Goal: Task Accomplishment & Management: Manage account settings

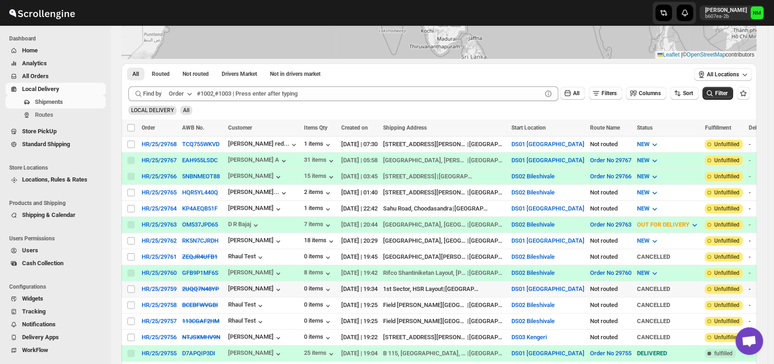
scroll to position [120, 0]
click at [129, 237] on input "Select shipment" at bounding box center [130, 240] width 7 height 7
checkbox input "true"
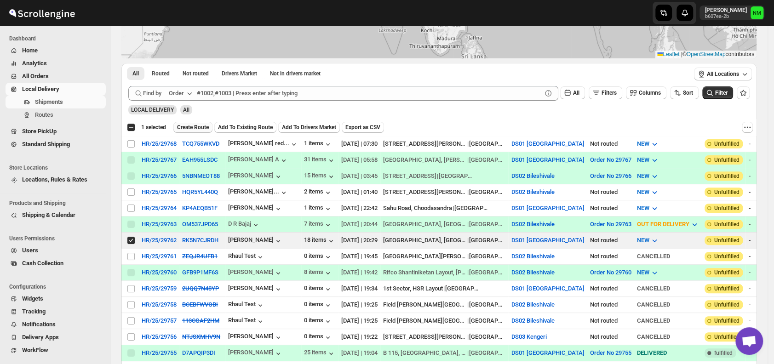
click at [196, 125] on span "Create Route" at bounding box center [193, 127] width 32 height 7
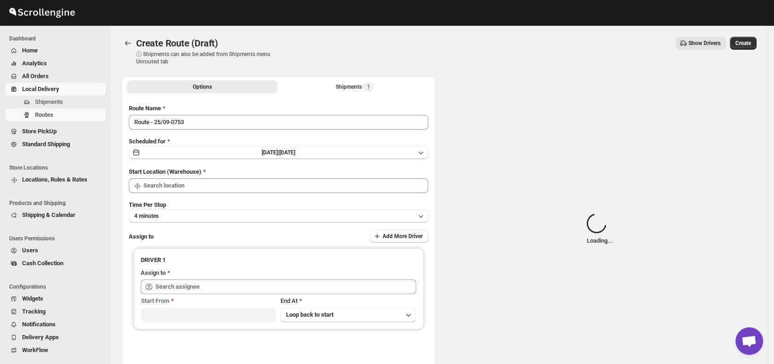
type input "DS01 [GEOGRAPHIC_DATA]"
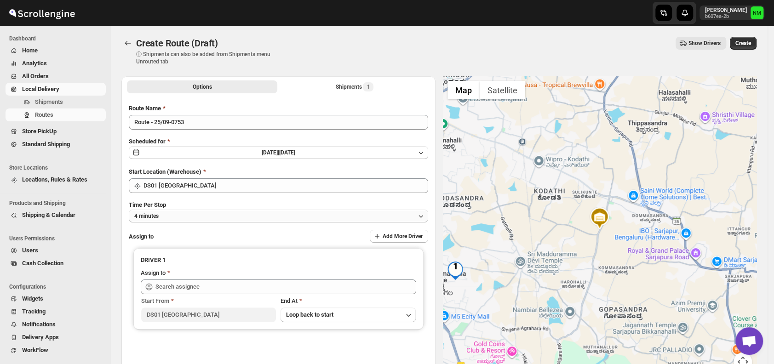
click at [206, 213] on button "4 minutes" at bounding box center [279, 216] width 300 height 13
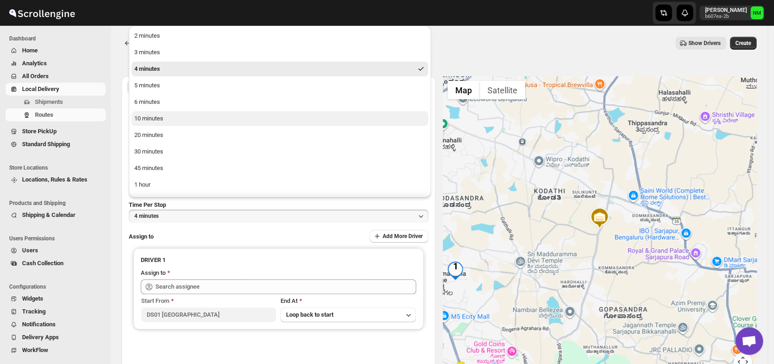
click at [173, 121] on button "10 minutes" at bounding box center [280, 118] width 297 height 15
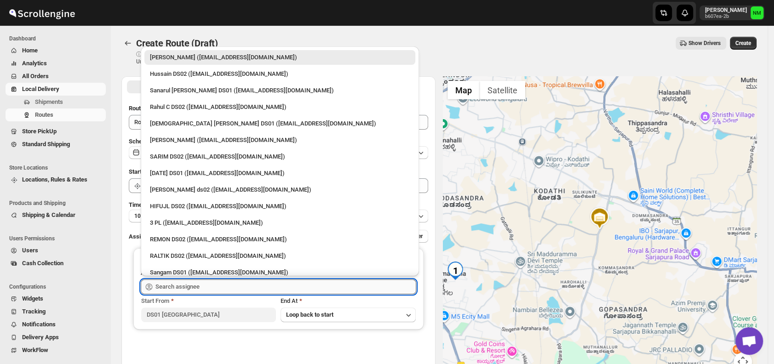
click at [208, 287] on input "text" at bounding box center [286, 287] width 261 height 15
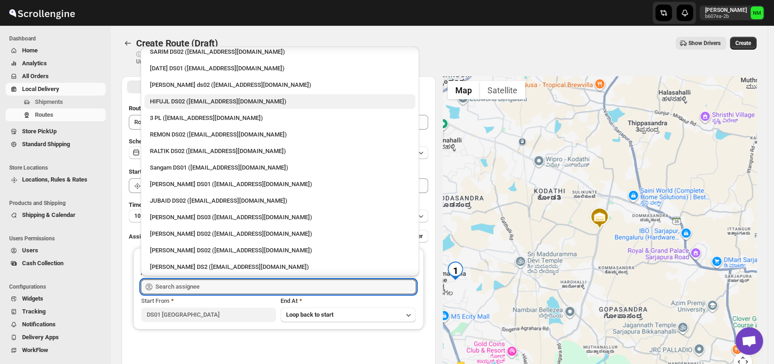
scroll to position [105, 0]
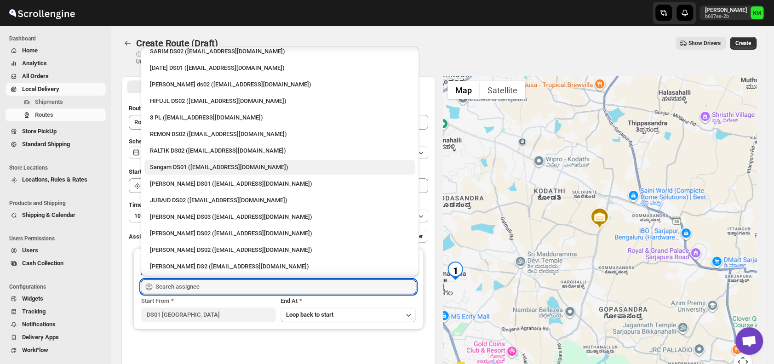
click at [159, 167] on div "Sangam DS01 (relov34542@lassora.com)" at bounding box center [280, 167] width 260 height 9
type input "Sangam DS01 (relov34542@lassora.com)"
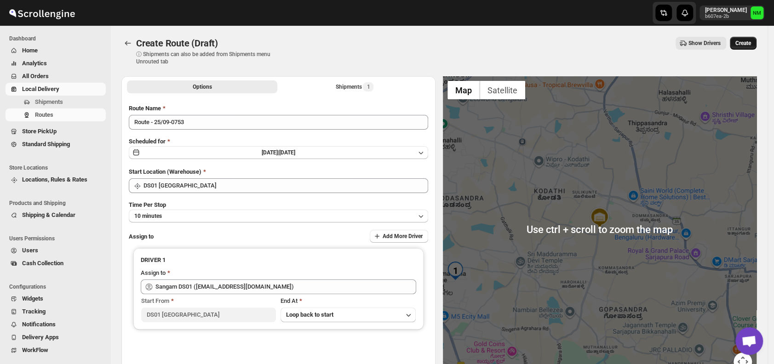
click at [740, 48] on button "Create" at bounding box center [743, 43] width 27 height 13
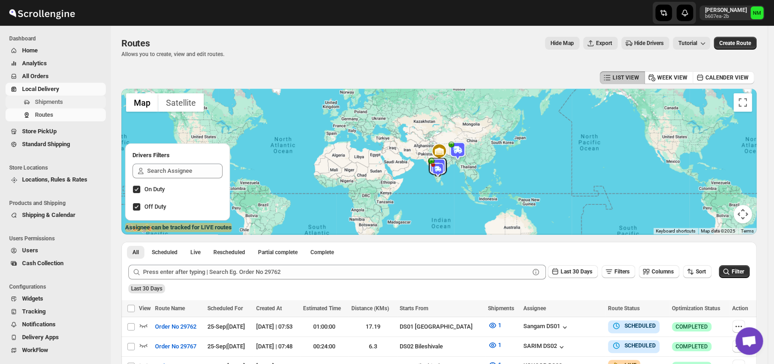
click at [70, 99] on span "Shipments" at bounding box center [69, 102] width 69 height 9
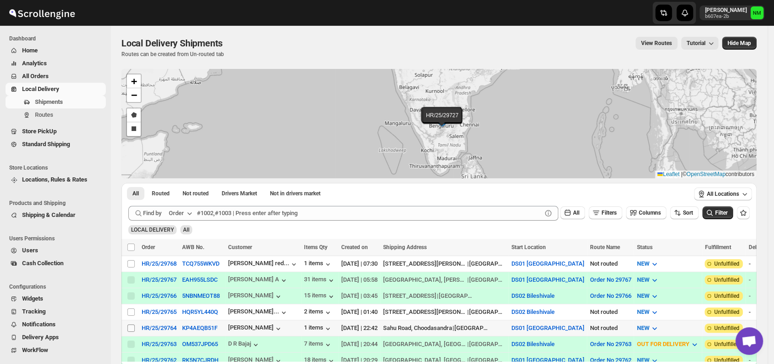
click at [132, 325] on input "Select shipment" at bounding box center [130, 328] width 7 height 7
checkbox input "true"
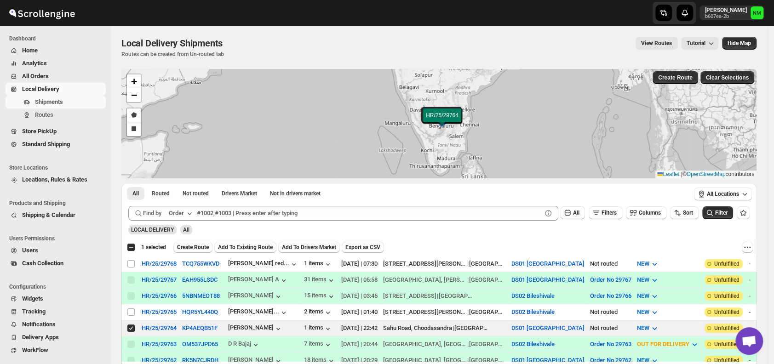
click at [188, 245] on span "Create Route" at bounding box center [193, 247] width 32 height 7
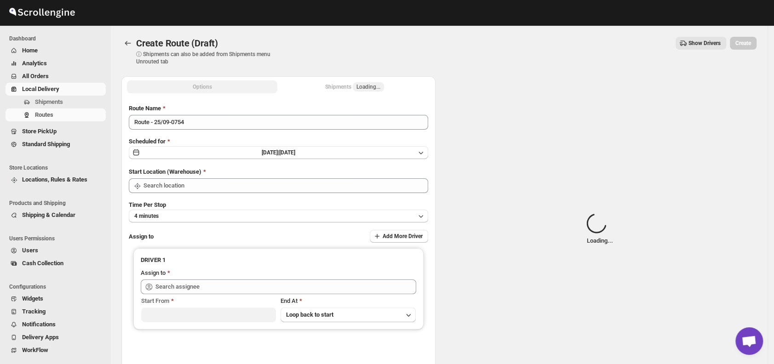
type input "DS01 [GEOGRAPHIC_DATA]"
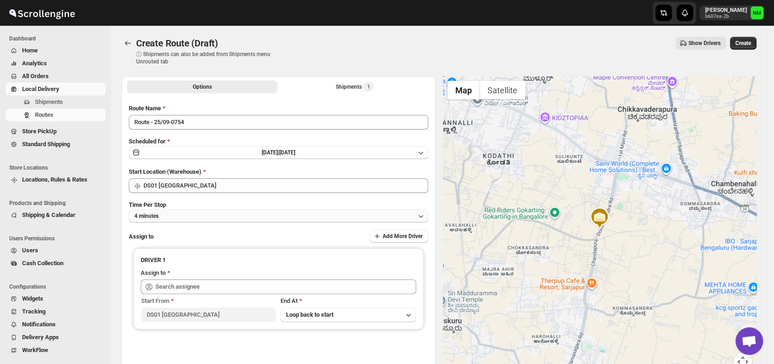
click at [227, 213] on button "4 minutes" at bounding box center [279, 216] width 300 height 13
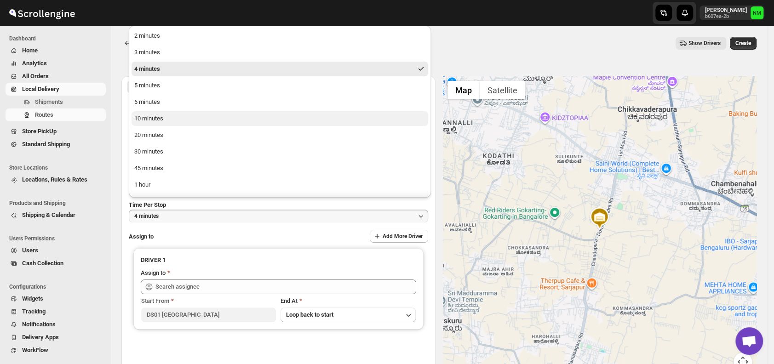
click at [179, 120] on button "10 minutes" at bounding box center [280, 118] width 297 height 15
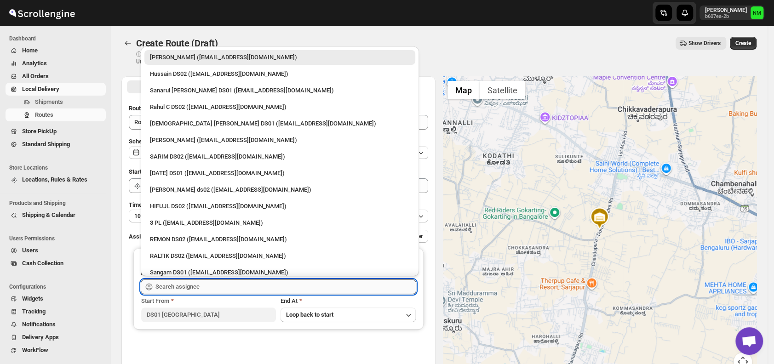
click at [225, 287] on input "text" at bounding box center [286, 287] width 261 height 15
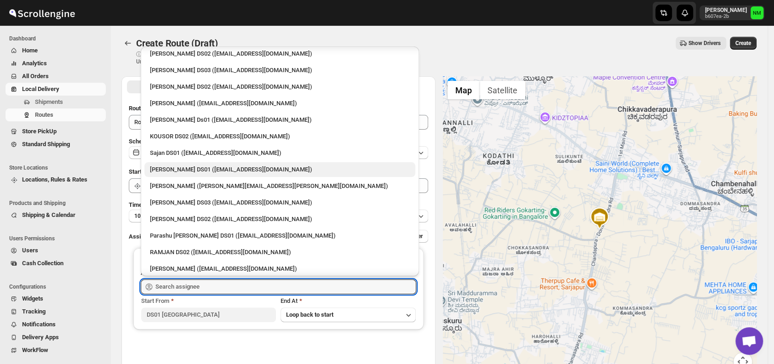
scroll to position [402, 0]
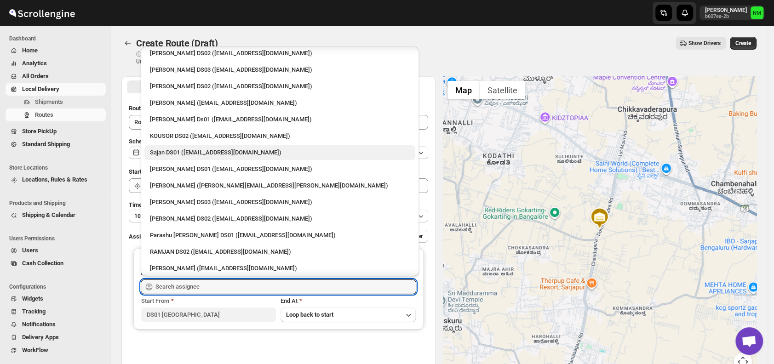
click at [163, 147] on div "Sajan DS01 (lofadat883@coderdir.com)" at bounding box center [279, 152] width 271 height 15
type input "Sajan DS01 (lofadat883@coderdir.com)"
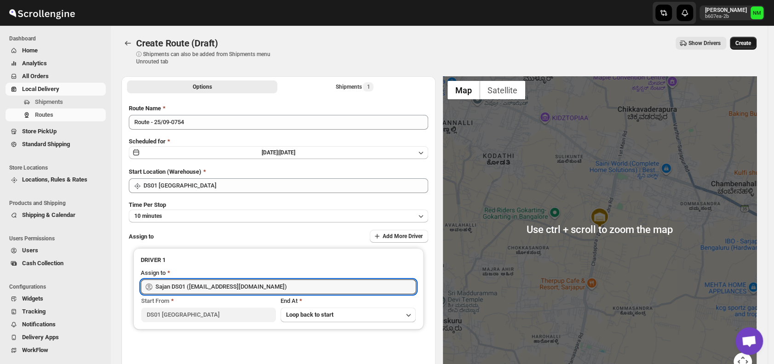
click at [746, 43] on span "Create" at bounding box center [744, 43] width 16 height 7
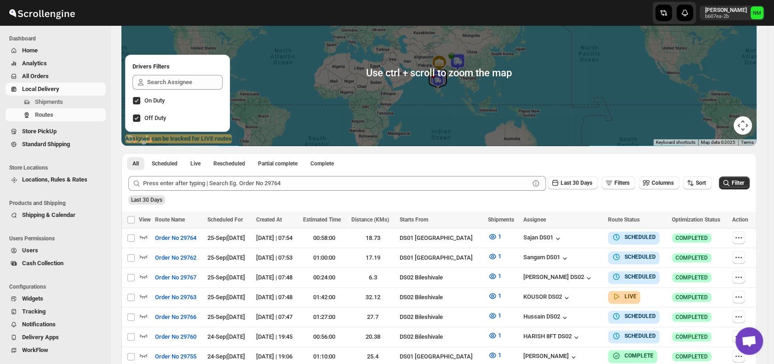
scroll to position [89, 0]
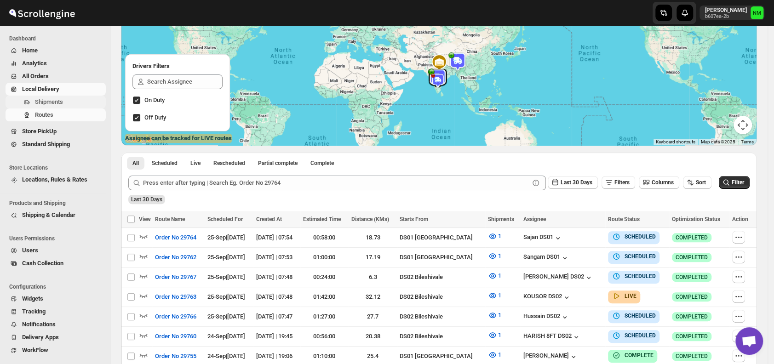
click at [69, 101] on span "Shipments" at bounding box center [69, 102] width 69 height 9
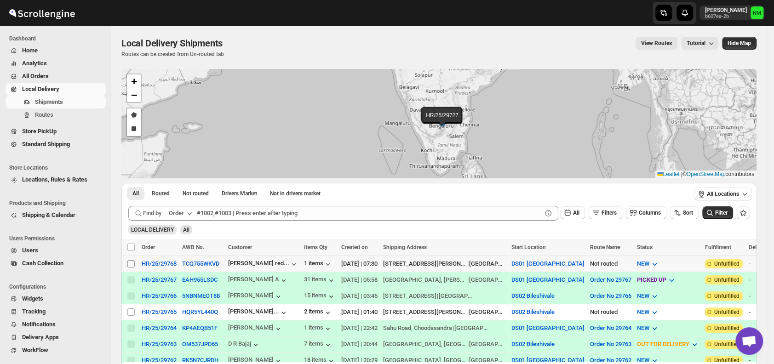
click at [129, 261] on input "Select shipment" at bounding box center [130, 263] width 7 height 7
checkbox input "true"
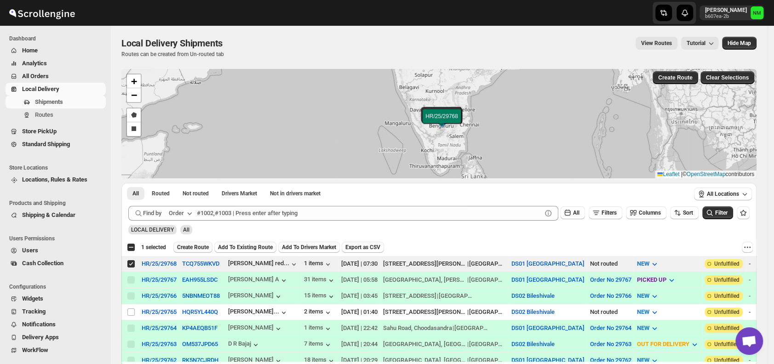
click at [183, 250] on span "Create Route" at bounding box center [193, 247] width 32 height 7
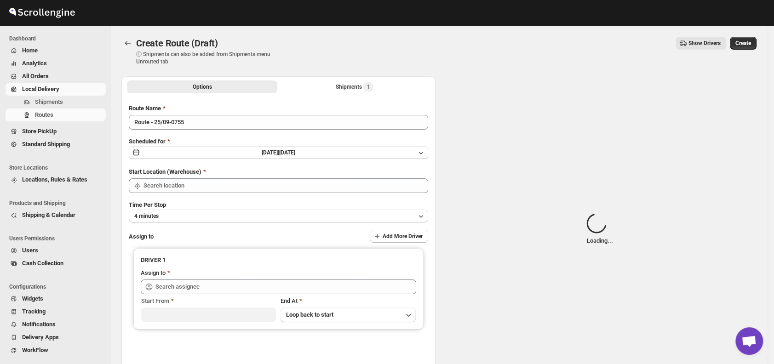
type input "DS01 [GEOGRAPHIC_DATA]"
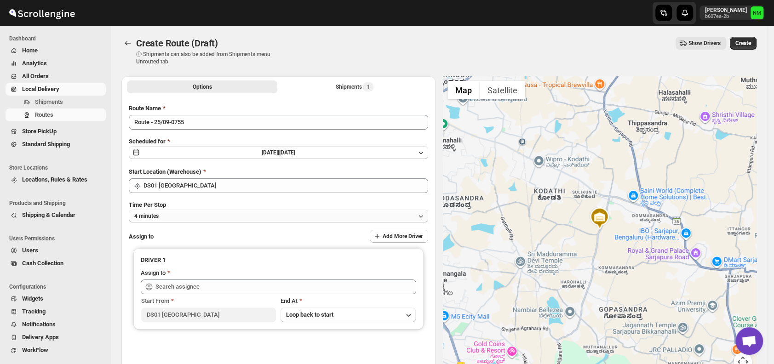
click at [194, 221] on button "4 minutes" at bounding box center [279, 216] width 300 height 13
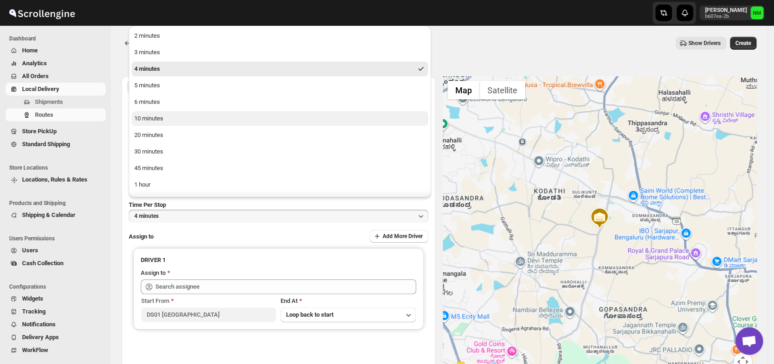
click at [158, 116] on div "10 minutes" at bounding box center [148, 118] width 29 height 9
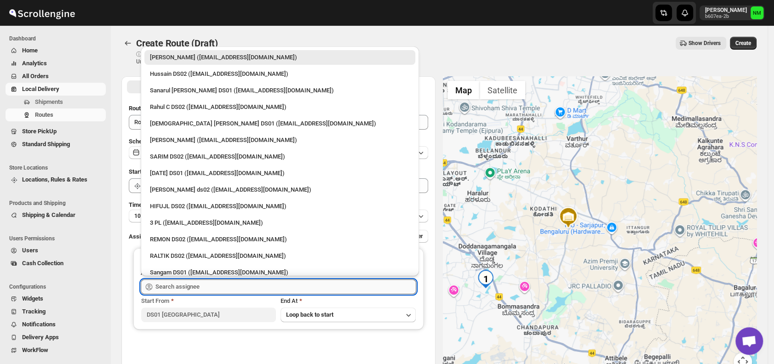
click at [251, 285] on input "text" at bounding box center [286, 287] width 261 height 15
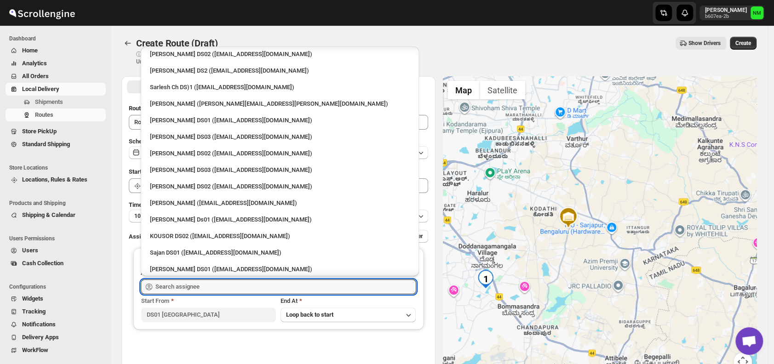
scroll to position [686, 0]
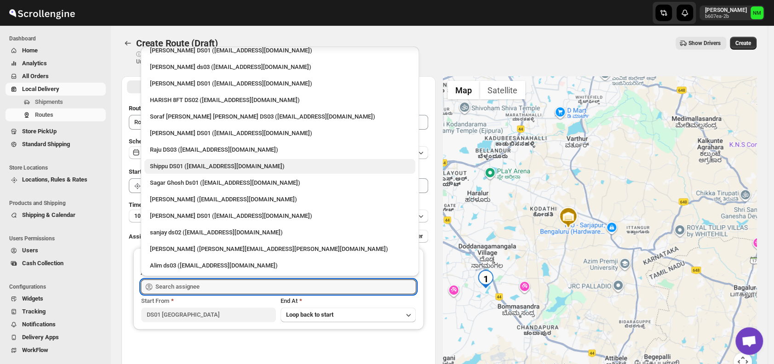
click at [181, 169] on div "Shippu DS01 (lahaye5487@certve.com)" at bounding box center [280, 166] width 260 height 9
type input "Shippu DS01 (lahaye5487@certve.com)"
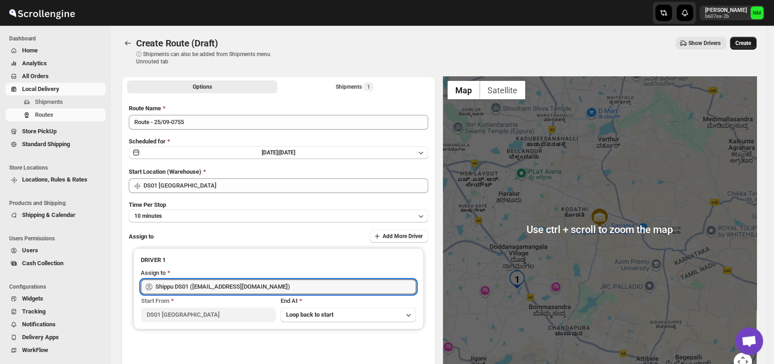
click at [749, 47] on button "Create" at bounding box center [743, 43] width 27 height 13
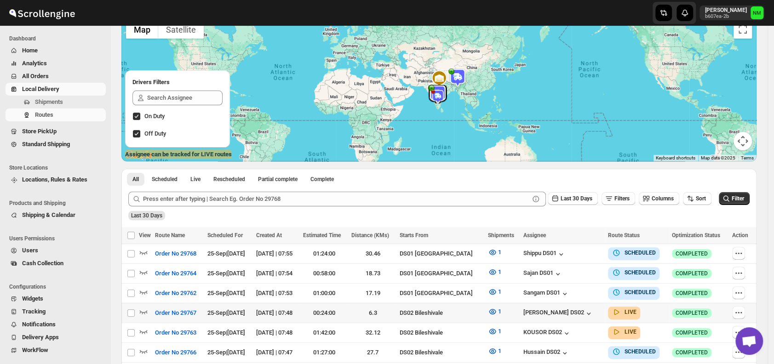
scroll to position [74, 0]
click at [66, 98] on span "Shipments" at bounding box center [69, 102] width 69 height 9
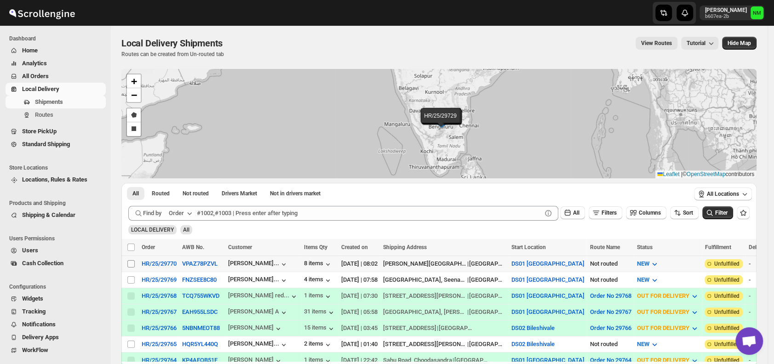
click at [131, 261] on input "Select shipment" at bounding box center [130, 263] width 7 height 7
checkbox input "true"
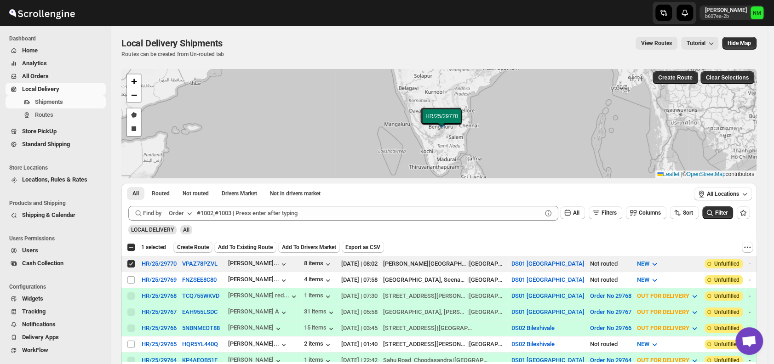
click at [185, 248] on span "Create Route" at bounding box center [193, 247] width 32 height 7
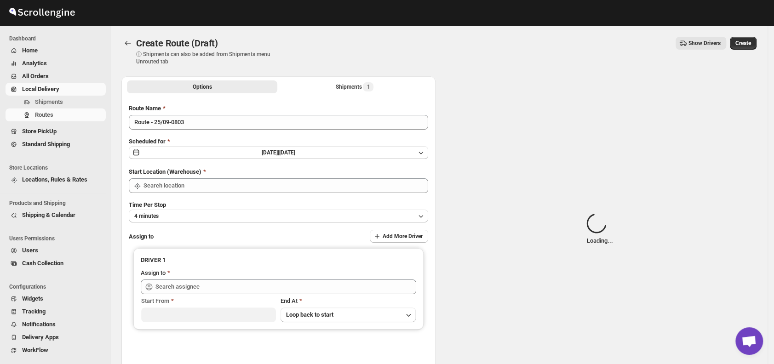
type input "DS01 [GEOGRAPHIC_DATA]"
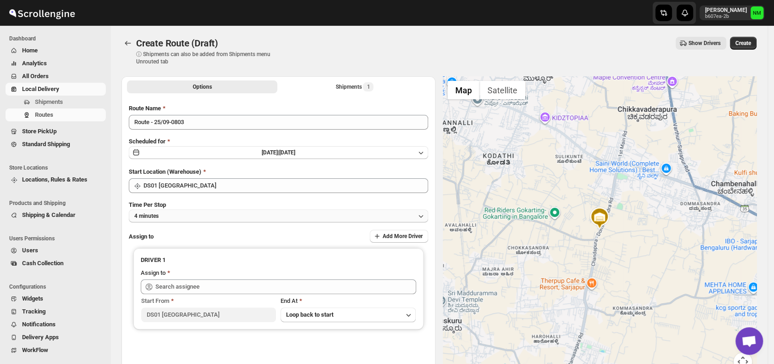
click at [202, 213] on button "4 minutes" at bounding box center [279, 216] width 300 height 13
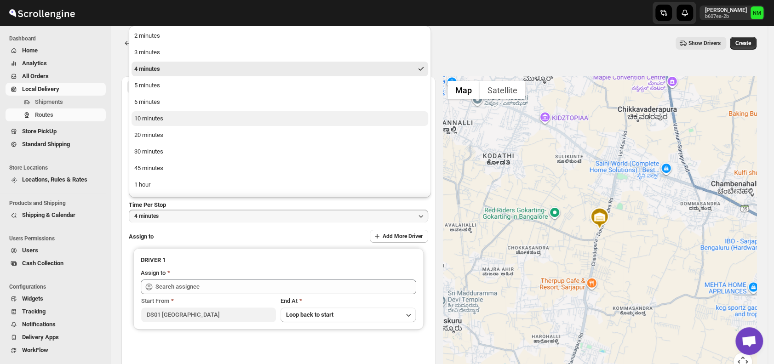
click at [163, 120] on div "10 minutes" at bounding box center [148, 118] width 29 height 9
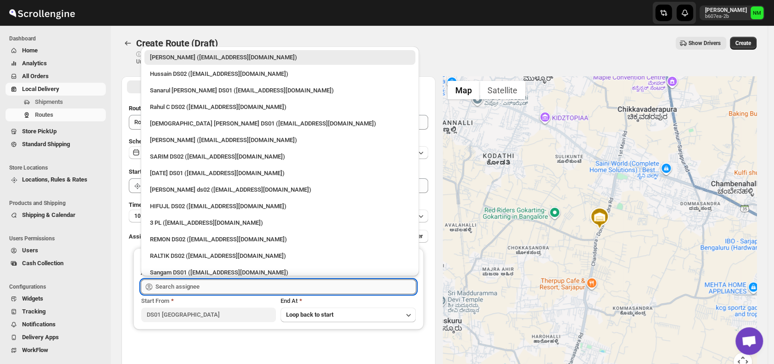
click at [213, 288] on input "text" at bounding box center [286, 287] width 261 height 15
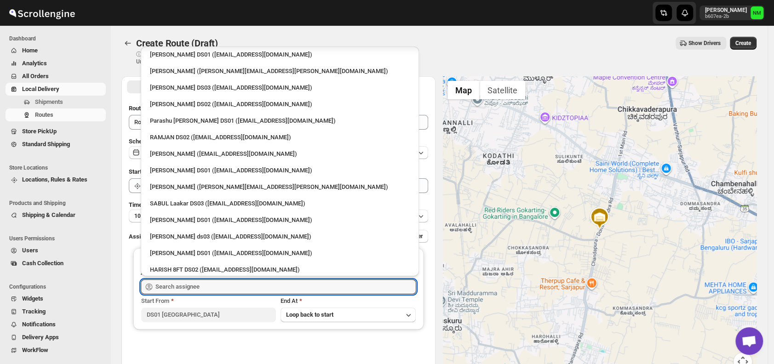
scroll to position [686, 0]
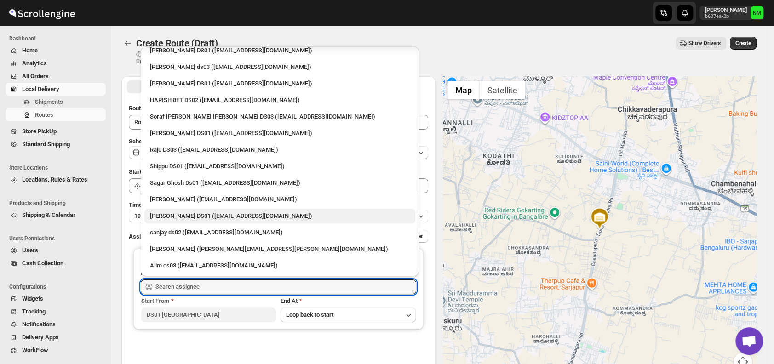
click at [192, 219] on div "Ashraf Ali DS01 (matice5369@anysilo.com)" at bounding box center [280, 216] width 260 height 9
type input "Ashraf Ali DS01 (matice5369@anysilo.com)"
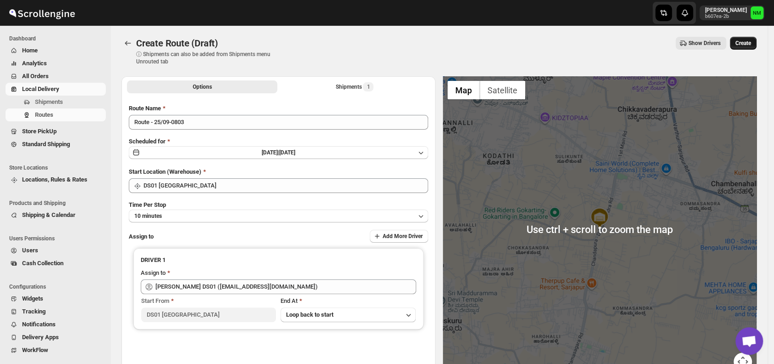
click at [749, 44] on span "Create" at bounding box center [744, 43] width 16 height 7
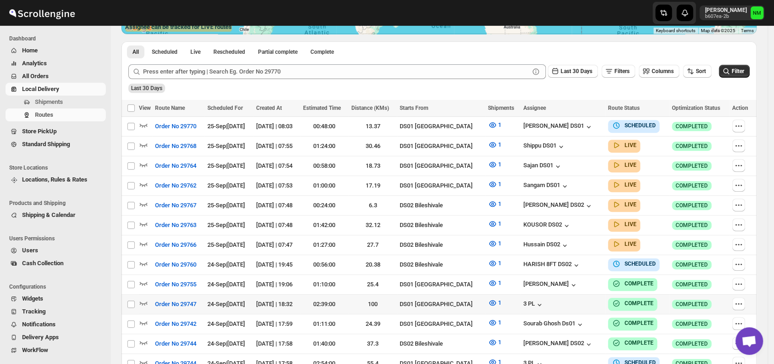
scroll to position [201, 0]
click at [58, 104] on span "Shipments" at bounding box center [49, 101] width 28 height 7
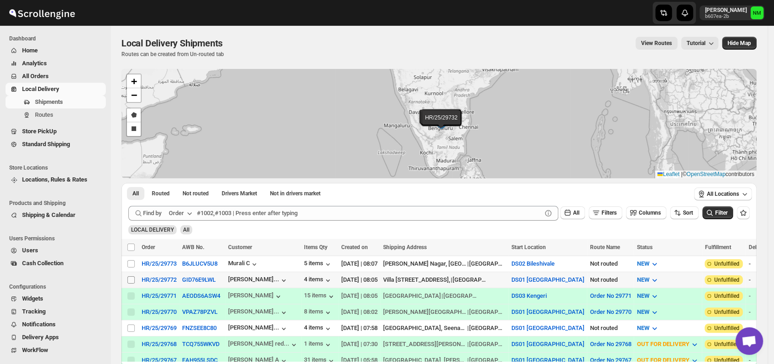
click at [129, 278] on input "Select shipment" at bounding box center [130, 280] width 7 height 7
checkbox input "true"
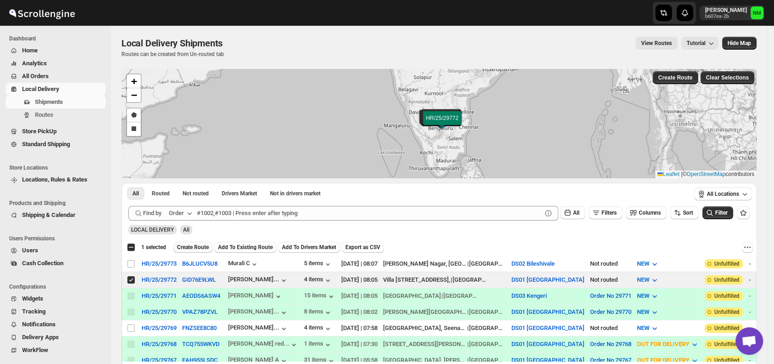
click at [197, 244] on span "Create Route" at bounding box center [193, 247] width 32 height 7
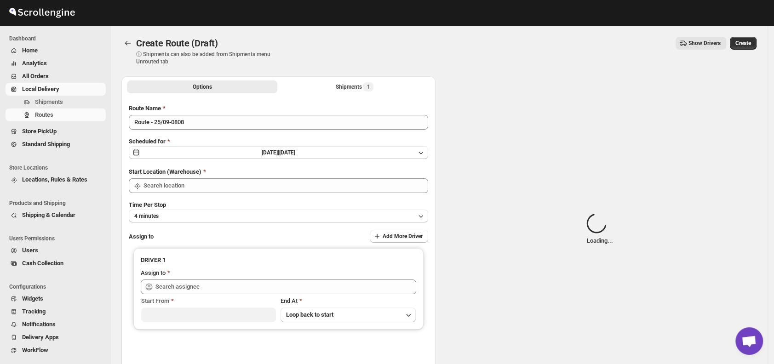
type input "DS01 [GEOGRAPHIC_DATA]"
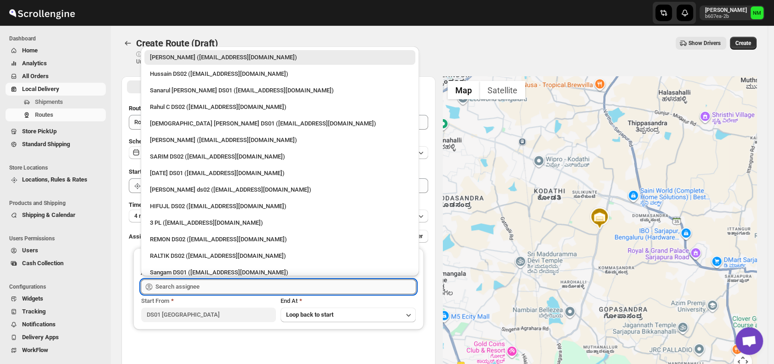
click at [216, 292] on input "text" at bounding box center [286, 287] width 261 height 15
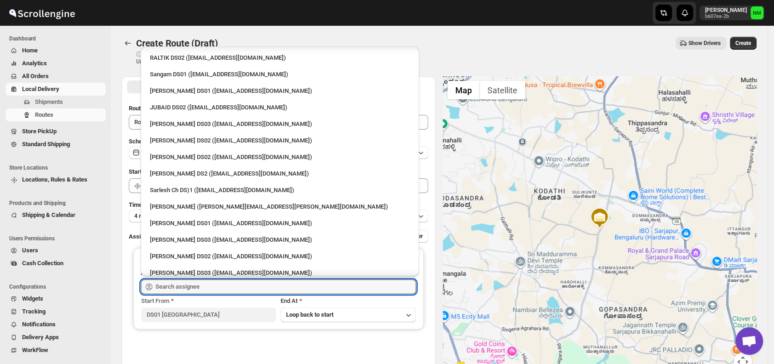
scroll to position [199, 0]
click at [166, 188] on div "Sarlesh Ch DS)1 (vinapi9521@jazipo.com)" at bounding box center [280, 189] width 260 height 9
type input "Sarlesh Ch DS)1 (vinapi9521@jazipo.com)"
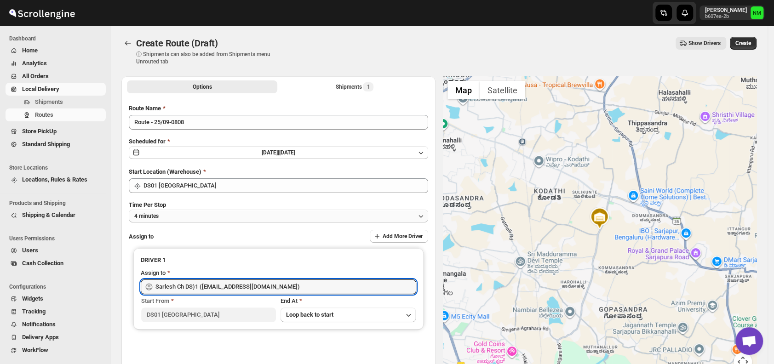
click at [190, 216] on button "4 minutes" at bounding box center [279, 216] width 300 height 13
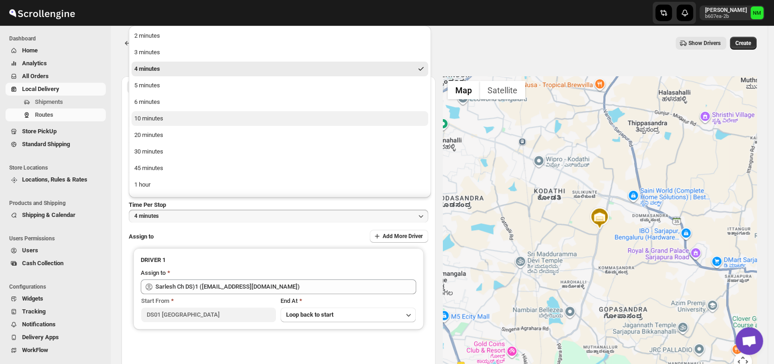
click at [161, 120] on div "10 minutes" at bounding box center [148, 118] width 29 height 9
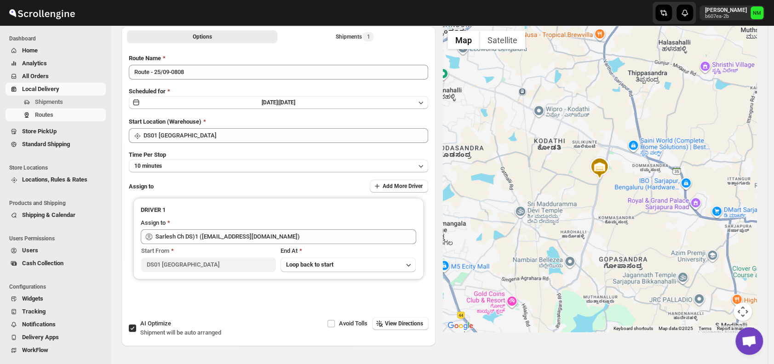
scroll to position [0, 0]
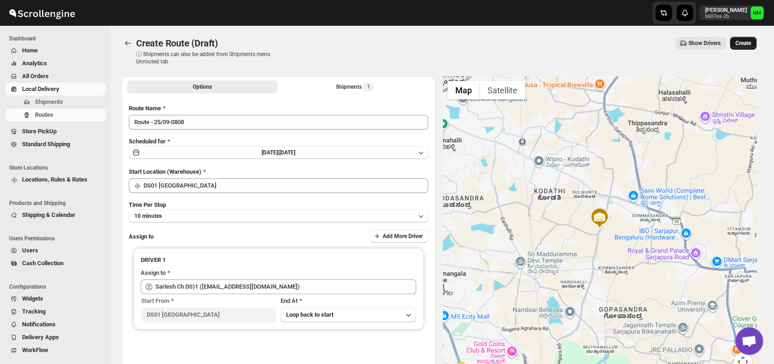
click at [750, 46] on span "Create" at bounding box center [744, 43] width 16 height 7
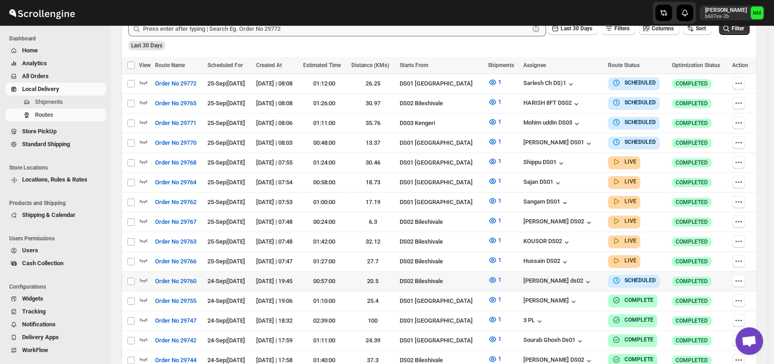
scroll to position [244, 0]
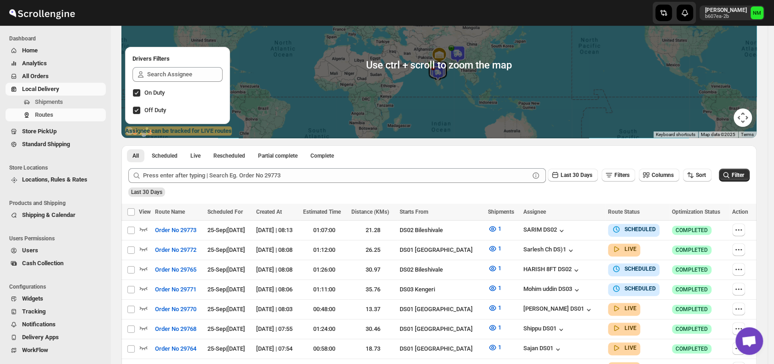
scroll to position [98, 0]
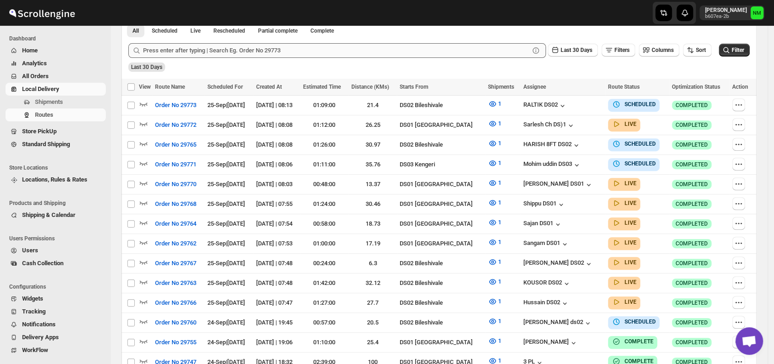
scroll to position [225, 0]
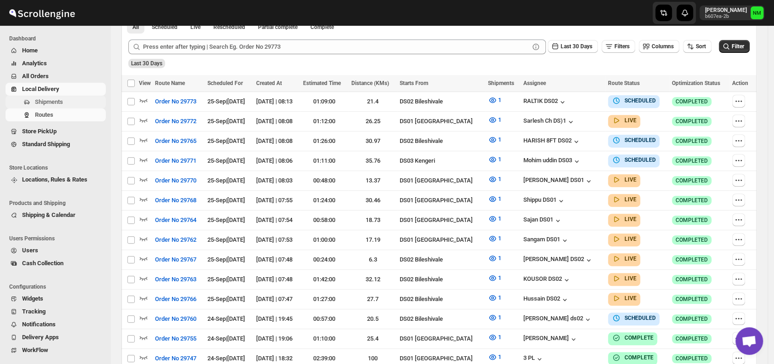
click at [59, 101] on span "Shipments" at bounding box center [49, 101] width 28 height 7
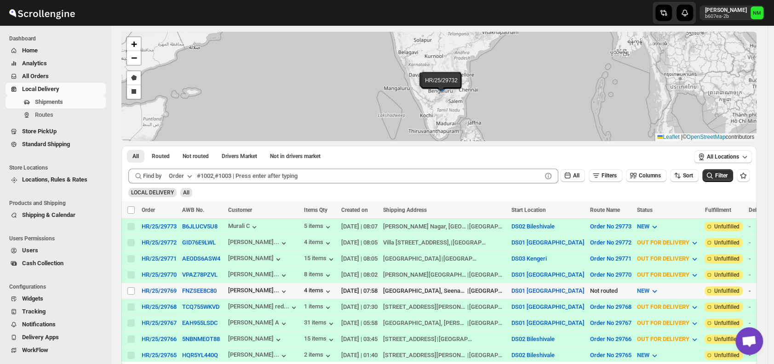
scroll to position [59, 0]
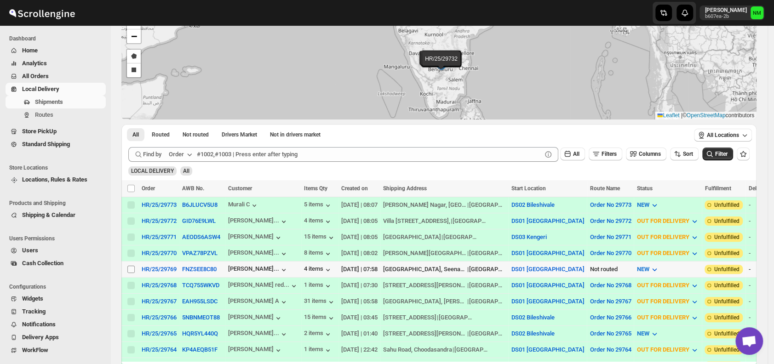
click at [131, 270] on span at bounding box center [131, 269] width 8 height 8
click at [131, 270] on input "Select shipment" at bounding box center [130, 269] width 7 height 7
click at [129, 266] on input "Select shipment" at bounding box center [130, 269] width 7 height 7
checkbox input "true"
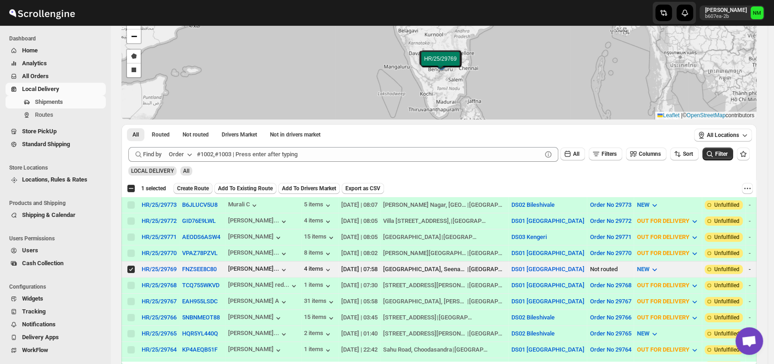
click at [186, 189] on span "Create Route" at bounding box center [193, 188] width 32 height 7
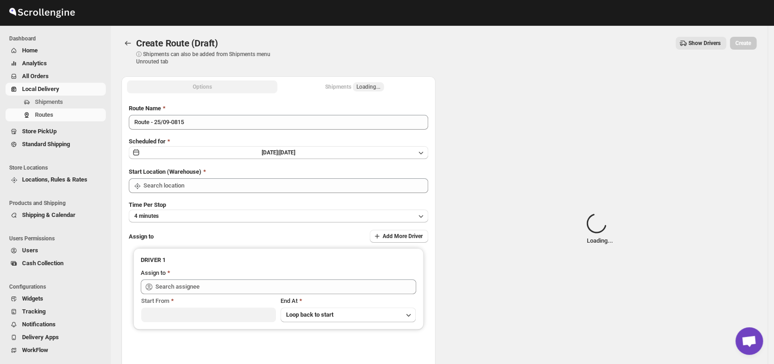
type input "DS01 [GEOGRAPHIC_DATA]"
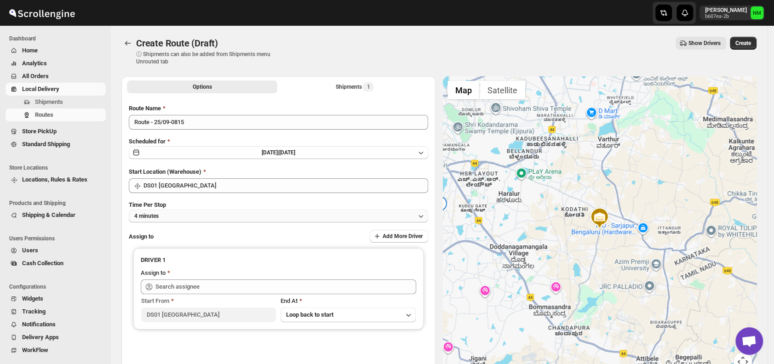
click at [202, 217] on button "4 minutes" at bounding box center [279, 216] width 300 height 13
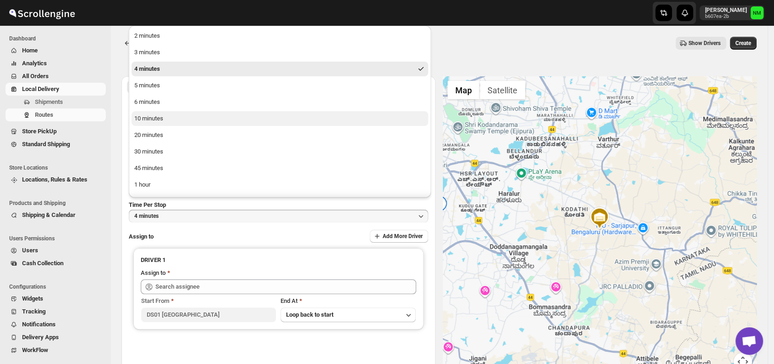
click at [171, 122] on button "10 minutes" at bounding box center [280, 118] width 297 height 15
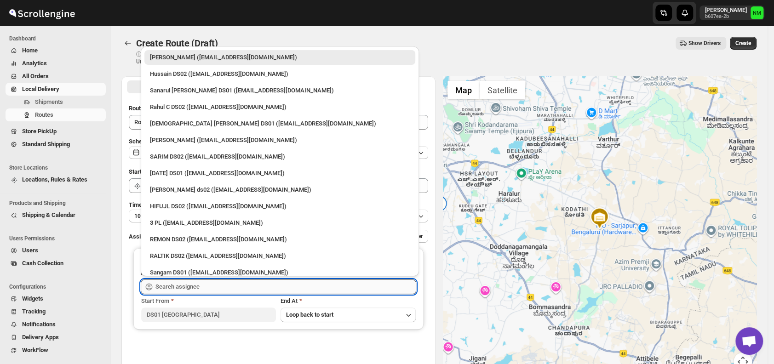
click at [220, 292] on input "text" at bounding box center [286, 287] width 261 height 15
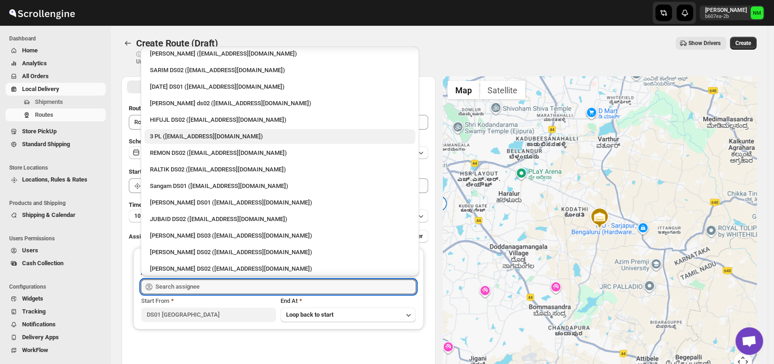
scroll to position [87, 0]
click at [202, 136] on div "3 PL (hello@home-run.co)" at bounding box center [280, 136] width 260 height 9
type input "3 PL (hello@home-run.co)"
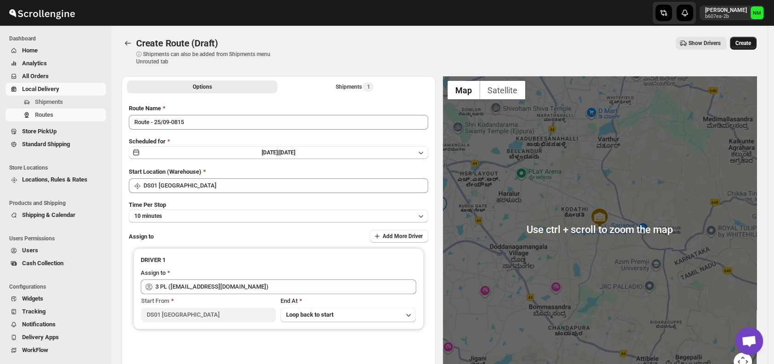
click at [753, 39] on button "Create" at bounding box center [743, 43] width 27 height 13
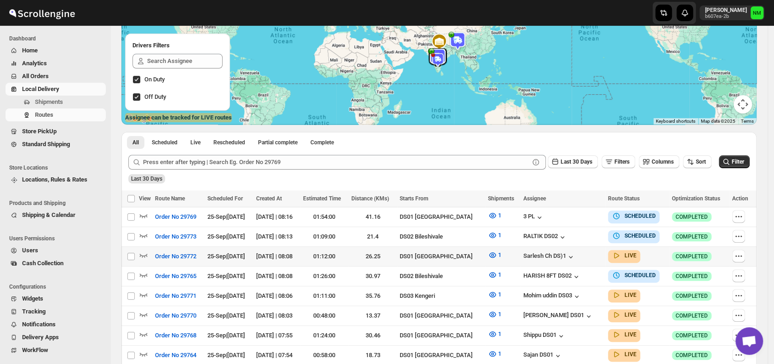
scroll to position [110, 0]
click at [144, 254] on icon "button" at bounding box center [143, 254] width 9 height 9
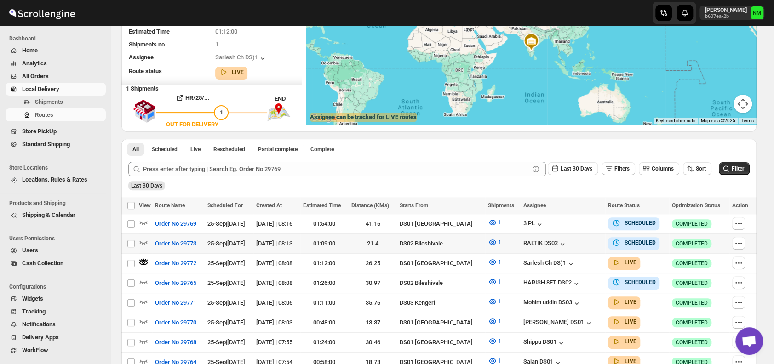
scroll to position [0, 0]
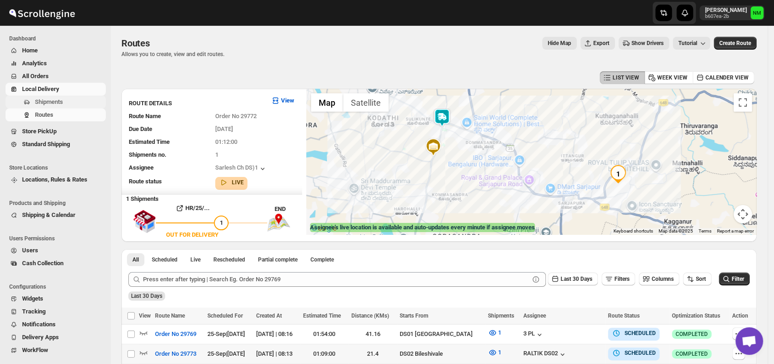
click at [63, 102] on span "Shipments" at bounding box center [69, 102] width 69 height 9
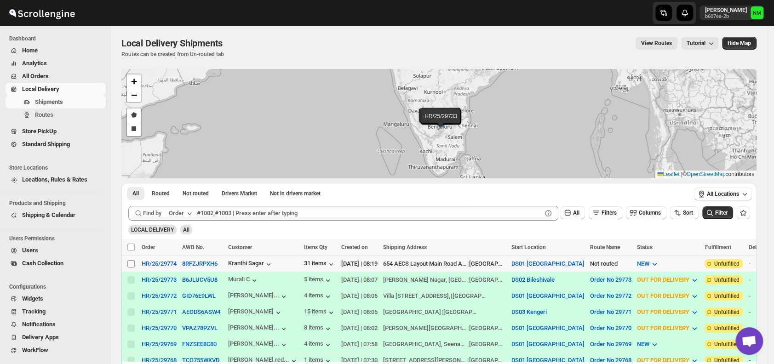
click at [130, 263] on input "Select shipment" at bounding box center [130, 263] width 7 height 7
checkbox input "true"
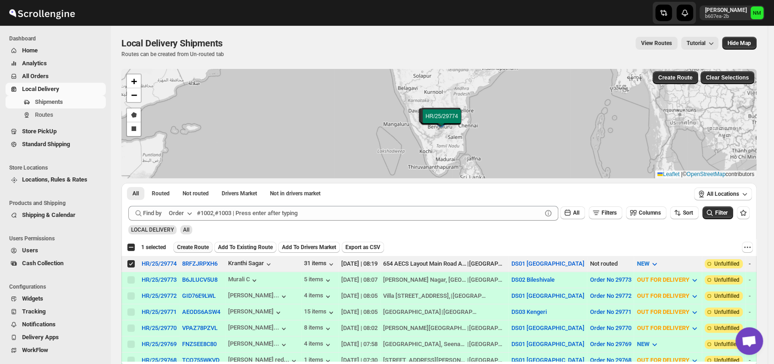
click at [186, 251] on button "Create Route" at bounding box center [192, 247] width 39 height 11
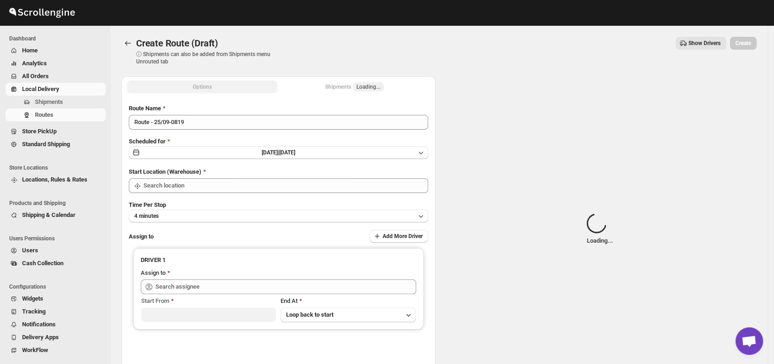
type input "DS01 [GEOGRAPHIC_DATA]"
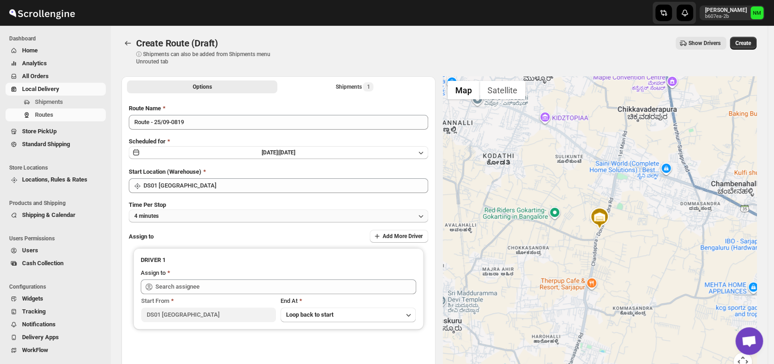
click at [216, 218] on button "4 minutes" at bounding box center [279, 216] width 300 height 13
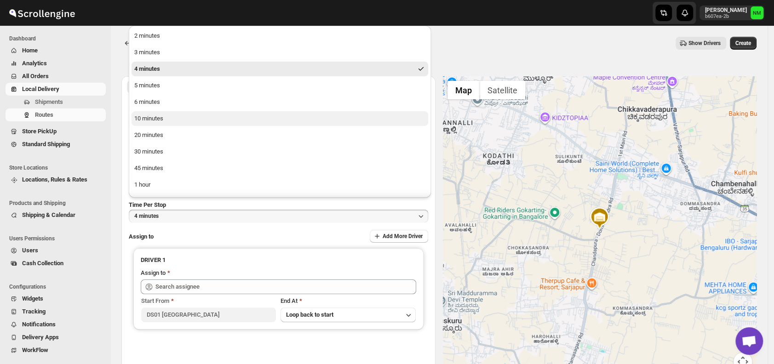
click at [171, 116] on button "10 minutes" at bounding box center [280, 118] width 297 height 15
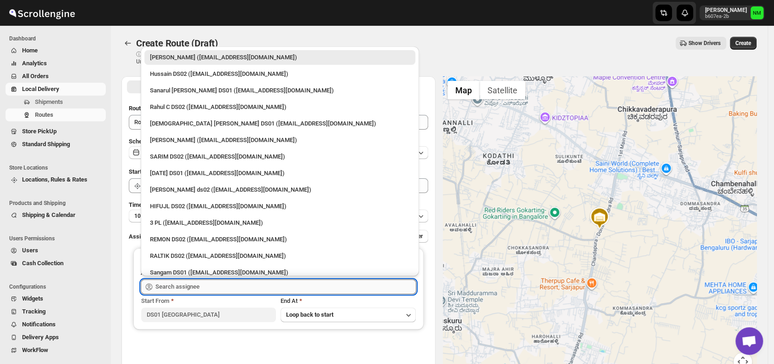
click at [227, 284] on input "text" at bounding box center [286, 287] width 261 height 15
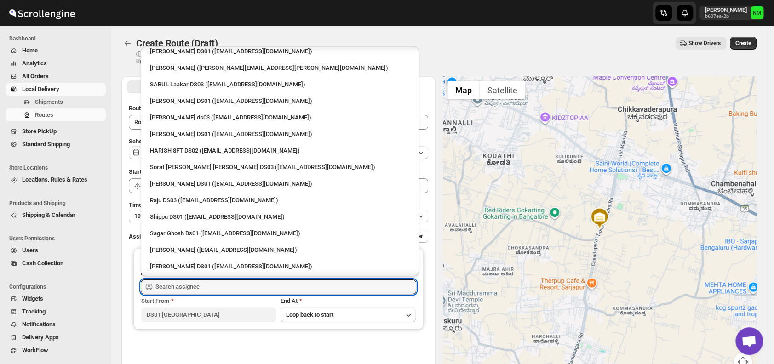
scroll to position [703, 0]
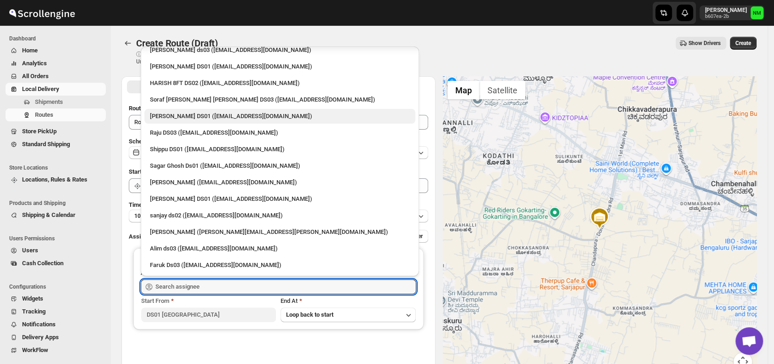
click at [181, 116] on div "Faijal Khan DS01 (tadij98822@cspaus.com)" at bounding box center [280, 116] width 260 height 9
type input "Faijal Khan DS01 (tadij98822@cspaus.com)"
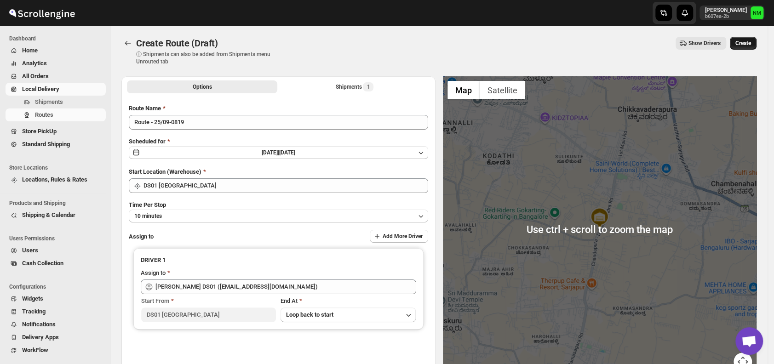
click at [748, 40] on span "Create" at bounding box center [744, 43] width 16 height 7
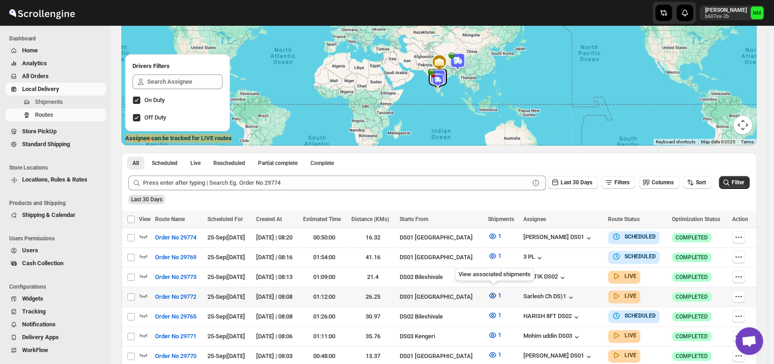
scroll to position [126, 0]
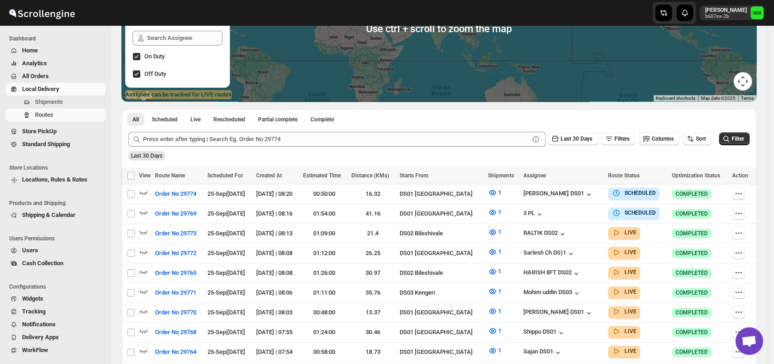
scroll to position [134, 0]
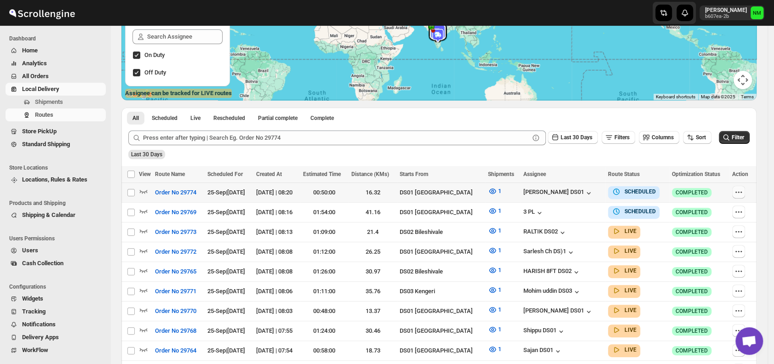
click at [743, 191] on icon "button" at bounding box center [738, 192] width 9 height 9
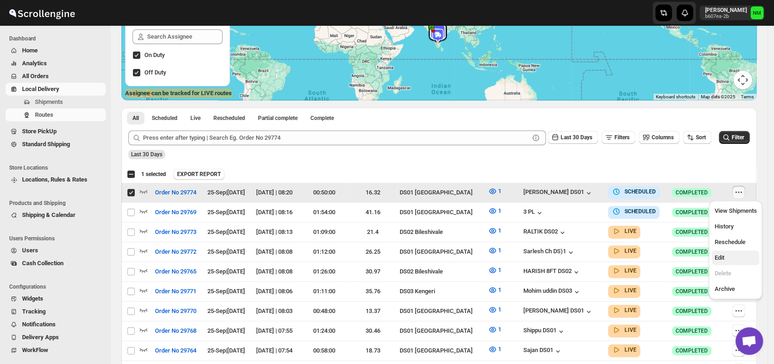
click at [730, 255] on span "Edit" at bounding box center [736, 258] width 42 height 9
checkbox input "false"
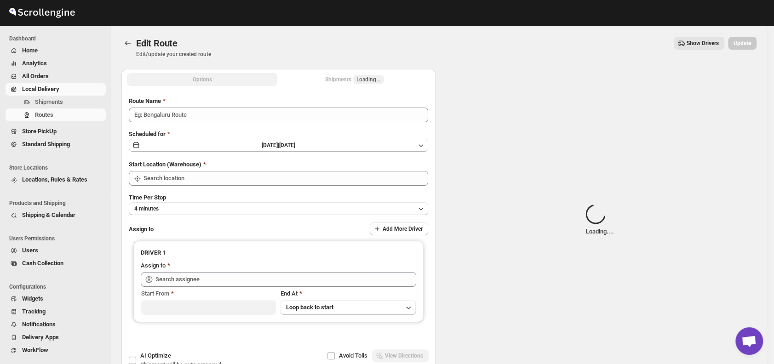
type input "Order No 29774"
type input "DS01 [GEOGRAPHIC_DATA]"
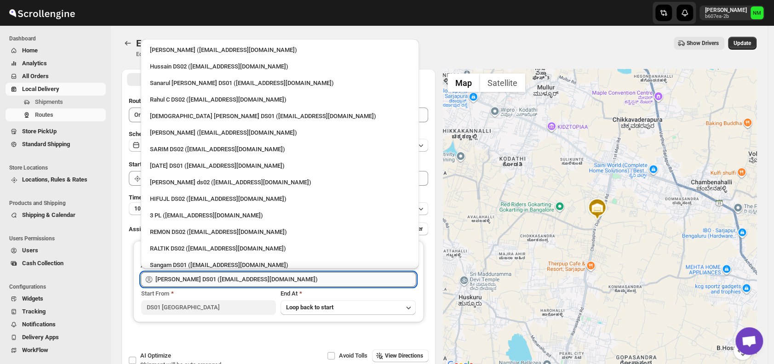
click at [257, 279] on input "Faijal Khan DS01 (tadij98822@cspaus.com)" at bounding box center [286, 279] width 261 height 15
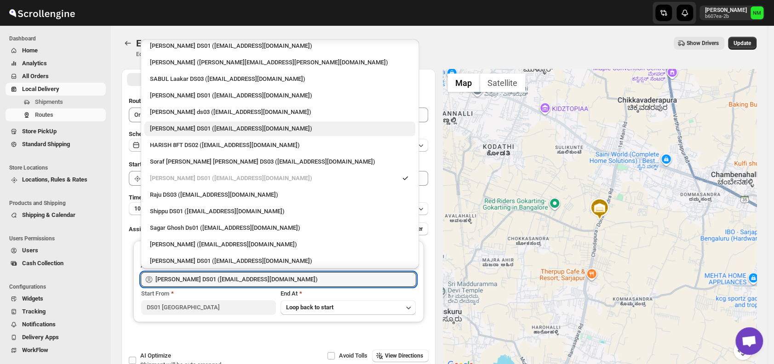
scroll to position [634, 0]
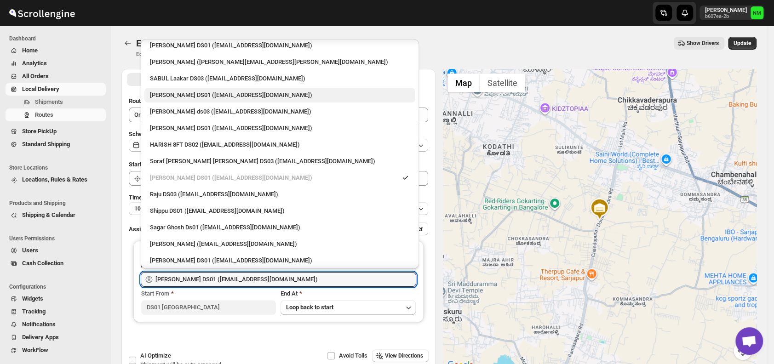
click at [188, 98] on div "Kousar Khan DS01 (kifikak673@cspaus.com)" at bounding box center [280, 95] width 260 height 9
type input "Kousar Khan DS01 (kifikak673@cspaus.com)"
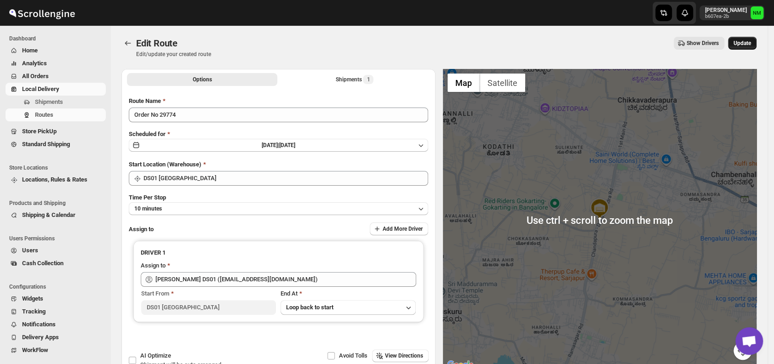
click at [744, 44] on span "Update" at bounding box center [742, 43] width 17 height 7
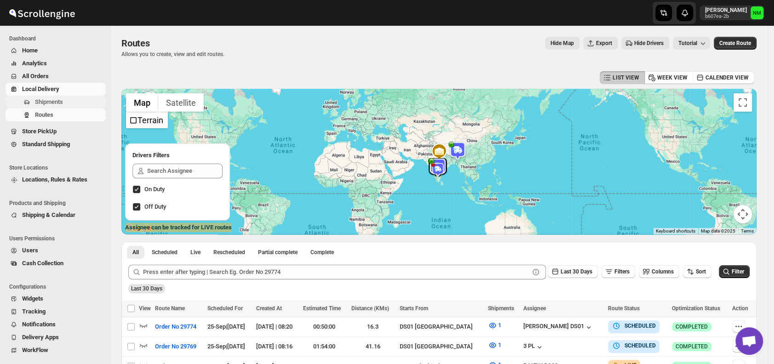
click at [70, 102] on span "Shipments" at bounding box center [69, 102] width 69 height 9
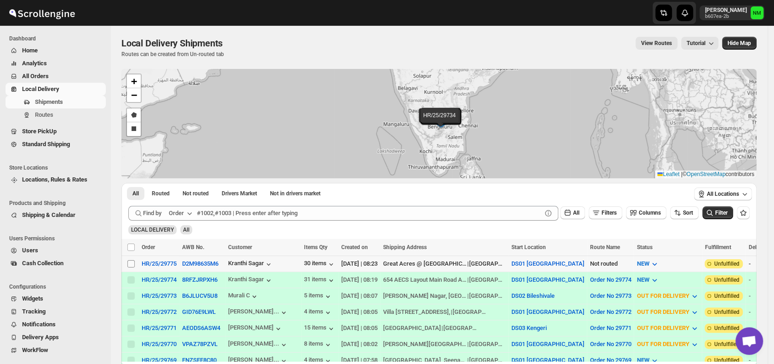
click at [130, 264] on input "Select shipment" at bounding box center [130, 263] width 7 height 7
checkbox input "true"
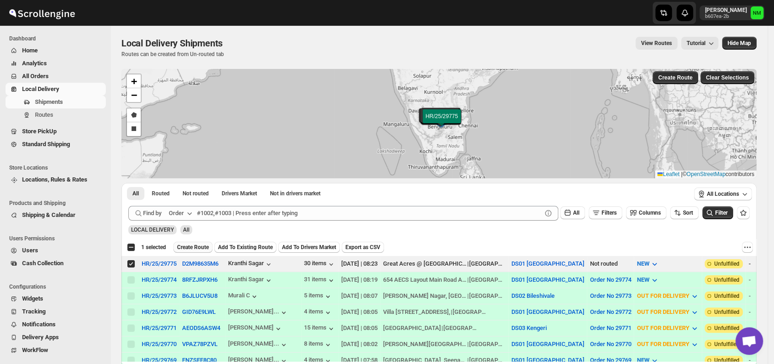
click at [188, 245] on span "Create Route" at bounding box center [193, 247] width 32 height 7
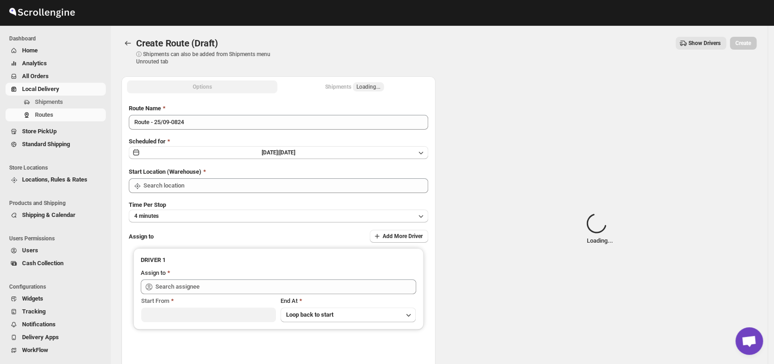
type input "DS01 [GEOGRAPHIC_DATA]"
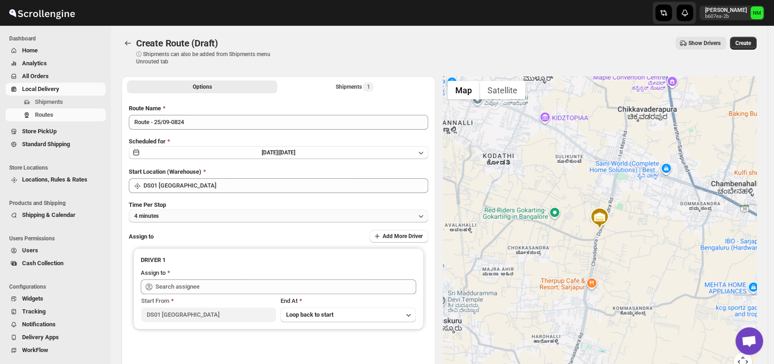
click at [225, 213] on button "4 minutes" at bounding box center [279, 216] width 300 height 13
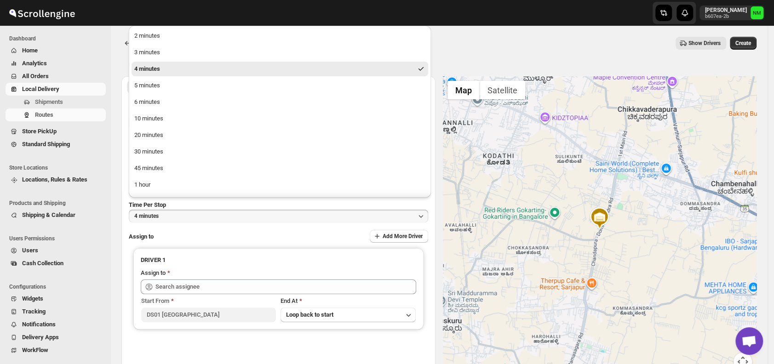
click at [188, 110] on ul "2 minutes 3 minutes 4 minutes 5 minutes 6 minutes 10 minutes 20 minutes 30 minu…" at bounding box center [280, 127] width 297 height 197
click at [184, 121] on button "10 minutes" at bounding box center [280, 118] width 297 height 15
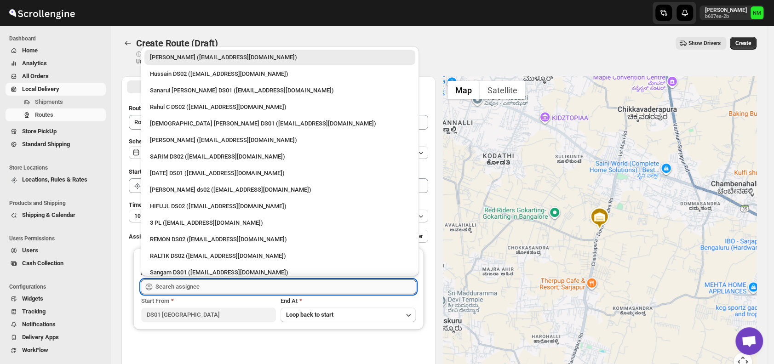
click at [227, 288] on input "text" at bounding box center [286, 287] width 261 height 15
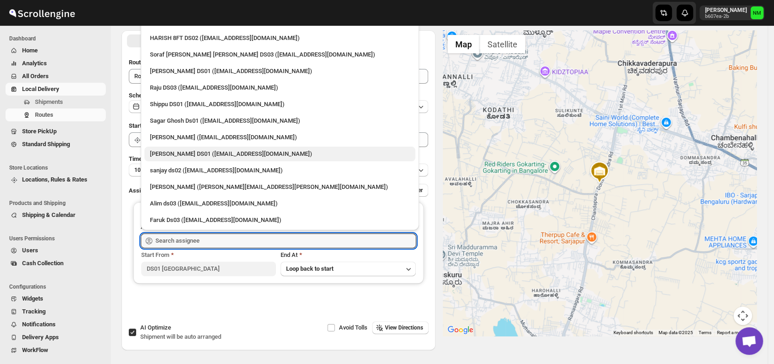
scroll to position [56, 0]
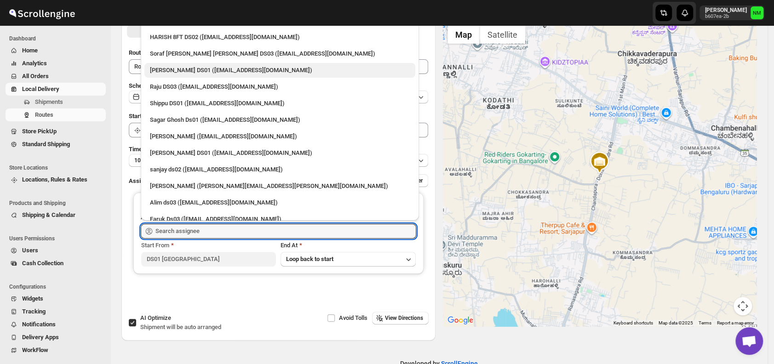
click at [176, 71] on div "Faijal Khan DS01 (tadij98822@cspaus.com)" at bounding box center [280, 70] width 260 height 9
type input "Faijal Khan DS01 (tadij98822@cspaus.com)"
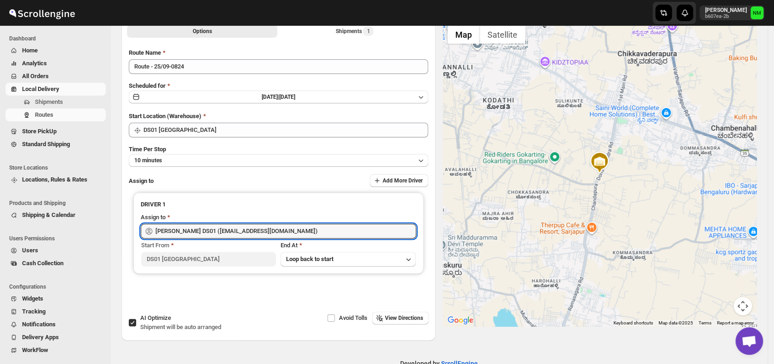
scroll to position [0, 0]
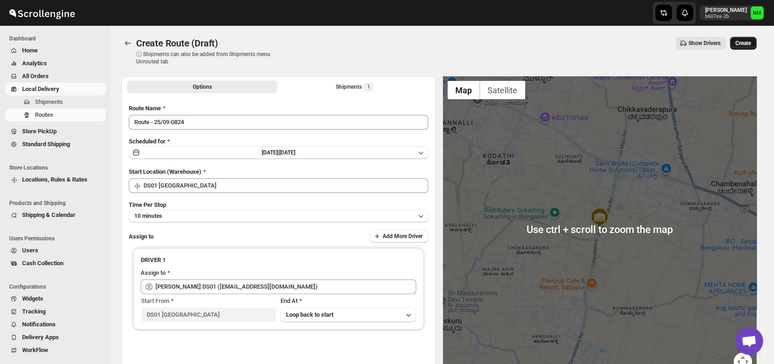
click at [745, 43] on span "Create" at bounding box center [744, 43] width 16 height 7
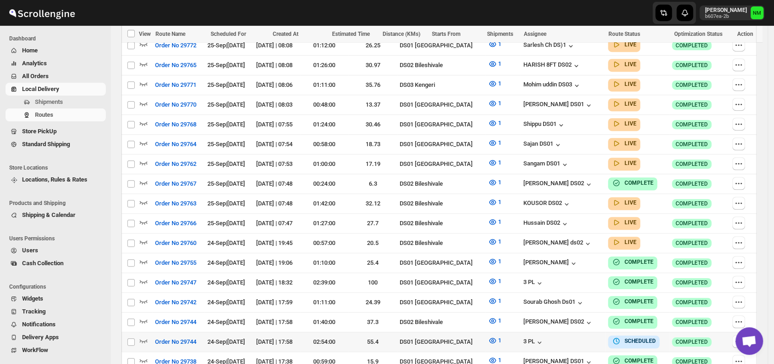
scroll to position [361, 0]
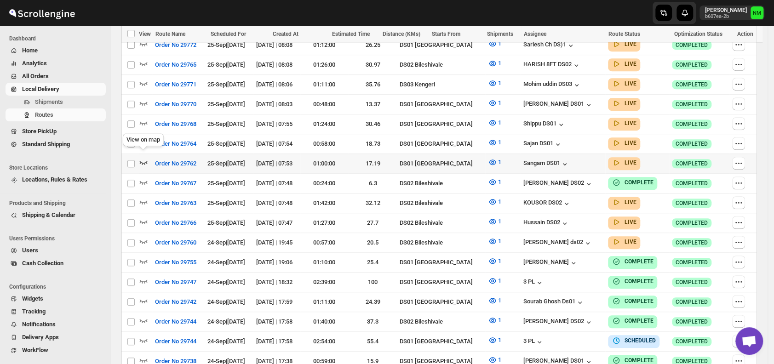
click at [146, 161] on icon "button" at bounding box center [144, 163] width 8 height 4
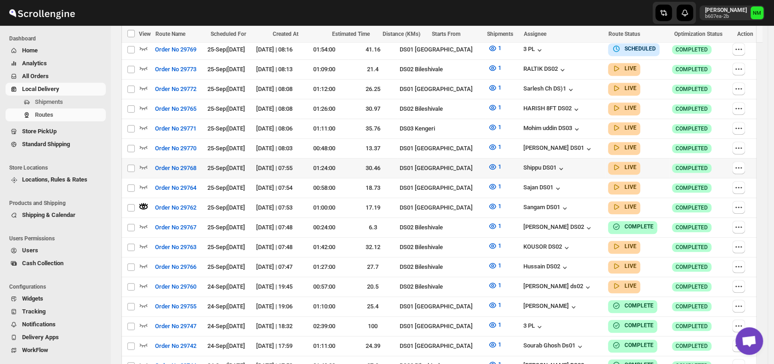
scroll to position [350, 0]
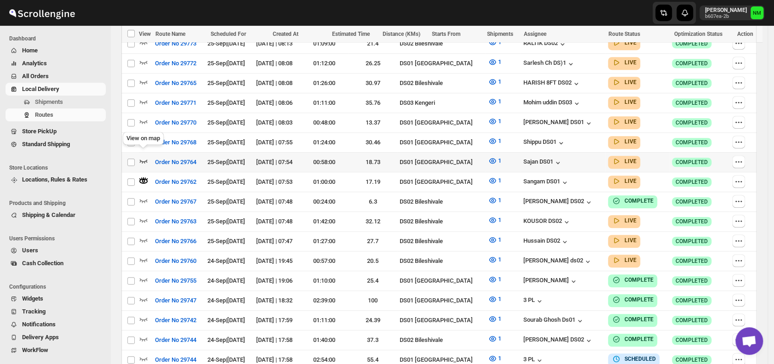
click at [144, 160] on icon "button" at bounding box center [144, 162] width 8 height 4
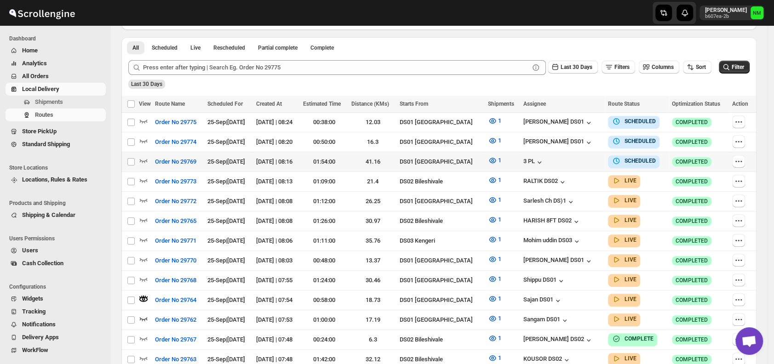
scroll to position [213, 0]
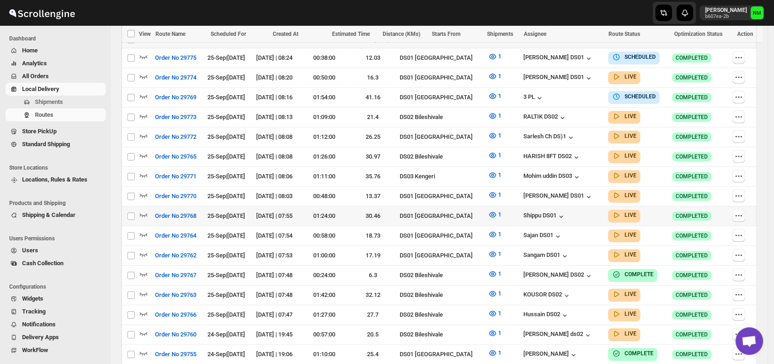
scroll to position [279, 0]
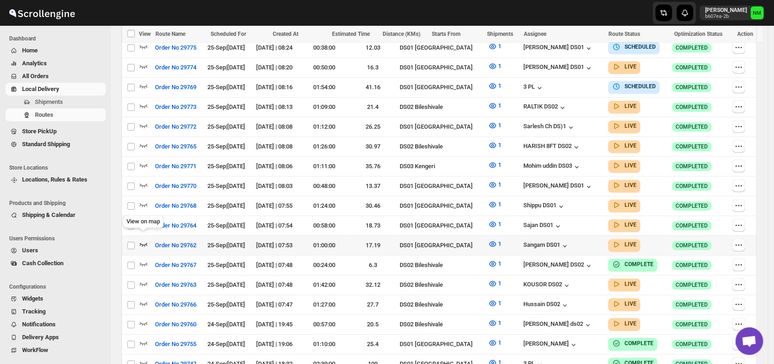
click at [145, 243] on icon "button" at bounding box center [144, 245] width 8 height 4
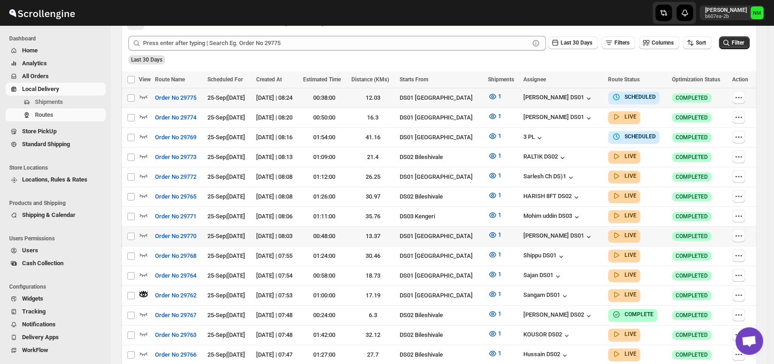
scroll to position [235, 0]
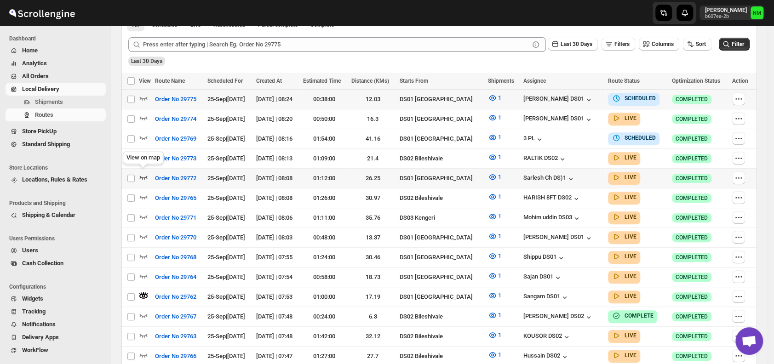
click at [144, 173] on icon "button" at bounding box center [143, 177] width 9 height 9
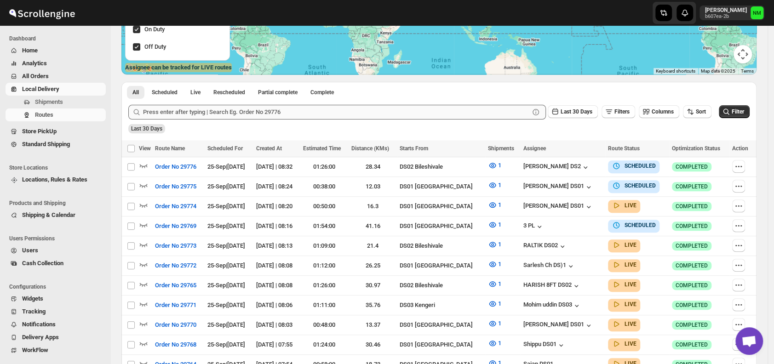
scroll to position [259, 0]
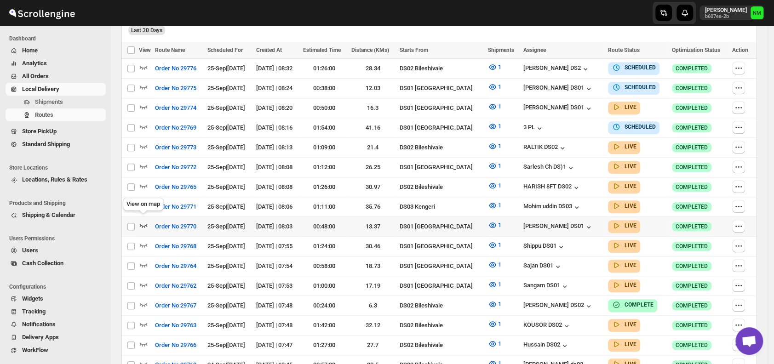
click at [144, 224] on icon "button" at bounding box center [144, 226] width 8 height 4
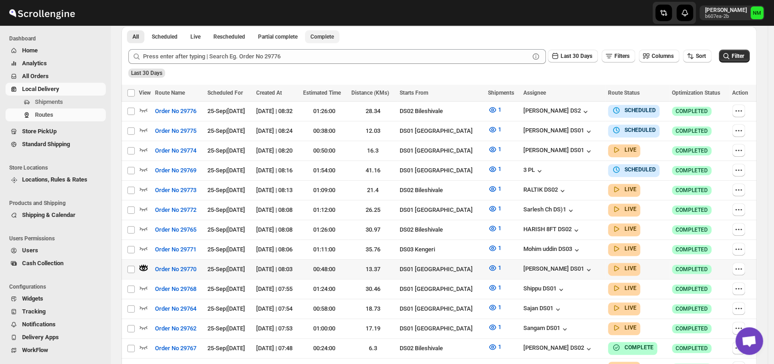
scroll to position [224, 0]
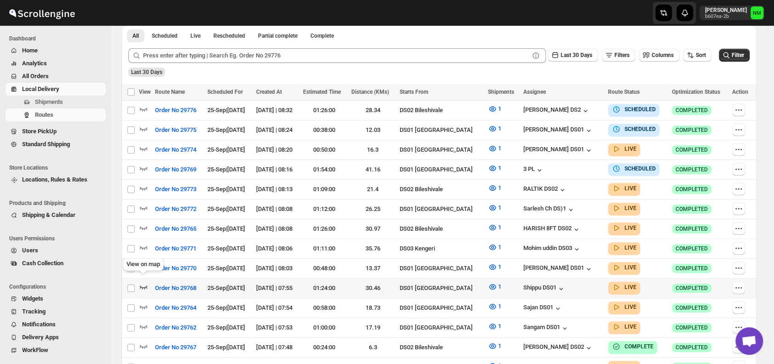
click at [144, 283] on icon "button" at bounding box center [143, 287] width 9 height 9
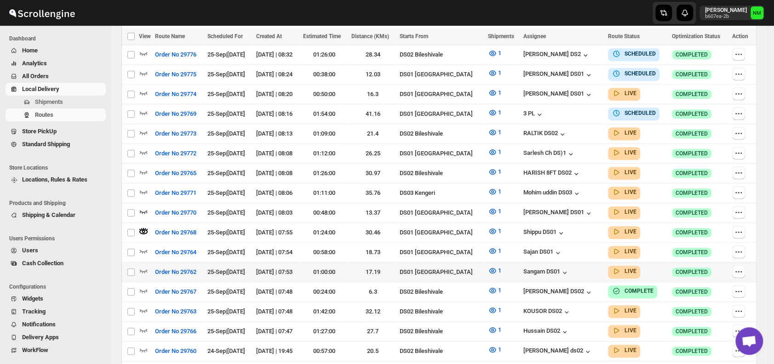
scroll to position [279, 0]
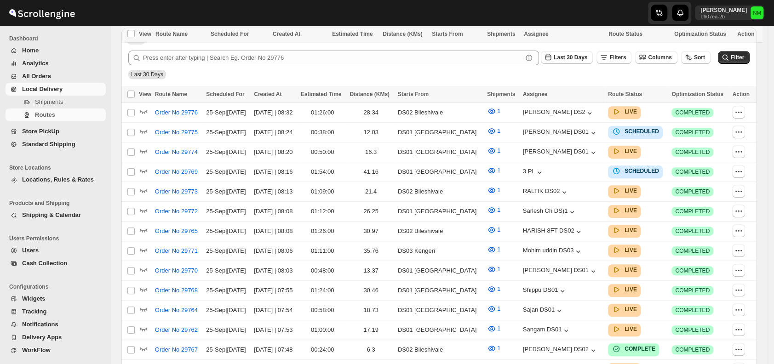
scroll to position [279, 0]
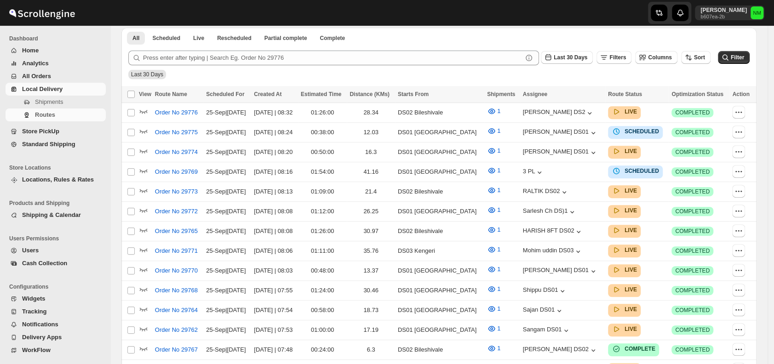
scroll to position [279, 0]
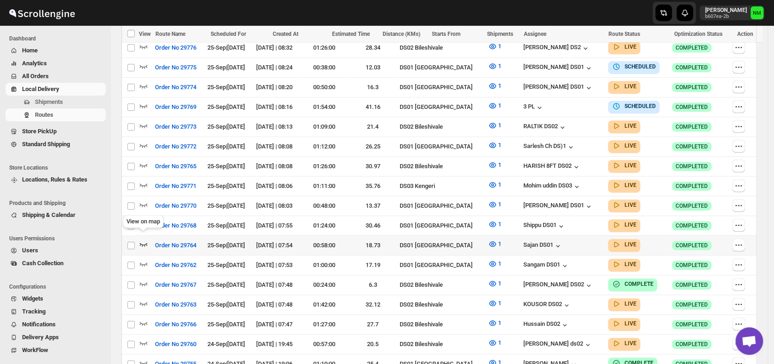
click at [144, 240] on icon "button" at bounding box center [143, 244] width 9 height 9
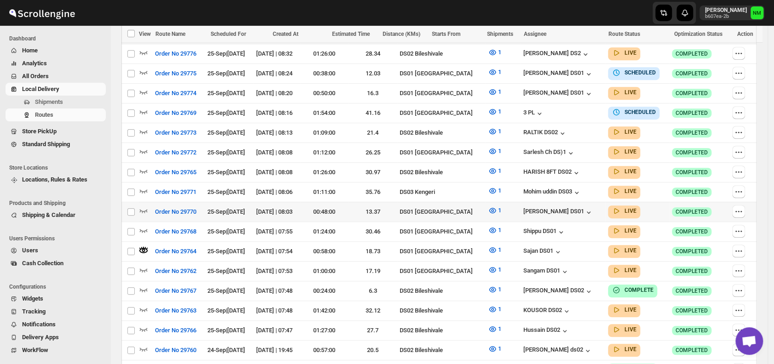
scroll to position [283, 0]
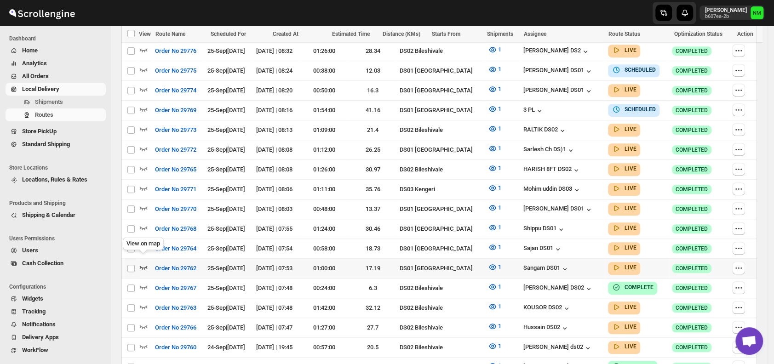
click at [144, 263] on icon "button" at bounding box center [143, 267] width 9 height 9
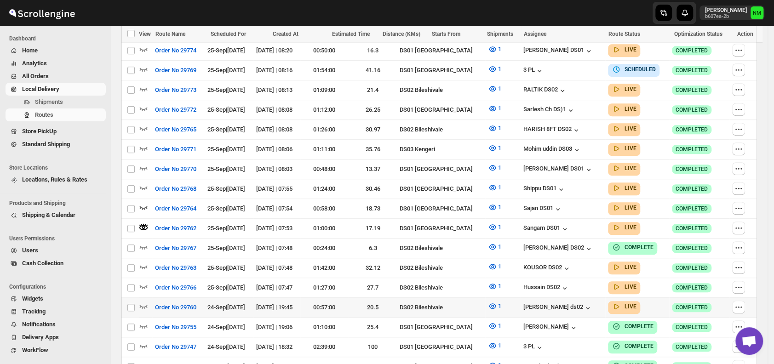
scroll to position [324, 0]
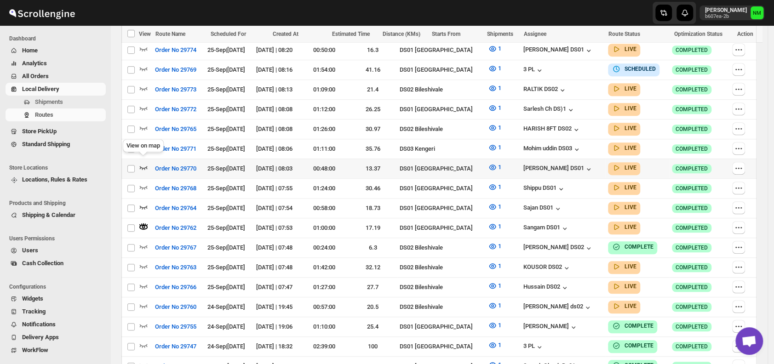
click at [143, 166] on icon "button" at bounding box center [144, 168] width 8 height 4
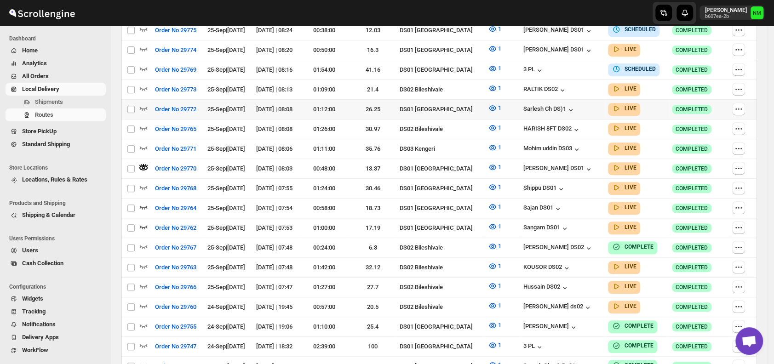
scroll to position [0, 0]
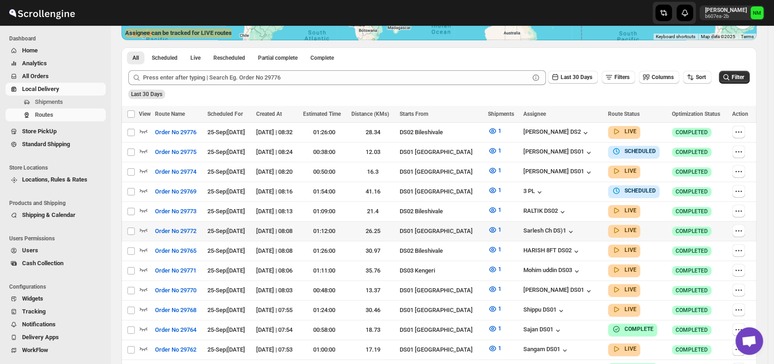
scroll to position [195, 0]
click at [146, 304] on icon "button" at bounding box center [143, 308] width 9 height 9
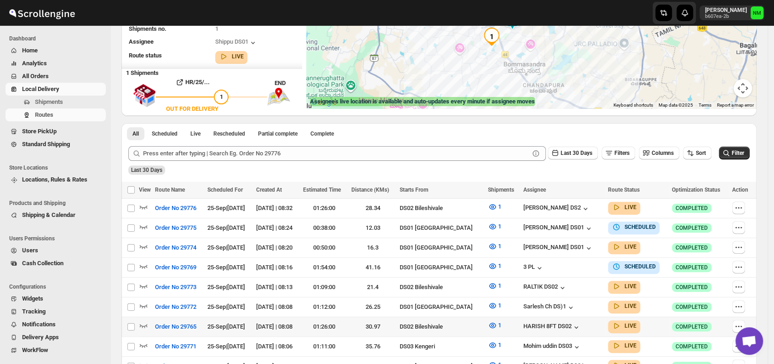
scroll to position [173, 0]
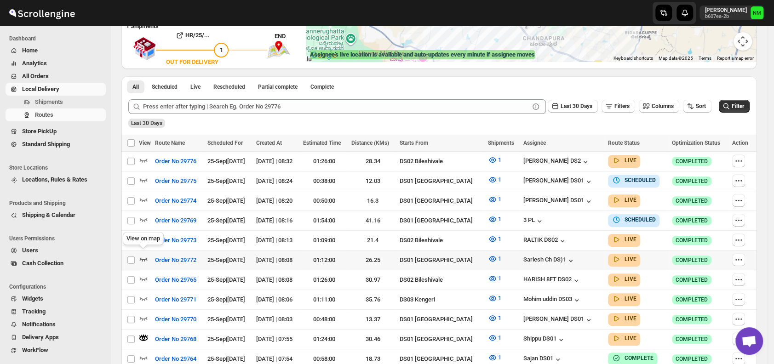
click at [143, 258] on icon "button" at bounding box center [144, 260] width 8 height 4
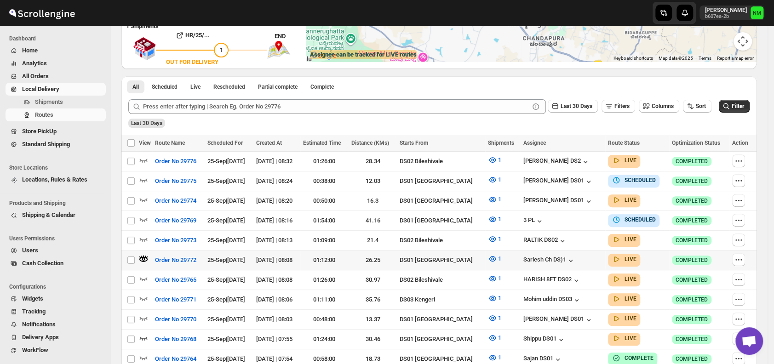
scroll to position [0, 0]
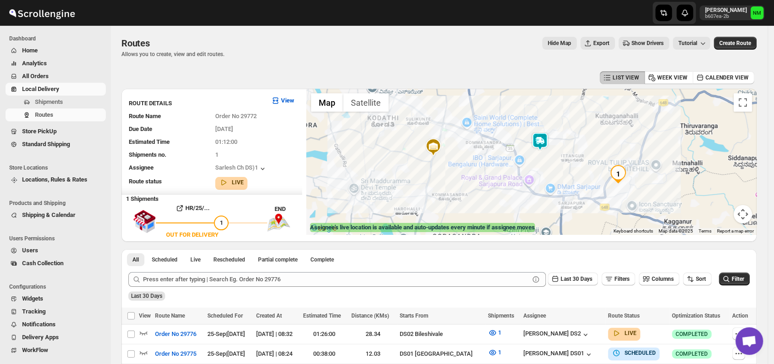
click at [548, 142] on img at bounding box center [540, 142] width 18 height 18
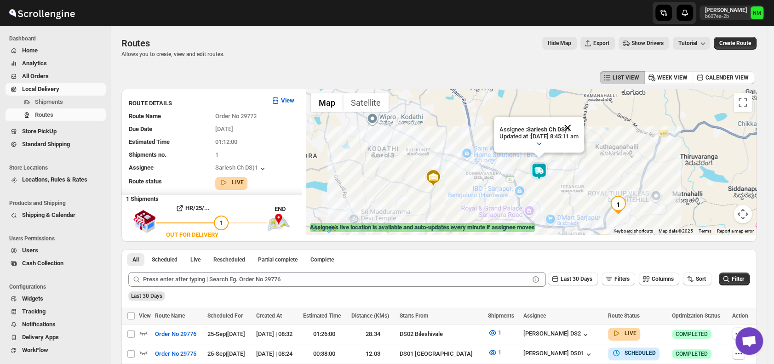
click at [579, 129] on button "Close" at bounding box center [568, 128] width 22 height 22
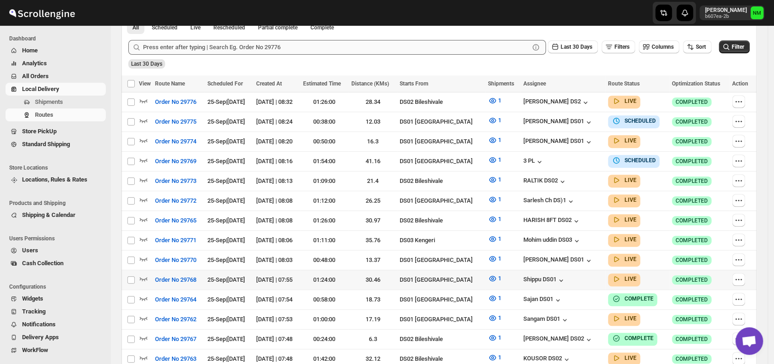
scroll to position [225, 0]
click at [144, 257] on icon "button" at bounding box center [144, 259] width 8 height 4
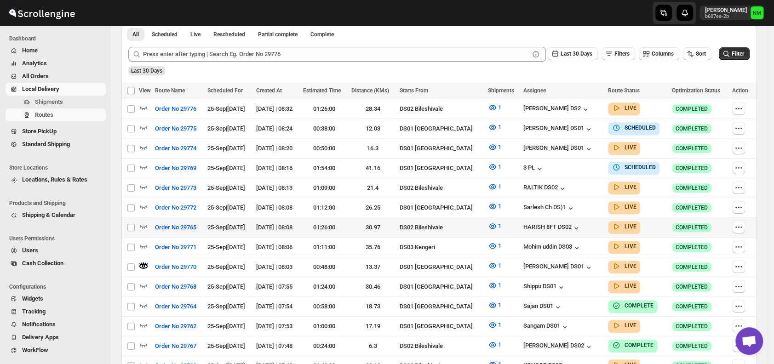
scroll to position [0, 0]
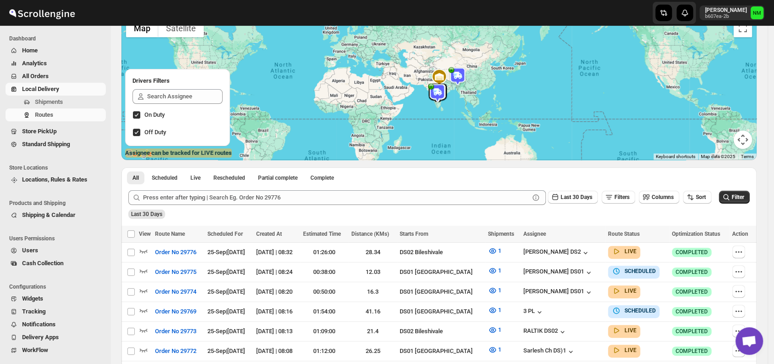
scroll to position [164, 0]
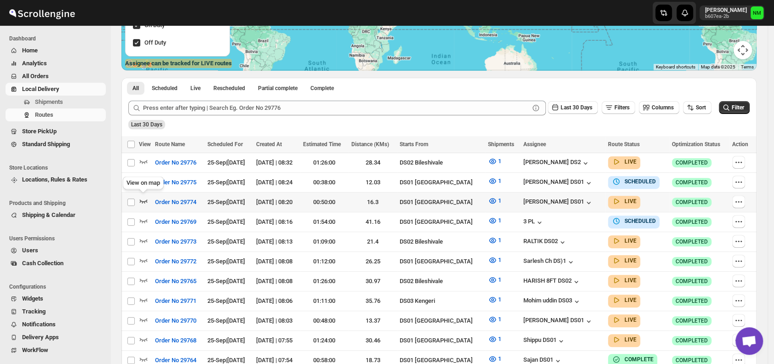
click at [143, 201] on icon "button" at bounding box center [144, 202] width 8 height 4
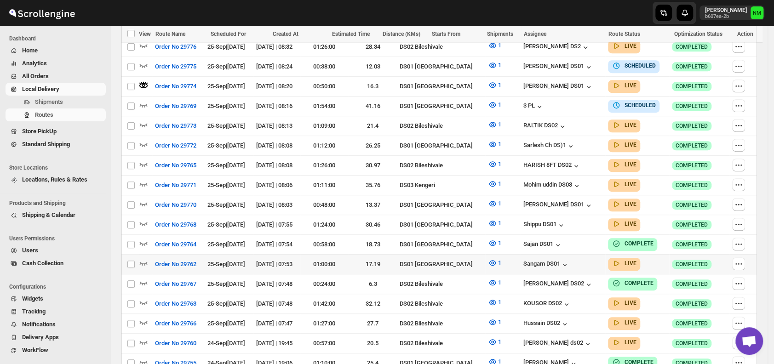
scroll to position [300, 0]
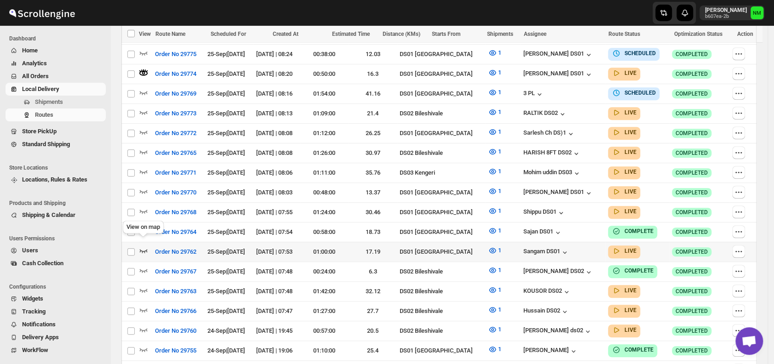
click at [143, 249] on icon "button" at bounding box center [144, 251] width 8 height 4
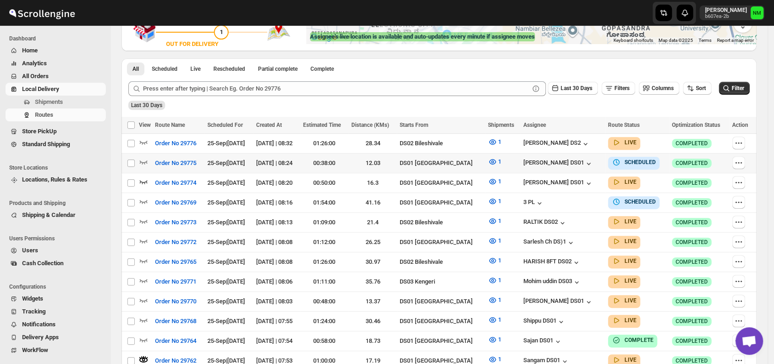
scroll to position [155, 0]
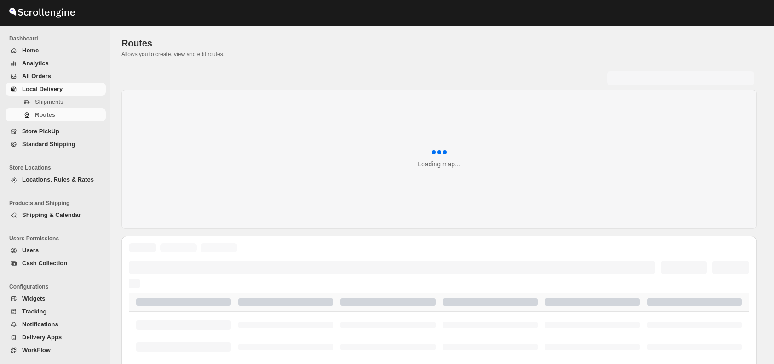
scroll to position [155, 0]
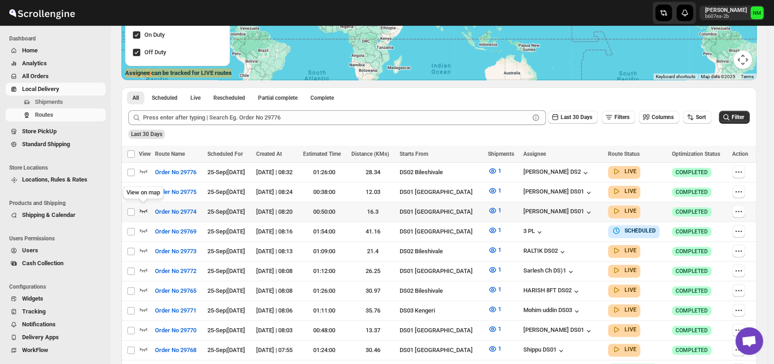
click at [147, 210] on icon "button" at bounding box center [143, 210] width 9 height 9
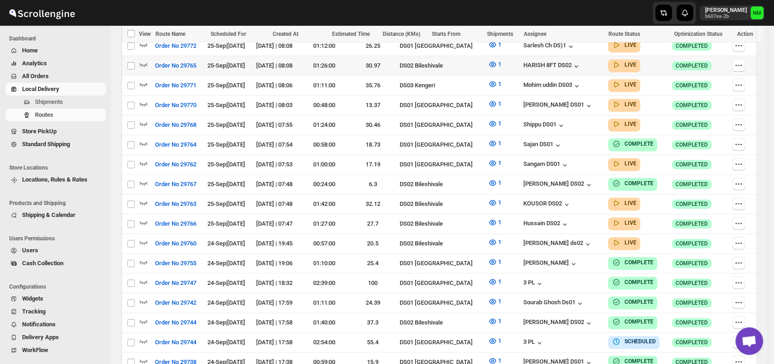
scroll to position [320, 0]
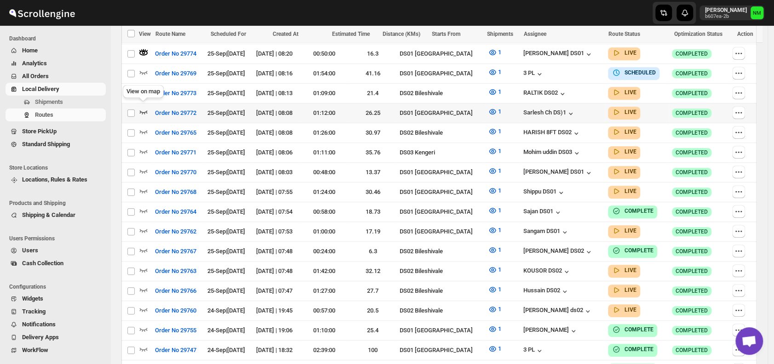
click at [144, 112] on icon "button" at bounding box center [143, 111] width 9 height 9
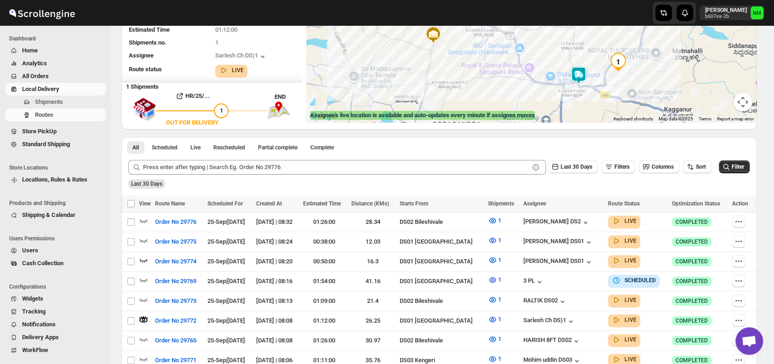
scroll to position [1, 0]
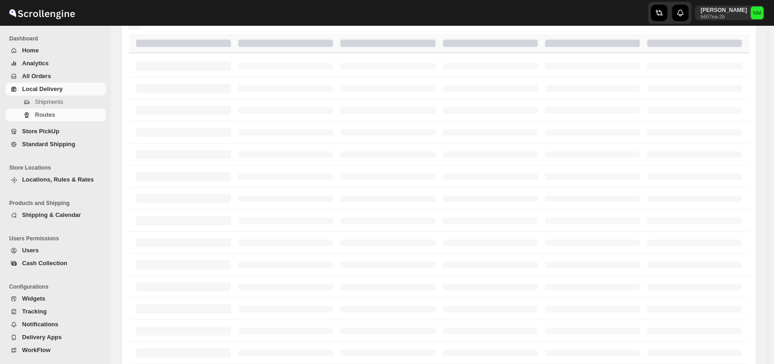
scroll to position [112, 0]
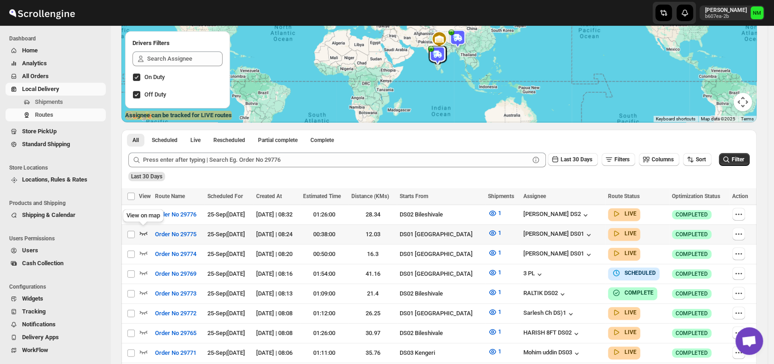
click at [143, 233] on icon "button" at bounding box center [144, 234] width 8 height 4
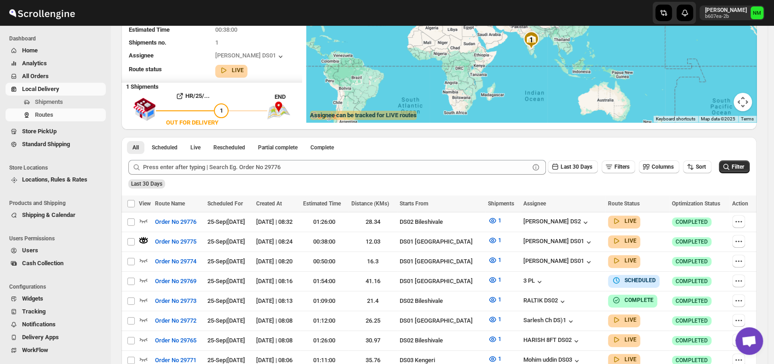
scroll to position [0, 0]
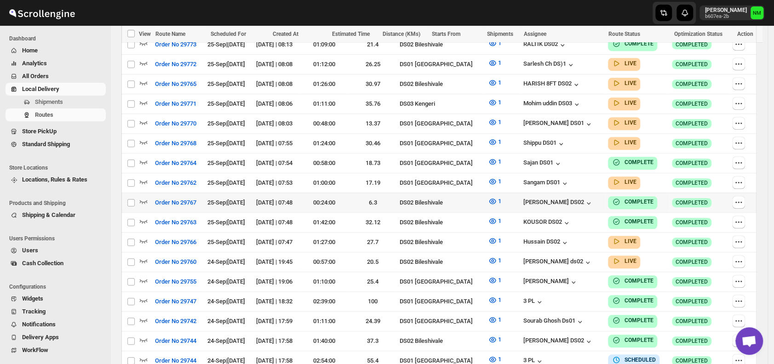
scroll to position [265, 0]
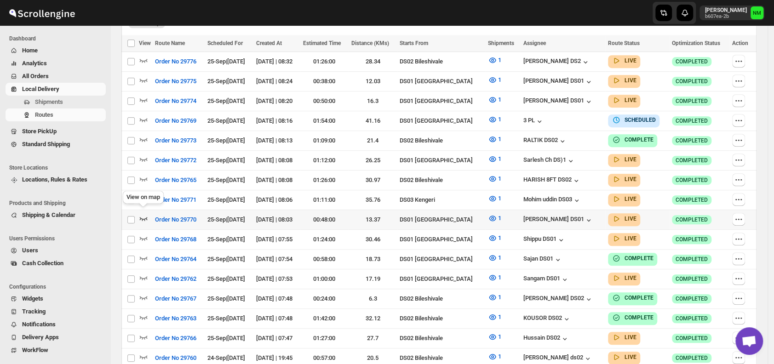
click at [141, 217] on icon "button" at bounding box center [144, 219] width 8 height 4
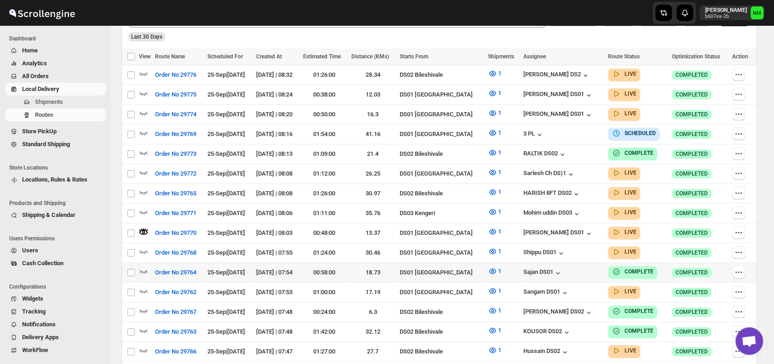
scroll to position [260, 0]
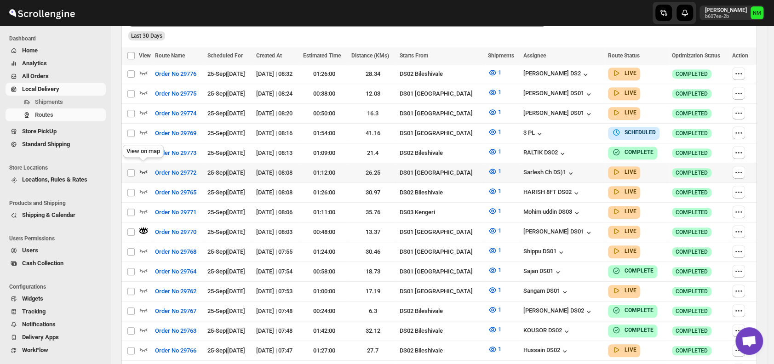
click at [142, 167] on icon "button" at bounding box center [143, 171] width 9 height 9
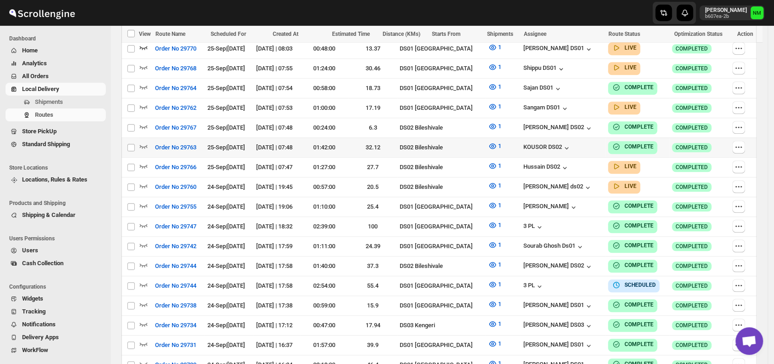
scroll to position [412, 0]
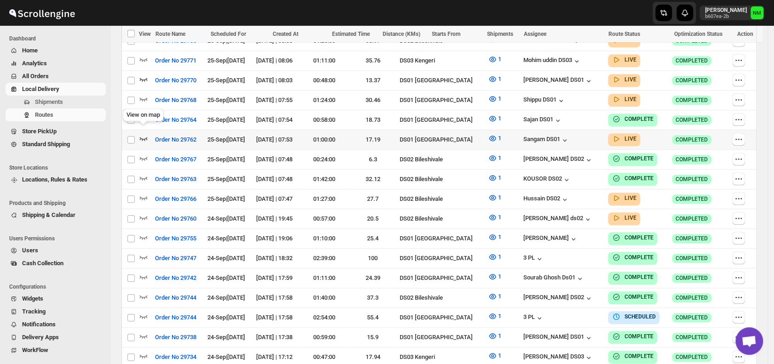
click at [142, 134] on icon "button" at bounding box center [143, 138] width 9 height 9
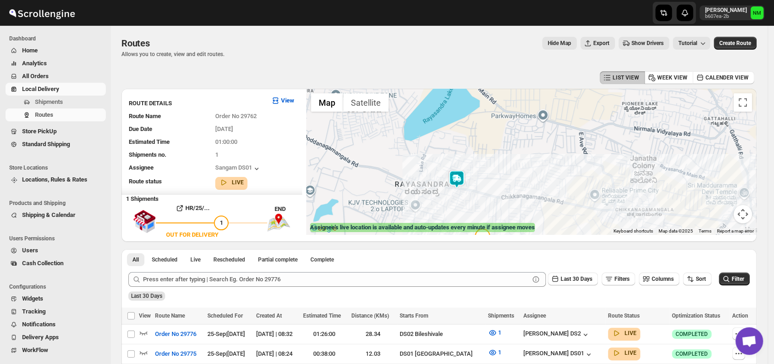
click at [457, 184] on img at bounding box center [457, 179] width 18 height 18
click at [496, 133] on button "Close" at bounding box center [485, 136] width 22 height 22
click at [460, 184] on img at bounding box center [459, 180] width 18 height 18
click at [498, 140] on button "Close" at bounding box center [487, 137] width 22 height 22
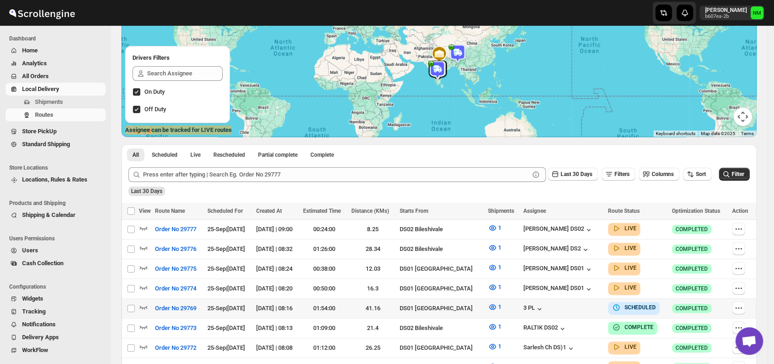
scroll to position [214, 0]
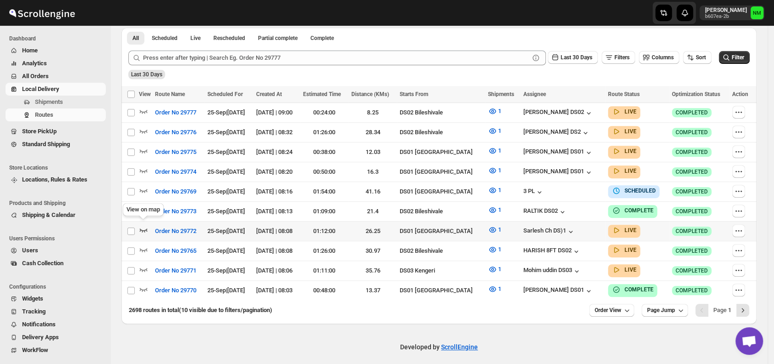
click at [142, 228] on icon "button" at bounding box center [143, 229] width 9 height 9
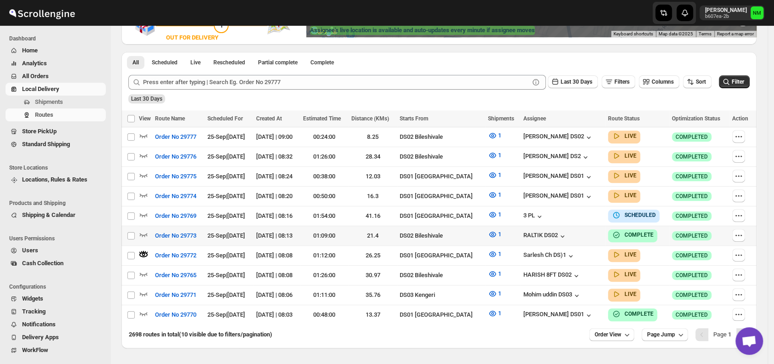
scroll to position [221, 0]
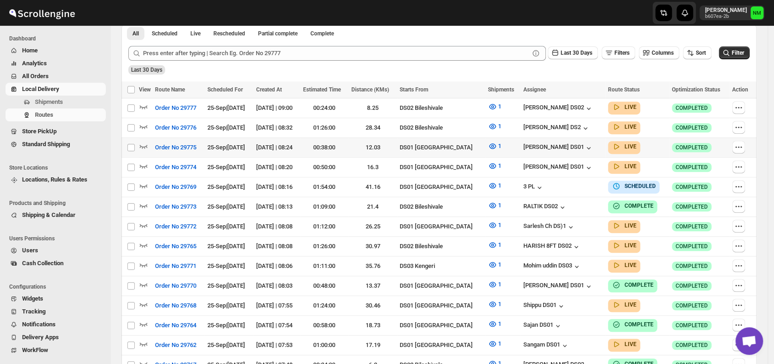
scroll to position [211, 0]
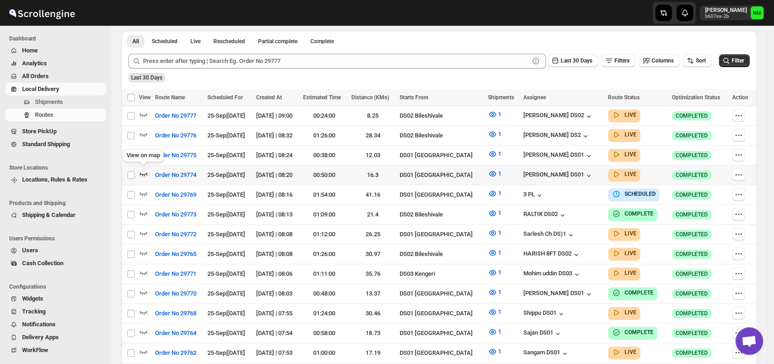
click at [144, 173] on icon "button" at bounding box center [144, 175] width 8 height 4
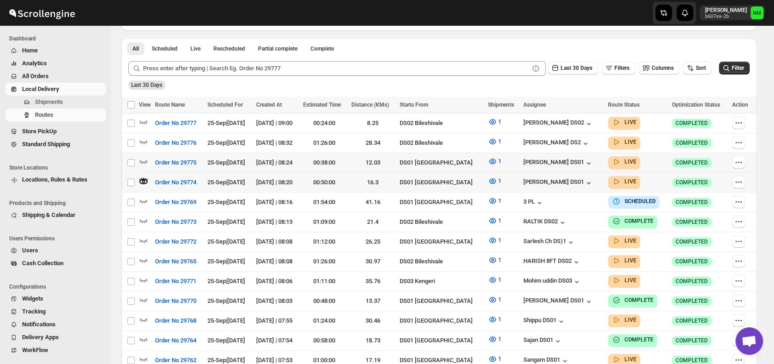
scroll to position [0, 0]
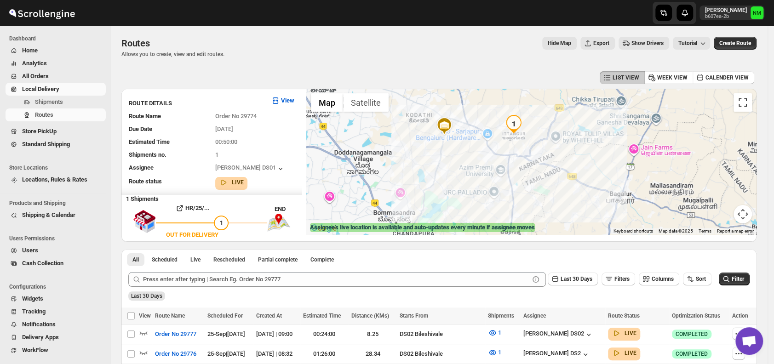
click at [751, 109] on button "Toggle fullscreen view" at bounding box center [743, 102] width 18 height 18
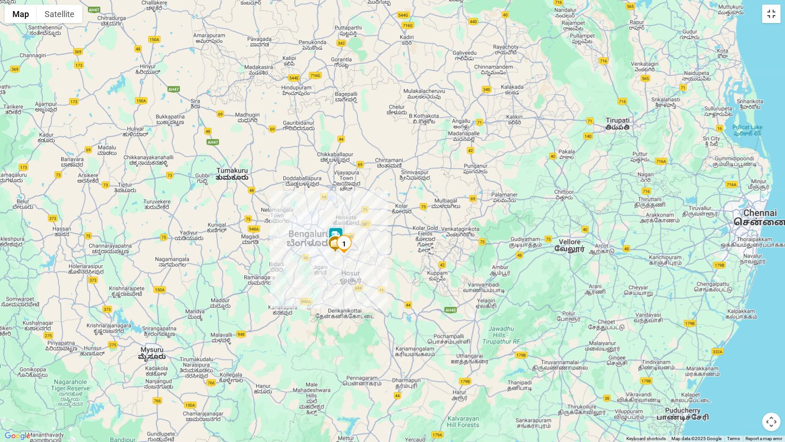
click at [769, 20] on button "Toggle fullscreen view" at bounding box center [771, 14] width 18 height 18
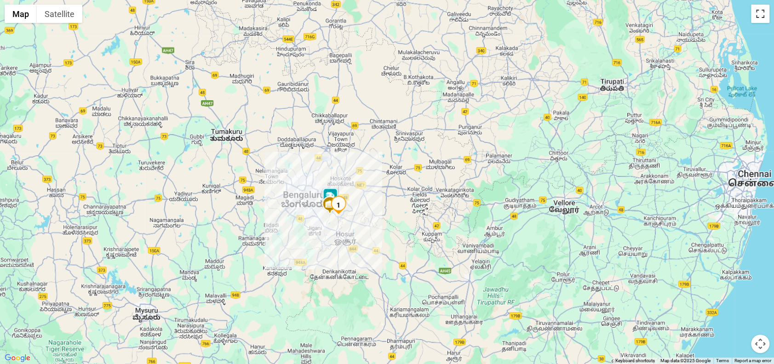
scroll to position [110, 0]
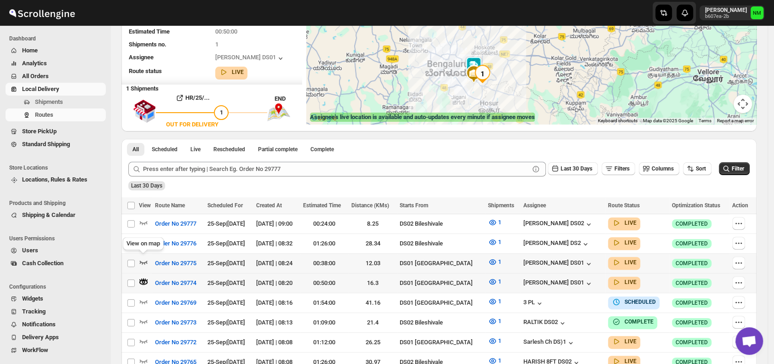
click at [145, 261] on icon "button" at bounding box center [144, 263] width 8 height 4
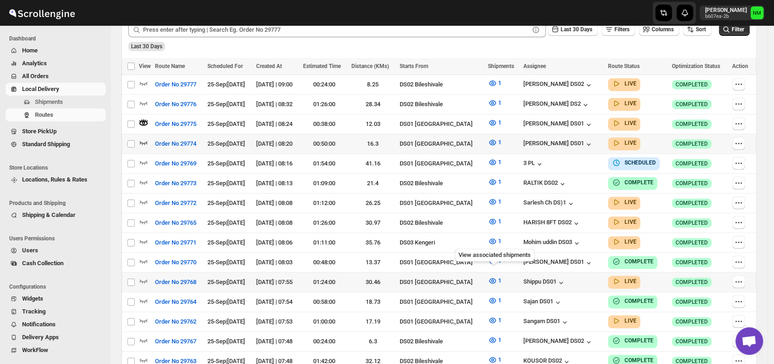
scroll to position [258, 0]
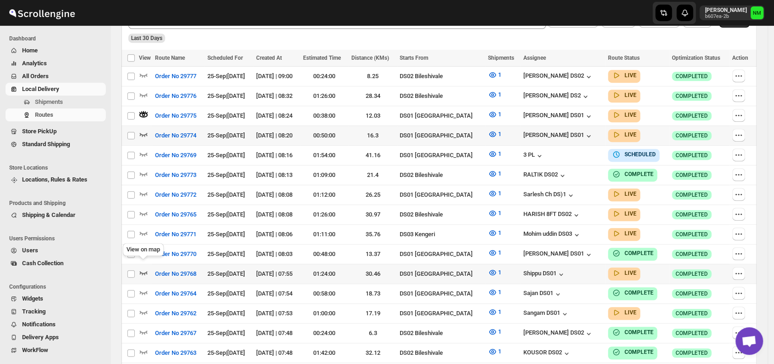
click at [144, 268] on icon "button" at bounding box center [143, 272] width 9 height 9
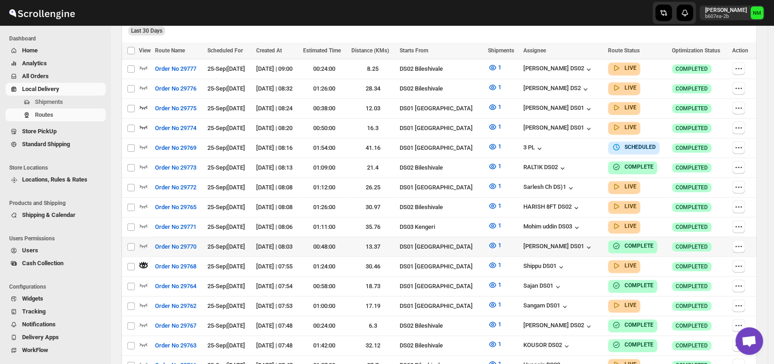
scroll to position [267, 0]
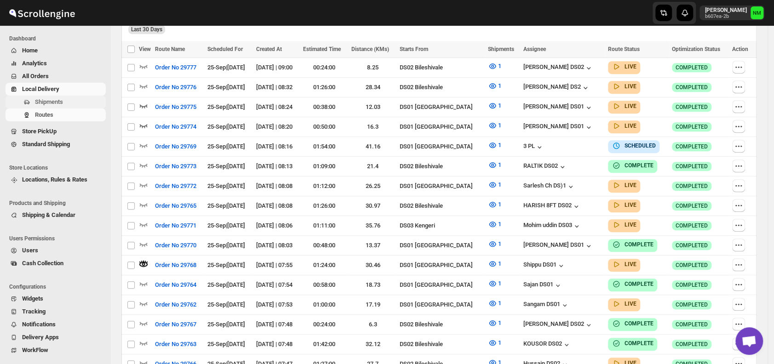
click at [69, 98] on span "Shipments" at bounding box center [69, 102] width 69 height 9
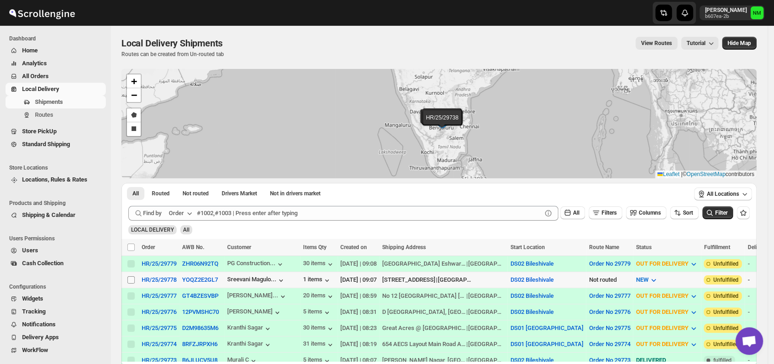
click at [131, 278] on input "Select shipment" at bounding box center [130, 280] width 7 height 7
checkbox input "true"
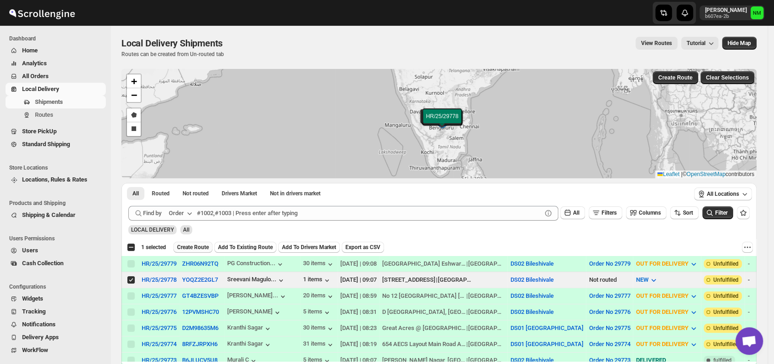
click at [203, 247] on span "Create Route" at bounding box center [193, 247] width 32 height 7
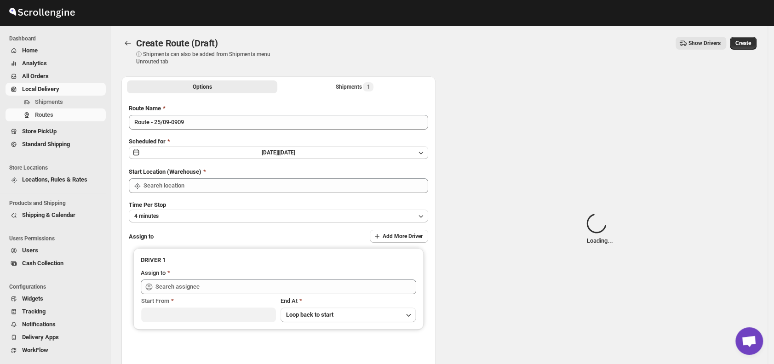
type input "DS02 Bileshivale"
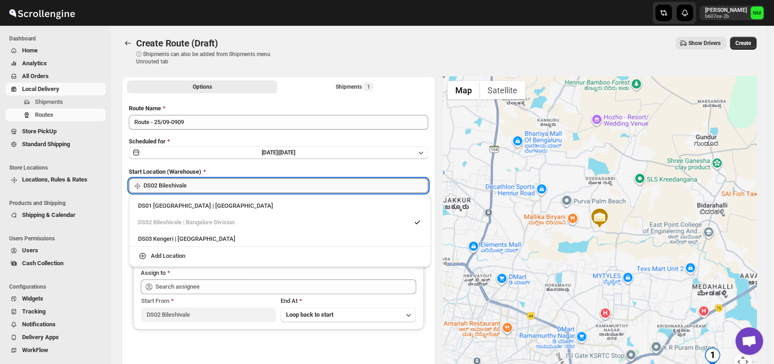
click at [225, 179] on input "DS02 Bileshivale" at bounding box center [286, 186] width 285 height 15
click at [143, 207] on div "DS01 Sarjapur | Bengaluru" at bounding box center [280, 206] width 284 height 9
type input "DS01 [GEOGRAPHIC_DATA]"
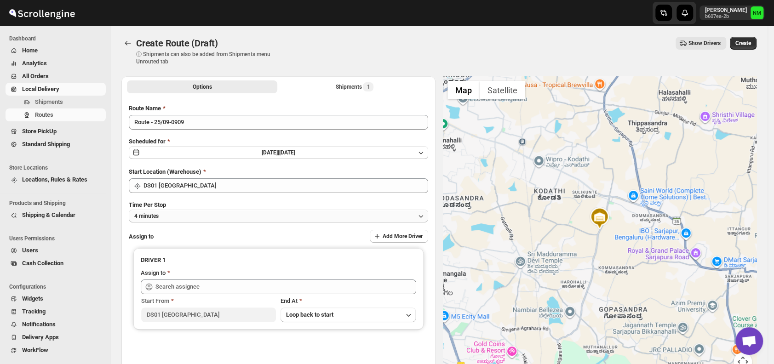
click at [213, 217] on button "4 minutes" at bounding box center [279, 216] width 300 height 13
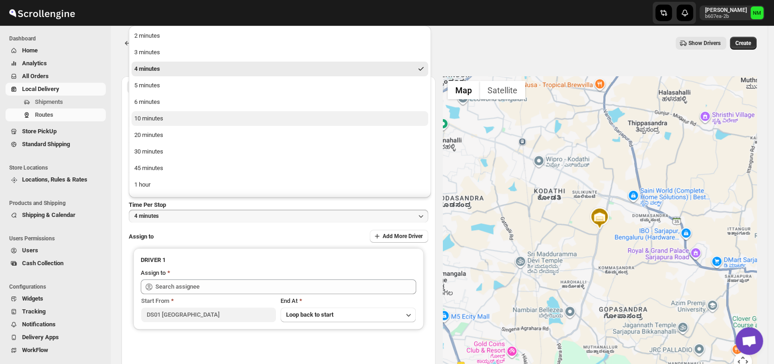
click at [175, 116] on button "10 minutes" at bounding box center [280, 118] width 297 height 15
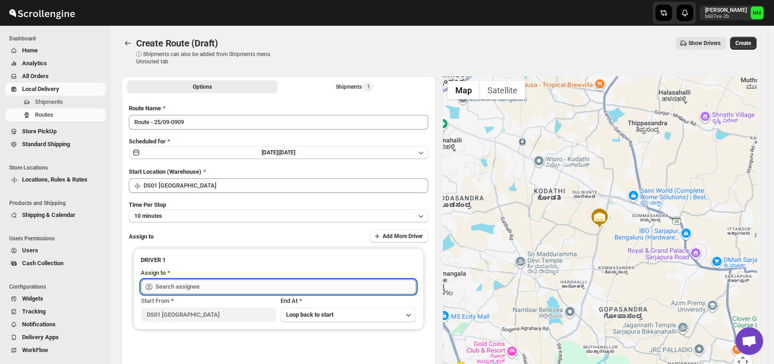
click at [209, 289] on input "text" at bounding box center [286, 287] width 261 height 15
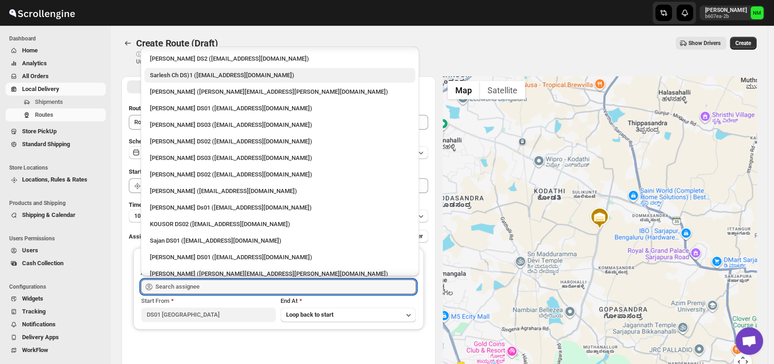
scroll to position [314, 0]
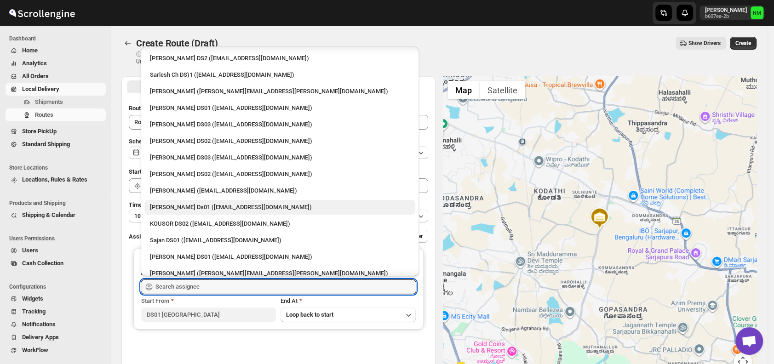
click at [185, 206] on div "[PERSON_NAME] Ds01 ([EMAIL_ADDRESS][DOMAIN_NAME])" at bounding box center [280, 207] width 260 height 9
type input "[PERSON_NAME] Ds01 ([EMAIL_ADDRESS][DOMAIN_NAME])"
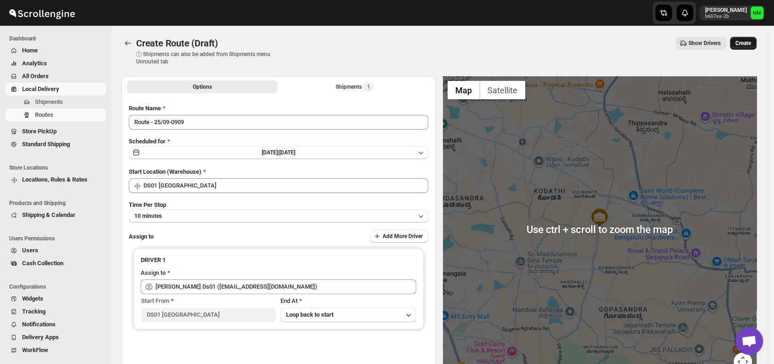
click at [748, 40] on span "Create" at bounding box center [744, 43] width 16 height 7
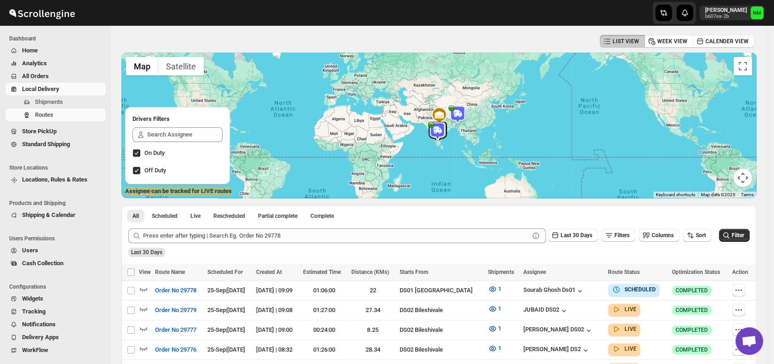
scroll to position [37, 0]
click at [741, 289] on icon "button" at bounding box center [738, 289] width 9 height 9
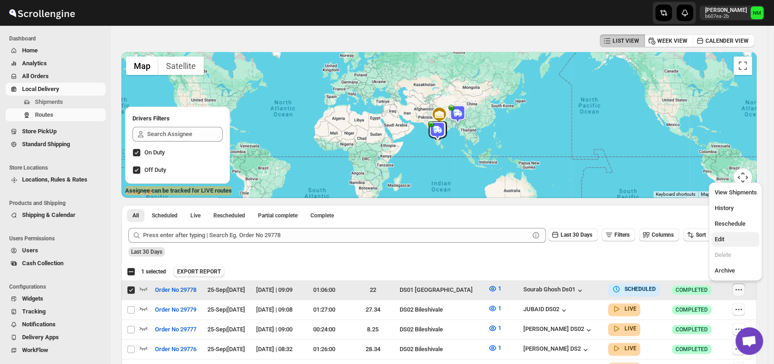
click at [732, 242] on span "Edit" at bounding box center [736, 239] width 42 height 9
checkbox input "false"
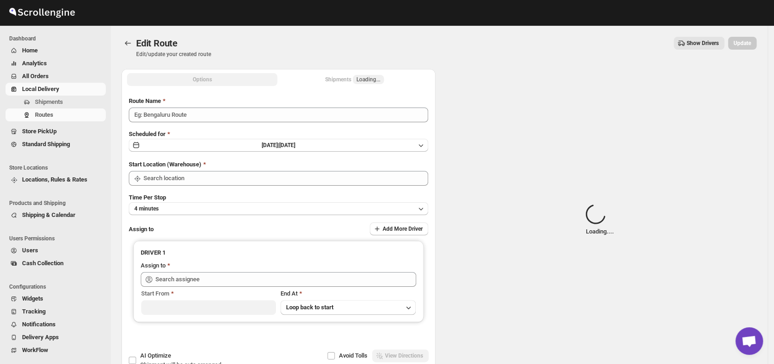
type input "Order No 29778"
type input "DS01 [GEOGRAPHIC_DATA]"
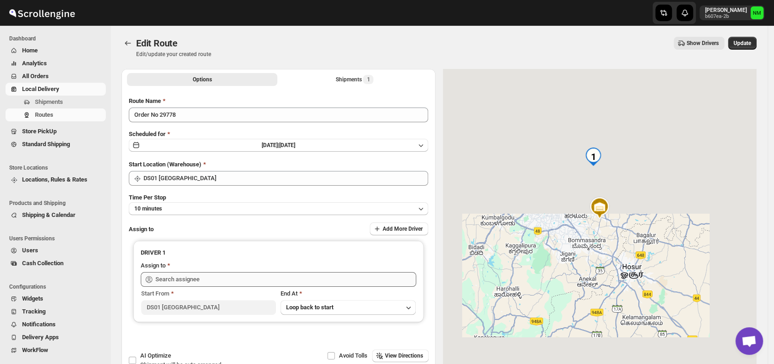
type input "[PERSON_NAME] Ds01 ([EMAIL_ADDRESS][DOMAIN_NAME])"
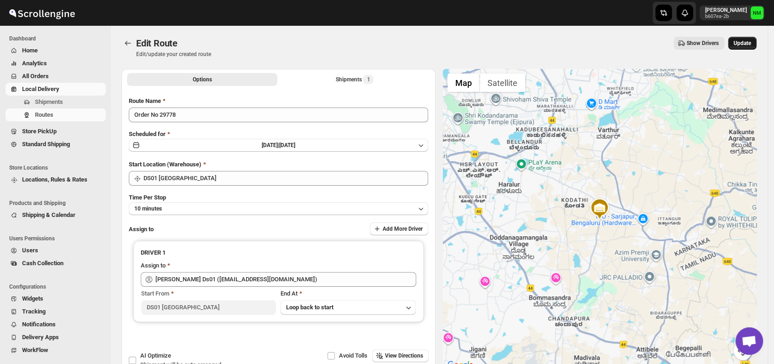
click at [745, 43] on span "Update" at bounding box center [742, 43] width 17 height 7
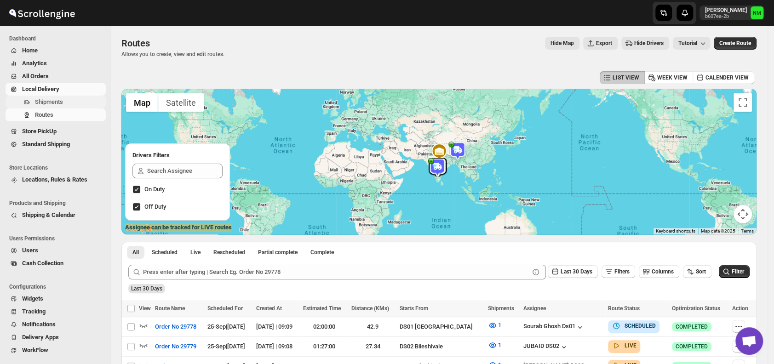
click at [63, 104] on span "Shipments" at bounding box center [69, 102] width 69 height 9
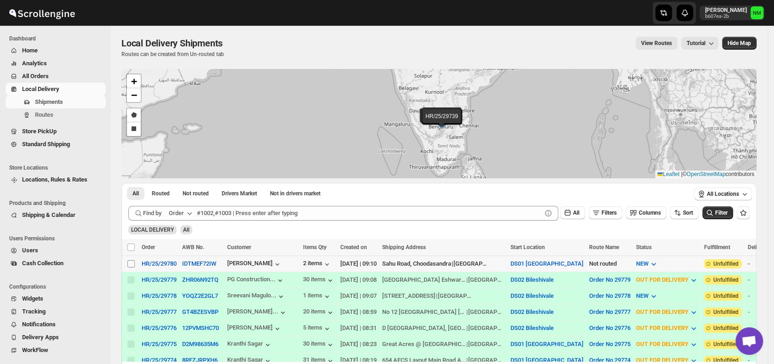
click at [132, 263] on input "Select shipment" at bounding box center [130, 263] width 7 height 7
checkbox input "true"
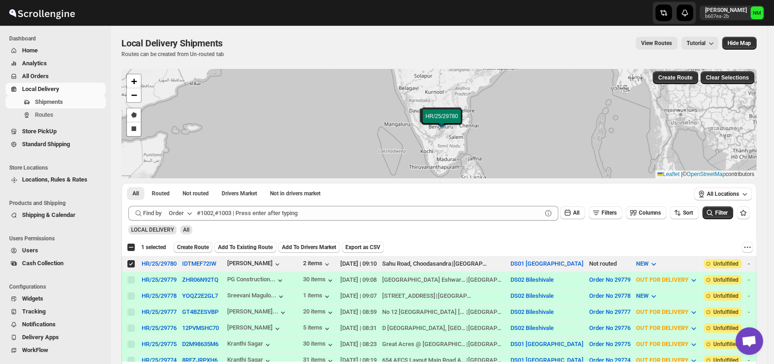
click at [199, 247] on span "Create Route" at bounding box center [193, 247] width 32 height 7
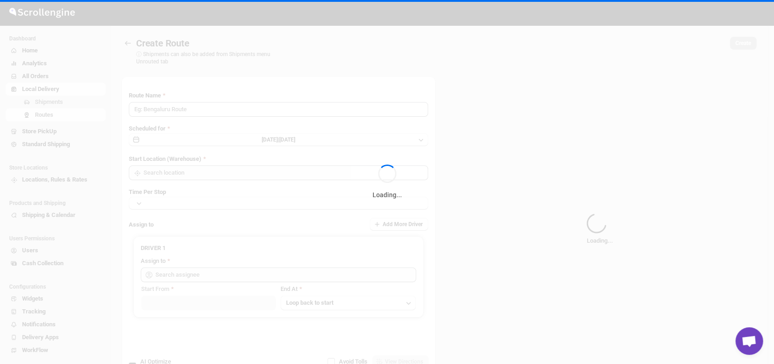
type input "Route - 25/09-0911"
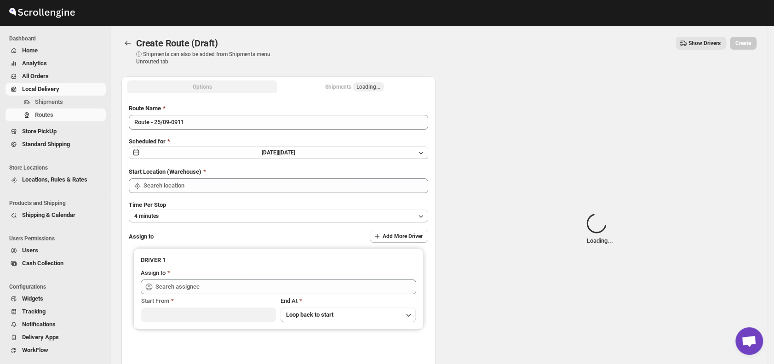
type input "DS01 [GEOGRAPHIC_DATA]"
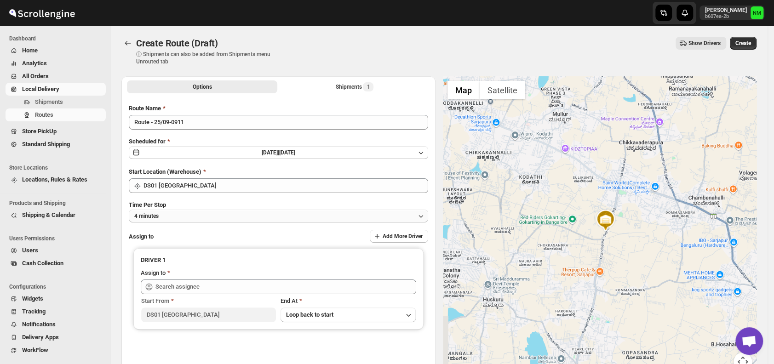
click at [199, 214] on button "4 minutes" at bounding box center [279, 216] width 300 height 13
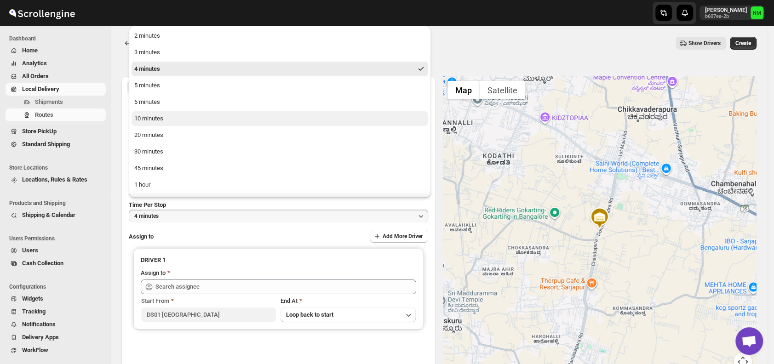
click at [178, 122] on button "10 minutes" at bounding box center [280, 118] width 297 height 15
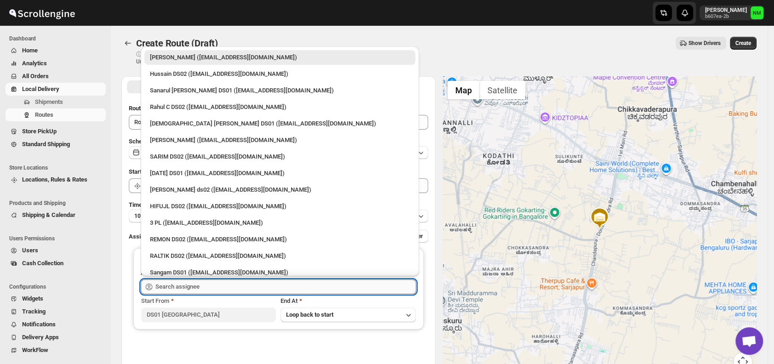
click at [215, 287] on input "text" at bounding box center [286, 287] width 261 height 15
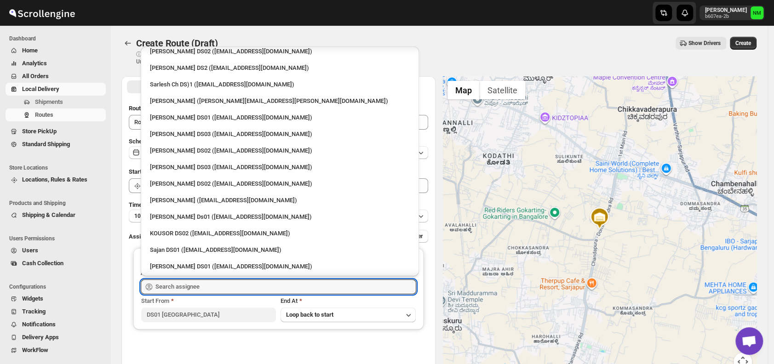
scroll to position [306, 0]
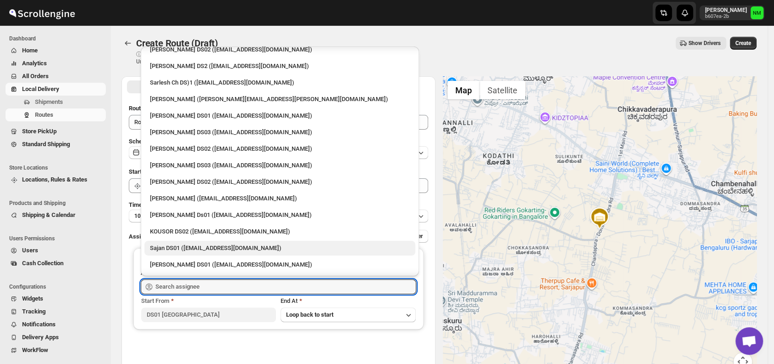
click at [199, 247] on div "Sajan DS01 ([EMAIL_ADDRESS][DOMAIN_NAME])" at bounding box center [280, 248] width 260 height 9
type input "Sajan DS01 ([EMAIL_ADDRESS][DOMAIN_NAME])"
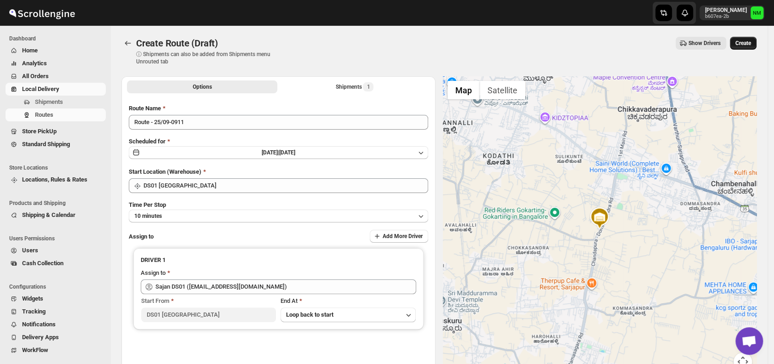
click at [750, 47] on button "Create" at bounding box center [743, 43] width 27 height 13
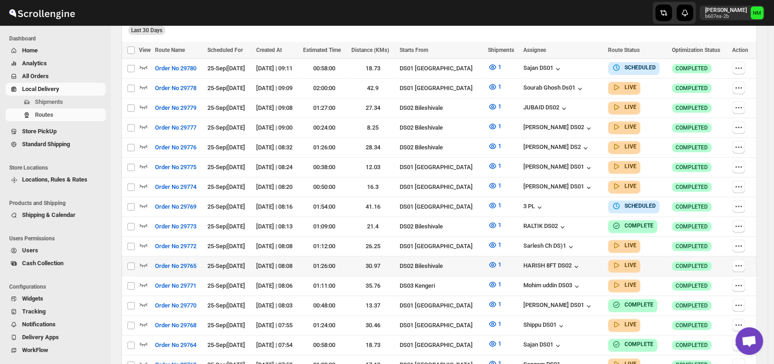
scroll to position [261, 0]
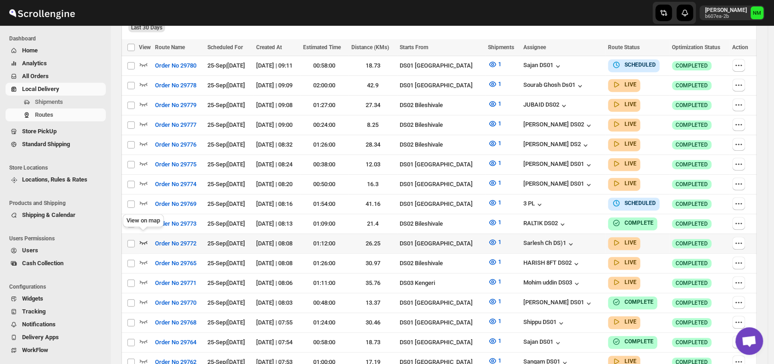
click at [144, 241] on icon "button" at bounding box center [144, 243] width 8 height 4
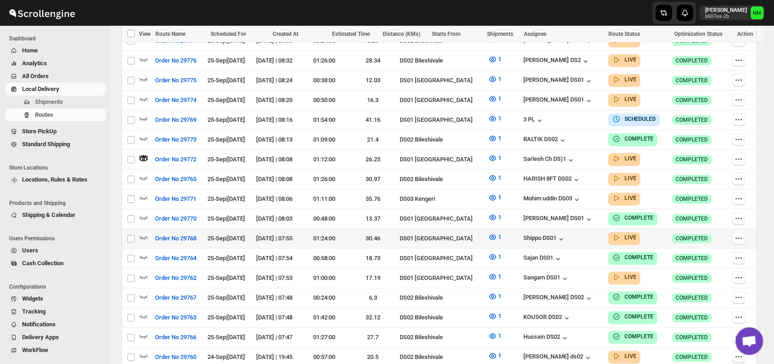
scroll to position [353, 0]
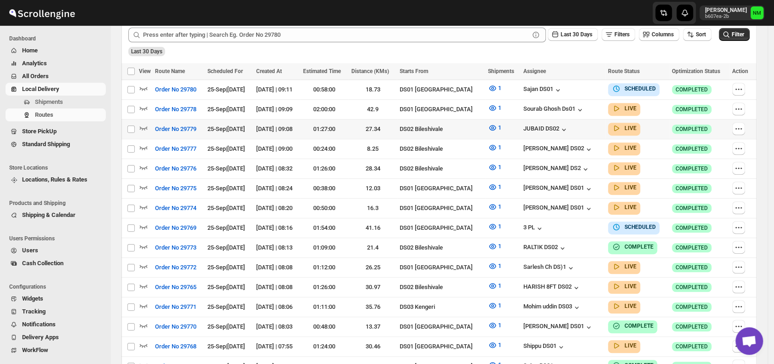
scroll to position [236, 0]
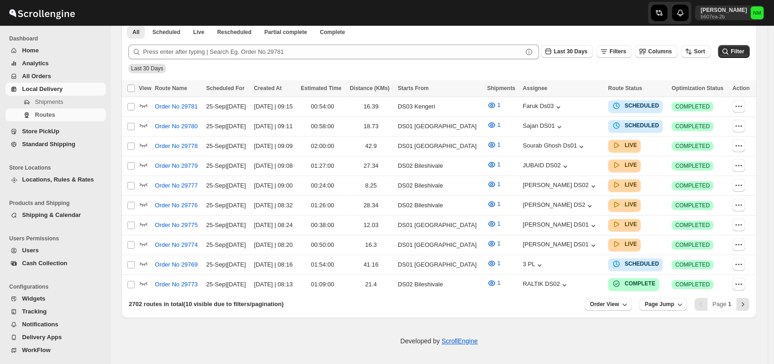
scroll to position [214, 0]
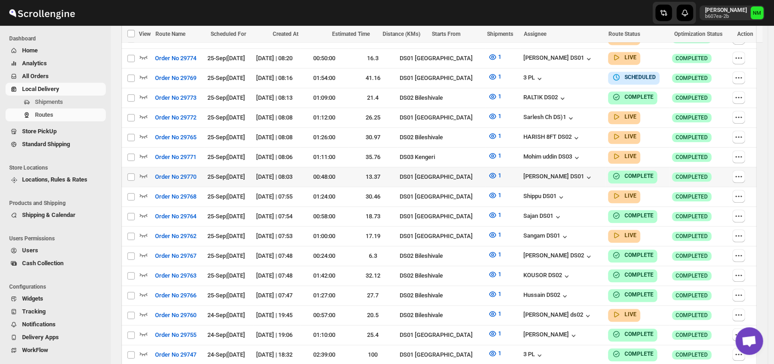
scroll to position [503, 0]
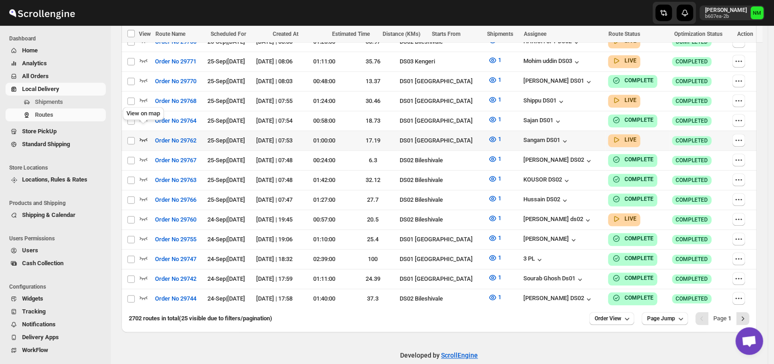
click at [143, 135] on icon "button" at bounding box center [143, 139] width 9 height 9
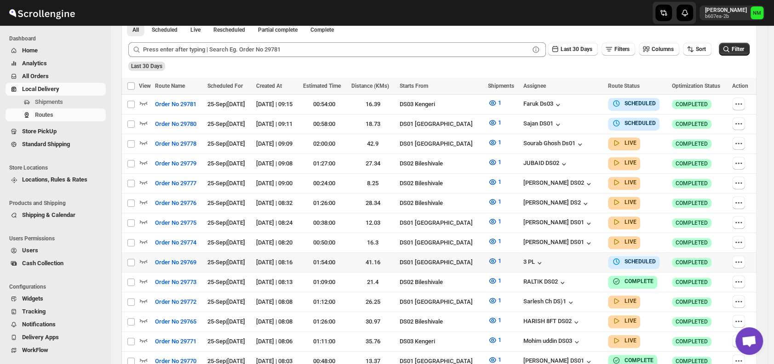
scroll to position [231, 0]
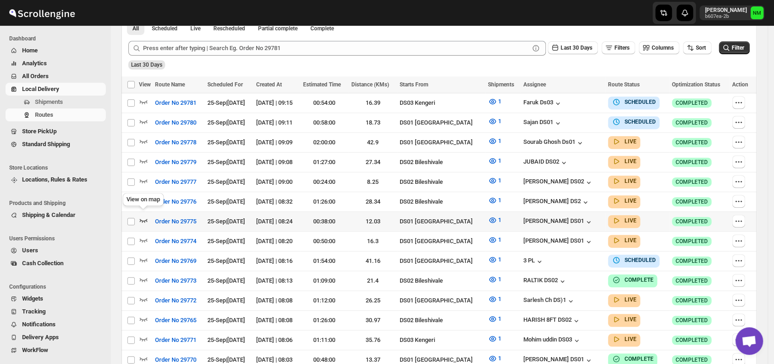
click at [144, 216] on icon "button" at bounding box center [143, 220] width 9 height 9
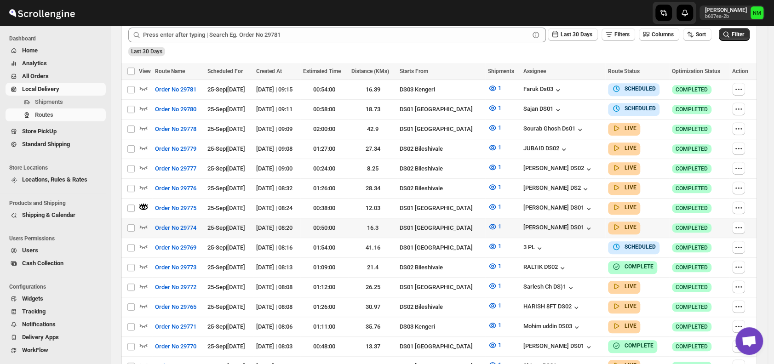
scroll to position [251, 0]
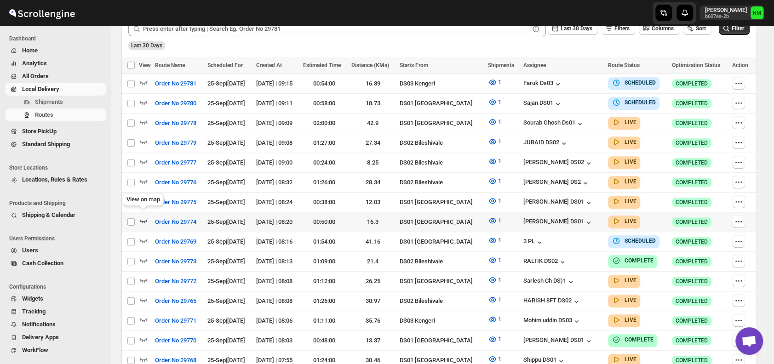
click at [141, 216] on icon "button" at bounding box center [143, 220] width 9 height 9
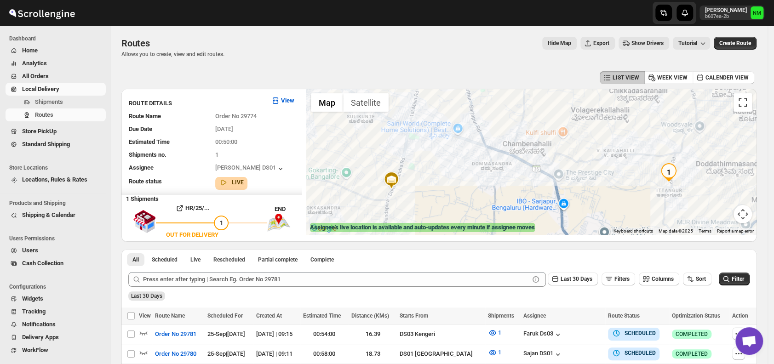
click at [747, 107] on button "Toggle fullscreen view" at bounding box center [743, 102] width 18 height 18
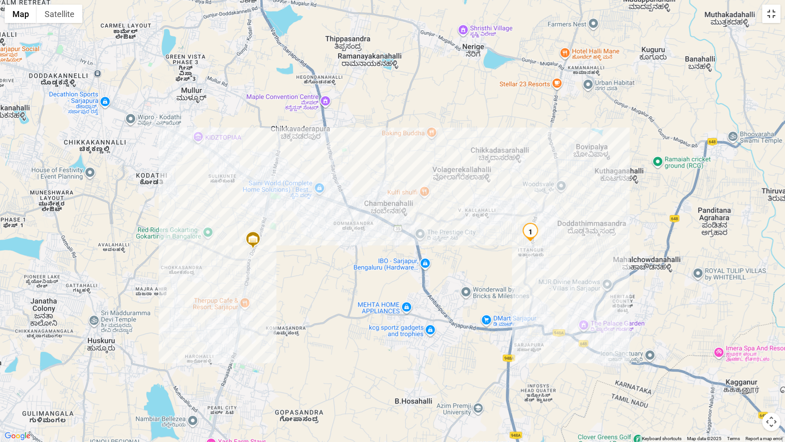
click at [768, 16] on button "Toggle fullscreen view" at bounding box center [771, 14] width 18 height 18
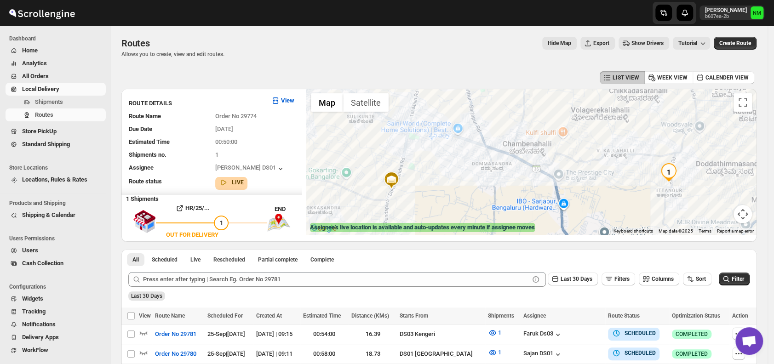
click at [741, 114] on div at bounding box center [531, 162] width 450 height 146
click at [750, 110] on button "Toggle fullscreen view" at bounding box center [743, 102] width 18 height 18
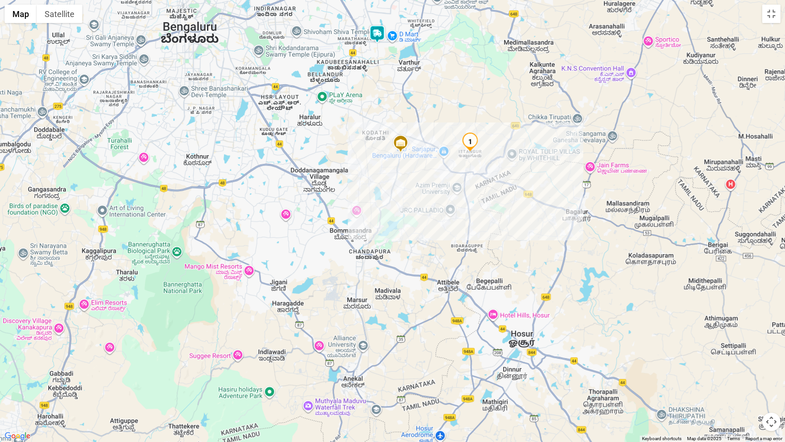
click at [600, 63] on div at bounding box center [392, 221] width 785 height 442
click at [774, 18] on button "Toggle fullscreen view" at bounding box center [771, 14] width 18 height 18
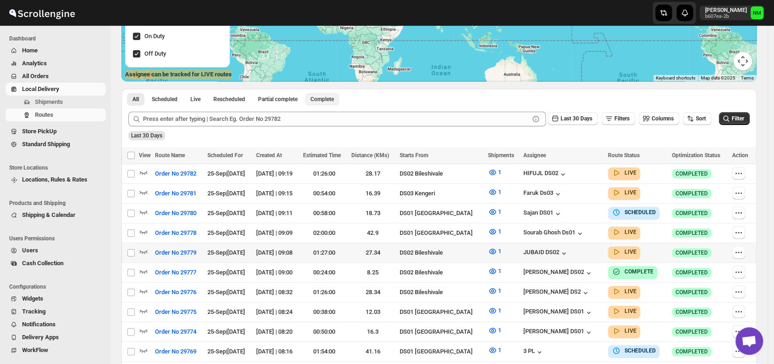
scroll to position [154, 0]
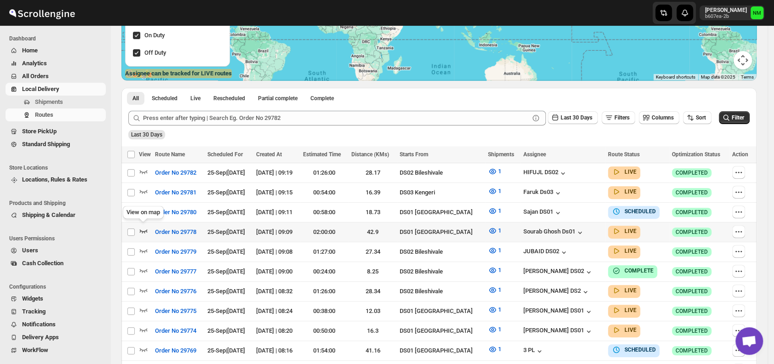
click at [144, 229] on icon "button" at bounding box center [143, 230] width 9 height 9
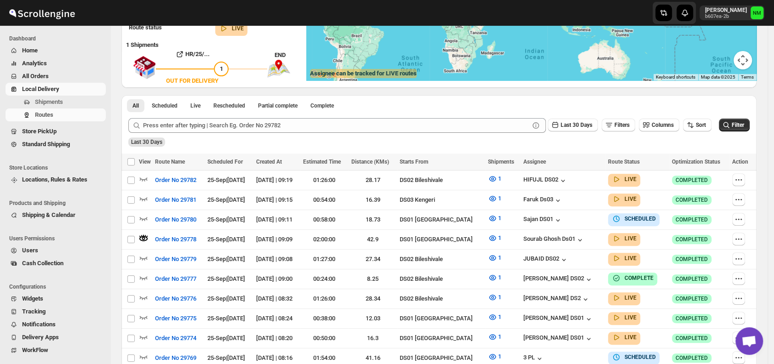
scroll to position [0, 0]
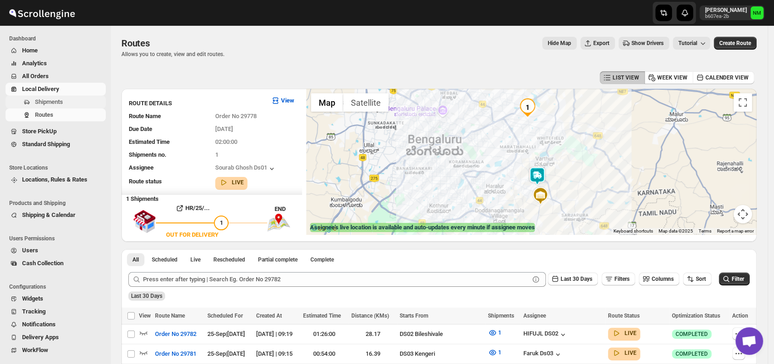
click at [66, 101] on span "Shipments" at bounding box center [69, 102] width 69 height 9
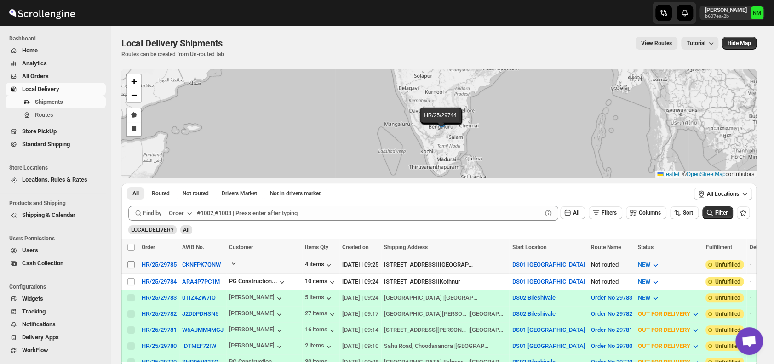
click at [135, 266] on div "Select shipment" at bounding box center [131, 265] width 9 height 8
checkbox input "true"
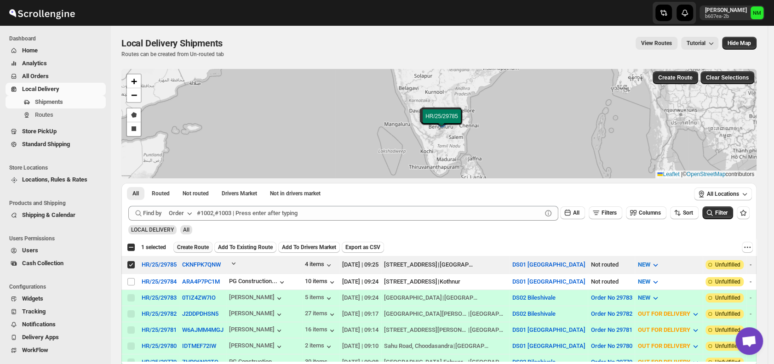
click at [199, 245] on span "Create Route" at bounding box center [193, 247] width 32 height 7
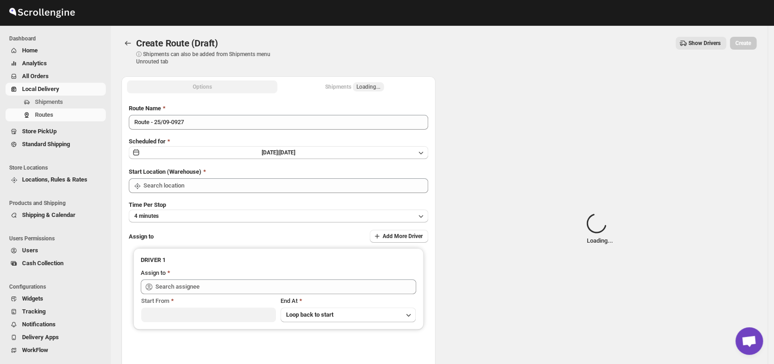
type input "DS01 [GEOGRAPHIC_DATA]"
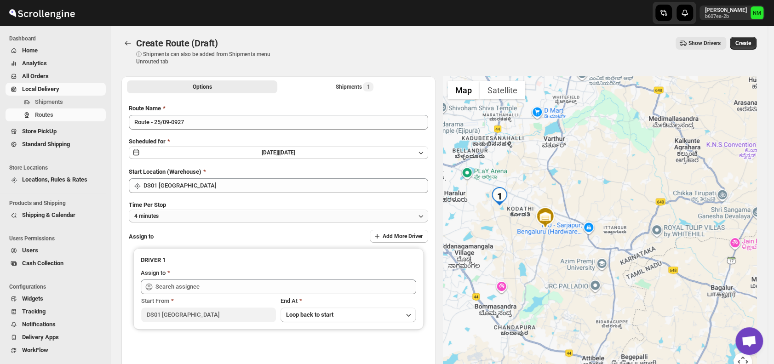
click at [173, 213] on button "4 minutes" at bounding box center [279, 216] width 300 height 13
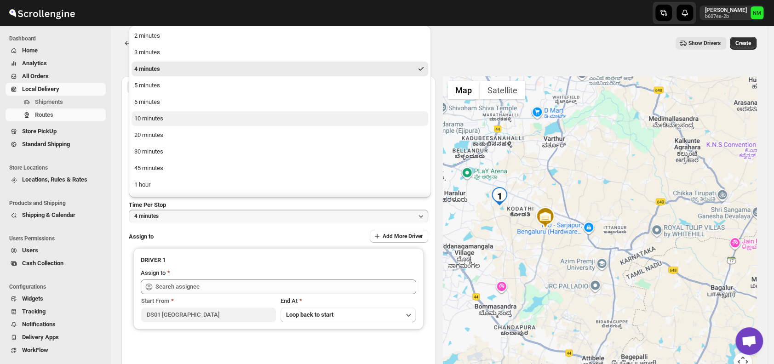
click at [164, 122] on button "10 minutes" at bounding box center [280, 118] width 297 height 15
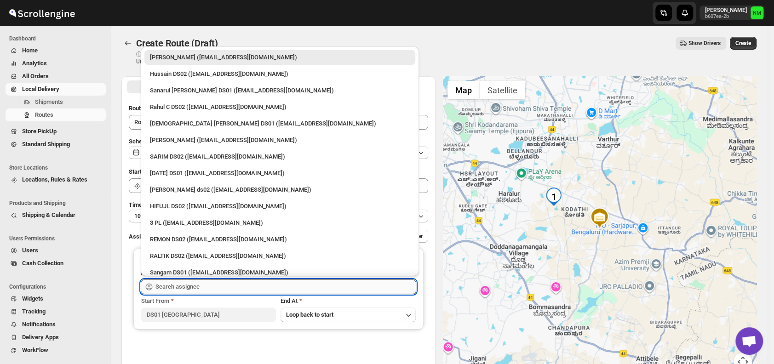
click at [243, 287] on input "text" at bounding box center [286, 287] width 261 height 15
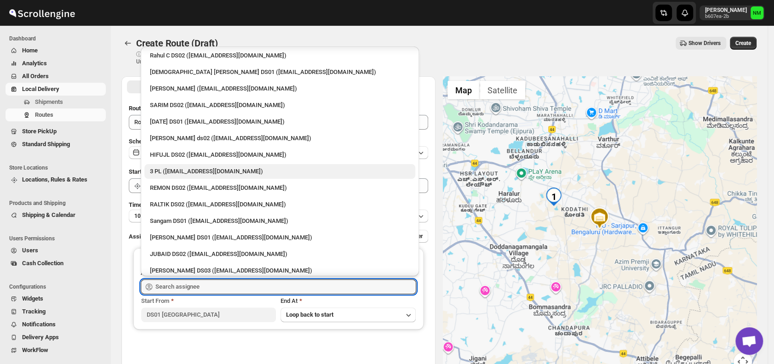
scroll to position [55, 0]
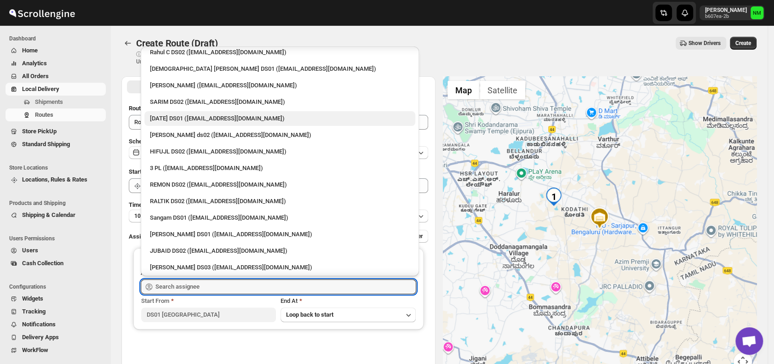
click at [167, 120] on div "[DATE] DS01 ([EMAIL_ADDRESS][DOMAIN_NAME])" at bounding box center [280, 118] width 260 height 9
type input "[DATE] DS01 ([EMAIL_ADDRESS][DOMAIN_NAME])"
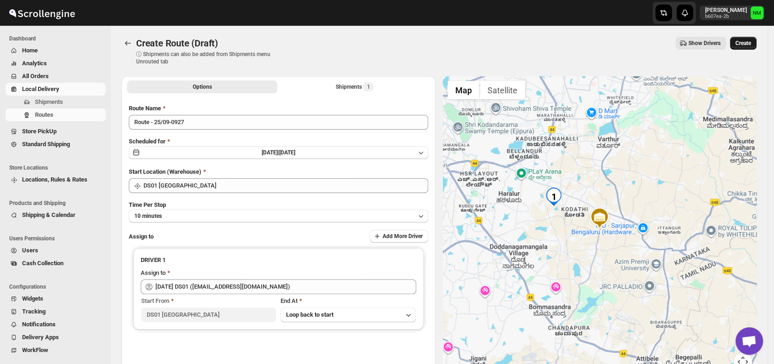
click at [751, 44] on span "Create" at bounding box center [744, 43] width 16 height 7
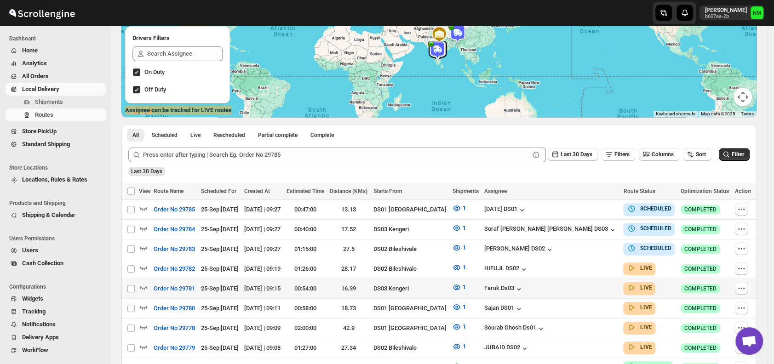
scroll to position [118, 0]
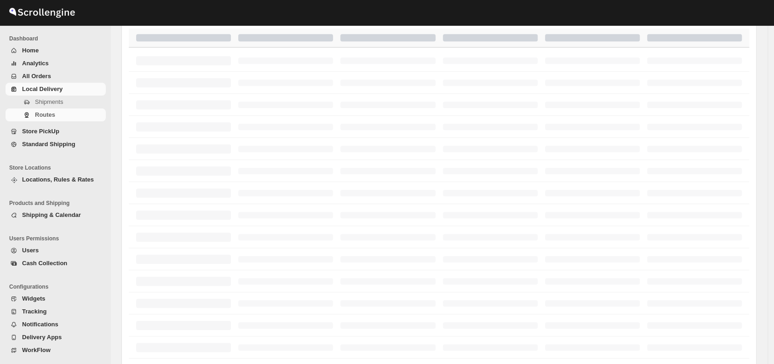
scroll to position [118, 0]
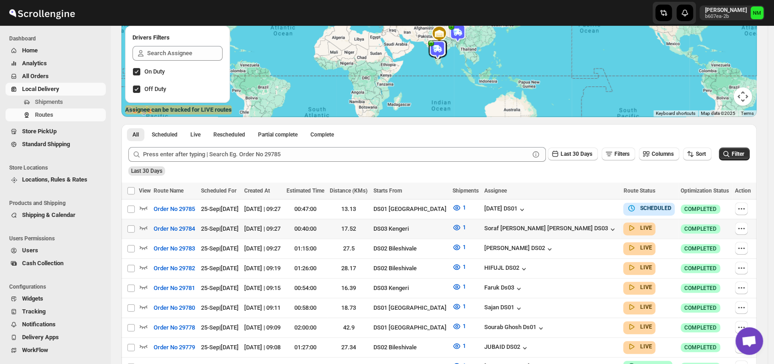
click at [751, 226] on div at bounding box center [743, 229] width 16 height 14
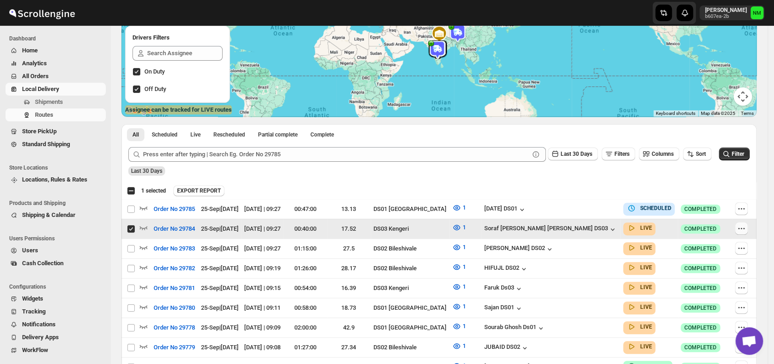
click at [748, 224] on button "button" at bounding box center [741, 228] width 13 height 13
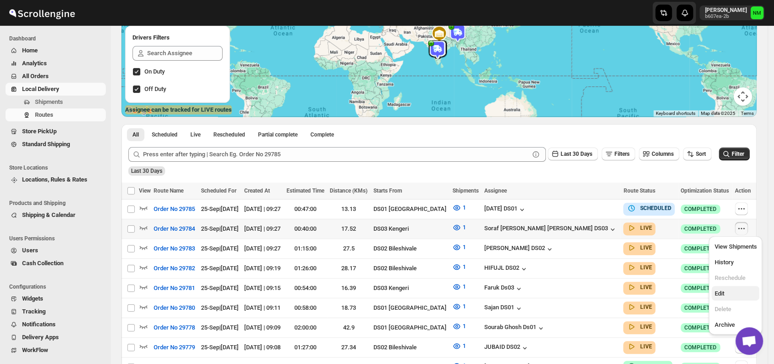
click at [725, 295] on span "Edit" at bounding box center [736, 293] width 42 height 9
checkbox input "true"
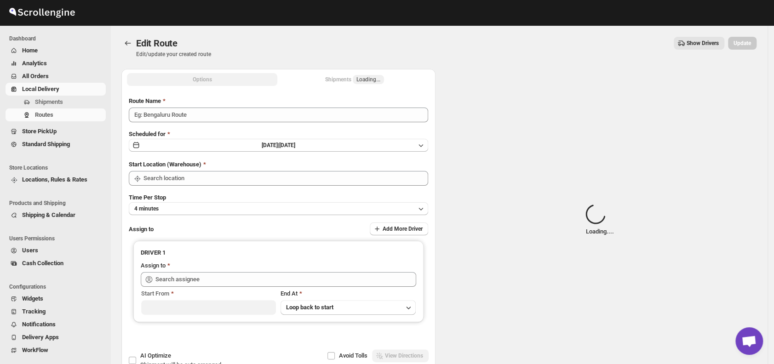
type input "Order No 29784"
type input "DS03 Kengeri"
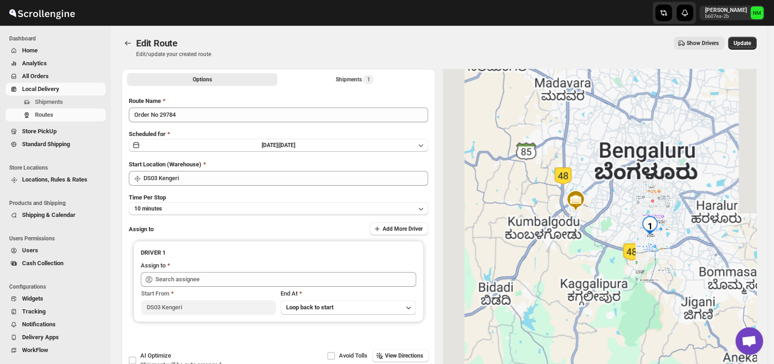
type input "Soraf uddin lasker DS03 (pofir49959@dextrago.com)"
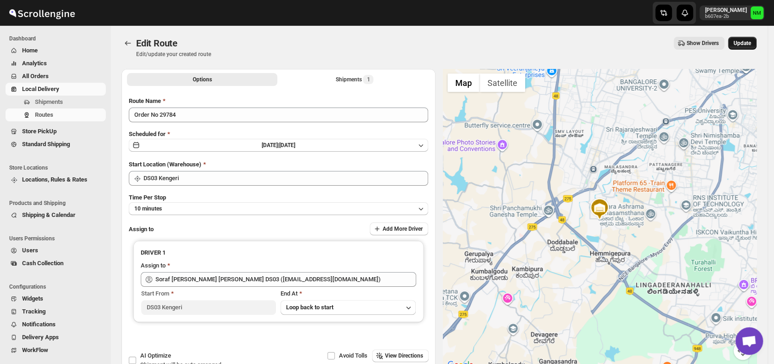
click at [745, 44] on span "Update" at bounding box center [742, 43] width 17 height 7
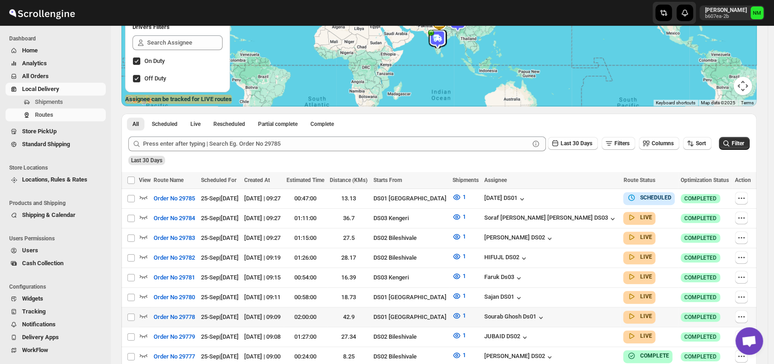
scroll to position [131, 0]
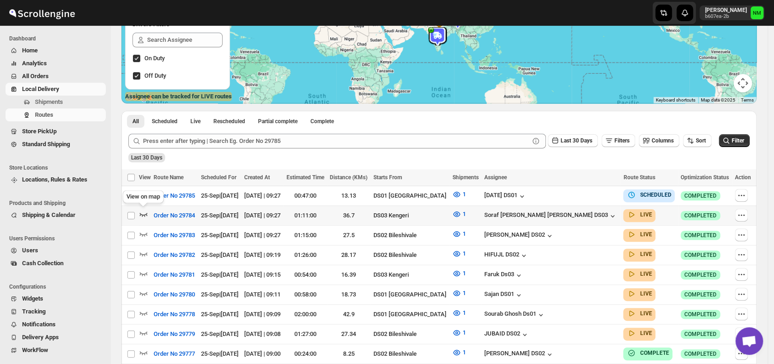
click at [145, 211] on icon "button" at bounding box center [143, 214] width 9 height 9
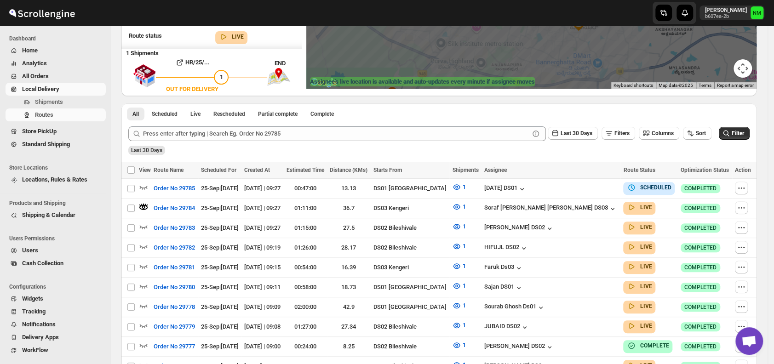
scroll to position [186, 0]
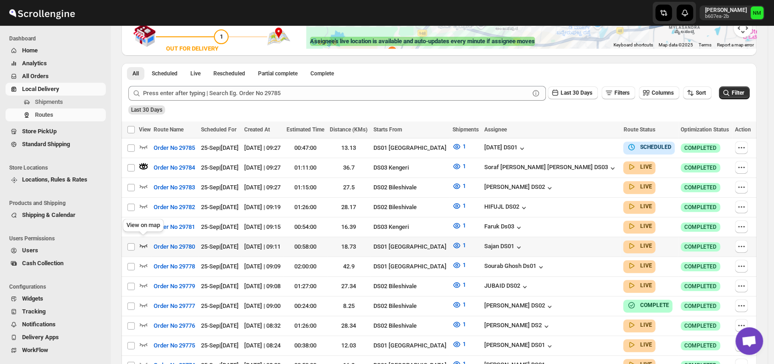
click at [145, 244] on icon "button" at bounding box center [144, 246] width 8 height 4
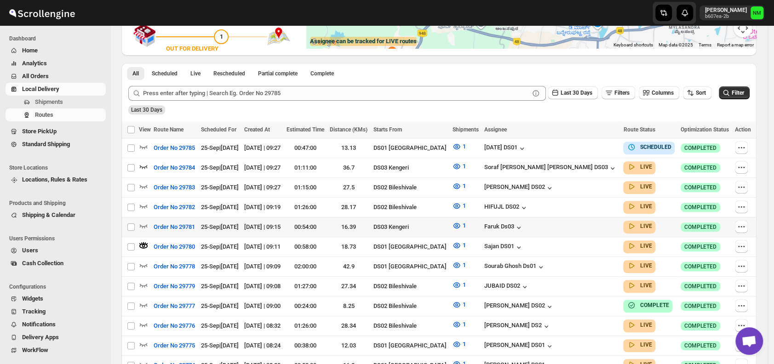
scroll to position [0, 0]
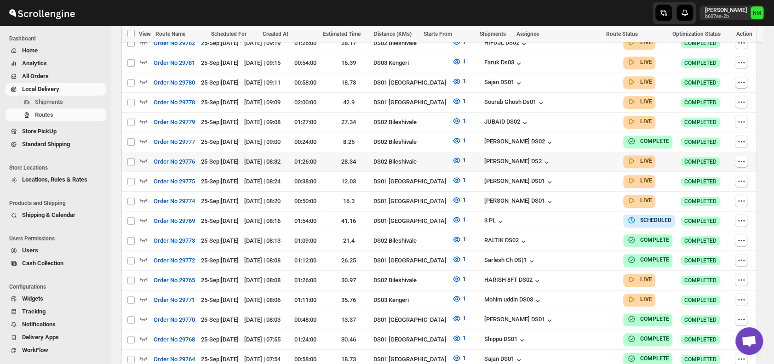
scroll to position [365, 0]
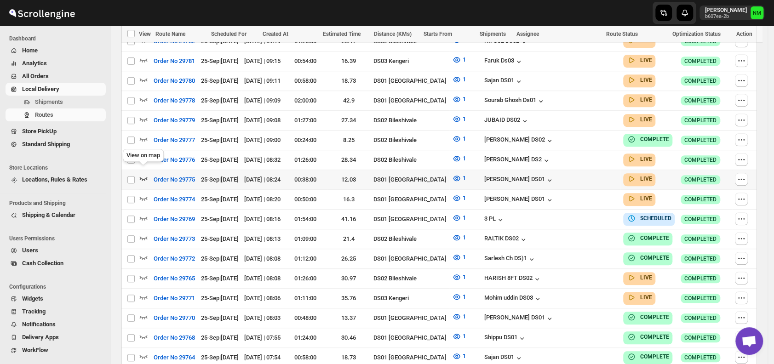
click at [144, 177] on icon "button" at bounding box center [144, 179] width 8 height 4
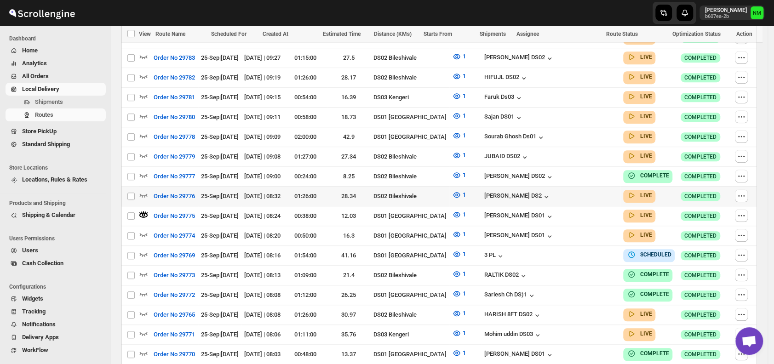
scroll to position [339, 0]
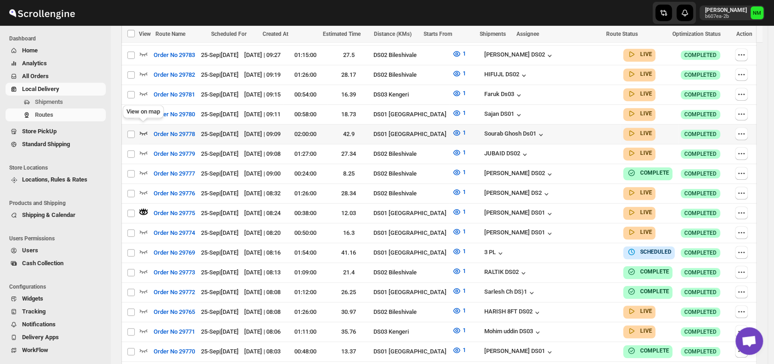
click at [147, 128] on icon "button" at bounding box center [143, 132] width 9 height 9
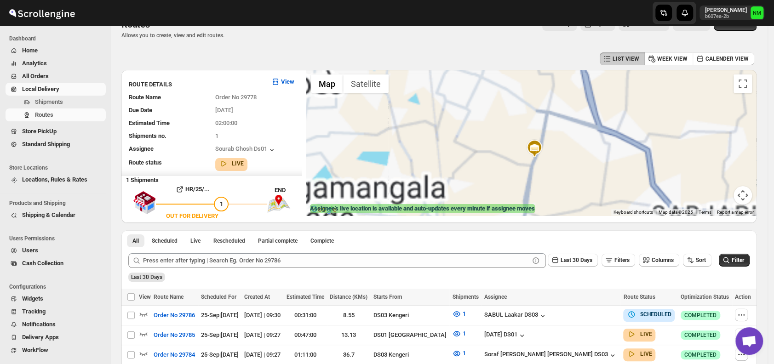
scroll to position [0, 0]
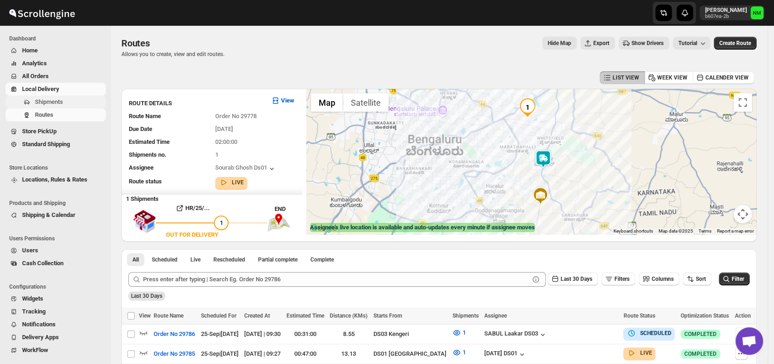
click at [46, 105] on span "Shipments" at bounding box center [49, 101] width 28 height 7
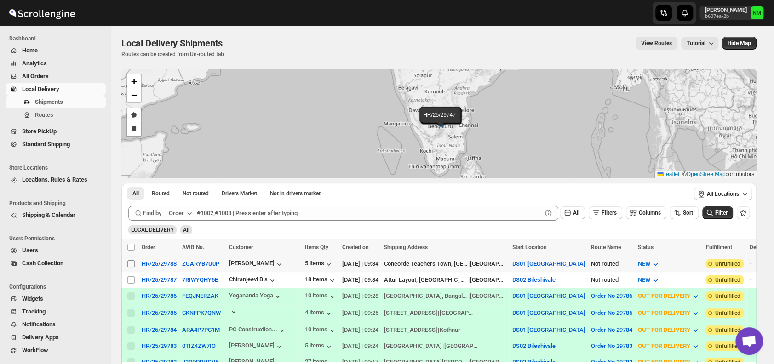
click at [134, 261] on input "Select shipment" at bounding box center [130, 263] width 7 height 7
checkbox input "true"
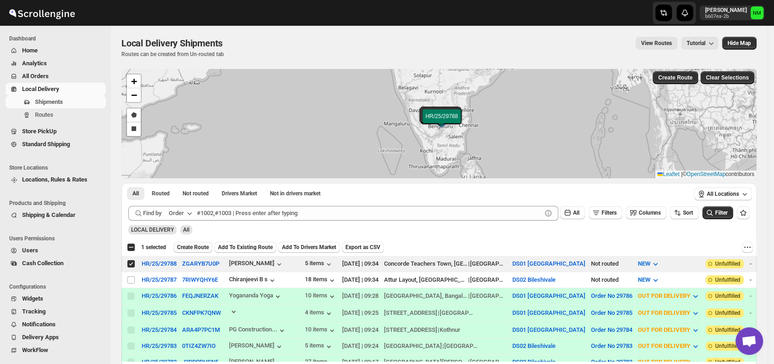
click at [195, 244] on span "Create Route" at bounding box center [193, 247] width 32 height 7
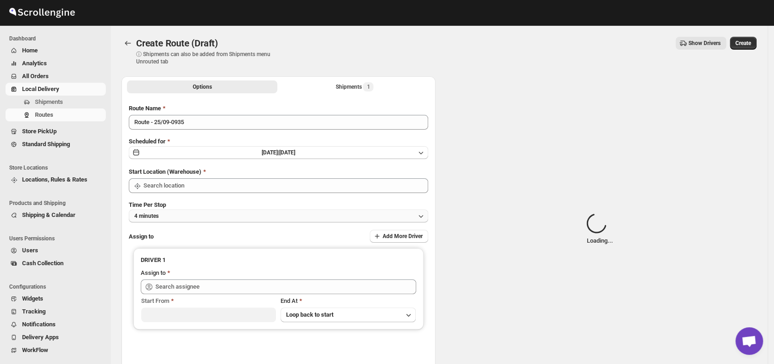
type input "DS01 [GEOGRAPHIC_DATA]"
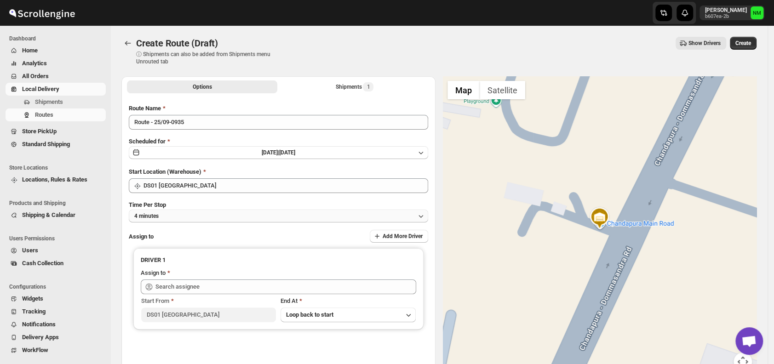
click at [198, 217] on button "4 minutes" at bounding box center [279, 216] width 300 height 13
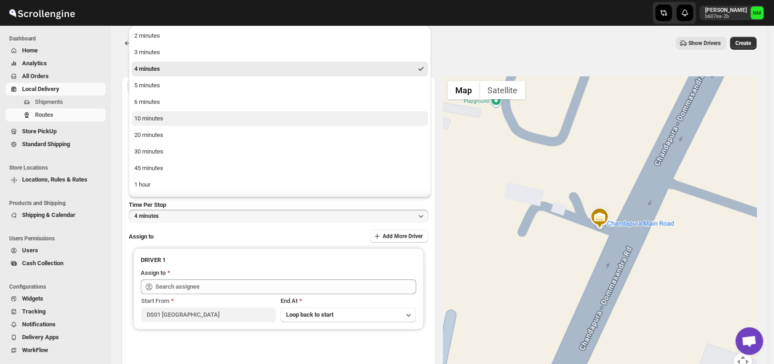
click at [171, 121] on button "10 minutes" at bounding box center [280, 118] width 297 height 15
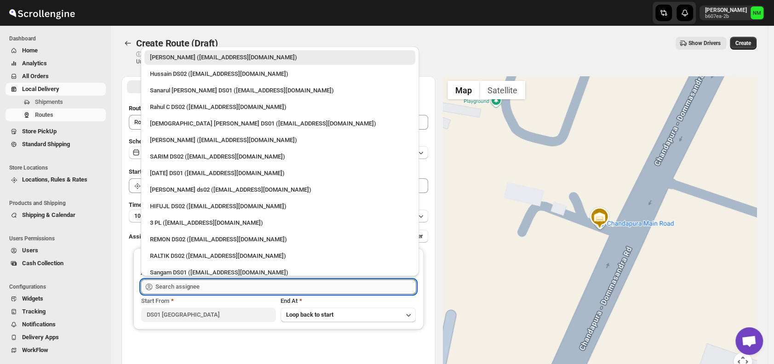
click at [228, 285] on input "text" at bounding box center [286, 287] width 261 height 15
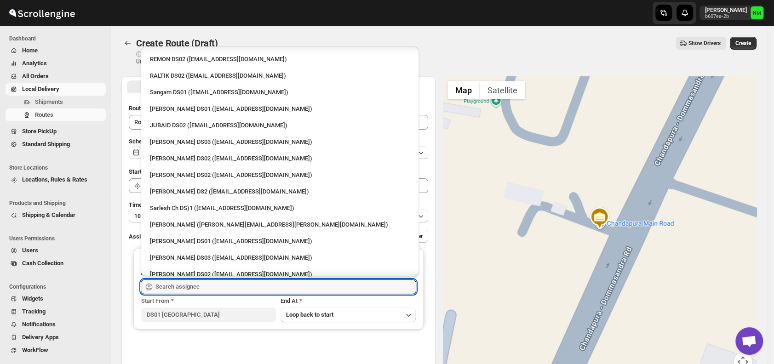
scroll to position [185, 0]
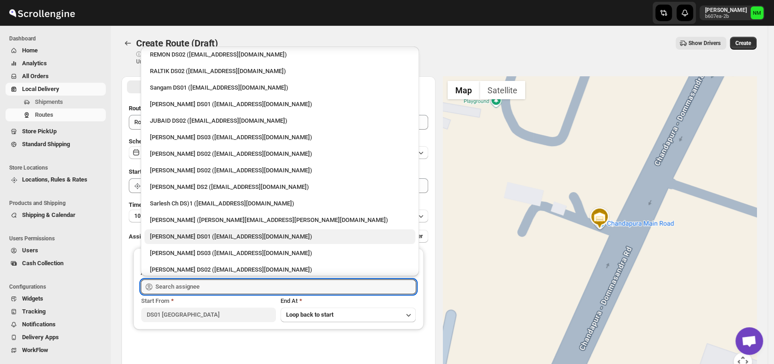
click at [204, 231] on div "Siraj Uddin DS01 (sopom53870@leabro.com)" at bounding box center [279, 237] width 271 height 15
type input "Siraj Uddin DS01 (sopom53870@leabro.com)"
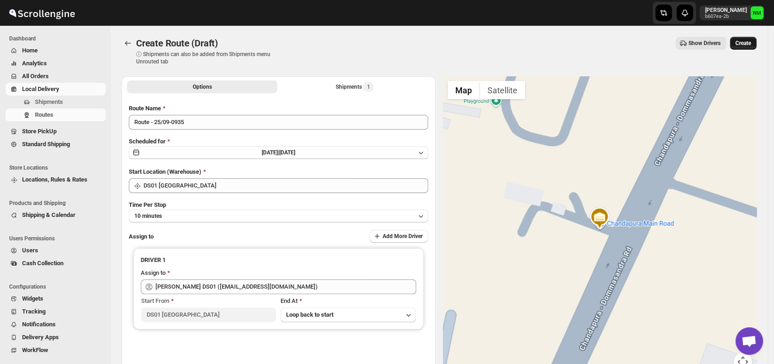
click at [744, 40] on span "Create" at bounding box center [744, 43] width 16 height 7
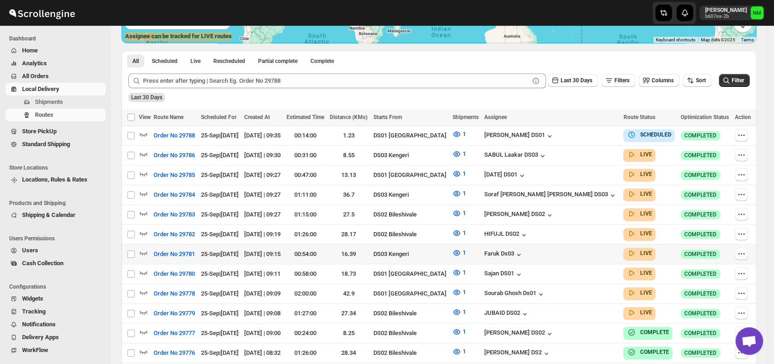
scroll to position [195, 0]
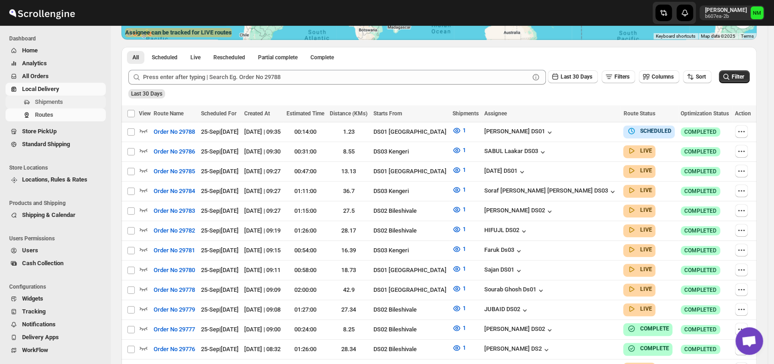
click at [65, 103] on span "Shipments" at bounding box center [69, 102] width 69 height 9
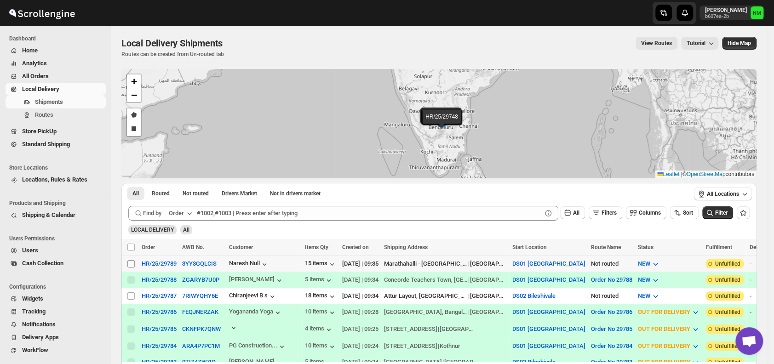
click at [130, 261] on input "Select shipment" at bounding box center [130, 263] width 7 height 7
checkbox input "true"
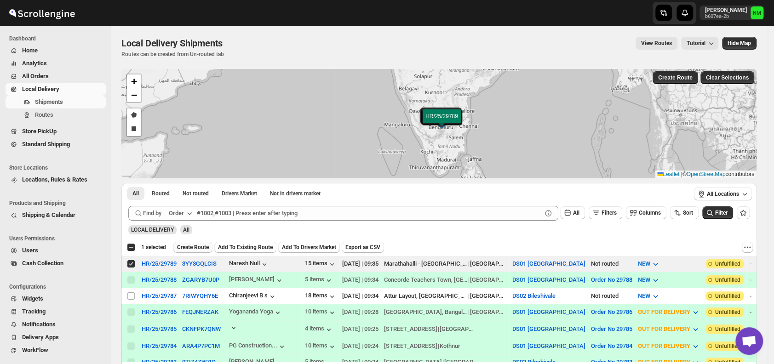
click at [196, 246] on span "Create Route" at bounding box center [193, 247] width 32 height 7
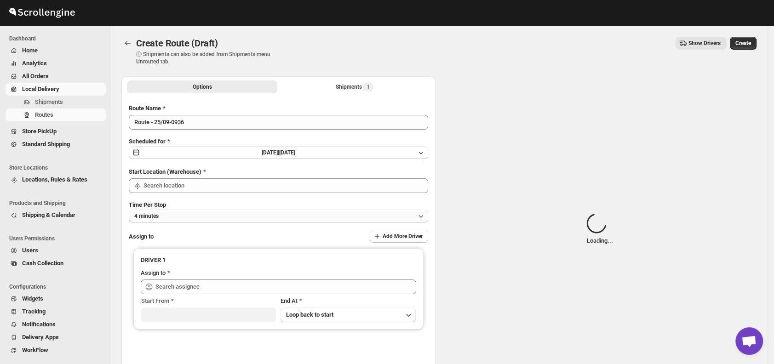
type input "DS01 [GEOGRAPHIC_DATA]"
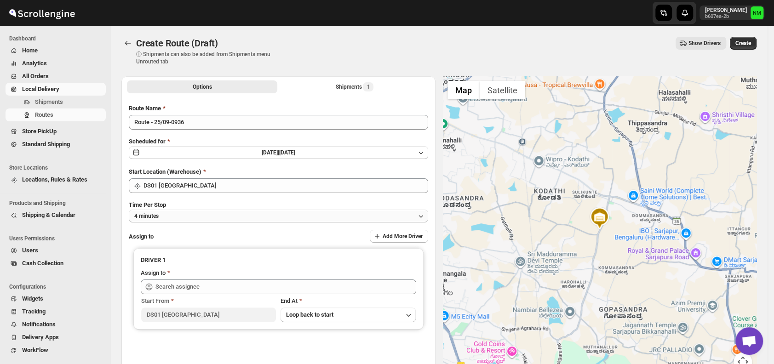
click at [238, 214] on button "4 minutes" at bounding box center [279, 216] width 300 height 13
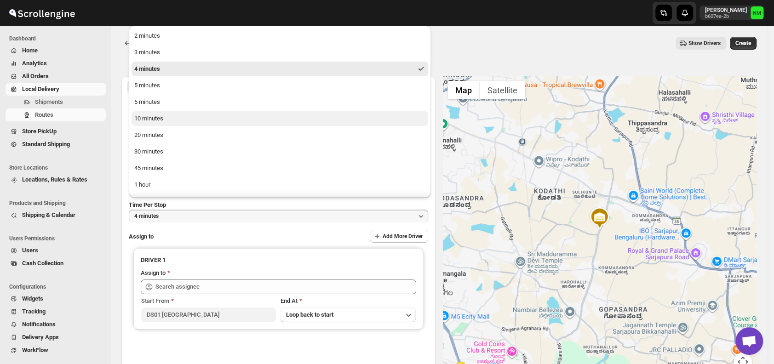
click at [184, 118] on button "10 minutes" at bounding box center [280, 118] width 297 height 15
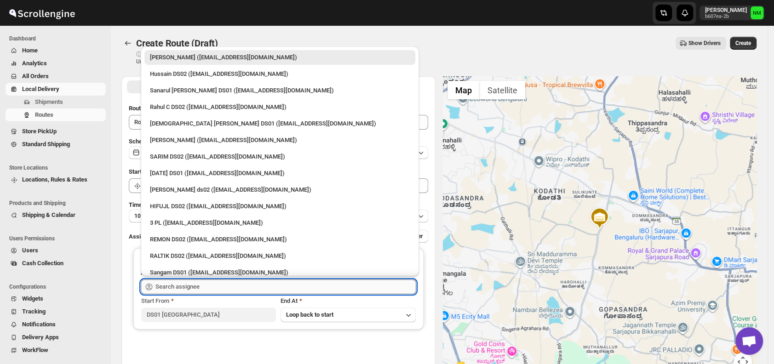
click at [234, 291] on input "text" at bounding box center [286, 287] width 261 height 15
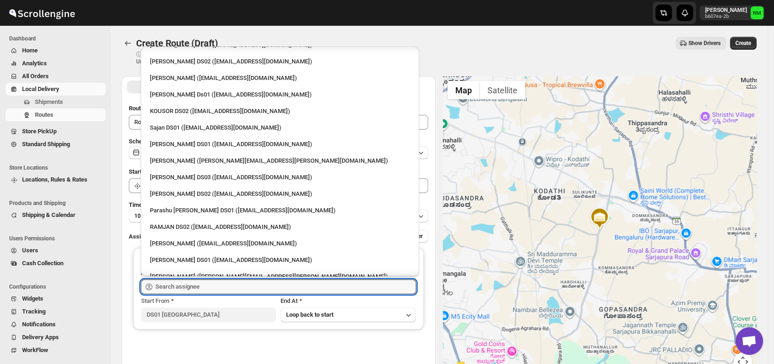
scroll to position [426, 0]
click at [189, 146] on div "[PERSON_NAME] DS01 ([EMAIL_ADDRESS][DOMAIN_NAME])" at bounding box center [280, 145] width 260 height 9
type input "[PERSON_NAME] DS01 ([EMAIL_ADDRESS][DOMAIN_NAME])"
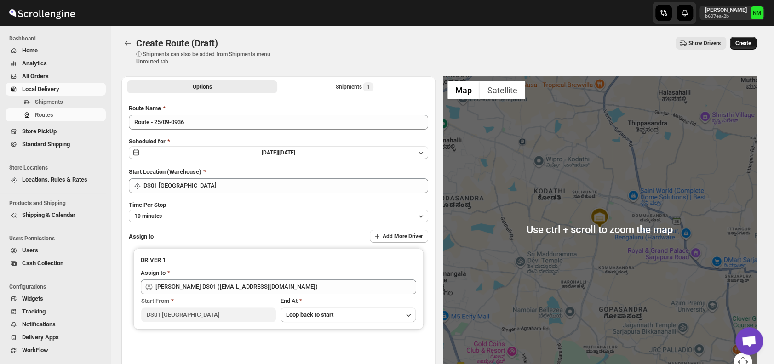
click at [754, 39] on button "Create" at bounding box center [743, 43] width 27 height 13
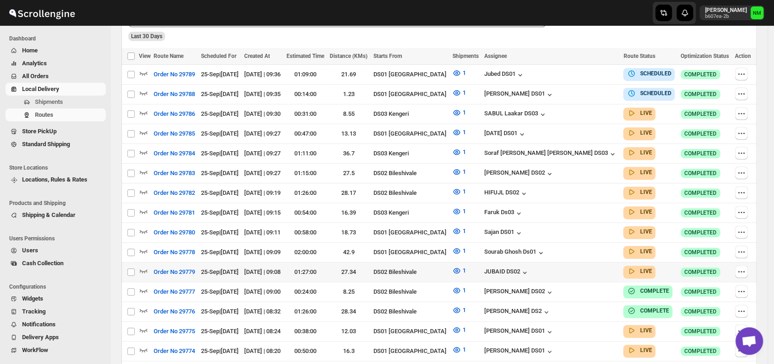
scroll to position [265, 0]
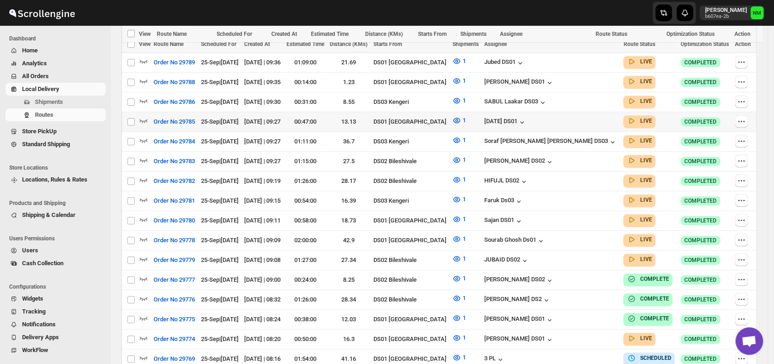
scroll to position [328, 0]
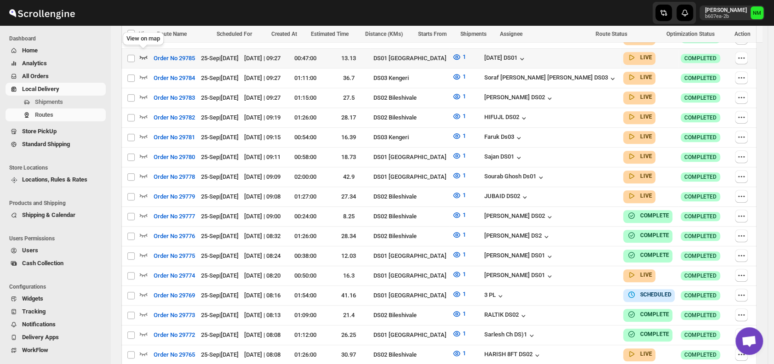
click at [147, 56] on icon "button" at bounding box center [144, 58] width 8 height 4
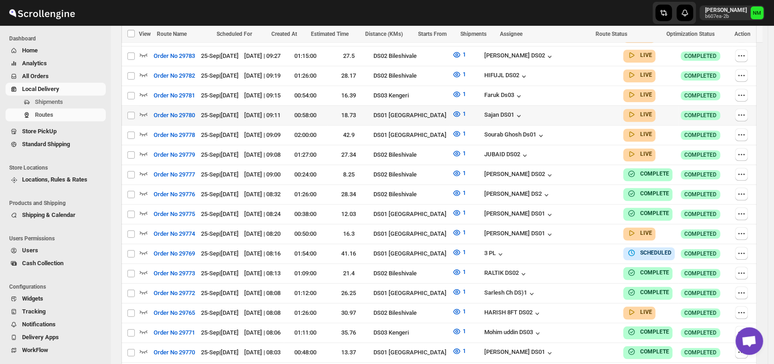
scroll to position [378, 0]
click at [144, 228] on icon "button" at bounding box center [143, 232] width 9 height 9
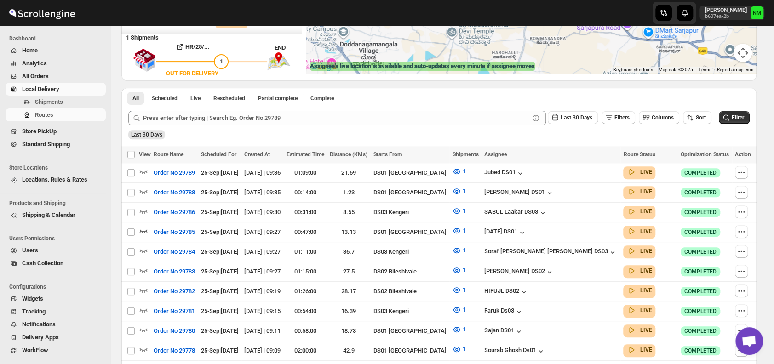
scroll to position [0, 0]
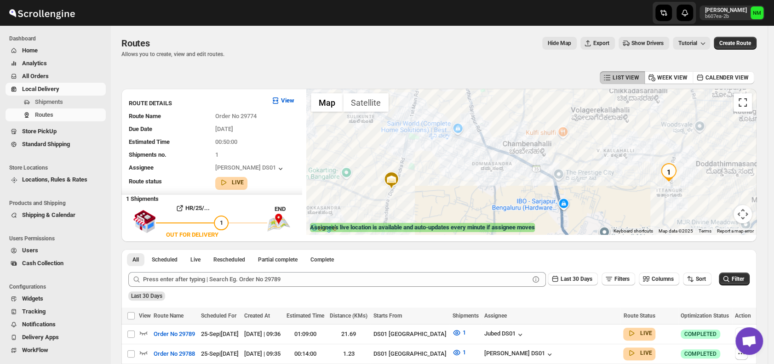
click at [749, 105] on button "Toggle fullscreen view" at bounding box center [743, 102] width 18 height 18
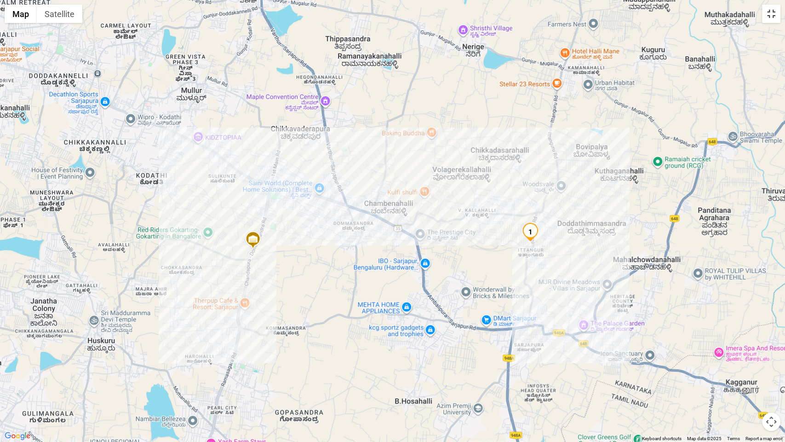
click at [767, 19] on button "Toggle fullscreen view" at bounding box center [771, 14] width 18 height 18
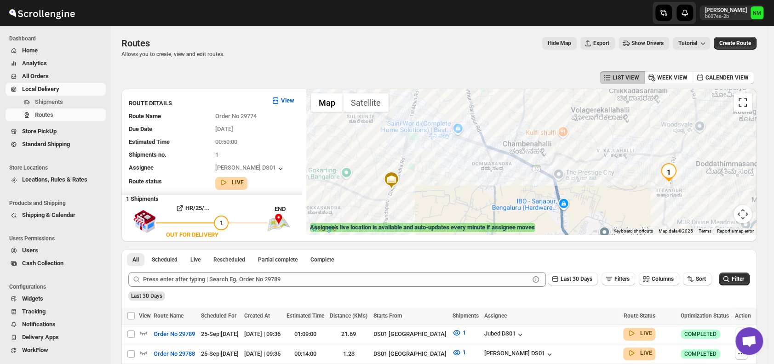
click at [752, 101] on button "Toggle fullscreen view" at bounding box center [743, 102] width 18 height 18
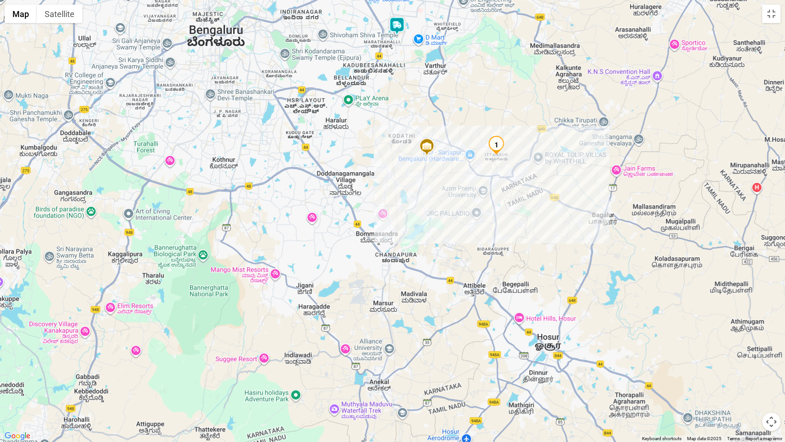
click at [613, 59] on div at bounding box center [392, 221] width 785 height 442
click at [772, 22] on button "Toggle fullscreen view" at bounding box center [771, 14] width 18 height 18
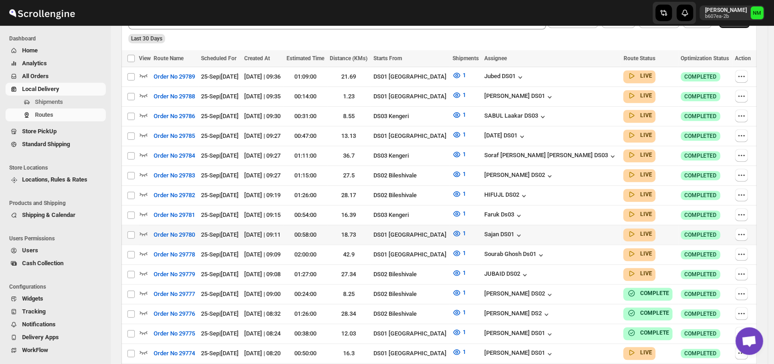
scroll to position [251, 0]
click at [144, 229] on icon "button" at bounding box center [143, 233] width 9 height 9
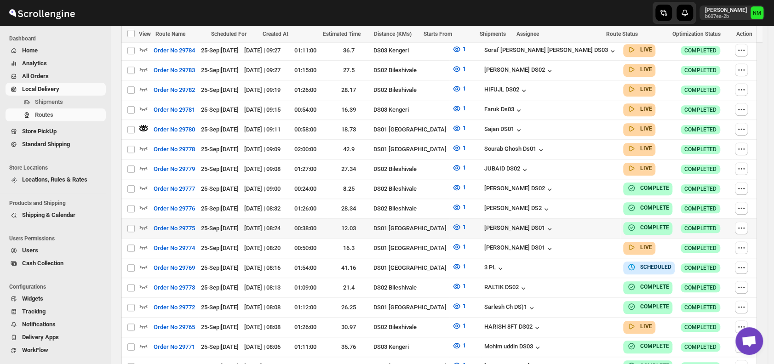
scroll to position [363, 0]
click at [144, 147] on icon "button" at bounding box center [144, 149] width 8 height 4
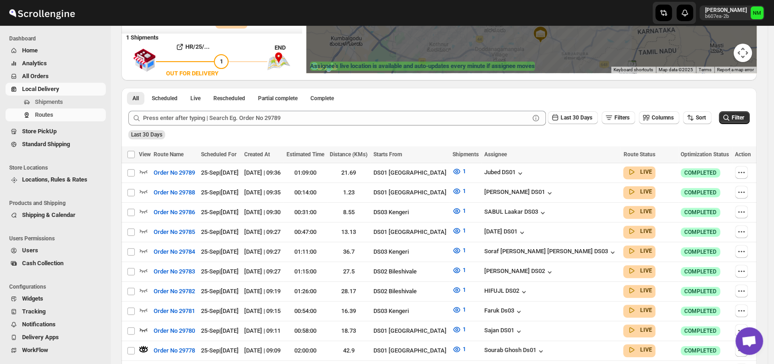
scroll to position [162, 0]
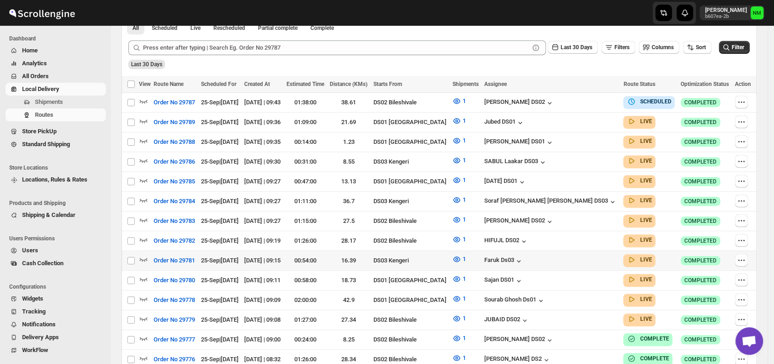
scroll to position [225, 0]
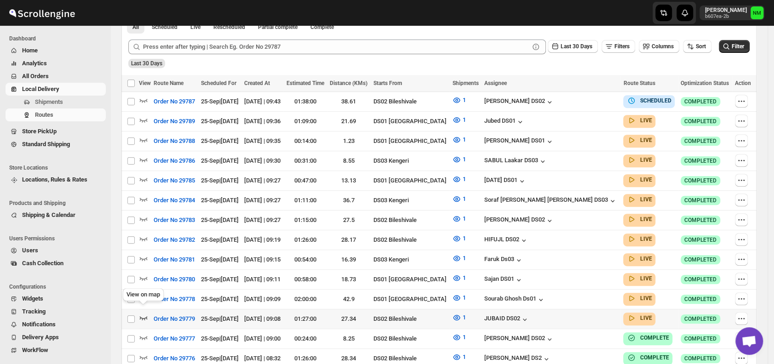
click at [144, 313] on icon "button" at bounding box center [143, 317] width 9 height 9
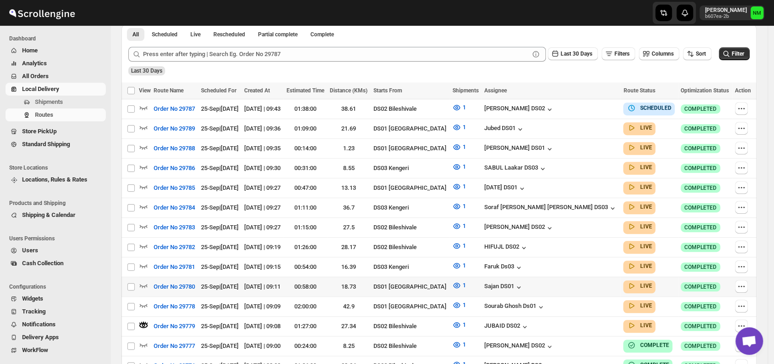
scroll to position [0, 0]
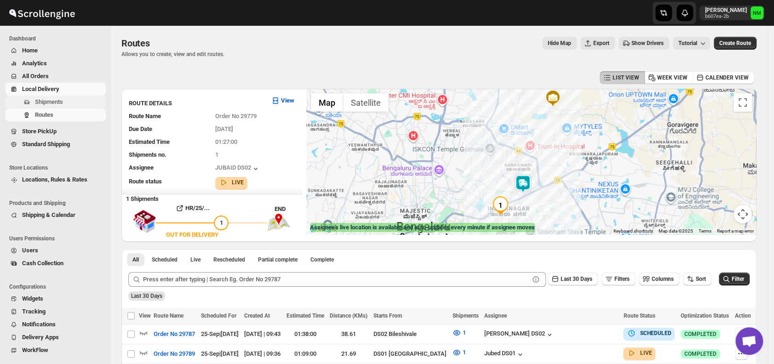
click at [64, 103] on span "Shipments" at bounding box center [69, 102] width 69 height 9
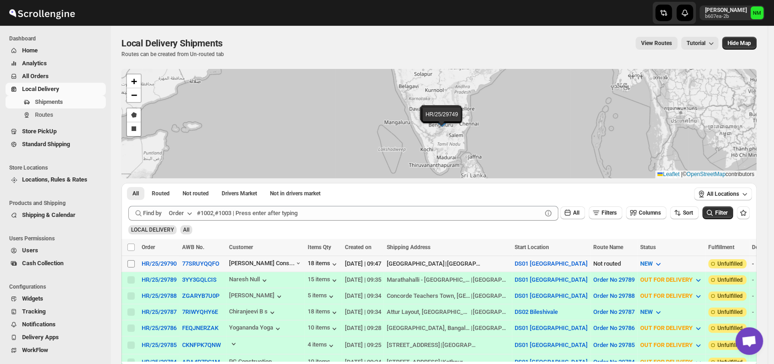
click at [132, 262] on input "Select shipment" at bounding box center [130, 263] width 7 height 7
checkbox input "true"
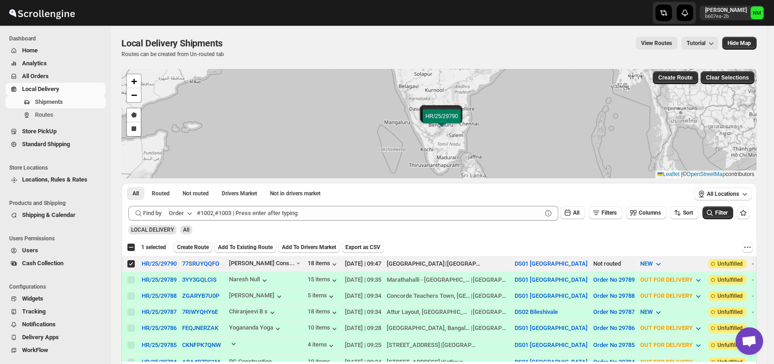
click at [186, 249] on span "Create Route" at bounding box center [193, 247] width 32 height 7
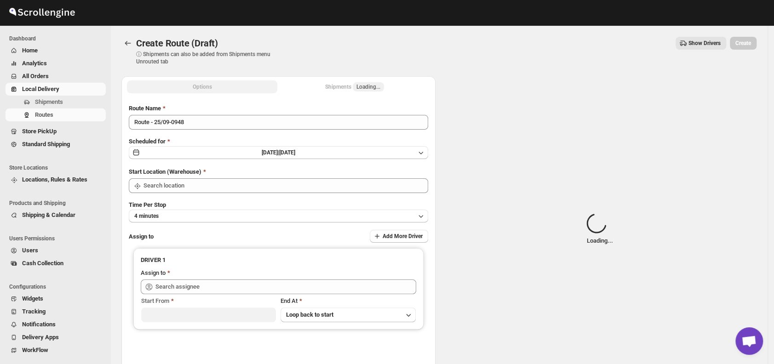
type input "DS01 [GEOGRAPHIC_DATA]"
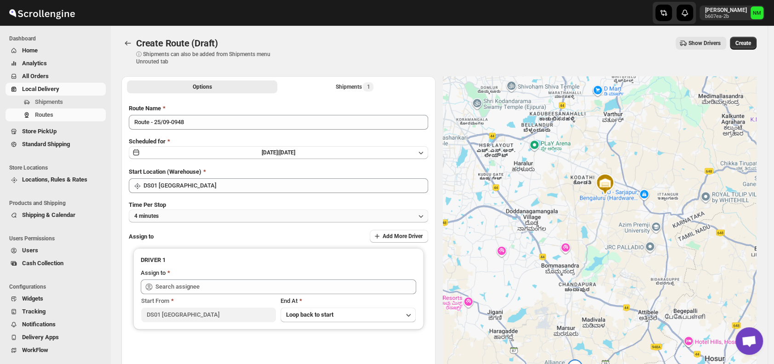
click at [204, 216] on button "4 minutes" at bounding box center [279, 216] width 300 height 13
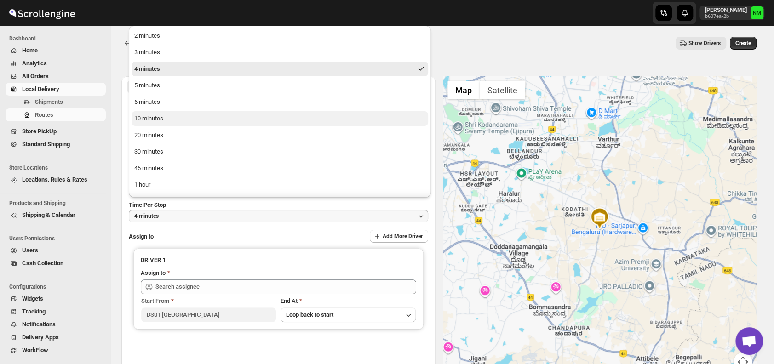
click at [177, 117] on button "10 minutes" at bounding box center [280, 118] width 297 height 15
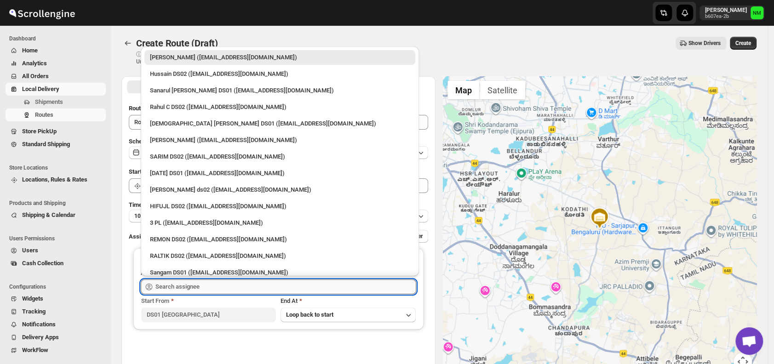
click at [195, 282] on input "text" at bounding box center [286, 287] width 261 height 15
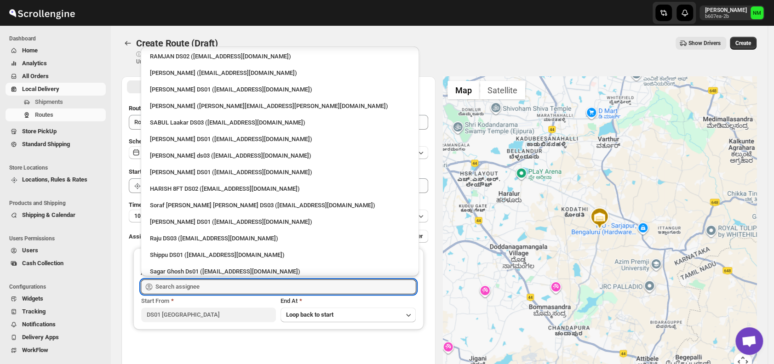
scroll to position [703, 0]
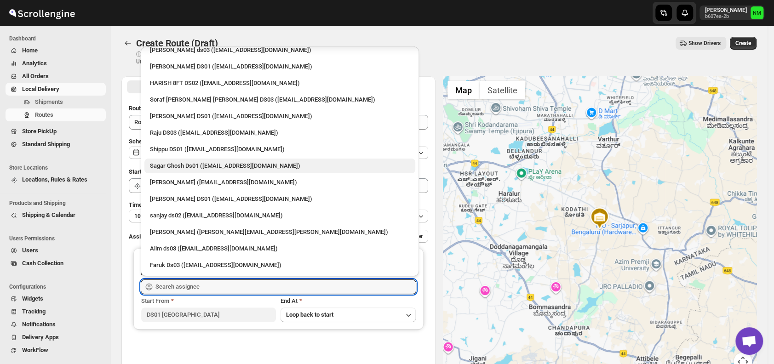
click at [200, 168] on div "Sagar Ghosh Ds01 ([EMAIL_ADDRESS][DOMAIN_NAME])" at bounding box center [280, 165] width 260 height 9
type input "Sagar Ghosh Ds01 ([EMAIL_ADDRESS][DOMAIN_NAME])"
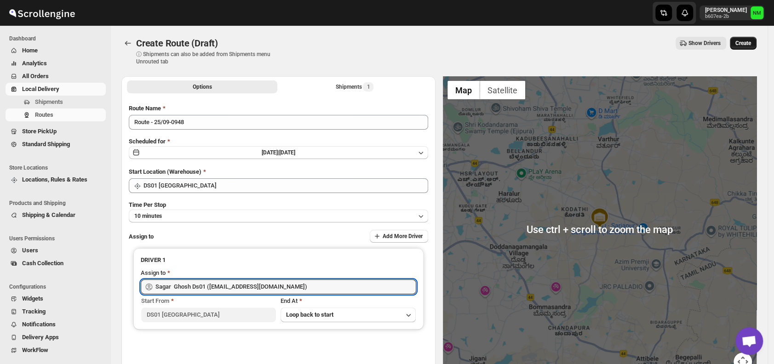
click at [755, 38] on button "Create" at bounding box center [743, 43] width 27 height 13
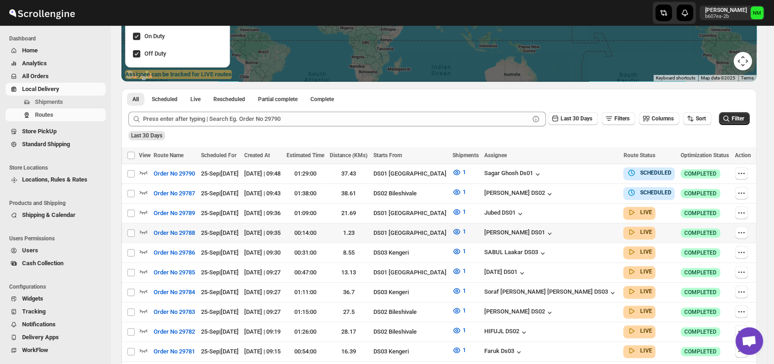
scroll to position [154, 0]
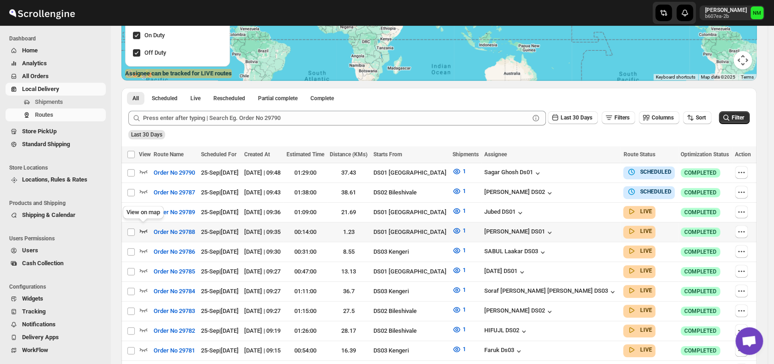
click at [144, 229] on icon "button" at bounding box center [143, 230] width 9 height 9
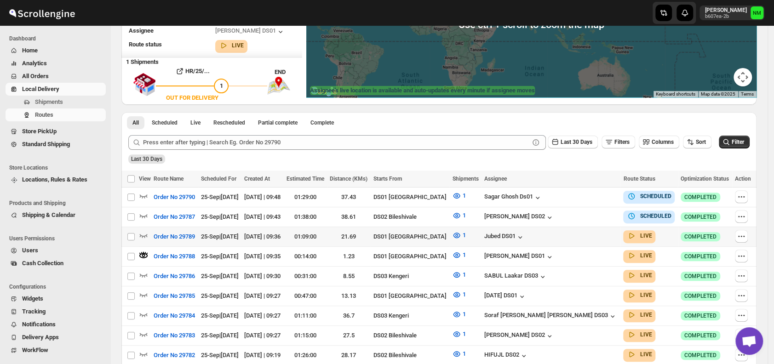
scroll to position [0, 0]
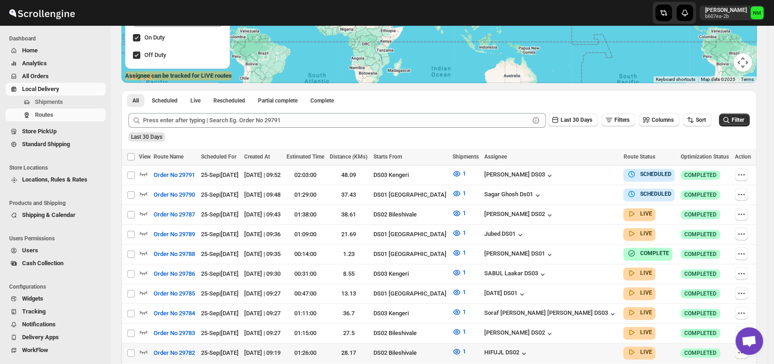
scroll to position [226, 0]
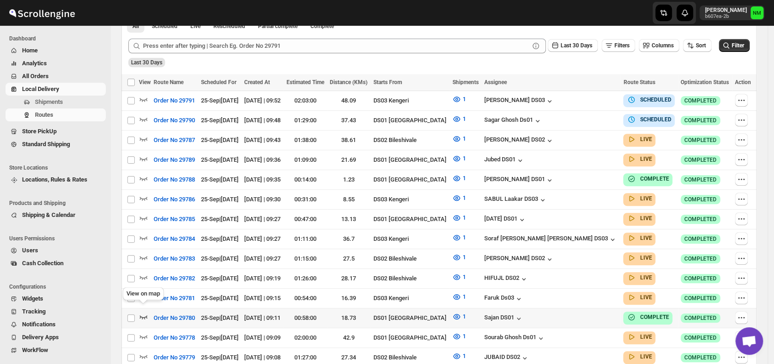
click at [144, 312] on icon "button" at bounding box center [143, 316] width 9 height 9
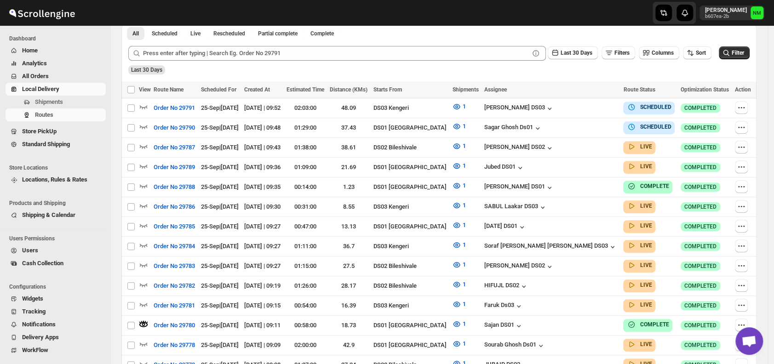
scroll to position [0, 0]
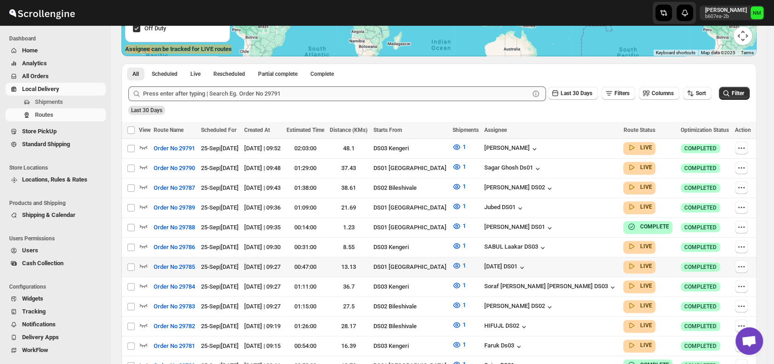
scroll to position [180, 0]
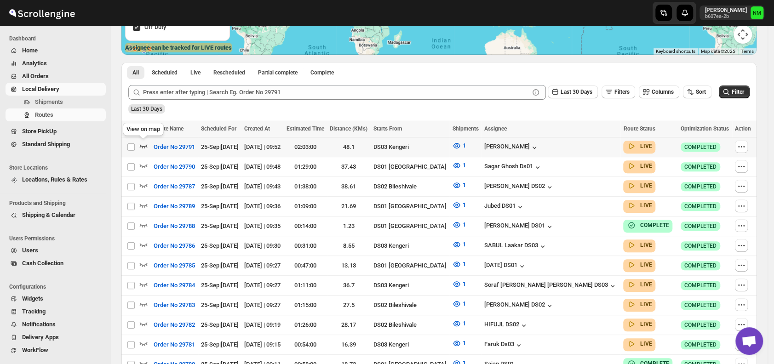
click at [145, 143] on icon "button" at bounding box center [143, 145] width 9 height 9
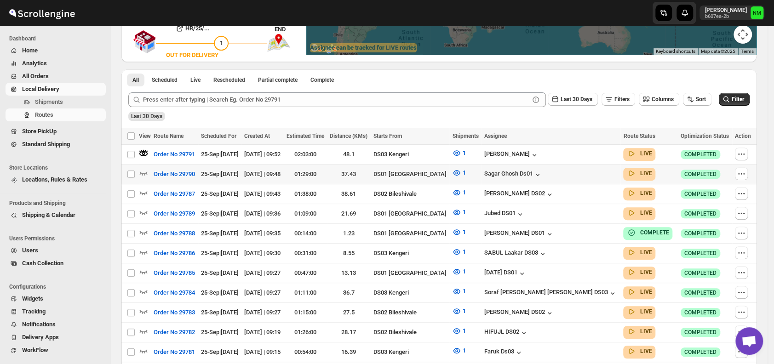
scroll to position [0, 0]
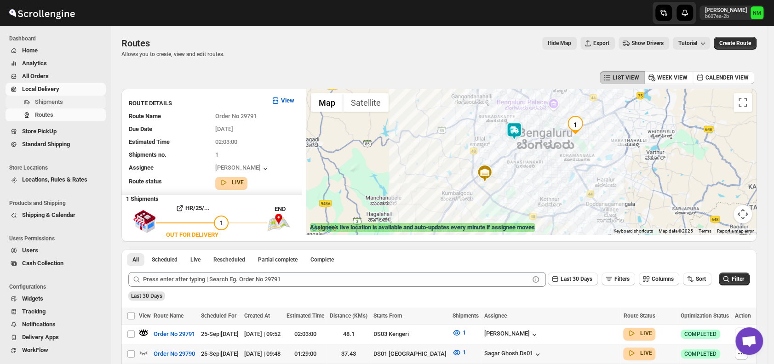
click at [53, 100] on span "Shipments" at bounding box center [49, 101] width 28 height 7
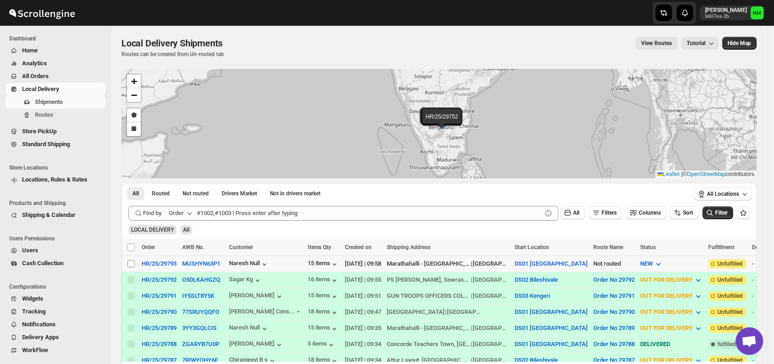
click at [131, 261] on input "Select shipment" at bounding box center [130, 263] width 7 height 7
checkbox input "true"
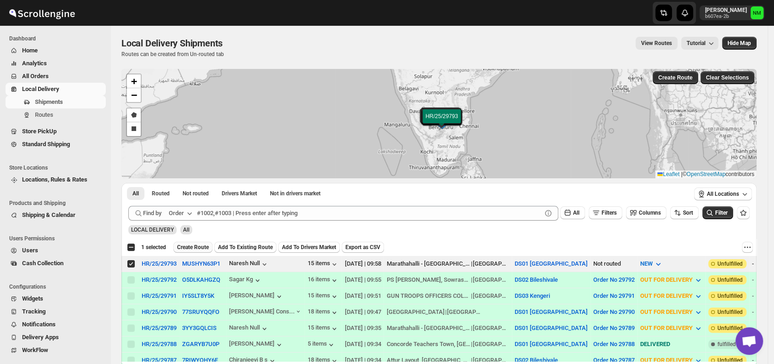
click at [188, 246] on span "Create Route" at bounding box center [193, 247] width 32 height 7
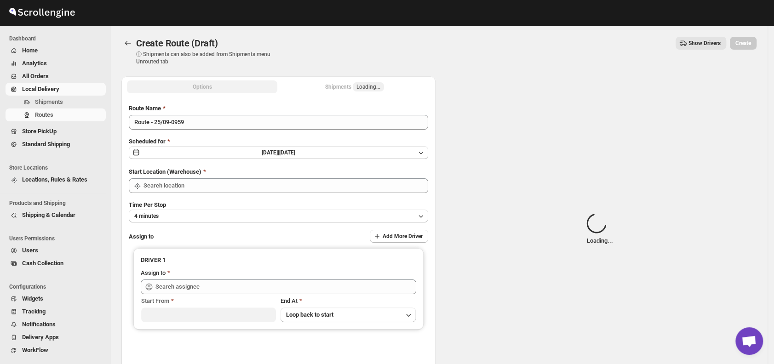
type input "DS01 [GEOGRAPHIC_DATA]"
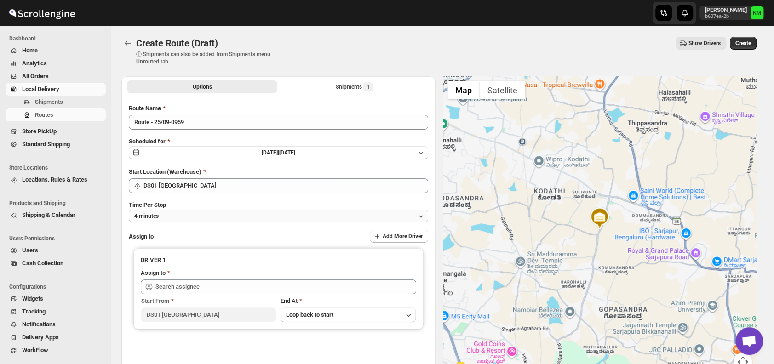
click at [215, 215] on button "4 minutes" at bounding box center [279, 216] width 300 height 13
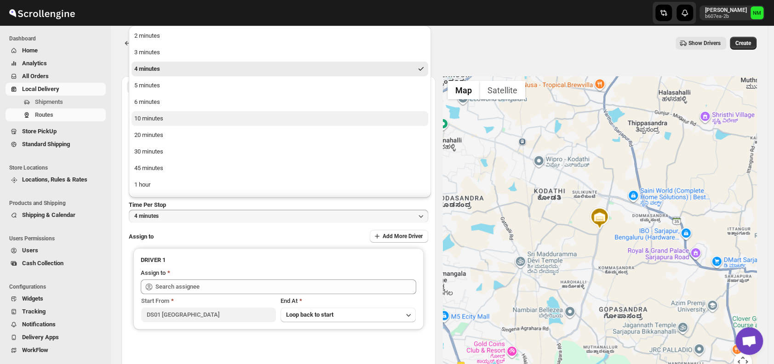
click at [173, 117] on button "10 minutes" at bounding box center [280, 118] width 297 height 15
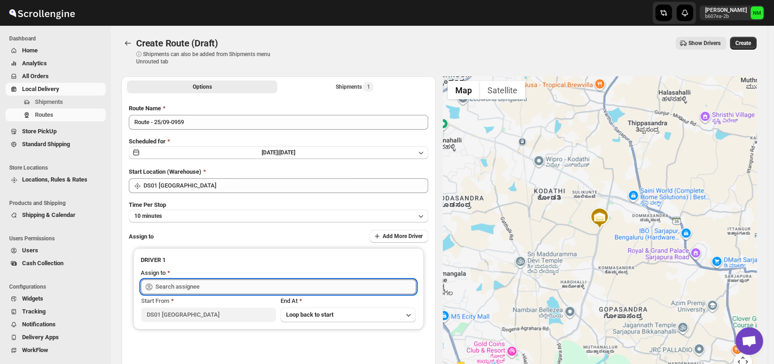
click at [222, 287] on input "text" at bounding box center [286, 287] width 261 height 15
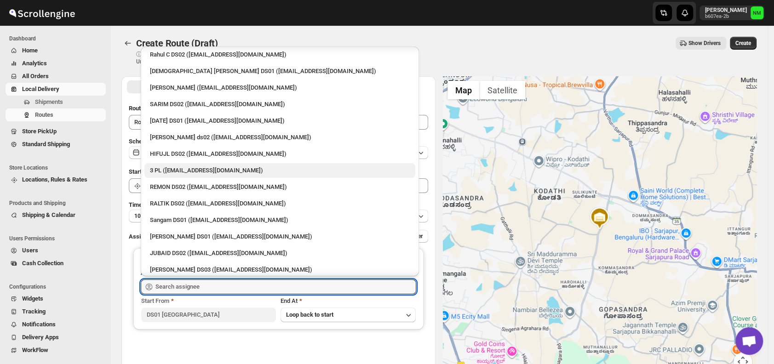
scroll to position [72, 0]
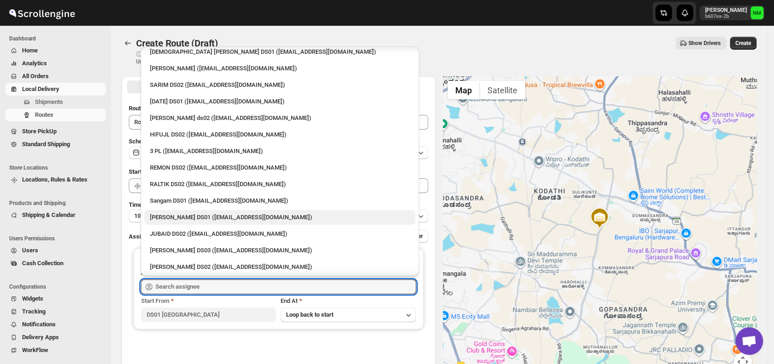
click at [178, 214] on div "[PERSON_NAME] DS01 ([EMAIL_ADDRESS][DOMAIN_NAME])" at bounding box center [280, 217] width 260 height 9
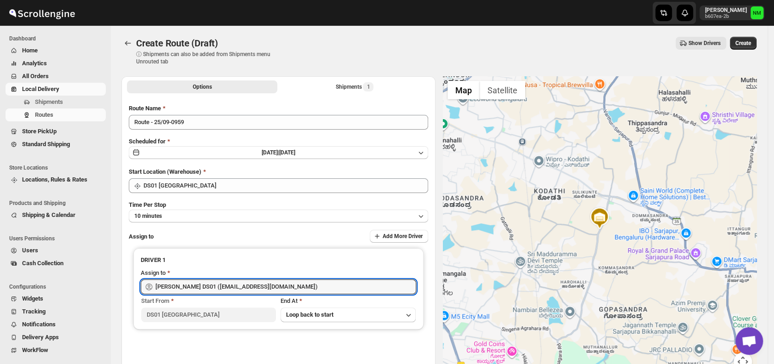
type input "[PERSON_NAME] DS01 ([EMAIL_ADDRESS][DOMAIN_NAME])"
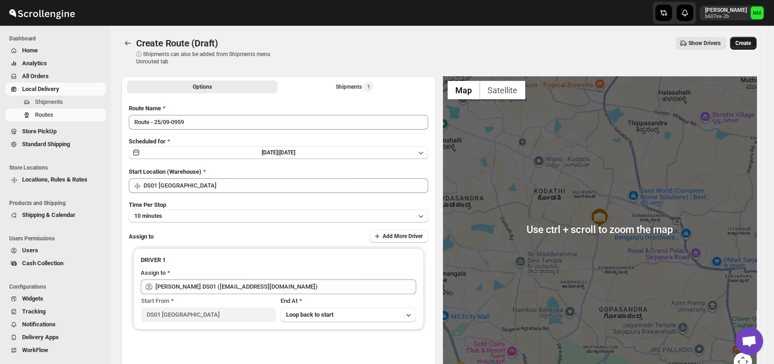
click at [750, 43] on span "Create" at bounding box center [744, 43] width 16 height 7
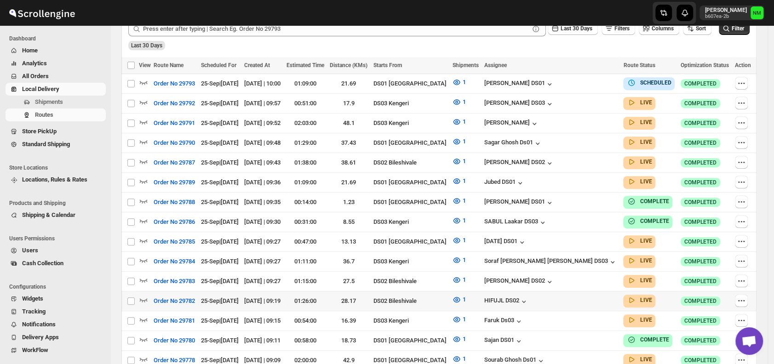
scroll to position [247, 0]
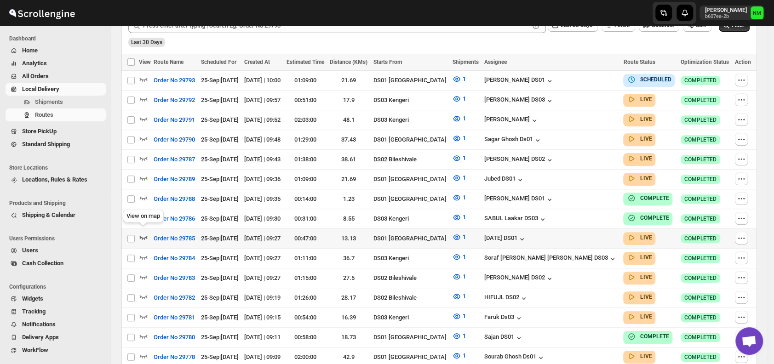
click at [144, 236] on icon "button" at bounding box center [144, 238] width 8 height 4
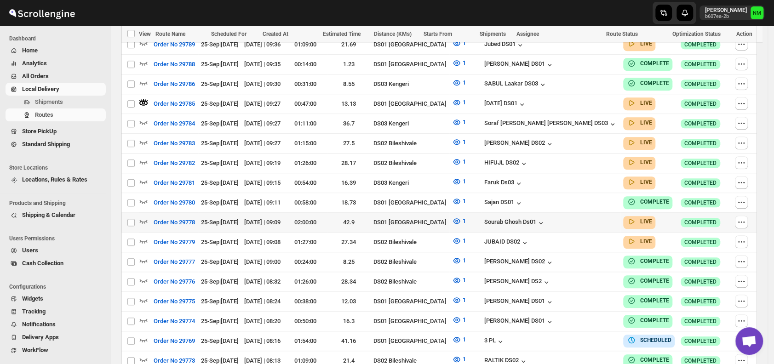
scroll to position [392, 0]
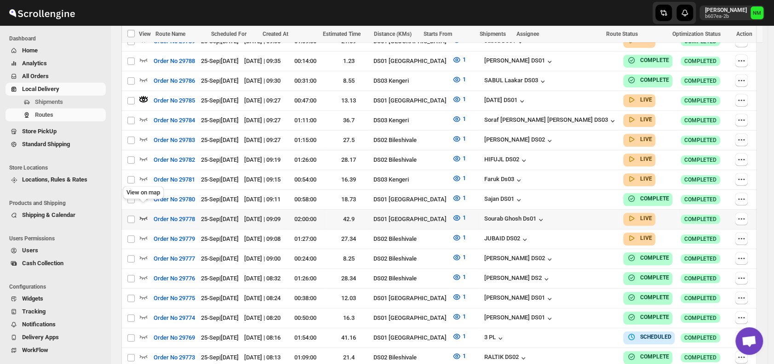
click at [144, 213] on icon "button" at bounding box center [143, 217] width 9 height 9
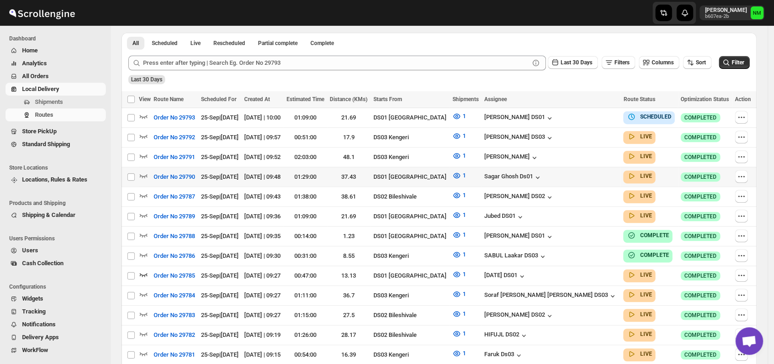
scroll to position [206, 0]
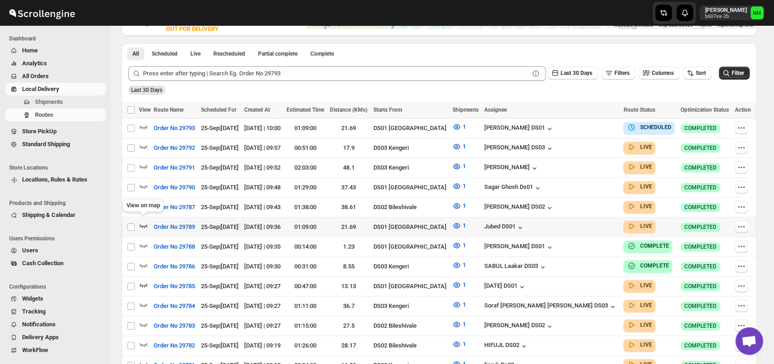
click at [144, 221] on icon "button" at bounding box center [143, 225] width 9 height 9
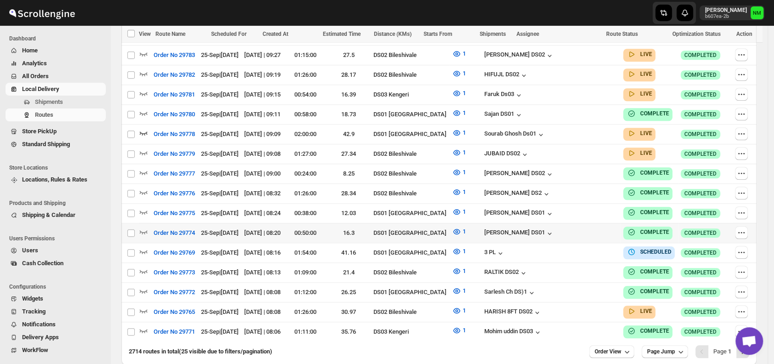
scroll to position [510, 0]
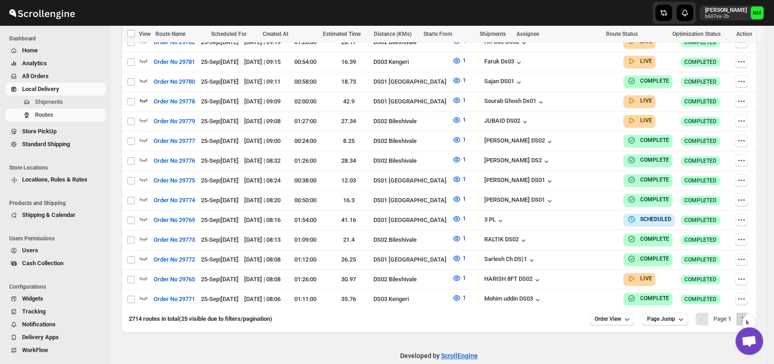
click at [745, 315] on icon "Next" at bounding box center [742, 319] width 9 height 9
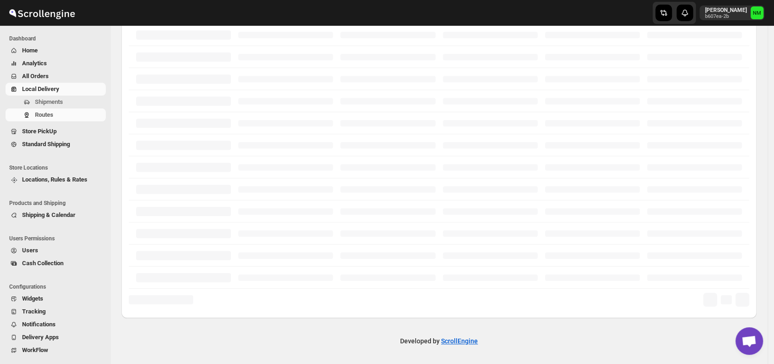
scroll to position [221, 0]
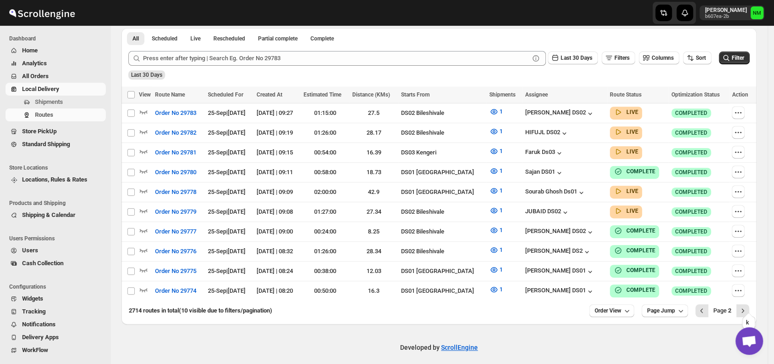
click at [745, 306] on icon "Next" at bounding box center [742, 310] width 9 height 9
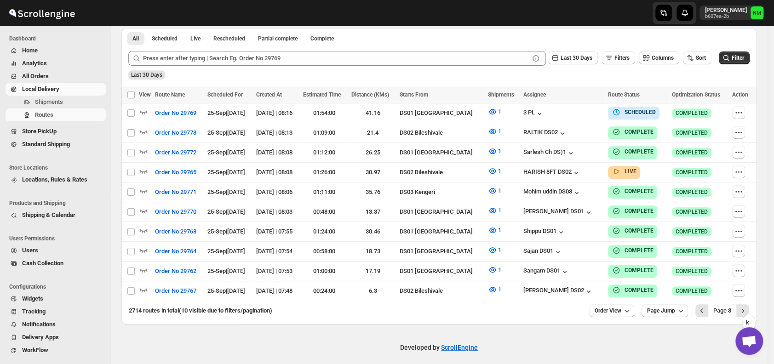
click at [745, 306] on icon "Next" at bounding box center [742, 310] width 9 height 9
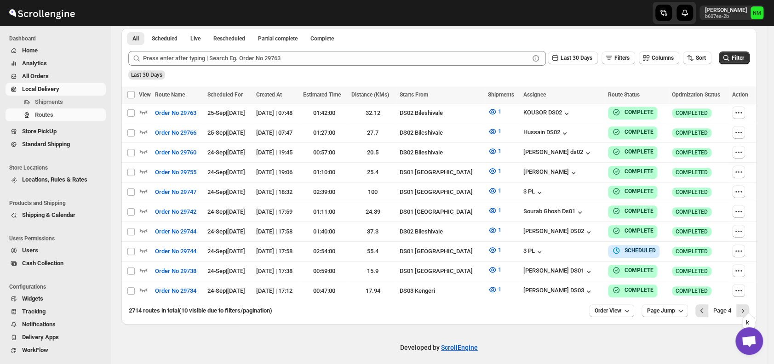
click at [745, 306] on icon "Next" at bounding box center [742, 310] width 9 height 9
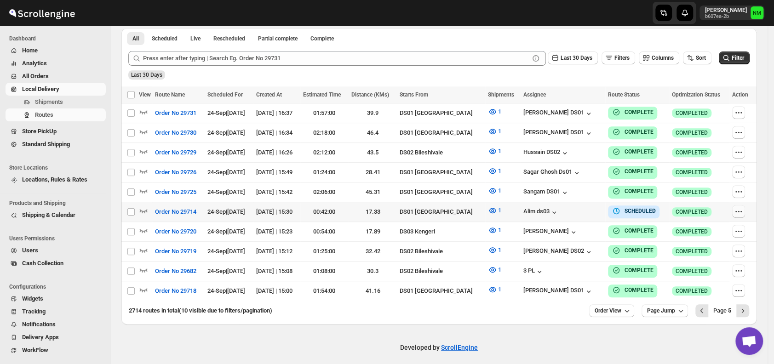
click at [741, 208] on icon "button" at bounding box center [738, 211] width 9 height 9
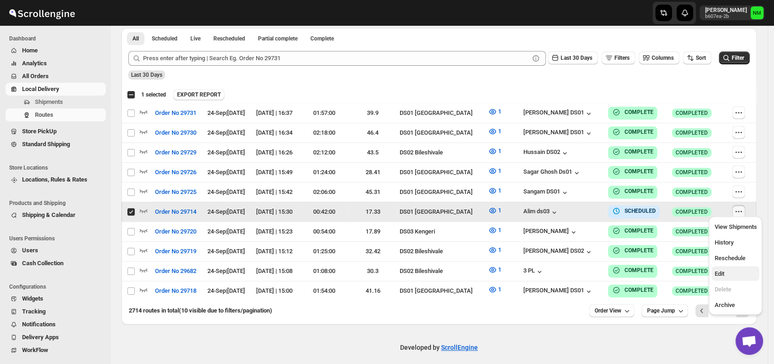
click at [728, 271] on span "Edit" at bounding box center [736, 274] width 42 height 9
checkbox input "false"
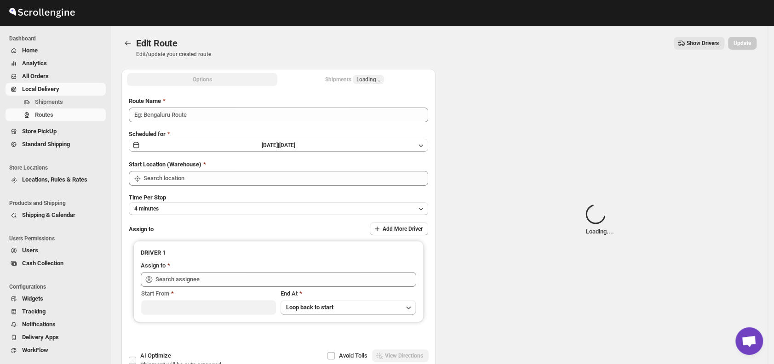
type input "Order No 29714"
type input "DS01 [GEOGRAPHIC_DATA]"
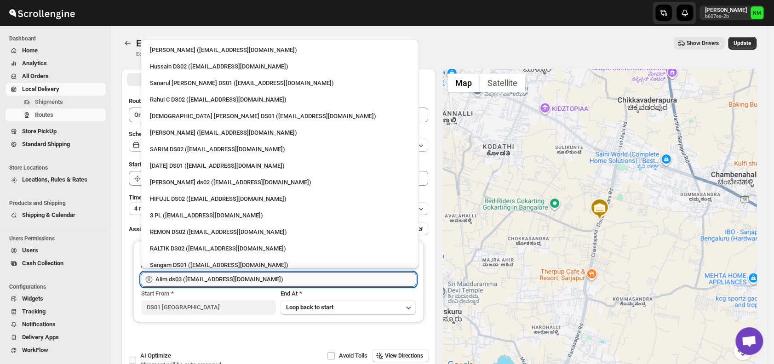
click at [307, 278] on input "Alim ds03 (lobofi1634@bitfami.com)" at bounding box center [286, 279] width 261 height 15
click at [228, 217] on div "3 PL (hello@home-run.co)" at bounding box center [280, 215] width 260 height 9
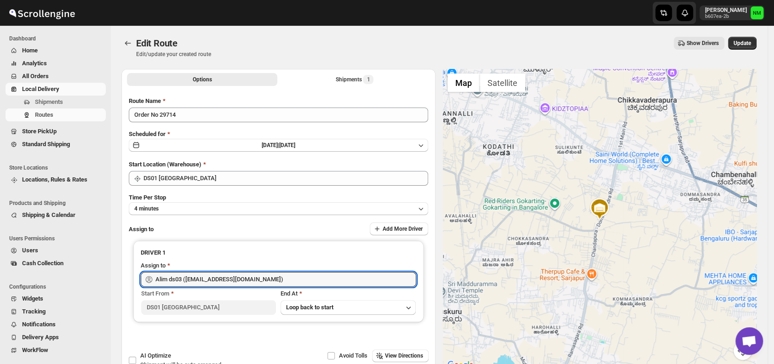
type input "3 PL (hello@home-run.co)"
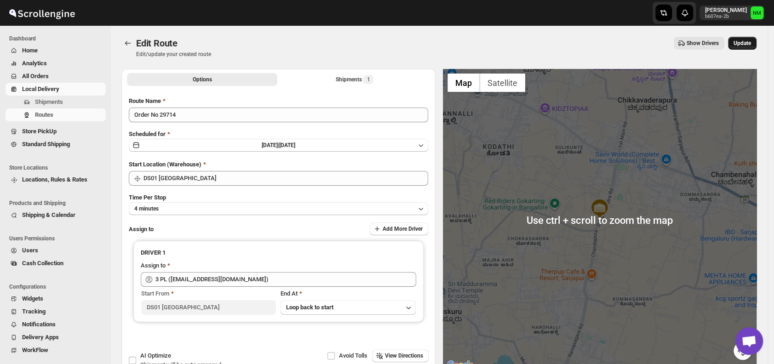
click at [744, 43] on span "Update" at bounding box center [742, 43] width 17 height 7
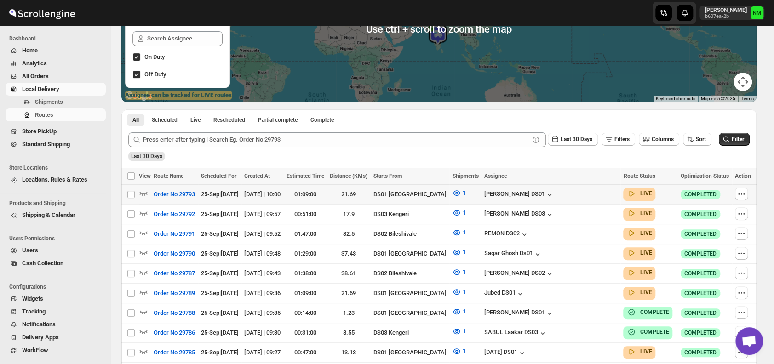
scroll to position [135, 0]
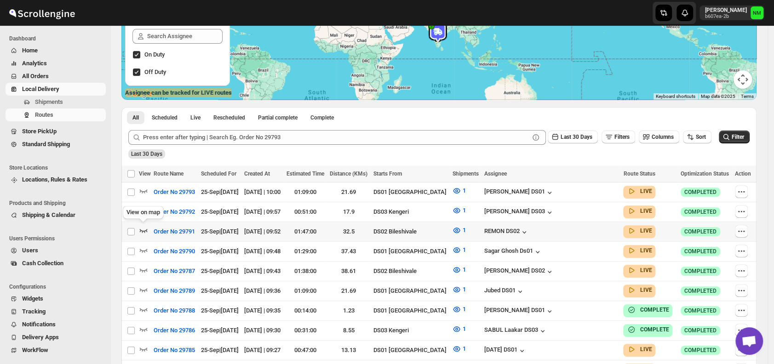
click at [143, 228] on icon "button" at bounding box center [143, 230] width 9 height 9
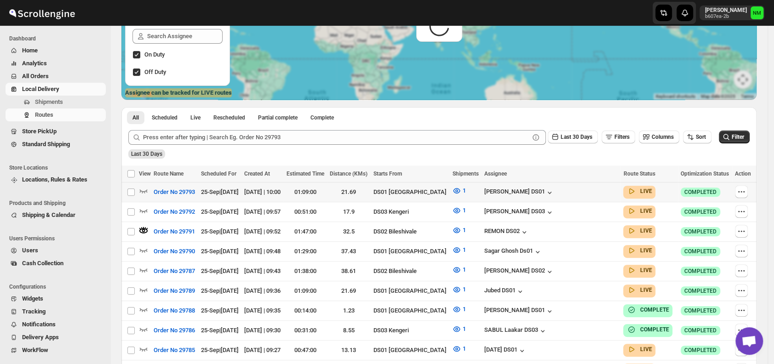
scroll to position [0, 0]
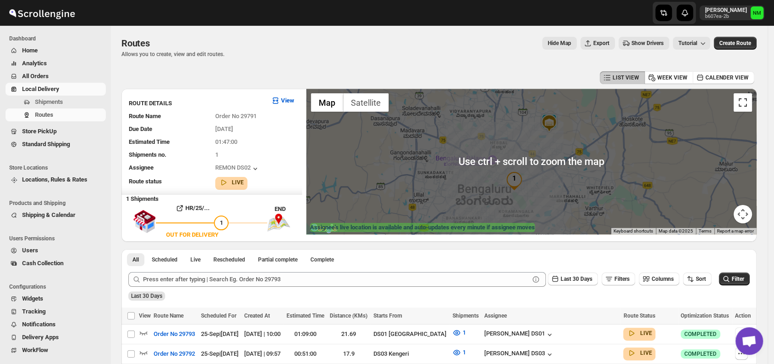
click at [747, 105] on button "Toggle fullscreen view" at bounding box center [743, 102] width 18 height 18
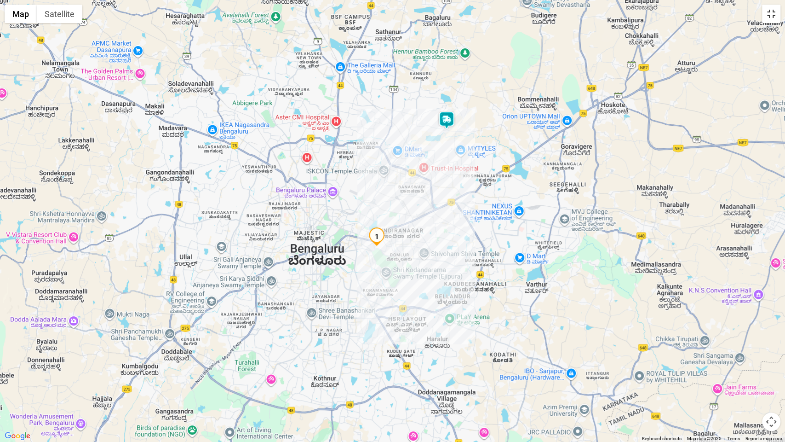
click at [769, 15] on button "Toggle fullscreen view" at bounding box center [771, 14] width 18 height 18
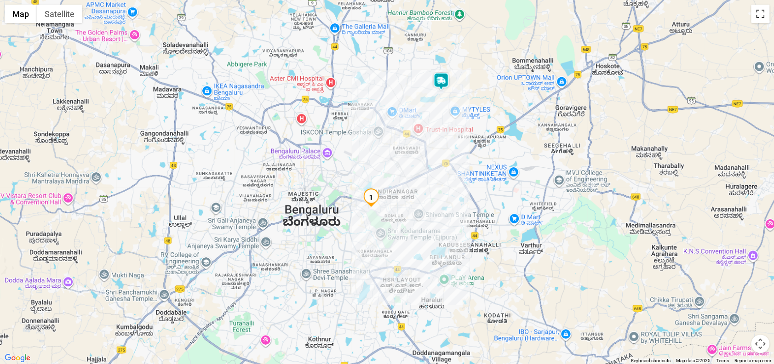
scroll to position [232, 0]
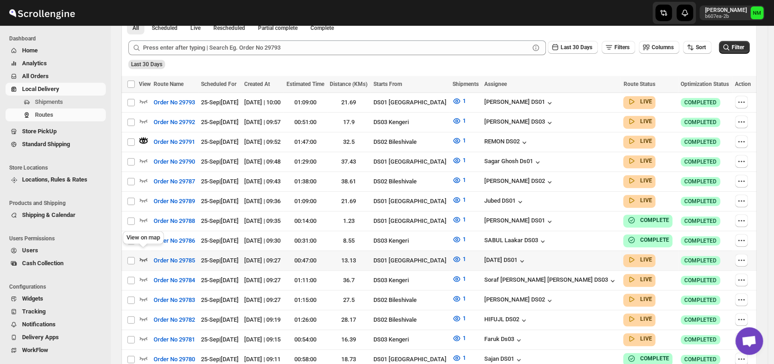
click at [147, 258] on icon "button" at bounding box center [144, 260] width 8 height 4
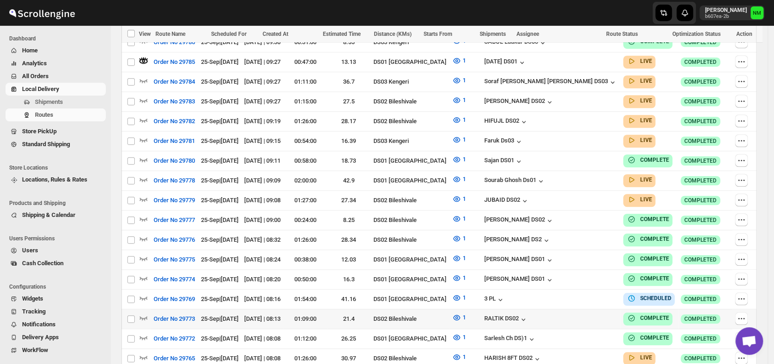
scroll to position [432, 0]
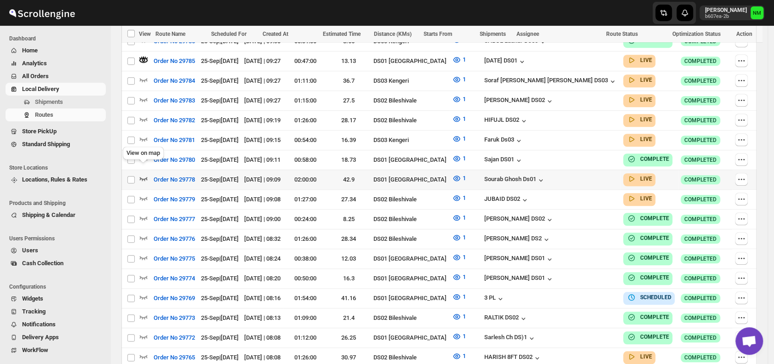
click at [146, 174] on icon "button" at bounding box center [143, 178] width 9 height 9
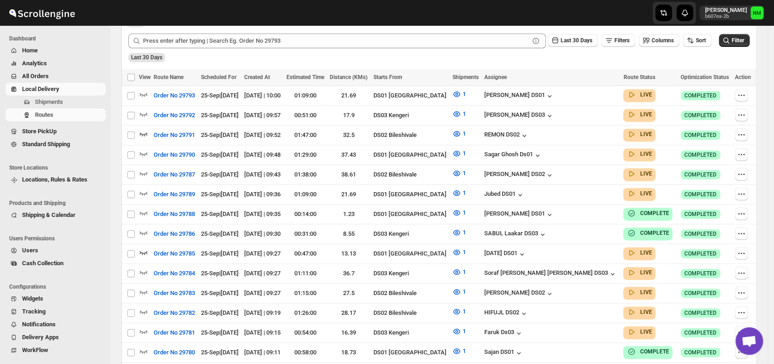
scroll to position [0, 0]
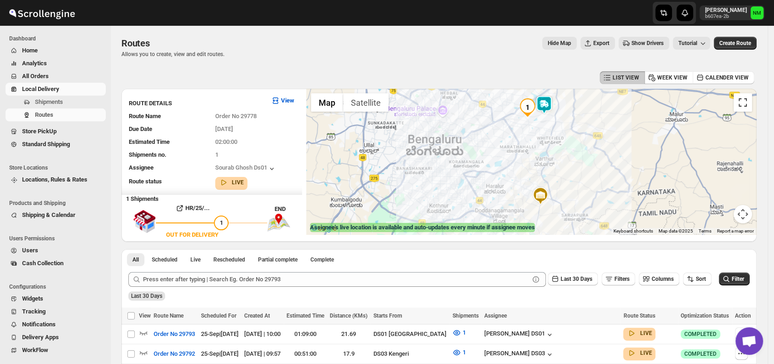
click at [747, 110] on button "Toggle fullscreen view" at bounding box center [743, 102] width 18 height 18
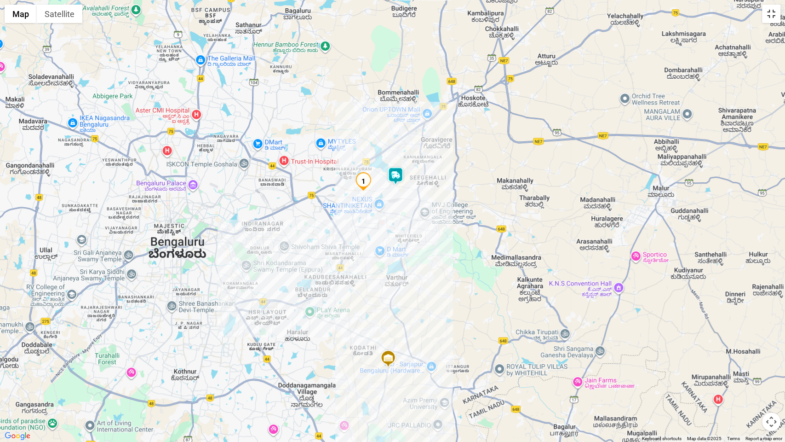
click at [774, 10] on button "Toggle fullscreen view" at bounding box center [771, 14] width 18 height 18
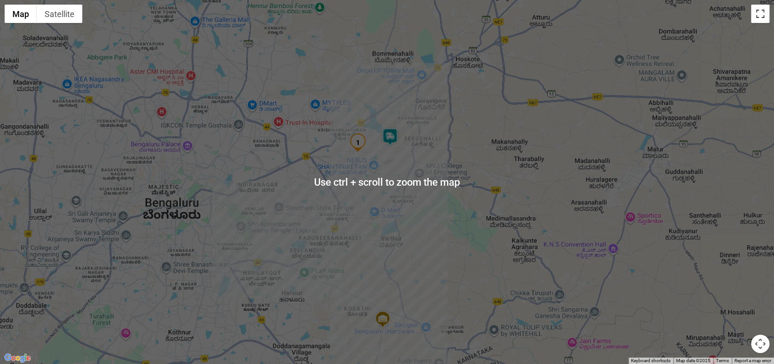
scroll to position [265, 0]
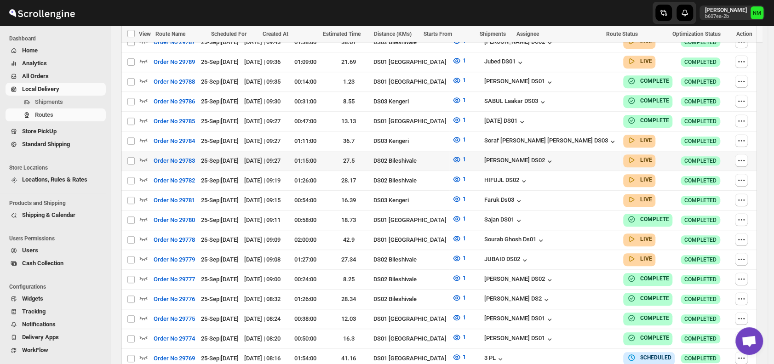
scroll to position [368, 0]
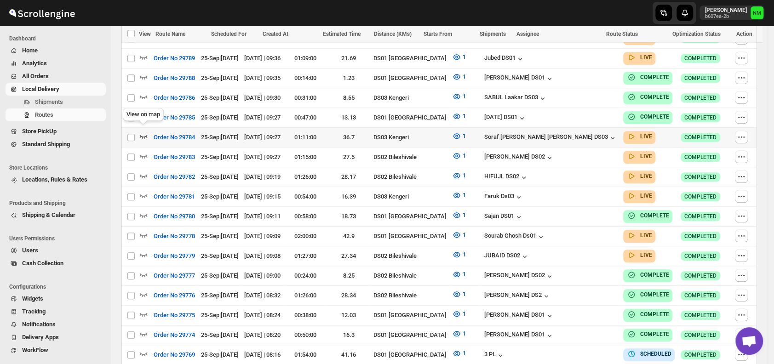
click at [144, 132] on icon "button" at bounding box center [143, 136] width 9 height 9
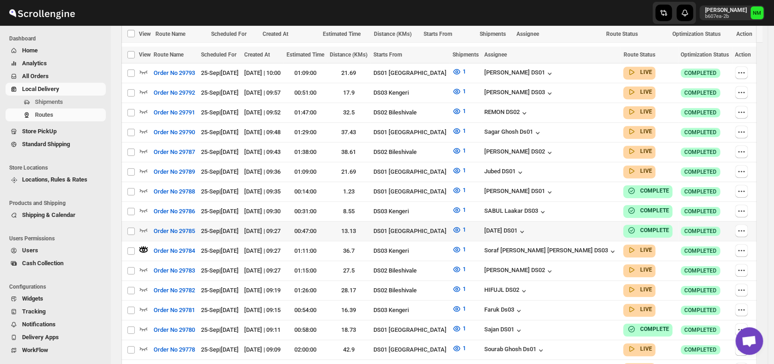
scroll to position [372, 0]
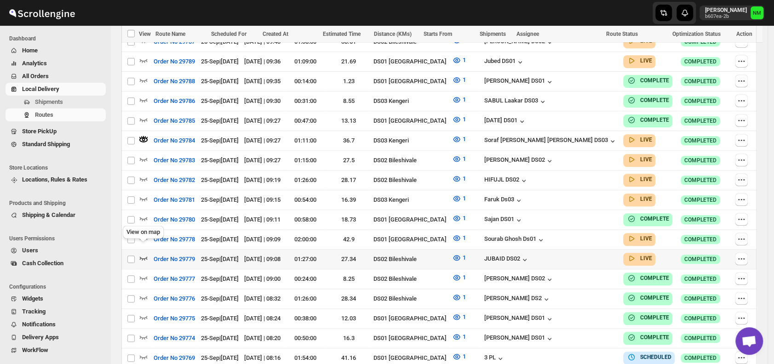
click at [142, 254] on icon "button" at bounding box center [143, 258] width 9 height 9
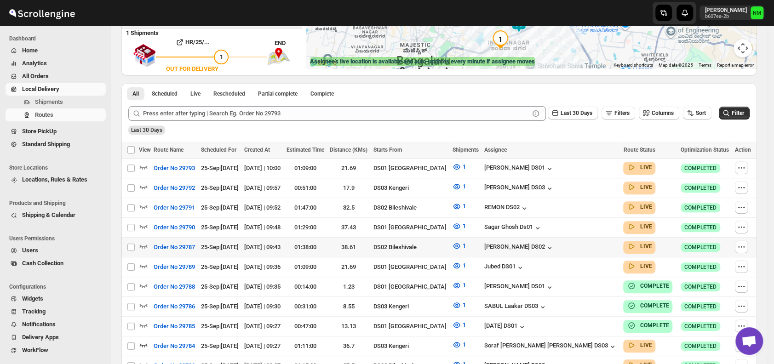
scroll to position [167, 0]
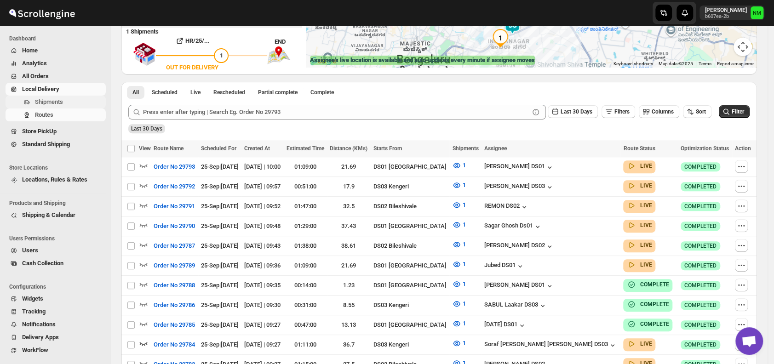
click at [56, 100] on span "Shipments" at bounding box center [49, 101] width 28 height 7
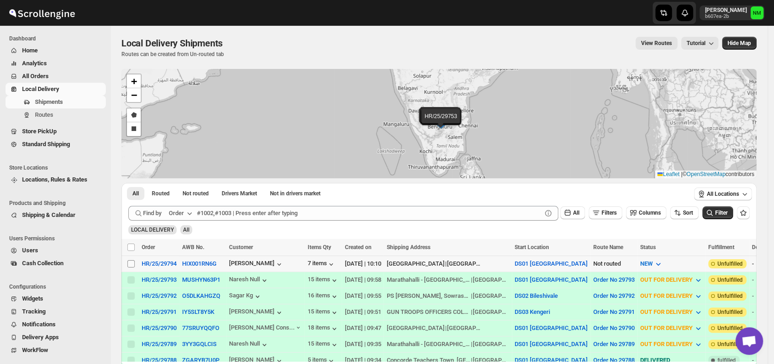
click at [133, 263] on input "Select shipment" at bounding box center [130, 263] width 7 height 7
checkbox input "true"
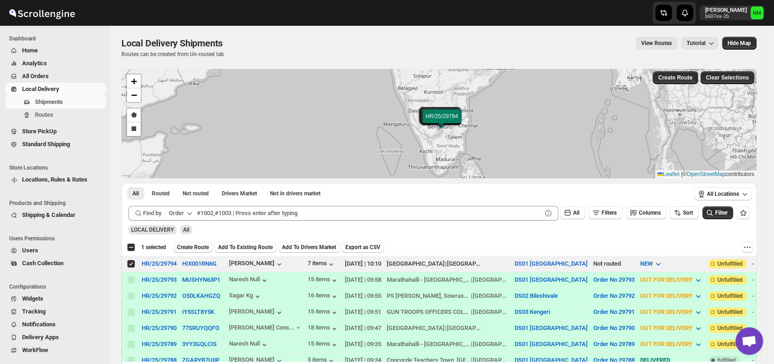
click at [195, 248] on span "Create Route" at bounding box center [193, 247] width 32 height 7
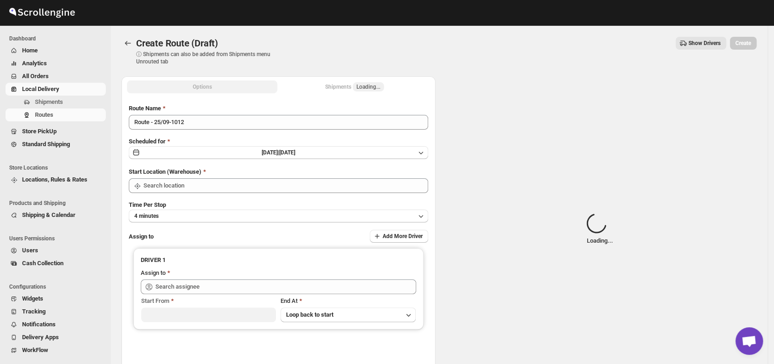
type input "DS01 [GEOGRAPHIC_DATA]"
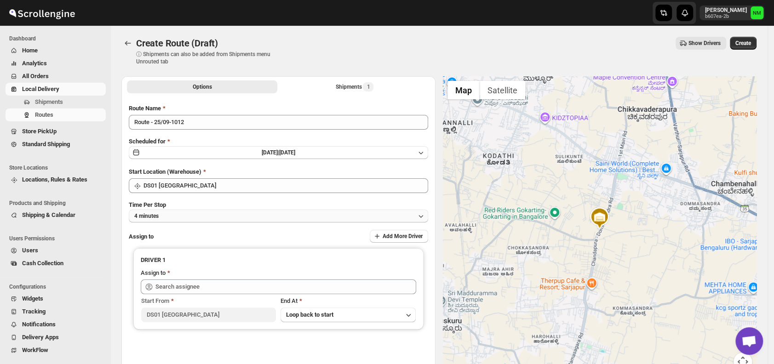
click at [209, 217] on button "4 minutes" at bounding box center [279, 216] width 300 height 13
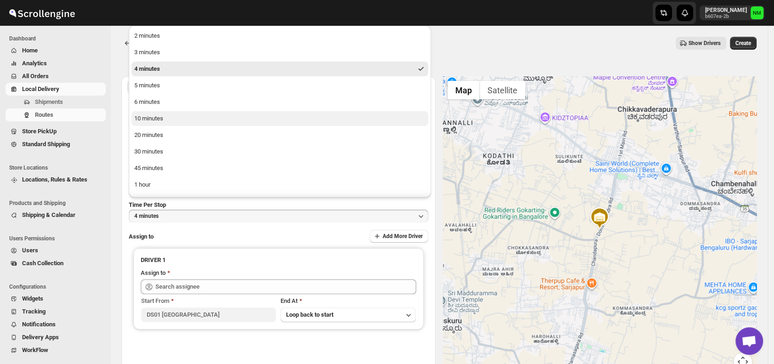
click at [166, 121] on button "10 minutes" at bounding box center [280, 118] width 297 height 15
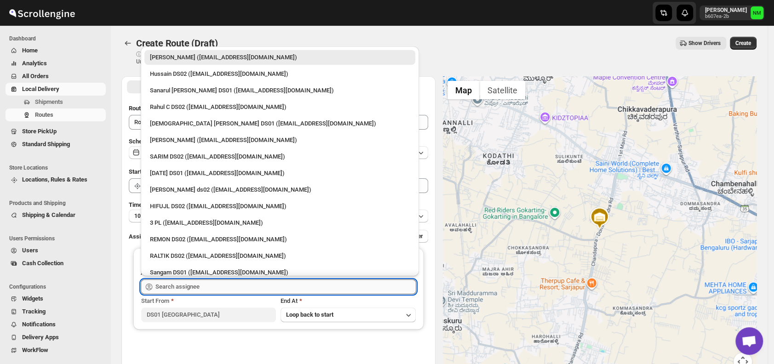
click at [236, 288] on input "text" at bounding box center [286, 287] width 261 height 15
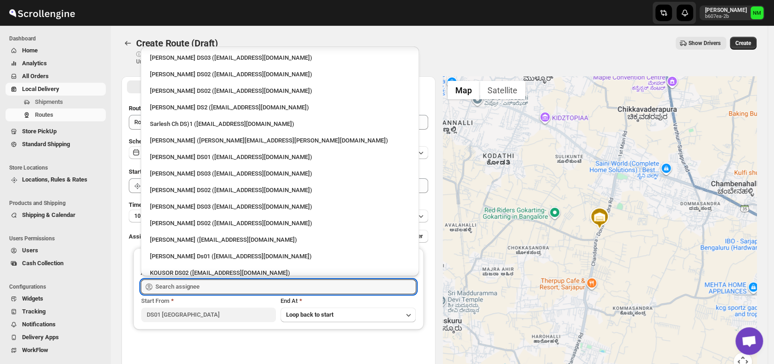
scroll to position [703, 0]
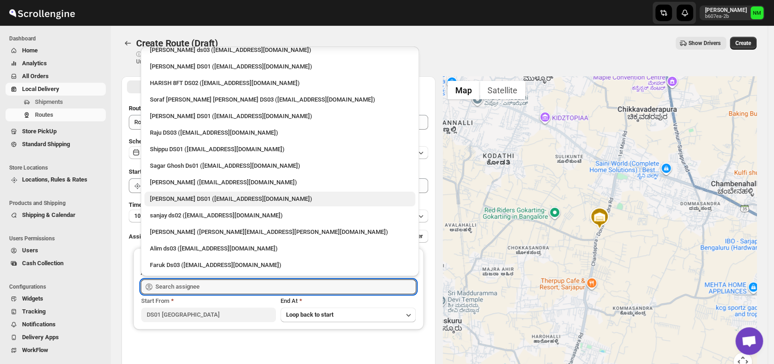
click at [164, 203] on div "Ashraf Ali DS01 (matice5369@anysilo.com)" at bounding box center [280, 199] width 260 height 9
type input "Ashraf Ali DS01 (matice5369@anysilo.com)"
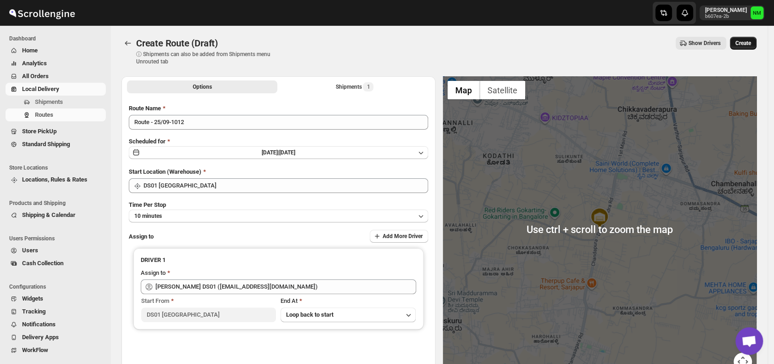
click at [744, 48] on button "Create" at bounding box center [743, 43] width 27 height 13
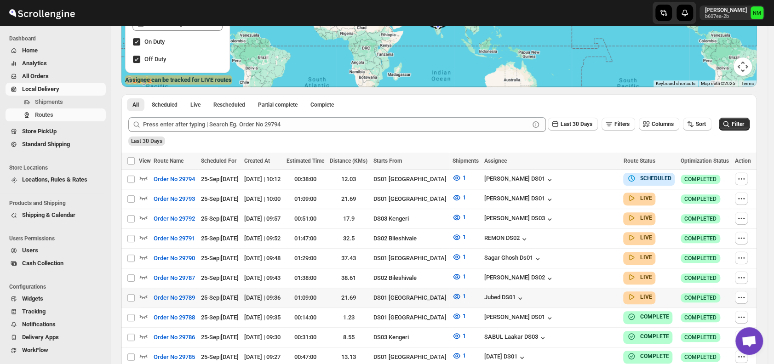
scroll to position [148, 0]
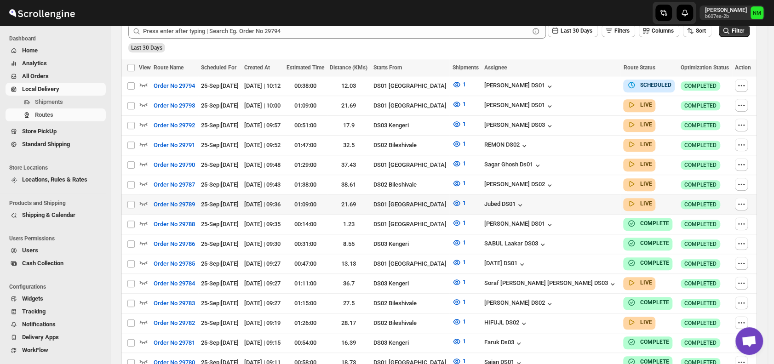
scroll to position [244, 0]
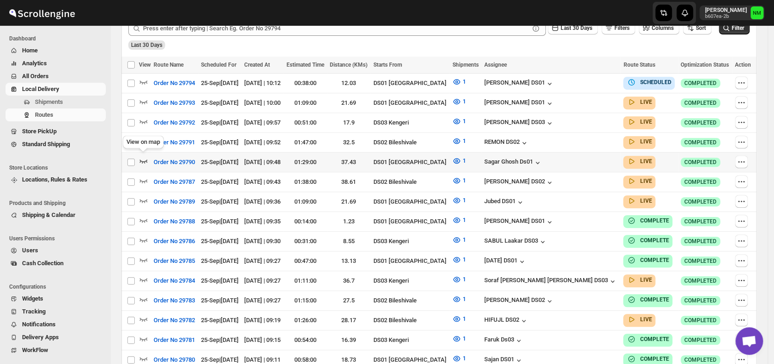
click at [141, 160] on icon "button" at bounding box center [144, 162] width 8 height 4
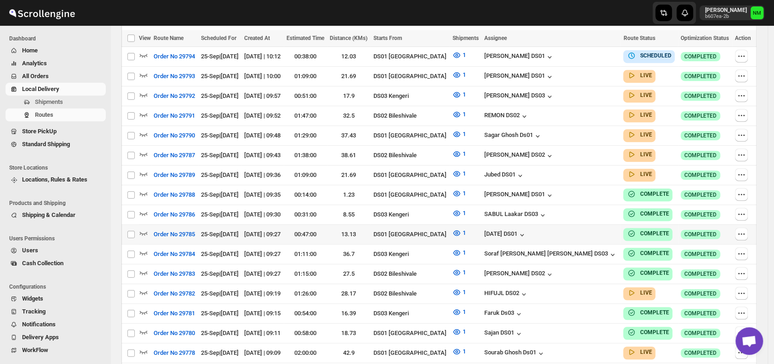
scroll to position [271, 0]
click at [142, 169] on icon "button" at bounding box center [143, 173] width 9 height 9
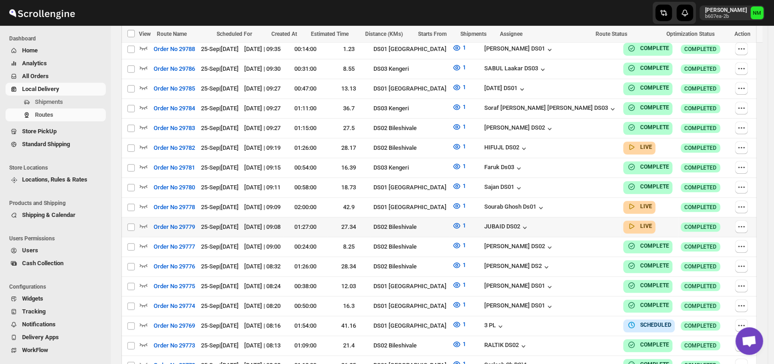
scroll to position [424, 0]
click at [144, 204] on icon "button" at bounding box center [144, 206] width 8 height 4
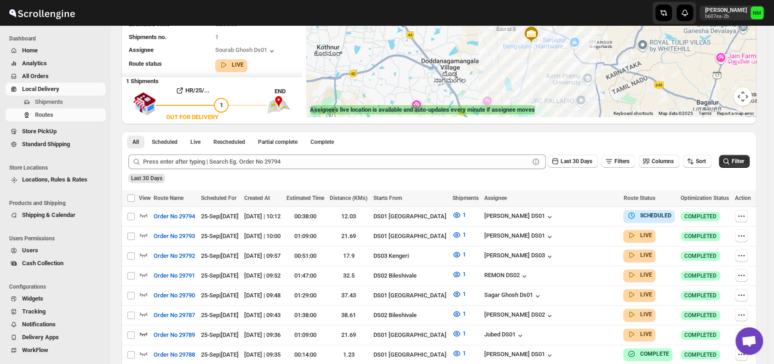
scroll to position [0, 0]
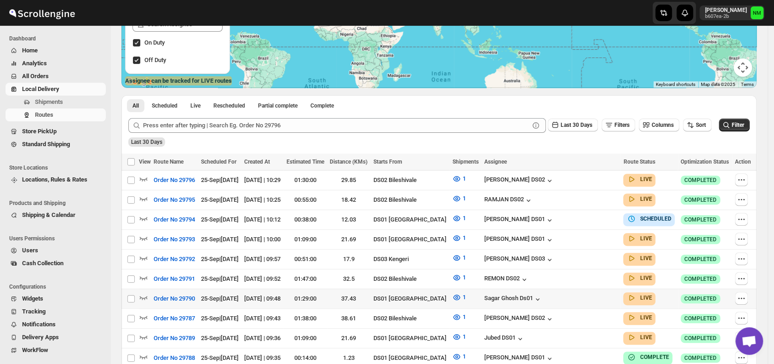
scroll to position [147, 0]
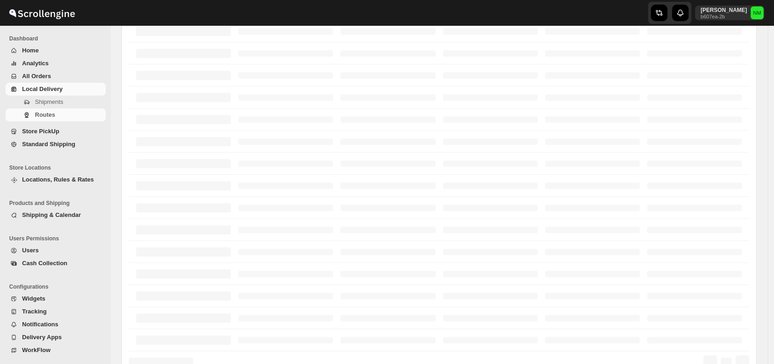
scroll to position [147, 0]
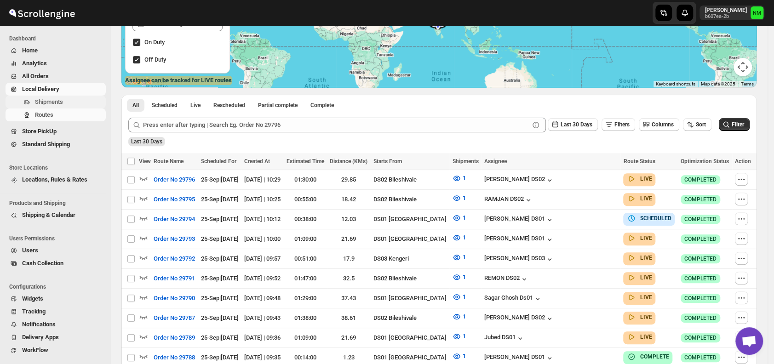
click at [50, 104] on span "Shipments" at bounding box center [49, 101] width 28 height 7
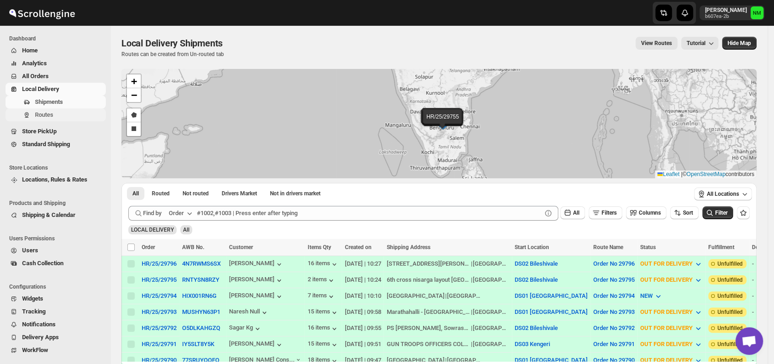
click at [67, 120] on button "Routes" at bounding box center [56, 115] width 100 height 13
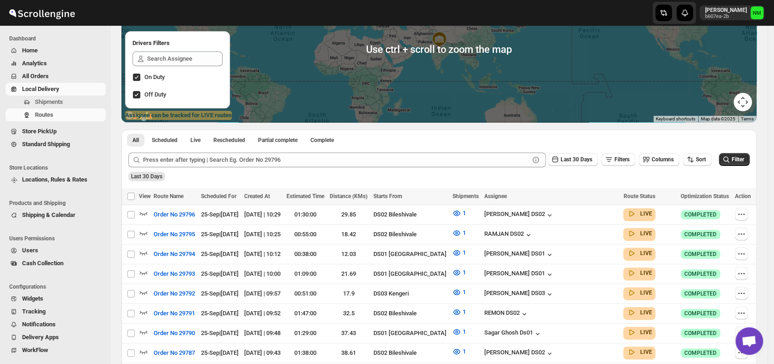
scroll to position [113, 0]
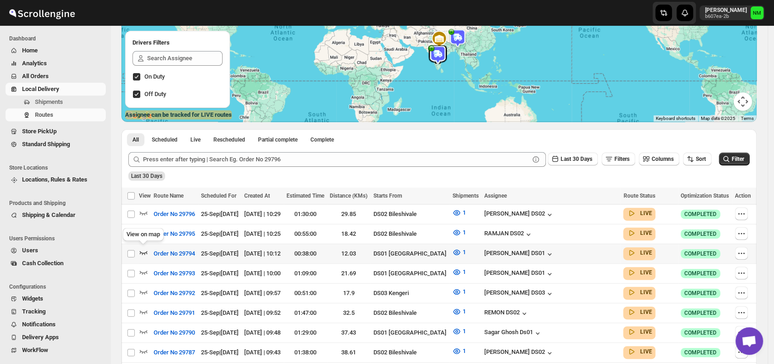
click at [144, 253] on icon "button" at bounding box center [143, 252] width 9 height 9
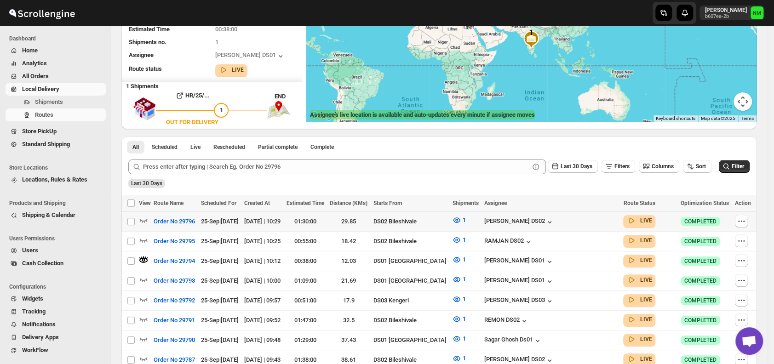
scroll to position [0, 0]
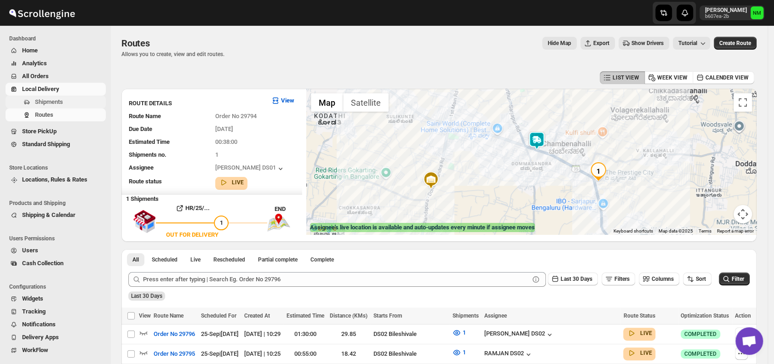
click at [55, 99] on span "Shipments" at bounding box center [49, 101] width 28 height 7
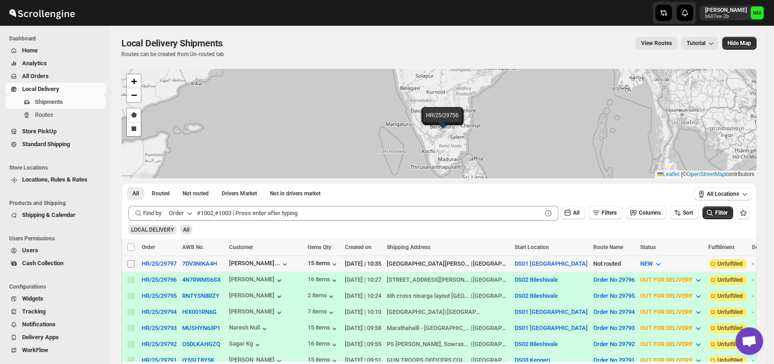
click at [133, 265] on input "Select shipment" at bounding box center [130, 263] width 7 height 7
checkbox input "true"
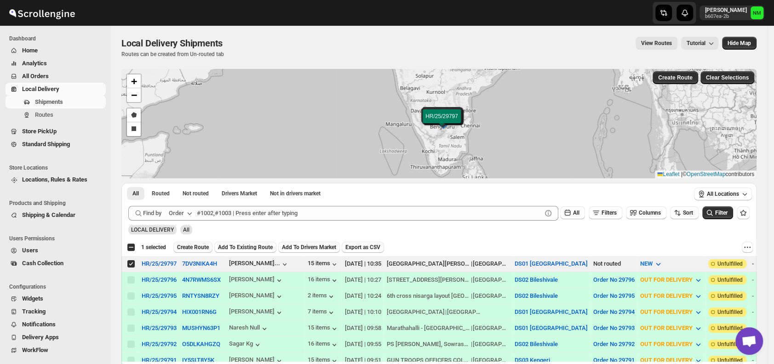
click at [194, 248] on span "Create Route" at bounding box center [193, 247] width 32 height 7
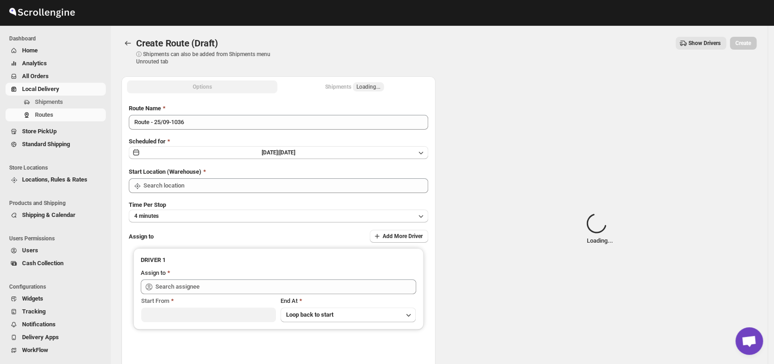
type input "DS01 [GEOGRAPHIC_DATA]"
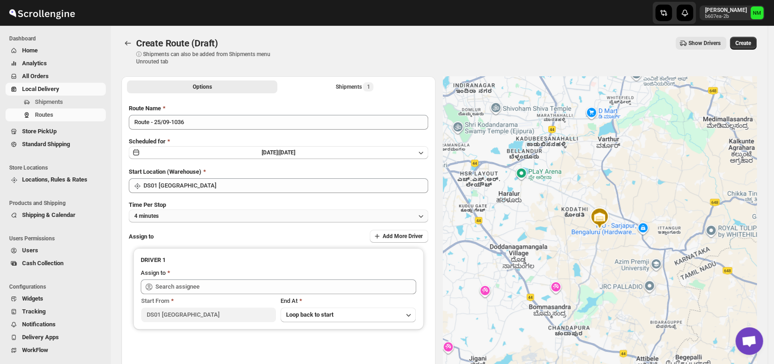
click at [194, 213] on button "4 minutes" at bounding box center [279, 216] width 300 height 13
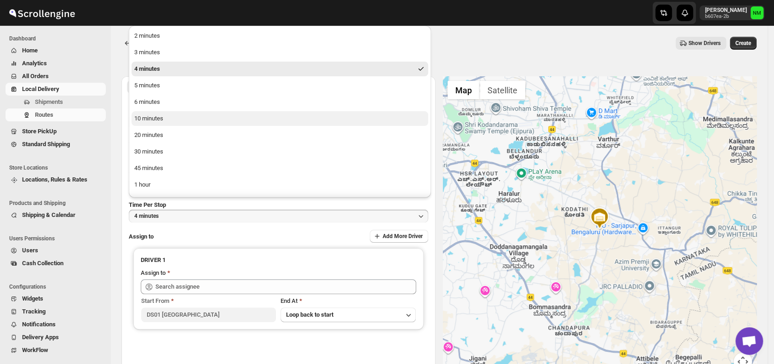
click at [159, 121] on div "10 minutes" at bounding box center [148, 118] width 29 height 9
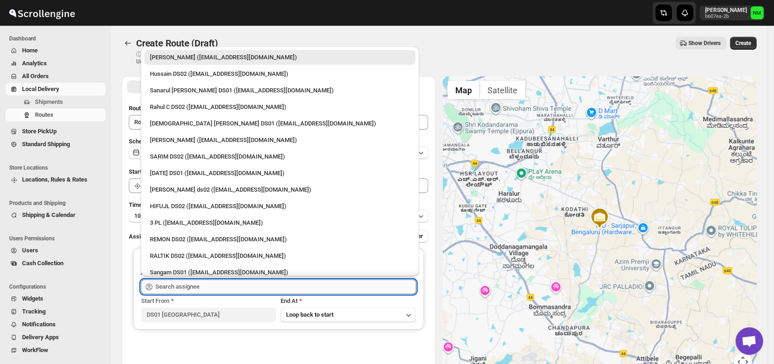
click at [210, 288] on input "text" at bounding box center [286, 287] width 261 height 15
click at [173, 141] on div "Vikas Rathod (lolegiy458@nalwan.com)" at bounding box center [280, 140] width 260 height 9
type input "Vikas Rathod (lolegiy458@nalwan.com)"
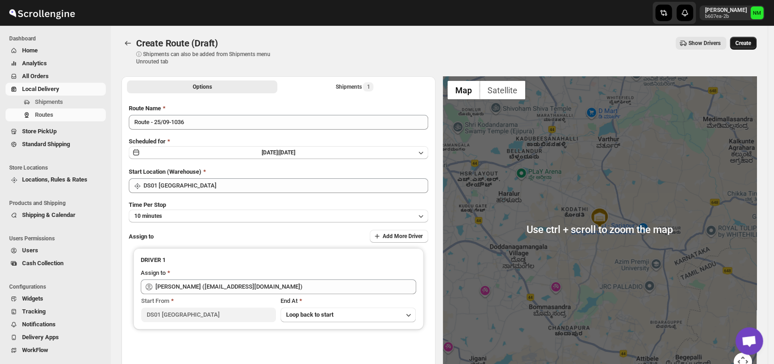
click at [751, 49] on button "Create" at bounding box center [743, 43] width 27 height 13
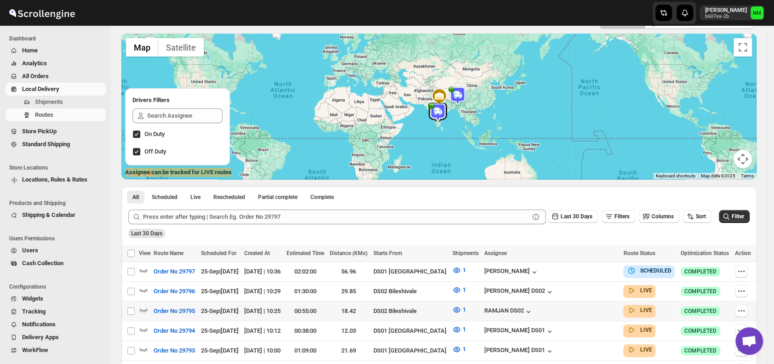
scroll to position [56, 0]
click at [144, 271] on icon "button" at bounding box center [144, 271] width 8 height 4
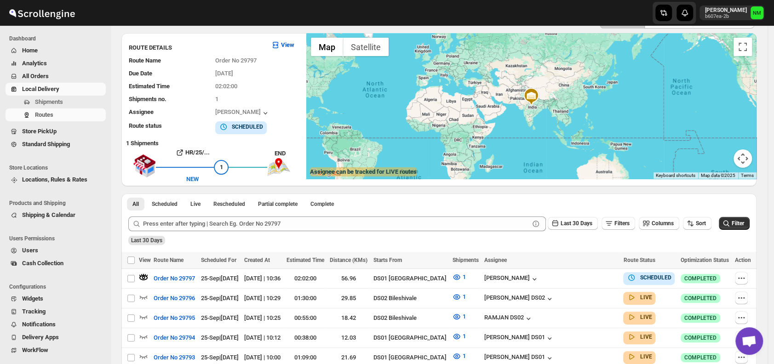
scroll to position [0, 0]
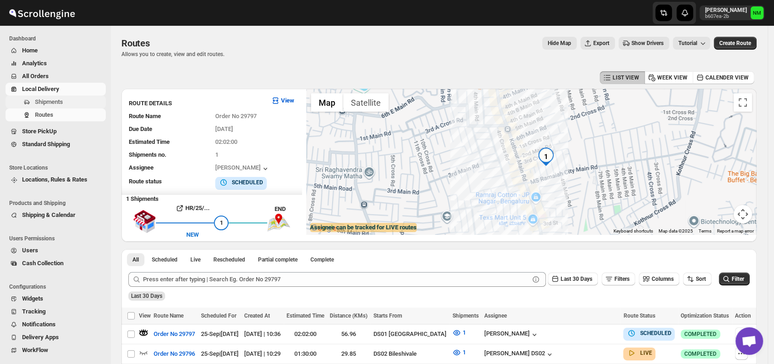
click at [66, 104] on span "Shipments" at bounding box center [69, 102] width 69 height 9
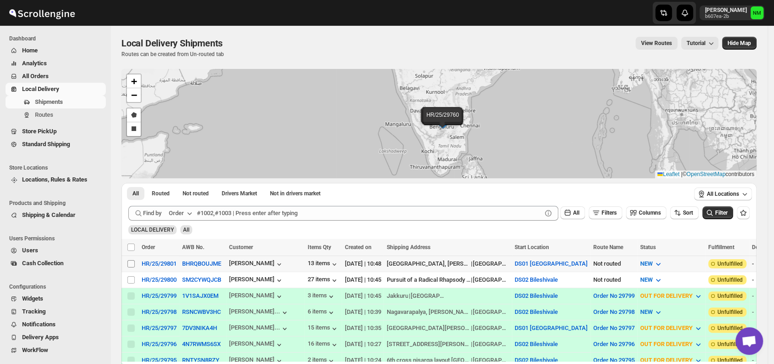
click at [130, 264] on input "Select shipment" at bounding box center [130, 263] width 7 height 7
checkbox input "true"
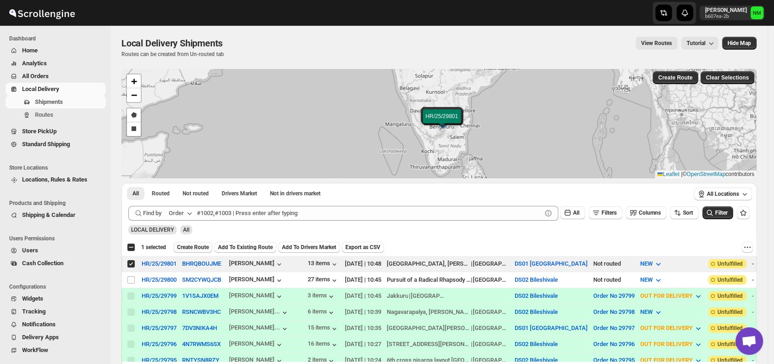
click at [190, 248] on span "Create Route" at bounding box center [193, 247] width 32 height 7
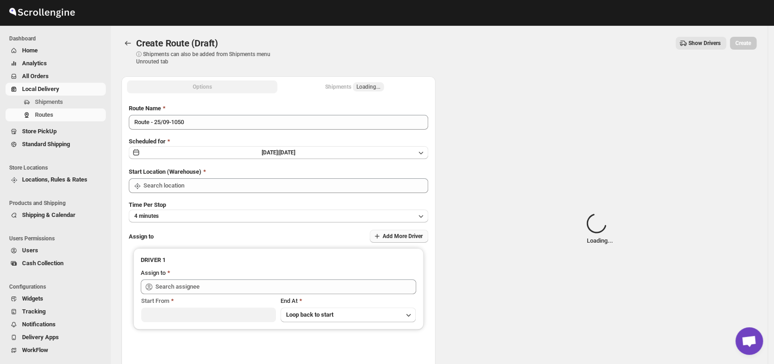
type input "DS01 [GEOGRAPHIC_DATA]"
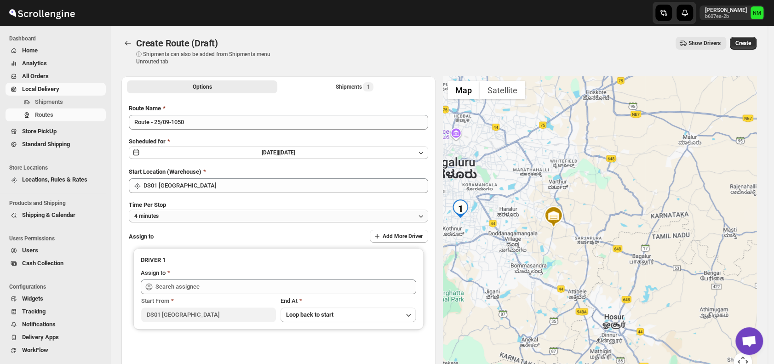
click at [190, 217] on button "4 minutes" at bounding box center [279, 216] width 300 height 13
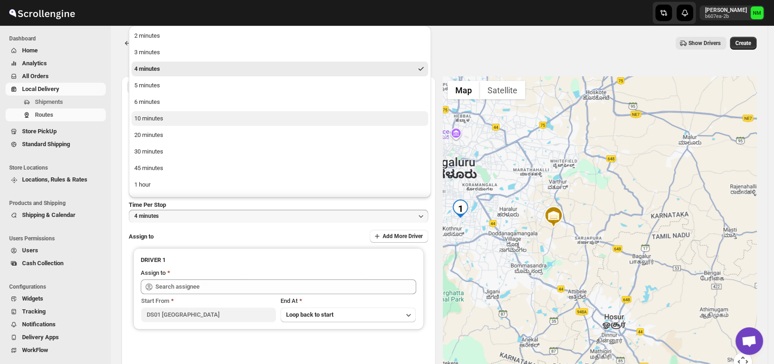
click at [175, 120] on button "10 minutes" at bounding box center [280, 118] width 297 height 15
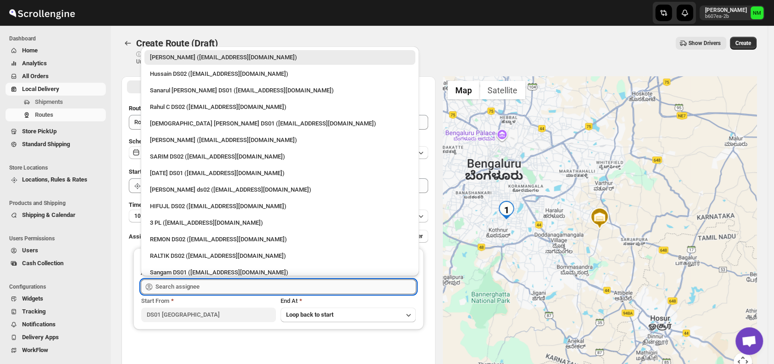
click at [205, 288] on input "text" at bounding box center [286, 287] width 261 height 15
click at [180, 138] on div "[PERSON_NAME] ([EMAIL_ADDRESS][DOMAIN_NAME])" at bounding box center [280, 140] width 260 height 9
type input "[PERSON_NAME] ([EMAIL_ADDRESS][DOMAIN_NAME])"
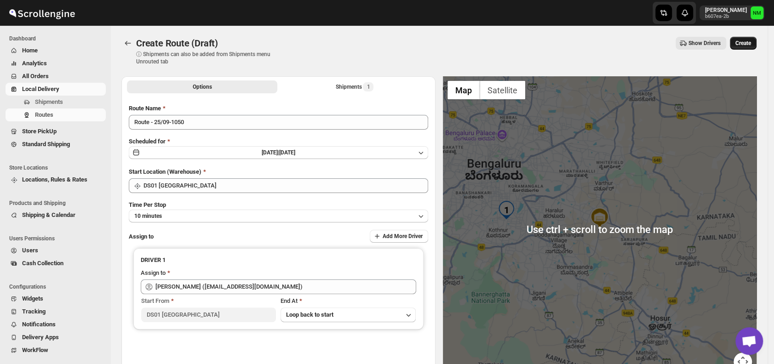
click at [751, 43] on span "Create" at bounding box center [744, 43] width 16 height 7
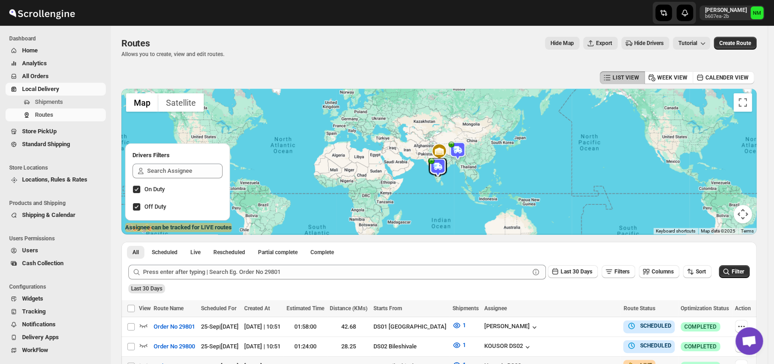
scroll to position [92, 0]
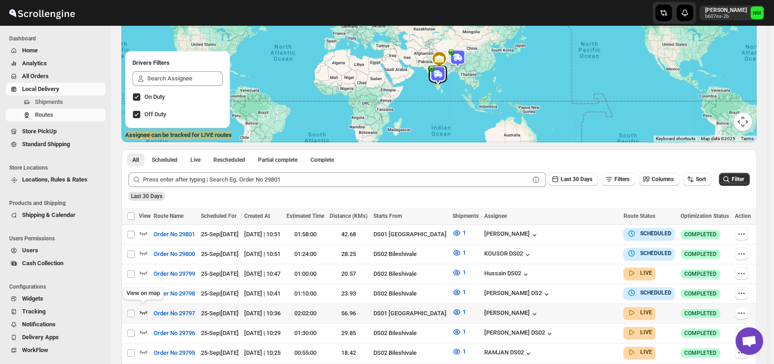
click at [144, 308] on icon "button" at bounding box center [143, 312] width 9 height 9
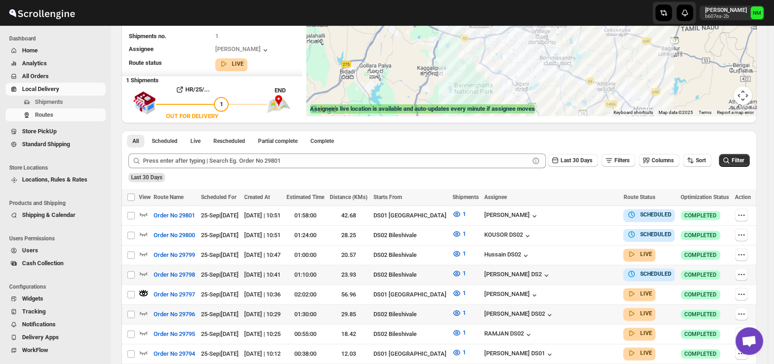
scroll to position [121, 0]
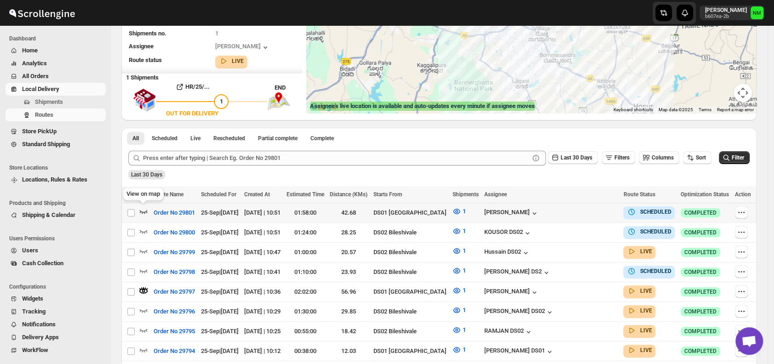
click at [144, 211] on icon "button" at bounding box center [144, 212] width 8 height 4
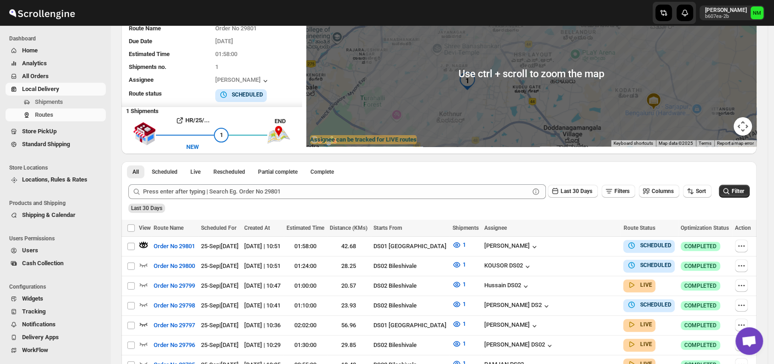
scroll to position [89, 0]
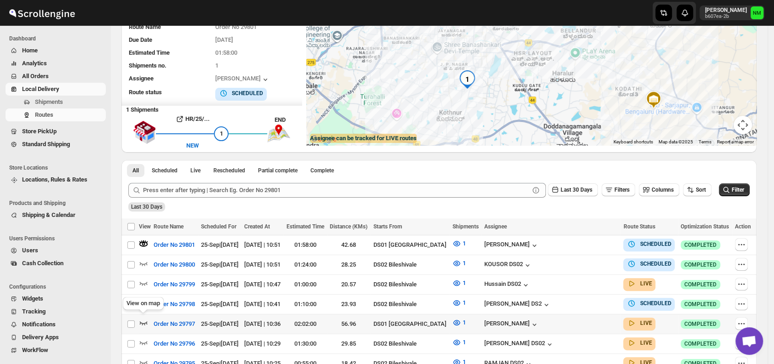
click at [146, 322] on icon "button" at bounding box center [144, 324] width 8 height 4
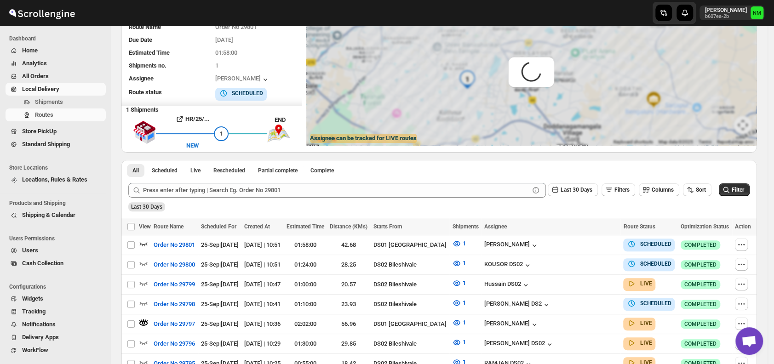
scroll to position [0, 0]
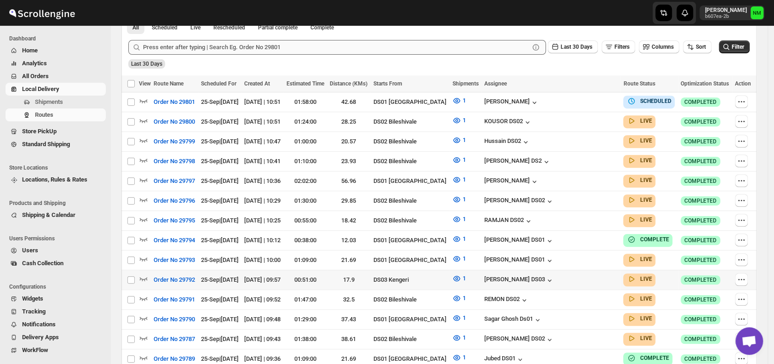
scroll to position [226, 0]
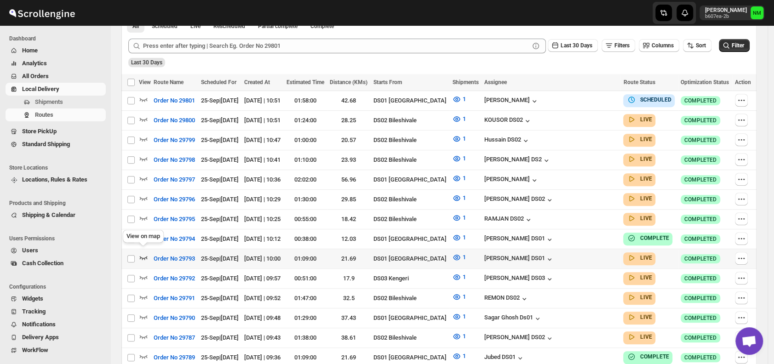
click at [146, 253] on icon "button" at bounding box center [143, 257] width 9 height 9
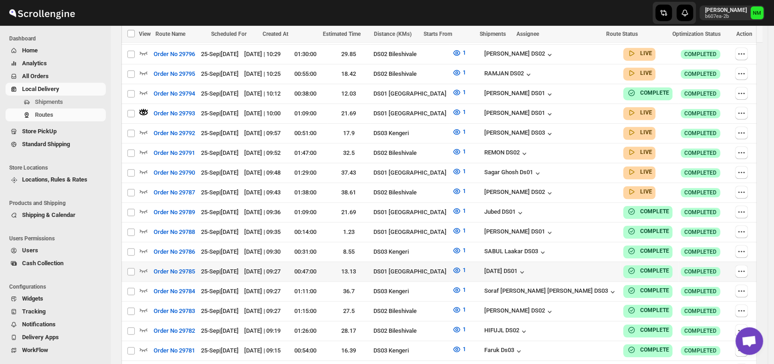
scroll to position [380, 0]
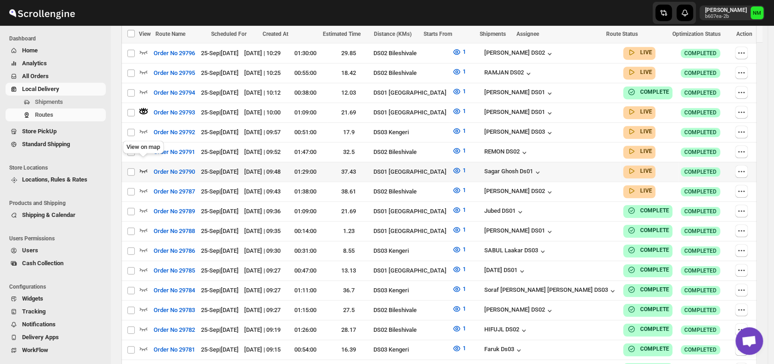
click at [145, 166] on icon "button" at bounding box center [143, 170] width 9 height 9
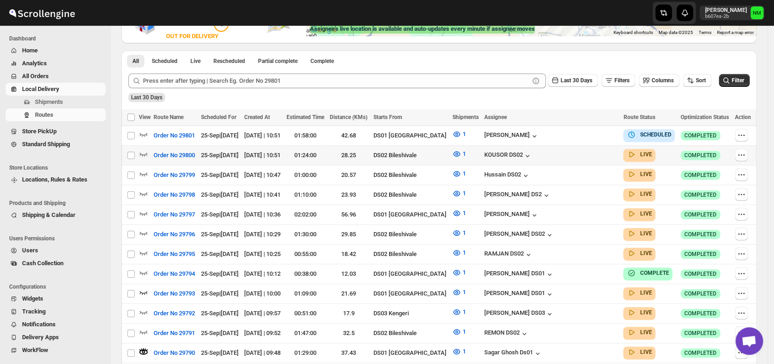
scroll to position [0, 0]
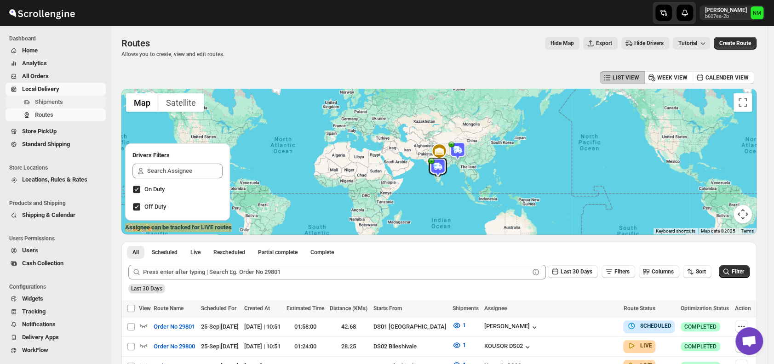
click at [62, 102] on span "Shipments" at bounding box center [49, 101] width 28 height 7
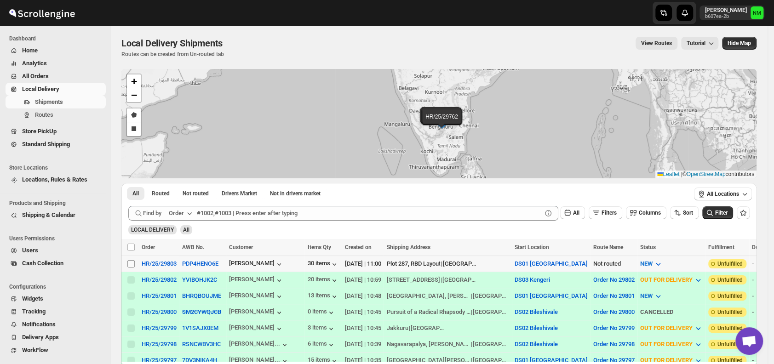
click at [133, 261] on input "Select shipment" at bounding box center [130, 263] width 7 height 7
checkbox input "true"
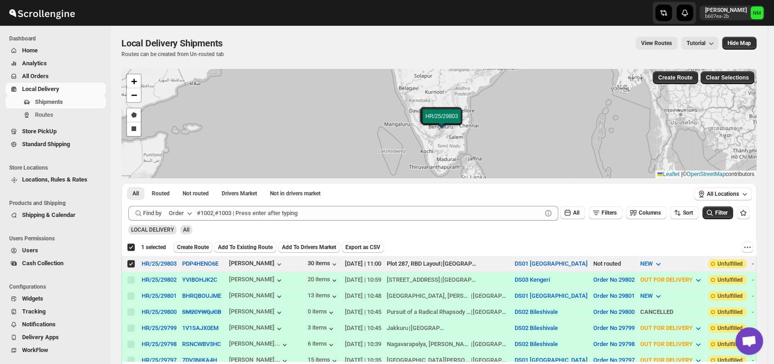
click at [196, 245] on span "Create Route" at bounding box center [193, 247] width 32 height 7
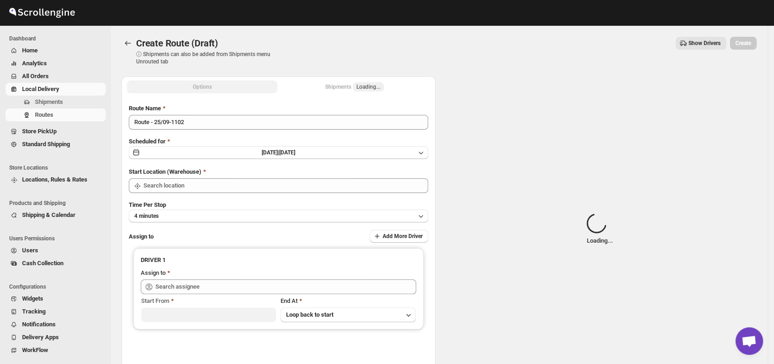
type input "DS01 [GEOGRAPHIC_DATA]"
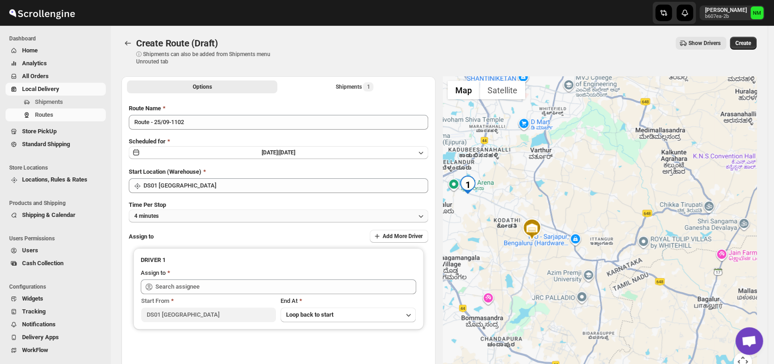
click at [225, 215] on button "4 minutes" at bounding box center [279, 216] width 300 height 13
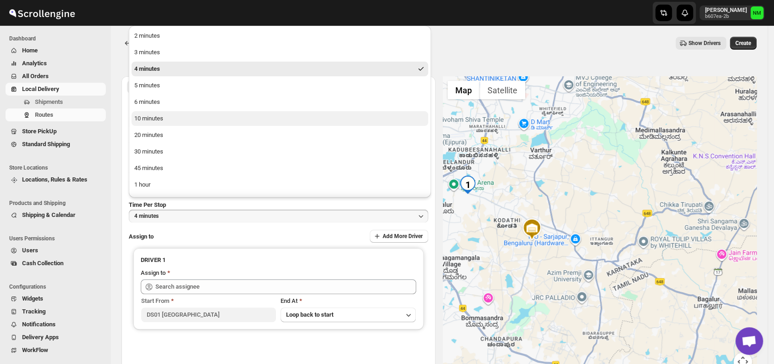
click at [169, 120] on button "10 minutes" at bounding box center [280, 118] width 297 height 15
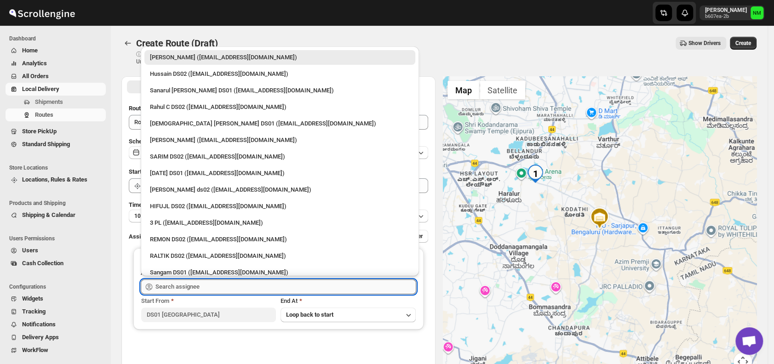
click at [218, 285] on input "text" at bounding box center [286, 287] width 261 height 15
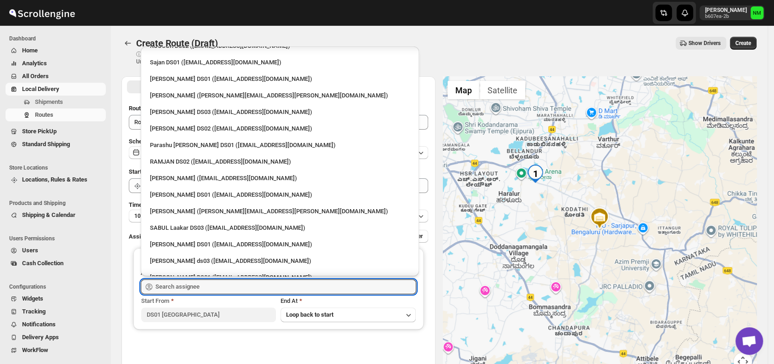
scroll to position [703, 0]
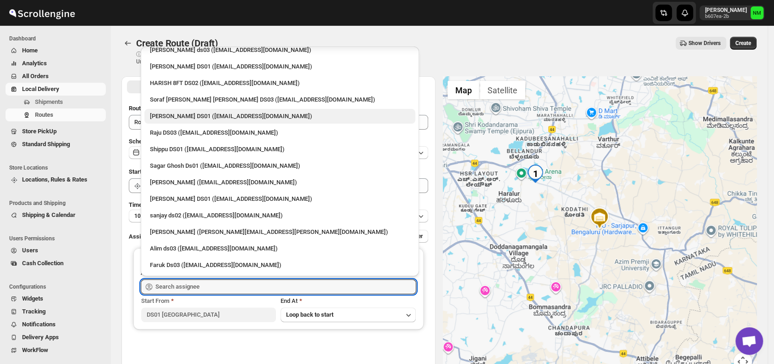
click at [194, 116] on div "[PERSON_NAME] DS01 ([EMAIL_ADDRESS][DOMAIN_NAME])" at bounding box center [280, 116] width 260 height 9
type input "[PERSON_NAME] DS01 ([EMAIL_ADDRESS][DOMAIN_NAME])"
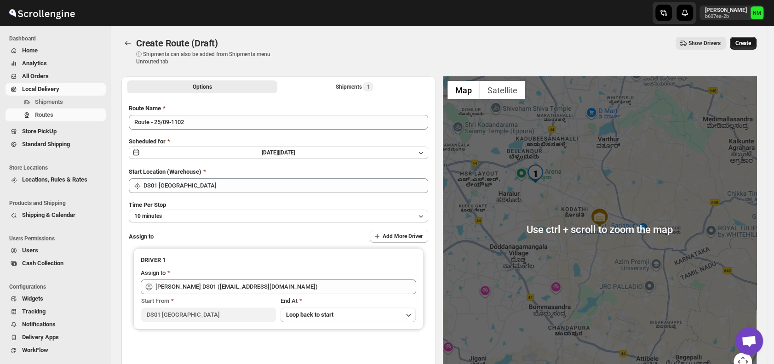
click at [744, 46] on span "Create" at bounding box center [744, 43] width 16 height 7
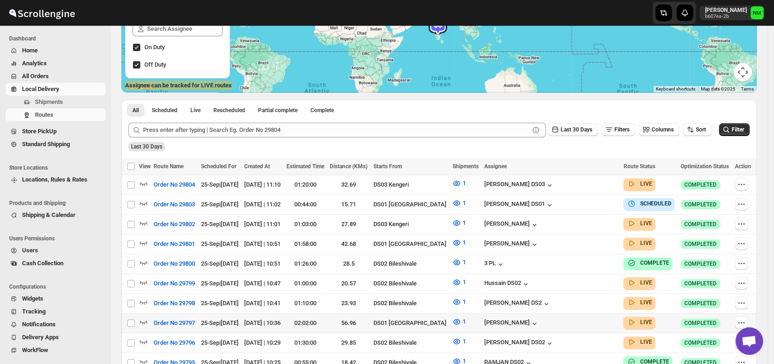
scroll to position [244, 0]
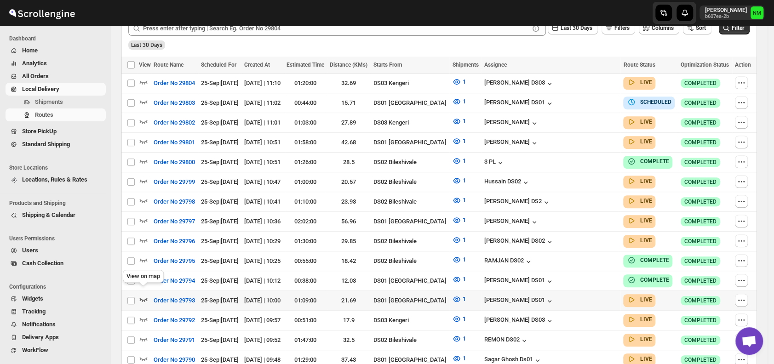
click at [144, 295] on icon "button" at bounding box center [143, 299] width 9 height 9
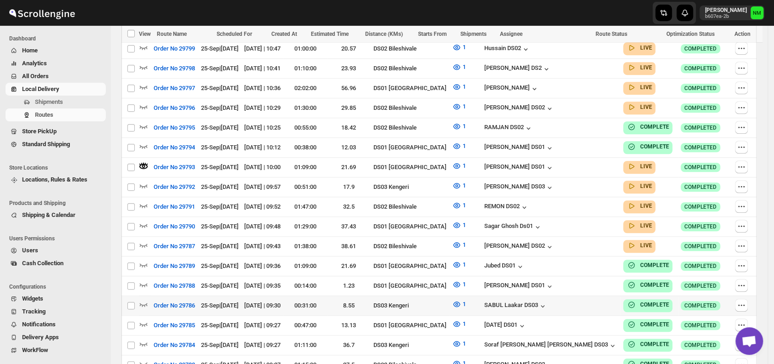
scroll to position [385, 0]
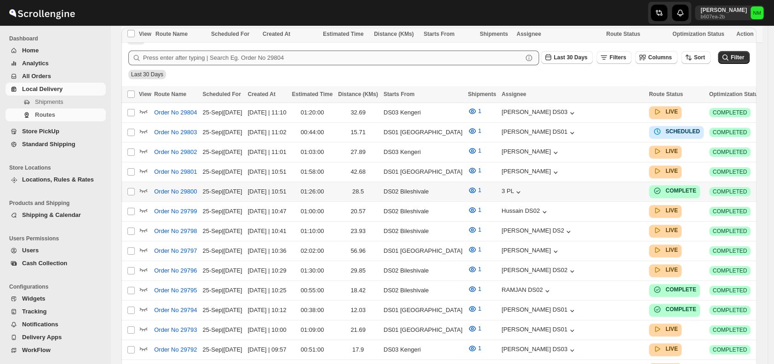
scroll to position [357, 0]
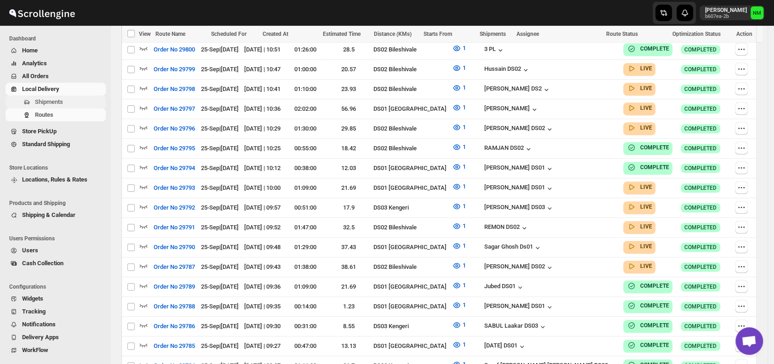
click at [54, 103] on span "Shipments" at bounding box center [49, 101] width 28 height 7
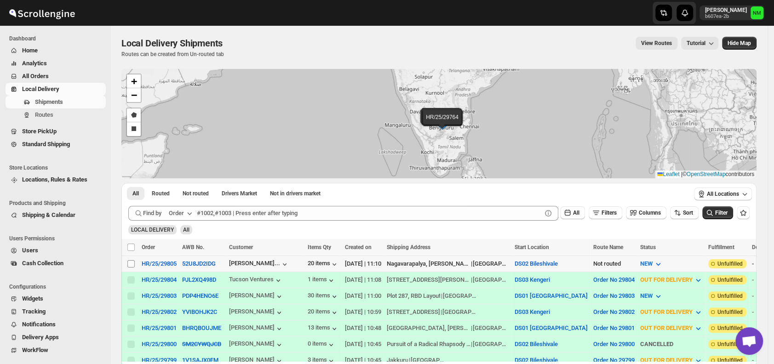
click at [131, 261] on input "Select shipment" at bounding box center [130, 263] width 7 height 7
checkbox input "true"
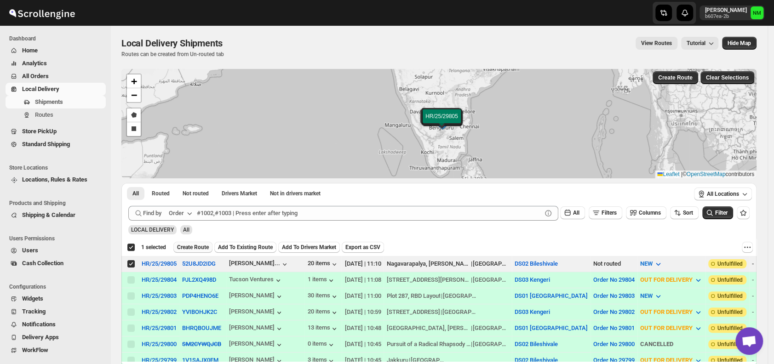
click at [193, 244] on span "Create Route" at bounding box center [193, 247] width 32 height 7
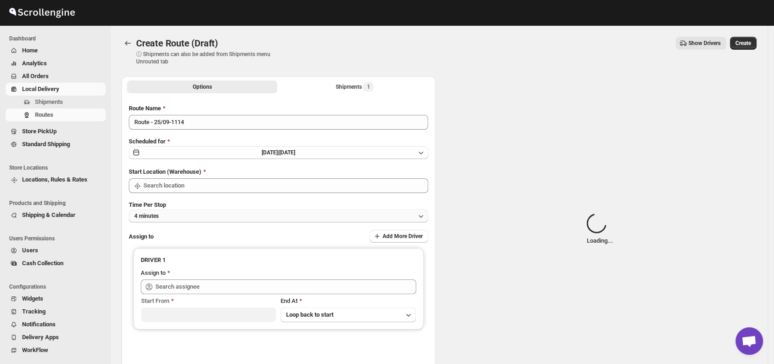
type input "DS02 Bileshivale"
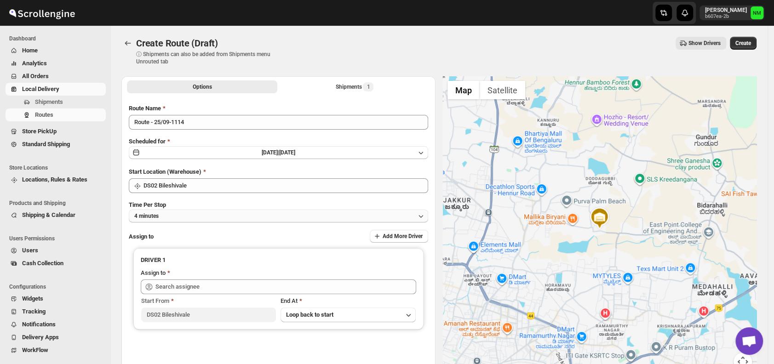
click at [212, 216] on button "4 minutes" at bounding box center [279, 216] width 300 height 13
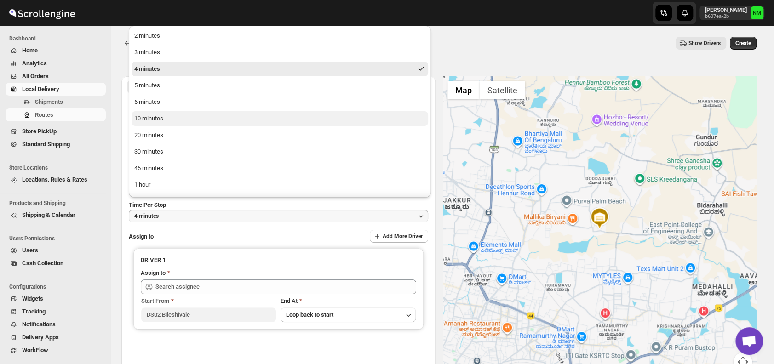
click at [173, 124] on button "10 minutes" at bounding box center [280, 118] width 297 height 15
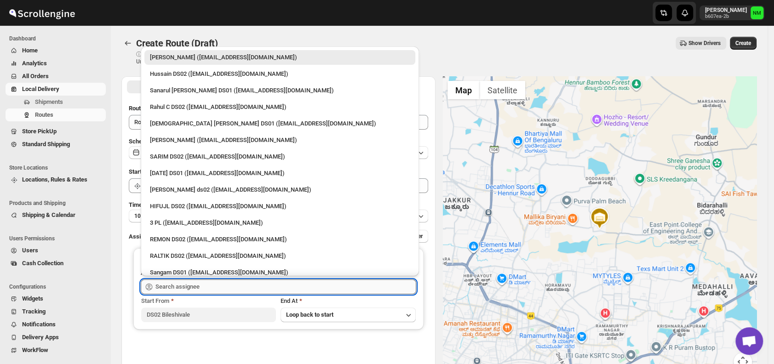
click at [203, 281] on input "text" at bounding box center [286, 287] width 261 height 15
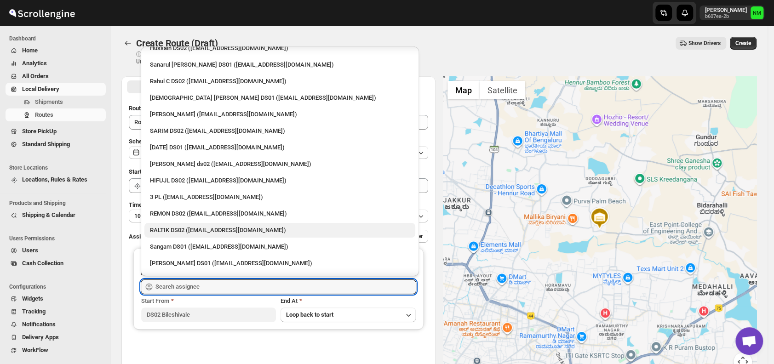
scroll to position [26, 0]
click at [190, 230] on div "RALTIK DS02 ([EMAIL_ADDRESS][DOMAIN_NAME])" at bounding box center [280, 229] width 260 height 9
type input "RALTIK DS02 ([EMAIL_ADDRESS][DOMAIN_NAME])"
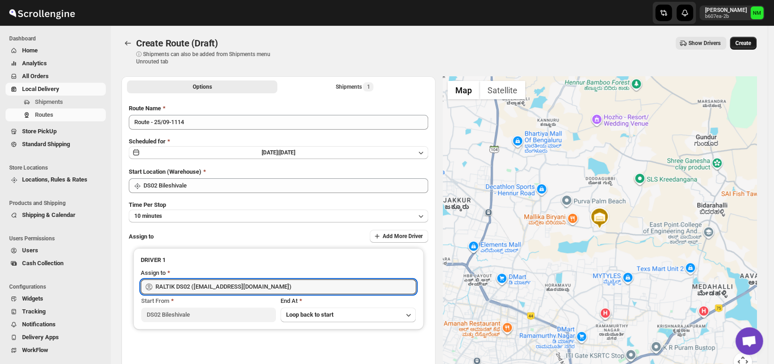
click at [748, 47] on button "Create" at bounding box center [743, 43] width 27 height 13
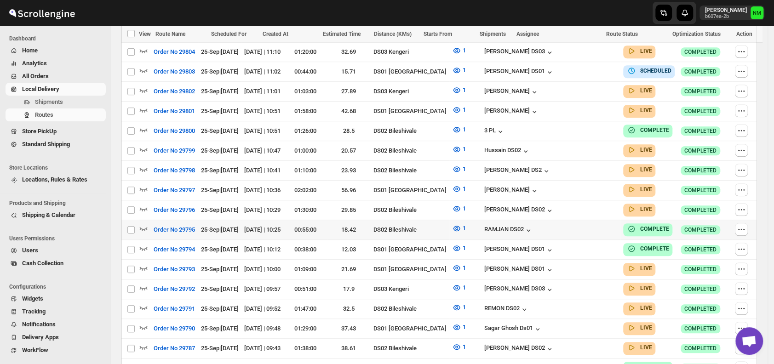
scroll to position [319, 0]
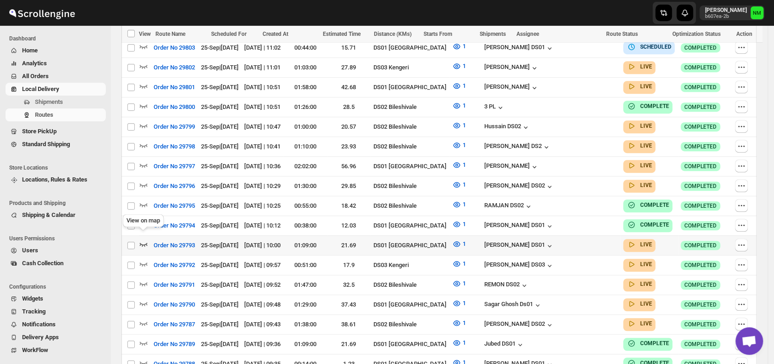
click at [145, 243] on icon "button" at bounding box center [144, 245] width 8 height 4
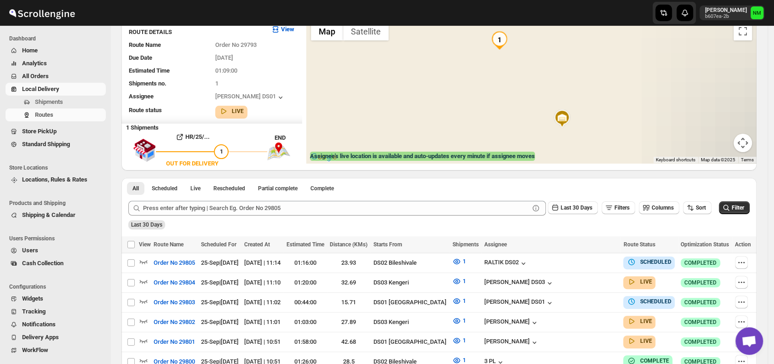
scroll to position [0, 0]
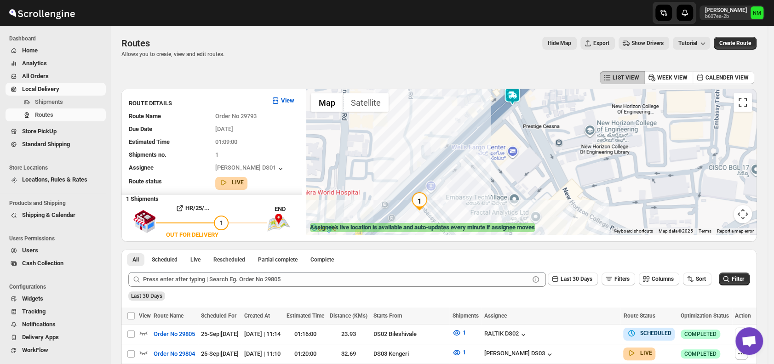
click at [747, 104] on button "Toggle fullscreen view" at bounding box center [743, 102] width 18 height 18
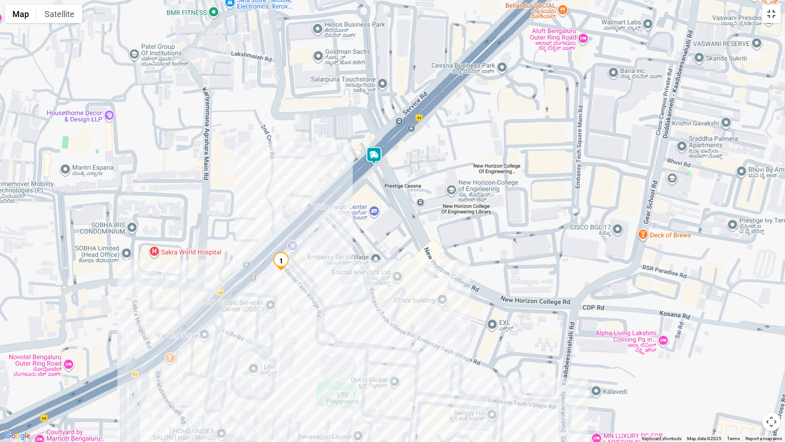
click at [770, 13] on button "Toggle fullscreen view" at bounding box center [771, 14] width 18 height 18
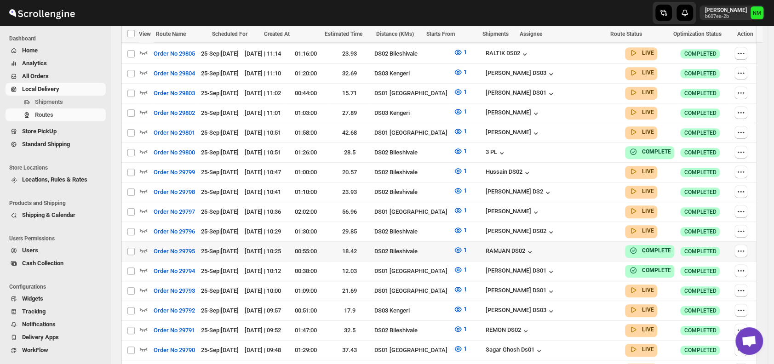
scroll to position [278, 0]
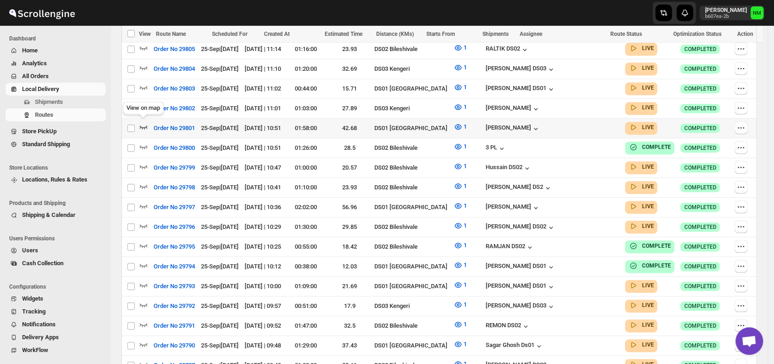
click at [147, 123] on icon "button" at bounding box center [143, 126] width 9 height 9
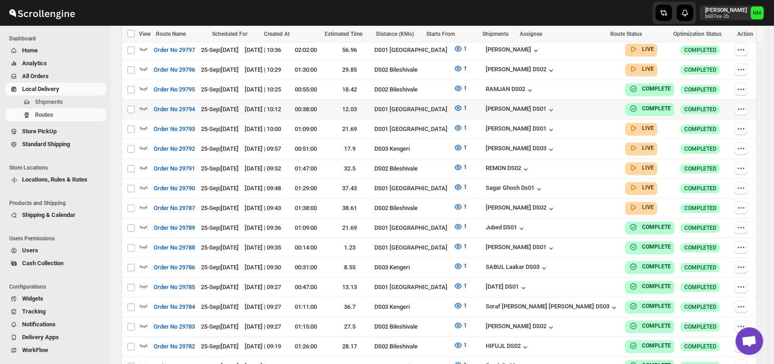
scroll to position [444, 0]
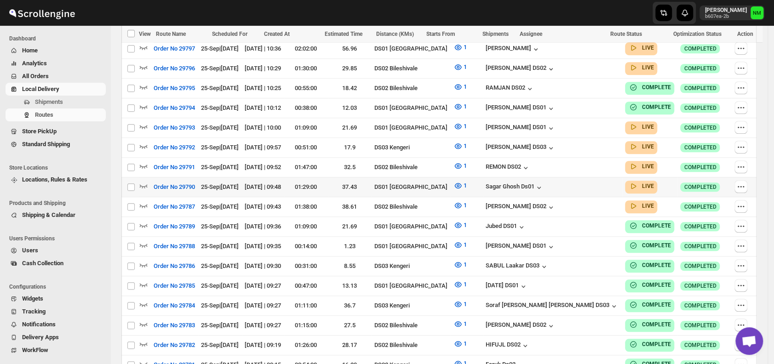
click at [148, 181] on div at bounding box center [145, 187] width 12 height 12
click at [147, 181] on icon "button" at bounding box center [143, 185] width 9 height 9
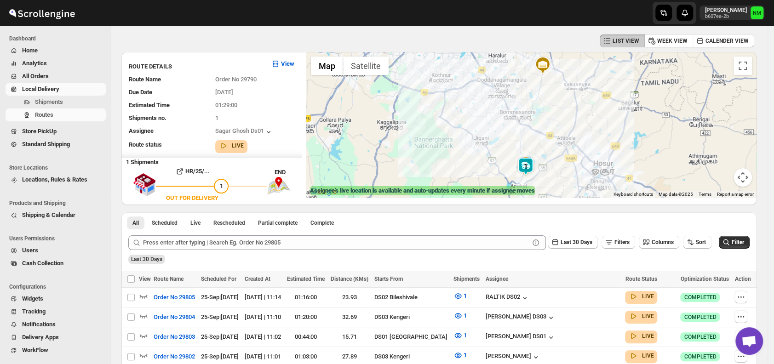
scroll to position [0, 0]
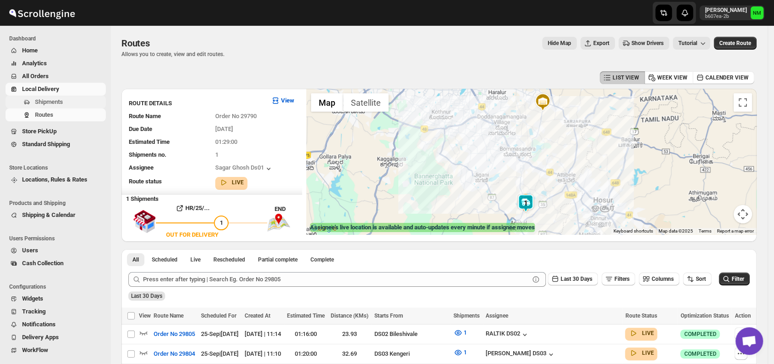
click at [67, 101] on span "Shipments" at bounding box center [69, 102] width 69 height 9
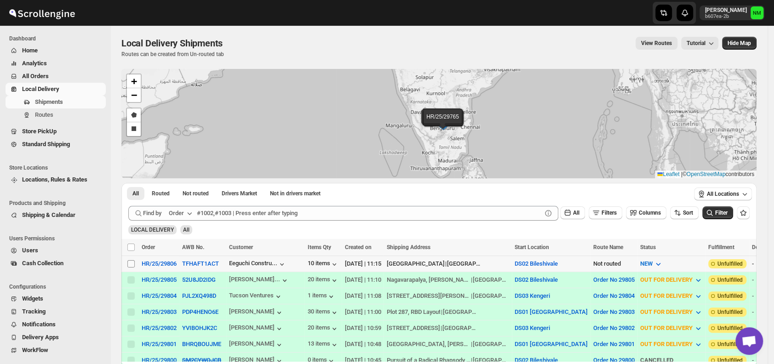
click at [129, 261] on input "Select shipment" at bounding box center [130, 263] width 7 height 7
checkbox input "true"
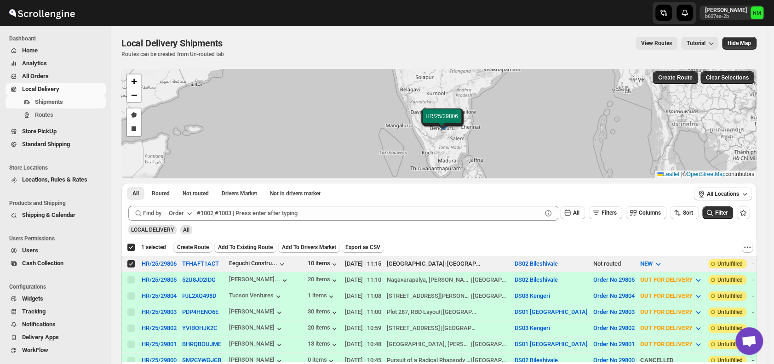
click at [187, 244] on span "Create Route" at bounding box center [193, 247] width 32 height 7
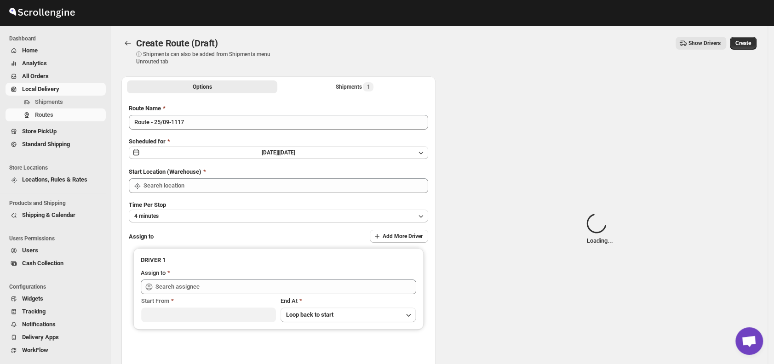
type input "DS02 Bileshivale"
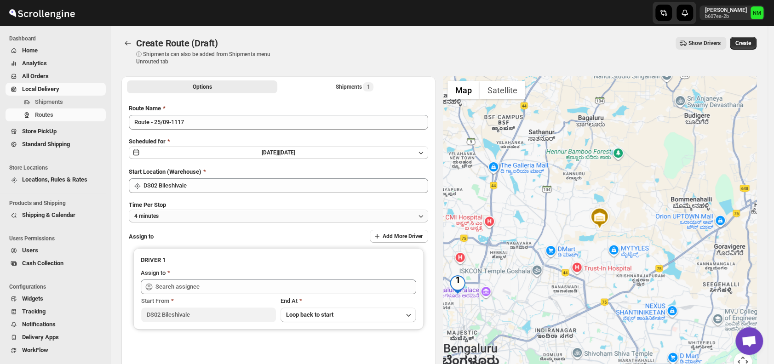
click at [203, 213] on button "4 minutes" at bounding box center [279, 216] width 300 height 13
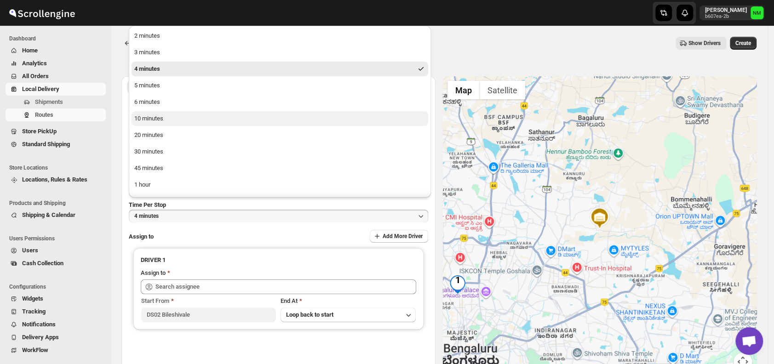
click at [169, 119] on button "10 minutes" at bounding box center [280, 118] width 297 height 15
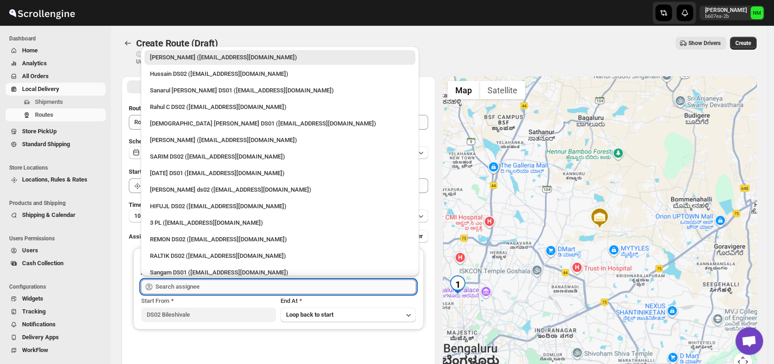
click at [250, 285] on input "text" at bounding box center [286, 287] width 261 height 15
click at [205, 187] on div "Rashidul ds02 (vaseno4694@minduls.com)" at bounding box center [280, 189] width 260 height 9
type input "Rashidul ds02 (vaseno4694@minduls.com)"
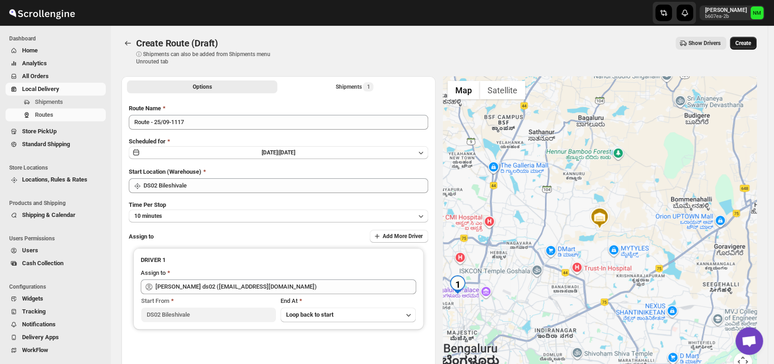
click at [751, 43] on span "Create" at bounding box center [744, 43] width 16 height 7
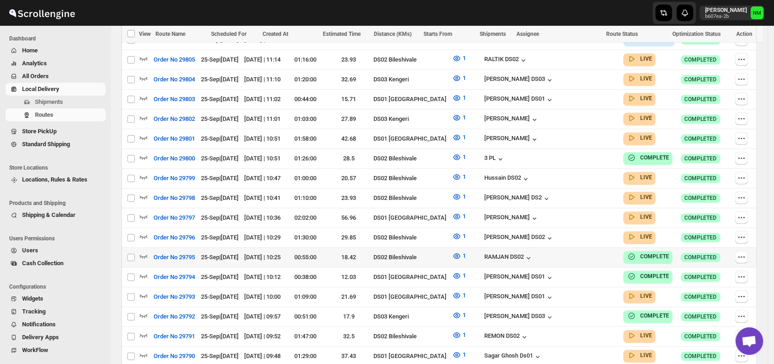
scroll to position [290, 0]
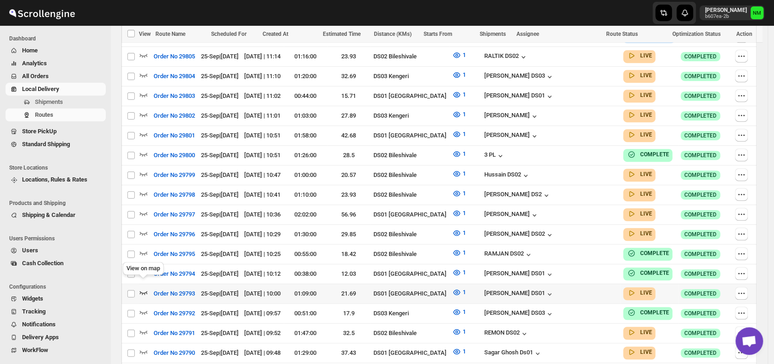
click at [145, 288] on icon "button" at bounding box center [143, 292] width 9 height 9
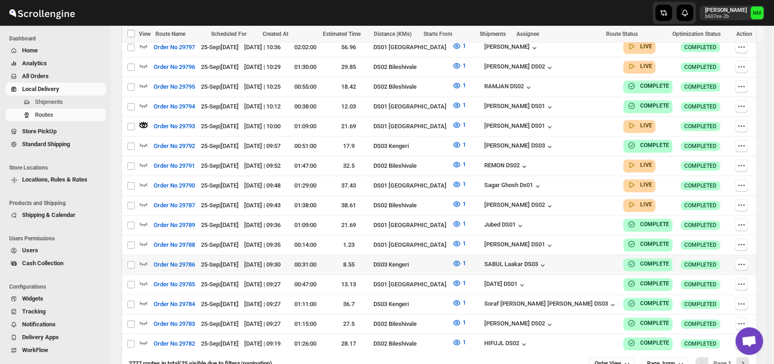
scroll to position [464, 0]
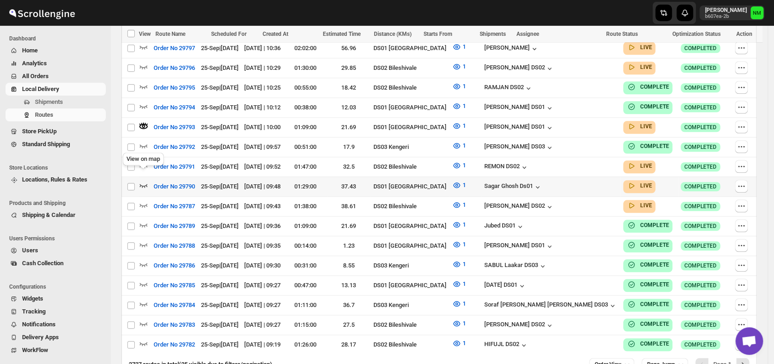
click at [143, 181] on icon "button" at bounding box center [143, 185] width 9 height 9
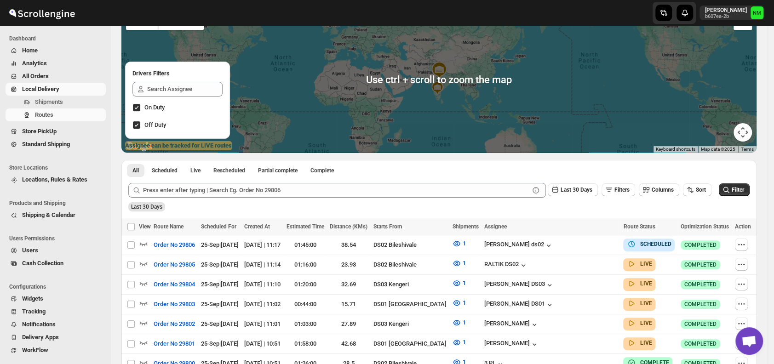
scroll to position [83, 0]
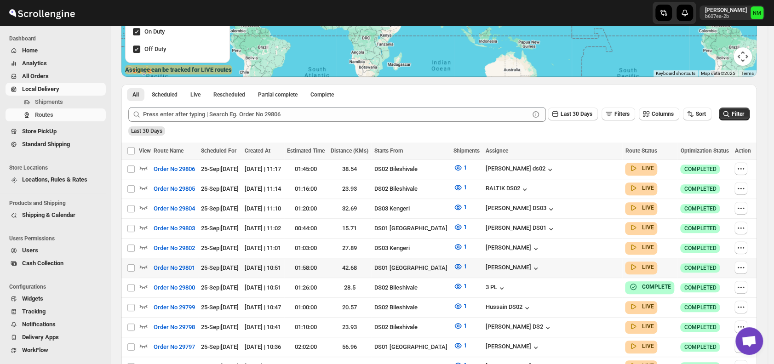
scroll to position [159, 0]
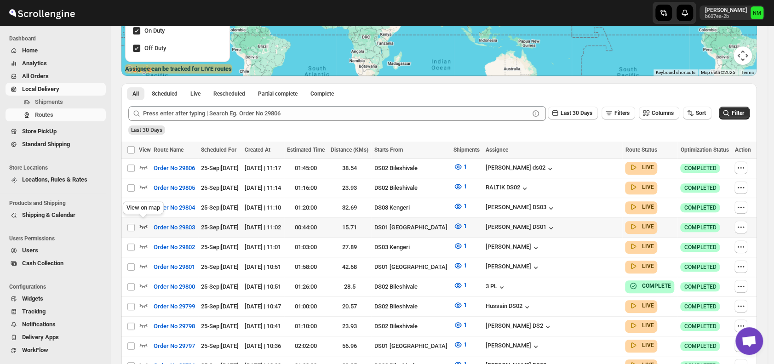
click at [146, 222] on icon "button" at bounding box center [143, 226] width 9 height 9
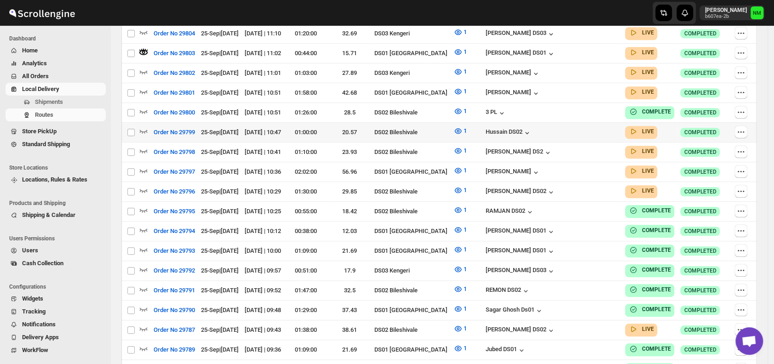
scroll to position [236, 0]
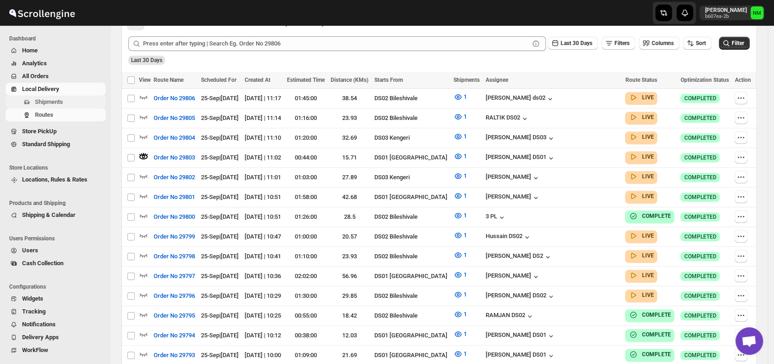
click at [66, 98] on span "Shipments" at bounding box center [69, 102] width 69 height 9
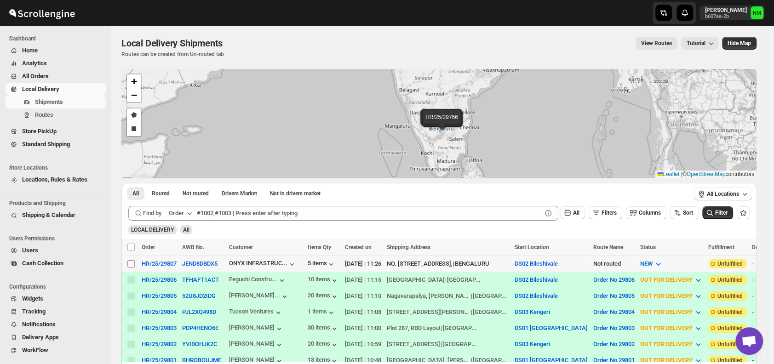
click at [129, 260] on input "Select shipment" at bounding box center [130, 263] width 7 height 7
checkbox input "true"
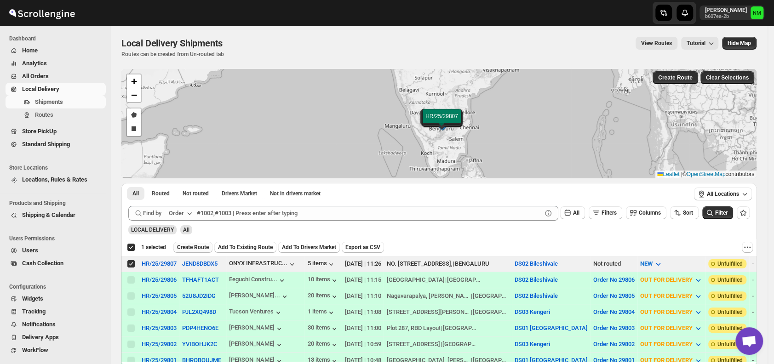
click at [190, 245] on span "Create Route" at bounding box center [193, 247] width 32 height 7
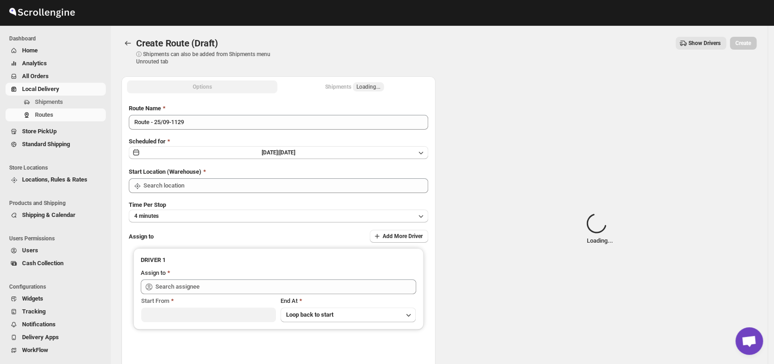
type input "DS02 Bileshivale"
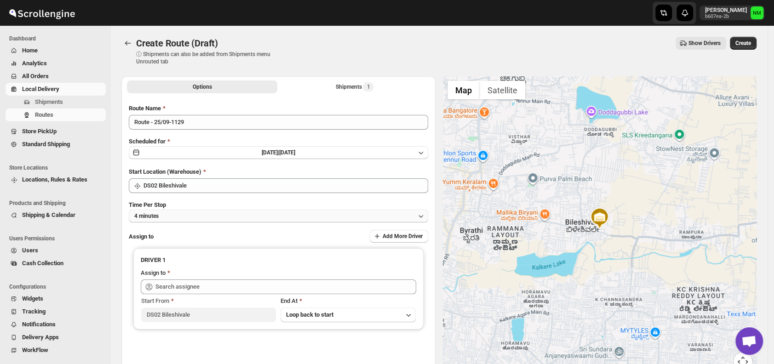
click at [213, 217] on button "4 minutes" at bounding box center [279, 216] width 300 height 13
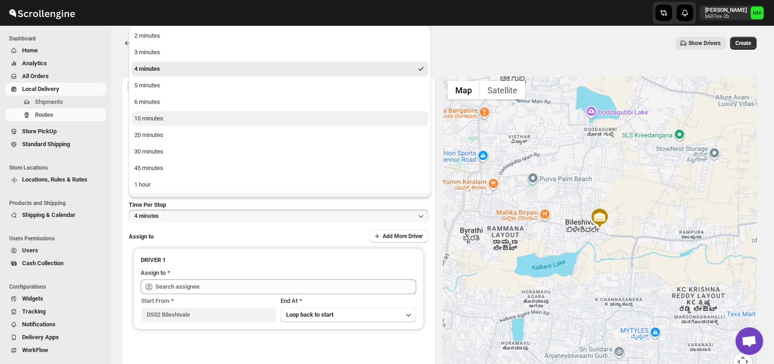
click at [144, 115] on div "10 minutes" at bounding box center [148, 118] width 29 height 9
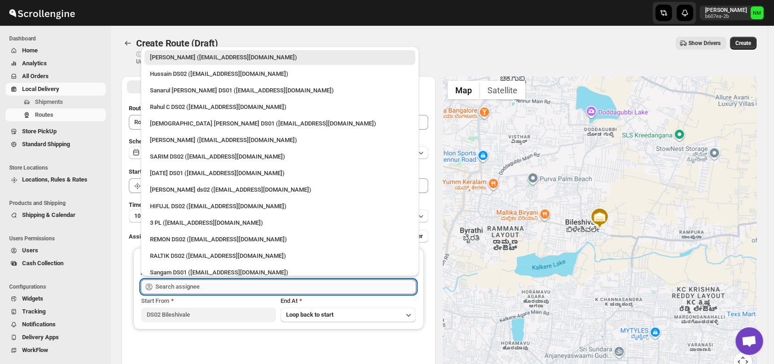
click at [216, 286] on input "text" at bounding box center [286, 287] width 261 height 15
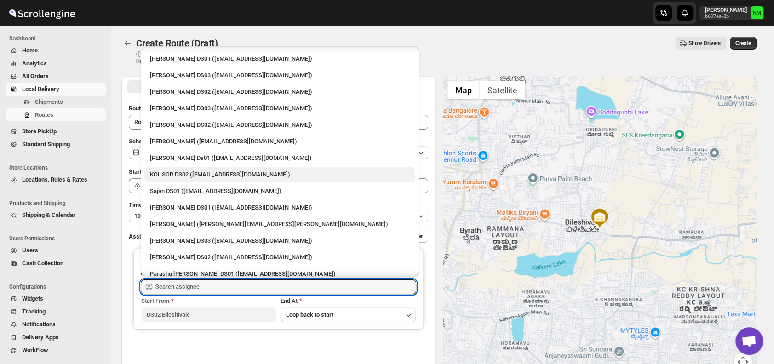
scroll to position [331, 0]
click at [180, 175] on div "KOUSOR DS02 (xivebi6567@decodewp.com)" at bounding box center [280, 173] width 260 height 9
type input "KOUSOR DS02 (xivebi6567@decodewp.com)"
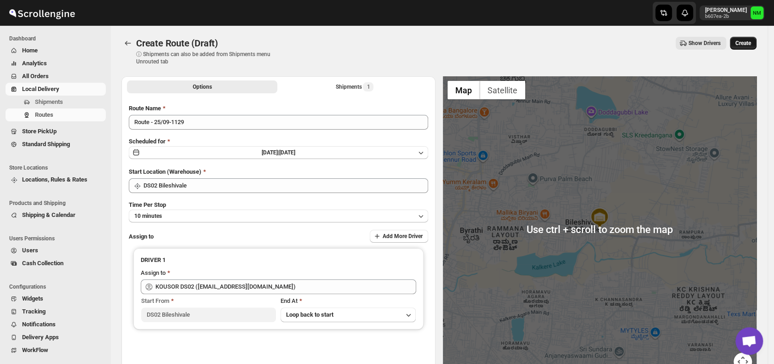
click at [741, 44] on span "Create" at bounding box center [744, 43] width 16 height 7
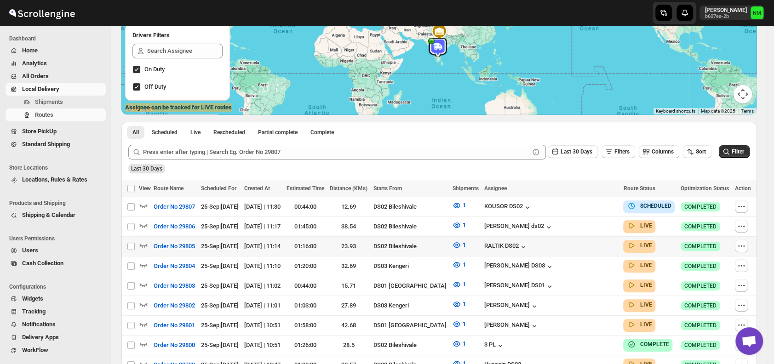
scroll to position [121, 0]
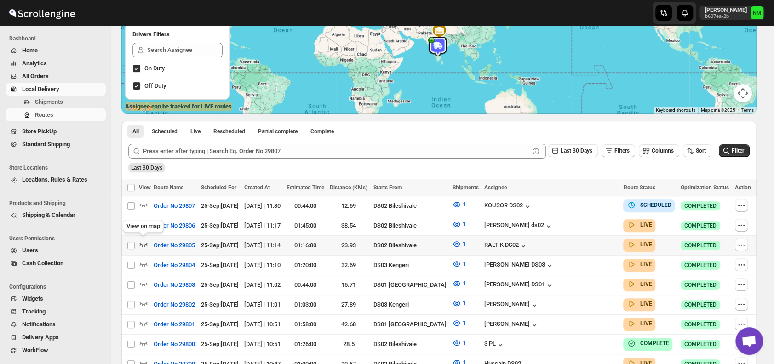
click at [140, 243] on icon "button" at bounding box center [144, 245] width 8 height 4
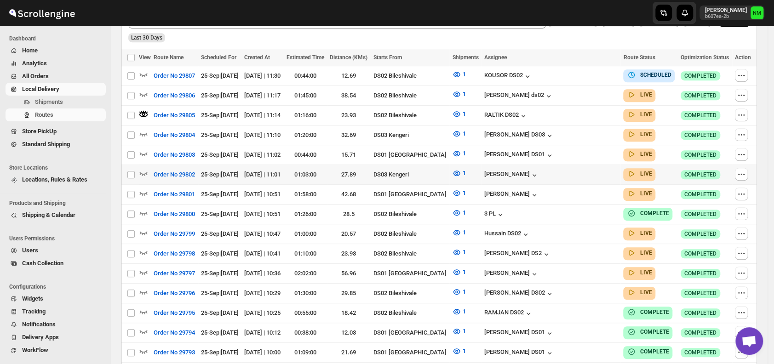
scroll to position [258, 0]
click at [144, 189] on icon "button" at bounding box center [143, 193] width 9 height 9
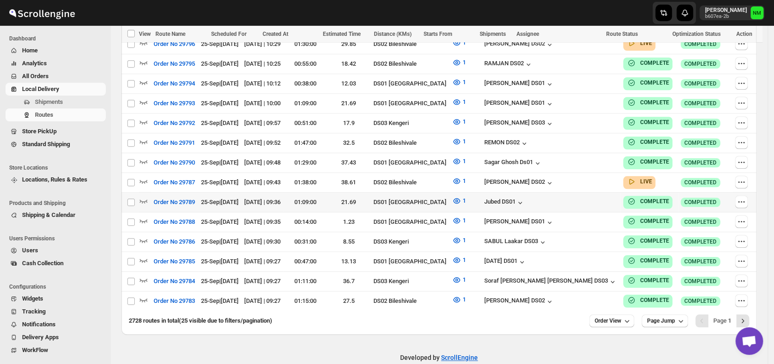
scroll to position [510, 0]
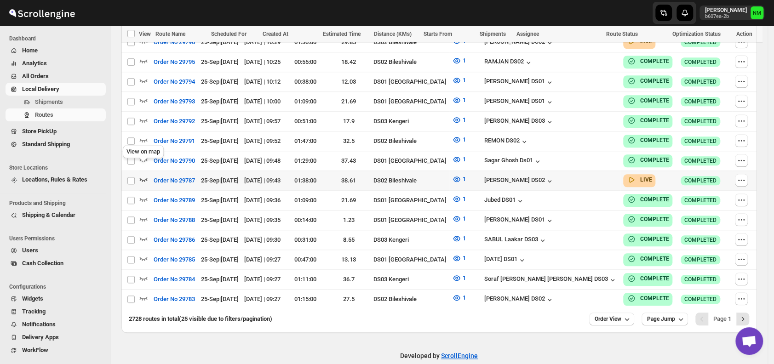
click at [143, 175] on icon "button" at bounding box center [143, 179] width 9 height 9
click at [748, 315] on icon "Next" at bounding box center [742, 319] width 9 height 9
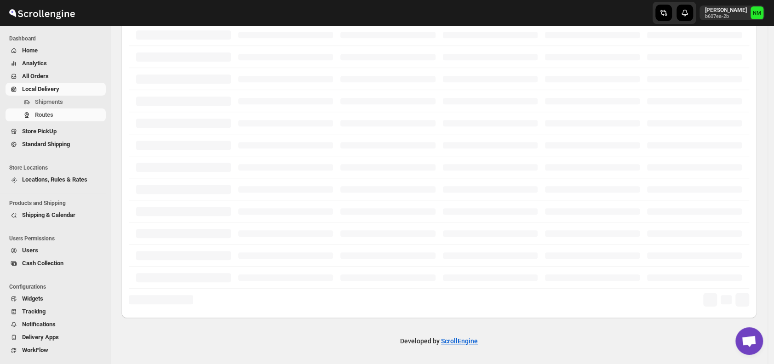
scroll to position [221, 0]
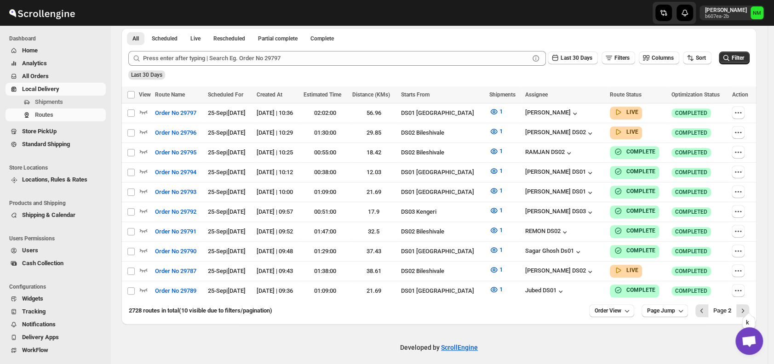
click at [748, 306] on icon "Next" at bounding box center [742, 310] width 9 height 9
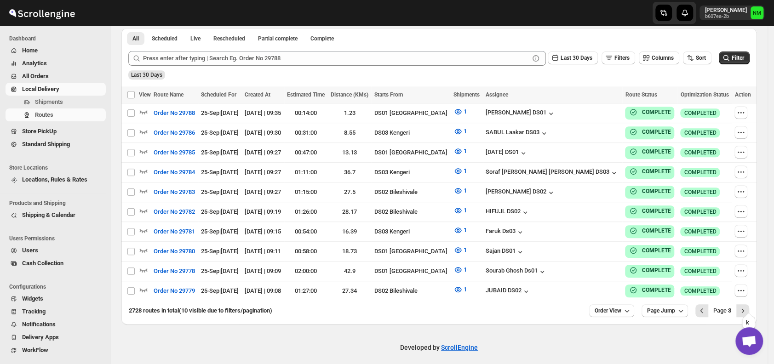
click at [748, 306] on icon "Next" at bounding box center [742, 310] width 9 height 9
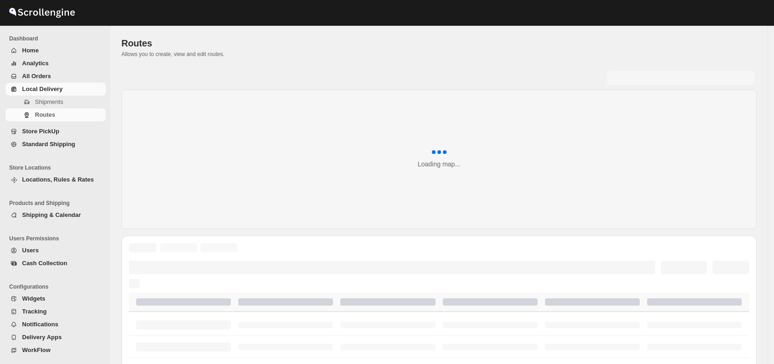
scroll to position [221, 0]
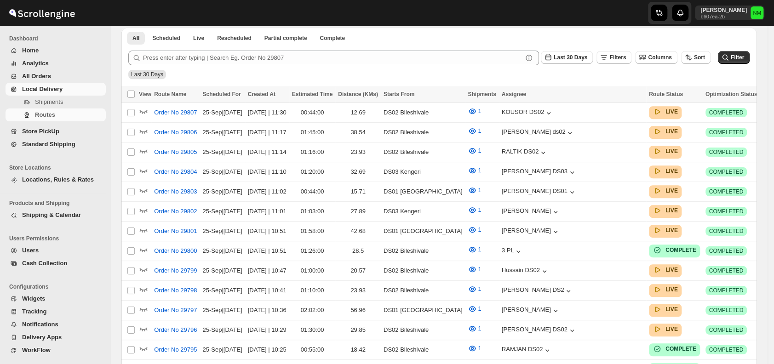
scroll to position [221, 0]
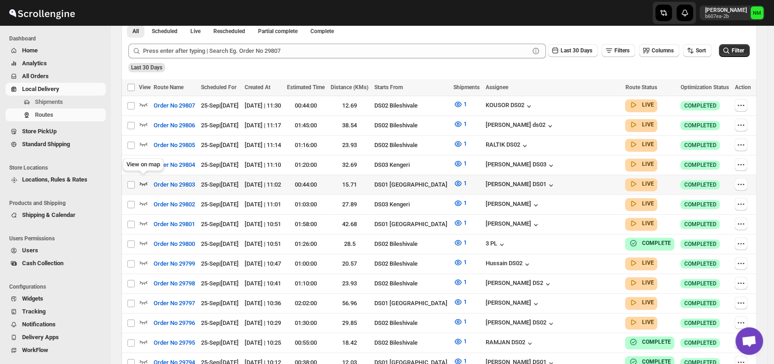
click at [146, 180] on icon "button" at bounding box center [143, 183] width 9 height 9
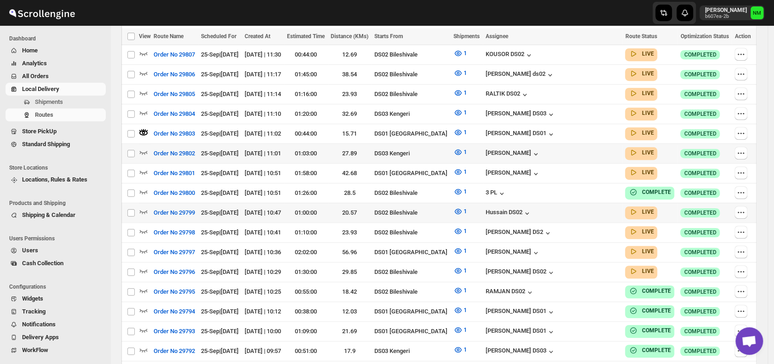
scroll to position [280, 0]
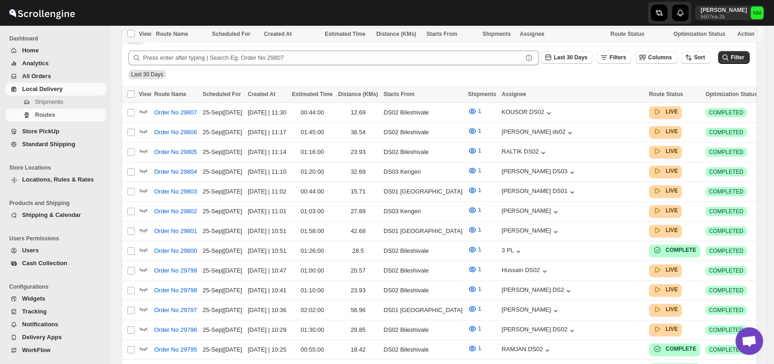
scroll to position [280, 0]
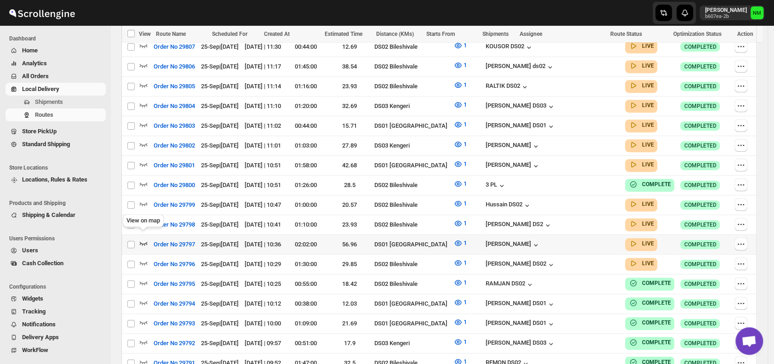
click at [146, 239] on icon "button" at bounding box center [143, 243] width 9 height 9
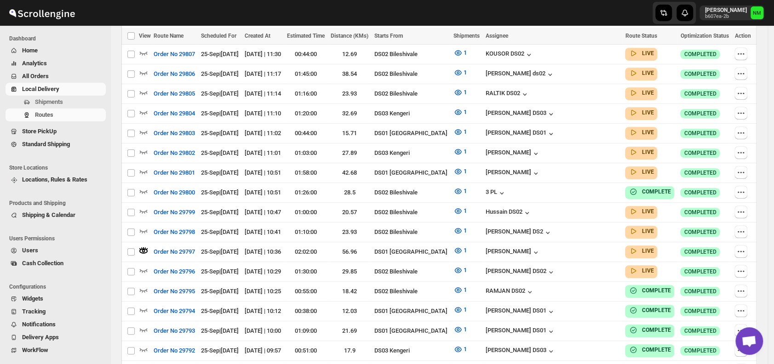
scroll to position [0, 0]
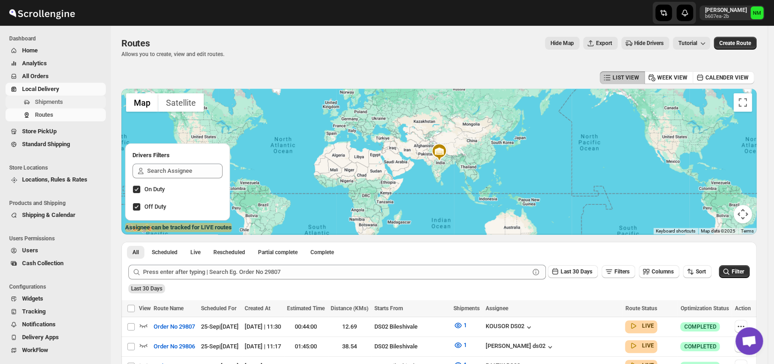
click at [51, 100] on span "Shipments" at bounding box center [49, 101] width 28 height 7
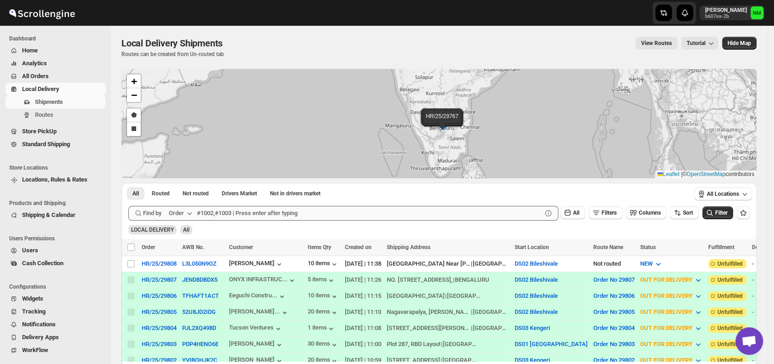
scroll to position [48, 0]
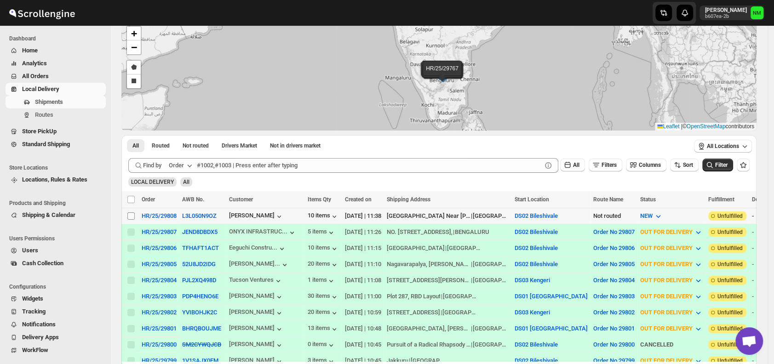
click at [130, 215] on input "Select shipment" at bounding box center [130, 216] width 7 height 7
checkbox input "true"
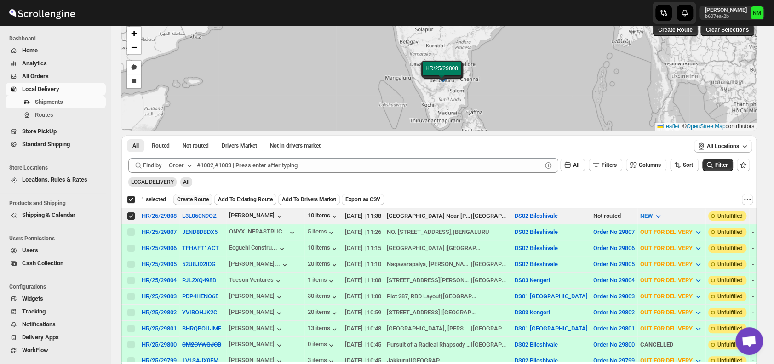
click at [186, 200] on span "Create Route" at bounding box center [193, 199] width 32 height 7
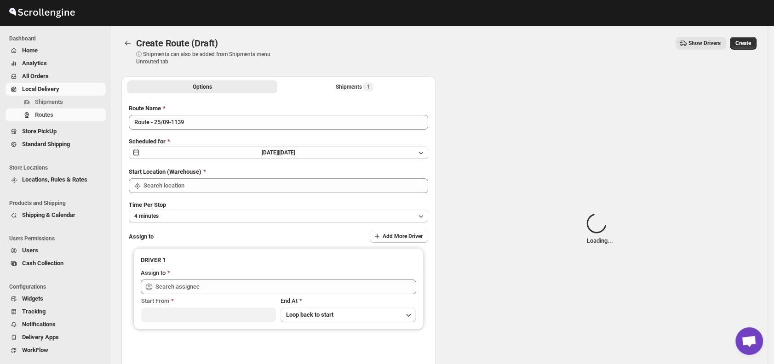
type input "DS02 Bileshivale"
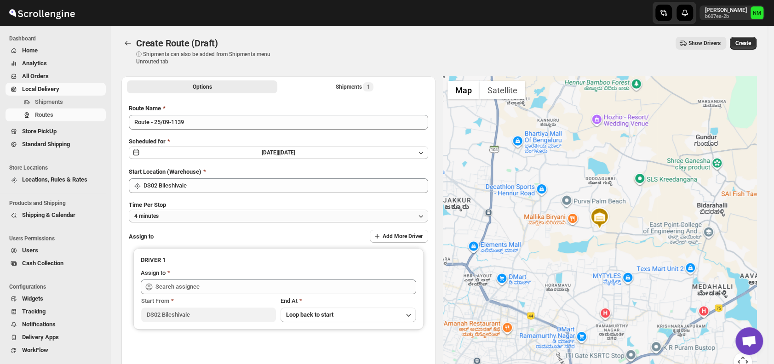
click at [214, 216] on button "4 minutes" at bounding box center [279, 216] width 300 height 13
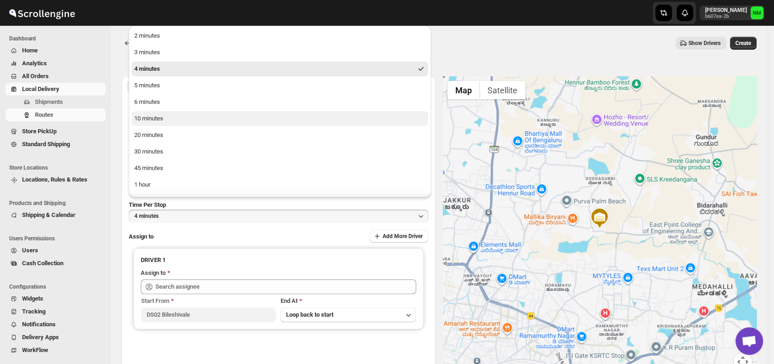
click at [178, 114] on button "10 minutes" at bounding box center [280, 118] width 297 height 15
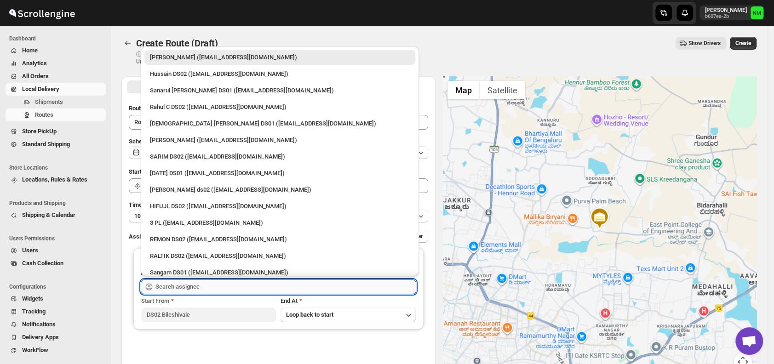
click at [213, 288] on input "text" at bounding box center [286, 287] width 261 height 15
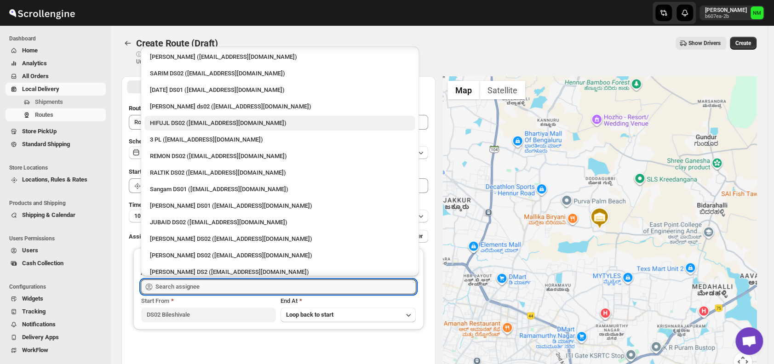
scroll to position [86, 0]
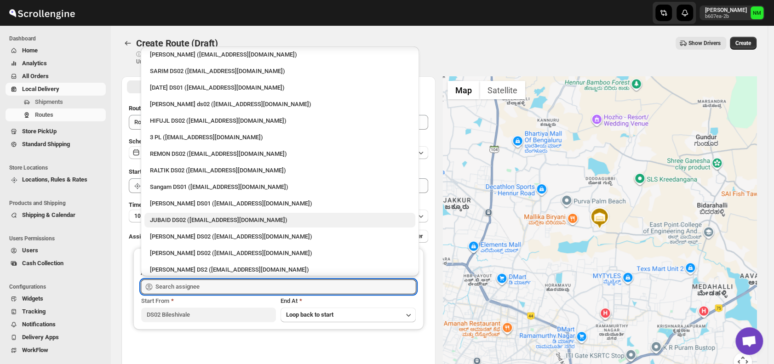
click at [192, 218] on div "JUBAID DS02 ([EMAIL_ADDRESS][DOMAIN_NAME])" at bounding box center [280, 220] width 260 height 9
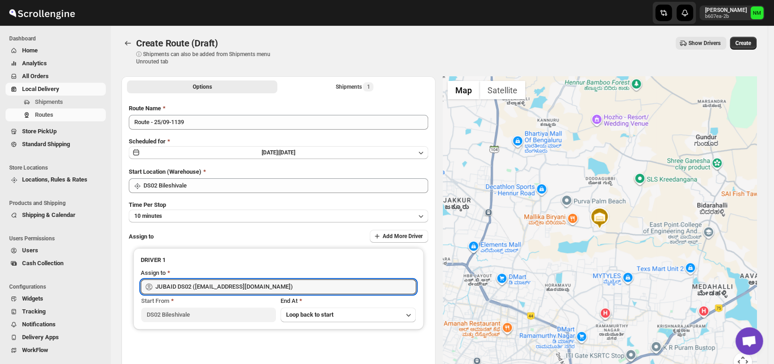
type input "JUBAID DS02 ([EMAIL_ADDRESS][DOMAIN_NAME])"
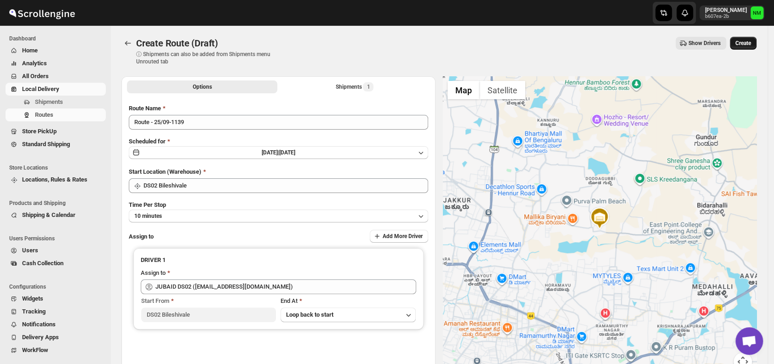
click at [751, 40] on span "Create" at bounding box center [744, 43] width 16 height 7
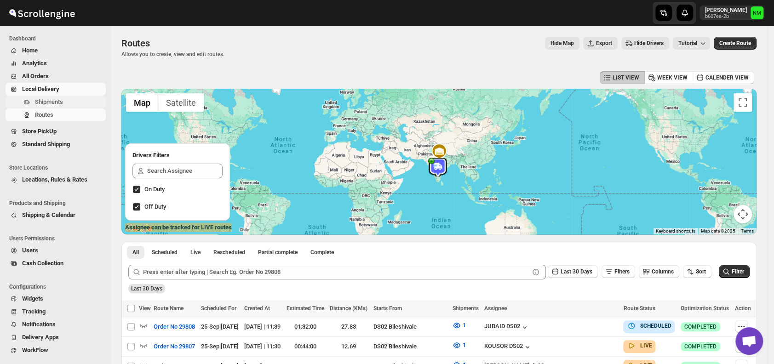
click at [36, 98] on span "Shipments" at bounding box center [49, 101] width 28 height 7
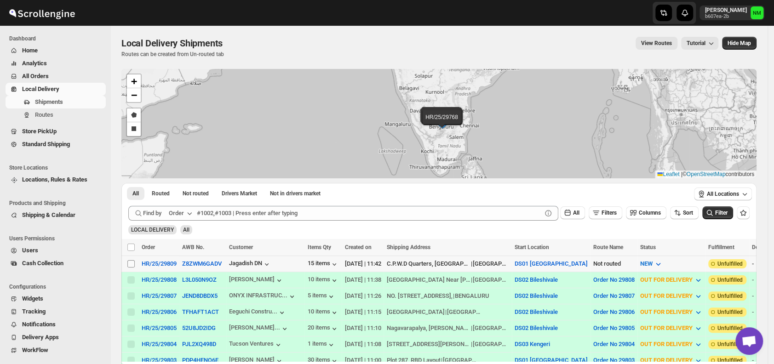
click at [129, 261] on input "Select shipment" at bounding box center [130, 263] width 7 height 7
checkbox input "true"
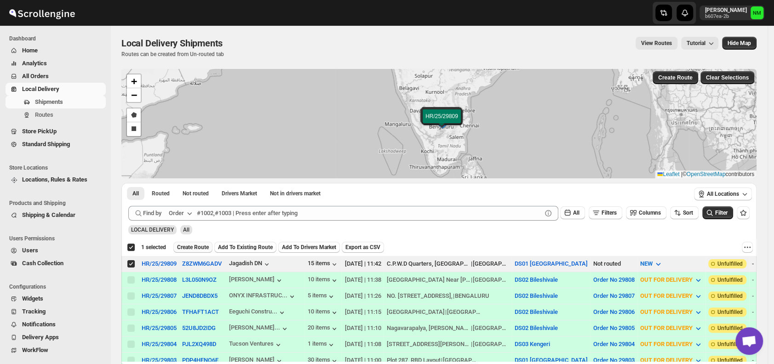
click at [193, 247] on span "Create Route" at bounding box center [193, 247] width 32 height 7
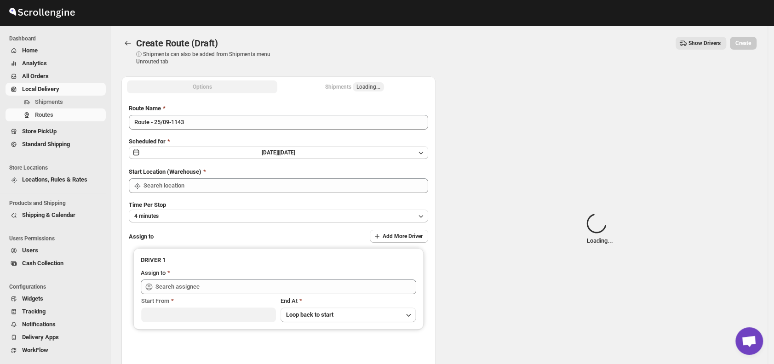
type input "DS01 [GEOGRAPHIC_DATA]"
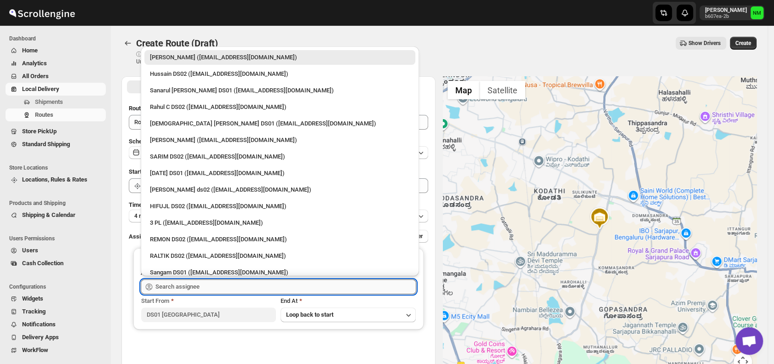
click at [218, 286] on input "text" at bounding box center [286, 287] width 261 height 15
click at [174, 125] on div "[DEMOGRAPHIC_DATA] [PERSON_NAME] DS01 ([EMAIL_ADDRESS][DOMAIN_NAME])" at bounding box center [280, 123] width 260 height 9
type input "[DEMOGRAPHIC_DATA] [PERSON_NAME] DS01 ([EMAIL_ADDRESS][DOMAIN_NAME])"
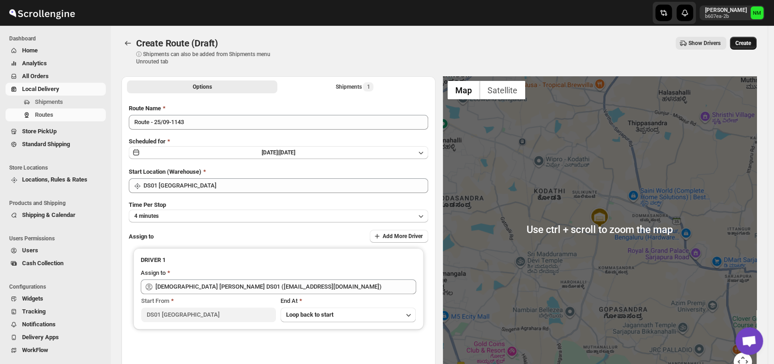
click at [757, 41] on button "Create" at bounding box center [743, 43] width 27 height 13
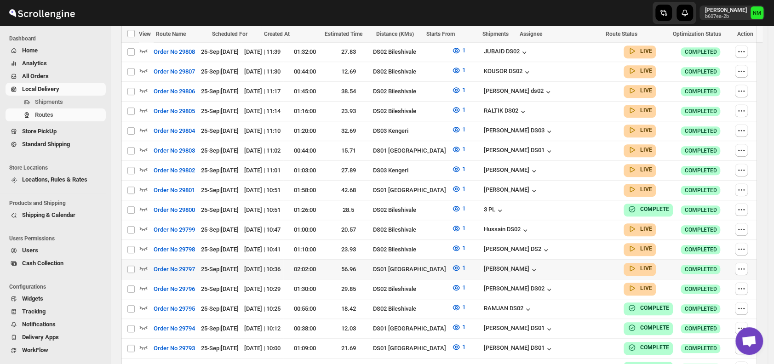
scroll to position [295, 0]
click at [144, 187] on icon "button" at bounding box center [144, 189] width 8 height 4
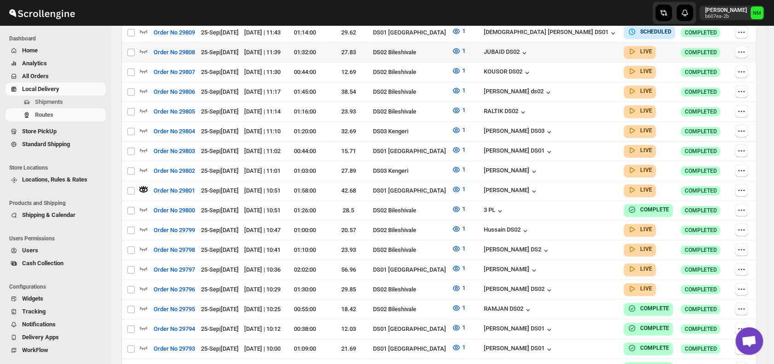
scroll to position [0, 0]
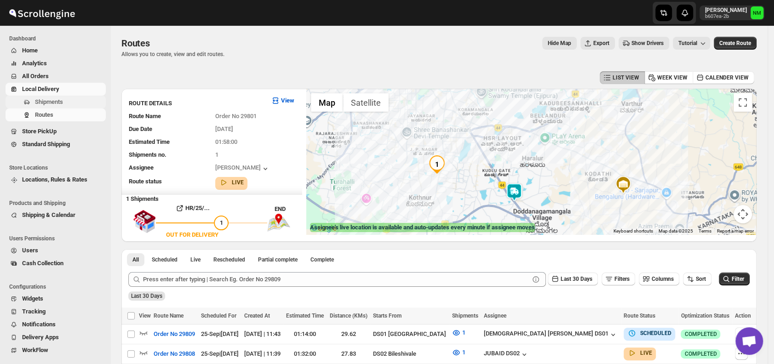
click at [52, 100] on span "Shipments" at bounding box center [49, 101] width 28 height 7
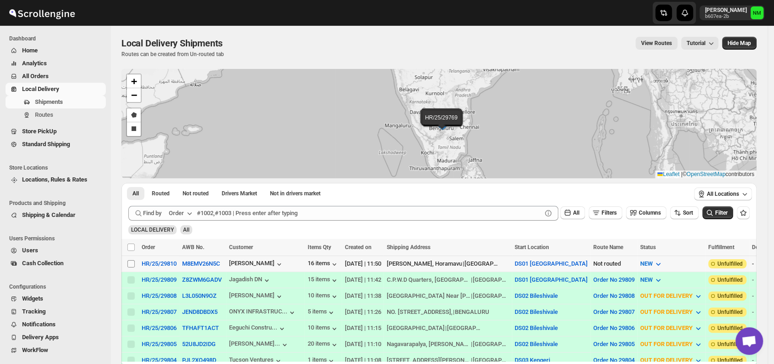
click at [131, 261] on input "Select shipment" at bounding box center [130, 263] width 7 height 7
checkbox input "true"
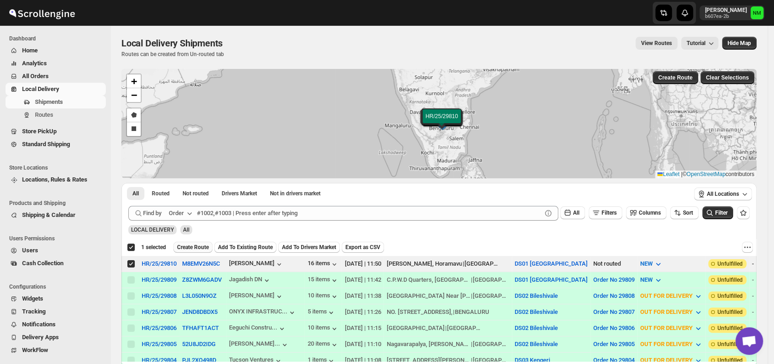
click at [201, 247] on span "Create Route" at bounding box center [193, 247] width 32 height 7
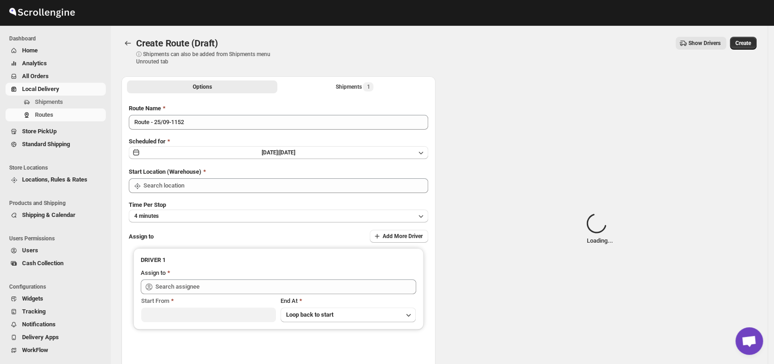
type input "DS01 [GEOGRAPHIC_DATA]"
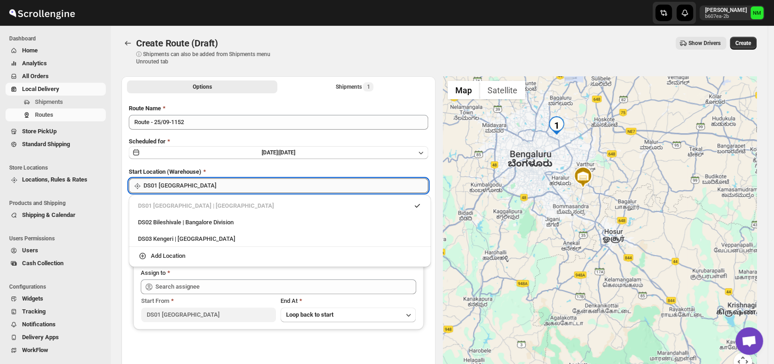
click at [242, 180] on input "DS01 [GEOGRAPHIC_DATA]" at bounding box center [286, 186] width 285 height 15
click at [147, 225] on div "DS02 Bileshivale | Bangalore Division" at bounding box center [280, 222] width 284 height 9
type input "DS02 Bileshivale"
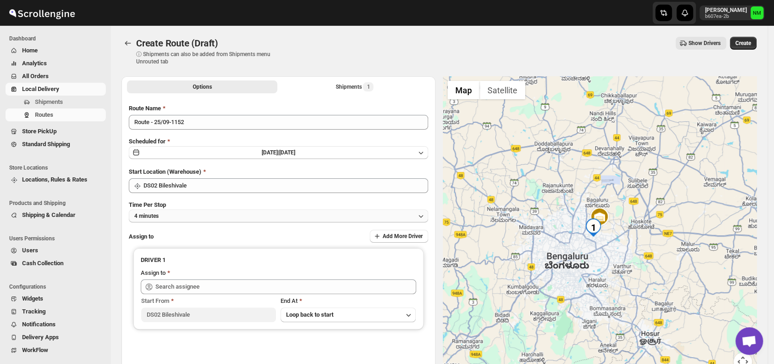
click at [198, 218] on button "4 minutes" at bounding box center [279, 216] width 300 height 13
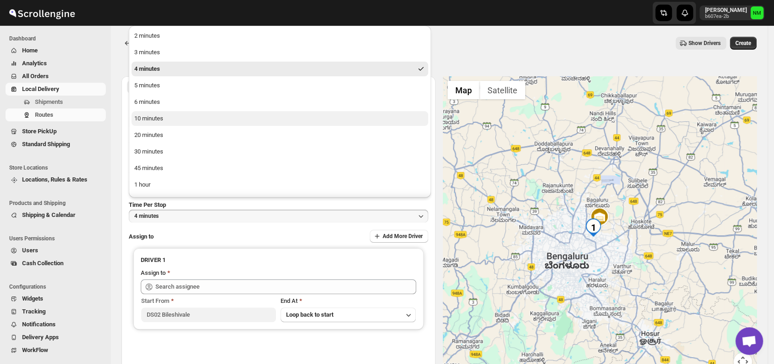
click at [166, 116] on button "10 minutes" at bounding box center [280, 118] width 297 height 15
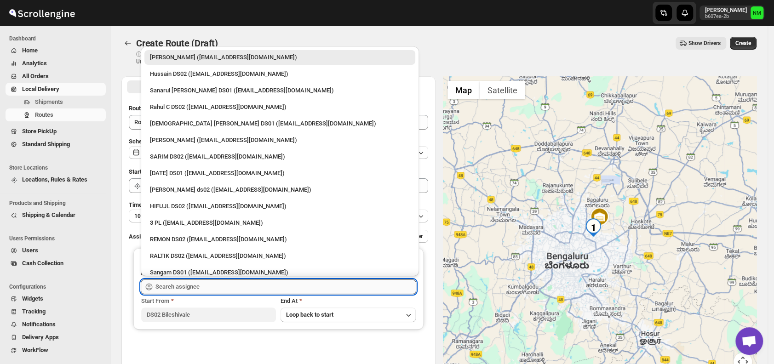
click at [213, 284] on input "text" at bounding box center [286, 287] width 261 height 15
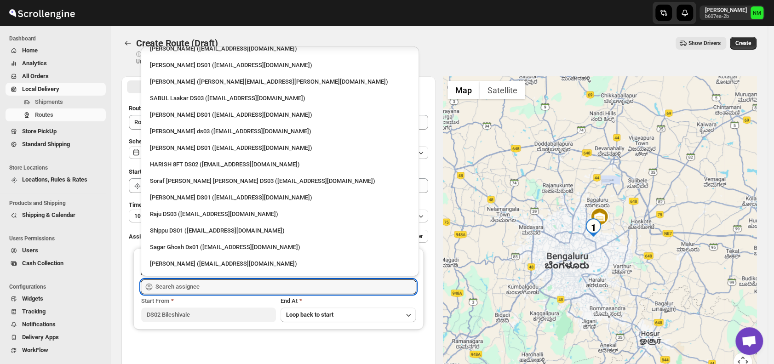
scroll to position [670, 0]
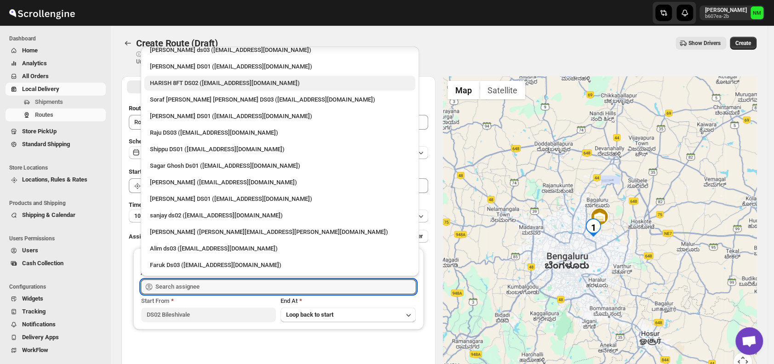
click at [191, 84] on div "HARISH 8FT DS02 ([EMAIL_ADDRESS][DOMAIN_NAME])" at bounding box center [280, 83] width 260 height 9
type input "HARISH 8FT DS02 ([EMAIL_ADDRESS][DOMAIN_NAME])"
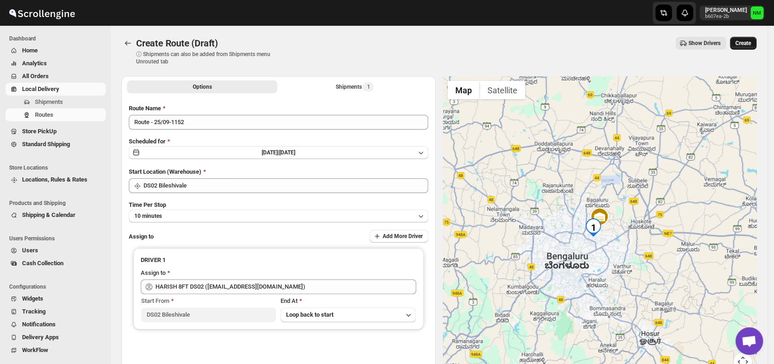
click at [748, 47] on button "Create" at bounding box center [743, 43] width 27 height 13
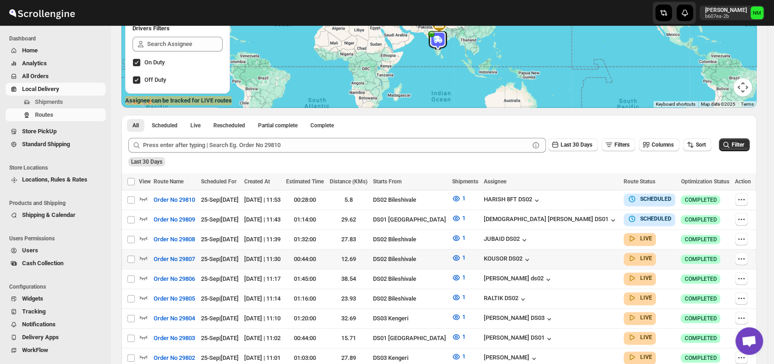
scroll to position [129, 0]
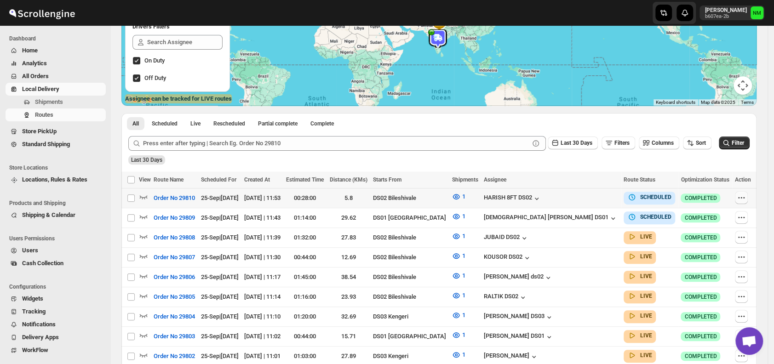
click at [742, 198] on icon "button" at bounding box center [741, 197] width 9 height 9
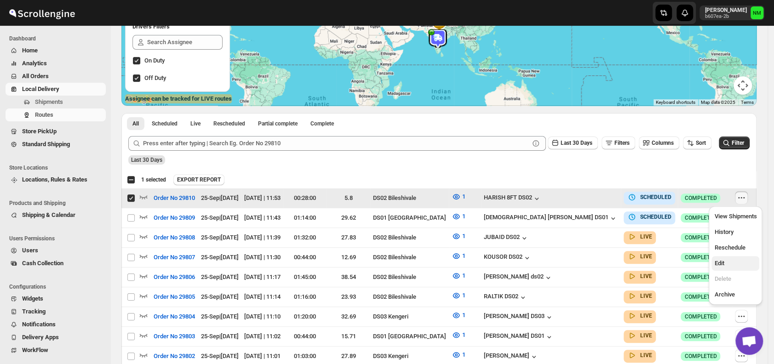
click at [727, 268] on span "Edit" at bounding box center [736, 263] width 42 height 9
checkbox input "false"
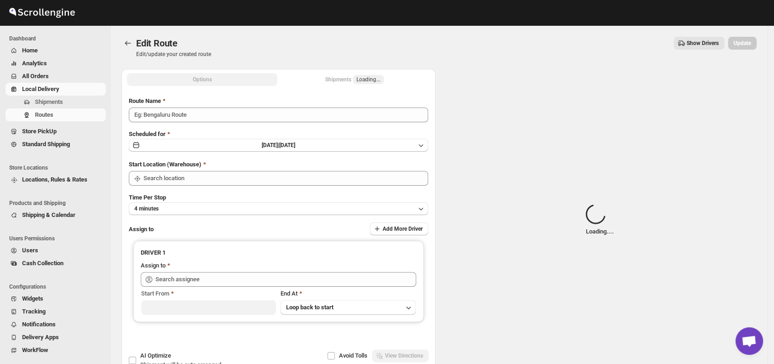
type input "Order No 29810"
type input "DS02 Bileshivale"
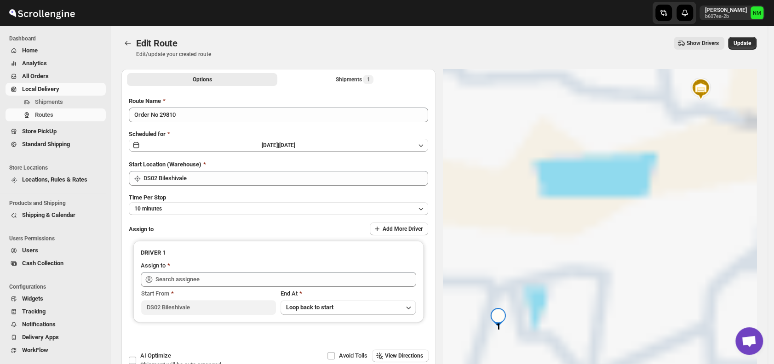
type input "HARISH 8FT DS02 ([EMAIL_ADDRESS][DOMAIN_NAME])"
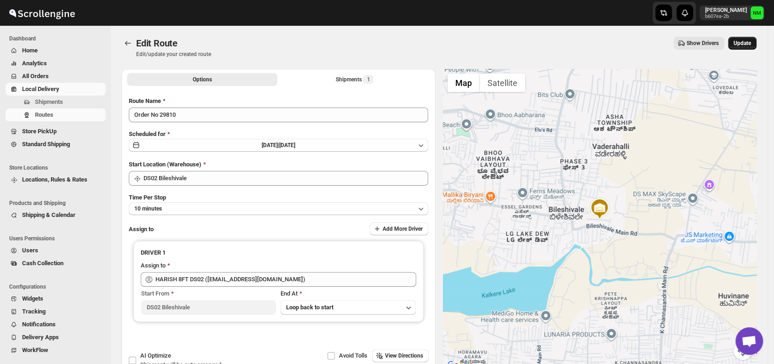
click at [751, 43] on span "Update" at bounding box center [742, 43] width 17 height 7
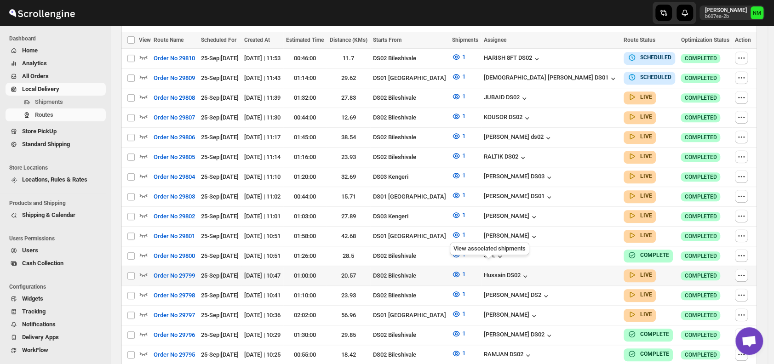
scroll to position [272, 0]
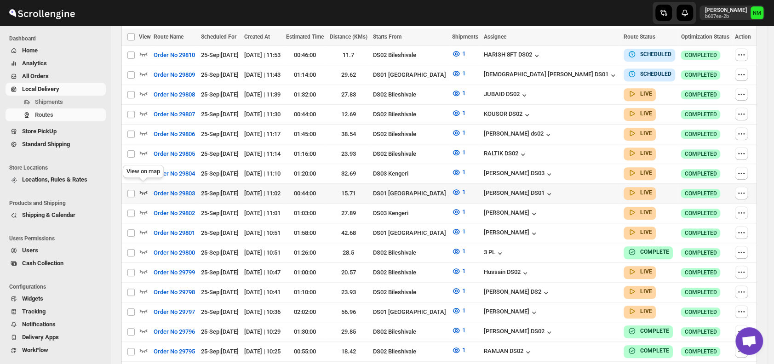
click at [144, 188] on icon "button" at bounding box center [143, 192] width 9 height 9
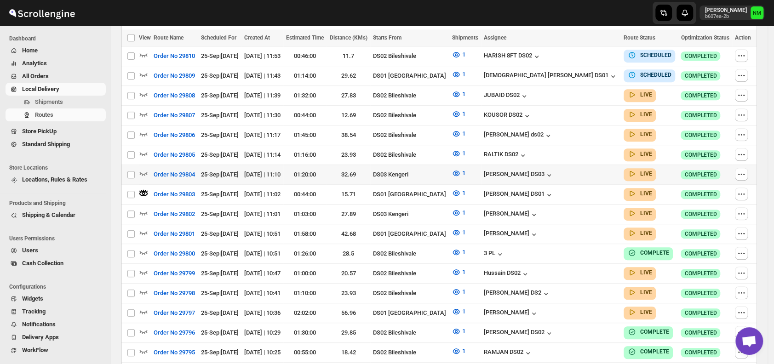
scroll to position [0, 0]
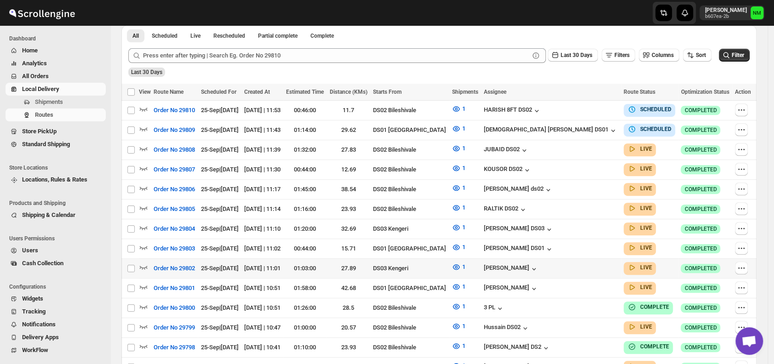
scroll to position [217, 0]
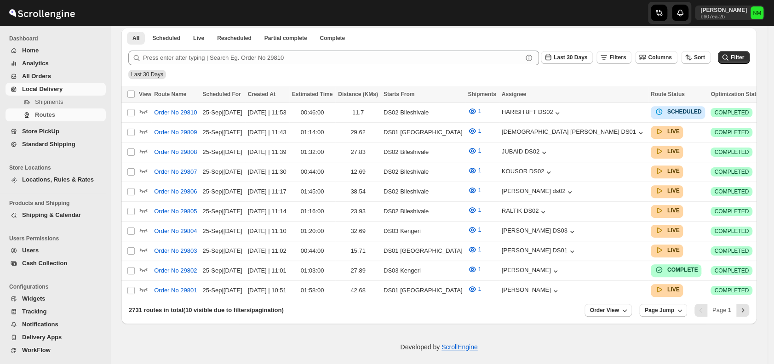
scroll to position [217, 0]
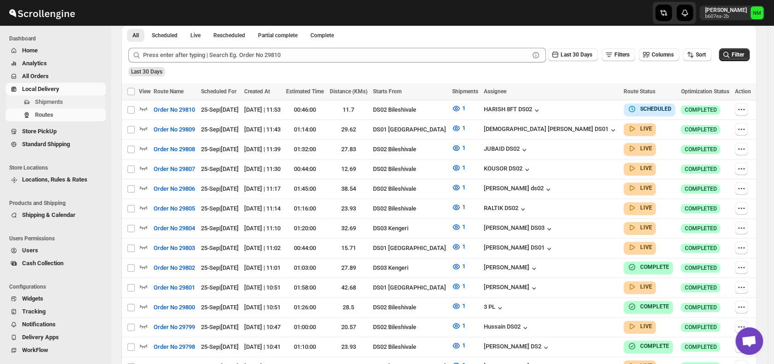
click at [40, 100] on span "Shipments" at bounding box center [49, 101] width 28 height 7
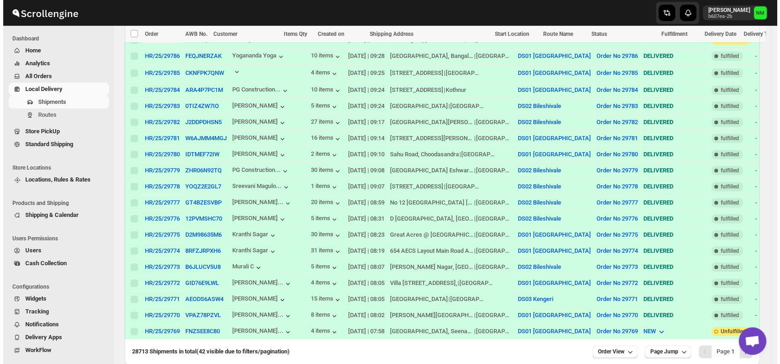
scroll to position [597, 0]
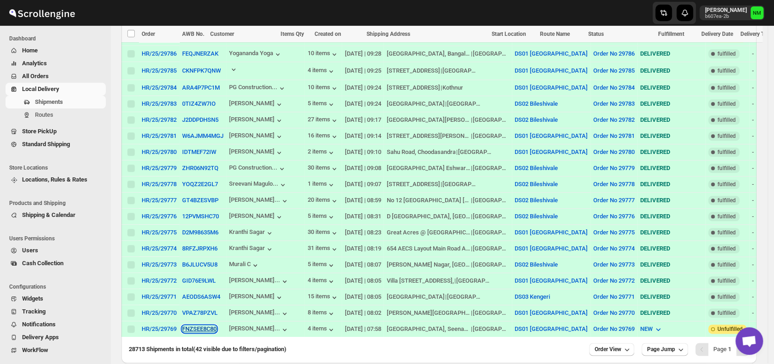
click at [187, 326] on button "FNZSEE8C80" at bounding box center [199, 329] width 35 height 7
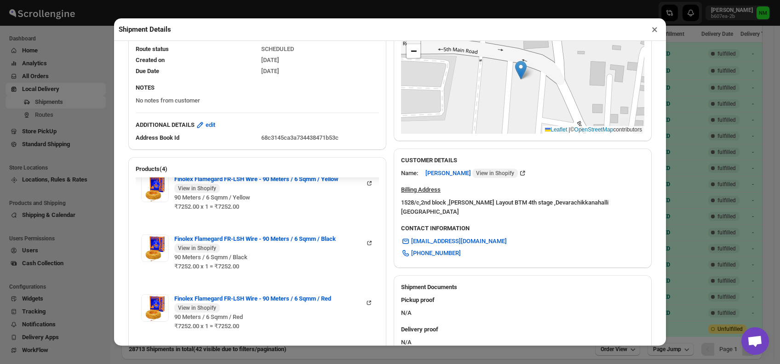
scroll to position [409, 0]
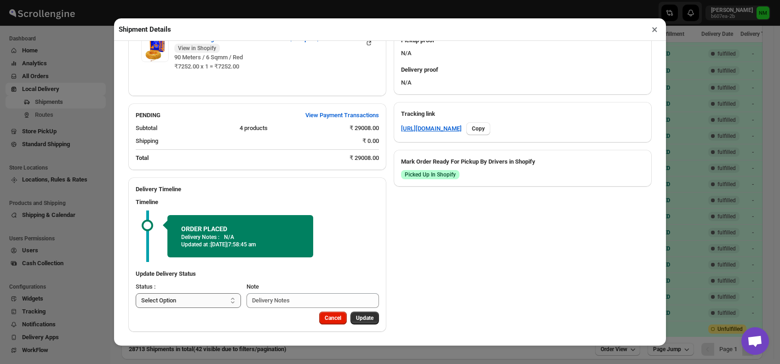
click at [195, 302] on select "Select Option PICKED UP OUT FOR DELIVERY RESCHEDULE DELIVERED CANCELLED" at bounding box center [188, 301] width 105 height 15
select select "PICKED_UP"
click at [136, 294] on select "Select Option PICKED UP OUT FOR DELIVERY RESCHEDULE DELIVERED CANCELLED" at bounding box center [188, 301] width 105 height 15
click at [351, 321] on span "Pick Products" at bounding box center [356, 318] width 35 height 7
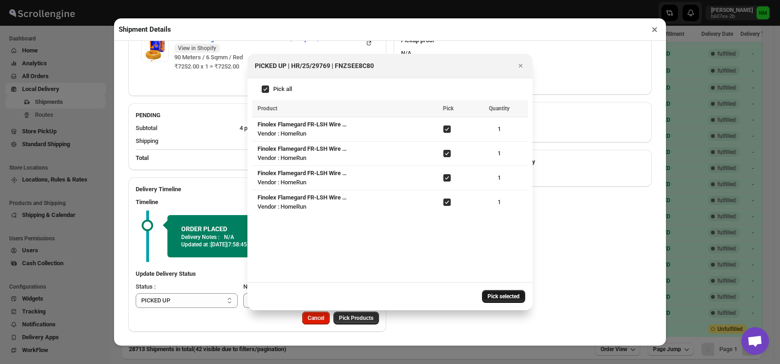
click at [505, 294] on span "Pick selected" at bounding box center [504, 296] width 32 height 7
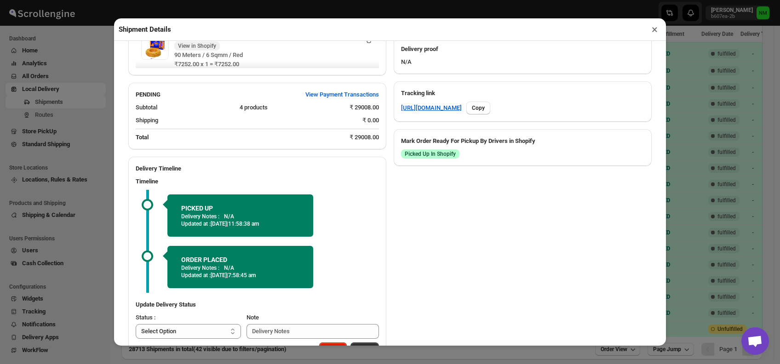
scroll to position [460, 0]
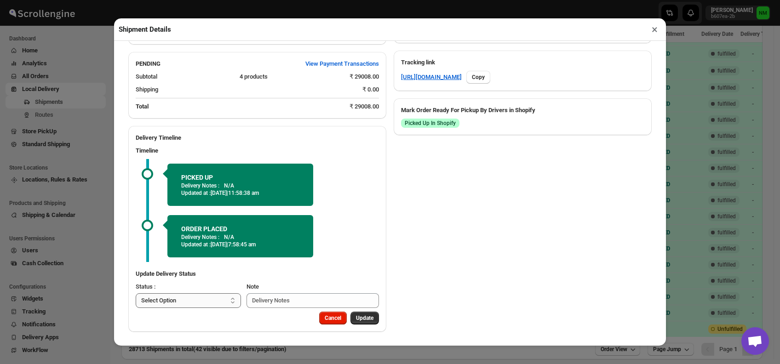
click at [202, 299] on select "Select Option PICKED UP OUT FOR DELIVERY RESCHEDULE DELIVERED CANCELLED" at bounding box center [188, 301] width 105 height 15
select select "OUT_FOR_DELIVERY"
click at [136, 294] on select "Select Option PICKED UP OUT FOR DELIVERY RESCHEDULE DELIVERED CANCELLED" at bounding box center [188, 301] width 105 height 15
click at [359, 320] on span "Update" at bounding box center [364, 318] width 17 height 7
select select
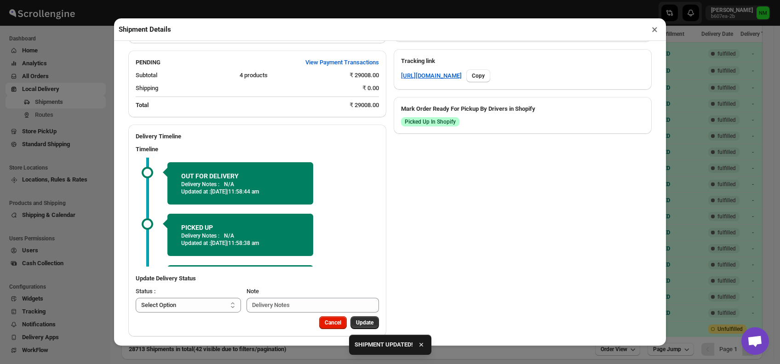
click at [658, 33] on button "×" at bounding box center [654, 29] width 13 height 13
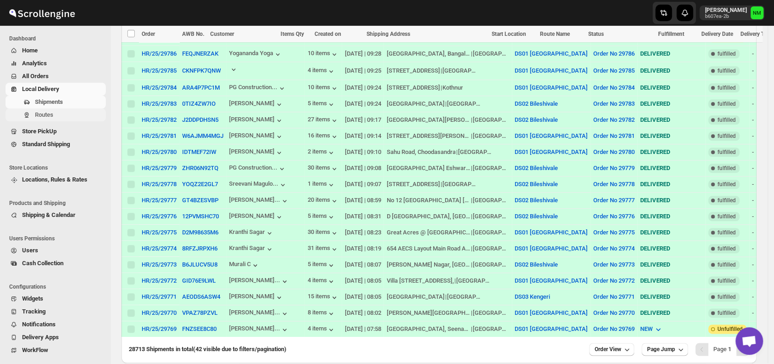
click at [59, 111] on span "Routes" at bounding box center [69, 114] width 69 height 9
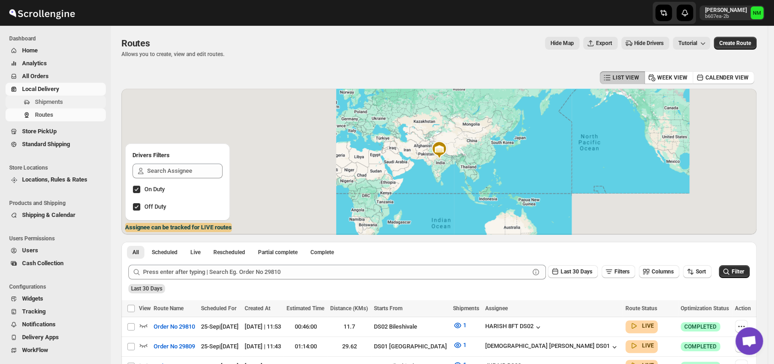
click at [55, 103] on span "Shipments" at bounding box center [49, 101] width 28 height 7
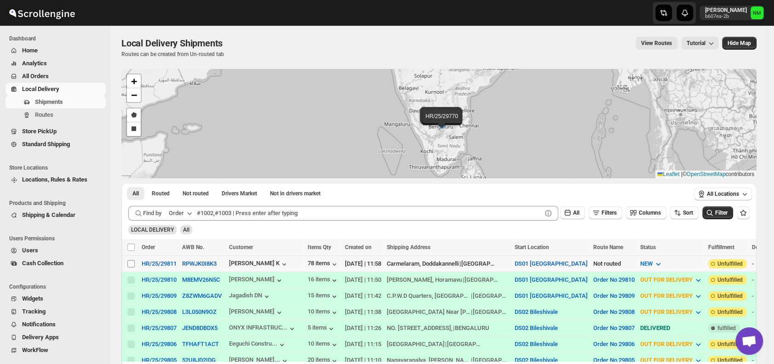
click at [129, 263] on input "Select shipment" at bounding box center [130, 263] width 7 height 7
checkbox input "true"
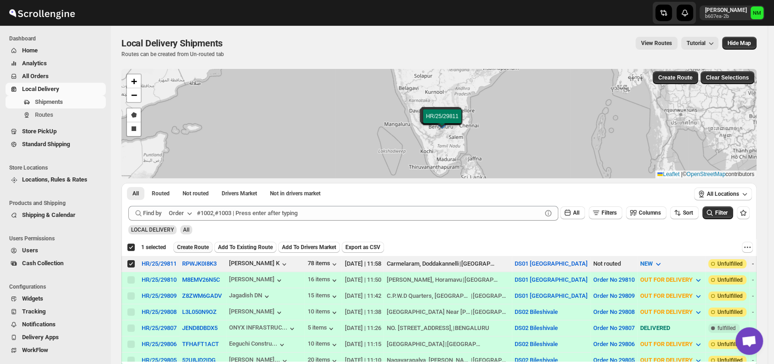
click at [196, 247] on span "Create Route" at bounding box center [193, 247] width 32 height 7
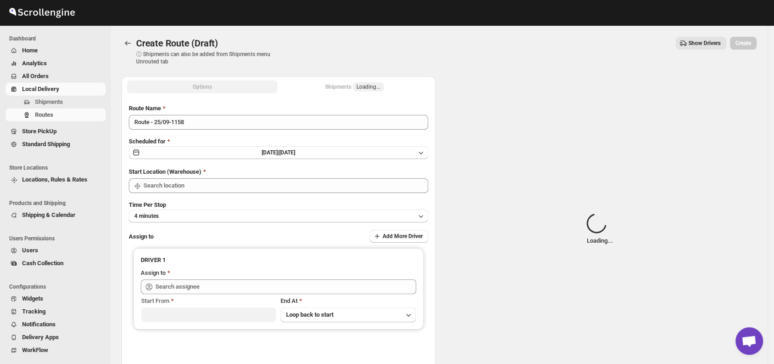
type input "DS01 [GEOGRAPHIC_DATA]"
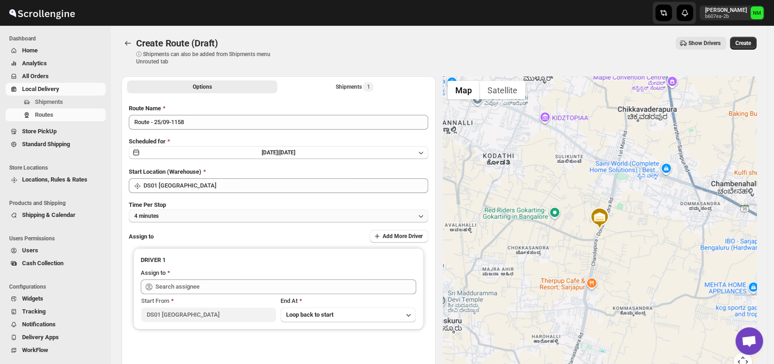
click at [186, 217] on button "4 minutes" at bounding box center [279, 216] width 300 height 13
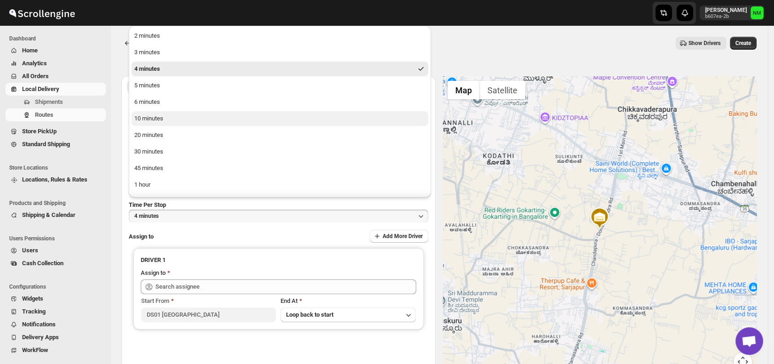
click at [176, 121] on button "10 minutes" at bounding box center [280, 118] width 297 height 15
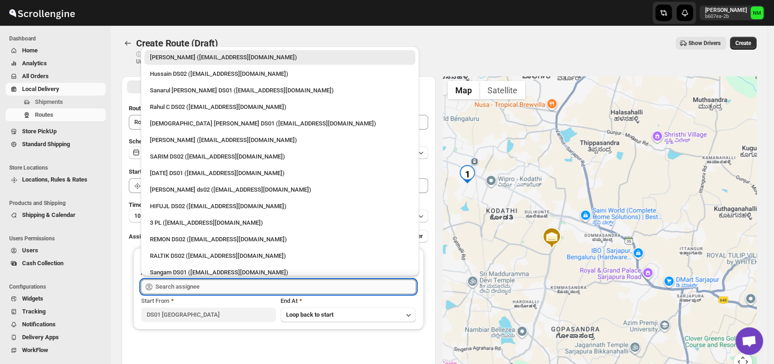
click at [236, 280] on input "text" at bounding box center [286, 287] width 261 height 15
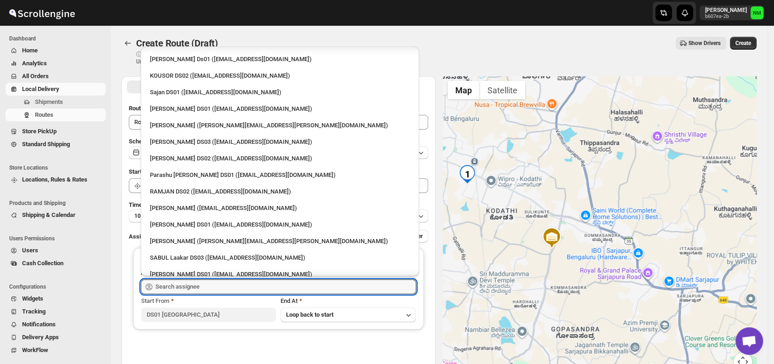
scroll to position [429, 0]
click at [187, 221] on div "[PERSON_NAME] DS01 ([EMAIL_ADDRESS][DOMAIN_NAME])" at bounding box center [280, 224] width 260 height 9
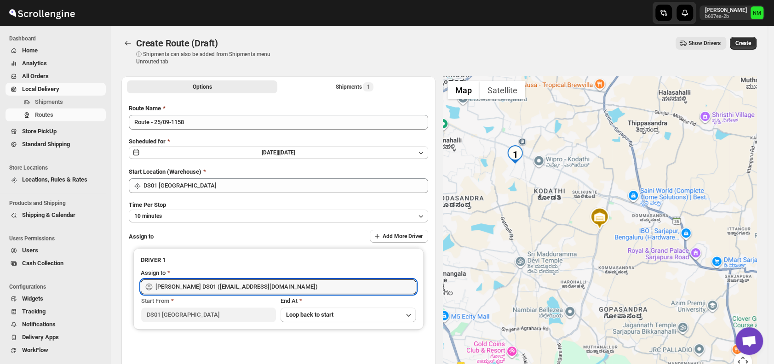
type input "[PERSON_NAME] DS01 ([EMAIL_ADDRESS][DOMAIN_NAME])"
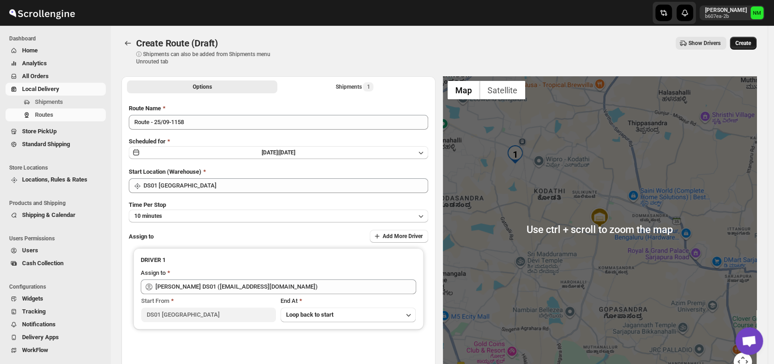
click at [746, 48] on button "Create" at bounding box center [743, 43] width 27 height 13
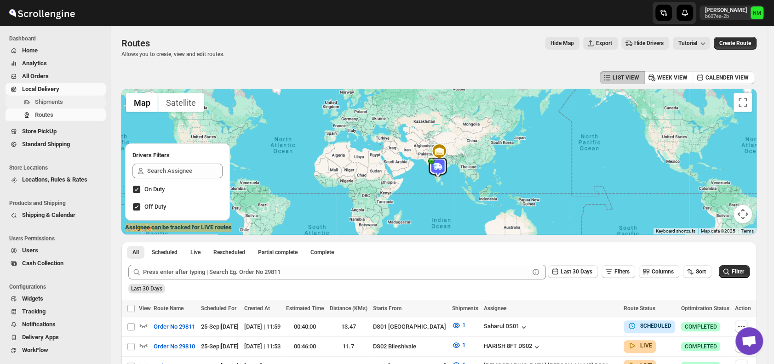
click at [50, 103] on span "Shipments" at bounding box center [49, 101] width 28 height 7
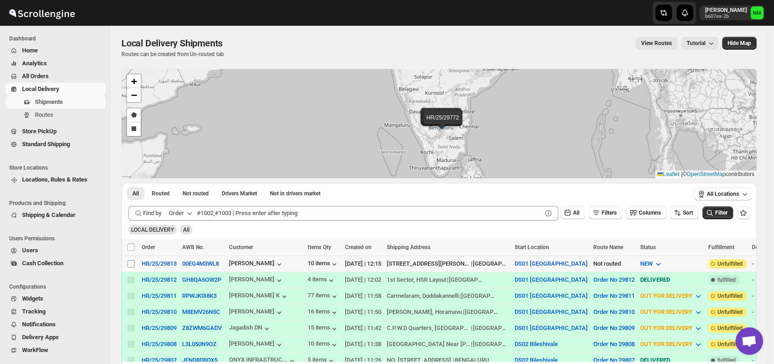
click at [132, 261] on input "Select shipment" at bounding box center [130, 263] width 7 height 7
checkbox input "true"
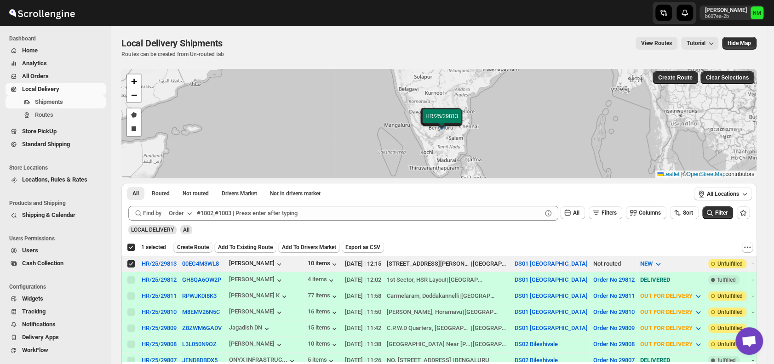
click at [177, 246] on span "Create Route" at bounding box center [193, 247] width 32 height 7
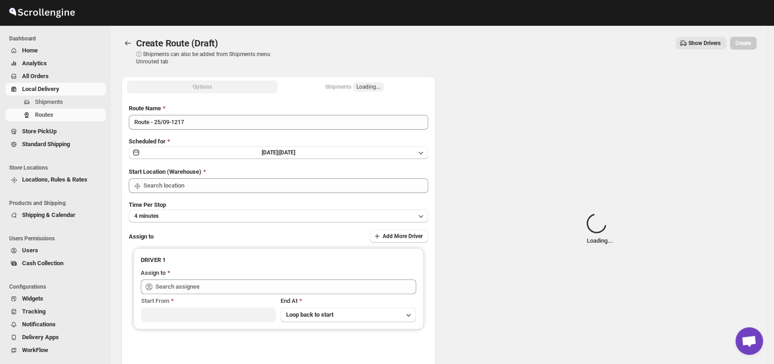
type input "DS01 [GEOGRAPHIC_DATA]"
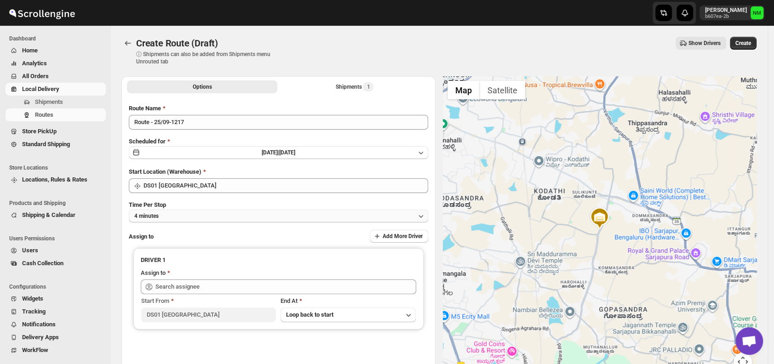
click at [214, 216] on button "4 minutes" at bounding box center [279, 216] width 300 height 13
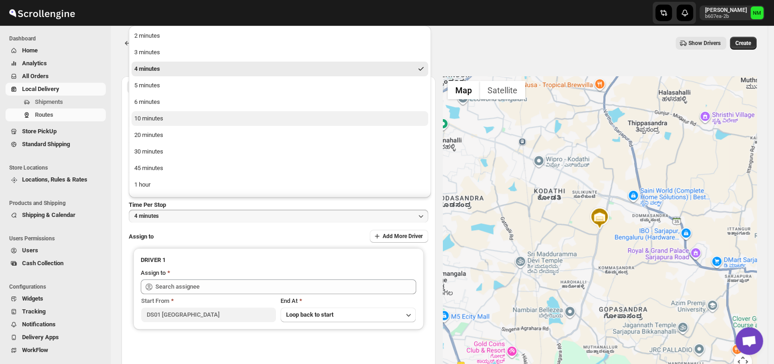
click at [174, 120] on button "10 minutes" at bounding box center [280, 118] width 297 height 15
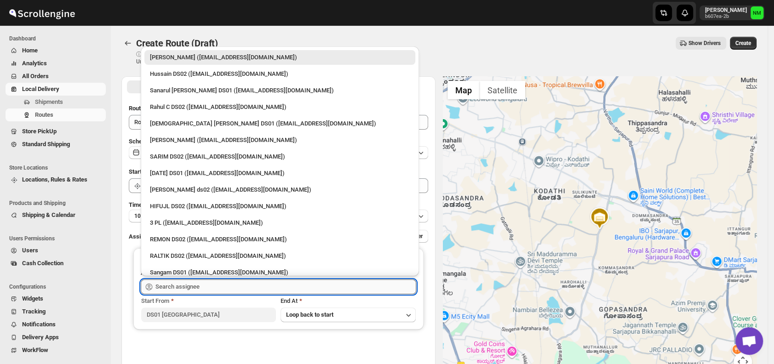
click at [205, 280] on input "text" at bounding box center [286, 287] width 261 height 15
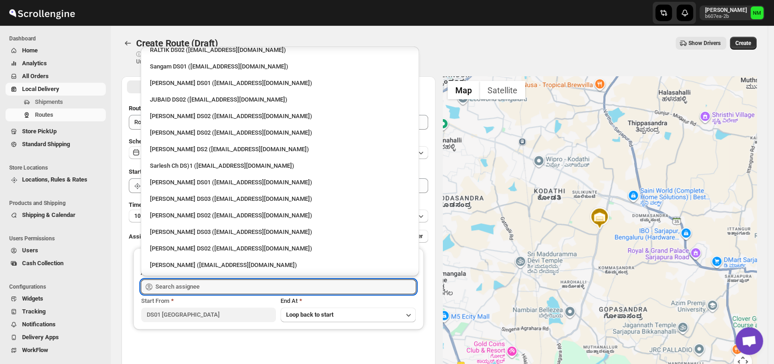
scroll to position [207, 0]
click at [159, 176] on div "Siraj Uddin DS01 (sopom53870@leabro.com)" at bounding box center [279, 181] width 271 height 15
type input "Siraj Uddin DS01 (sopom53870@leabro.com)"
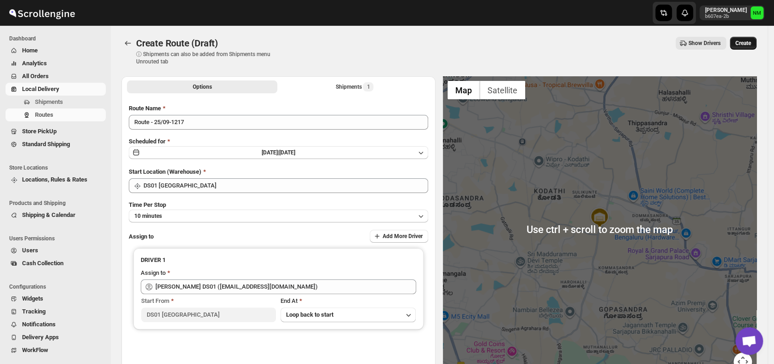
click at [749, 44] on span "Create" at bounding box center [744, 43] width 16 height 7
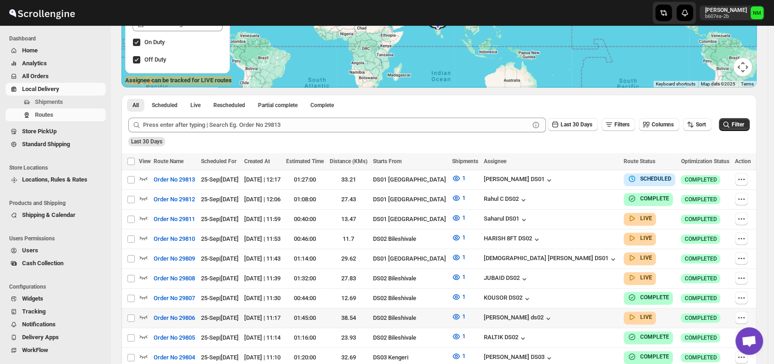
scroll to position [148, 0]
click at [144, 272] on icon "button" at bounding box center [143, 276] width 9 height 9
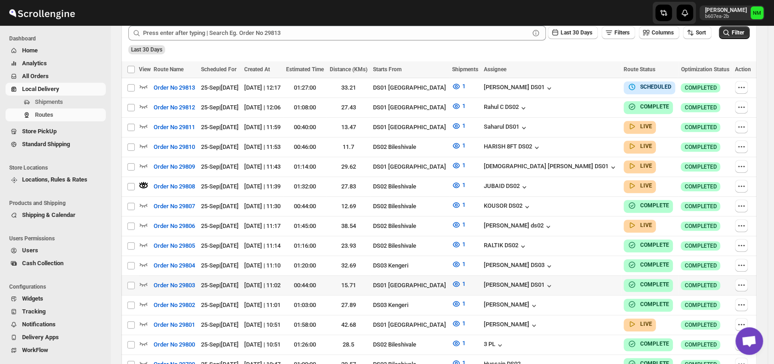
scroll to position [254, 0]
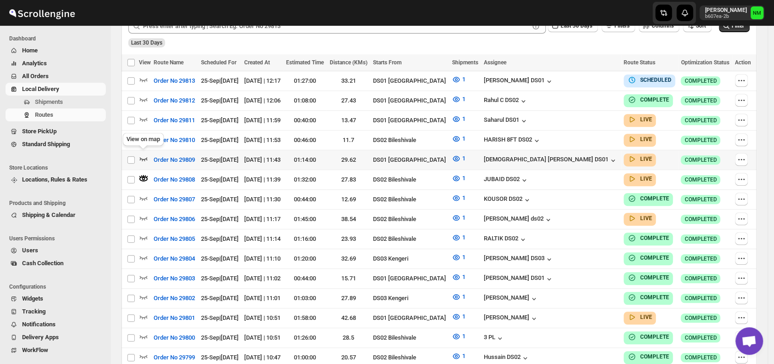
click at [145, 155] on icon "button" at bounding box center [143, 158] width 9 height 9
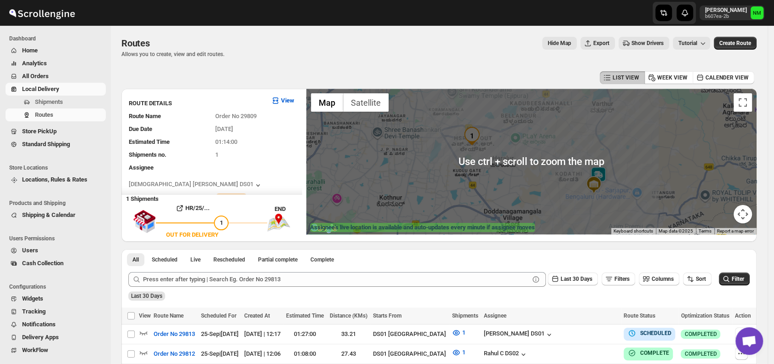
click at [602, 174] on img at bounding box center [598, 176] width 18 height 18
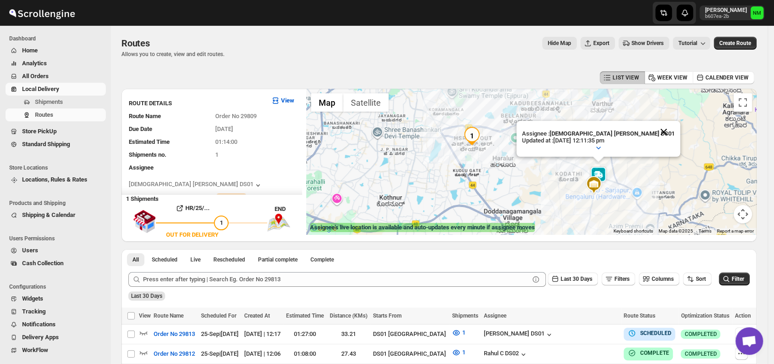
click at [653, 128] on button "Close" at bounding box center [664, 132] width 22 height 22
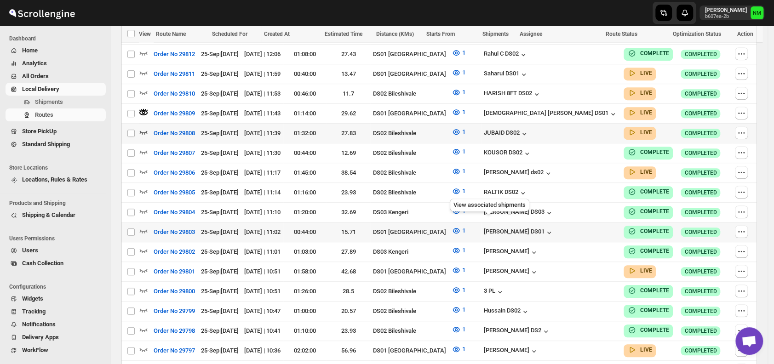
scroll to position [300, 0]
click at [144, 265] on icon "button" at bounding box center [143, 269] width 9 height 9
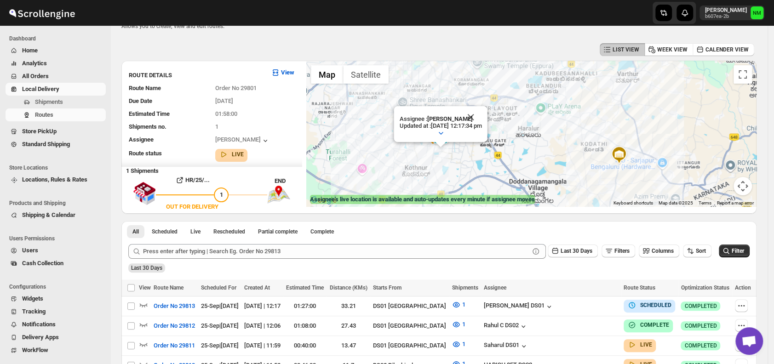
scroll to position [0, 0]
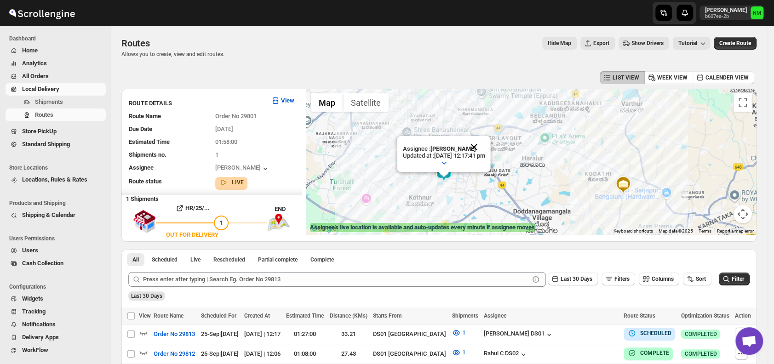
click at [485, 142] on button "Close" at bounding box center [474, 147] width 22 height 22
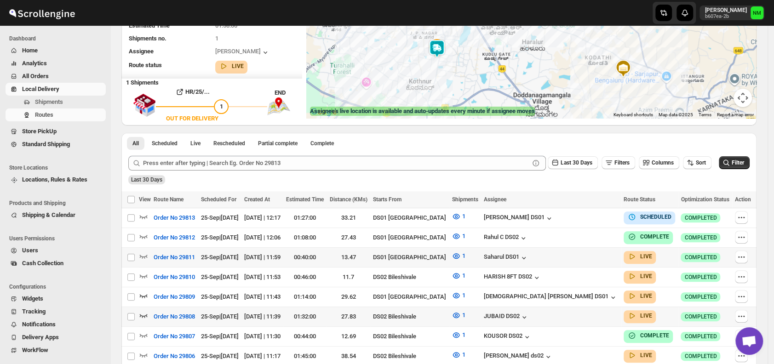
scroll to position [177, 0]
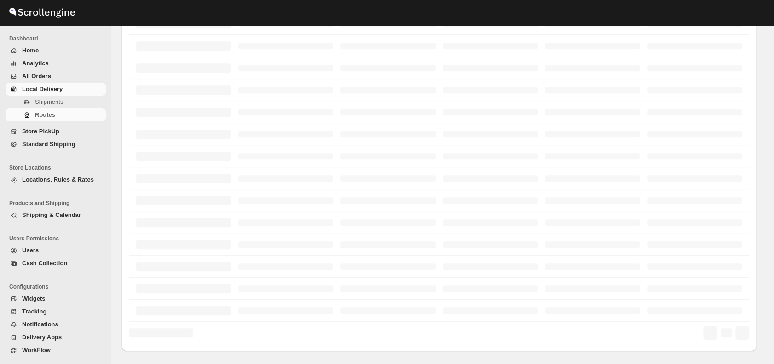
scroll to position [177, 0]
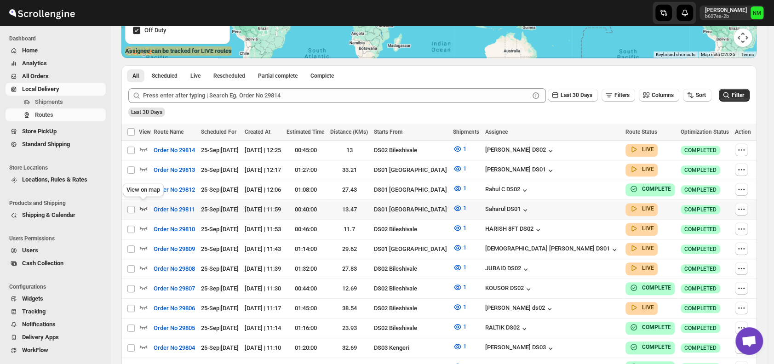
click at [141, 208] on icon "button" at bounding box center [143, 208] width 9 height 9
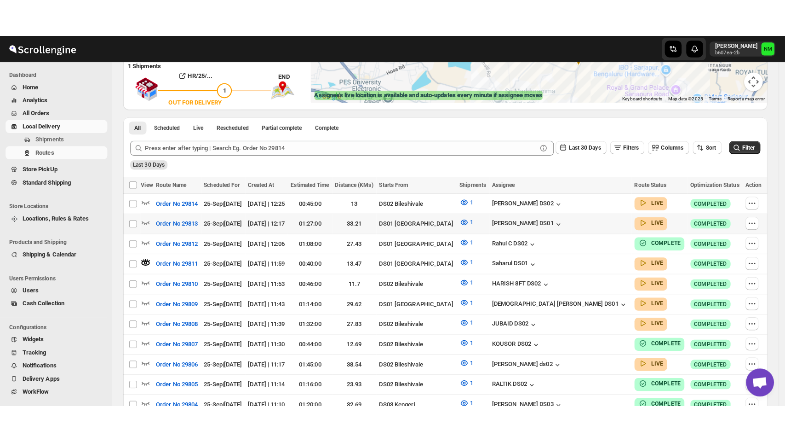
scroll to position [0, 0]
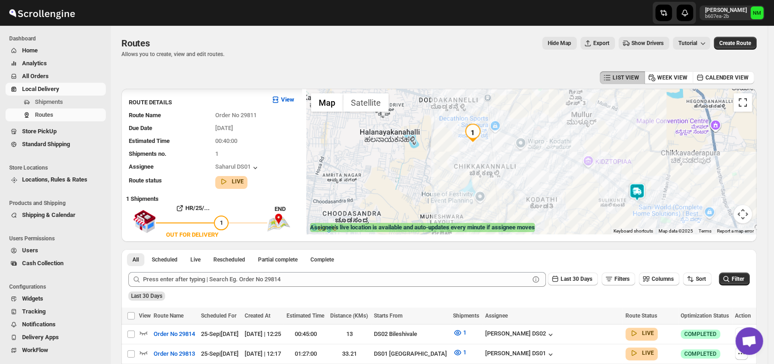
click at [751, 107] on button "Toggle fullscreen view" at bounding box center [743, 102] width 18 height 18
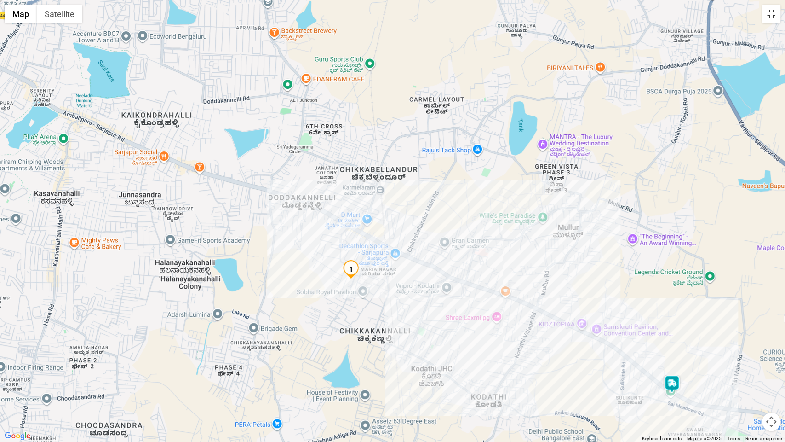
click at [772, 18] on button "Toggle fullscreen view" at bounding box center [771, 14] width 18 height 18
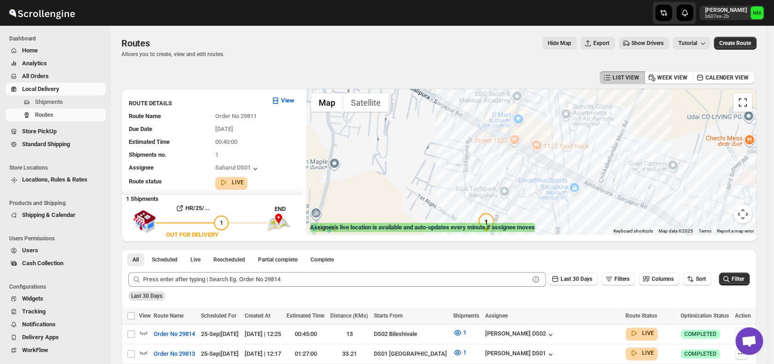
click at [751, 106] on button "Toggle fullscreen view" at bounding box center [743, 102] width 18 height 18
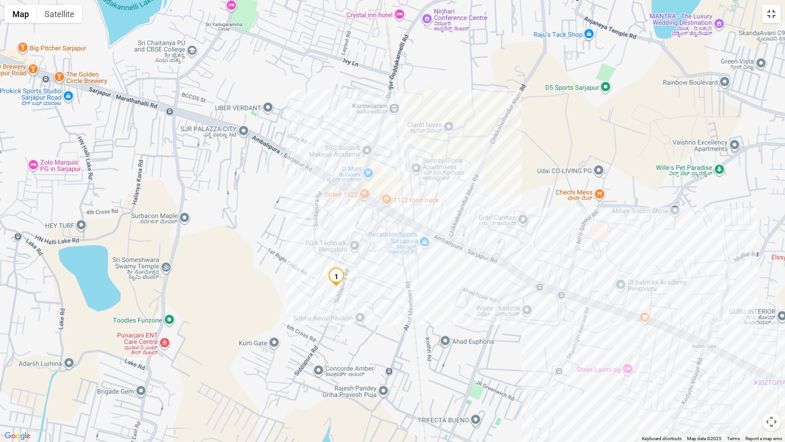
click at [774, 14] on button "Toggle fullscreen view" at bounding box center [771, 14] width 18 height 18
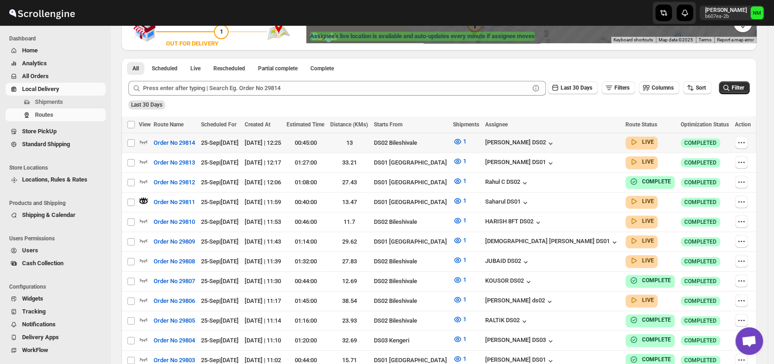
scroll to position [196, 0]
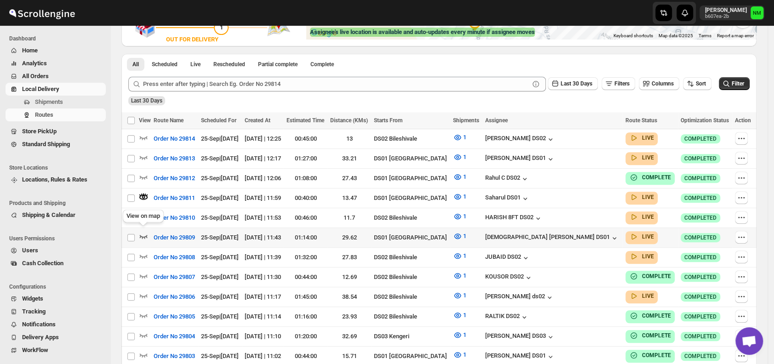
click at [144, 232] on icon "button" at bounding box center [143, 236] width 9 height 9
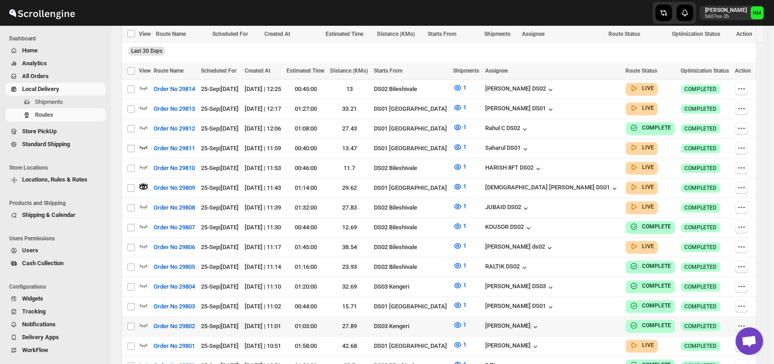
scroll to position [329, 0]
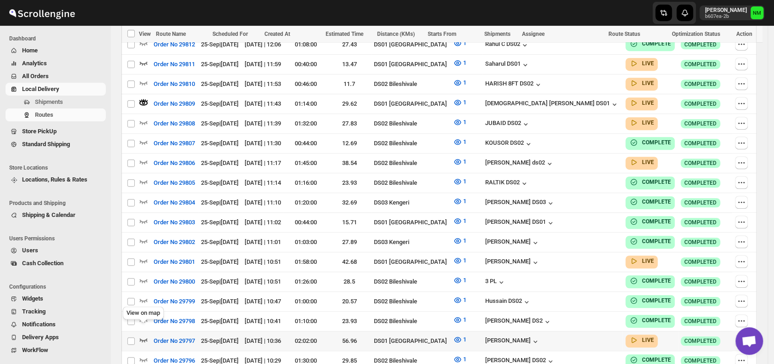
click at [140, 335] on icon "button" at bounding box center [143, 339] width 9 height 9
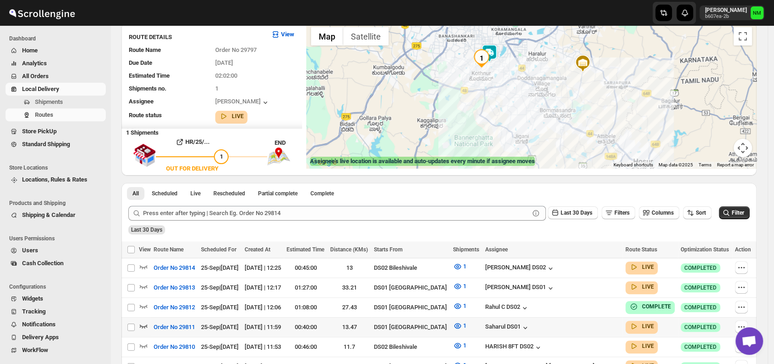
scroll to position [114, 0]
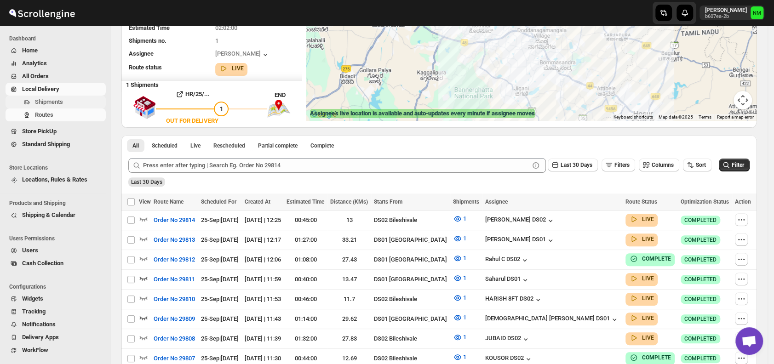
click at [53, 100] on span "Shipments" at bounding box center [49, 101] width 28 height 7
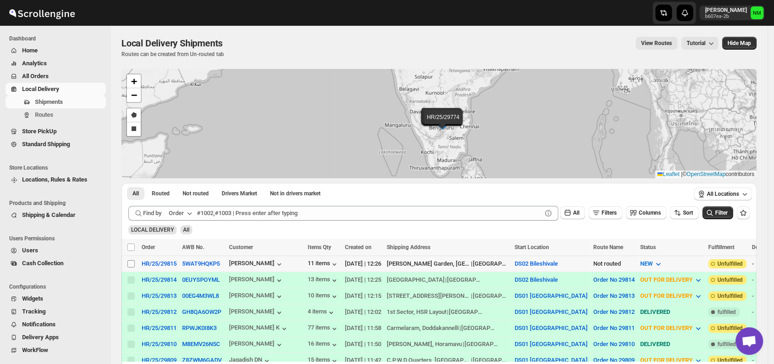
click at [132, 260] on input "Select shipment" at bounding box center [130, 263] width 7 height 7
checkbox input "true"
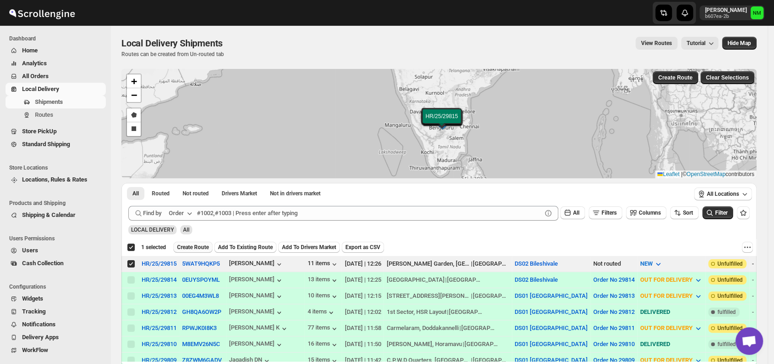
click at [185, 248] on span "Create Route" at bounding box center [193, 247] width 32 height 7
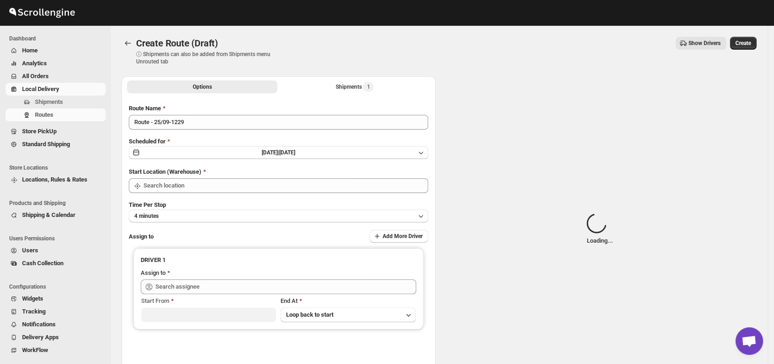
type input "DS02 Bileshivale"
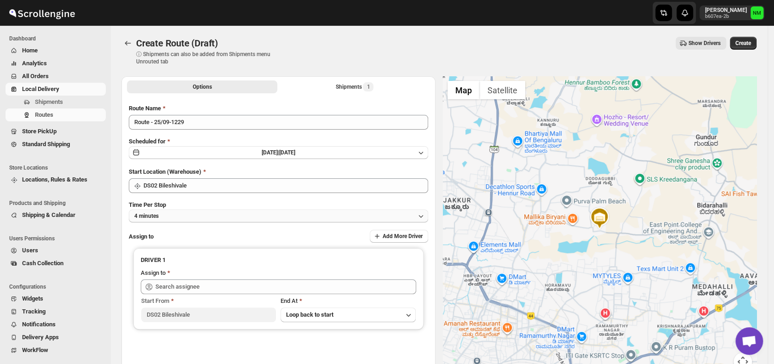
click at [214, 213] on button "4 minutes" at bounding box center [279, 216] width 300 height 13
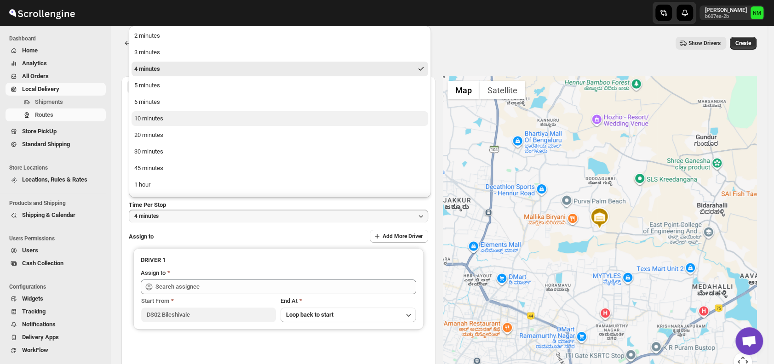
click at [169, 121] on button "10 minutes" at bounding box center [280, 118] width 297 height 15
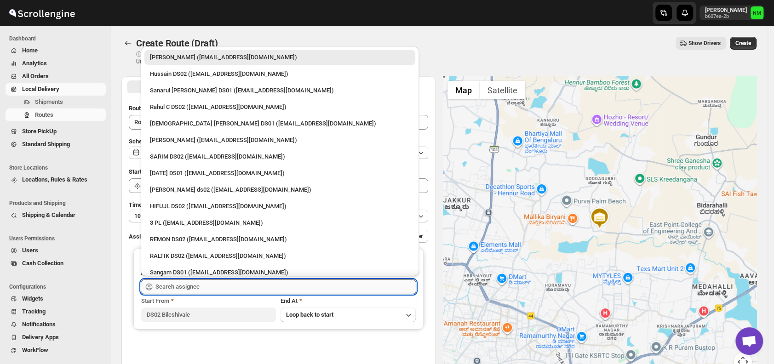
click at [194, 283] on input "text" at bounding box center [286, 287] width 261 height 15
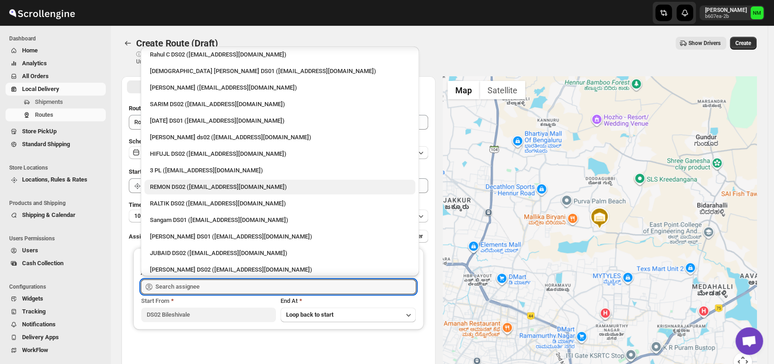
scroll to position [53, 0]
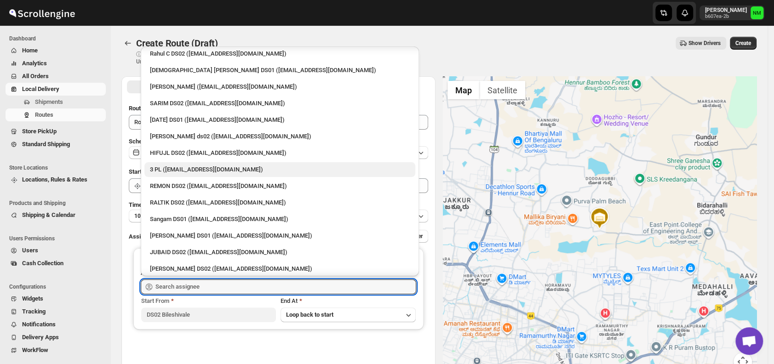
click at [191, 169] on div "3 PL (hello@home-run.co)" at bounding box center [280, 169] width 260 height 9
type input "3 PL (hello@home-run.co)"
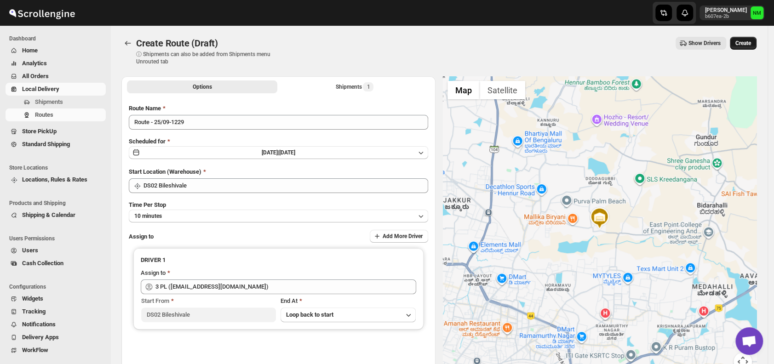
click at [743, 44] on span "Create" at bounding box center [744, 43] width 16 height 7
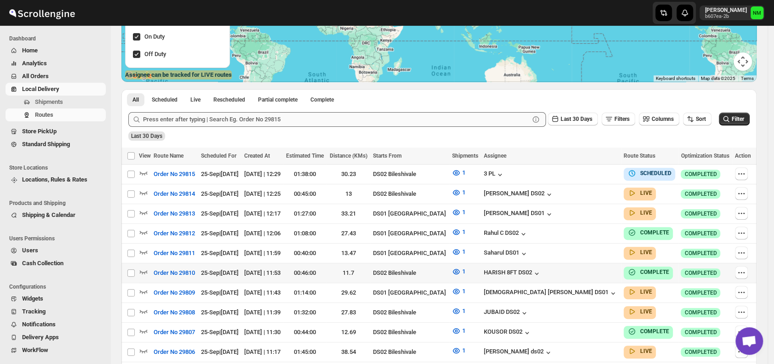
scroll to position [153, 0]
click at [71, 103] on span "Shipments" at bounding box center [69, 102] width 69 height 9
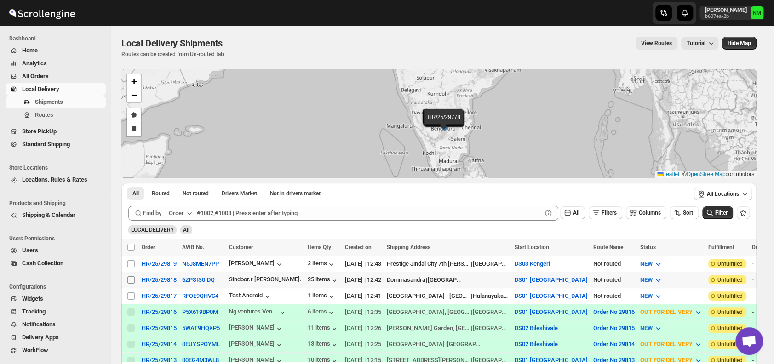
click at [131, 280] on input "Select shipment" at bounding box center [130, 280] width 7 height 7
checkbox input "true"
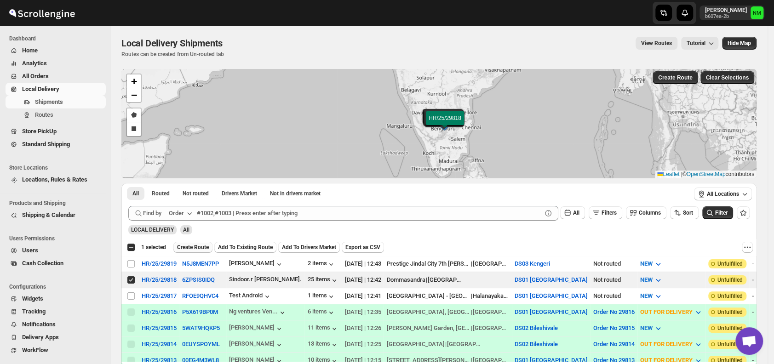
click at [191, 245] on span "Create Route" at bounding box center [193, 247] width 32 height 7
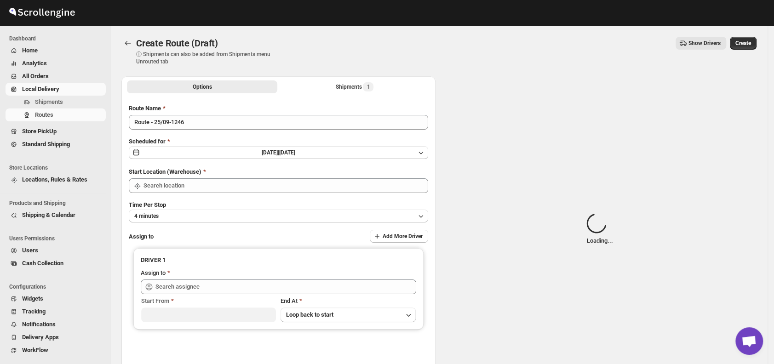
type input "DS01 [GEOGRAPHIC_DATA]"
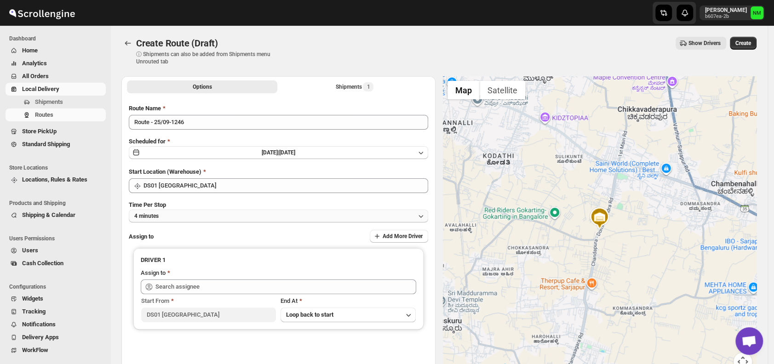
click at [202, 217] on button "4 minutes" at bounding box center [279, 216] width 300 height 13
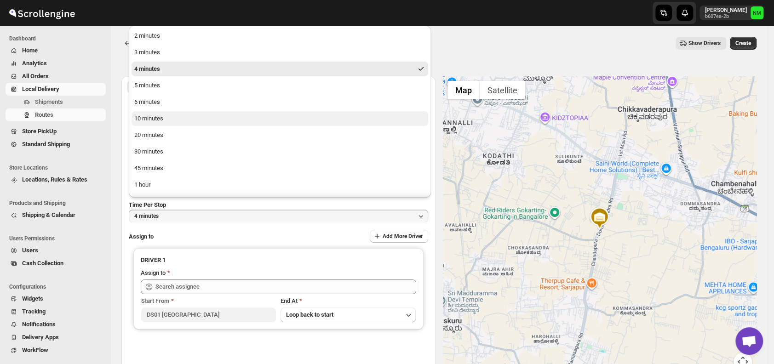
click at [169, 118] on button "10 minutes" at bounding box center [280, 118] width 297 height 15
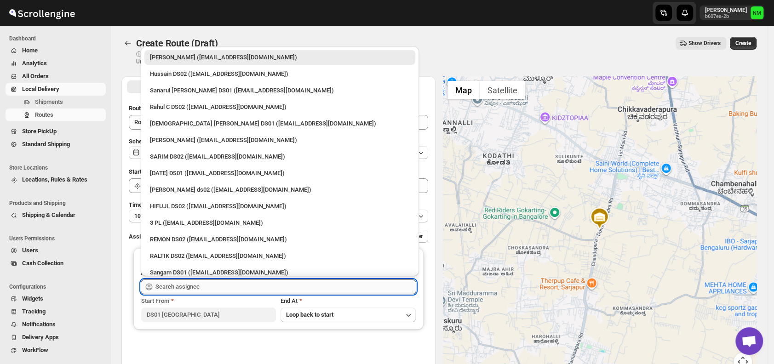
click at [225, 288] on input "text" at bounding box center [286, 287] width 261 height 15
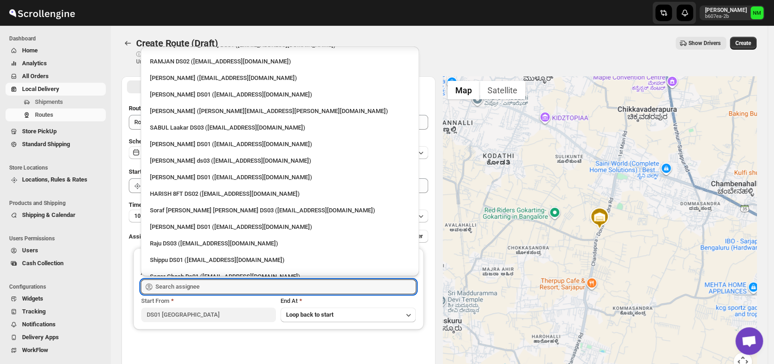
scroll to position [558, 0]
click at [180, 145] on div "Kousar Khan DS01 (kifikak673@cspaus.com)" at bounding box center [280, 145] width 260 height 9
type input "Kousar Khan DS01 (kifikak673@cspaus.com)"
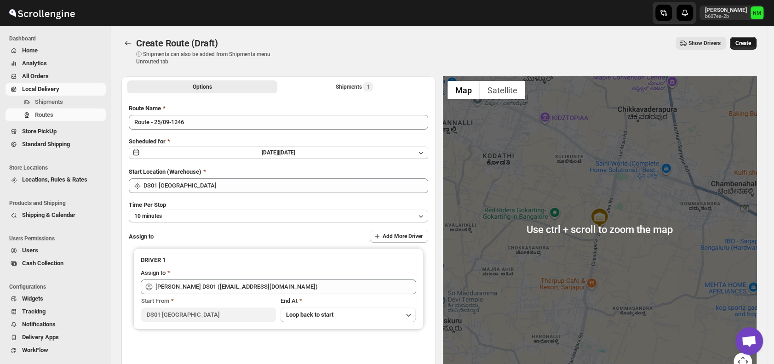
click at [746, 40] on span "Create" at bounding box center [744, 43] width 16 height 7
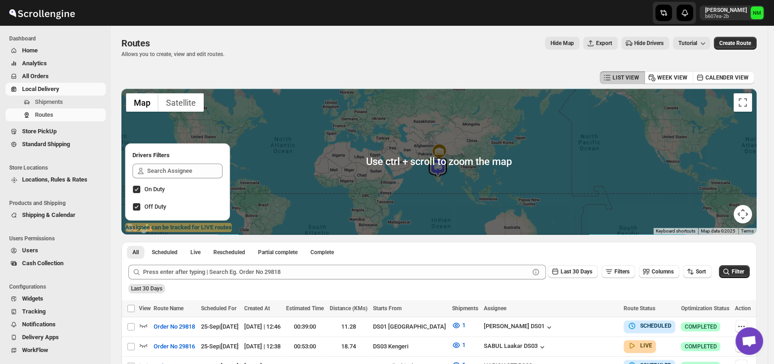
scroll to position [97, 0]
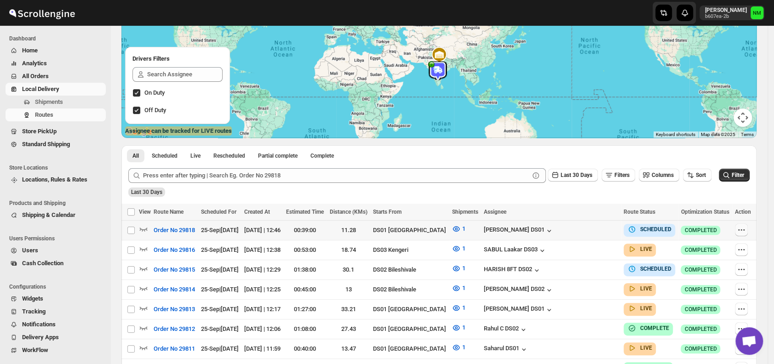
click at [737, 230] on button "button" at bounding box center [741, 230] width 13 height 13
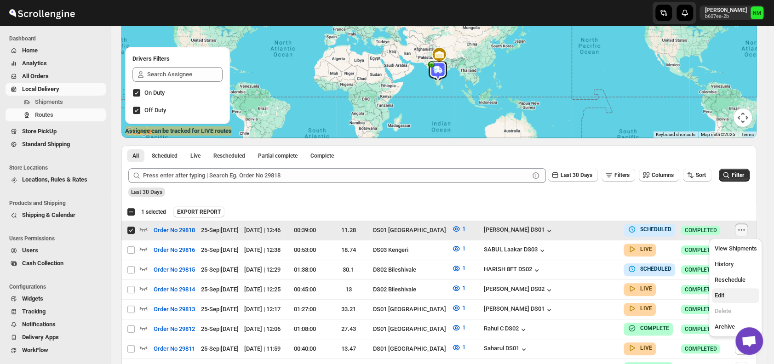
click at [726, 293] on span "Edit" at bounding box center [736, 295] width 42 height 9
checkbox input "false"
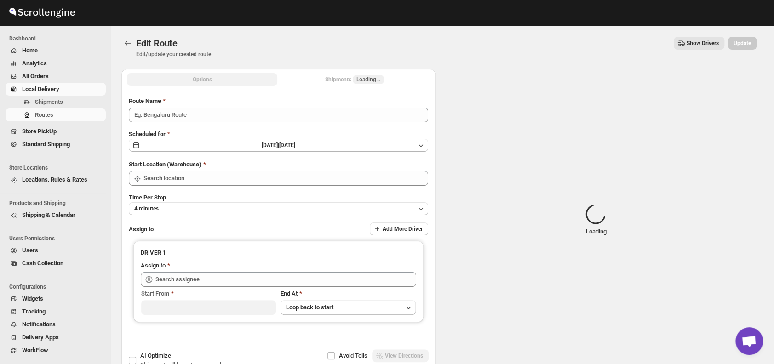
type input "Order No 29818"
type input "DS01 [GEOGRAPHIC_DATA]"
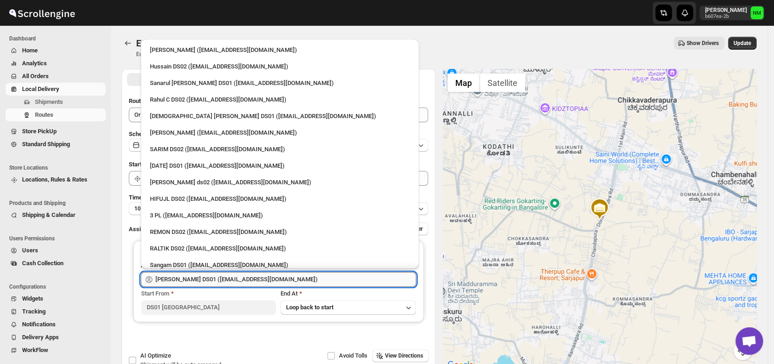
click at [298, 275] on input "[PERSON_NAME] DS01 ([EMAIL_ADDRESS][DOMAIN_NAME])" at bounding box center [286, 279] width 261 height 15
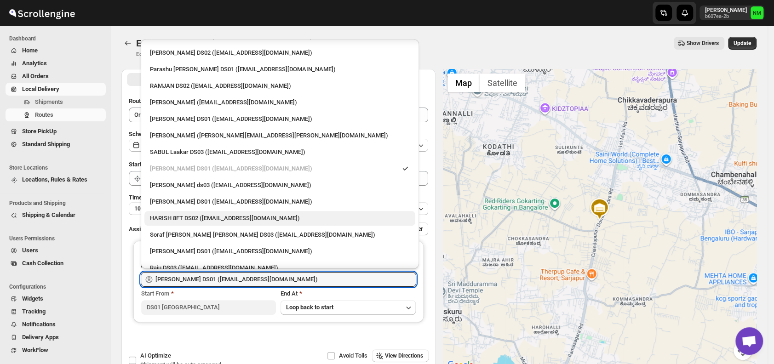
scroll to position [528, 0]
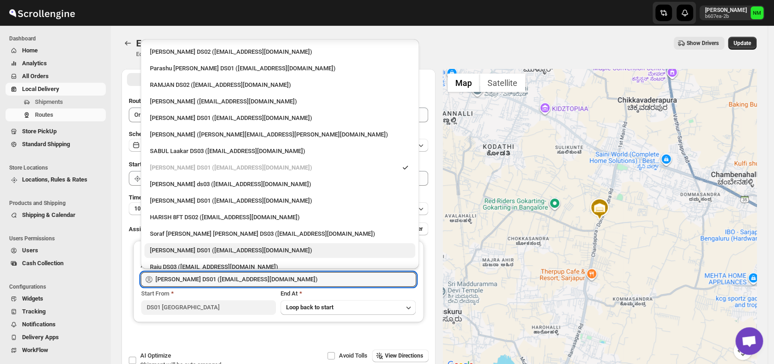
click at [197, 248] on div "[PERSON_NAME] DS01 ([EMAIL_ADDRESS][DOMAIN_NAME])" at bounding box center [280, 250] width 260 height 9
type input "[PERSON_NAME] DS01 ([EMAIL_ADDRESS][DOMAIN_NAME])"
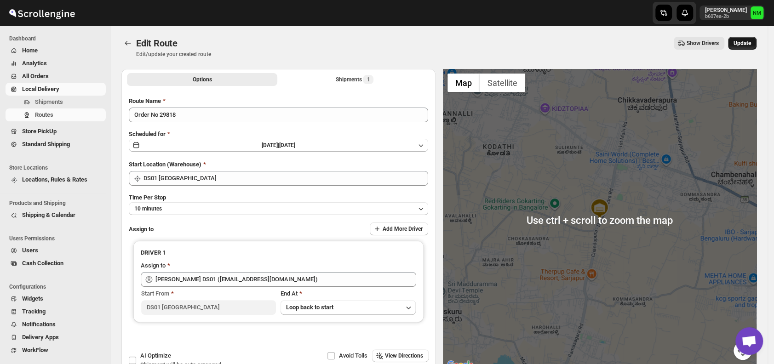
click at [751, 43] on span "Update" at bounding box center [742, 43] width 17 height 7
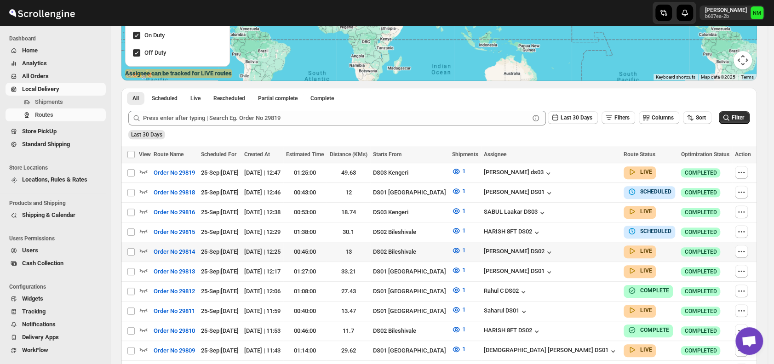
scroll to position [155, 0]
click at [141, 175] on icon "button" at bounding box center [143, 171] width 9 height 9
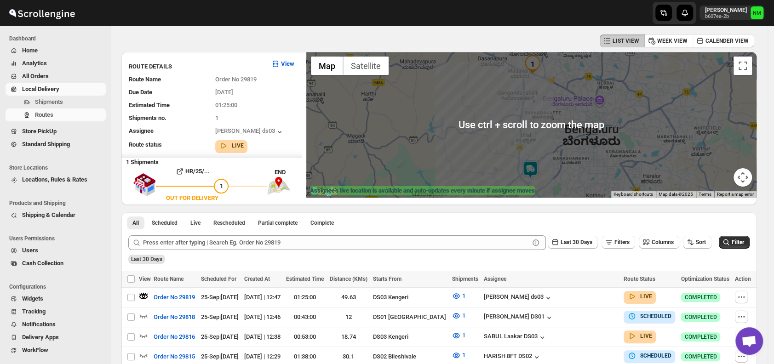
scroll to position [0, 0]
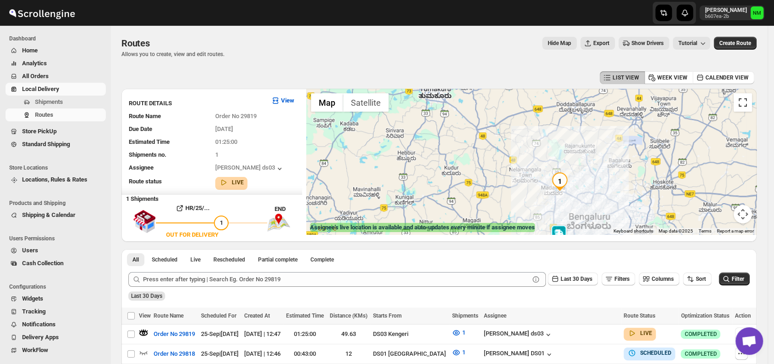
click at [749, 103] on button "Toggle fullscreen view" at bounding box center [743, 102] width 18 height 18
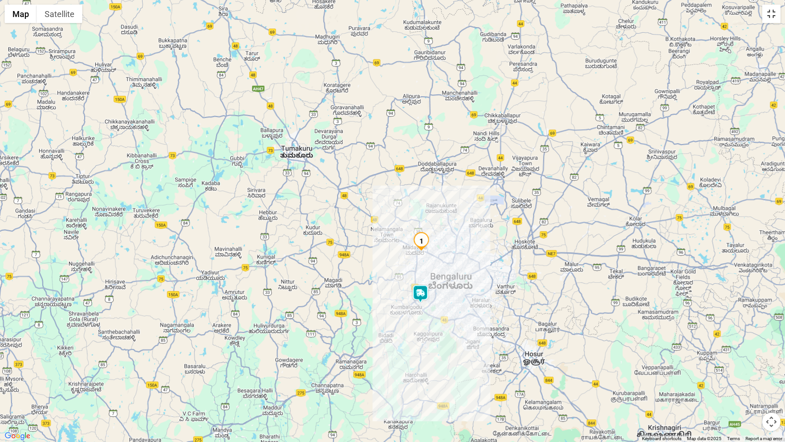
click at [766, 14] on button "Toggle fullscreen view" at bounding box center [771, 14] width 18 height 18
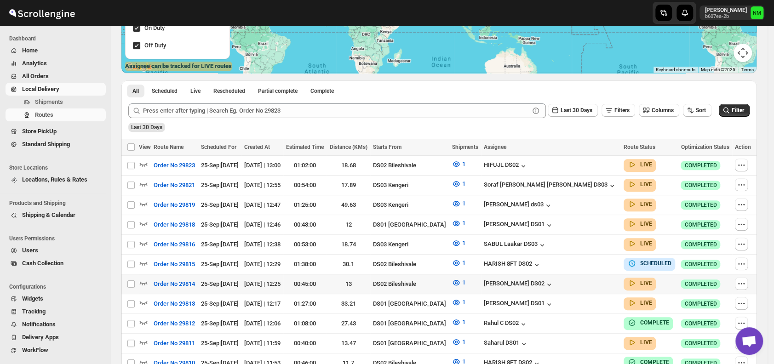
scroll to position [211, 0]
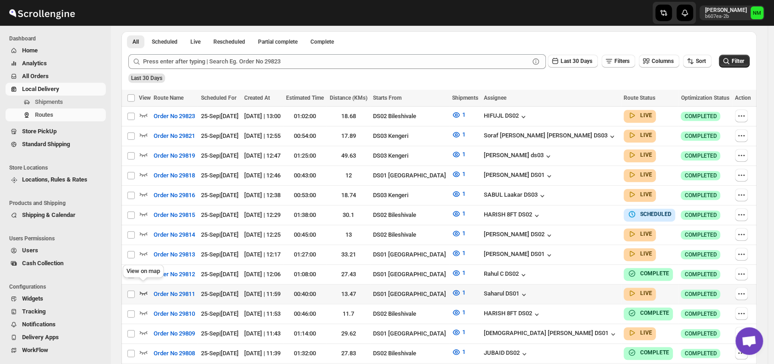
click at [144, 292] on icon "button" at bounding box center [144, 294] width 8 height 4
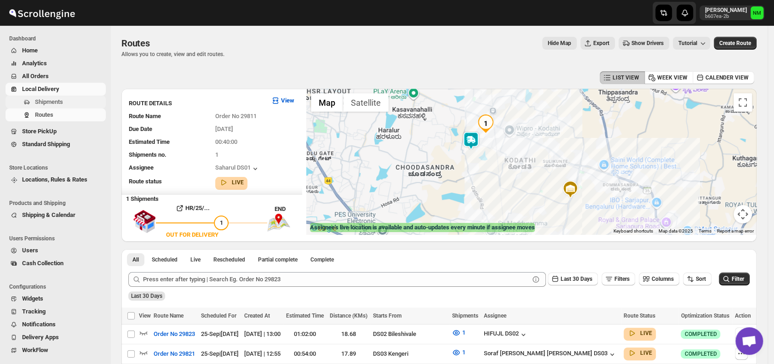
click at [63, 104] on span "Shipments" at bounding box center [69, 102] width 69 height 9
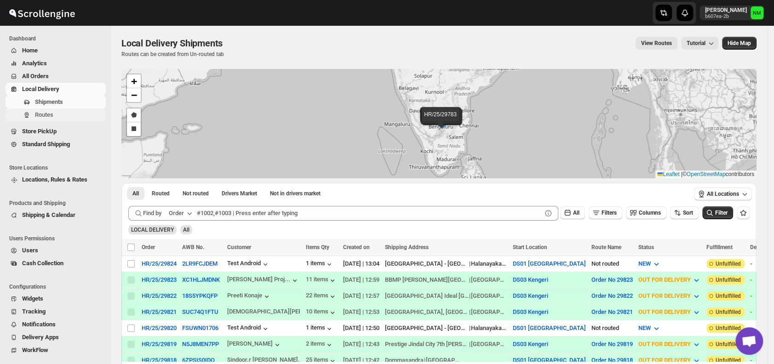
click at [58, 117] on span "Routes" at bounding box center [69, 114] width 69 height 9
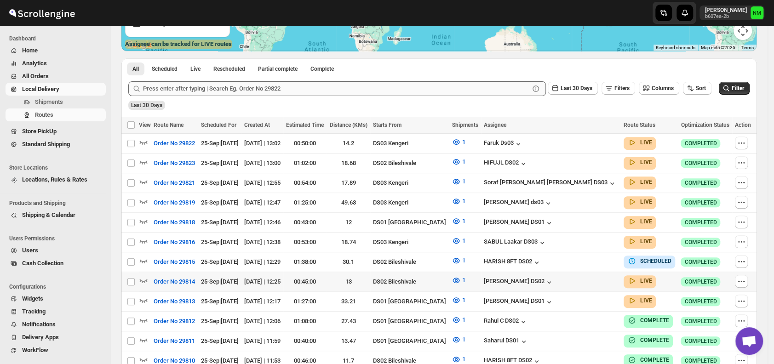
scroll to position [185, 0]
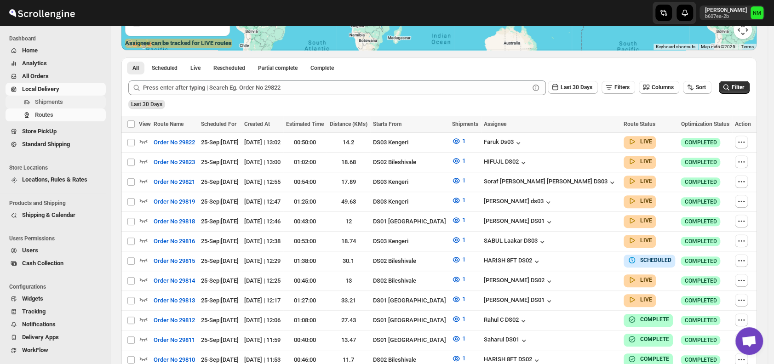
click at [61, 99] on span "Shipments" at bounding box center [49, 101] width 28 height 7
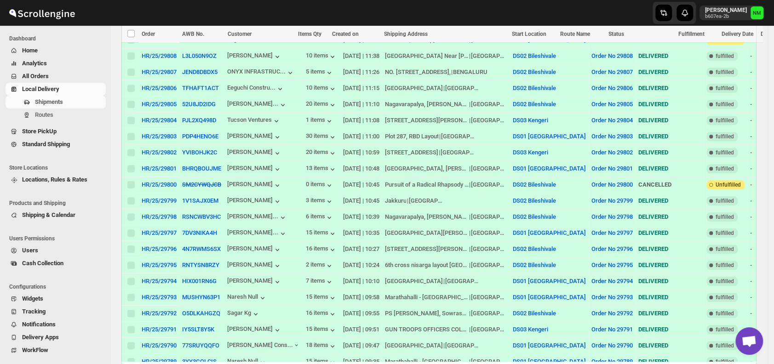
scroll to position [621, 0]
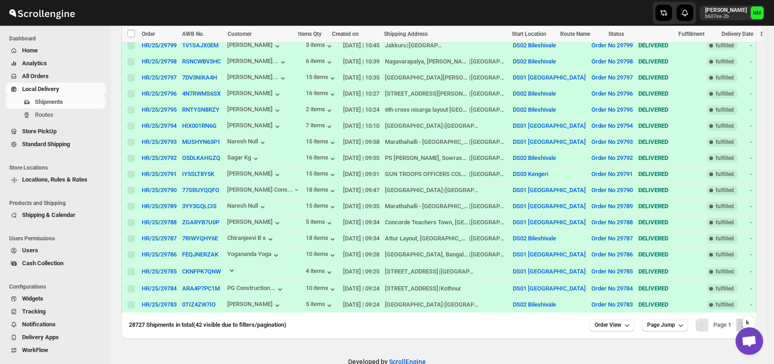
click at [750, 319] on button "Next" at bounding box center [743, 325] width 13 height 13
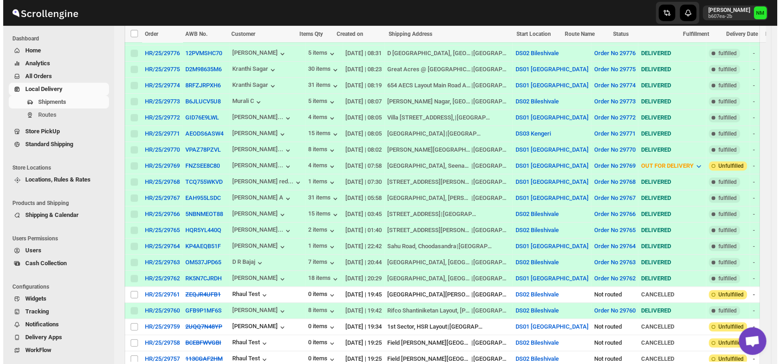
scroll to position [307, 0]
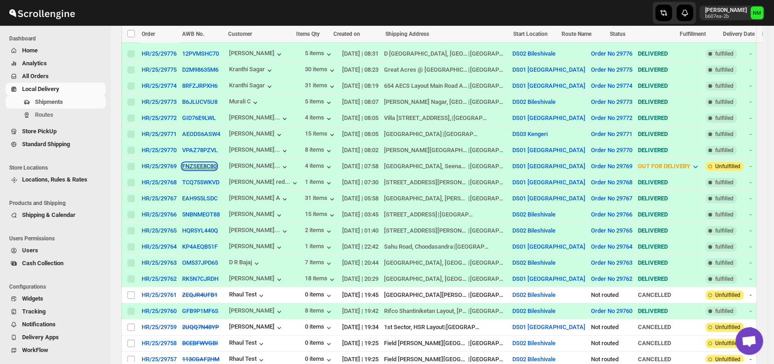
click at [200, 163] on button "FNZSEE8C80" at bounding box center [199, 166] width 35 height 7
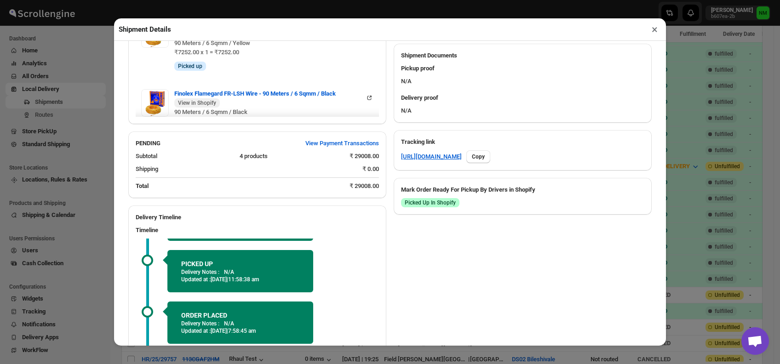
scroll to position [467, 0]
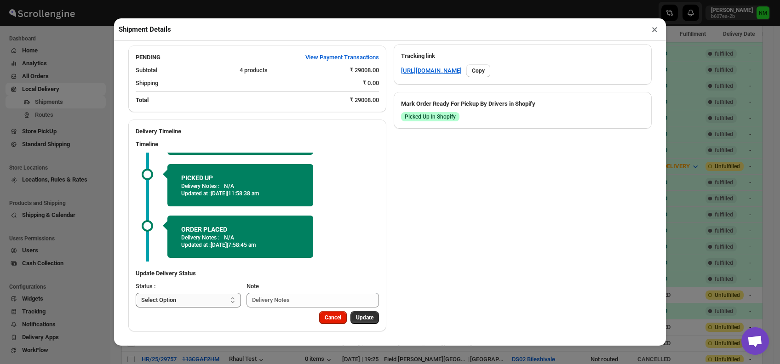
click at [200, 299] on select "Select Option PICKED UP OUT FOR DELIVERY RESCHEDULE DELIVERED CANCELLED" at bounding box center [188, 300] width 105 height 15
select select "DELIVERED"
click at [136, 293] on select "Select Option PICKED UP OUT FOR DELIVERY RESCHEDULE DELIVERED CANCELLED" at bounding box center [188, 300] width 105 height 15
click at [357, 320] on span "Update" at bounding box center [364, 317] width 17 height 7
select select
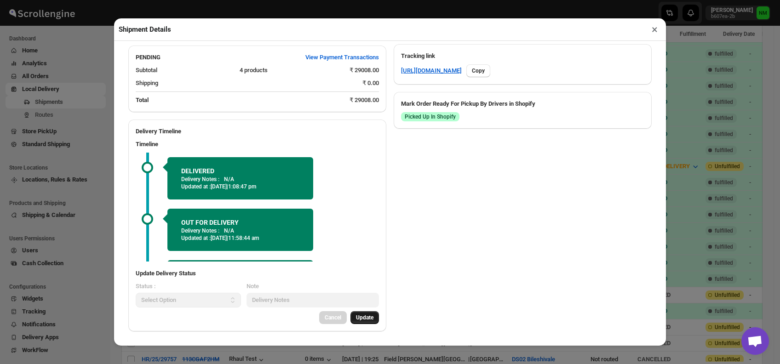
click at [651, 32] on button "×" at bounding box center [654, 29] width 13 height 13
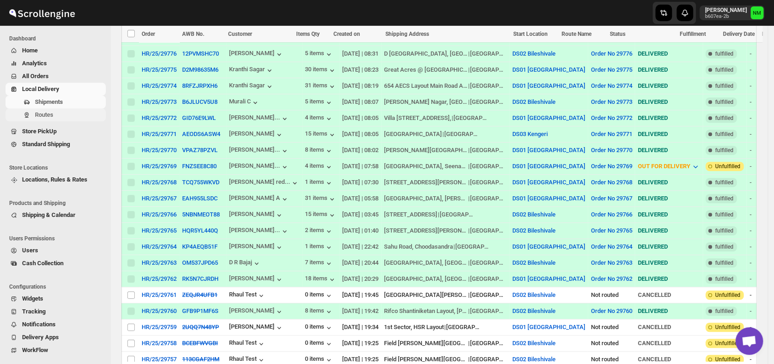
click at [43, 116] on span "Routes" at bounding box center [44, 114] width 18 height 7
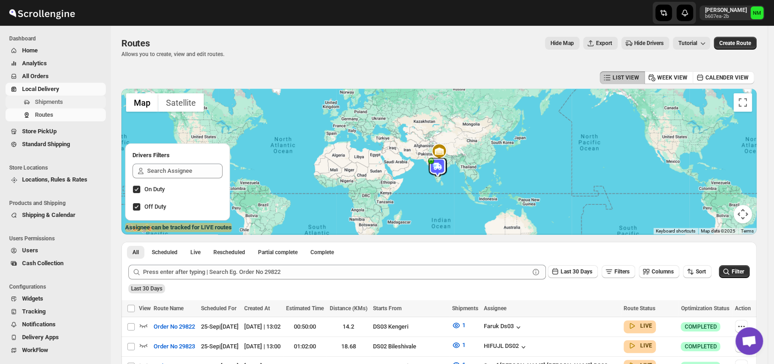
click at [59, 103] on span "Shipments" at bounding box center [49, 101] width 28 height 7
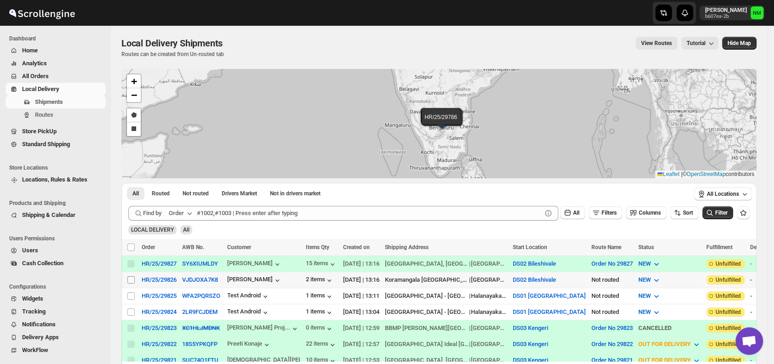
click at [129, 278] on input "Select shipment" at bounding box center [130, 280] width 7 height 7
checkbox input "true"
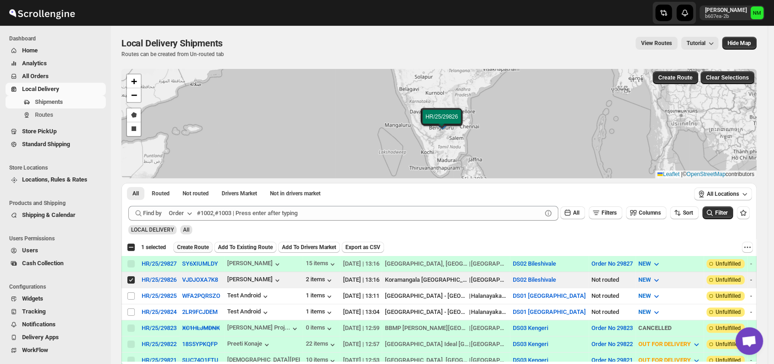
click at [183, 246] on span "Create Route" at bounding box center [193, 247] width 32 height 7
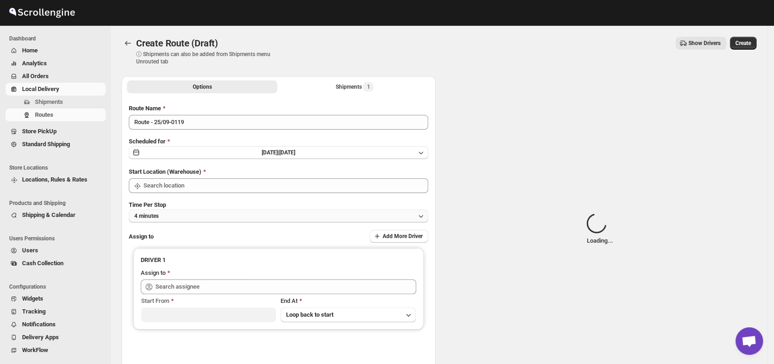
type input "DS02 Bileshivale"
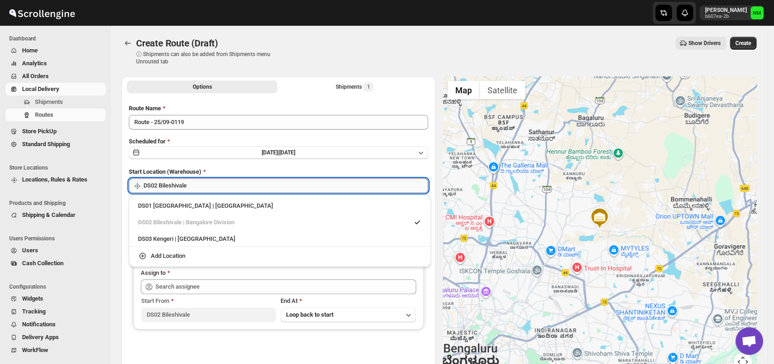
click at [260, 185] on input "DS02 Bileshivale" at bounding box center [286, 186] width 285 height 15
click at [146, 206] on div "DS01 Sarjapur | Bengaluru" at bounding box center [280, 206] width 284 height 9
type input "DS01 [GEOGRAPHIC_DATA]"
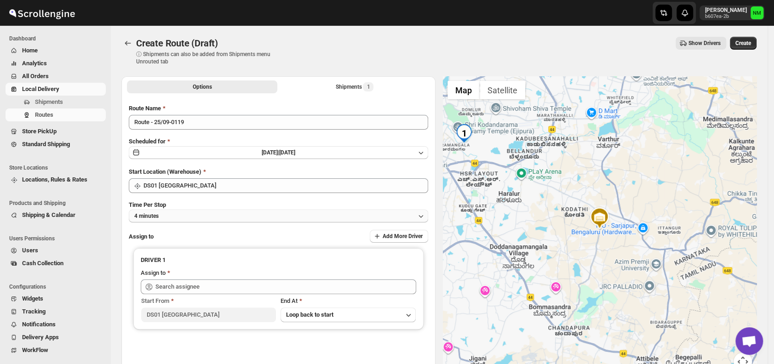
click at [185, 211] on button "4 minutes" at bounding box center [279, 216] width 300 height 13
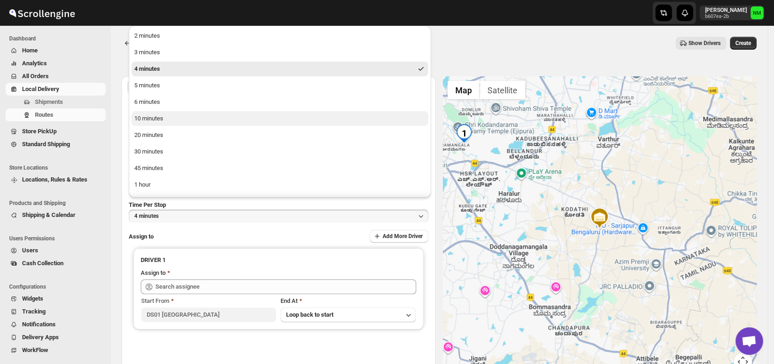
click at [169, 116] on button "10 minutes" at bounding box center [280, 118] width 297 height 15
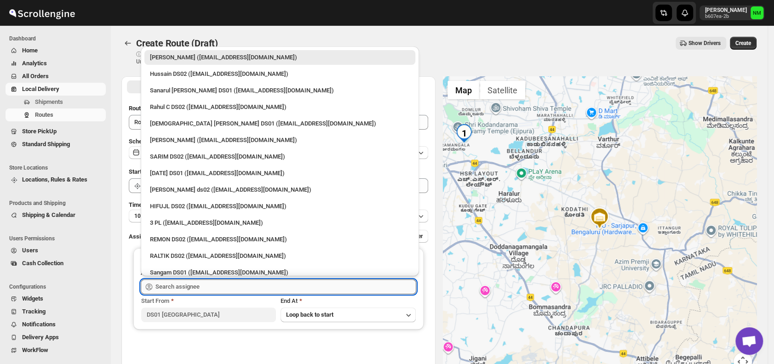
click at [221, 284] on input "text" at bounding box center [286, 287] width 261 height 15
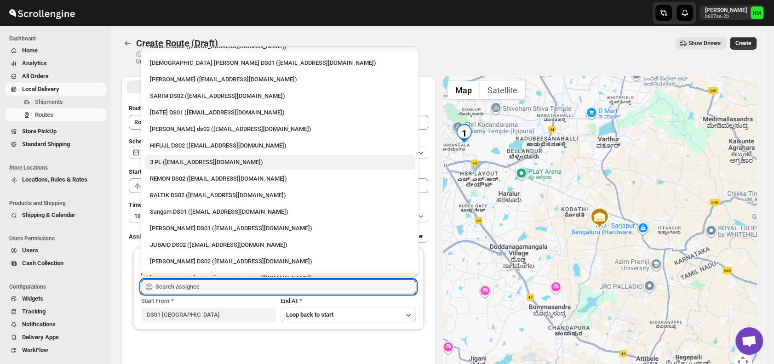
scroll to position [61, 0]
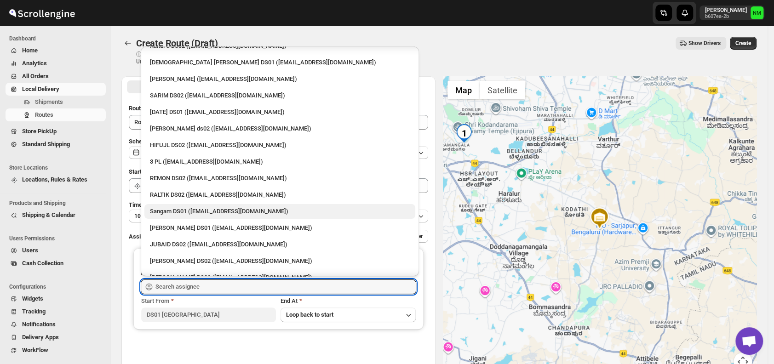
click at [192, 209] on div "Sangam DS01 (relov34542@lassora.com)" at bounding box center [280, 211] width 260 height 9
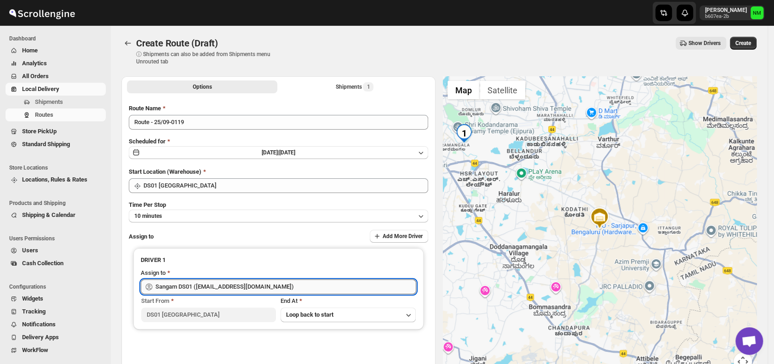
click at [291, 283] on input "Sangam DS01 (relov34542@lassora.com)" at bounding box center [286, 287] width 261 height 15
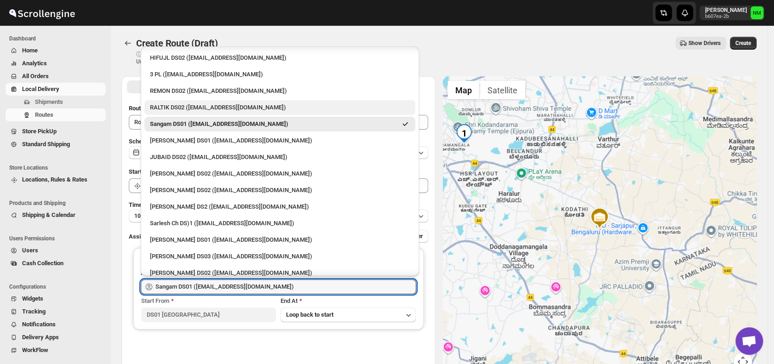
scroll to position [151, 0]
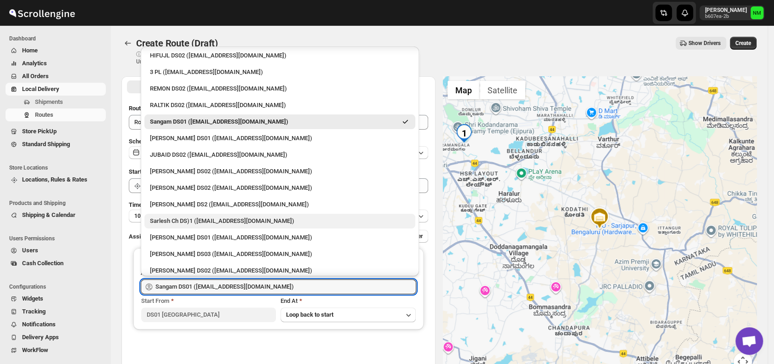
click at [202, 219] on div "Sarlesh Ch DS)1 (vinapi9521@jazipo.com)" at bounding box center [280, 221] width 260 height 9
type input "Sarlesh Ch DS)1 (vinapi9521@jazipo.com)"
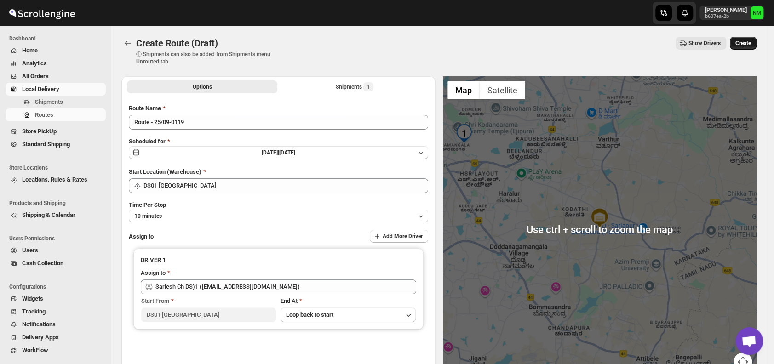
click at [742, 44] on span "Create" at bounding box center [744, 43] width 16 height 7
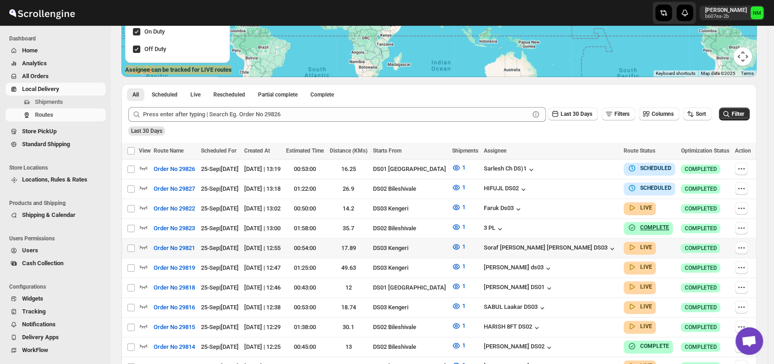
scroll to position [161, 0]
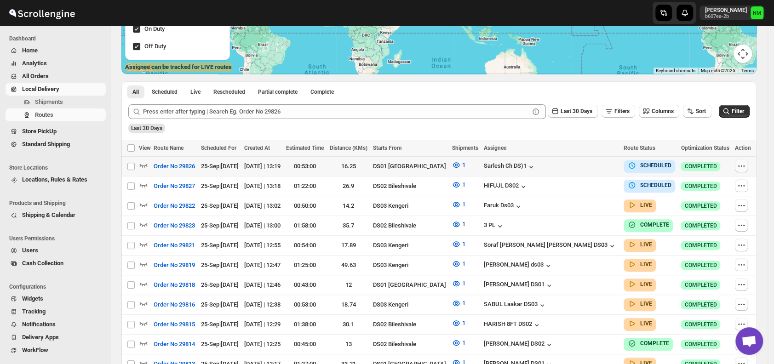
click at [746, 163] on icon "button" at bounding box center [741, 165] width 9 height 9
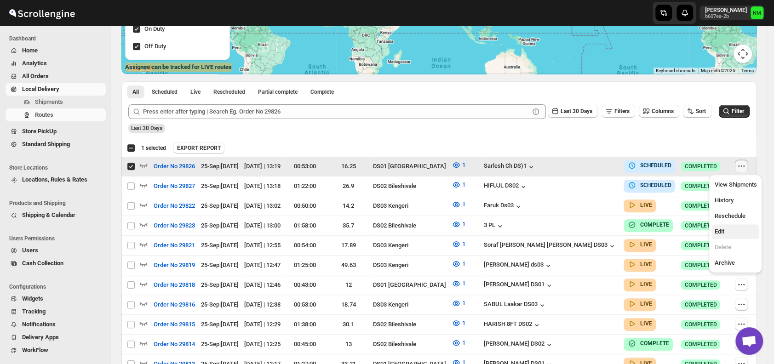
click at [726, 234] on span "Edit" at bounding box center [736, 231] width 42 height 9
checkbox input "false"
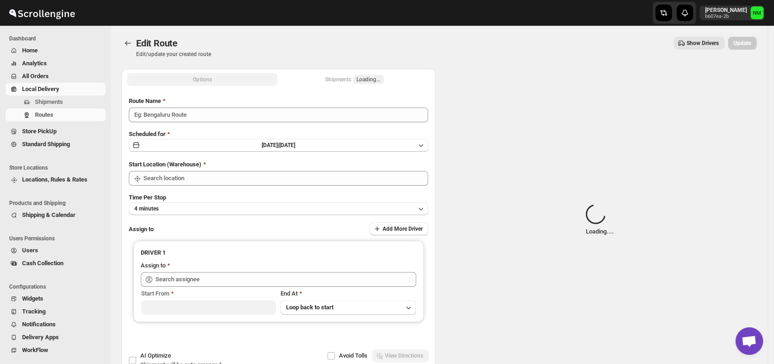
type input "Order No 29826"
type input "DS01 [GEOGRAPHIC_DATA]"
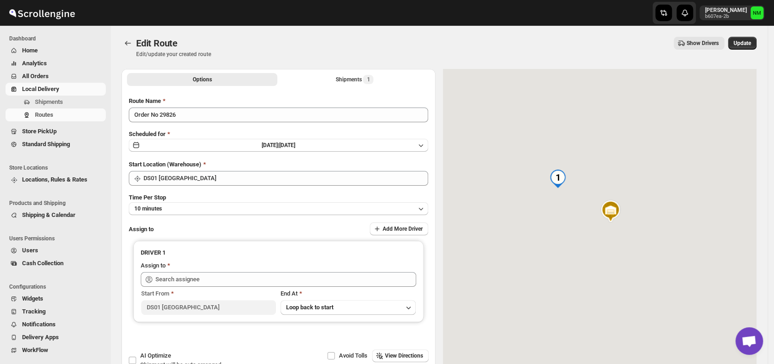
type input "Sarlesh Ch DS)1 (vinapi9521@jazipo.com)"
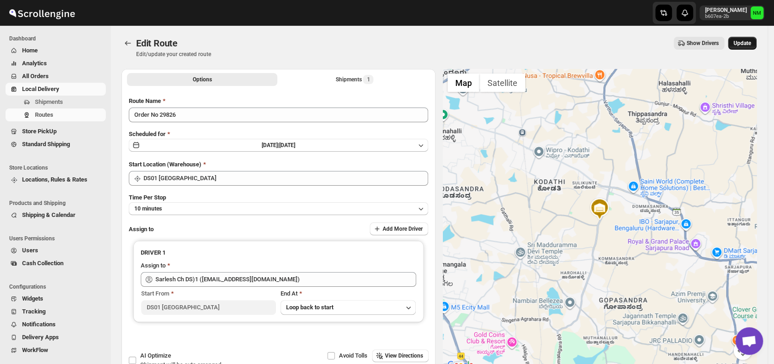
click at [750, 46] on span "Update" at bounding box center [742, 43] width 17 height 7
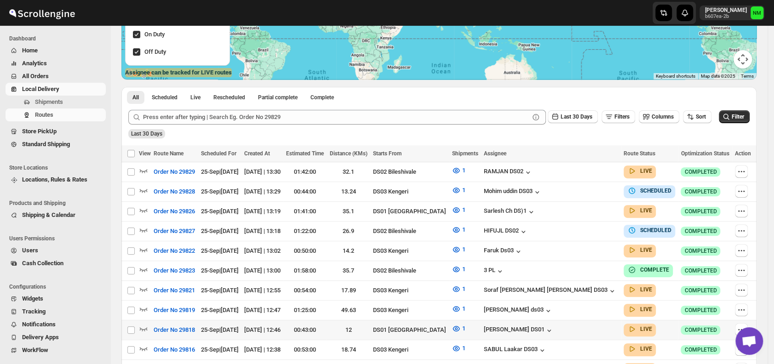
scroll to position [156, 0]
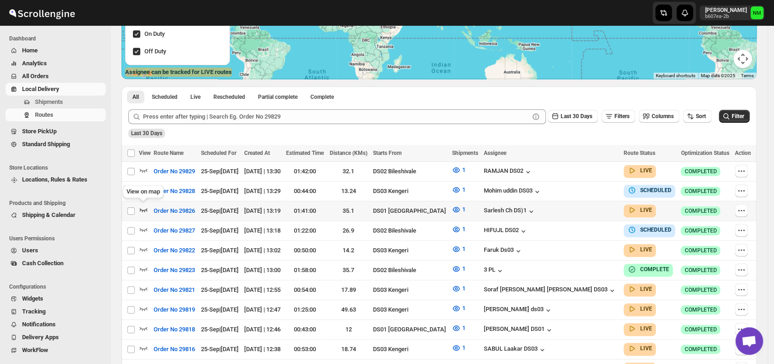
click at [144, 208] on icon "button" at bounding box center [143, 209] width 9 height 9
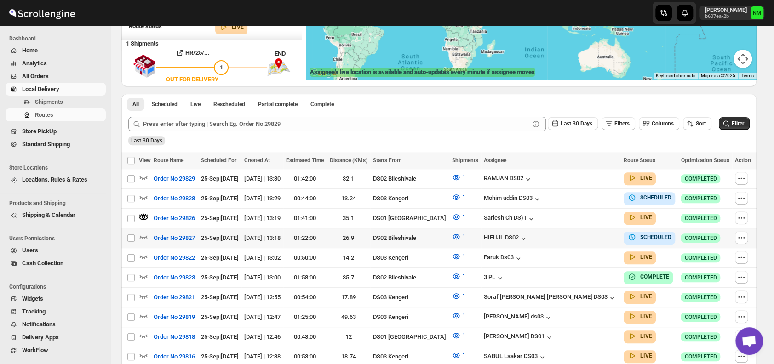
scroll to position [0, 0]
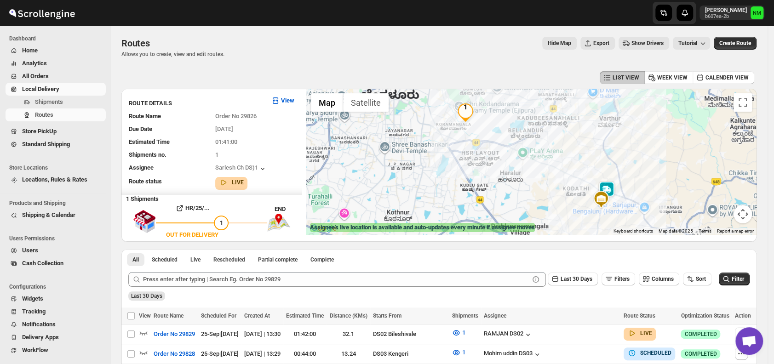
click at [609, 188] on img at bounding box center [607, 190] width 18 height 18
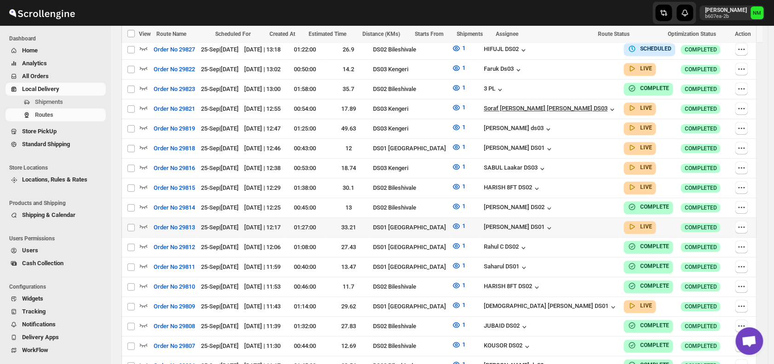
scroll to position [346, 0]
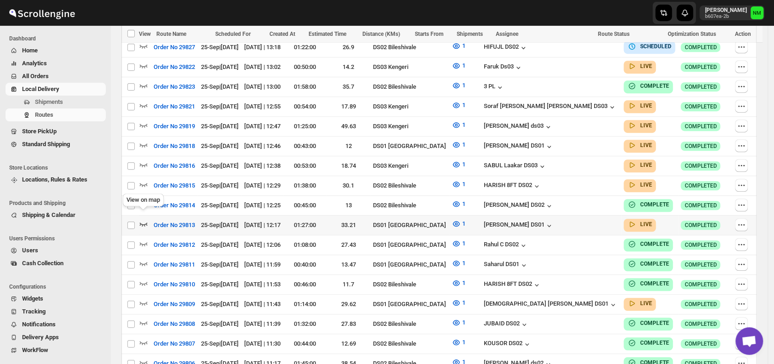
click at [143, 219] on icon "button" at bounding box center [143, 223] width 9 height 9
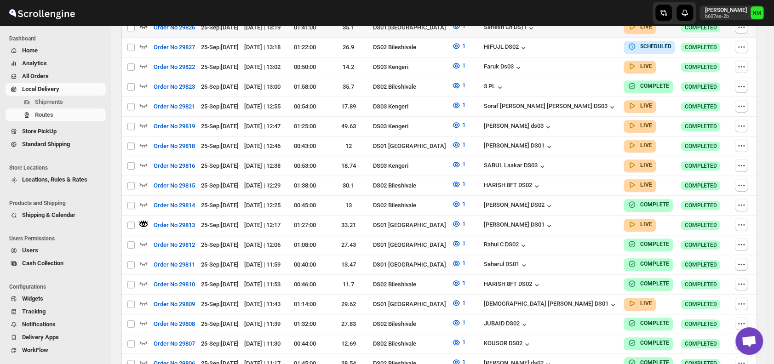
scroll to position [0, 0]
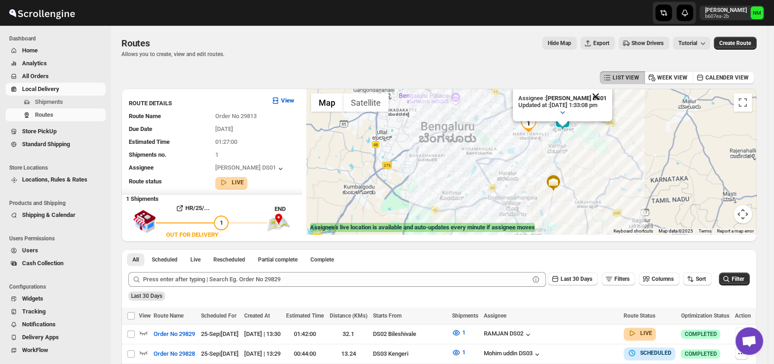
click at [607, 94] on button "Close" at bounding box center [596, 97] width 22 height 22
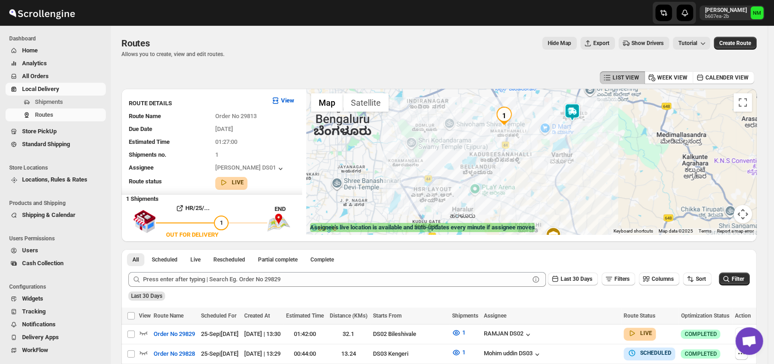
click at [579, 107] on img at bounding box center [572, 112] width 18 height 18
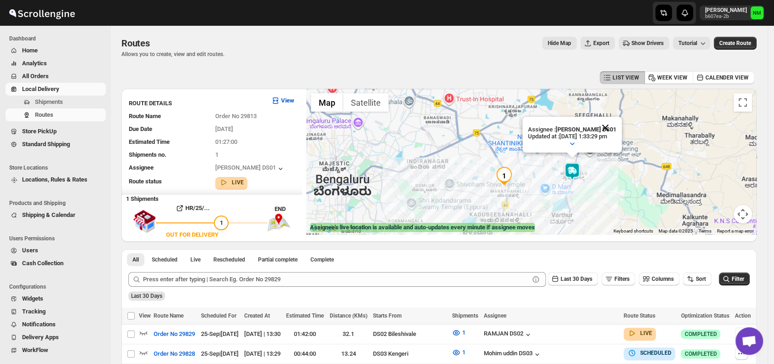
click at [611, 129] on button "Close" at bounding box center [605, 128] width 22 height 22
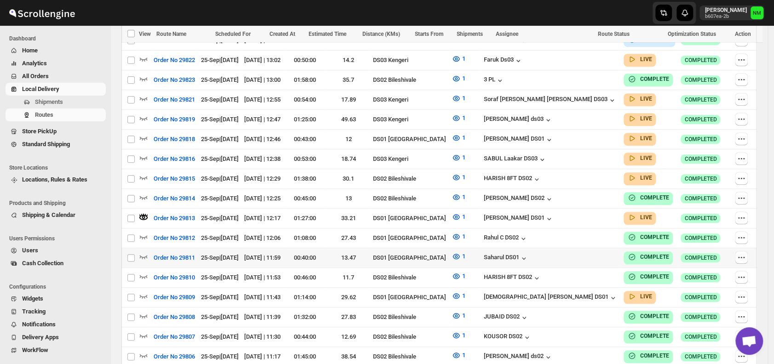
scroll to position [357, 0]
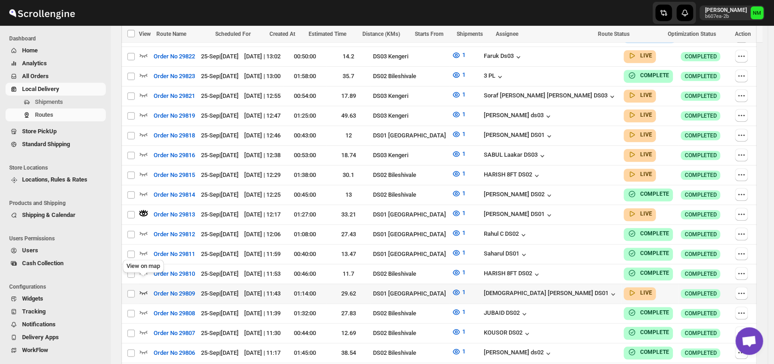
click at [142, 291] on icon "button" at bounding box center [144, 293] width 8 height 4
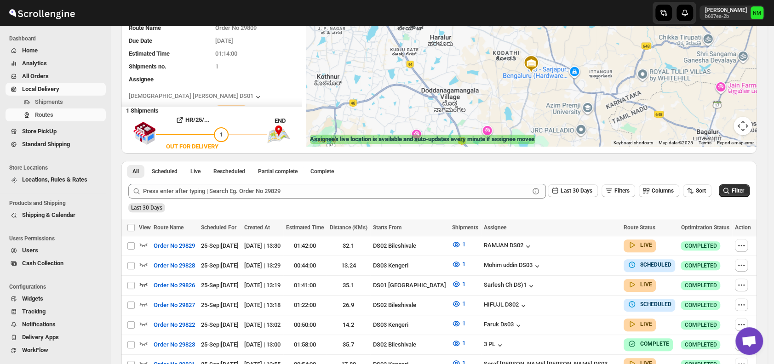
scroll to position [0, 0]
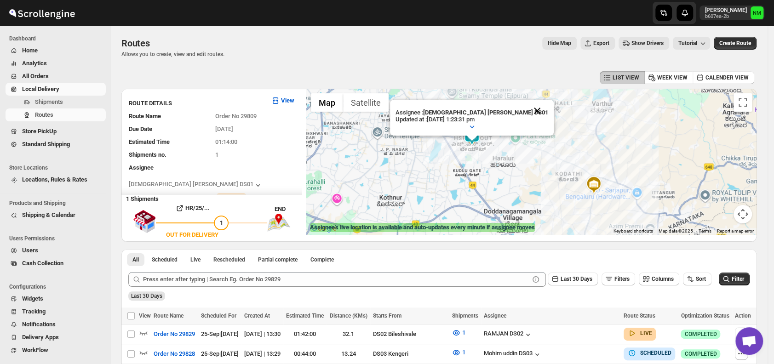
click at [526, 109] on button "Close" at bounding box center [537, 111] width 22 height 22
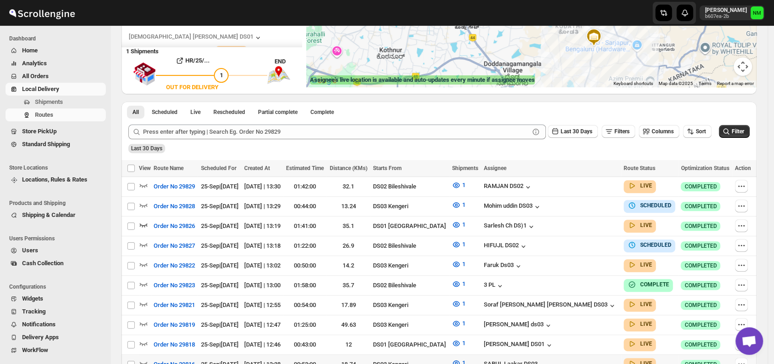
scroll to position [231, 0]
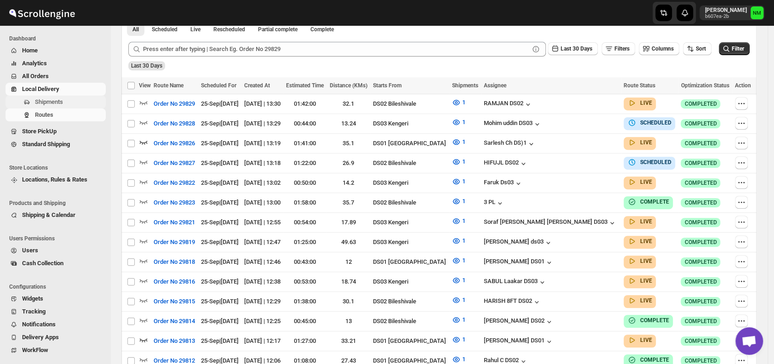
click at [63, 101] on span "Shipments" at bounding box center [69, 102] width 69 height 9
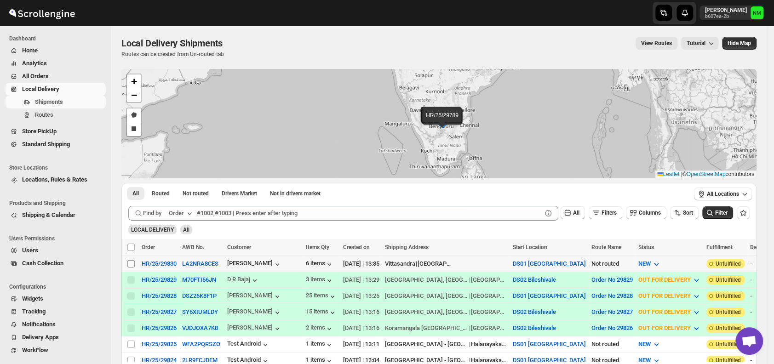
click at [133, 262] on input "Select shipment" at bounding box center [130, 263] width 7 height 7
checkbox input "true"
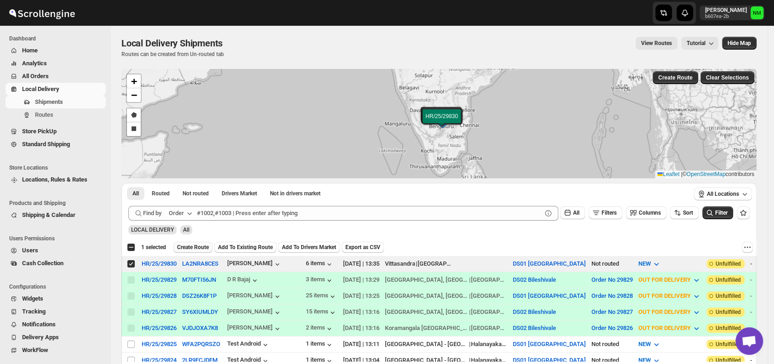
click at [191, 248] on span "Create Route" at bounding box center [193, 247] width 32 height 7
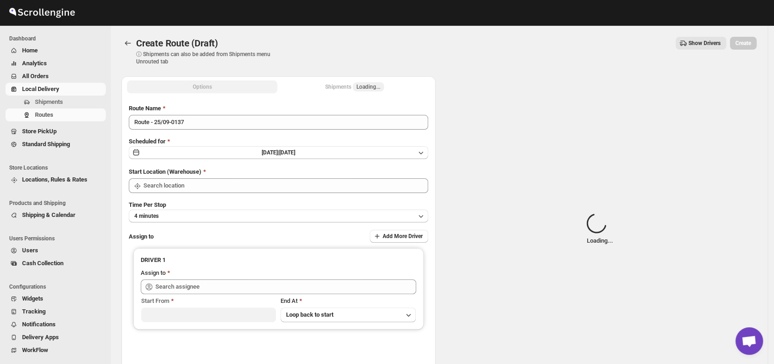
type input "DS01 [GEOGRAPHIC_DATA]"
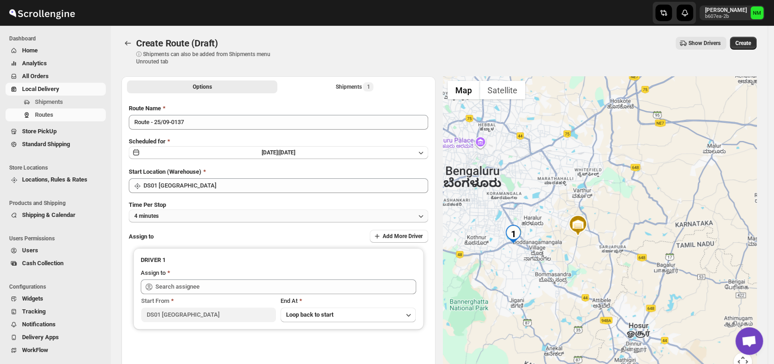
click at [191, 217] on button "4 minutes" at bounding box center [279, 216] width 300 height 13
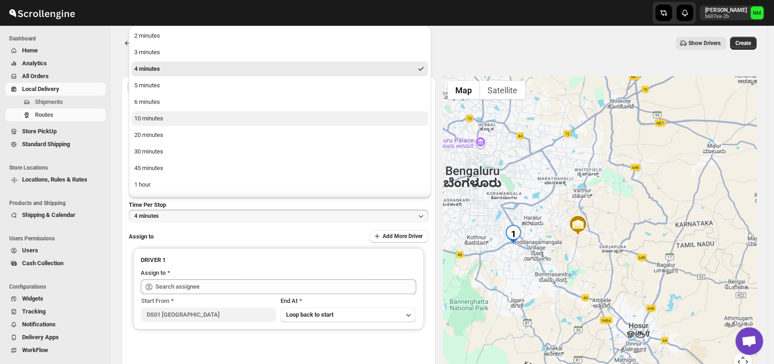
click at [167, 119] on button "10 minutes" at bounding box center [280, 118] width 297 height 15
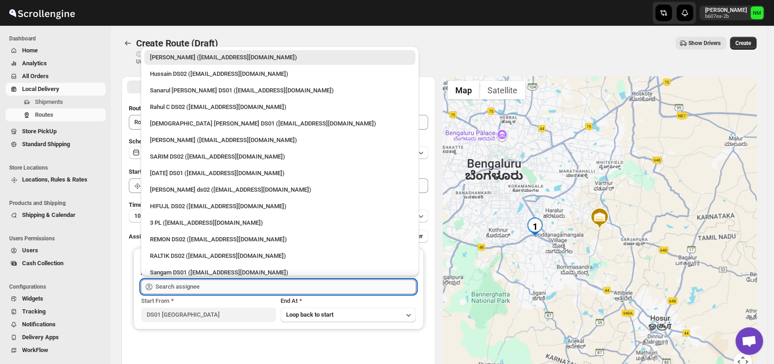
click at [232, 283] on input "text" at bounding box center [286, 287] width 261 height 15
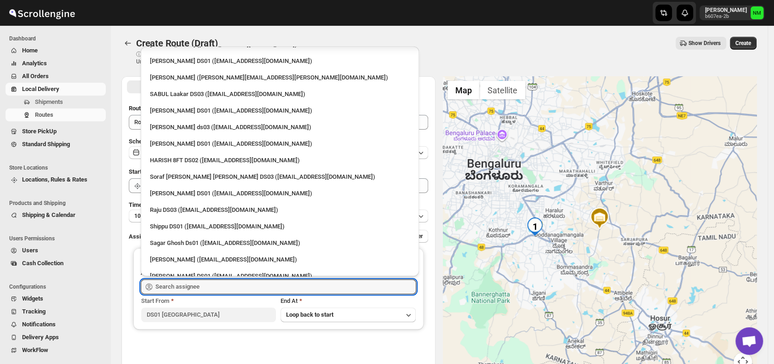
scroll to position [653, 0]
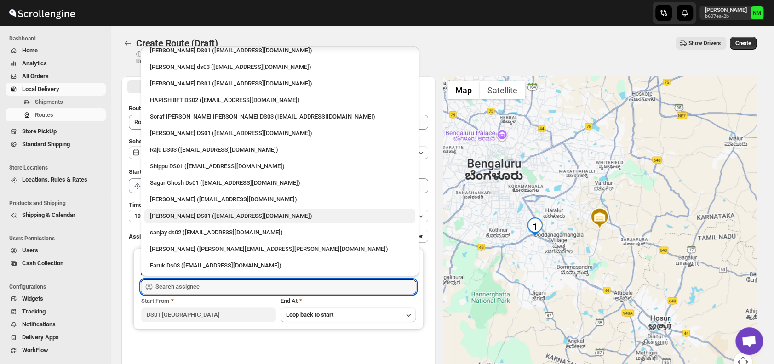
click at [197, 215] on div "[PERSON_NAME] DS01 ([EMAIL_ADDRESS][DOMAIN_NAME])" at bounding box center [280, 216] width 260 height 9
type input "[PERSON_NAME] DS01 ([EMAIL_ADDRESS][DOMAIN_NAME])"
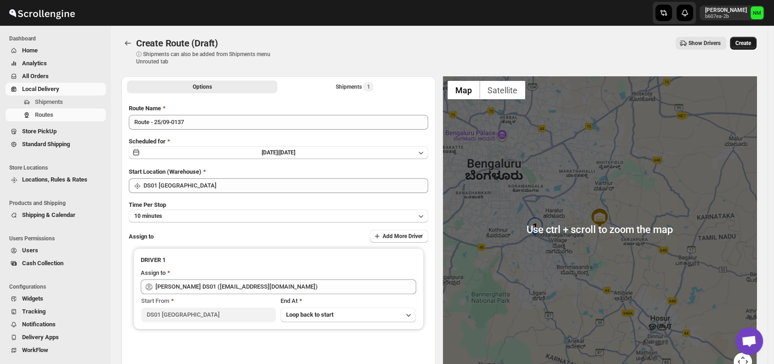
click at [751, 46] on span "Create" at bounding box center [744, 43] width 16 height 7
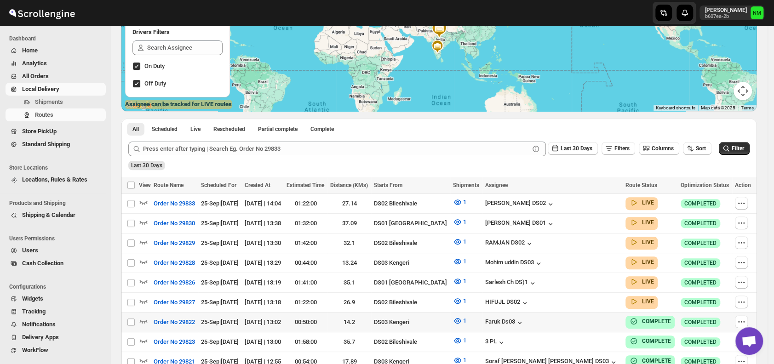
scroll to position [126, 0]
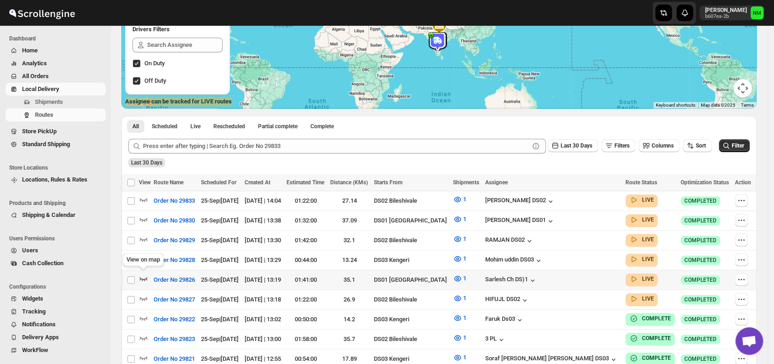
click at [142, 277] on icon "button" at bounding box center [143, 278] width 9 height 9
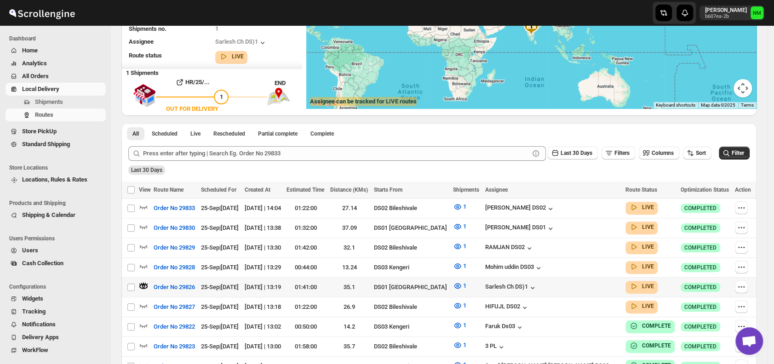
scroll to position [0, 0]
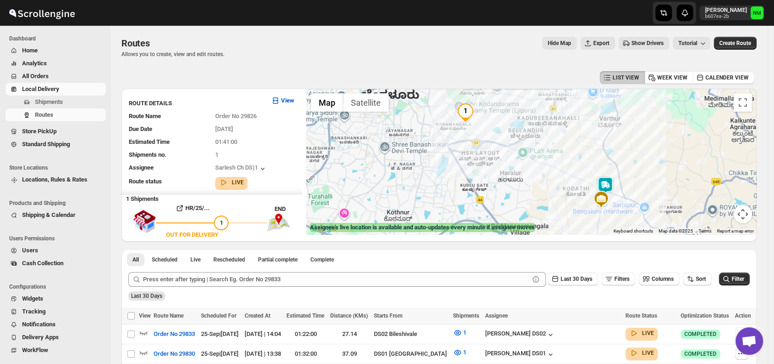
click at [606, 184] on img at bounding box center [605, 186] width 18 height 18
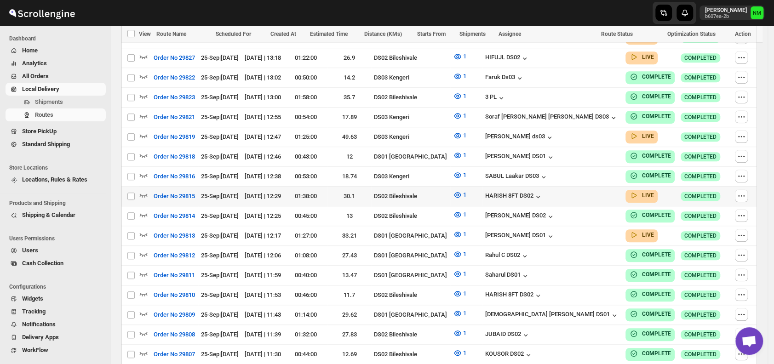
scroll to position [378, 0]
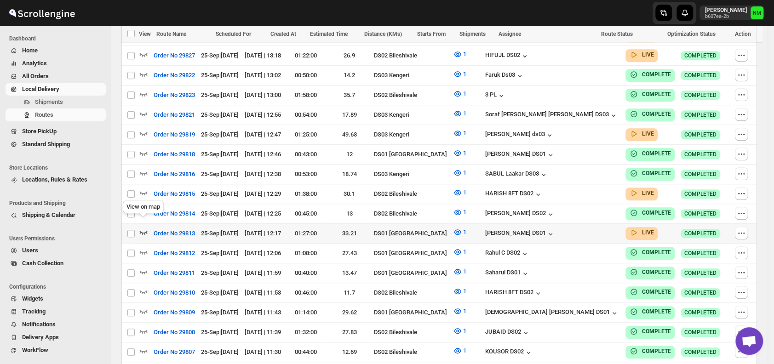
click at [147, 228] on icon "button" at bounding box center [143, 232] width 9 height 9
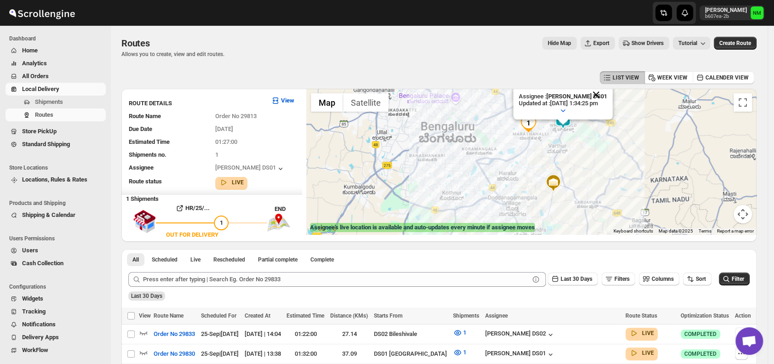
click at [607, 93] on button "Close" at bounding box center [596, 95] width 22 height 22
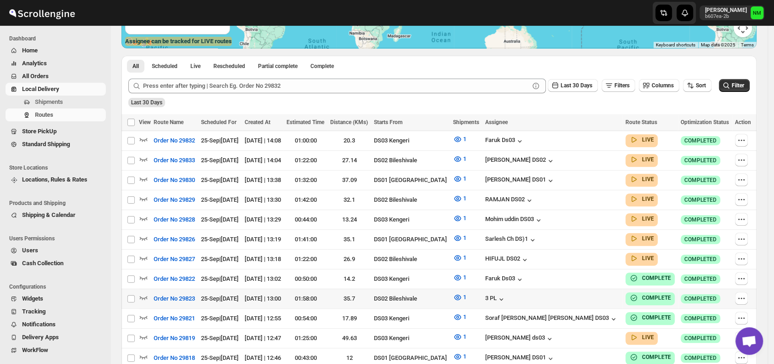
scroll to position [187, 0]
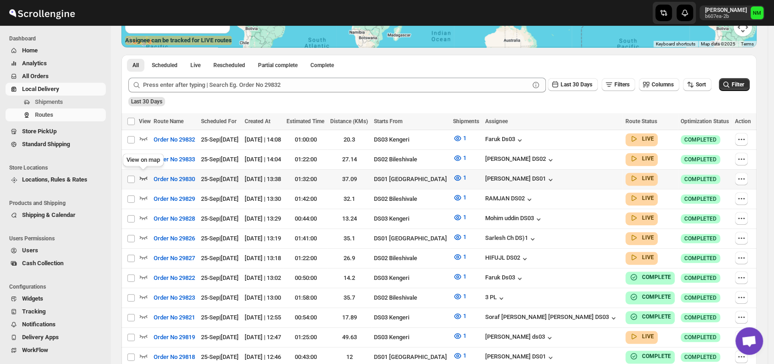
click at [141, 175] on icon "button" at bounding box center [143, 177] width 9 height 9
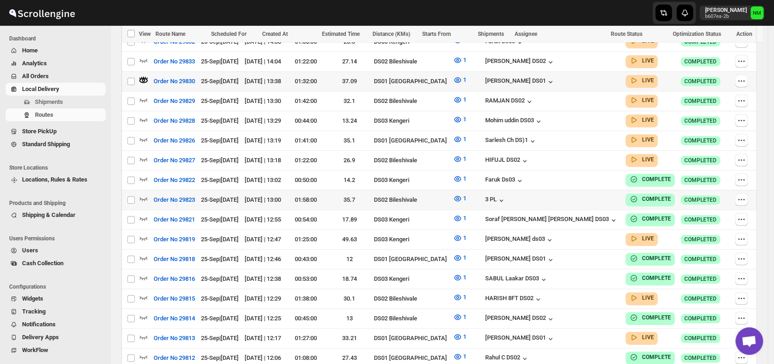
scroll to position [293, 0]
click at [143, 335] on icon "button" at bounding box center [144, 337] width 8 height 4
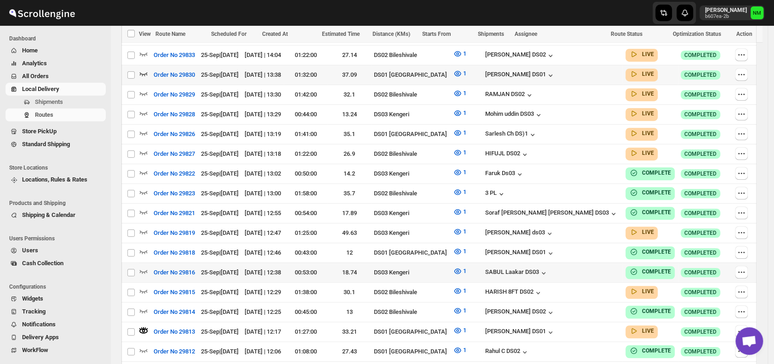
scroll to position [297, 0]
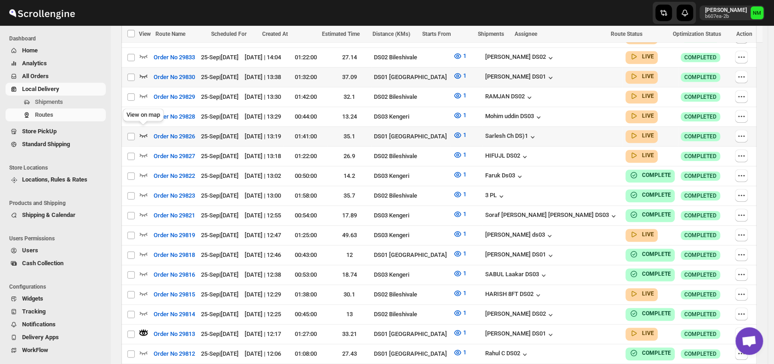
click at [146, 131] on icon "button" at bounding box center [143, 135] width 9 height 9
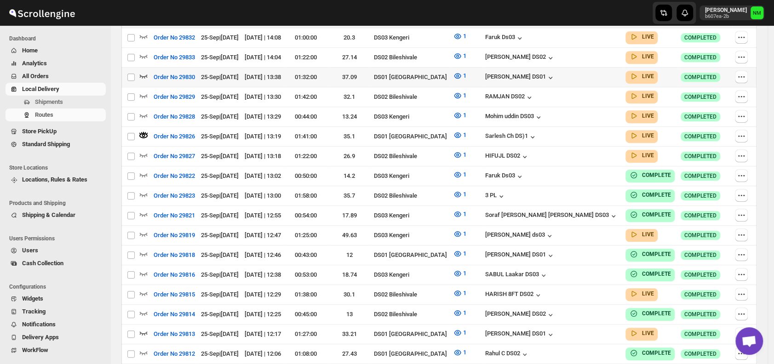
scroll to position [0, 0]
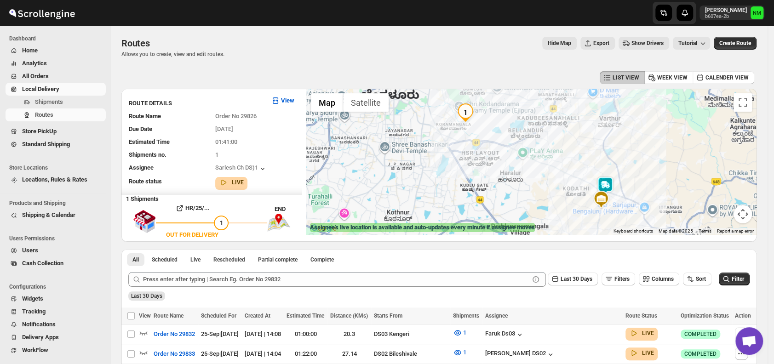
click at [611, 188] on img at bounding box center [605, 186] width 18 height 18
click at [645, 140] on button "Close" at bounding box center [634, 142] width 22 height 22
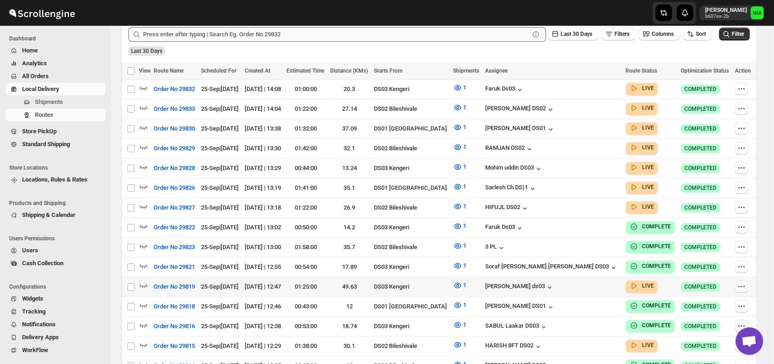
scroll to position [239, 0]
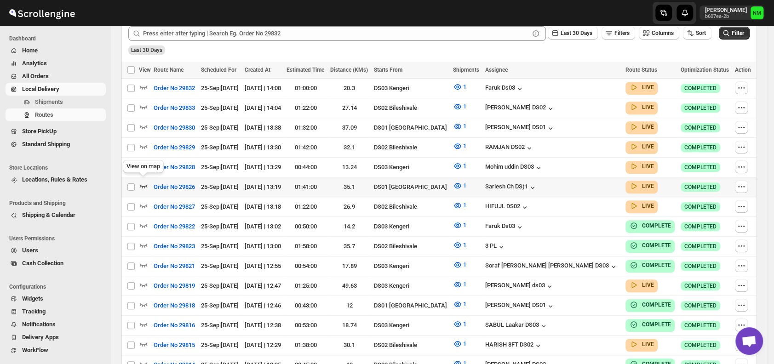
click at [142, 185] on icon "button" at bounding box center [144, 187] width 8 height 4
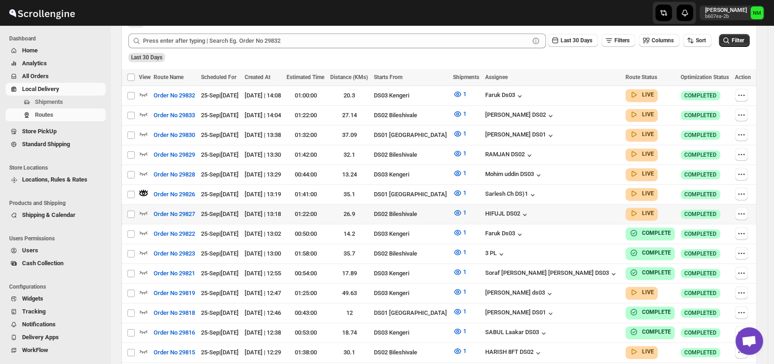
scroll to position [0, 0]
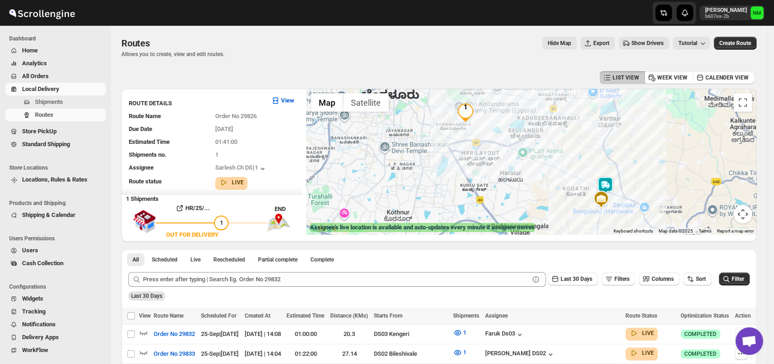
click at [605, 189] on img at bounding box center [605, 186] width 18 height 18
click at [645, 139] on button "Close" at bounding box center [634, 142] width 22 height 22
click at [456, 122] on img at bounding box center [457, 114] width 18 height 18
click at [460, 116] on img at bounding box center [457, 114] width 18 height 18
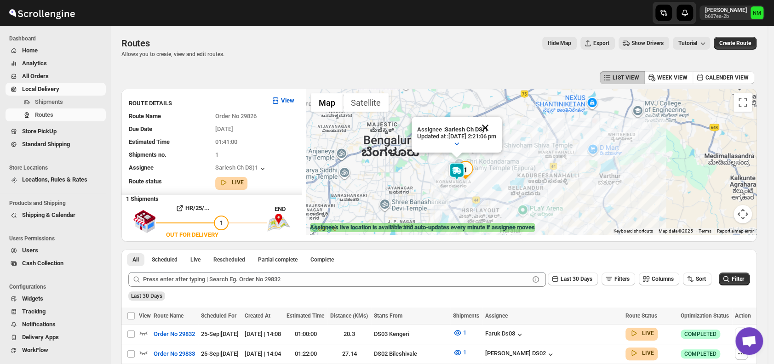
click at [496, 128] on button "Close" at bounding box center [485, 128] width 22 height 22
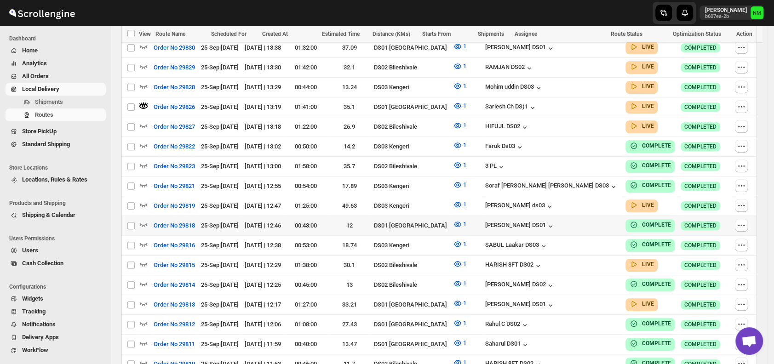
scroll to position [329, 0]
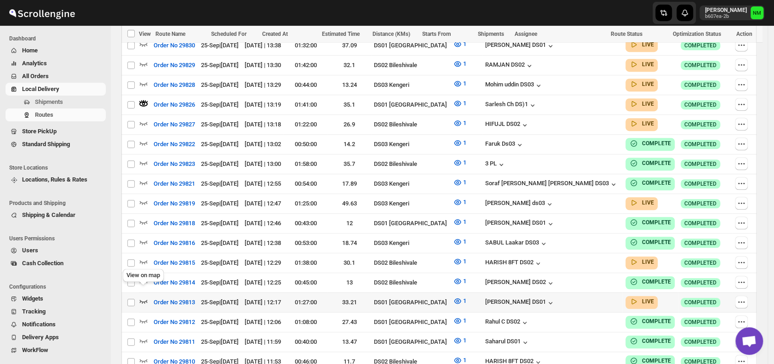
click at [144, 300] on icon "button" at bounding box center [144, 302] width 8 height 4
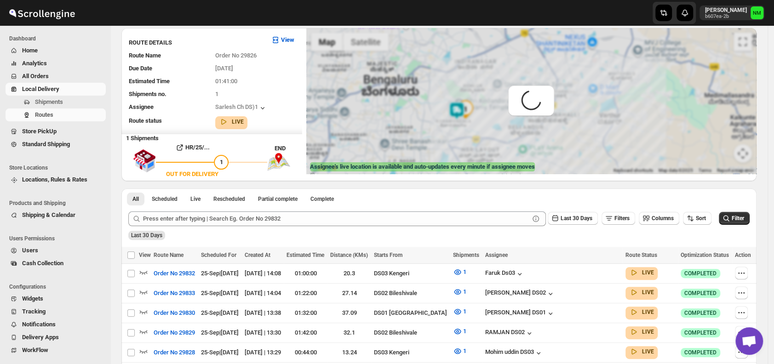
scroll to position [0, 0]
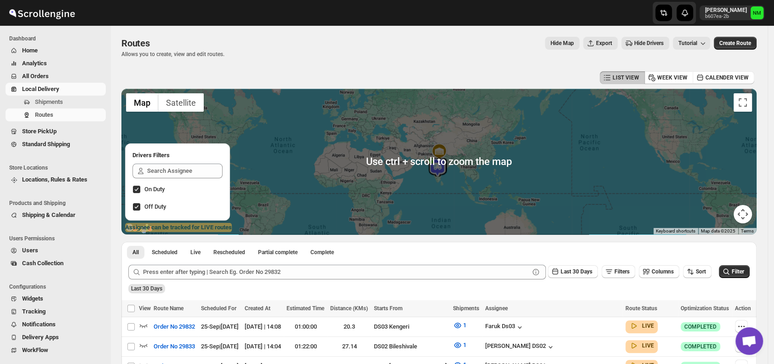
scroll to position [210, 0]
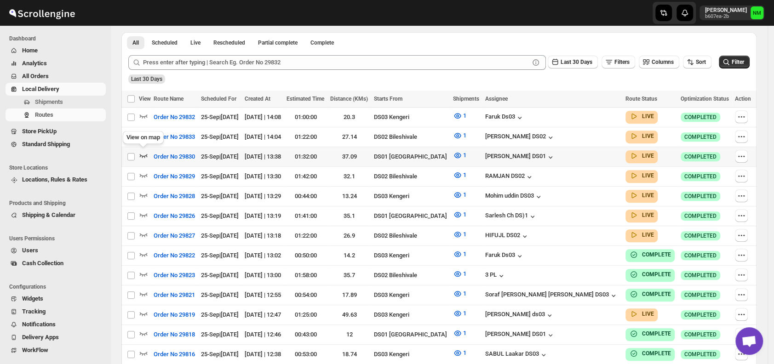
click at [146, 155] on icon "button" at bounding box center [144, 156] width 8 height 4
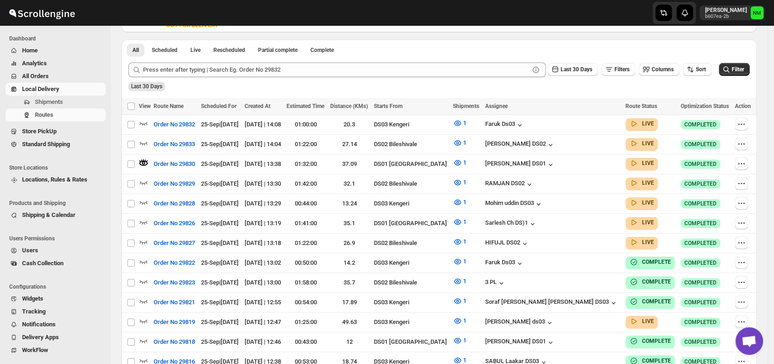
scroll to position [0, 0]
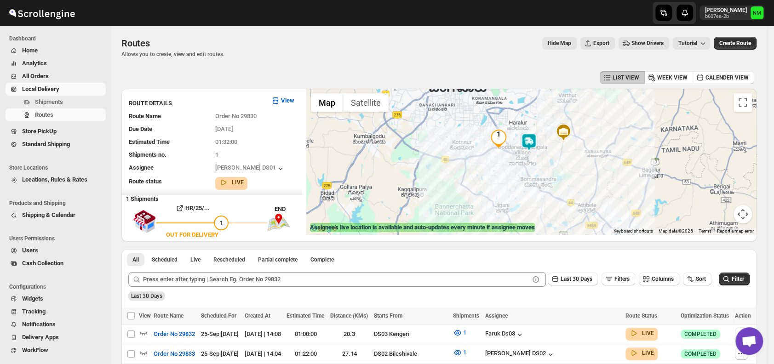
click at [538, 145] on img at bounding box center [529, 142] width 18 height 18
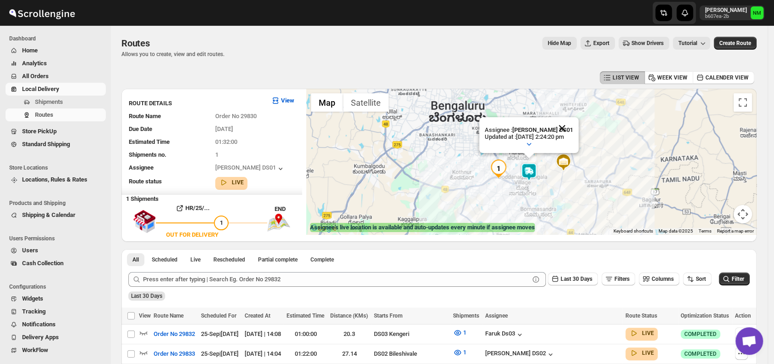
click at [573, 127] on button "Close" at bounding box center [562, 128] width 22 height 22
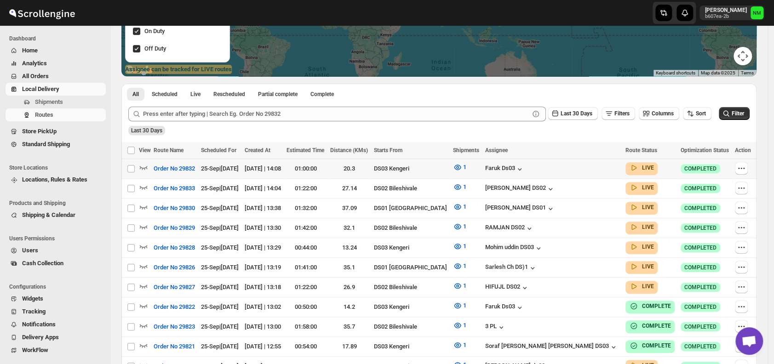
scroll to position [159, 0]
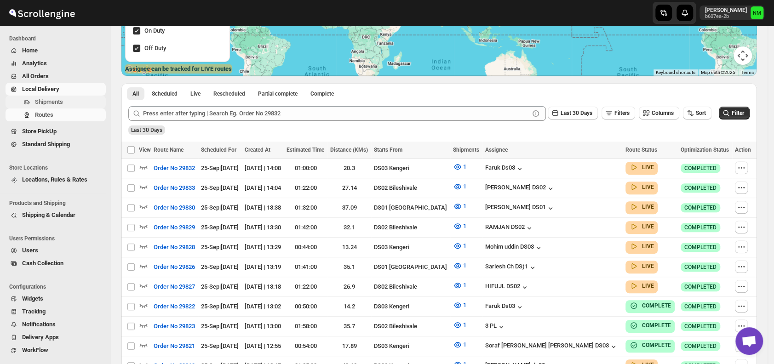
click at [63, 99] on span "Shipments" at bounding box center [69, 102] width 69 height 9
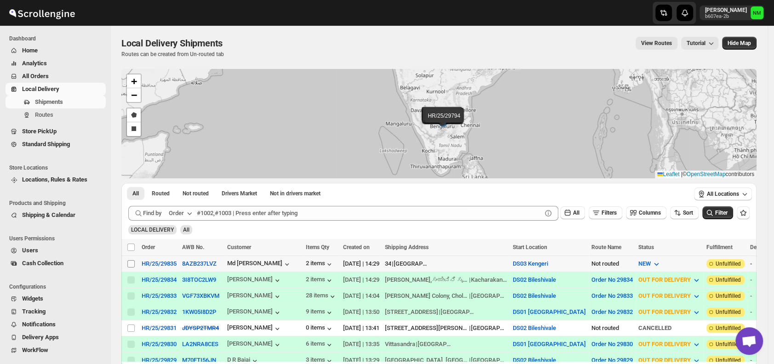
click at [133, 264] on input "Select shipment" at bounding box center [130, 263] width 7 height 7
checkbox input "true"
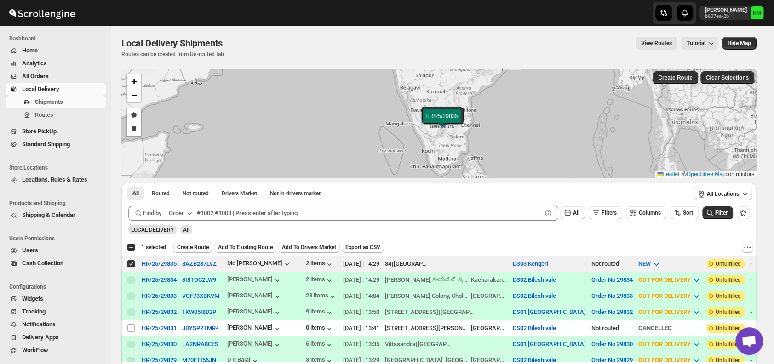
click at [197, 245] on span "Create Route" at bounding box center [193, 247] width 32 height 7
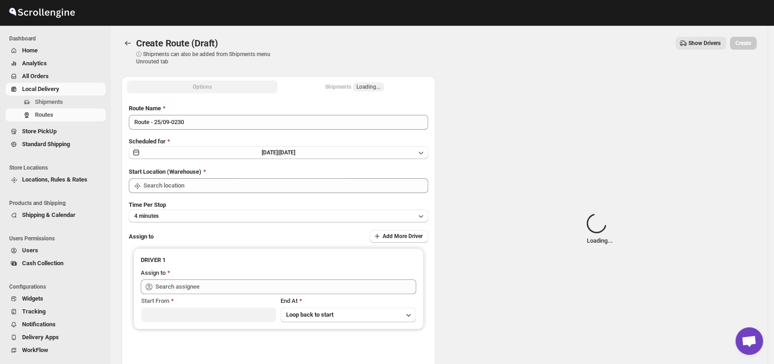
type input "DS03 Kengeri"
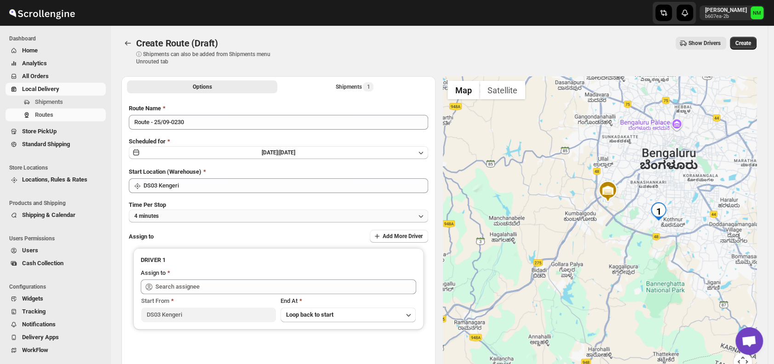
click at [201, 216] on button "4 minutes" at bounding box center [279, 216] width 300 height 13
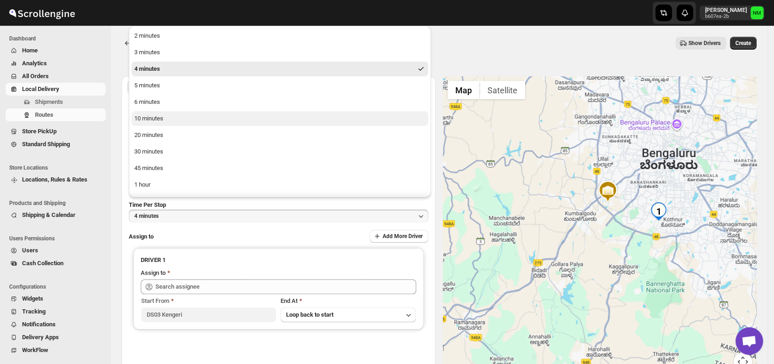
click at [164, 121] on button "10 minutes" at bounding box center [280, 118] width 297 height 15
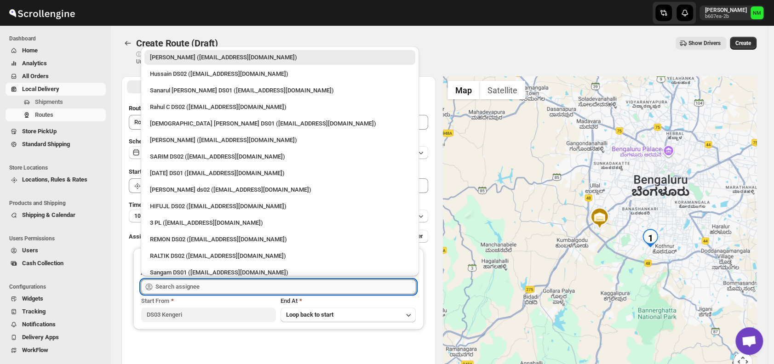
click at [222, 281] on input "text" at bounding box center [286, 287] width 261 height 15
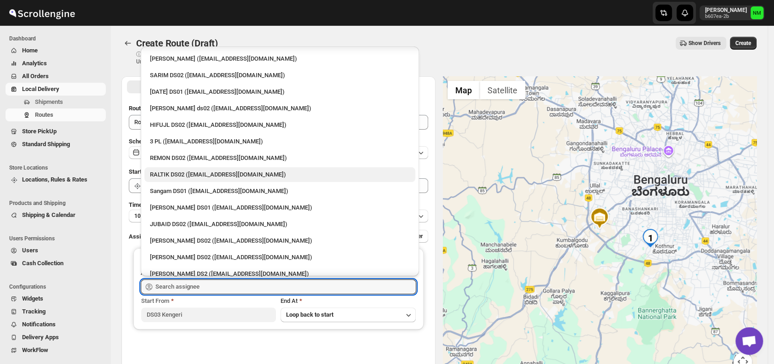
scroll to position [83, 0]
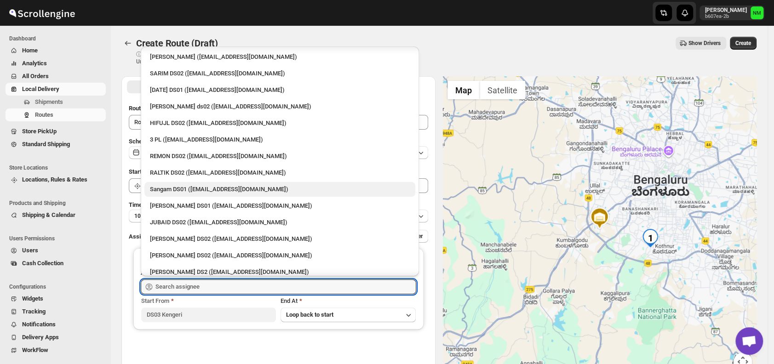
click at [179, 185] on div "Sangam DS01 ([EMAIL_ADDRESS][DOMAIN_NAME])" at bounding box center [280, 189] width 260 height 9
type input "Sangam DS01 ([EMAIL_ADDRESS][DOMAIN_NAME])"
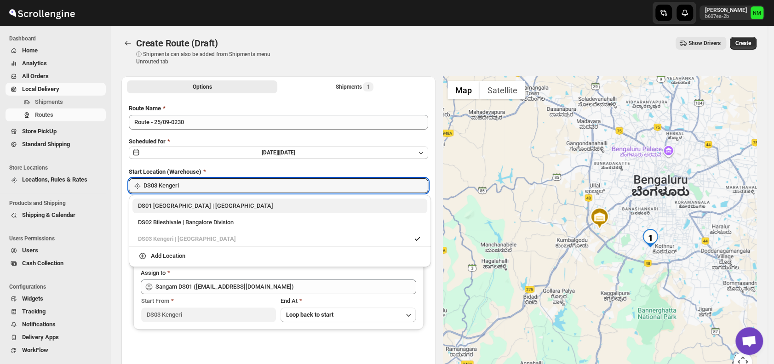
click at [144, 209] on div "DS01 Sarjapur | Bengaluru" at bounding box center [280, 206] width 284 height 9
type input "DS01 [GEOGRAPHIC_DATA]"
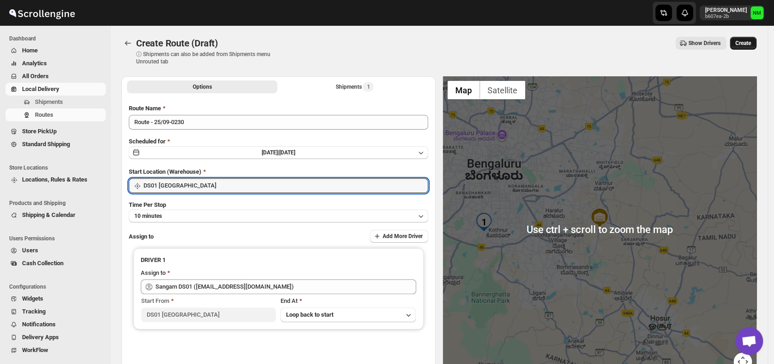
click at [751, 42] on span "Create" at bounding box center [744, 43] width 16 height 7
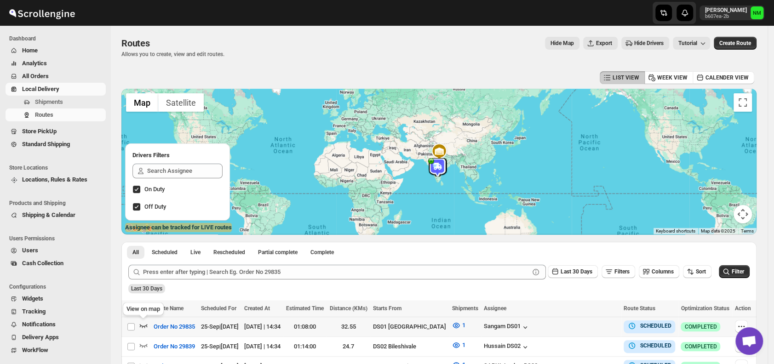
click at [146, 326] on icon "button" at bounding box center [144, 326] width 8 height 4
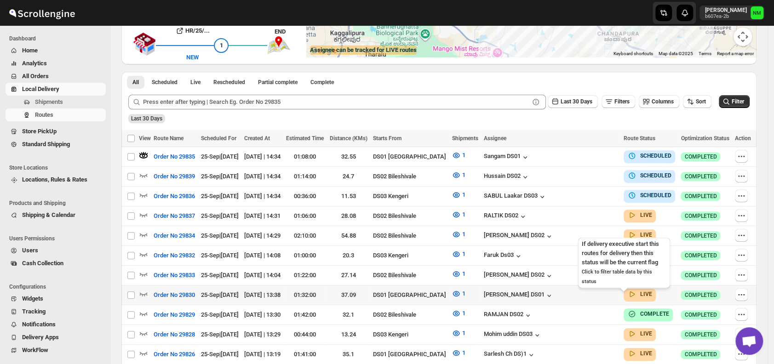
scroll to position [179, 0]
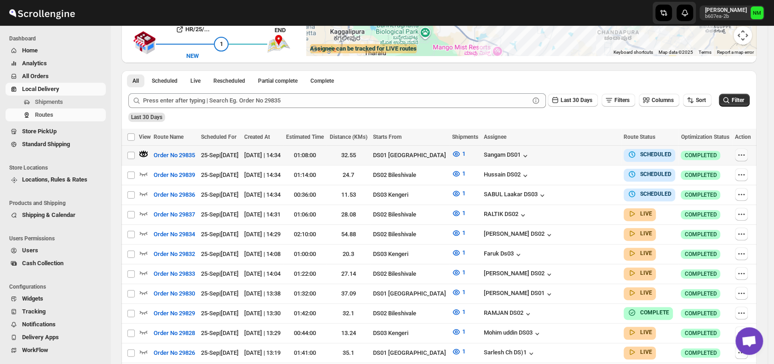
click at [742, 155] on icon "button" at bounding box center [741, 154] width 9 height 9
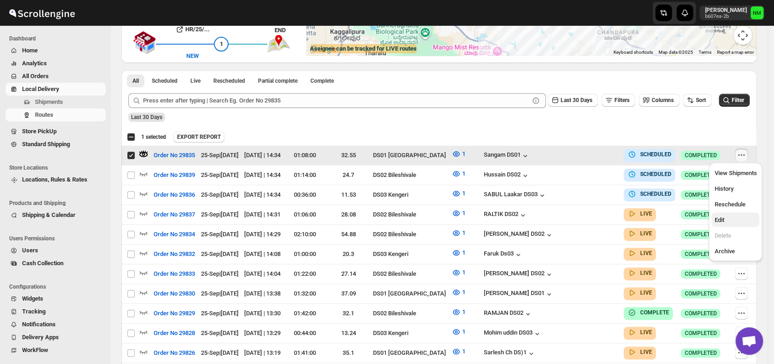
click at [719, 221] on span "Edit" at bounding box center [720, 220] width 10 height 7
checkbox input "false"
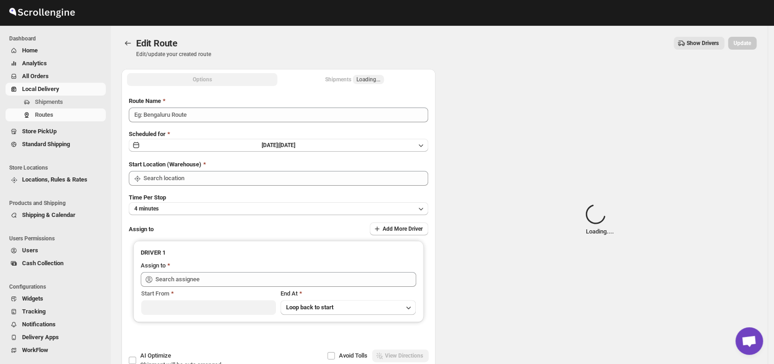
type input "Order No 29835"
type input "DS01 [GEOGRAPHIC_DATA]"
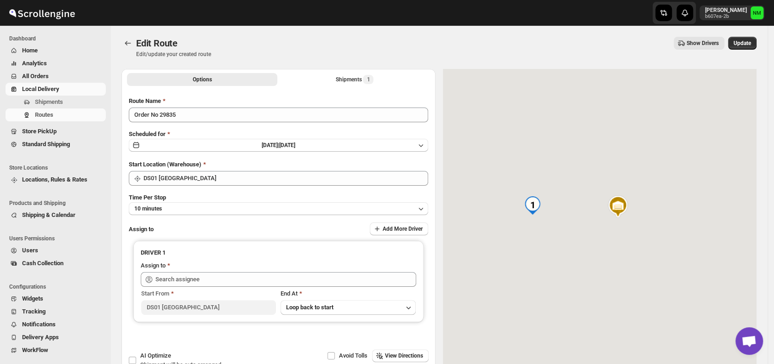
type input "Sangam DS01 (relov34542@lassora.com)"
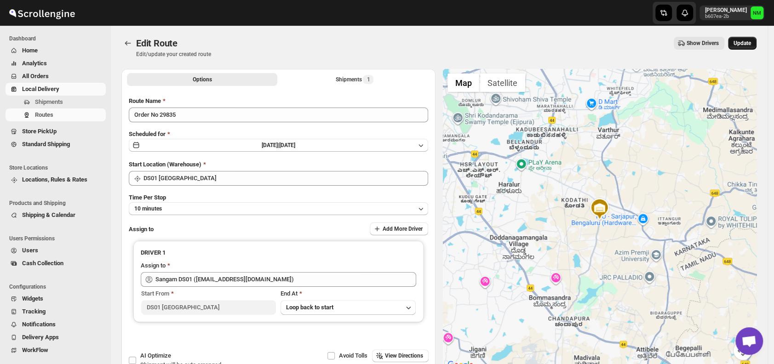
click at [744, 49] on button "Update" at bounding box center [742, 43] width 29 height 13
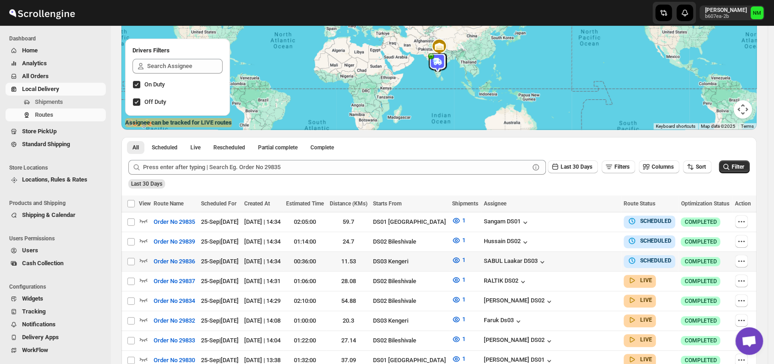
scroll to position [107, 0]
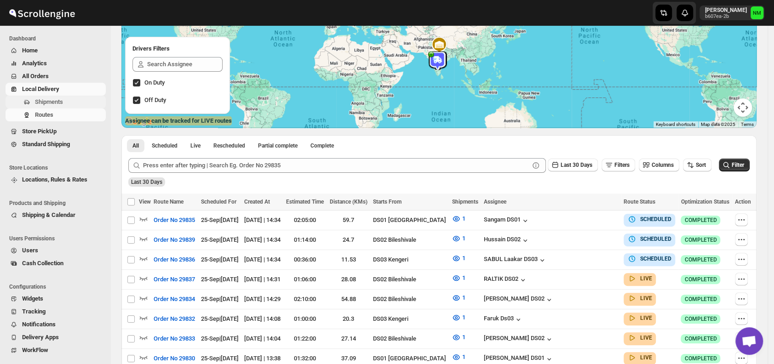
click at [75, 101] on span "Shipments" at bounding box center [69, 102] width 69 height 9
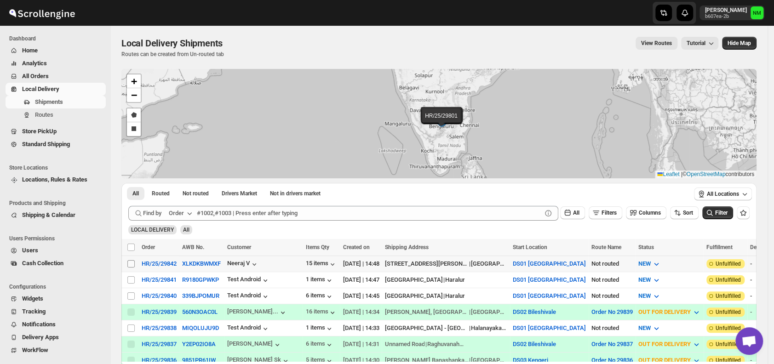
click at [131, 265] on input "Select shipment" at bounding box center [130, 263] width 7 height 7
checkbox input "true"
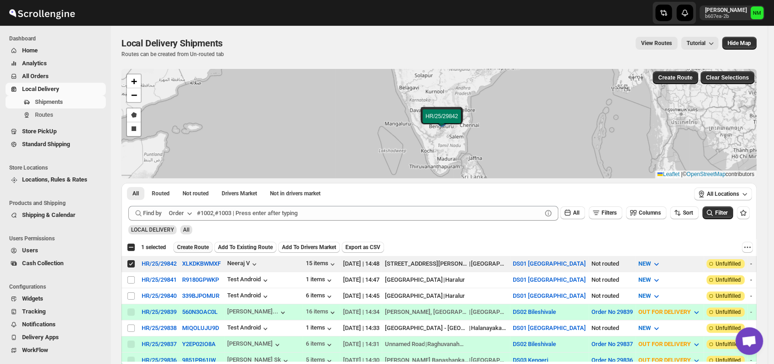
click at [196, 245] on span "Create Route" at bounding box center [193, 247] width 32 height 7
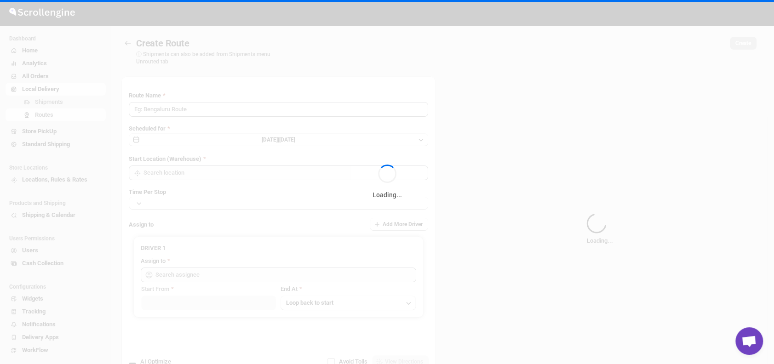
type input "Route - 25/09-0249"
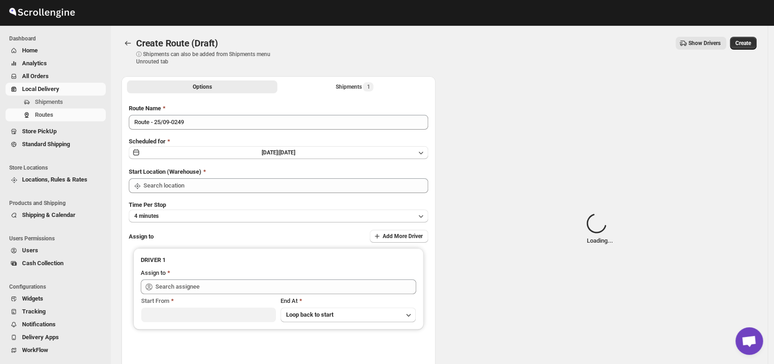
type input "DS01 [GEOGRAPHIC_DATA]"
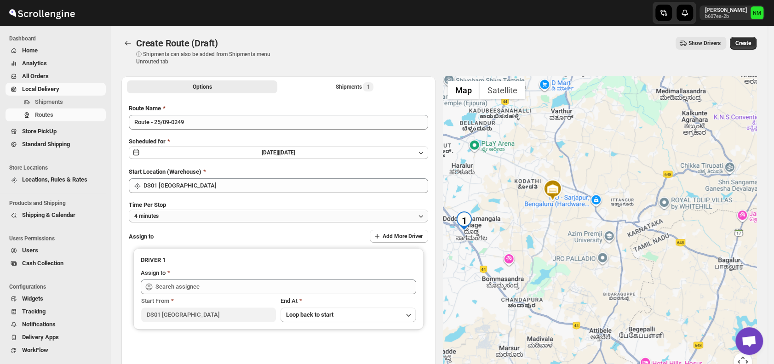
click at [198, 217] on button "4 minutes" at bounding box center [279, 216] width 300 height 13
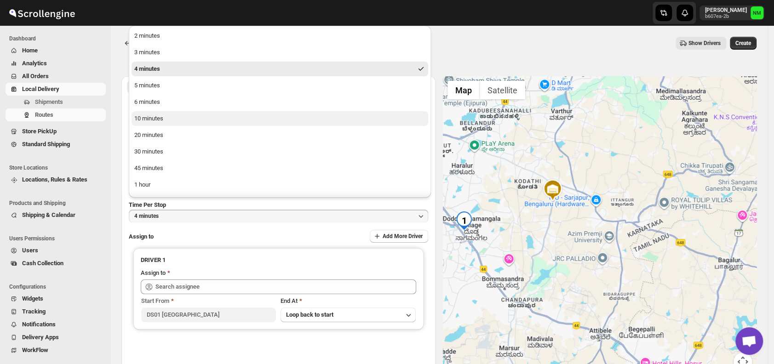
click at [160, 120] on div "10 minutes" at bounding box center [148, 118] width 29 height 9
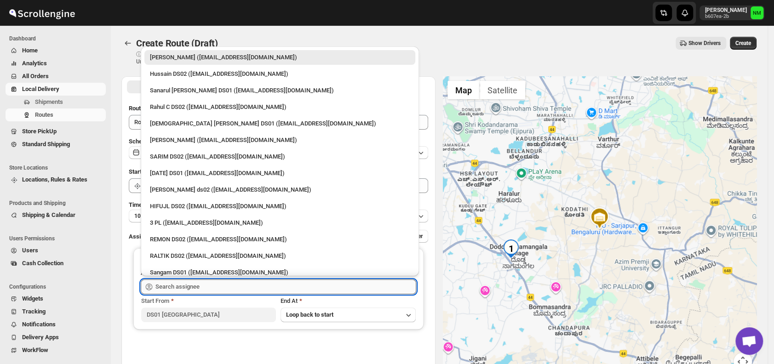
click at [232, 288] on input "text" at bounding box center [286, 287] width 261 height 15
click at [159, 172] on div "Raja DS01 (gasecig398@owlny.com)" at bounding box center [280, 173] width 260 height 9
type input "Raja DS01 (gasecig398@owlny.com)"
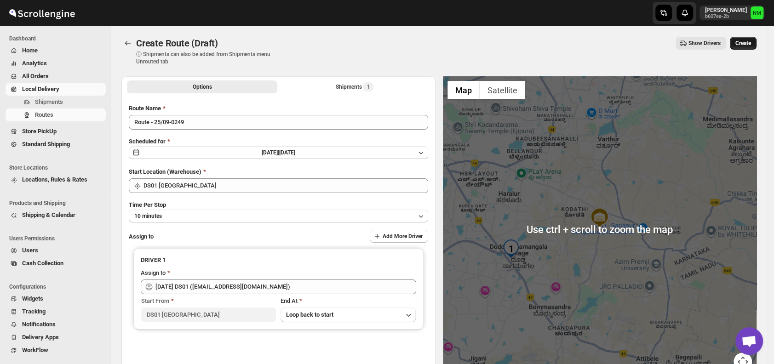
click at [749, 40] on span "Create" at bounding box center [744, 43] width 16 height 7
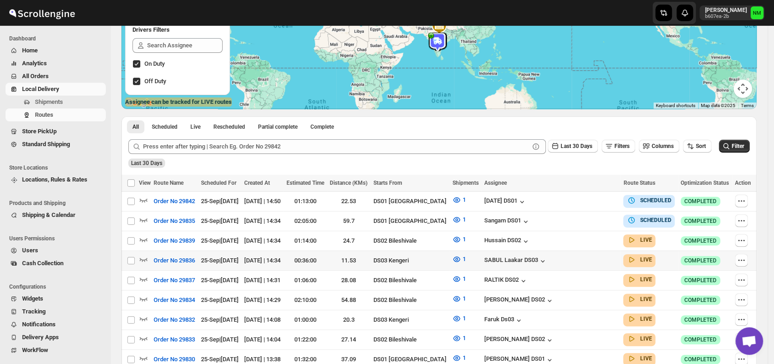
scroll to position [127, 0]
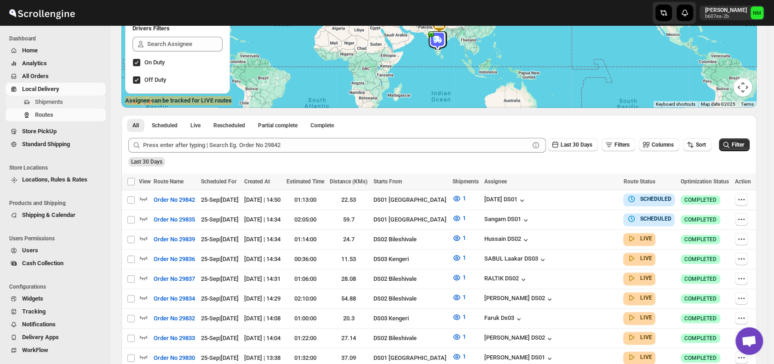
click at [72, 104] on span "Shipments" at bounding box center [69, 102] width 69 height 9
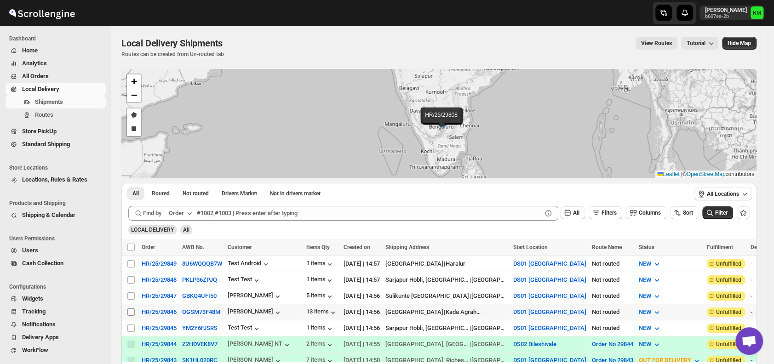
click at [129, 309] on input "Select shipment" at bounding box center [130, 312] width 7 height 7
checkbox input "true"
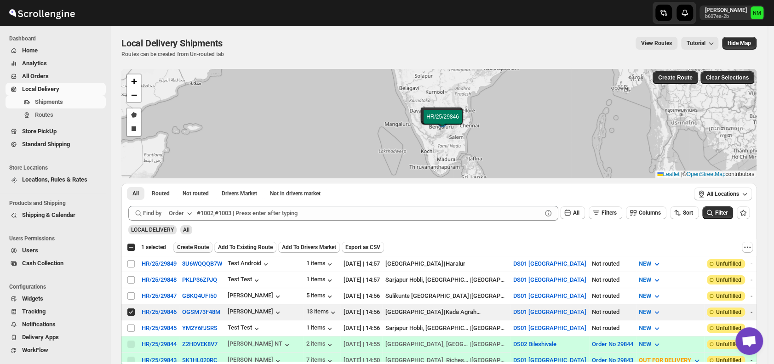
click at [184, 244] on span "Create Route" at bounding box center [193, 247] width 32 height 7
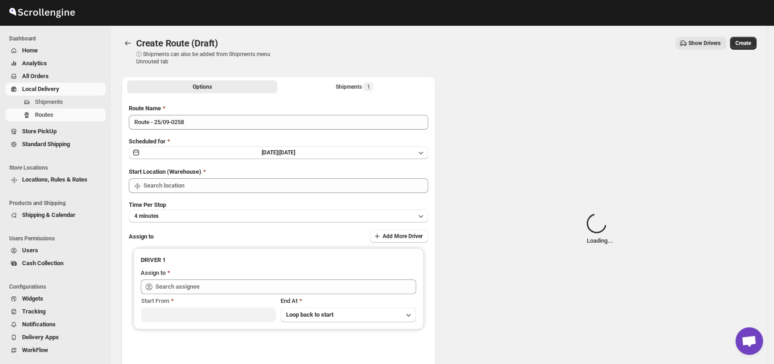
type input "DS01 [GEOGRAPHIC_DATA]"
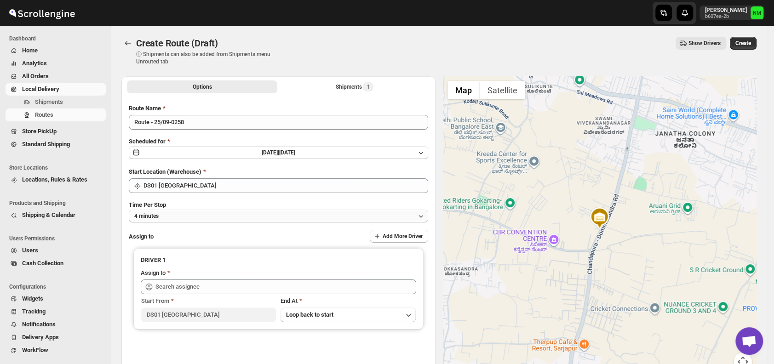
click at [186, 219] on button "4 minutes" at bounding box center [279, 216] width 300 height 13
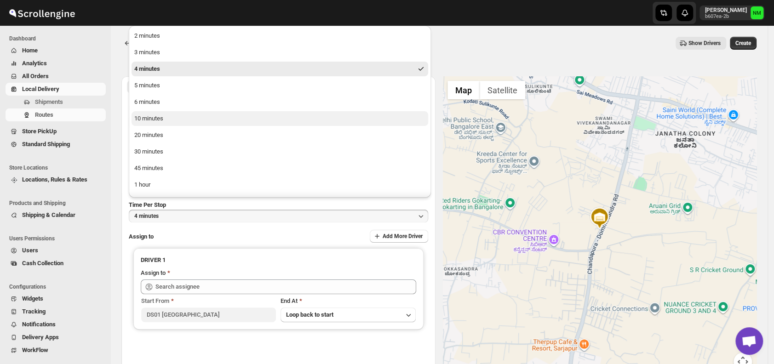
click at [175, 118] on button "10 minutes" at bounding box center [280, 118] width 297 height 15
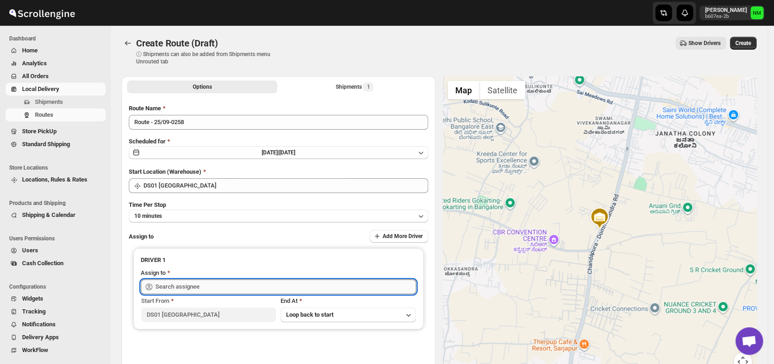
click at [219, 286] on input "text" at bounding box center [286, 287] width 261 height 15
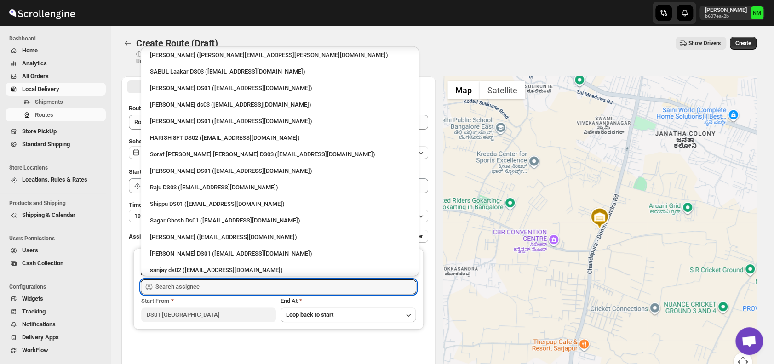
scroll to position [653, 0]
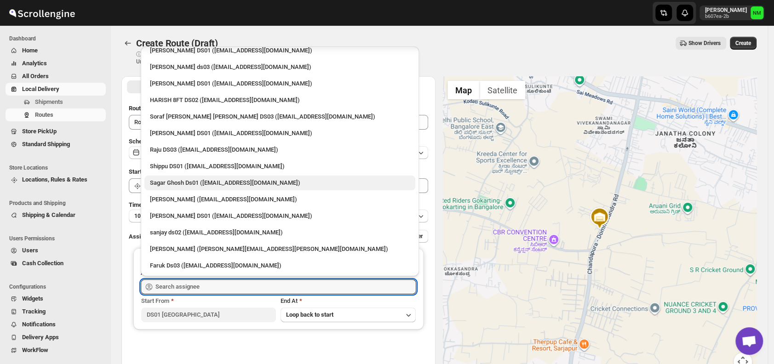
click at [173, 180] on div "Sagar Ghosh Ds01 ([EMAIL_ADDRESS][DOMAIN_NAME])" at bounding box center [280, 183] width 260 height 9
type input "Sagar Ghosh Ds01 ([EMAIL_ADDRESS][DOMAIN_NAME])"
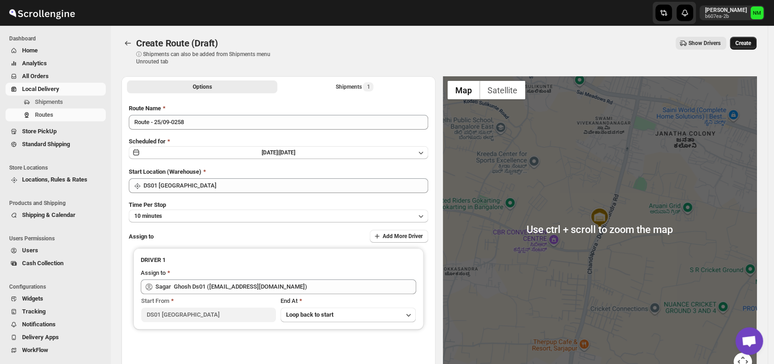
click at [749, 45] on span "Create" at bounding box center [744, 43] width 16 height 7
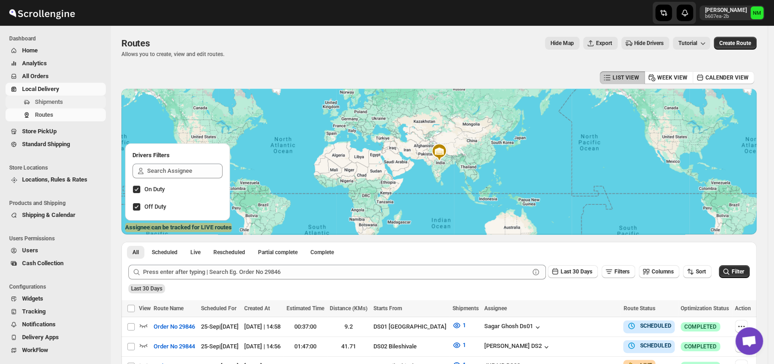
click at [62, 98] on span "Shipments" at bounding box center [49, 101] width 28 height 7
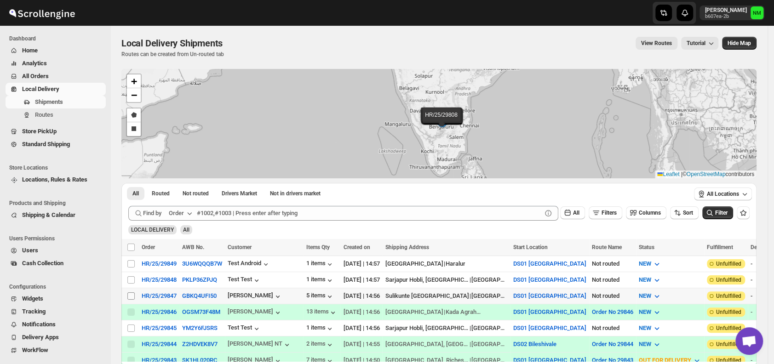
click at [131, 294] on input "Select shipment" at bounding box center [130, 296] width 7 height 7
checkbox input "true"
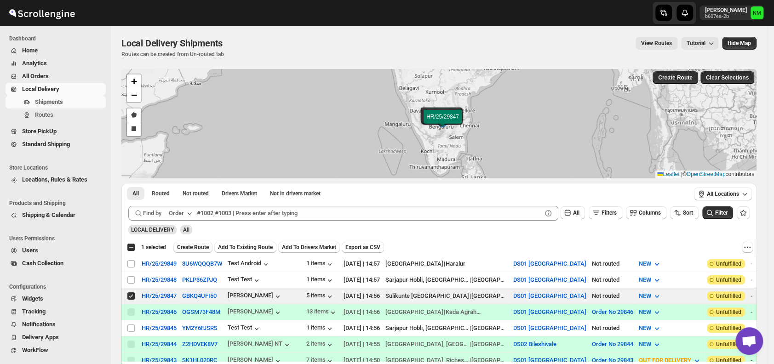
click at [191, 244] on span "Create Route" at bounding box center [193, 247] width 32 height 7
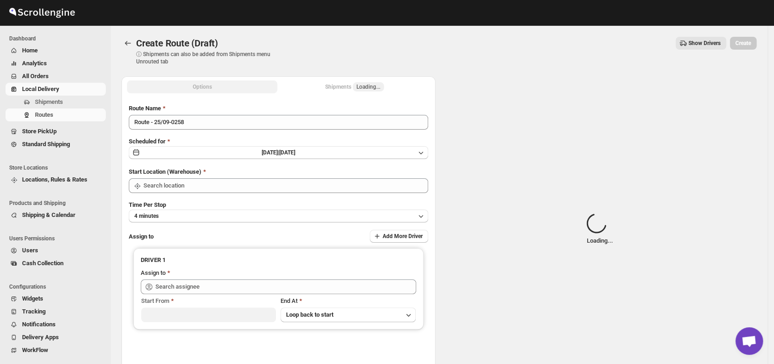
type input "DS01 [GEOGRAPHIC_DATA]"
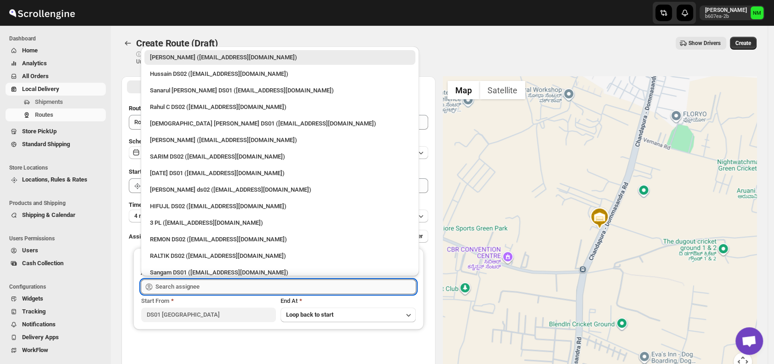
click at [220, 285] on input "text" at bounding box center [286, 287] width 261 height 15
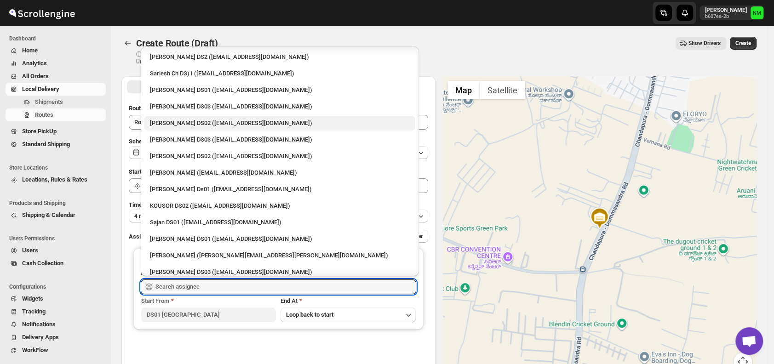
scroll to position [321, 0]
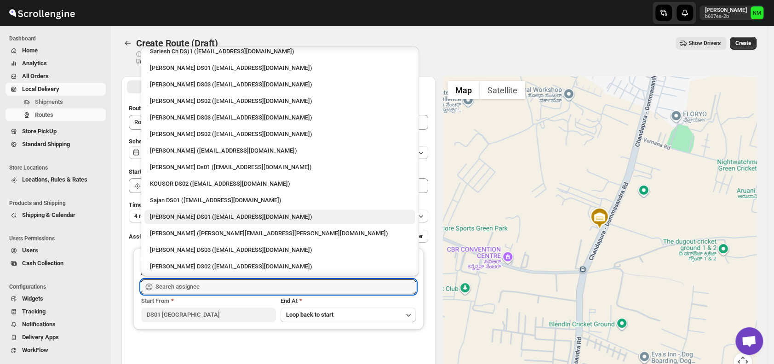
click at [173, 215] on div "Jubed DS01 (gedoc78193@dariolo.com)" at bounding box center [280, 217] width 260 height 9
type input "Jubed DS01 (gedoc78193@dariolo.com)"
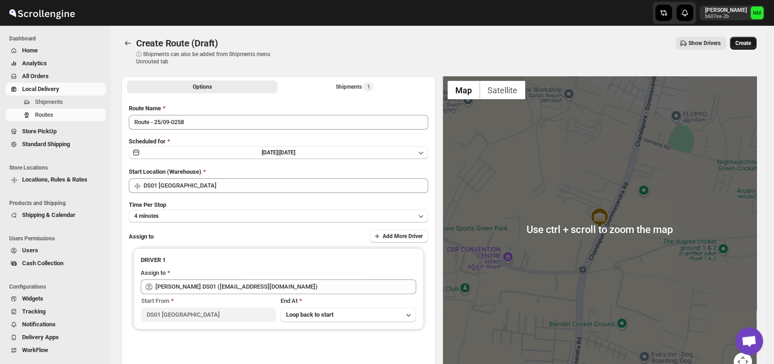
click at [748, 47] on button "Create" at bounding box center [743, 43] width 27 height 13
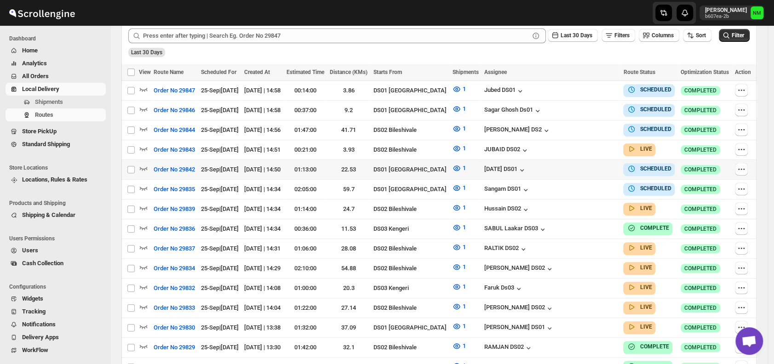
scroll to position [237, 0]
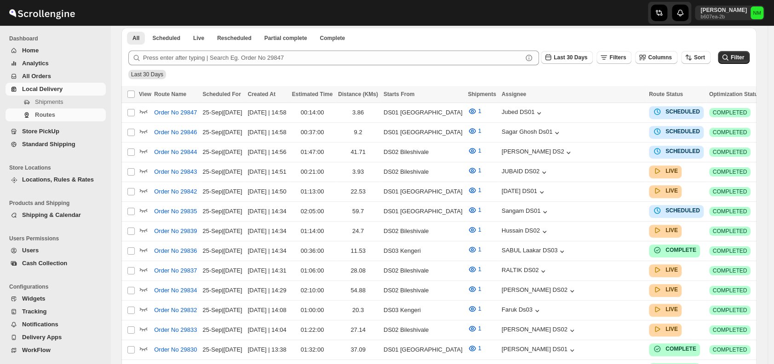
scroll to position [237, 0]
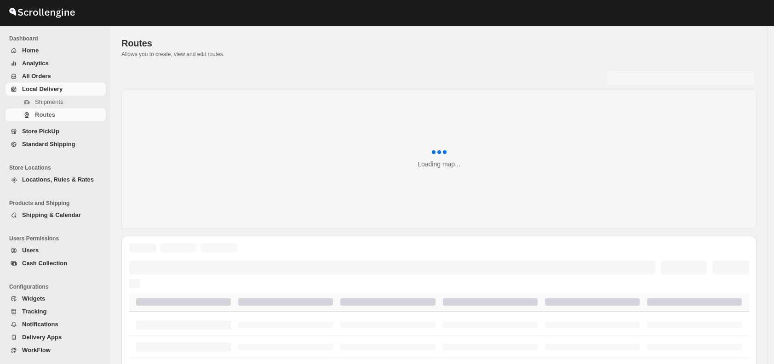
scroll to position [237, 0]
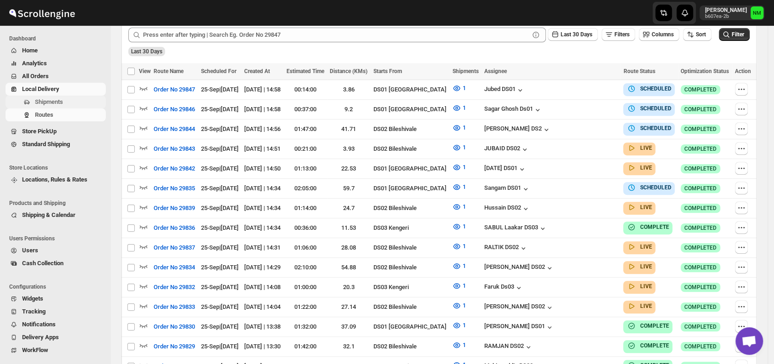
click at [70, 98] on span "Shipments" at bounding box center [69, 102] width 69 height 9
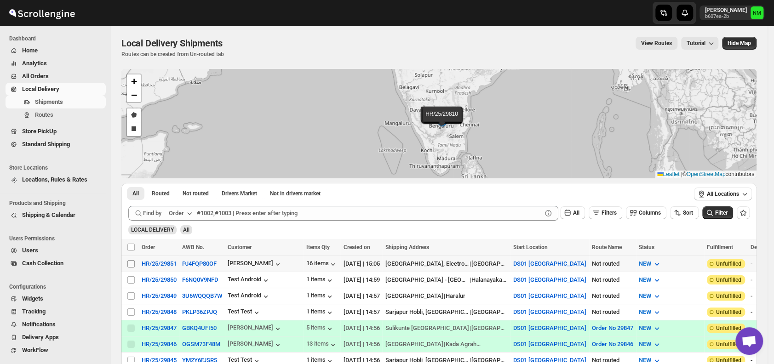
click at [129, 263] on input "Select shipment" at bounding box center [130, 263] width 7 height 7
checkbox input "true"
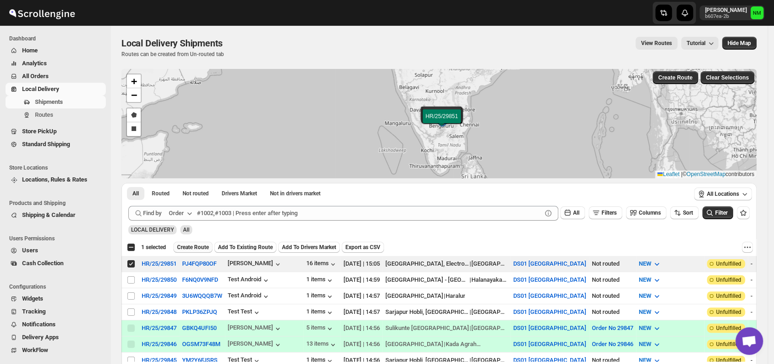
click at [184, 247] on span "Create Route" at bounding box center [193, 247] width 32 height 7
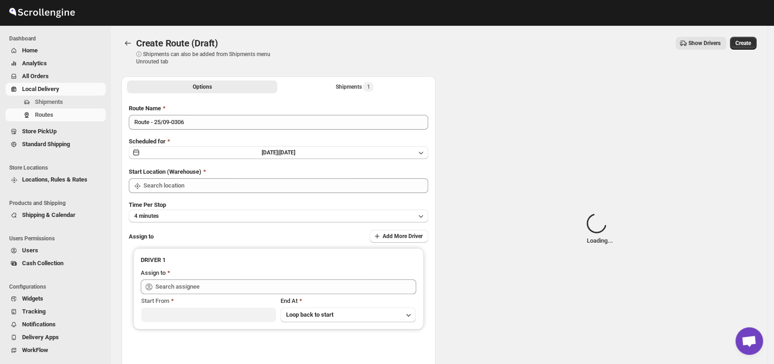
type input "DS01 [GEOGRAPHIC_DATA]"
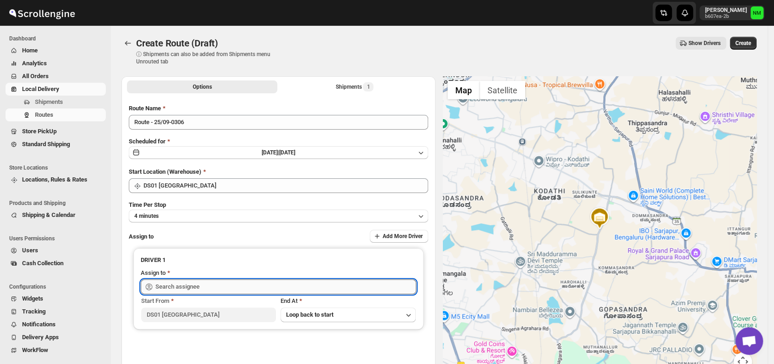
click at [215, 291] on input "text" at bounding box center [286, 287] width 261 height 15
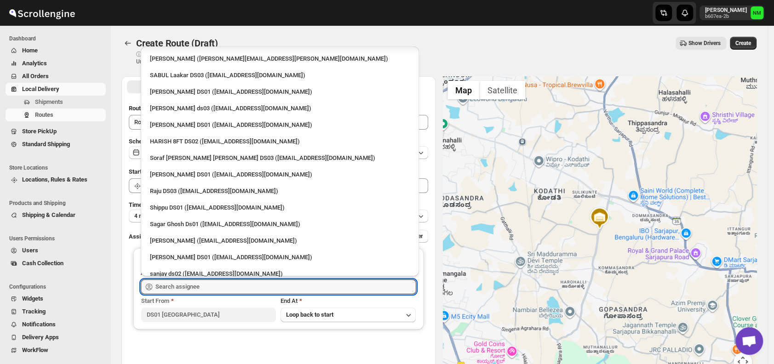
scroll to position [653, 0]
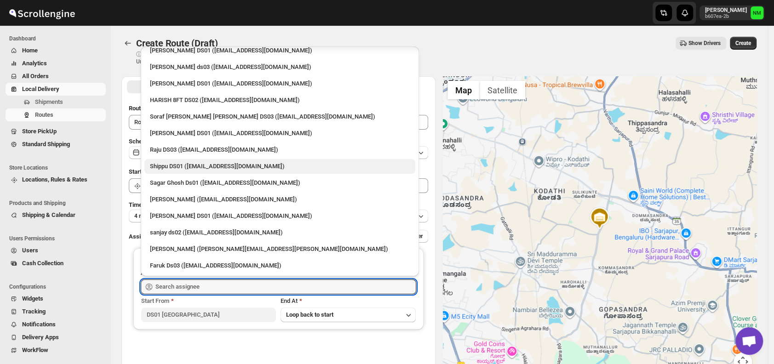
click at [190, 167] on div "Shippu DS01 ([EMAIL_ADDRESS][DOMAIN_NAME])" at bounding box center [280, 166] width 260 height 9
type input "Shippu DS01 ([EMAIL_ADDRESS][DOMAIN_NAME])"
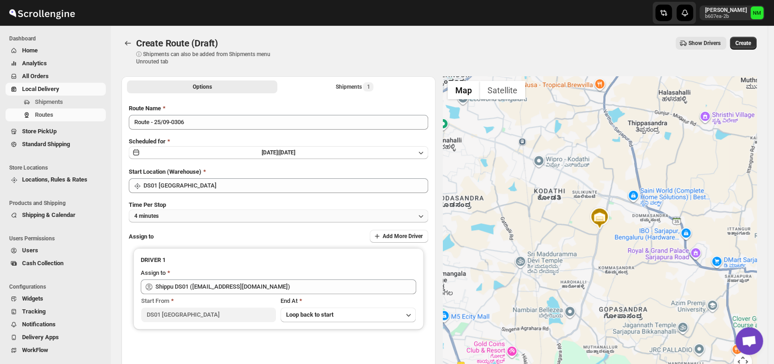
click at [214, 219] on button "4 minutes" at bounding box center [279, 216] width 300 height 13
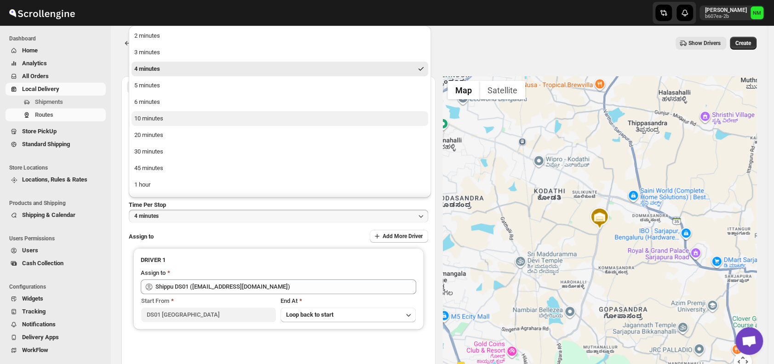
click at [172, 120] on button "10 minutes" at bounding box center [280, 118] width 297 height 15
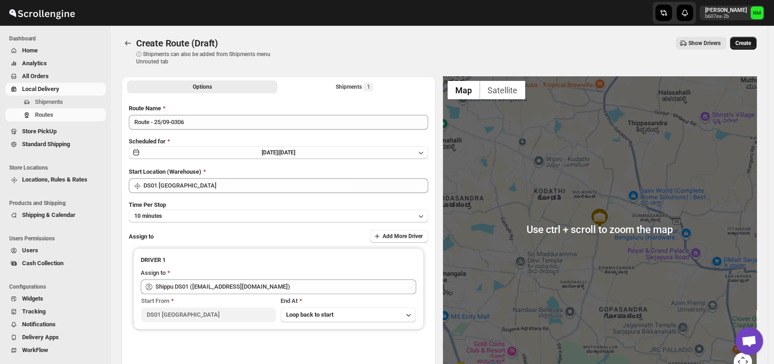
click at [748, 46] on span "Create" at bounding box center [744, 43] width 16 height 7
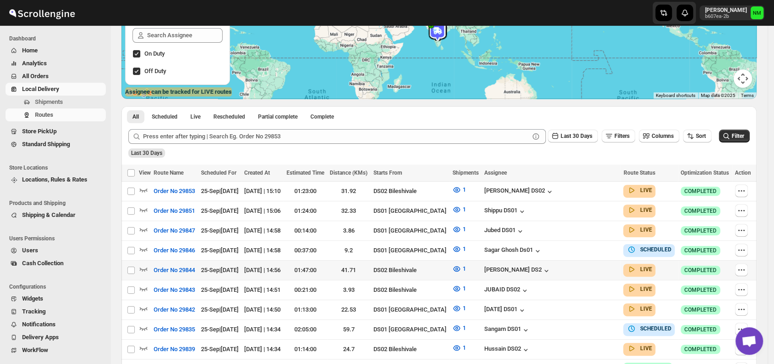
scroll to position [217, 0]
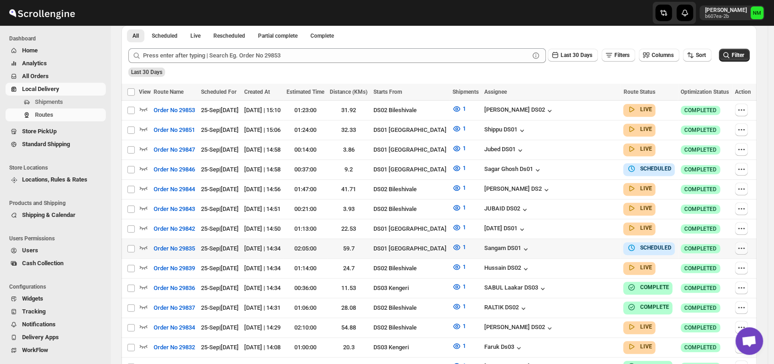
click at [742, 244] on icon "button" at bounding box center [741, 248] width 9 height 9
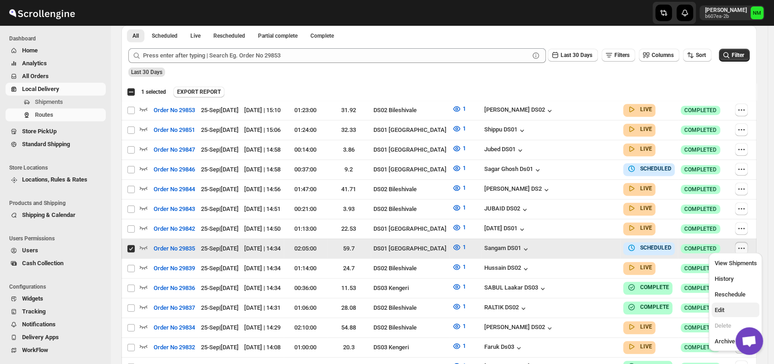
click at [725, 306] on span "Edit" at bounding box center [736, 310] width 42 height 9
checkbox input "false"
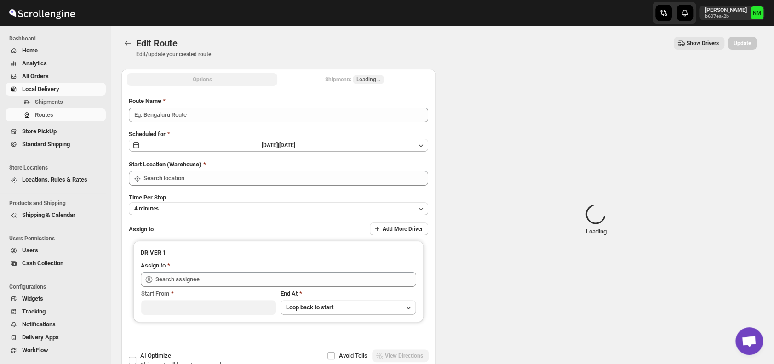
type input "Order No 29835"
type input "DS01 [GEOGRAPHIC_DATA]"
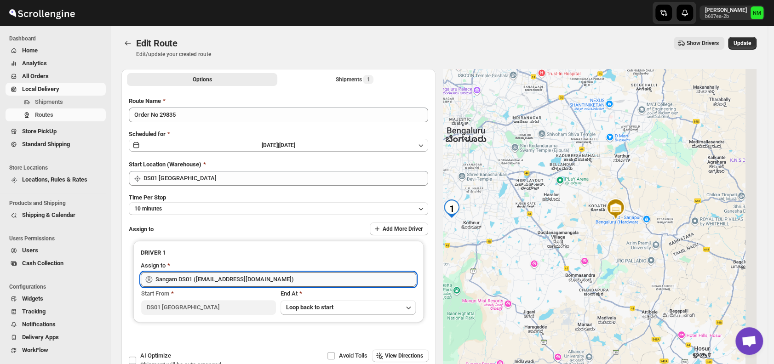
click at [229, 275] on input "Sangam DS01 ([EMAIL_ADDRESS][DOMAIN_NAME])" at bounding box center [286, 279] width 261 height 15
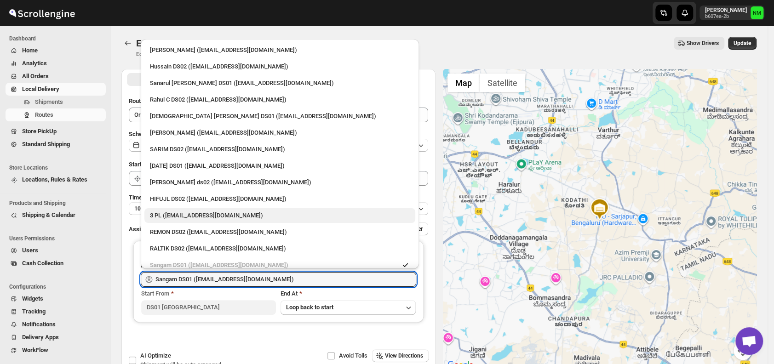
click at [188, 212] on div "3 PL ([EMAIL_ADDRESS][DOMAIN_NAME])" at bounding box center [280, 215] width 260 height 9
type input "3 PL ([EMAIL_ADDRESS][DOMAIN_NAME])"
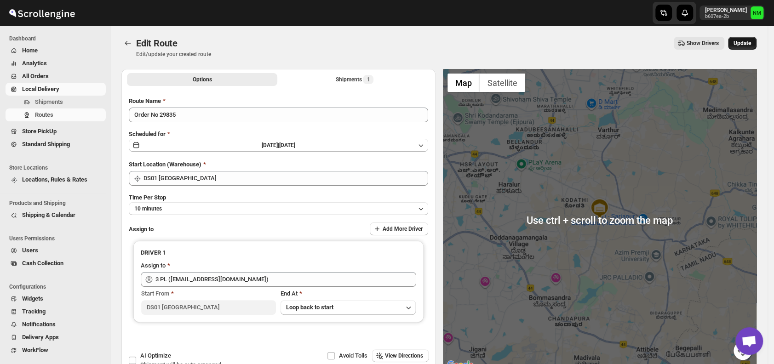
click at [743, 43] on span "Update" at bounding box center [742, 43] width 17 height 7
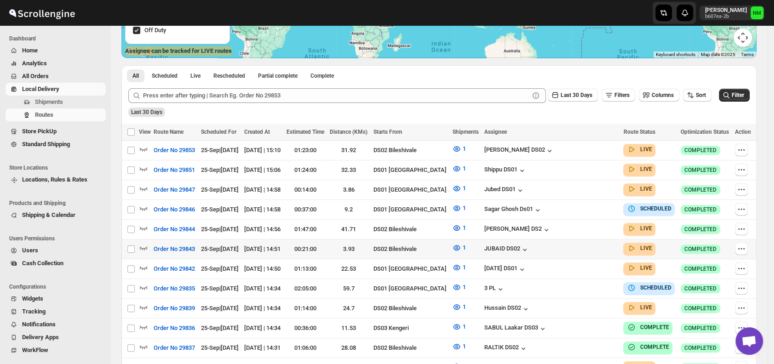
scroll to position [177, 0]
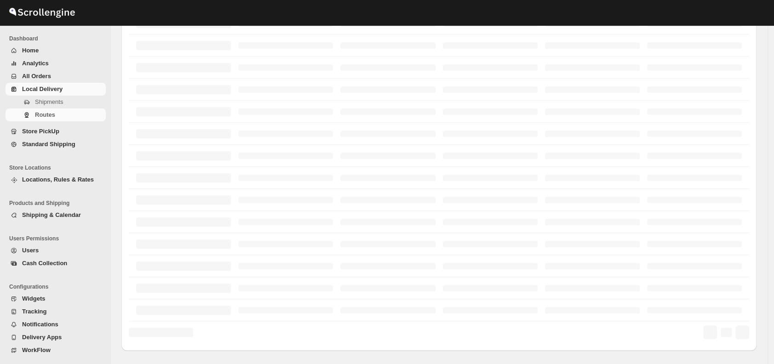
scroll to position [177, 0]
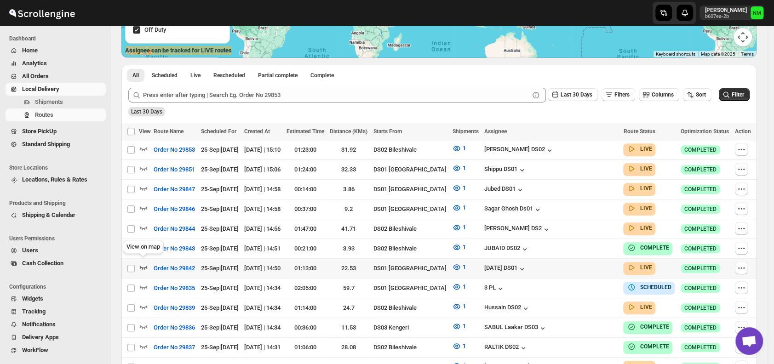
click at [144, 266] on icon "button" at bounding box center [144, 268] width 8 height 4
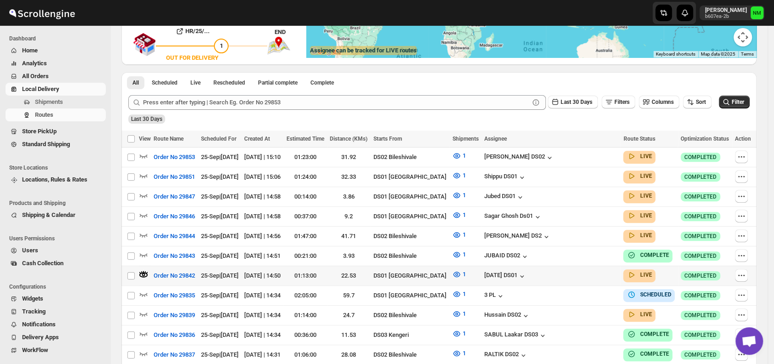
scroll to position [0, 0]
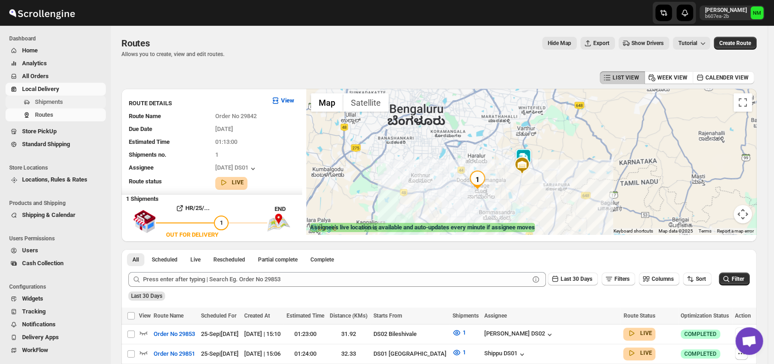
click at [69, 104] on span "Shipments" at bounding box center [69, 102] width 69 height 9
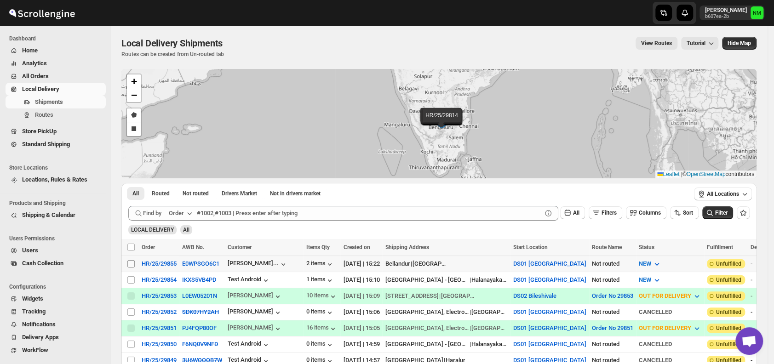
click at [132, 260] on input "Select shipment" at bounding box center [130, 263] width 7 height 7
checkbox input "true"
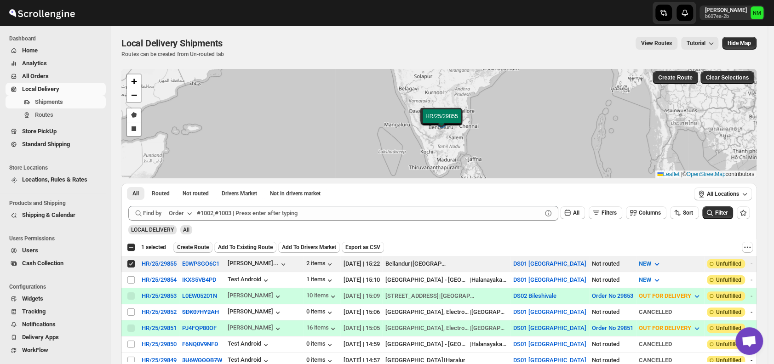
click at [201, 248] on span "Create Route" at bounding box center [193, 247] width 32 height 7
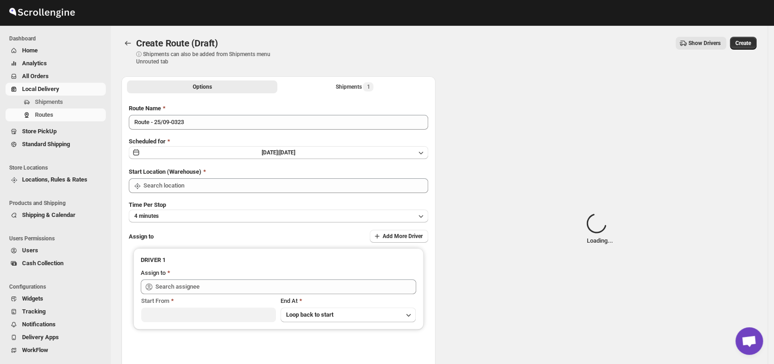
type input "DS01 [GEOGRAPHIC_DATA]"
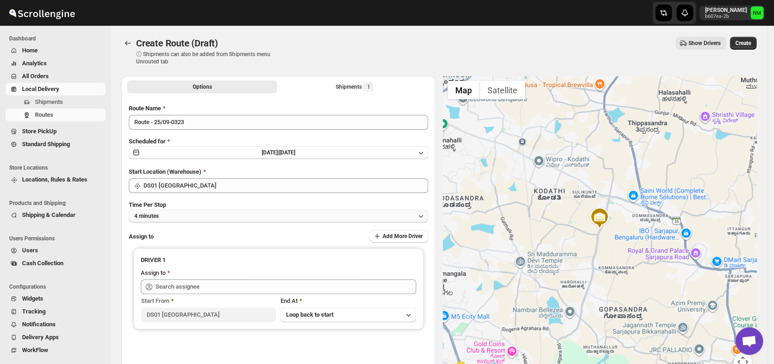
click at [191, 218] on button "4 minutes" at bounding box center [279, 216] width 300 height 13
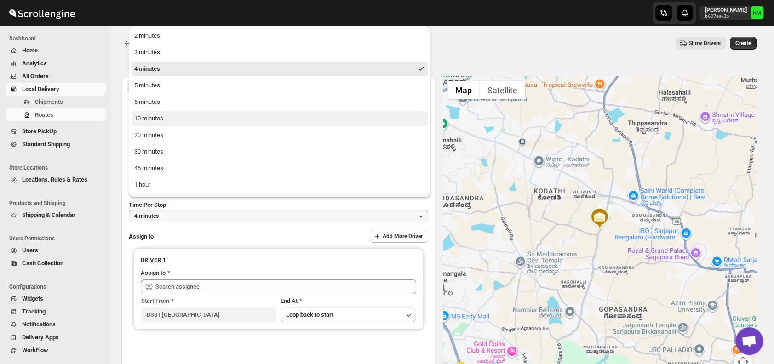
click at [150, 115] on div "10 minutes" at bounding box center [148, 118] width 29 height 9
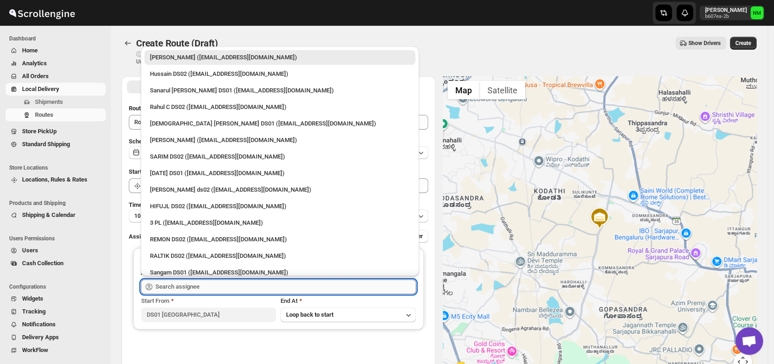
click at [261, 281] on input "text" at bounding box center [286, 287] width 261 height 15
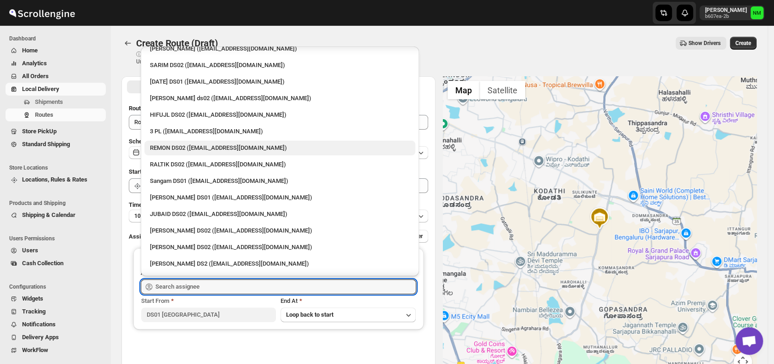
scroll to position [99, 0]
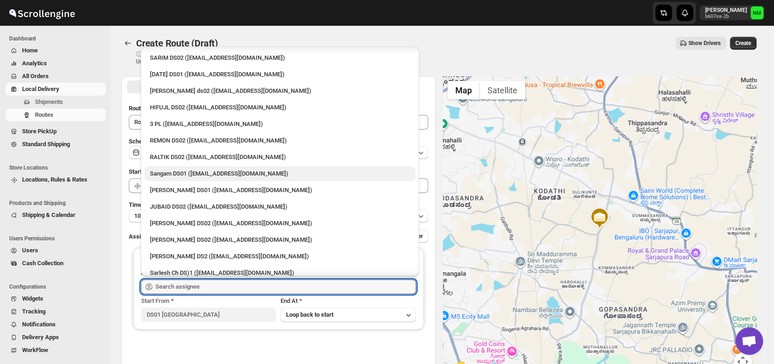
click at [191, 168] on div "Sangam DS01 (relov34542@lassora.com)" at bounding box center [279, 174] width 271 height 15
type input "Sangam DS01 (relov34542@lassora.com)"
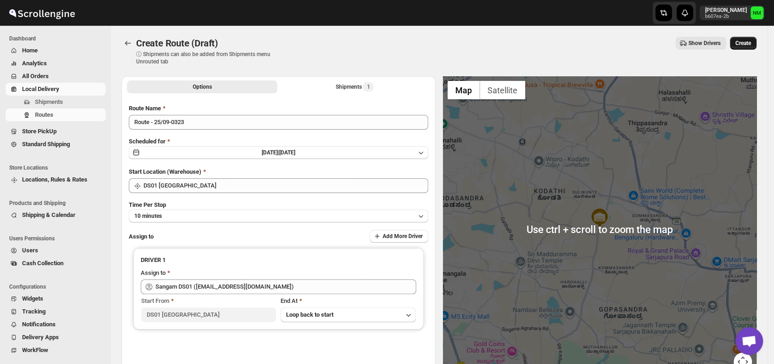
click at [747, 48] on button "Create" at bounding box center [743, 43] width 27 height 13
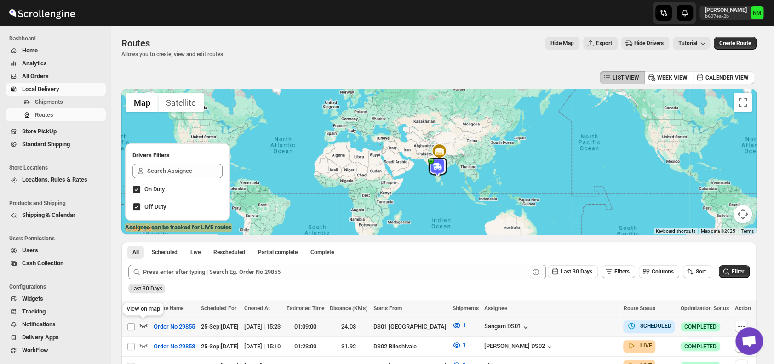
click at [147, 322] on icon "button" at bounding box center [143, 325] width 9 height 9
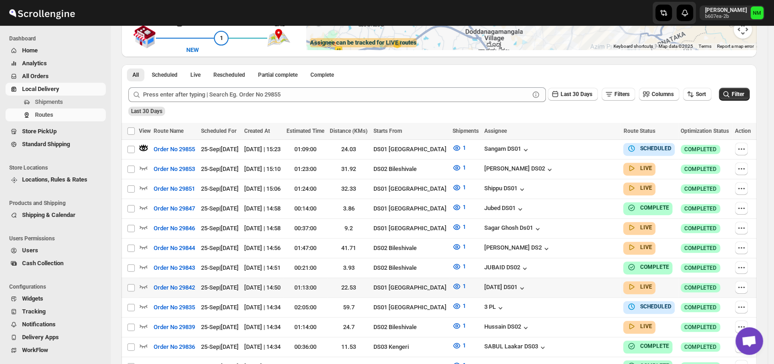
scroll to position [187, 0]
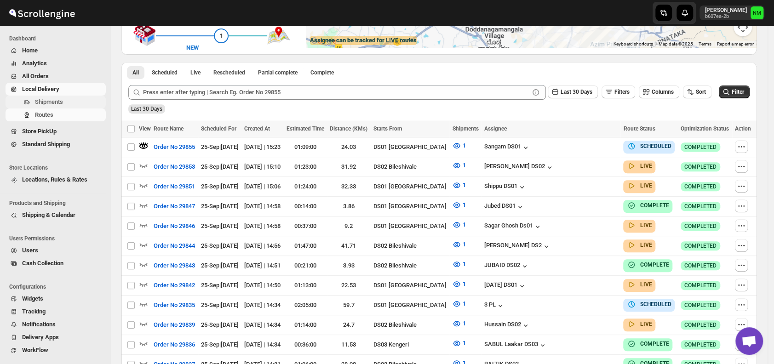
click at [52, 102] on span "Shipments" at bounding box center [49, 101] width 28 height 7
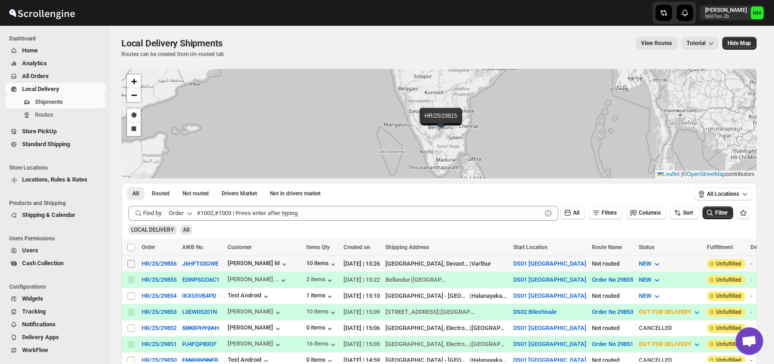
click at [133, 263] on input "Select shipment" at bounding box center [130, 263] width 7 height 7
checkbox input "true"
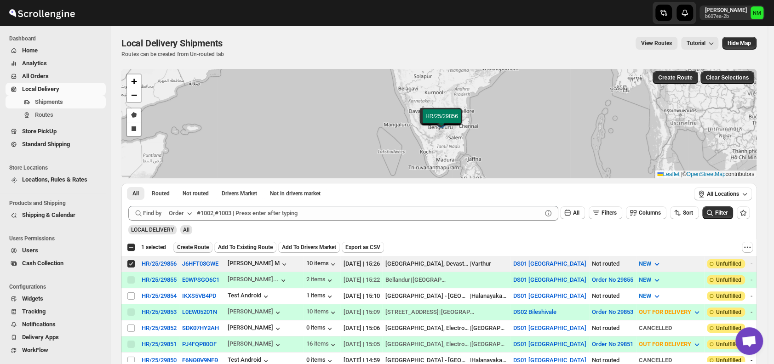
click at [191, 249] on span "Create Route" at bounding box center [193, 247] width 32 height 7
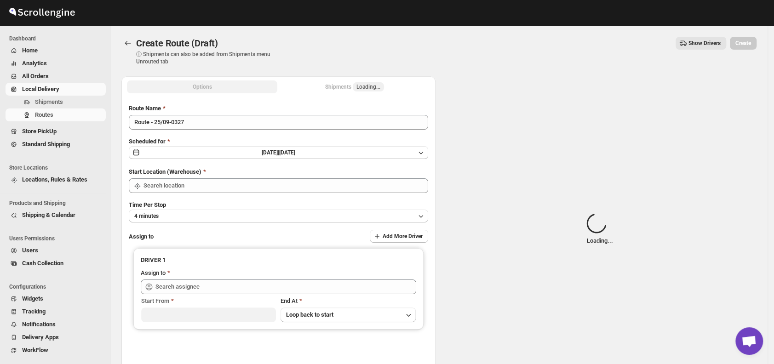
type input "DS01 [GEOGRAPHIC_DATA]"
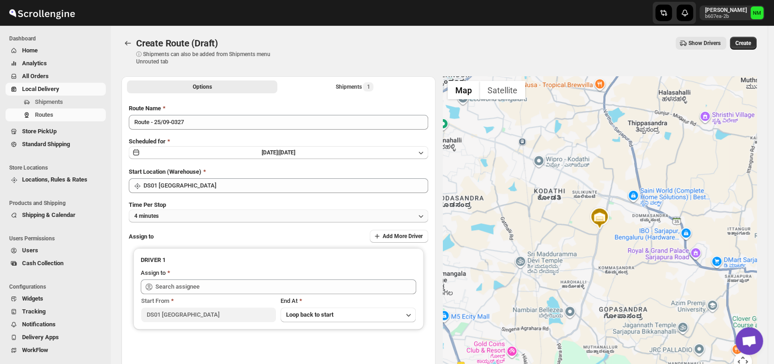
click at [194, 216] on button "4 minutes" at bounding box center [279, 216] width 300 height 13
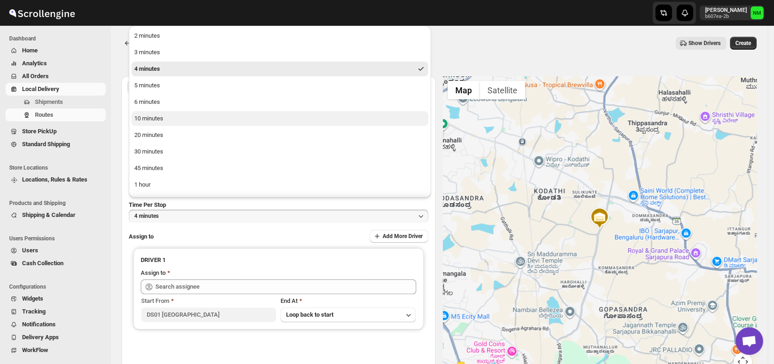
click at [158, 120] on div "10 minutes" at bounding box center [148, 118] width 29 height 9
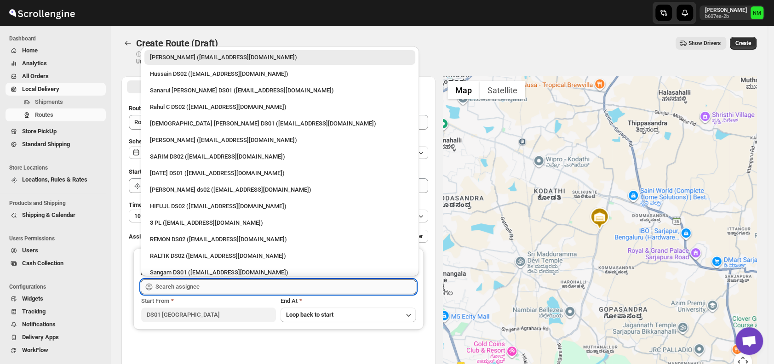
click at [221, 288] on input "text" at bounding box center [286, 287] width 261 height 15
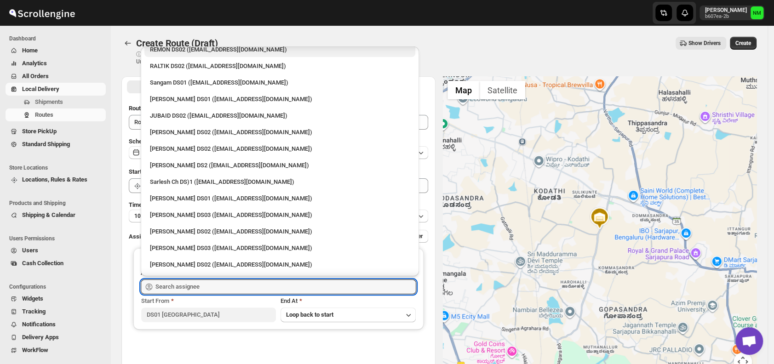
scroll to position [192, 0]
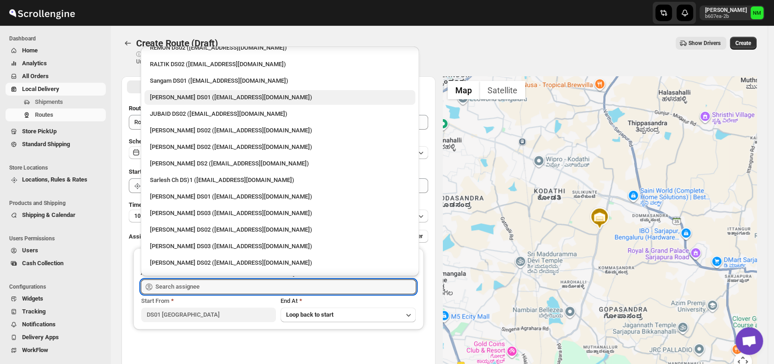
click at [167, 93] on div "Jahir Hussain DS01 (pegaya8076@excederm.com)" at bounding box center [280, 97] width 260 height 9
type input "Jahir Hussain DS01 (pegaya8076@excederm.com)"
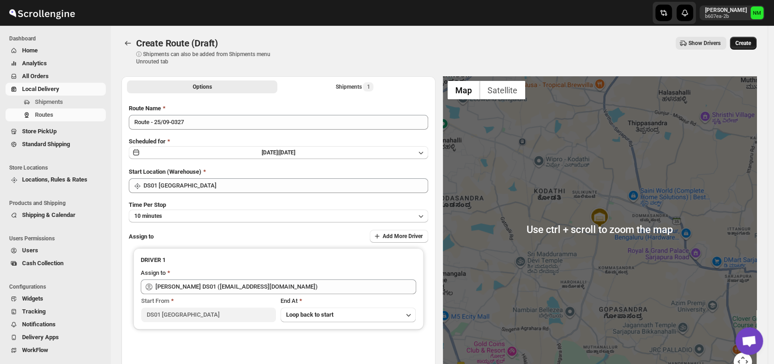
click at [749, 45] on span "Create" at bounding box center [744, 43] width 16 height 7
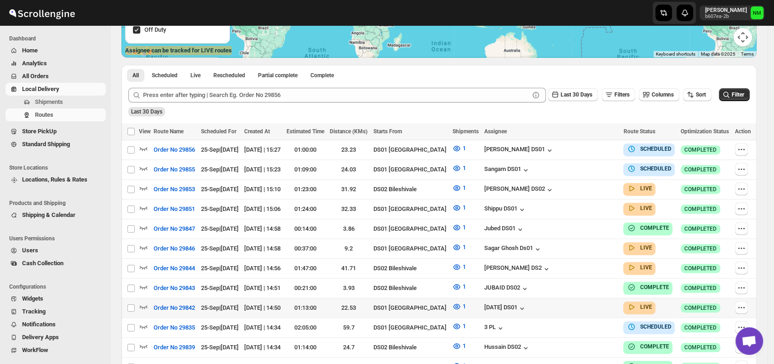
scroll to position [180, 0]
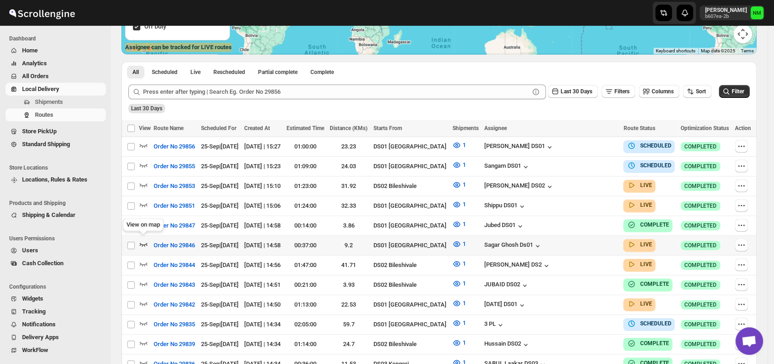
click at [143, 243] on icon "button" at bounding box center [144, 245] width 8 height 4
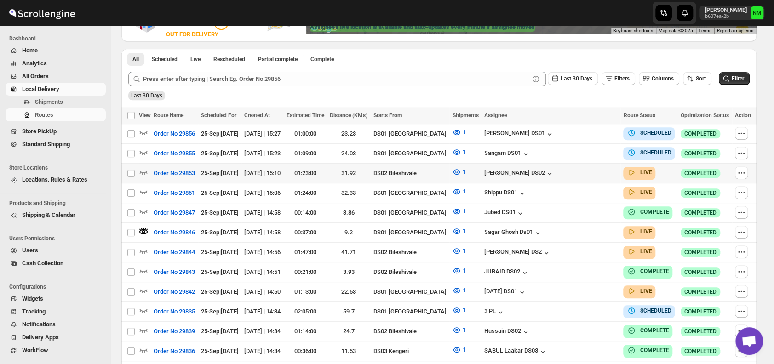
scroll to position [202, 0]
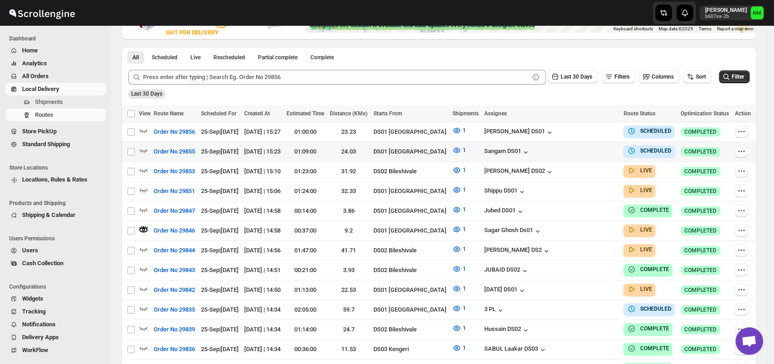
click at [745, 151] on icon "button" at bounding box center [741, 151] width 9 height 9
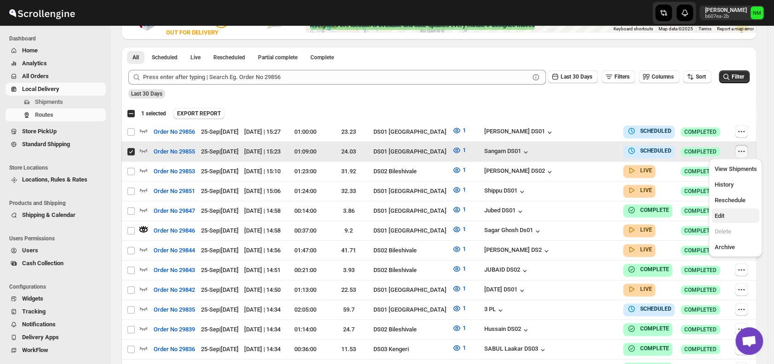
click at [725, 219] on span "Edit" at bounding box center [736, 216] width 42 height 9
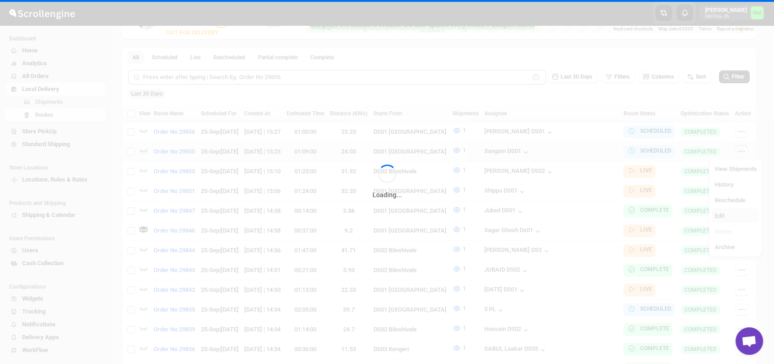
checkbox input "false"
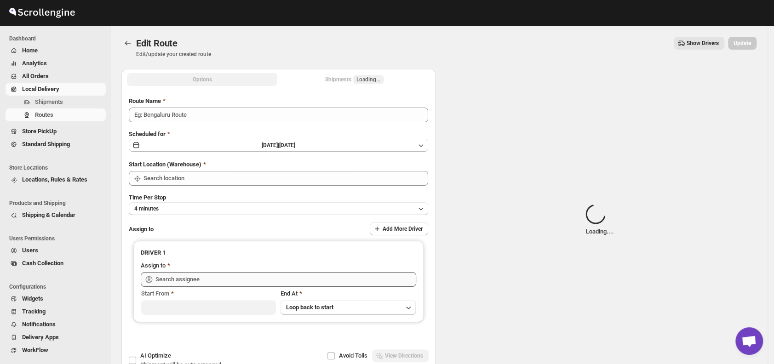
type input "Order No 29855"
type input "DS01 [GEOGRAPHIC_DATA]"
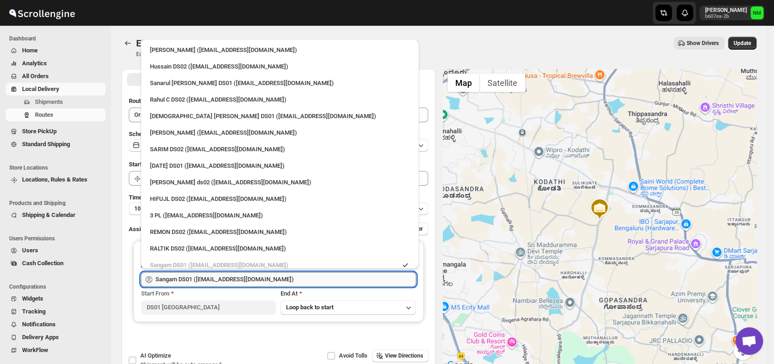
click at [291, 282] on input "Sangam DS01 (relov34542@lassora.com)" at bounding box center [286, 279] width 261 height 15
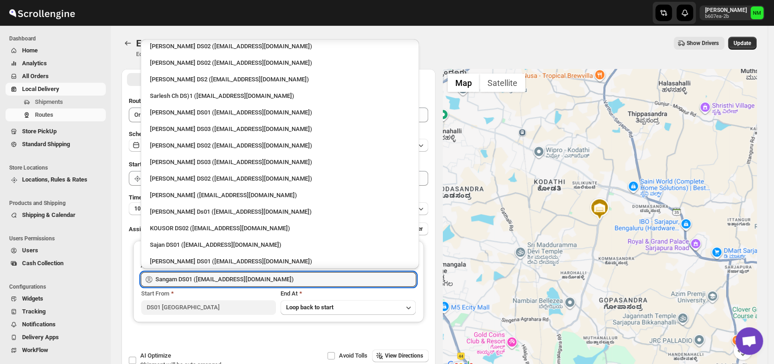
scroll to position [278, 0]
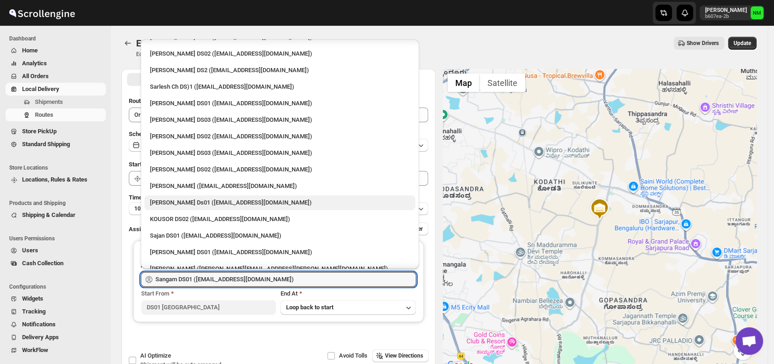
click at [200, 198] on div "Sourab Ghosh Ds01 (xadira4890@asimarif.com)" at bounding box center [280, 202] width 260 height 9
type input "Sourab Ghosh Ds01 (xadira4890@asimarif.com)"
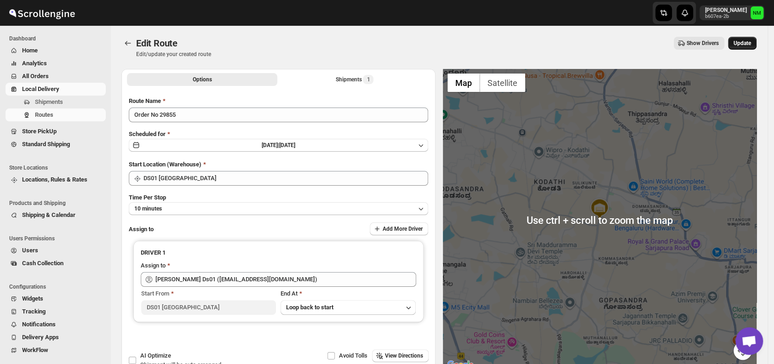
click at [747, 42] on span "Update" at bounding box center [742, 43] width 17 height 7
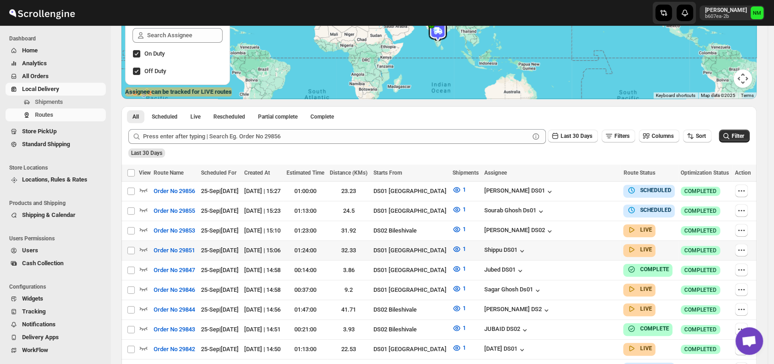
scroll to position [136, 0]
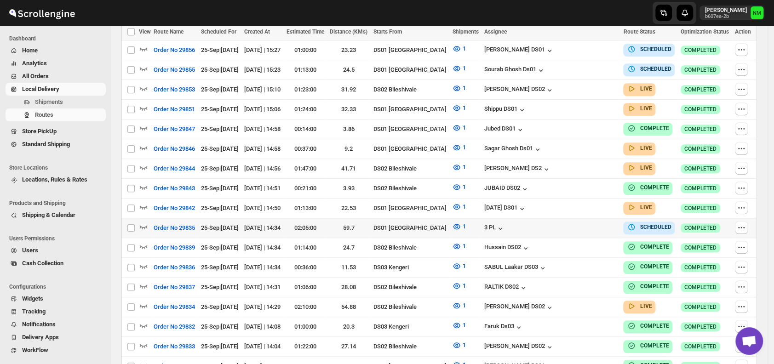
scroll to position [278, 0]
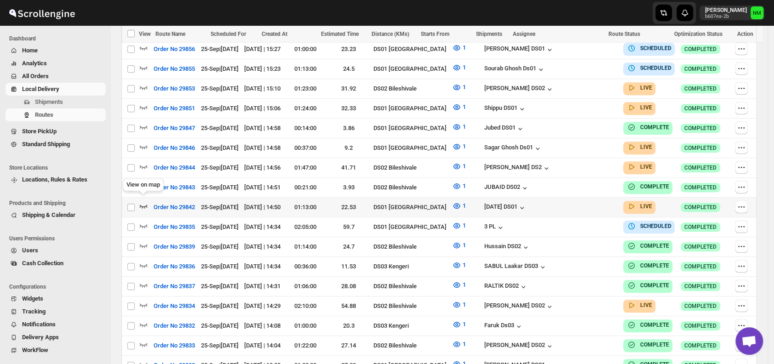
click at [142, 202] on icon "button" at bounding box center [143, 206] width 9 height 9
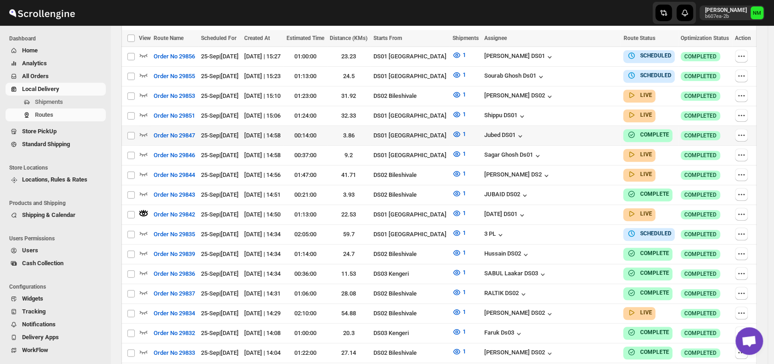
scroll to position [0, 0]
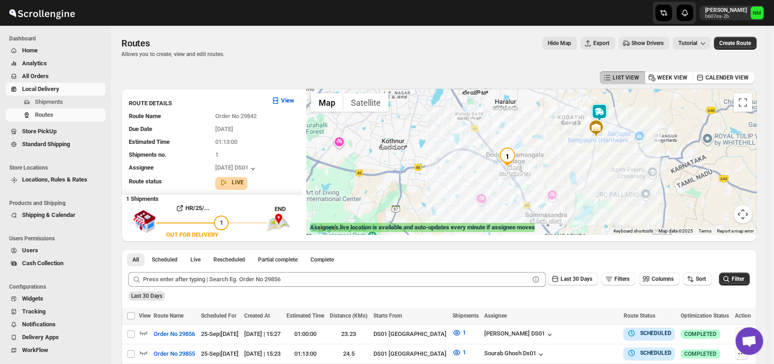
click at [603, 108] on img at bounding box center [599, 113] width 18 height 18
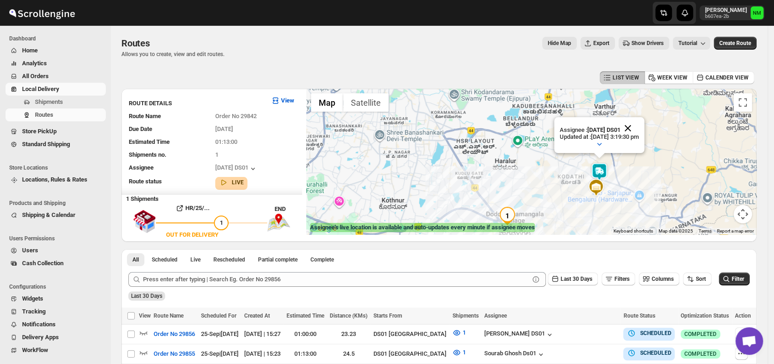
click at [639, 126] on button "Close" at bounding box center [628, 128] width 22 height 22
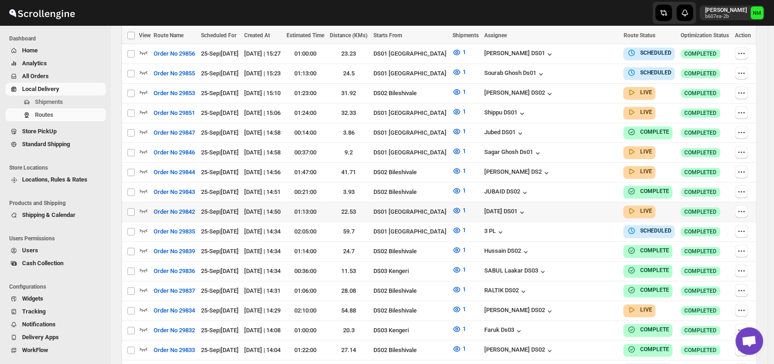
scroll to position [274, 0]
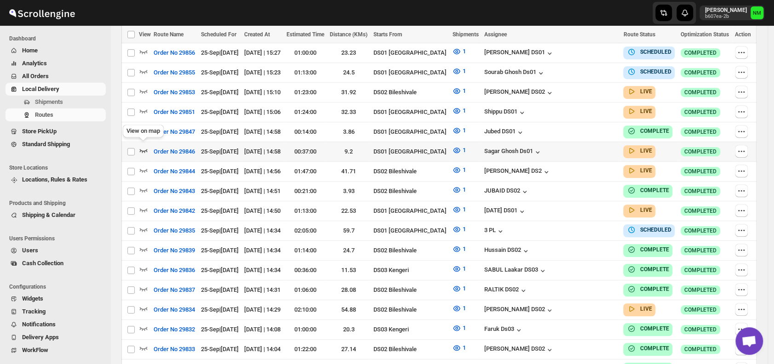
click at [142, 147] on icon "button" at bounding box center [143, 150] width 9 height 9
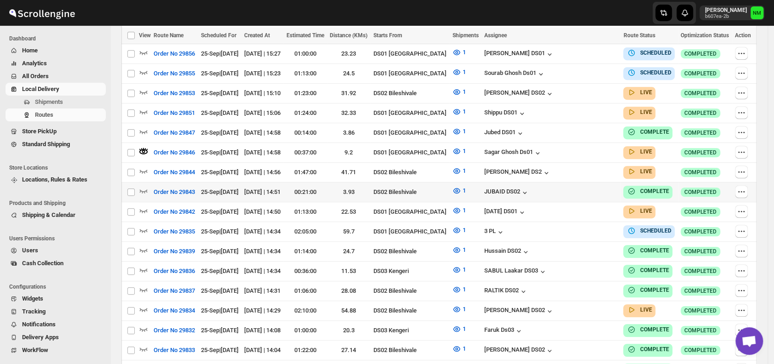
scroll to position [0, 0]
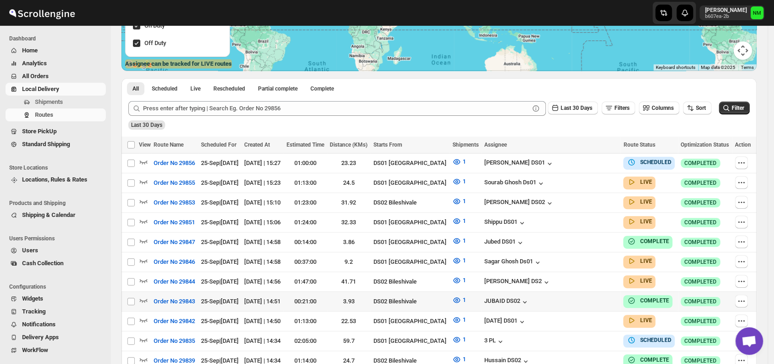
scroll to position [207, 0]
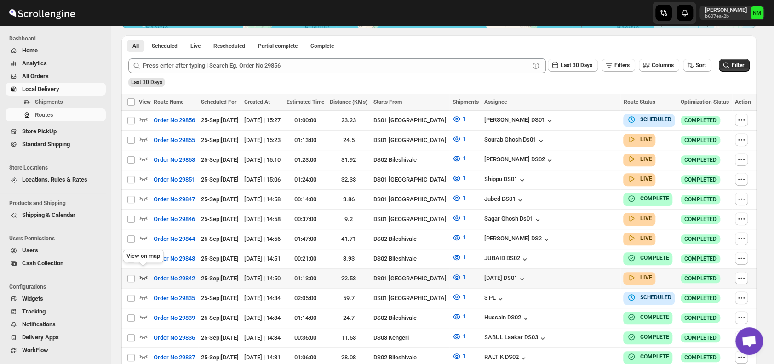
click at [141, 273] on icon "button" at bounding box center [143, 277] width 9 height 9
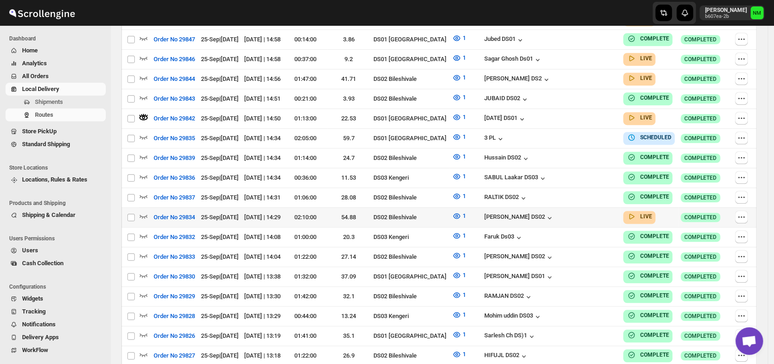
scroll to position [19, 0]
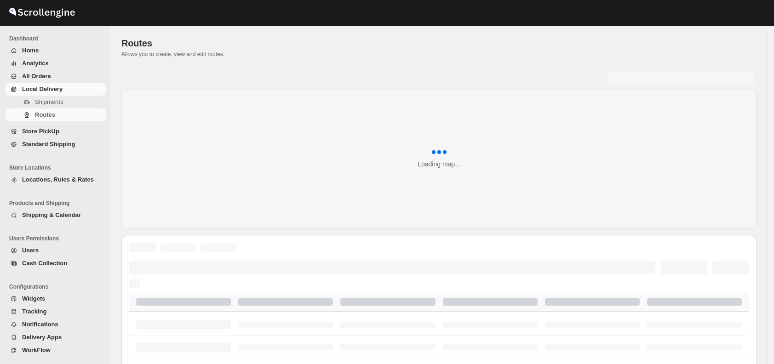
scroll to position [19, 0]
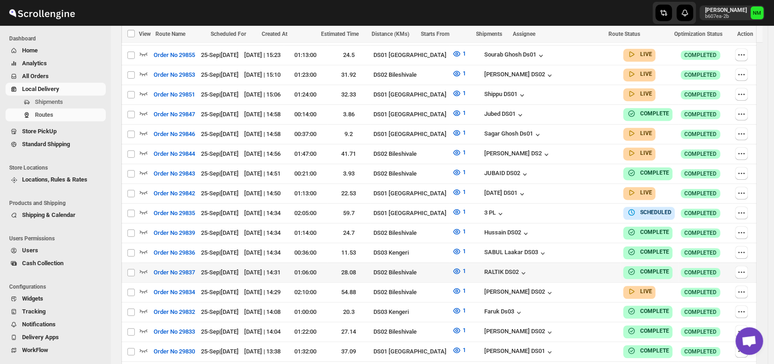
scroll to position [294, 0]
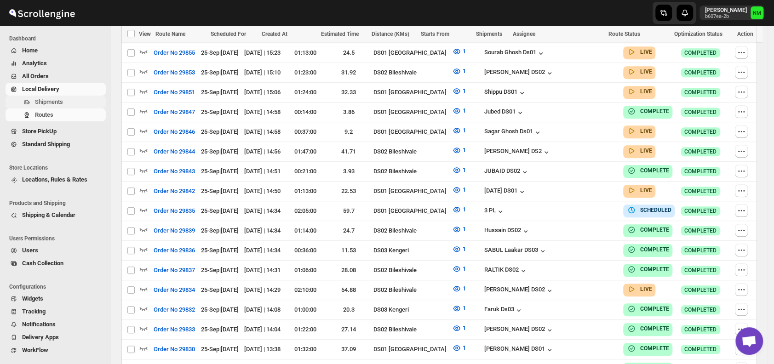
click at [40, 102] on span "Shipments" at bounding box center [49, 101] width 28 height 7
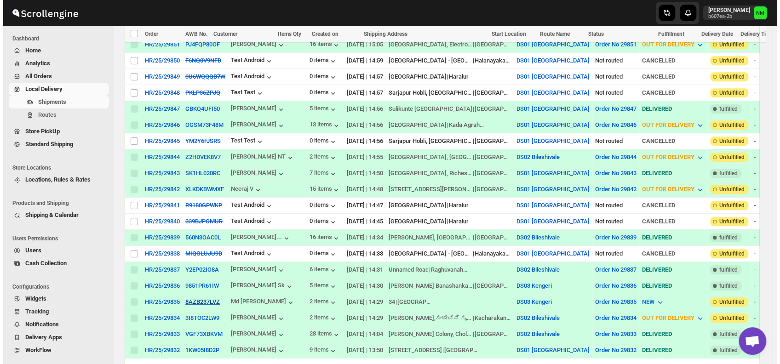
scroll to position [300, 0]
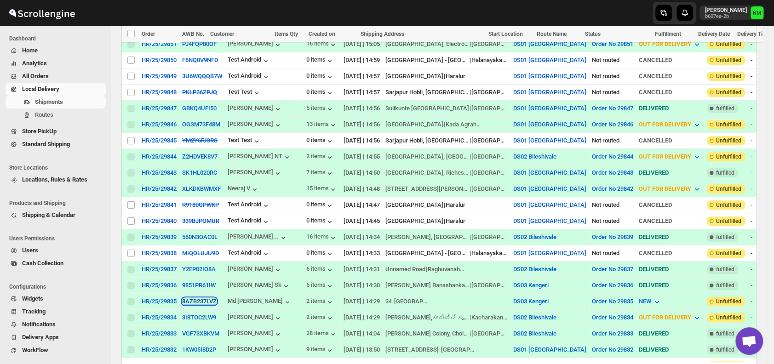
click at [185, 298] on button "8AZB237LVZ" at bounding box center [199, 301] width 35 height 7
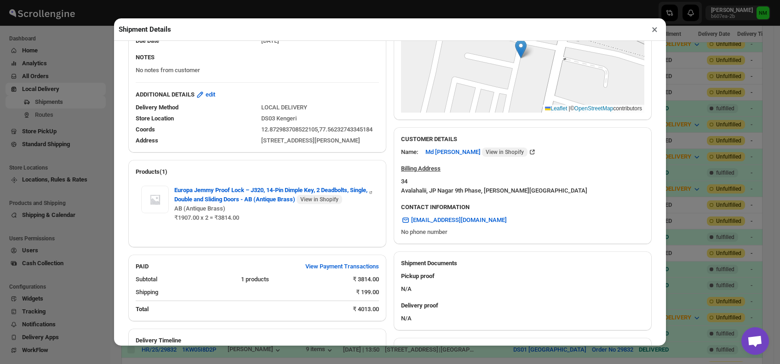
scroll to position [357, 0]
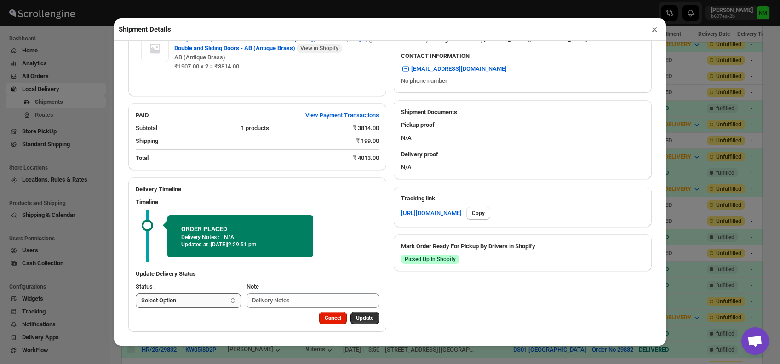
click at [202, 302] on select "Select Option PICKED UP OUT FOR DELIVERY RESCHEDULE DELIVERED CANCELLED" at bounding box center [188, 301] width 105 height 15
select select "PICKED_UP"
click at [136, 294] on select "Select Option PICKED UP OUT FOR DELIVERY RESCHEDULE DELIVERED CANCELLED" at bounding box center [188, 301] width 105 height 15
click at [351, 317] on span "Pick Products" at bounding box center [356, 318] width 35 height 7
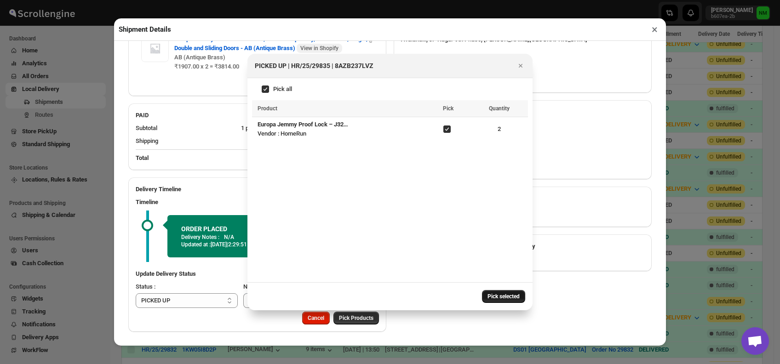
click at [490, 291] on button "Pick selected" at bounding box center [503, 296] width 43 height 13
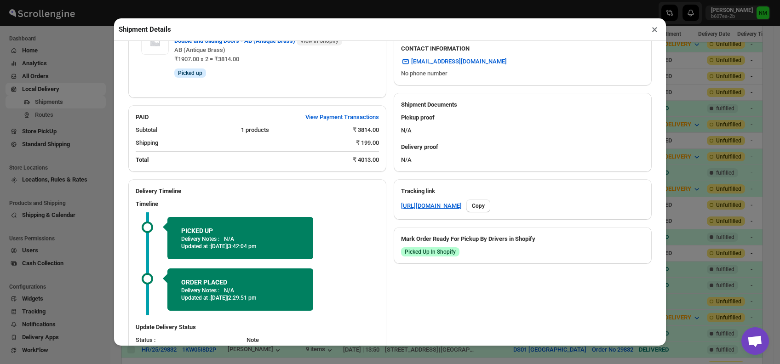
scroll to position [417, 0]
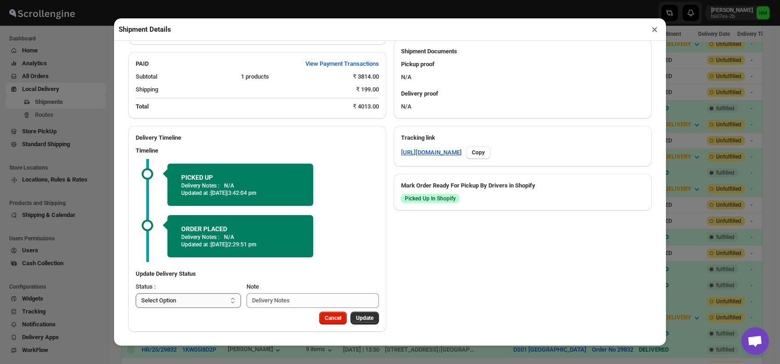
click at [194, 302] on select "Select Option PICKED UP OUT FOR DELIVERY RESCHEDULE DELIVERED CANCELLED" at bounding box center [188, 301] width 105 height 15
select select "OUT_FOR_DELIVERY"
click at [136, 294] on select "Select Option PICKED UP OUT FOR DELIVERY RESCHEDULE DELIVERED CANCELLED" at bounding box center [188, 301] width 105 height 15
click at [365, 317] on span "Update" at bounding box center [364, 318] width 17 height 7
select select
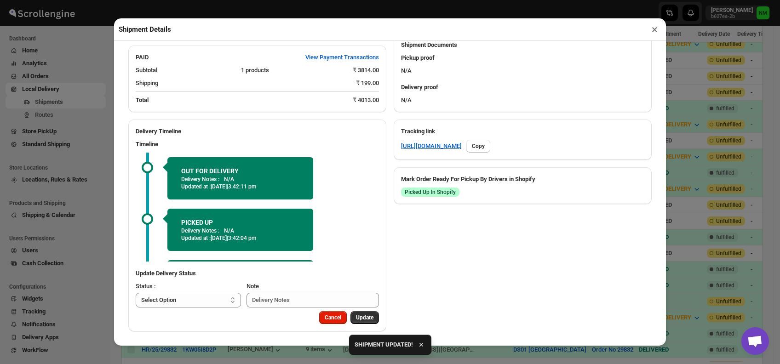
click at [657, 28] on button "×" at bounding box center [654, 29] width 13 height 13
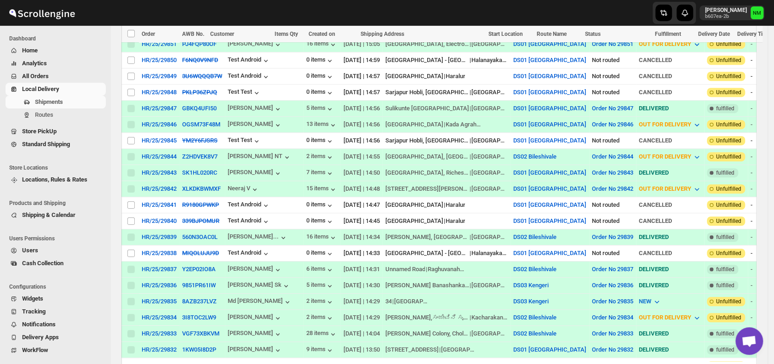
click at [67, 121] on div "Shipments Routes" at bounding box center [53, 110] width 106 height 29
click at [59, 115] on span "Routes" at bounding box center [69, 114] width 69 height 9
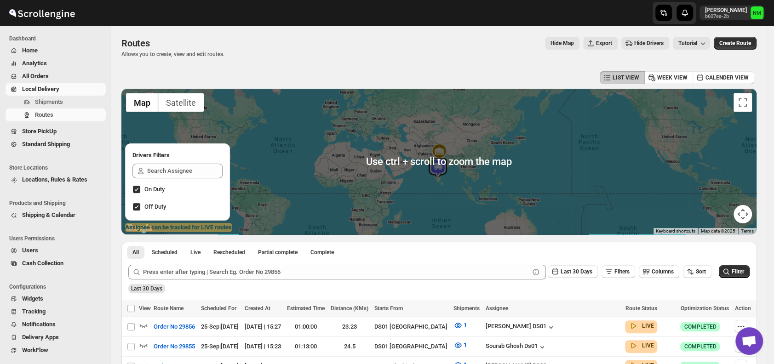
scroll to position [155, 0]
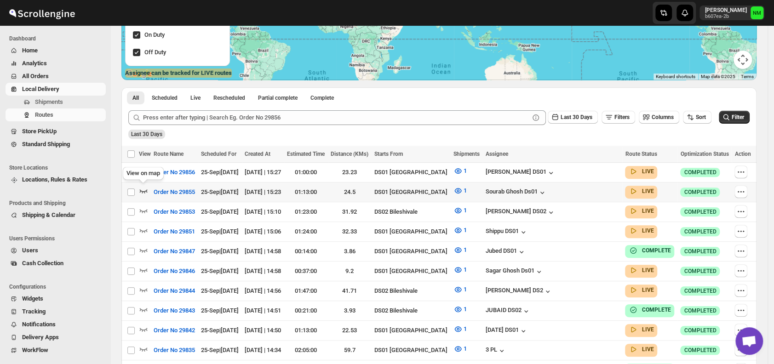
click at [142, 186] on icon "button" at bounding box center [143, 190] width 9 height 9
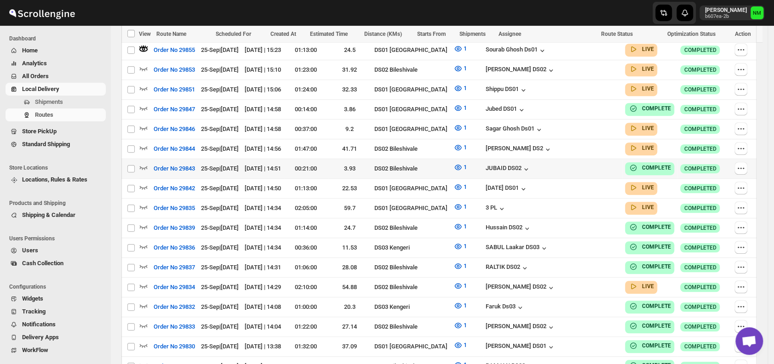
scroll to position [304, 0]
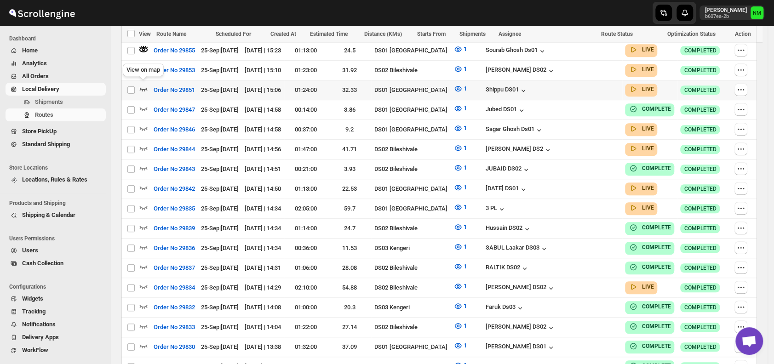
click at [147, 86] on icon "button" at bounding box center [143, 88] width 9 height 9
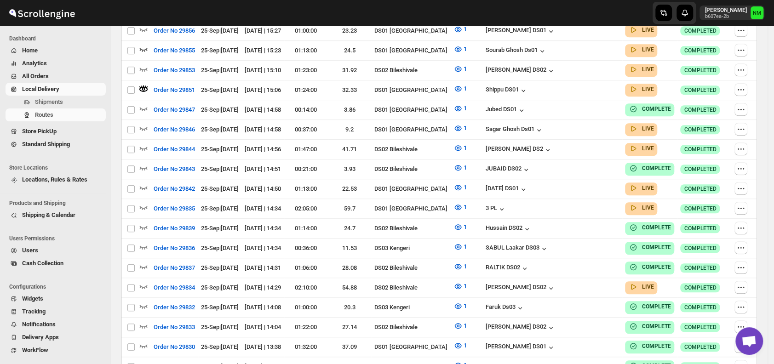
scroll to position [0, 0]
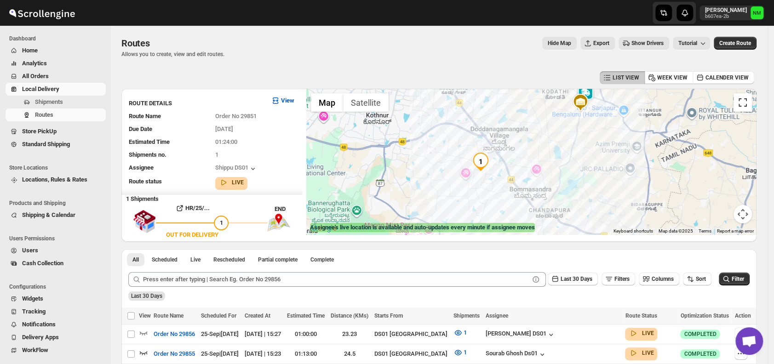
click at [751, 102] on button "Toggle fullscreen view" at bounding box center [743, 102] width 18 height 18
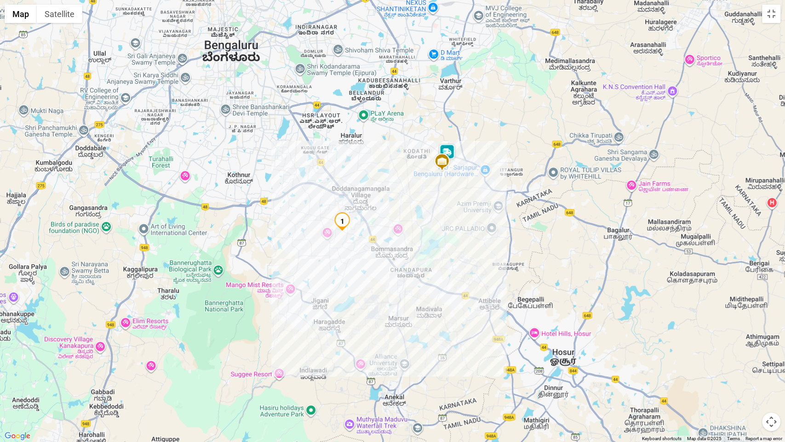
click at [453, 154] on img at bounding box center [447, 153] width 18 height 18
click at [487, 109] on button "Close" at bounding box center [476, 109] width 22 height 22
click at [765, 19] on button "Toggle fullscreen view" at bounding box center [771, 14] width 18 height 18
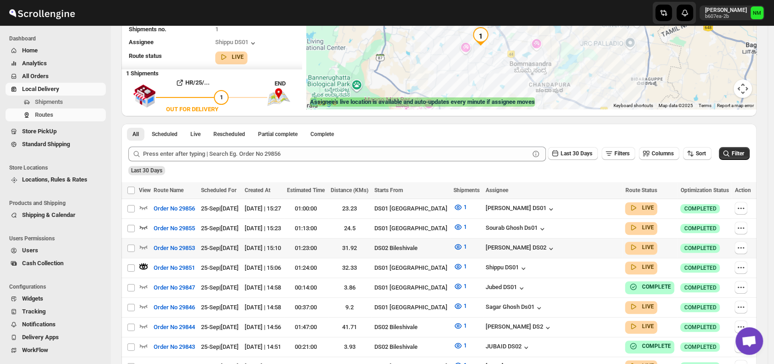
scroll to position [126, 0]
click at [146, 224] on icon "button" at bounding box center [143, 226] width 9 height 9
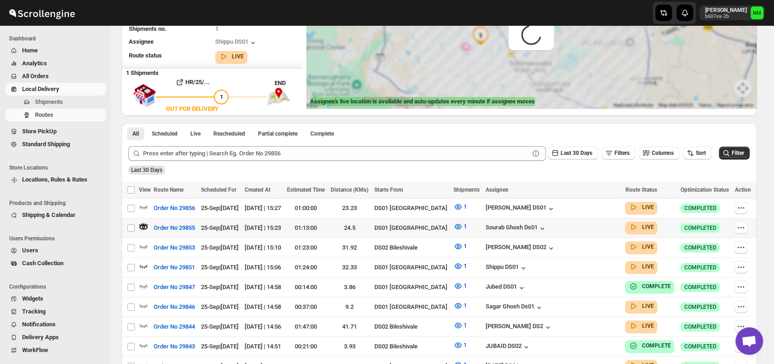
scroll to position [0, 0]
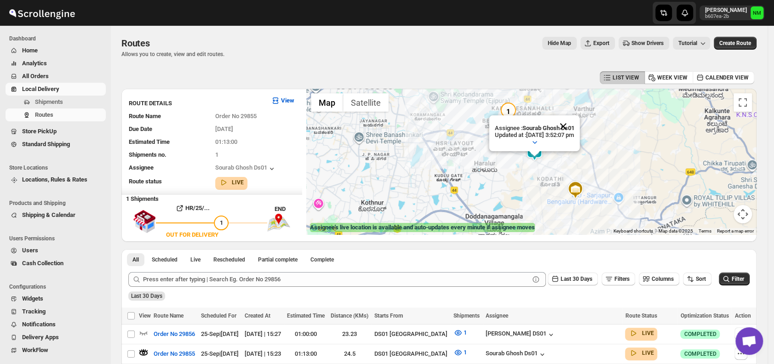
click at [575, 121] on button "Close" at bounding box center [564, 126] width 22 height 22
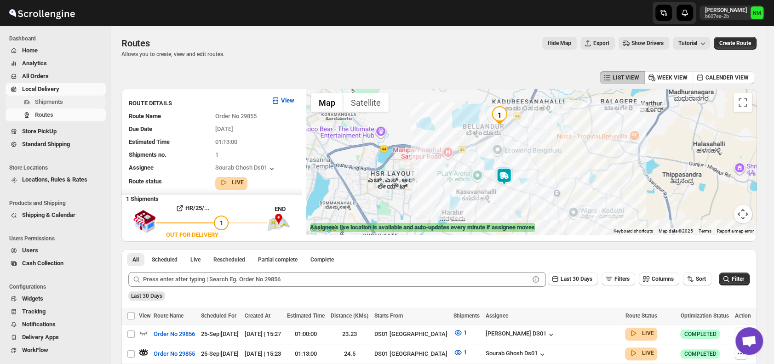
click at [48, 98] on span "Shipments" at bounding box center [49, 101] width 28 height 7
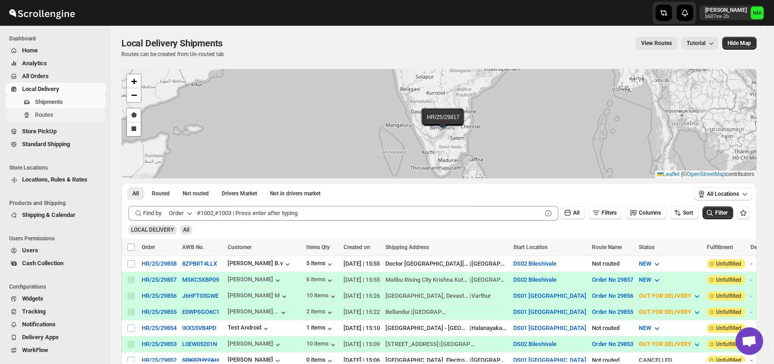
click at [38, 115] on span "Routes" at bounding box center [44, 114] width 18 height 7
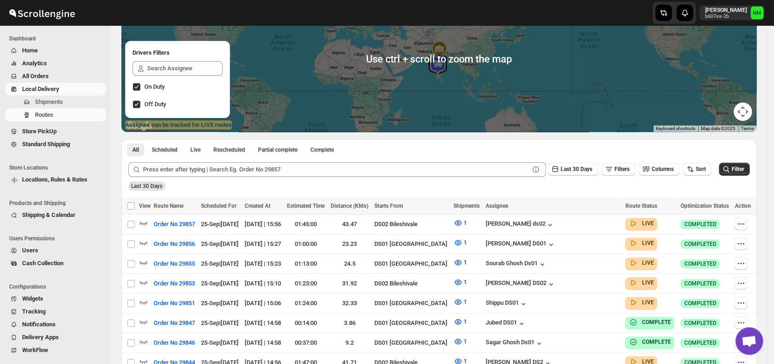
scroll to position [104, 0]
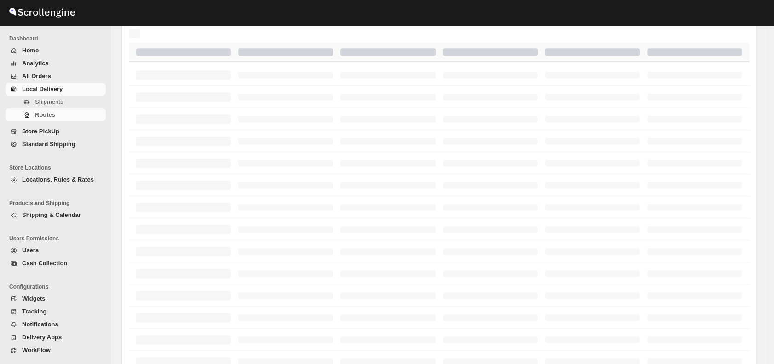
scroll to position [104, 0]
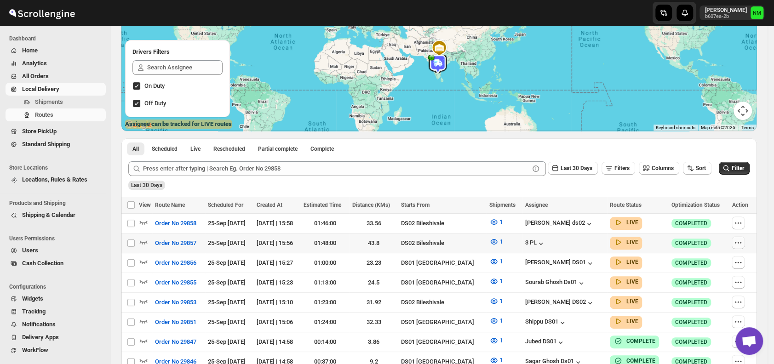
click at [742, 244] on icon "button" at bounding box center [738, 242] width 9 height 9
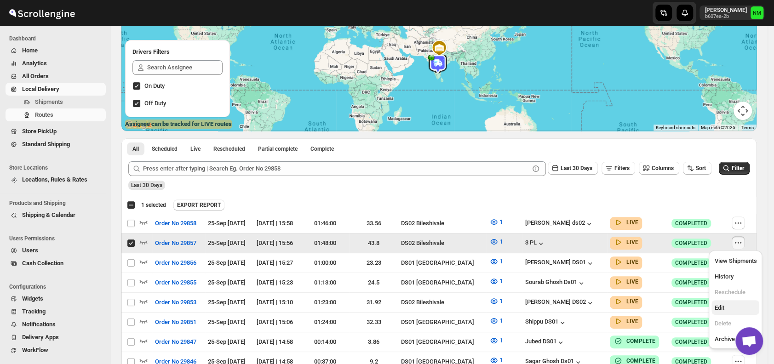
click at [719, 308] on span "Edit" at bounding box center [720, 308] width 10 height 7
checkbox input "false"
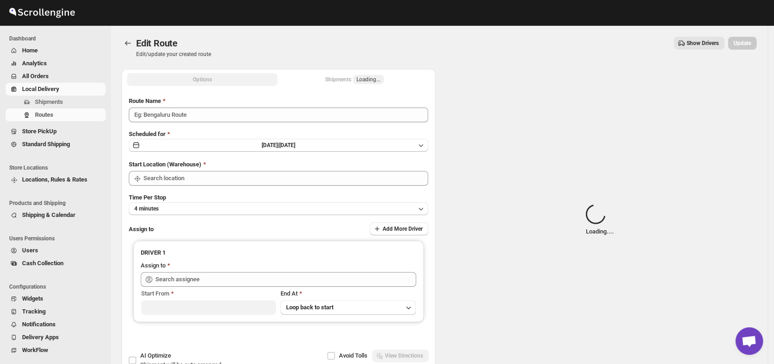
type input "Order No 29857"
type input "DS02 Bileshivale"
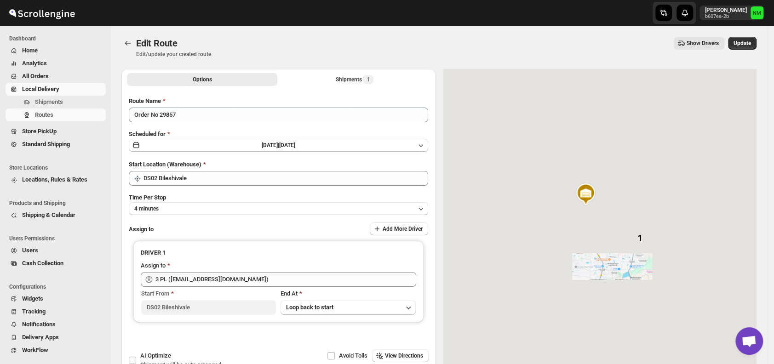
type input "3 PL ([EMAIL_ADDRESS][DOMAIN_NAME])"
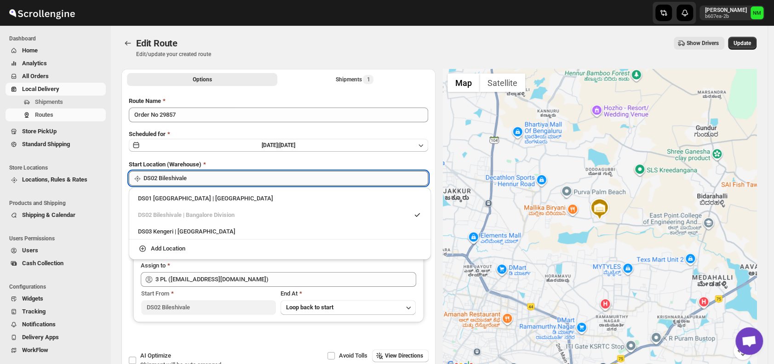
click at [236, 180] on input "DS02 Bileshivale" at bounding box center [286, 178] width 285 height 15
click at [160, 200] on div "DS01 [GEOGRAPHIC_DATA] | [GEOGRAPHIC_DATA]" at bounding box center [280, 198] width 284 height 9
type input "DS01 [GEOGRAPHIC_DATA]"
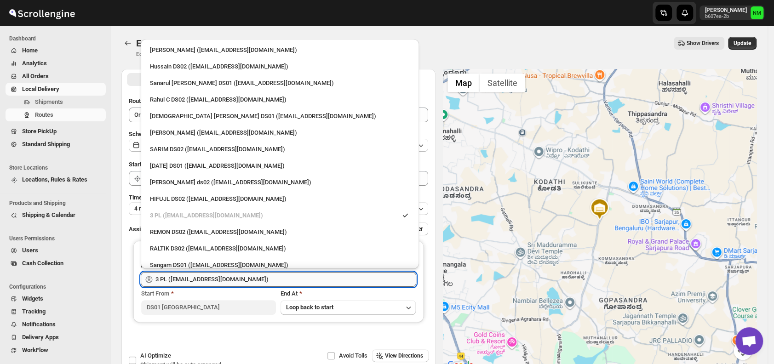
click at [229, 276] on input "3 PL ([EMAIL_ADDRESS][DOMAIN_NAME])" at bounding box center [286, 279] width 261 height 15
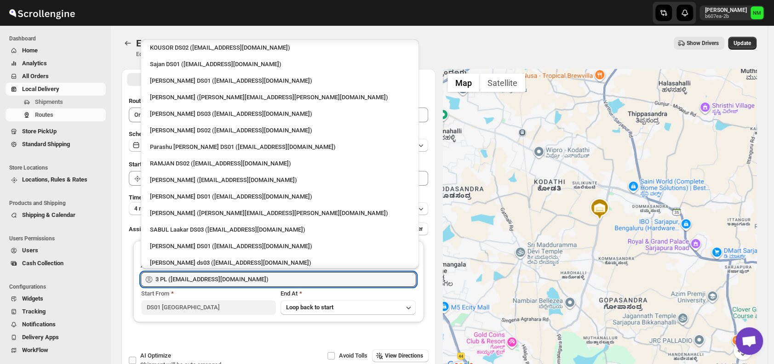
scroll to position [446, 0]
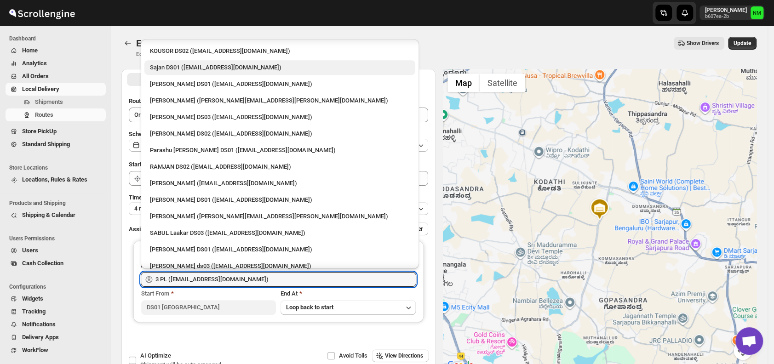
click at [160, 70] on div "Sajan DS01 ([EMAIL_ADDRESS][DOMAIN_NAME])" at bounding box center [280, 67] width 260 height 9
type input "Sajan DS01 ([EMAIL_ADDRESS][DOMAIN_NAME])"
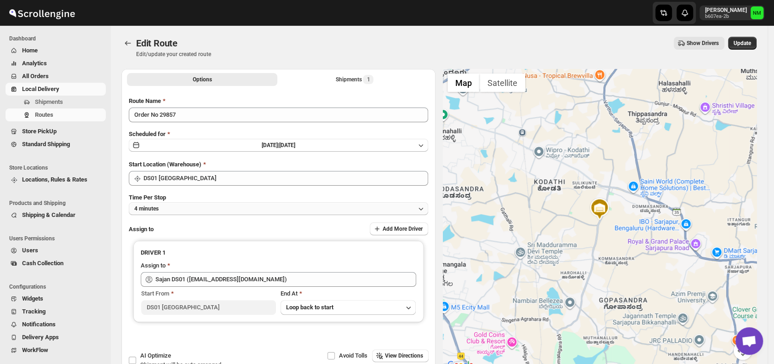
click at [199, 210] on button "4 minutes" at bounding box center [279, 208] width 300 height 13
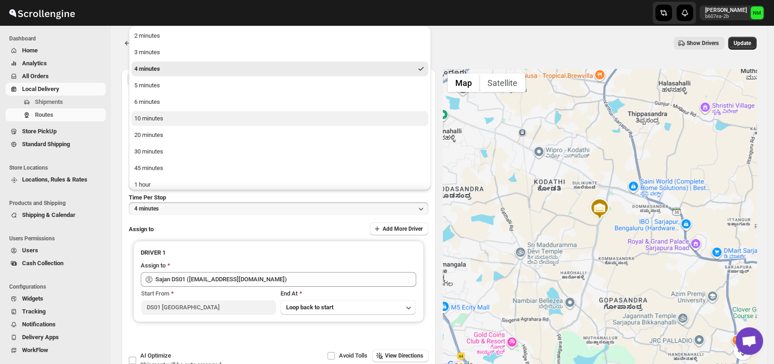
click at [152, 116] on div "10 minutes" at bounding box center [148, 118] width 29 height 9
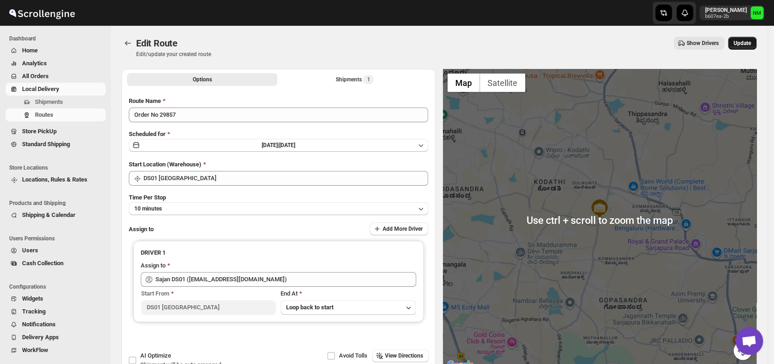
click at [747, 44] on span "Update" at bounding box center [742, 43] width 17 height 7
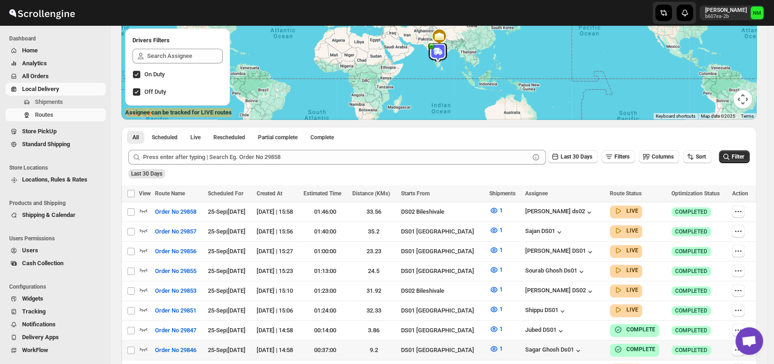
scroll to position [177, 0]
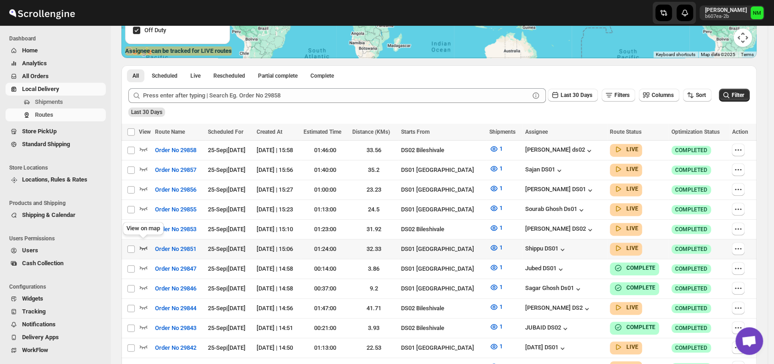
click at [143, 243] on icon "button" at bounding box center [143, 247] width 9 height 9
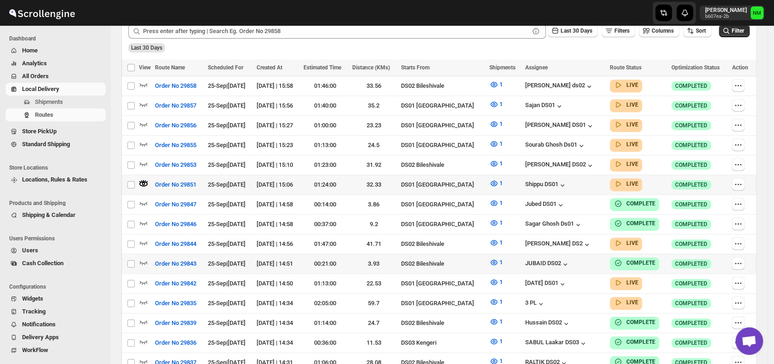
scroll to position [249, 0]
click at [144, 281] on icon "button" at bounding box center [144, 283] width 8 height 4
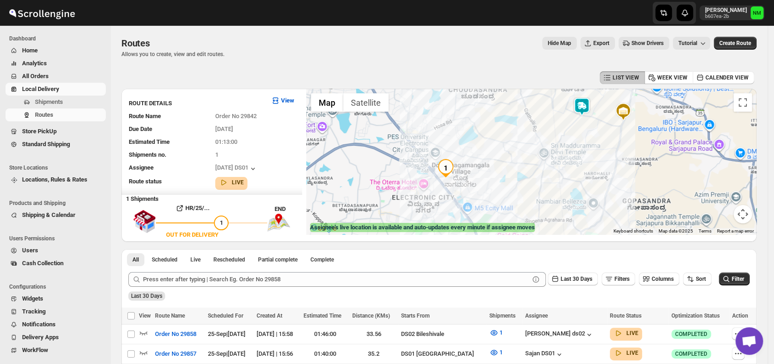
click at [587, 111] on img at bounding box center [582, 107] width 18 height 18
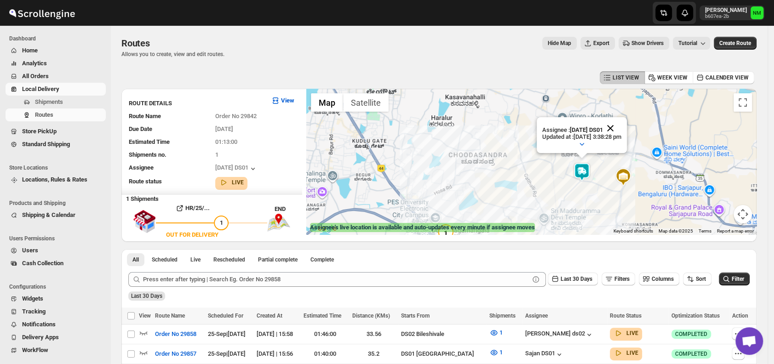
click at [622, 127] on button "Close" at bounding box center [611, 128] width 22 height 22
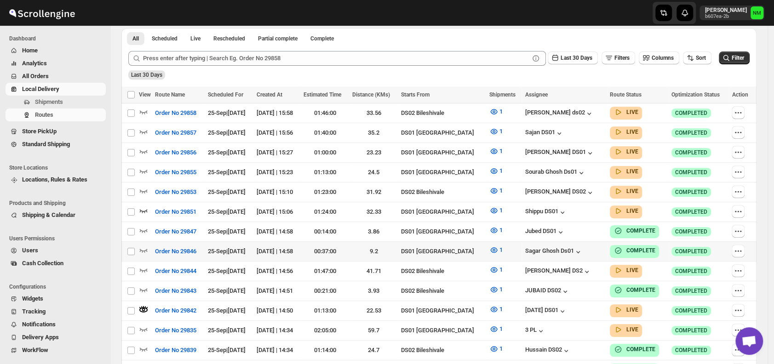
scroll to position [231, 0]
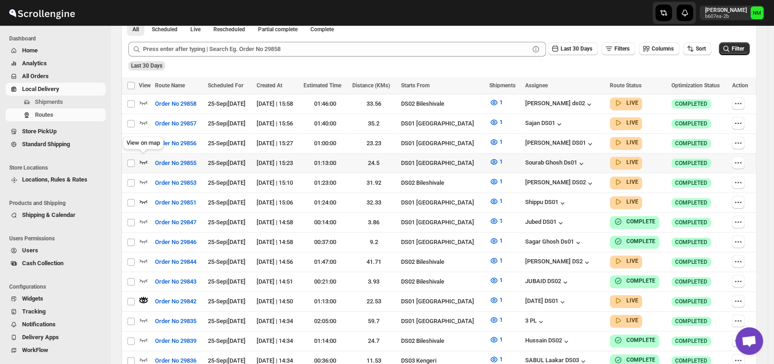
click at [145, 158] on icon "button" at bounding box center [143, 161] width 9 height 9
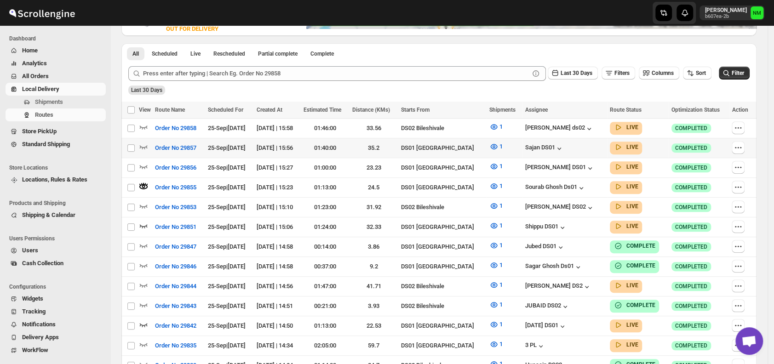
scroll to position [0, 0]
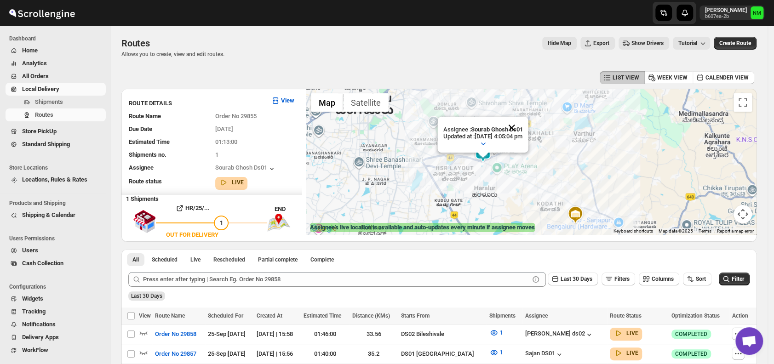
click at [523, 128] on button "Close" at bounding box center [512, 128] width 22 height 22
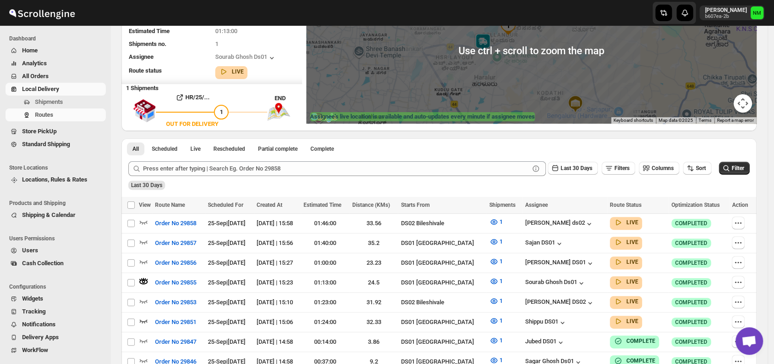
scroll to position [111, 0]
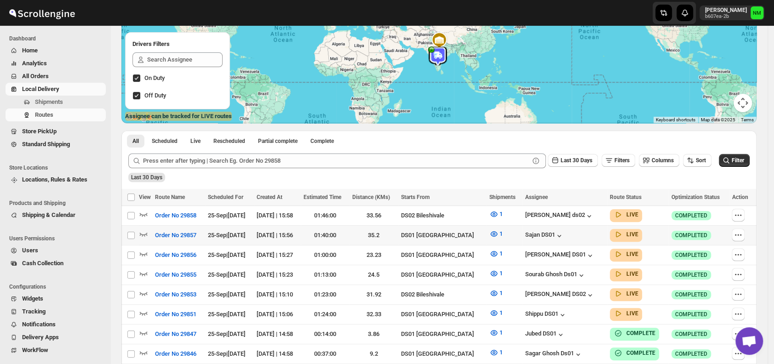
scroll to position [214, 0]
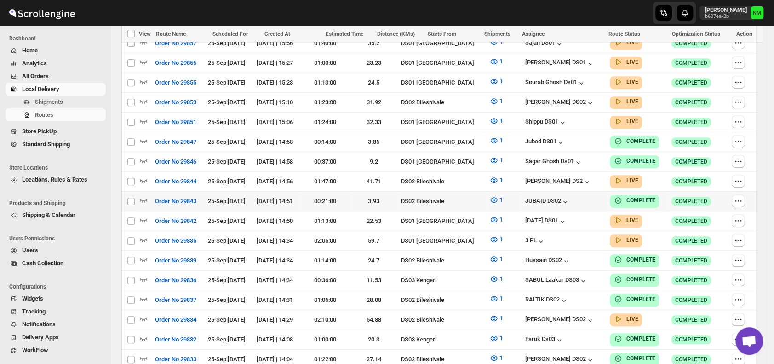
scroll to position [304, 0]
click at [144, 218] on icon "button" at bounding box center [144, 220] width 8 height 4
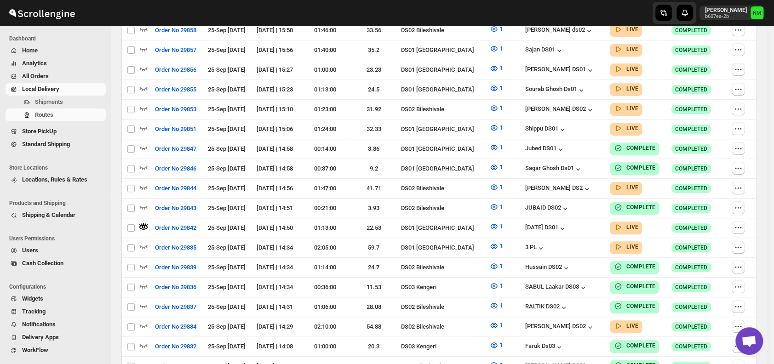
scroll to position [0, 0]
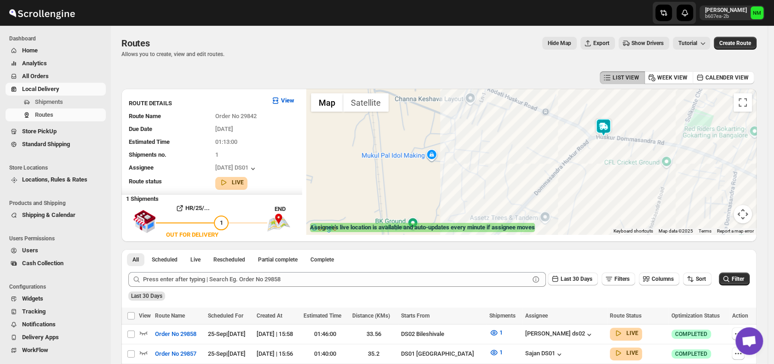
click at [603, 133] on img at bounding box center [603, 127] width 18 height 18
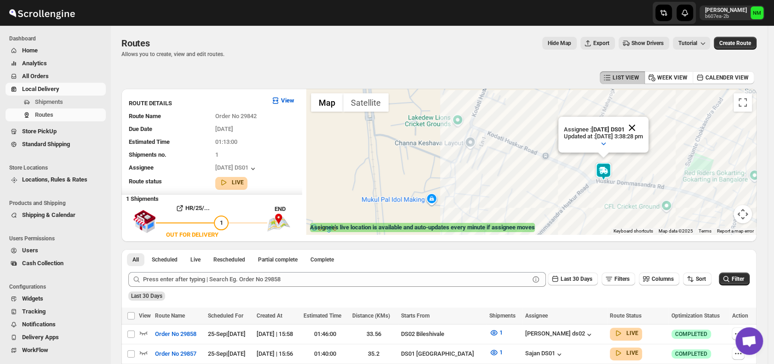
click at [643, 125] on button "Close" at bounding box center [632, 128] width 22 height 22
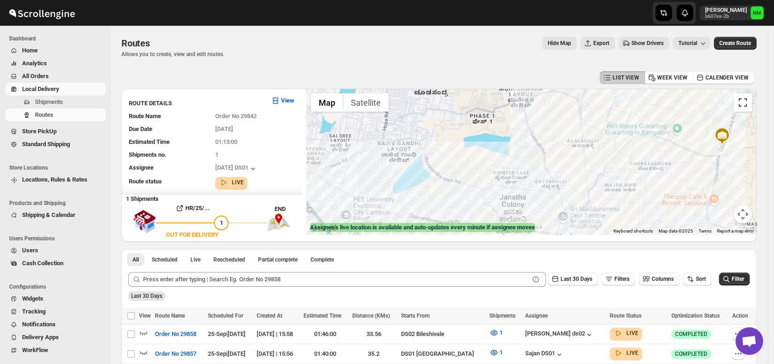
click at [744, 106] on button "Toggle fullscreen view" at bounding box center [743, 102] width 18 height 18
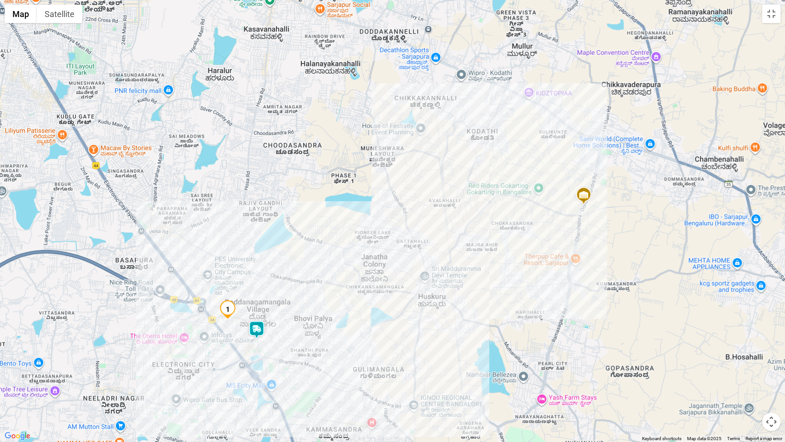
click at [257, 331] on img at bounding box center [257, 329] width 18 height 18
click at [294, 284] on button "Close" at bounding box center [285, 286] width 22 height 22
click at [774, 19] on button "Toggle fullscreen view" at bounding box center [771, 14] width 18 height 18
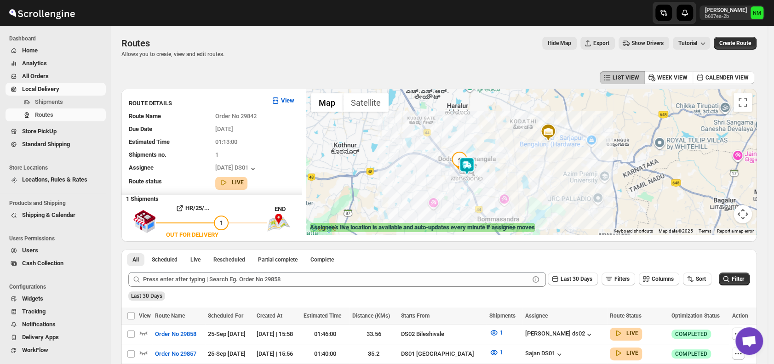
click at [471, 171] on img at bounding box center [467, 166] width 18 height 18
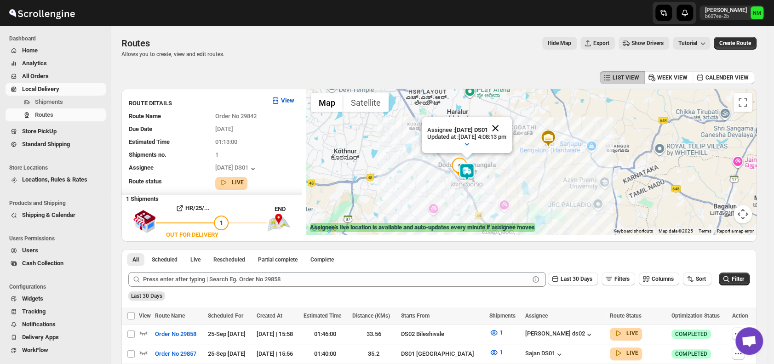
click at [507, 127] on button "Close" at bounding box center [495, 128] width 22 height 22
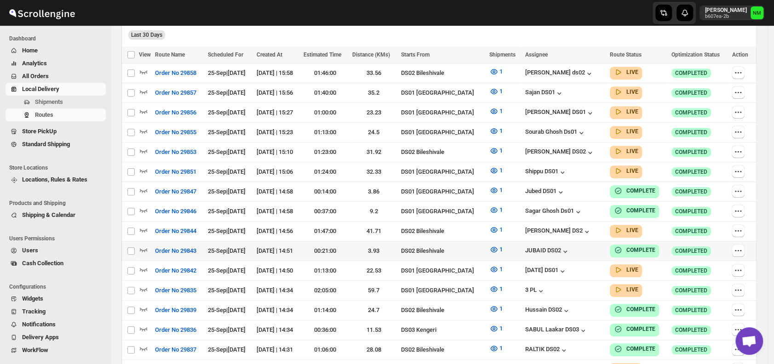
scroll to position [256, 0]
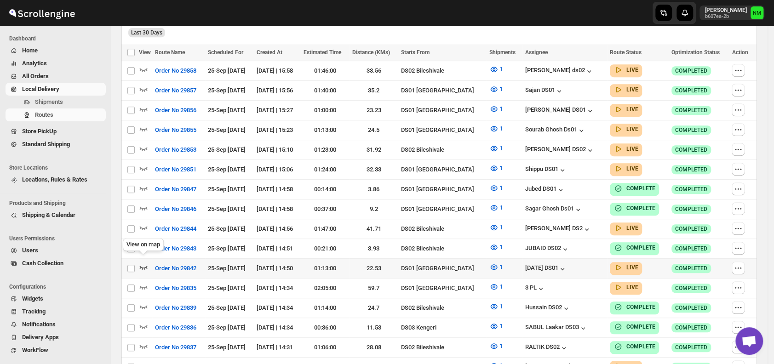
click at [143, 263] on icon "button" at bounding box center [143, 267] width 9 height 9
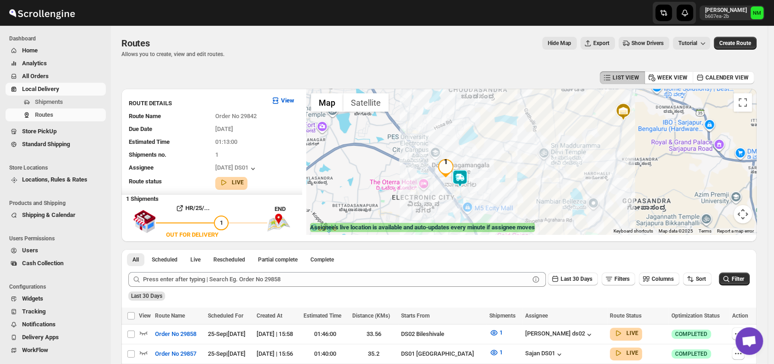
click at [461, 175] on img at bounding box center [460, 178] width 18 height 18
click at [500, 134] on button "Close" at bounding box center [489, 135] width 22 height 22
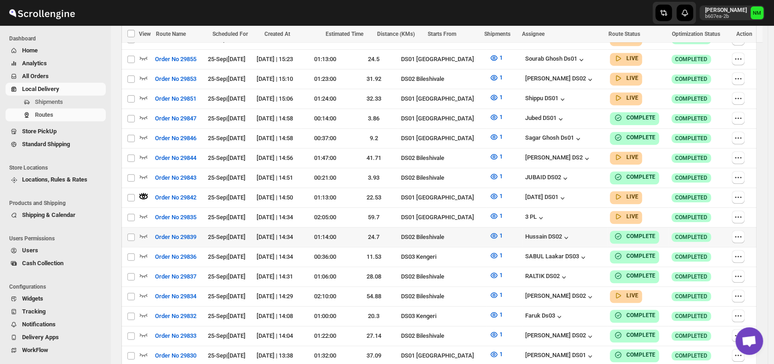
scroll to position [335, 0]
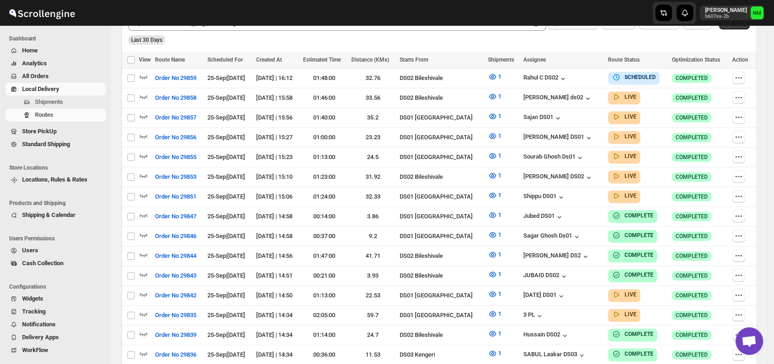
scroll to position [262, 0]
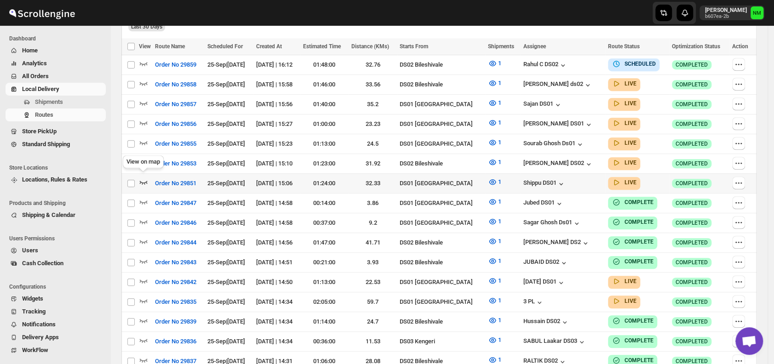
click at [147, 181] on icon "button" at bounding box center [144, 183] width 8 height 4
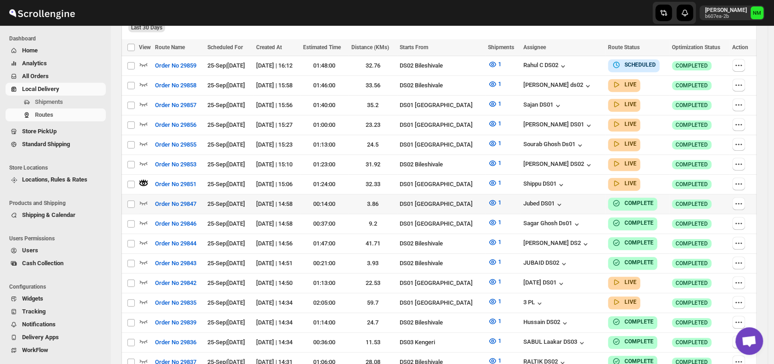
scroll to position [0, 0]
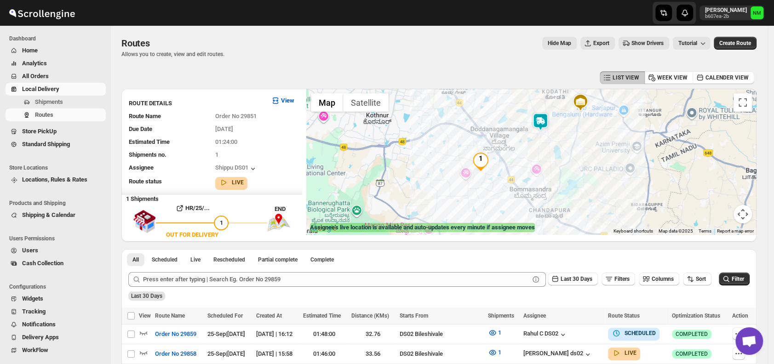
click at [538, 121] on img at bounding box center [540, 122] width 18 height 18
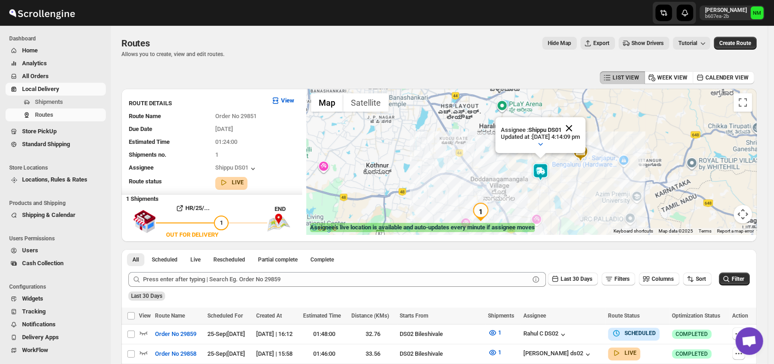
click at [580, 124] on button "Close" at bounding box center [569, 128] width 22 height 22
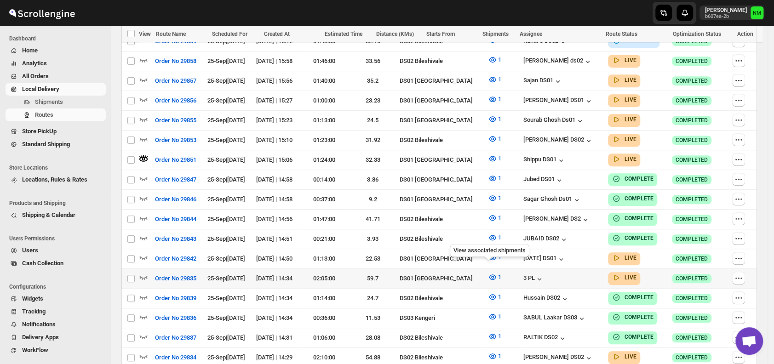
scroll to position [333, 0]
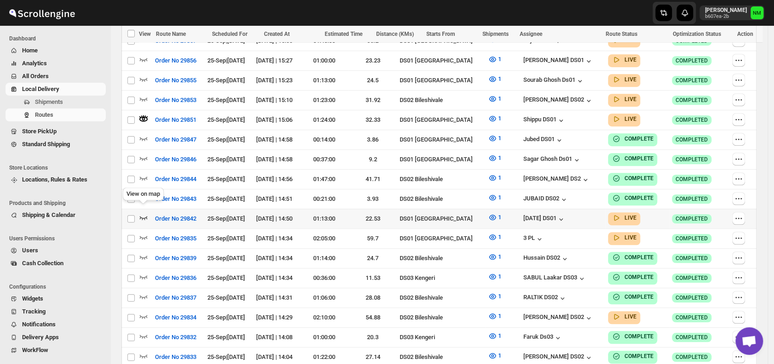
click at [146, 213] on icon "button" at bounding box center [143, 217] width 9 height 9
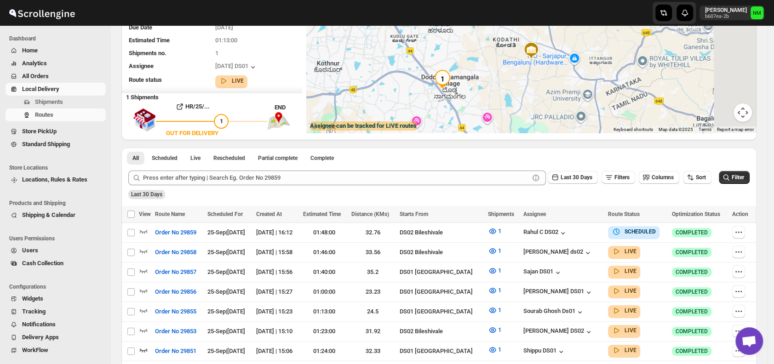
scroll to position [0, 0]
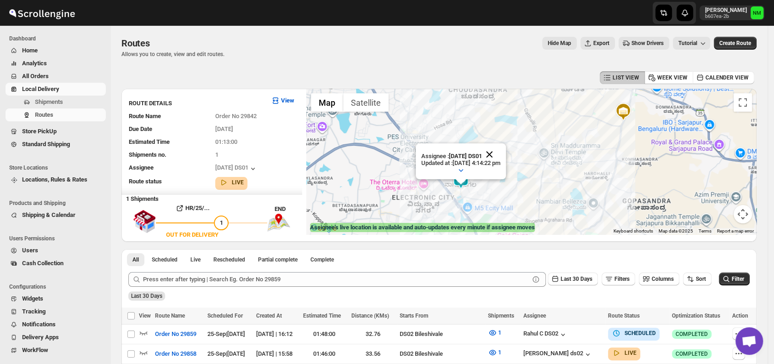
click at [501, 153] on button "Close" at bounding box center [490, 155] width 22 height 22
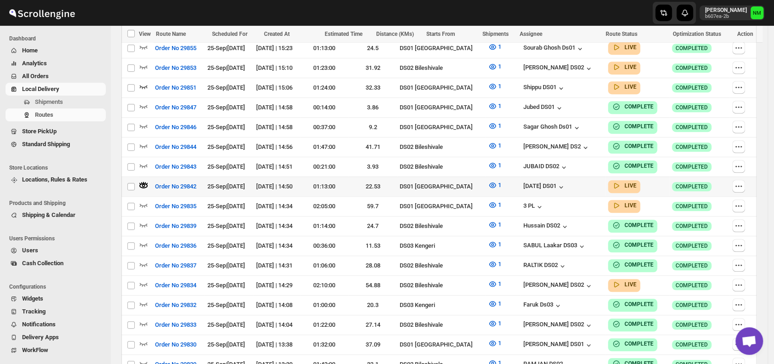
scroll to position [367, 0]
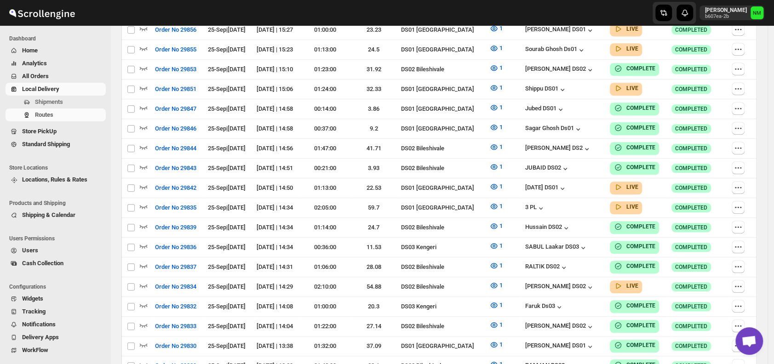
scroll to position [220, 0]
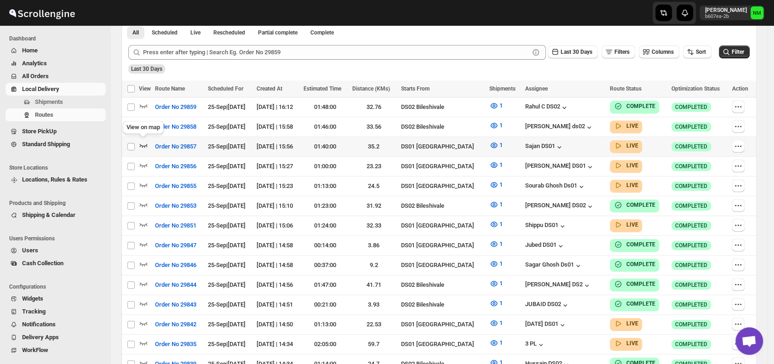
click at [143, 143] on icon "button" at bounding box center [143, 145] width 9 height 9
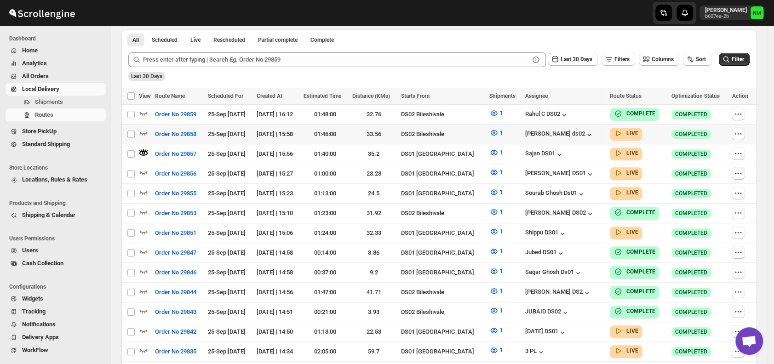
scroll to position [0, 0]
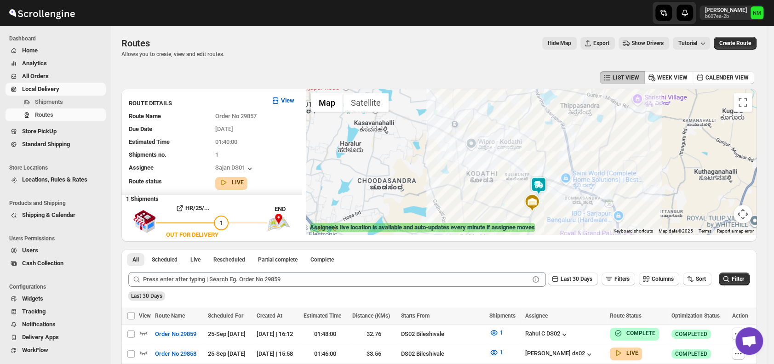
click at [541, 187] on img at bounding box center [539, 186] width 18 height 18
click at [578, 138] on button "Close" at bounding box center [567, 142] width 22 height 22
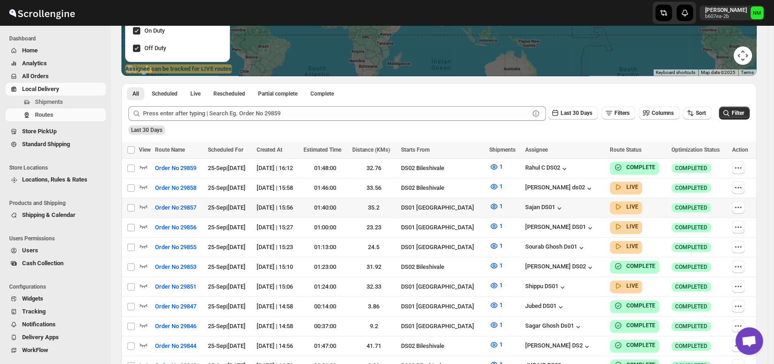
scroll to position [161, 0]
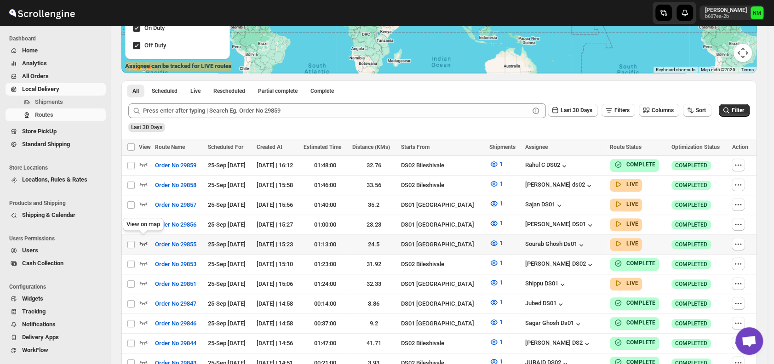
click at [144, 241] on icon "button" at bounding box center [143, 243] width 9 height 9
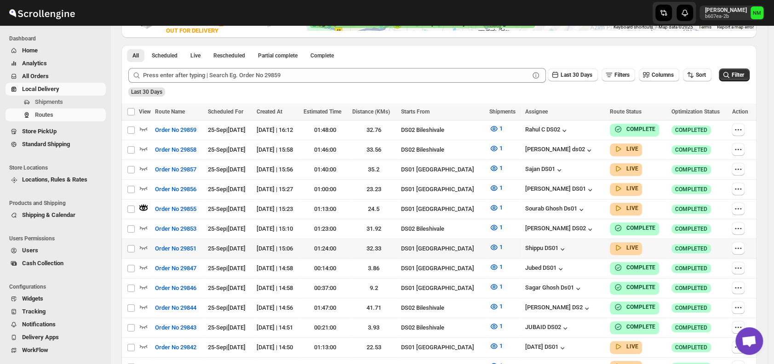
scroll to position [206, 0]
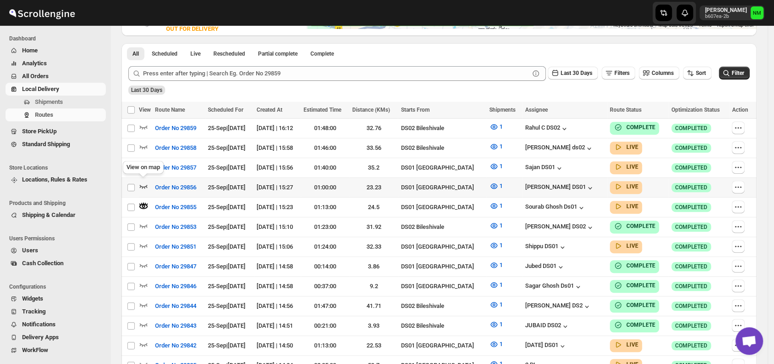
click at [143, 183] on icon "button" at bounding box center [143, 186] width 9 height 9
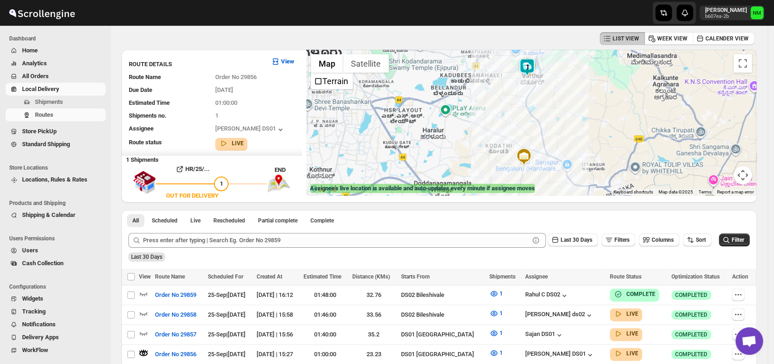
scroll to position [145, 0]
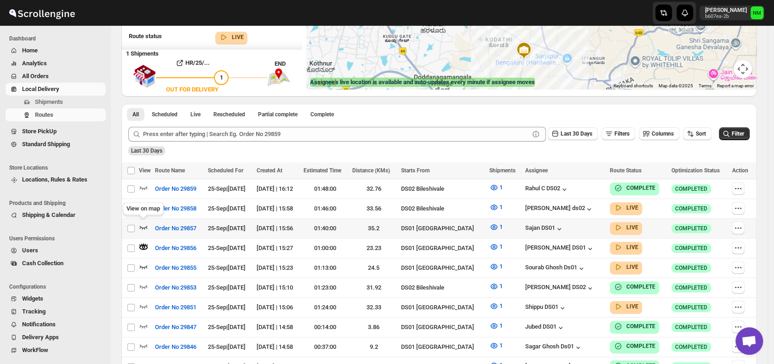
click at [146, 224] on icon "button" at bounding box center [143, 227] width 9 height 9
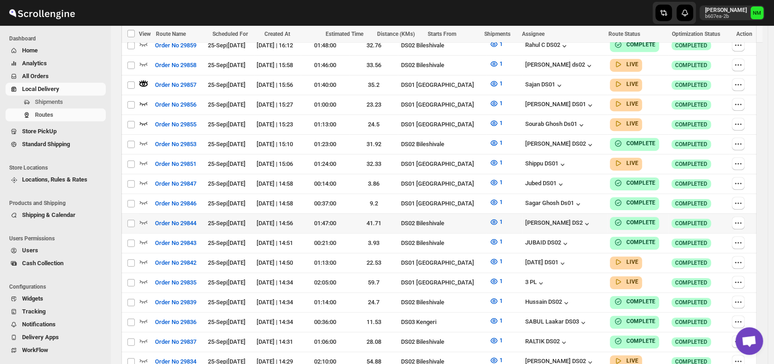
scroll to position [290, 0]
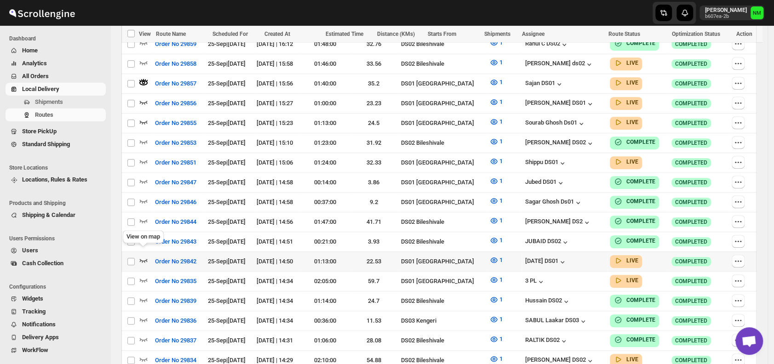
click at [145, 259] on icon "button" at bounding box center [144, 261] width 8 height 4
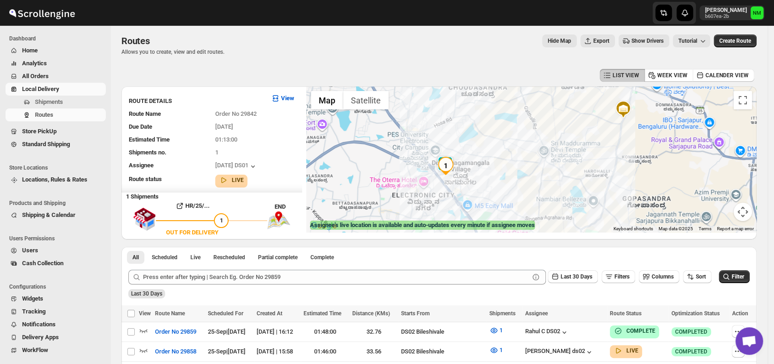
scroll to position [2, 0]
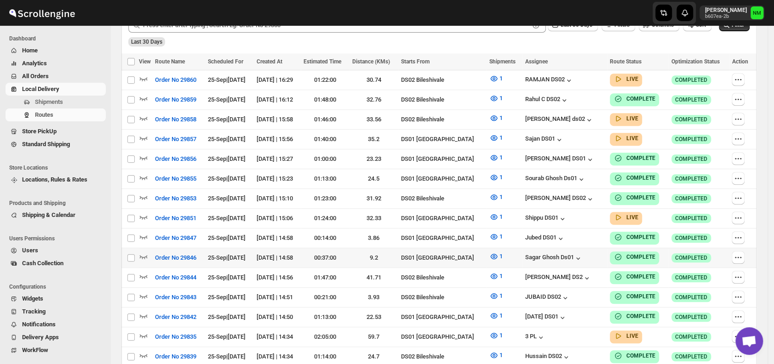
scroll to position [248, 0]
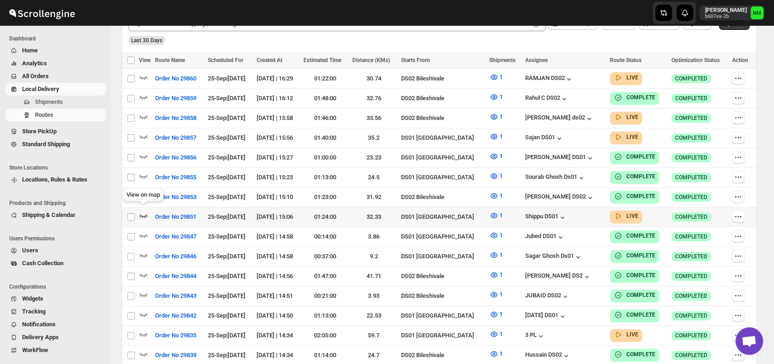
click at [144, 211] on icon "button" at bounding box center [143, 215] width 9 height 9
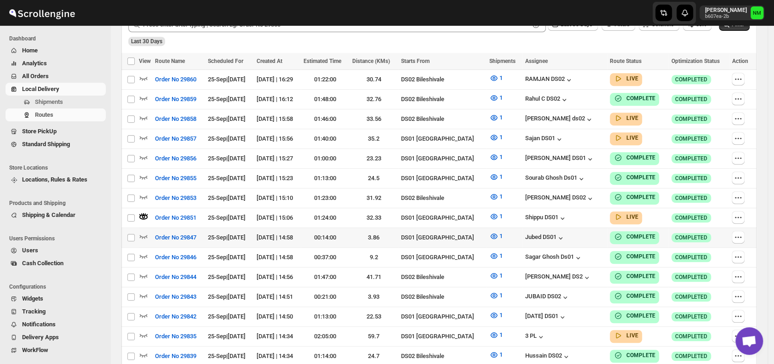
scroll to position [0, 0]
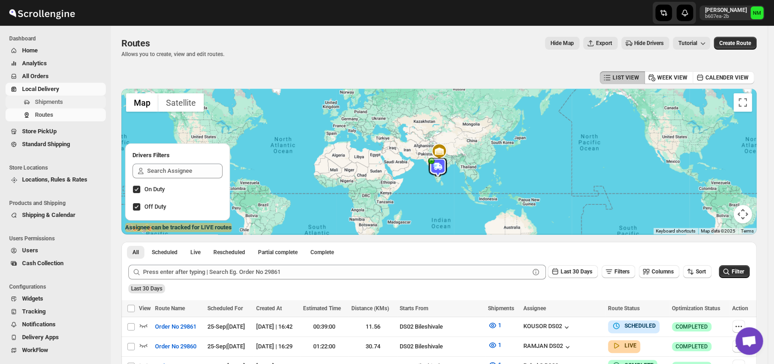
click at [51, 107] on button "Shipments" at bounding box center [56, 102] width 100 height 13
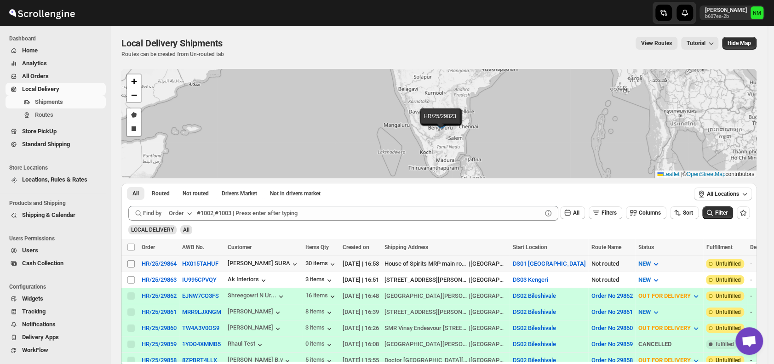
click at [131, 262] on input "Select shipment" at bounding box center [130, 263] width 7 height 7
checkbox input "true"
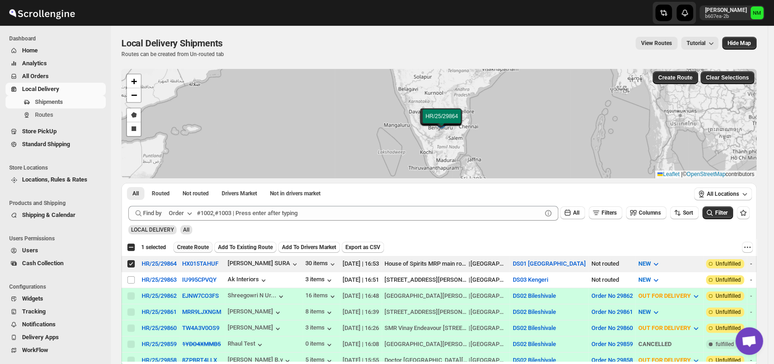
click at [190, 250] on button "Create Route" at bounding box center [192, 247] width 39 height 11
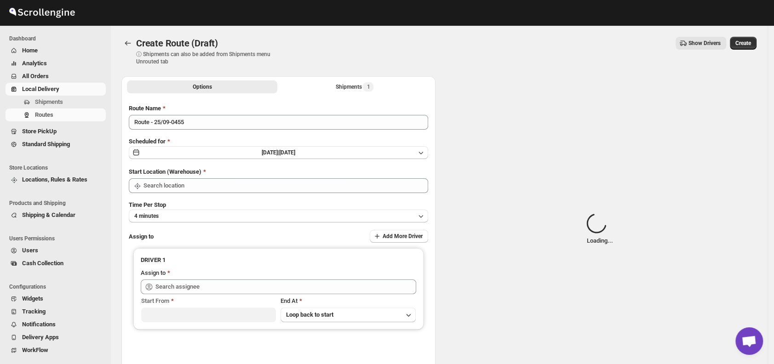
type input "DS01 [GEOGRAPHIC_DATA]"
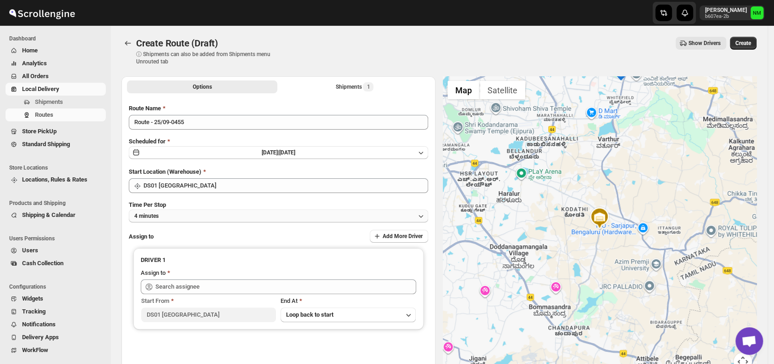
click at [217, 220] on button "4 minutes" at bounding box center [279, 216] width 300 height 13
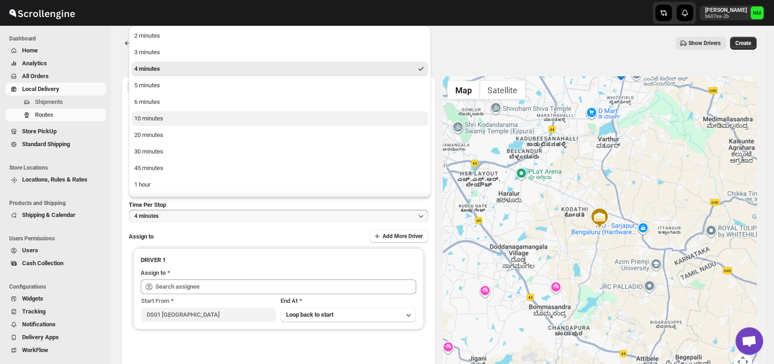
click at [174, 118] on button "10 minutes" at bounding box center [280, 118] width 297 height 15
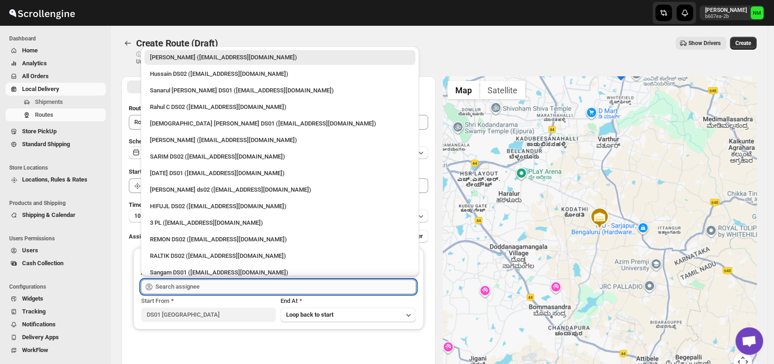
click at [217, 283] on input "text" at bounding box center [286, 287] width 261 height 15
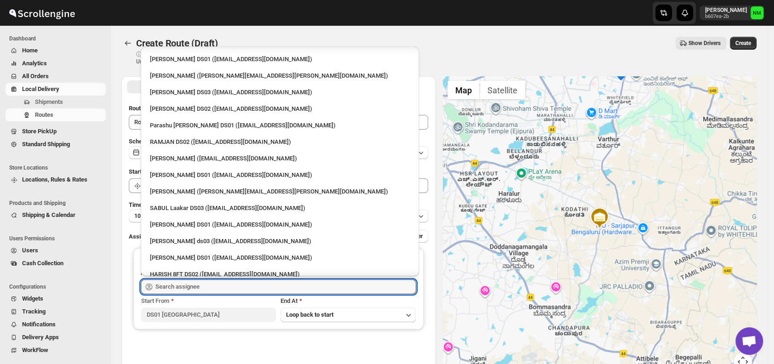
scroll to position [484, 0]
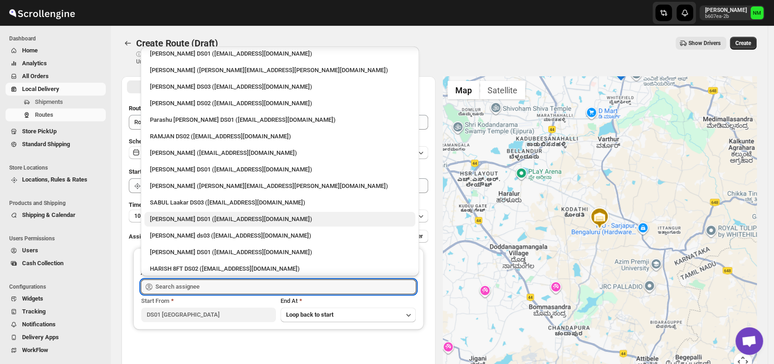
click at [175, 213] on div "Kousar Khan DS01 (kifikak673@cspaus.com)" at bounding box center [279, 219] width 271 height 15
type input "Kousar Khan DS01 (kifikak673@cspaus.com)"
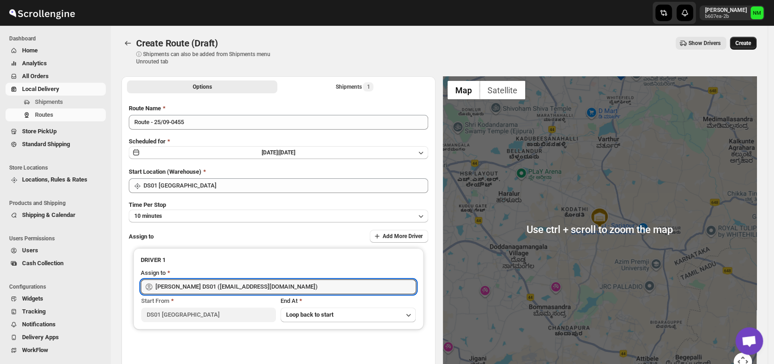
click at [751, 44] on span "Create" at bounding box center [744, 43] width 16 height 7
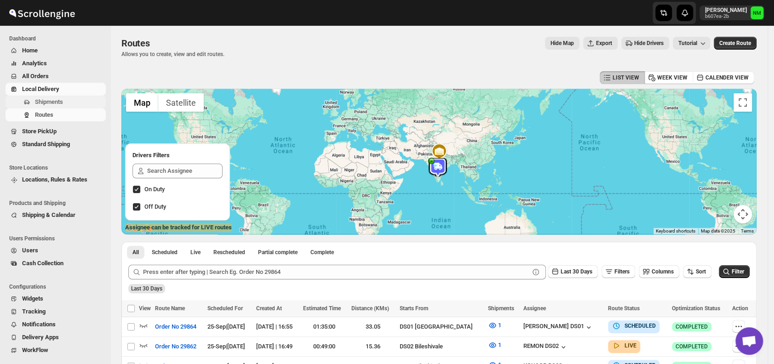
click at [61, 103] on span "Shipments" at bounding box center [49, 101] width 28 height 7
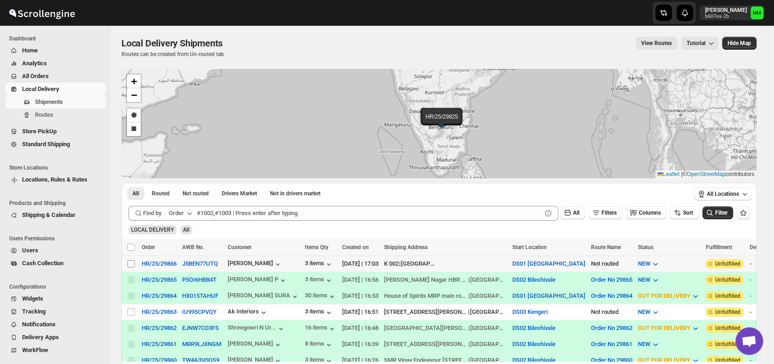
click at [131, 265] on input "Select shipment" at bounding box center [130, 263] width 7 height 7
checkbox input "true"
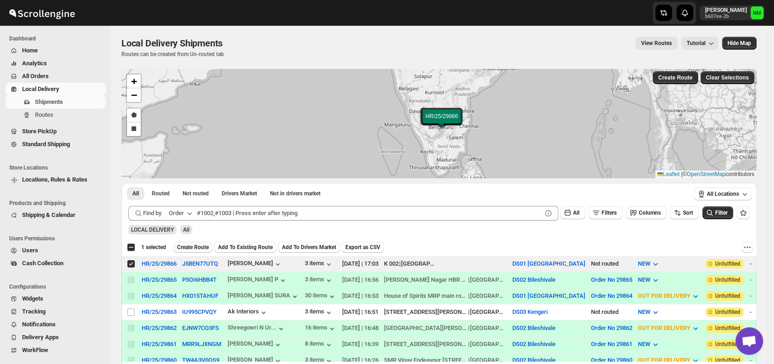
click at [179, 250] on span "Create Route" at bounding box center [193, 247] width 32 height 7
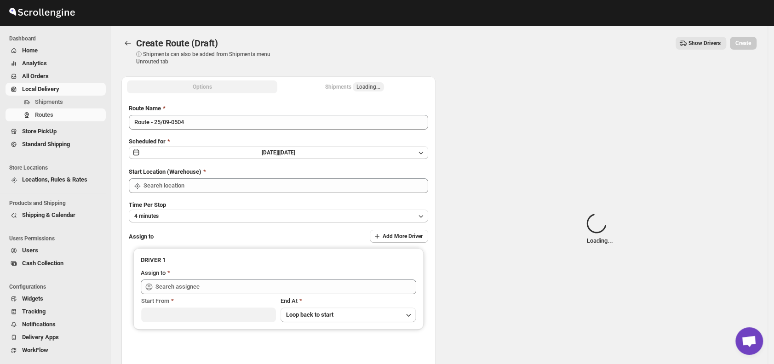
type input "DS01 [GEOGRAPHIC_DATA]"
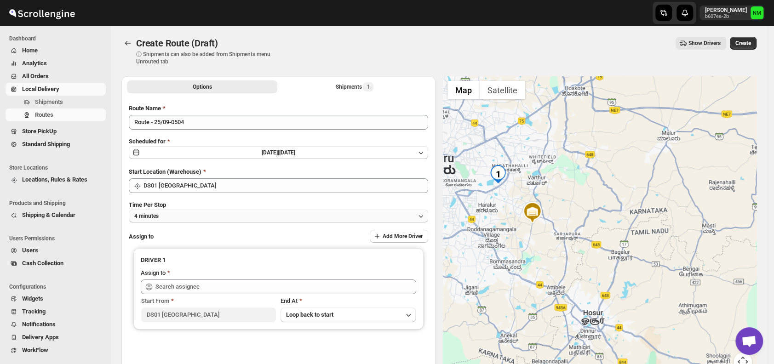
click at [174, 212] on button "4 minutes" at bounding box center [279, 216] width 300 height 13
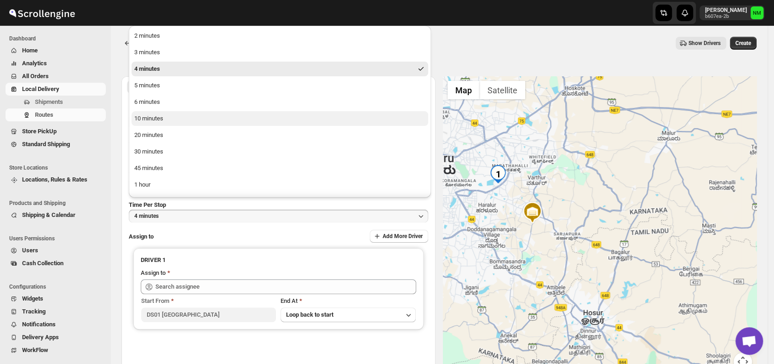
click at [157, 118] on div "10 minutes" at bounding box center [148, 118] width 29 height 9
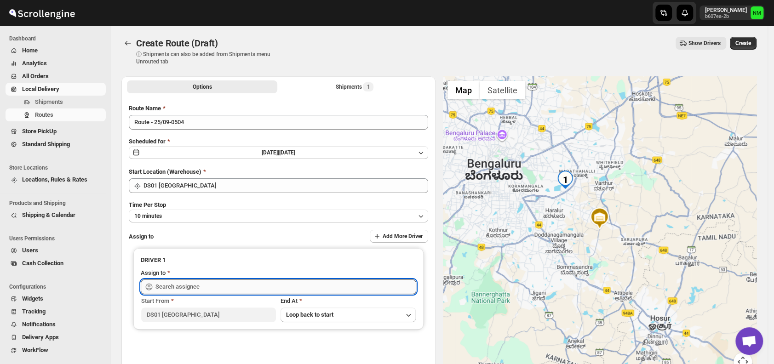
click at [222, 282] on input "text" at bounding box center [286, 287] width 261 height 15
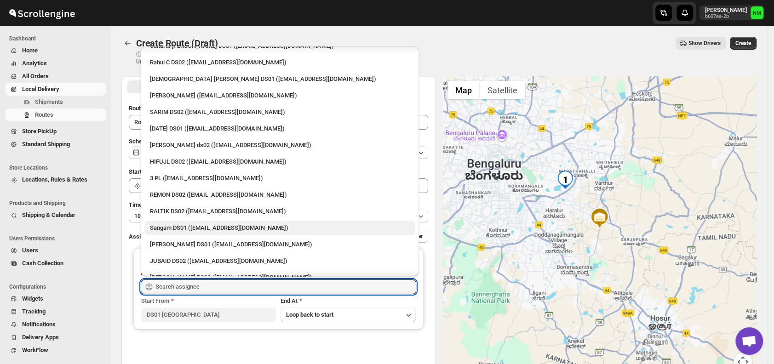
scroll to position [45, 0]
click at [188, 225] on div "Sangam DS01 (relov34542@lassora.com)" at bounding box center [280, 227] width 260 height 9
type input "Sangam DS01 (relov34542@lassora.com)"
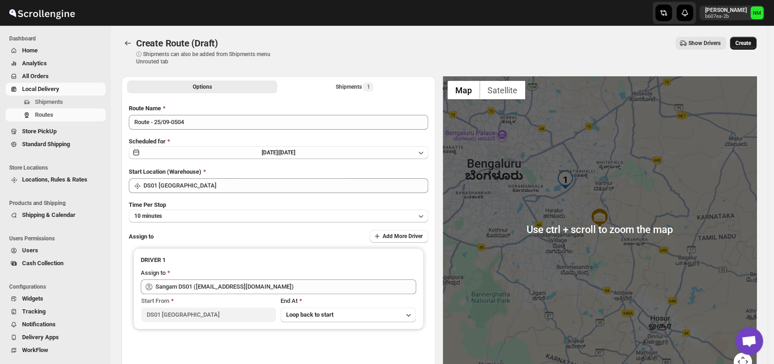
click at [747, 44] on span "Create" at bounding box center [744, 43] width 16 height 7
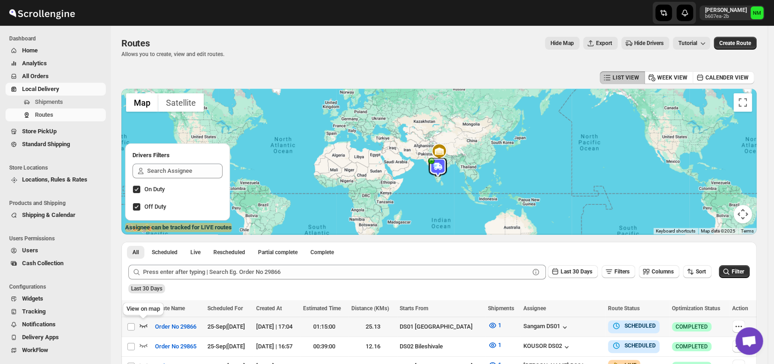
click at [143, 324] on icon "button" at bounding box center [143, 325] width 9 height 9
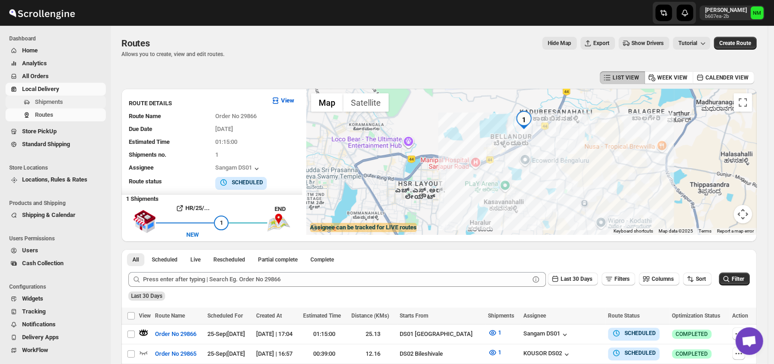
click at [46, 104] on span "Shipments" at bounding box center [49, 101] width 28 height 7
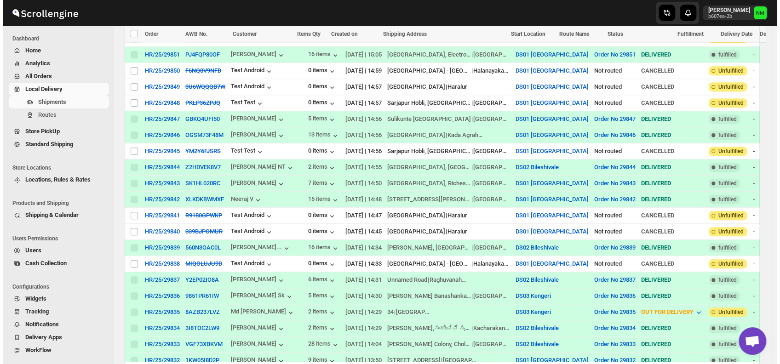
scroll to position [491, 0]
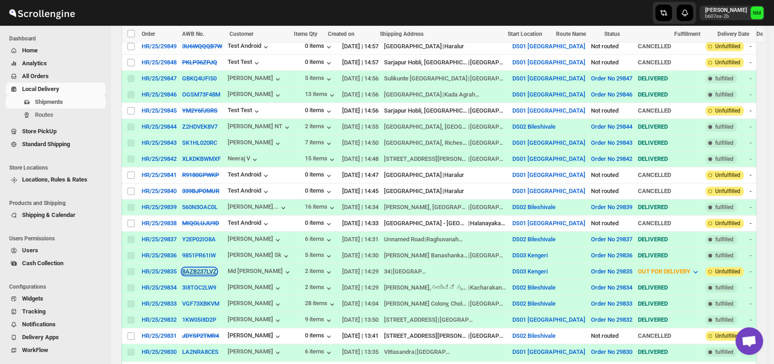
click at [201, 268] on button "8AZB237LVZ" at bounding box center [199, 271] width 35 height 7
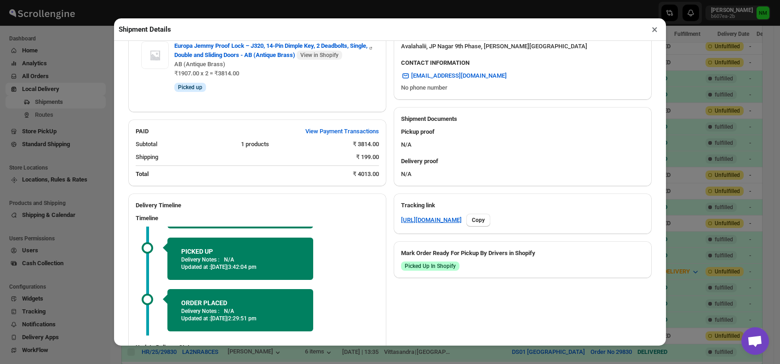
scroll to position [423, 0]
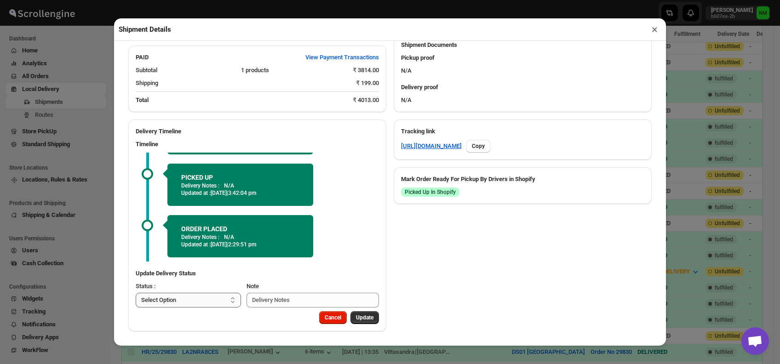
click at [201, 300] on select "Select Option PICKED UP OUT FOR DELIVERY RESCHEDULE DELIVERED CANCELLED" at bounding box center [188, 300] width 105 height 15
select select "DELIVERED"
click at [136, 293] on select "Select Option PICKED UP OUT FOR DELIVERY RESCHEDULE DELIVERED CANCELLED" at bounding box center [188, 300] width 105 height 15
click at [356, 319] on span "Update" at bounding box center [364, 317] width 17 height 7
select select
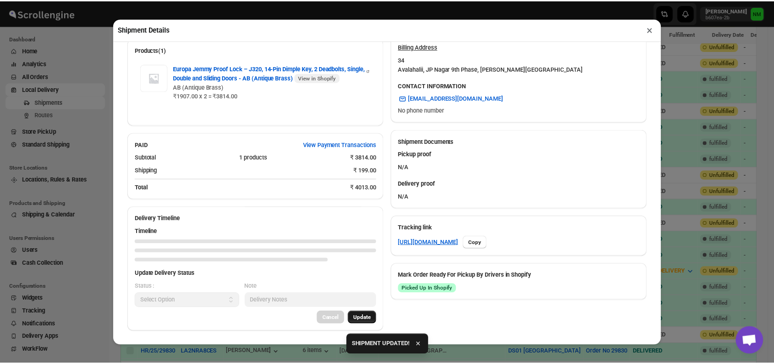
scroll to position [414, 0]
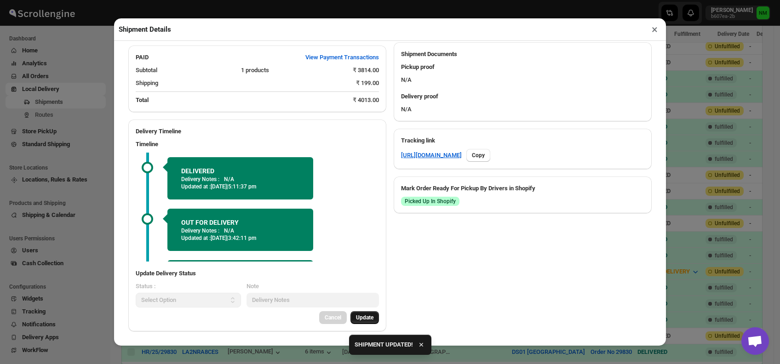
click at [654, 33] on button "×" at bounding box center [654, 29] width 13 height 13
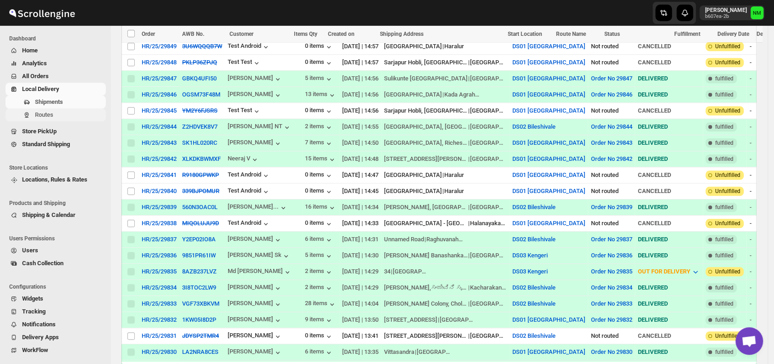
click at [64, 119] on span "Routes" at bounding box center [69, 114] width 69 height 9
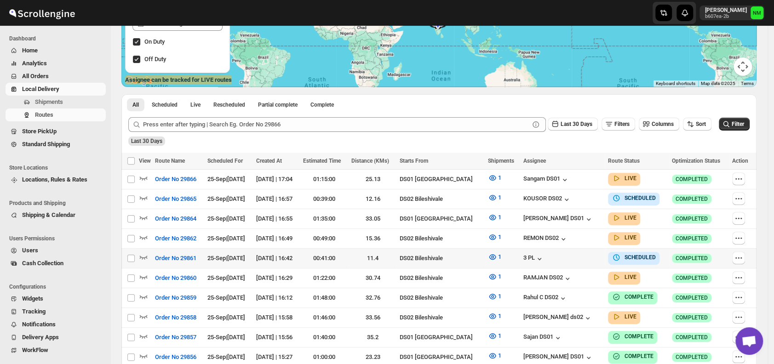
scroll to position [148, 0]
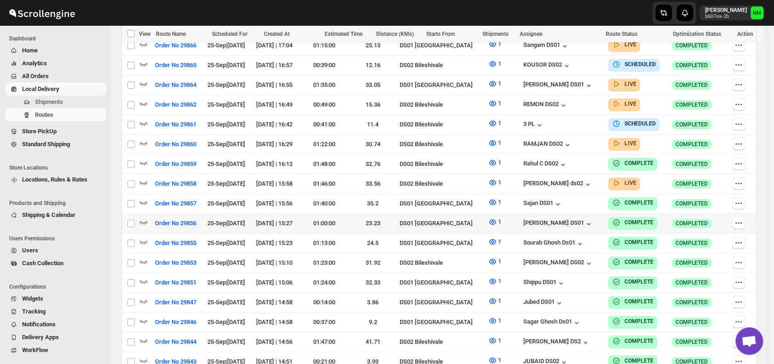
scroll to position [286, 0]
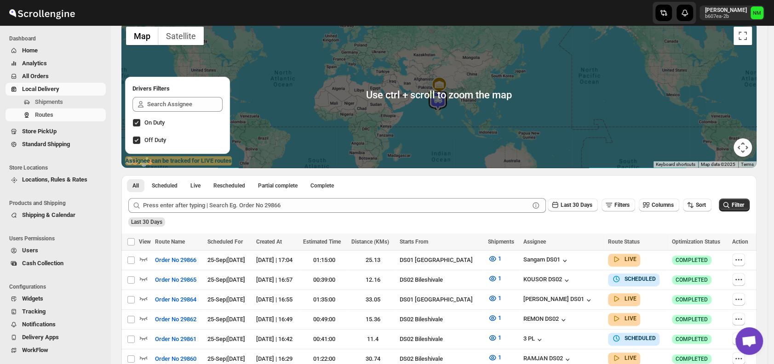
scroll to position [143, 0]
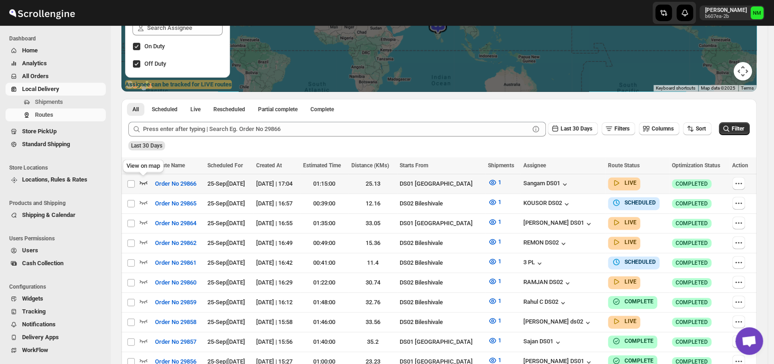
click at [147, 182] on icon "button" at bounding box center [143, 182] width 9 height 9
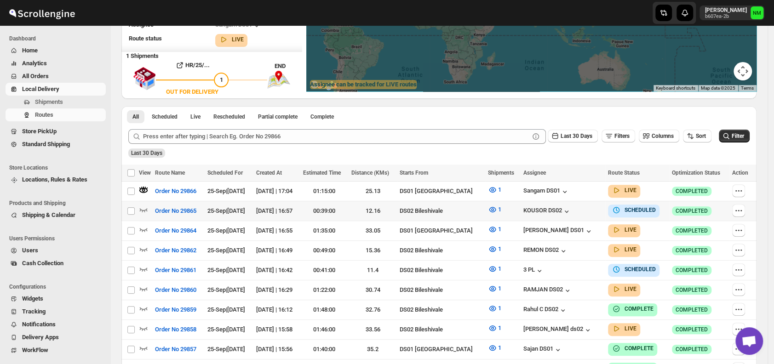
scroll to position [0, 0]
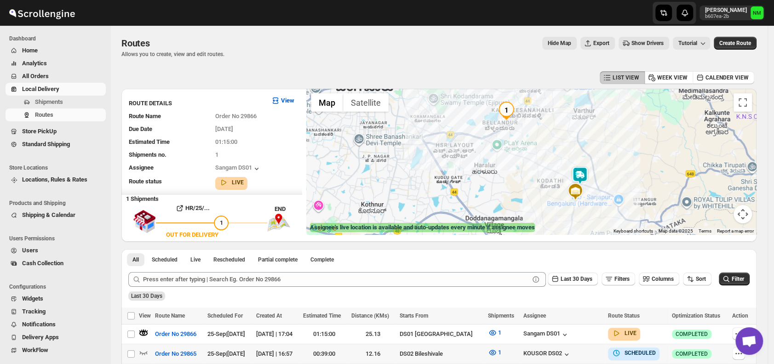
click at [578, 171] on img at bounding box center [580, 176] width 18 height 18
click at [620, 125] on button "Close" at bounding box center [609, 132] width 22 height 22
click at [583, 183] on img at bounding box center [575, 192] width 18 height 18
click at [617, 157] on button "Close" at bounding box center [606, 155] width 22 height 22
click at [588, 177] on img at bounding box center [580, 176] width 18 height 18
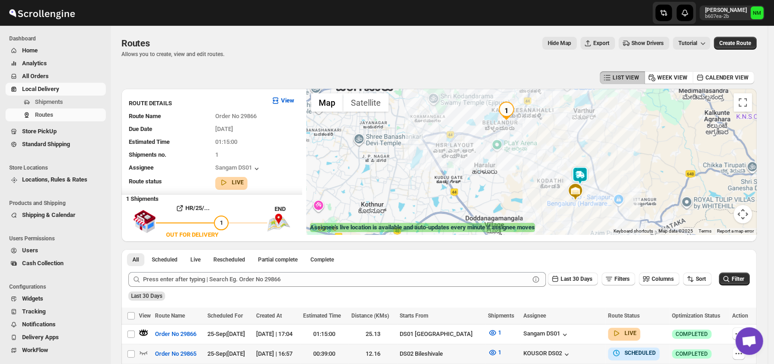
click at [588, 177] on img at bounding box center [580, 176] width 18 height 18
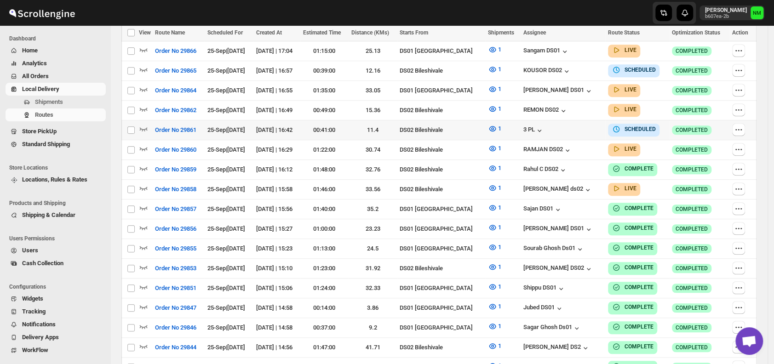
scroll to position [214, 0]
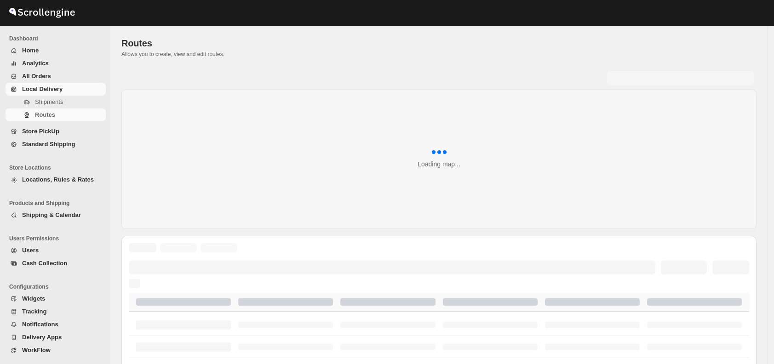
scroll to position [214, 0]
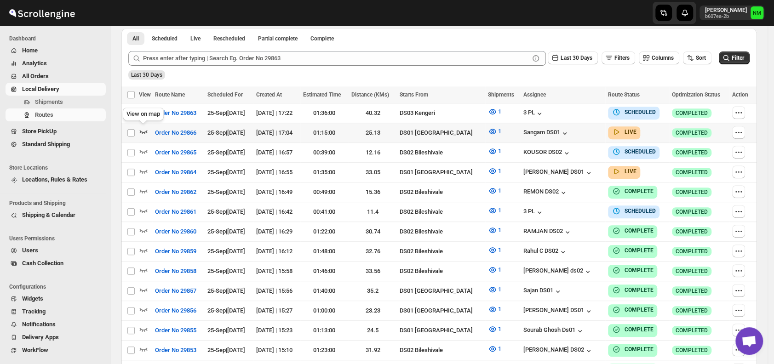
click at [141, 127] on icon "button" at bounding box center [143, 131] width 9 height 9
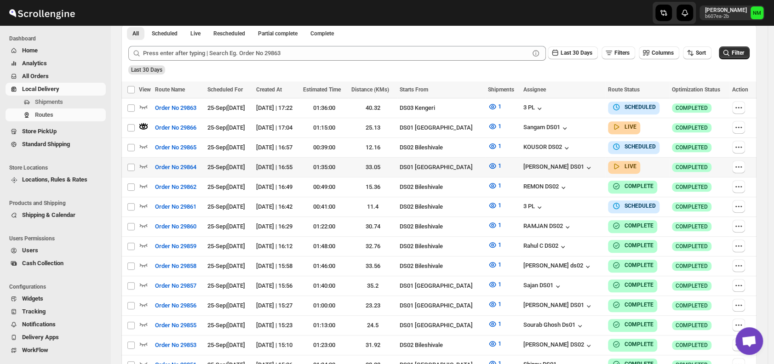
scroll to position [227, 0]
click at [143, 162] on icon "button" at bounding box center [143, 165] width 9 height 9
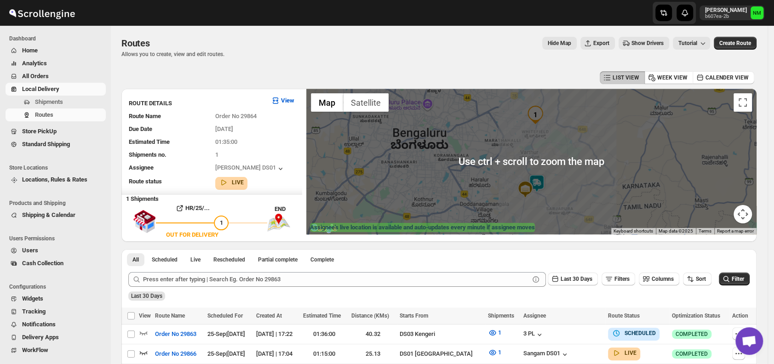
click at [541, 185] on img at bounding box center [537, 183] width 18 height 18
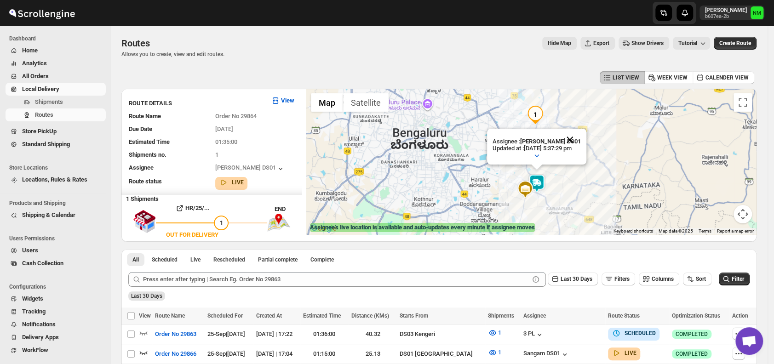
click at [581, 133] on button "Close" at bounding box center [570, 140] width 22 height 22
click at [66, 102] on span "Shipments" at bounding box center [69, 102] width 69 height 9
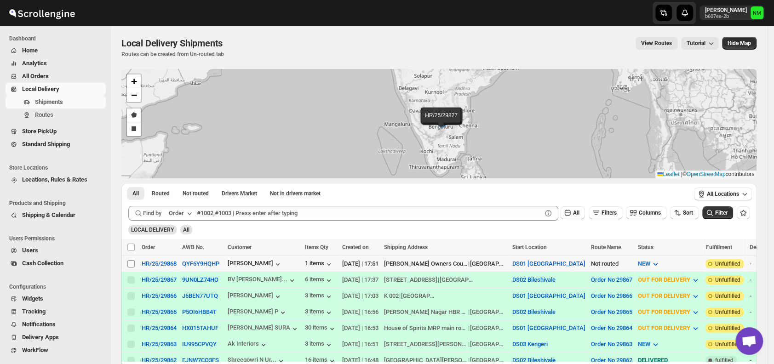
click at [130, 264] on input "Select shipment" at bounding box center [130, 263] width 7 height 7
checkbox input "true"
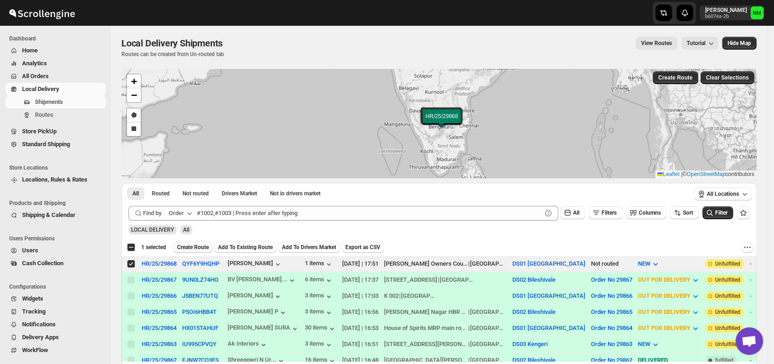
click at [191, 246] on span "Create Route" at bounding box center [193, 247] width 32 height 7
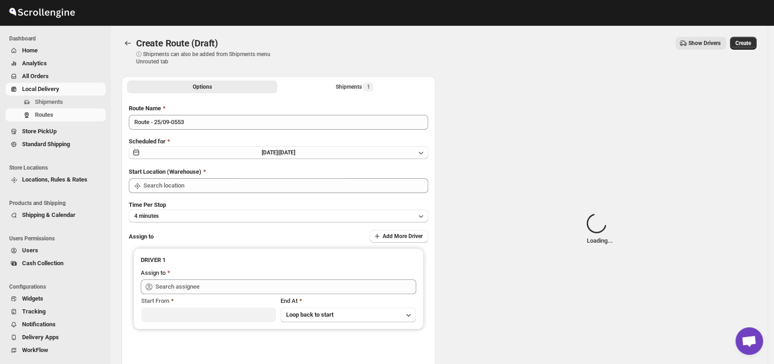
type input "DS01 [GEOGRAPHIC_DATA]"
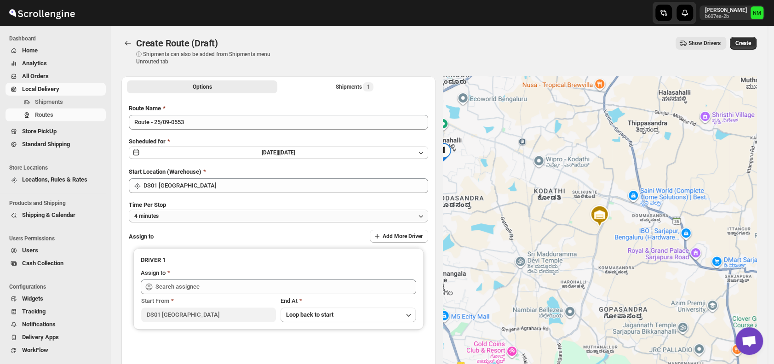
click at [204, 219] on button "4 minutes" at bounding box center [279, 216] width 300 height 13
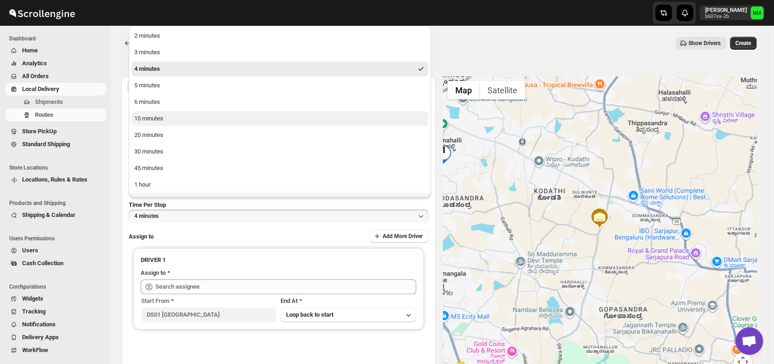
click at [164, 122] on button "10 minutes" at bounding box center [280, 118] width 297 height 15
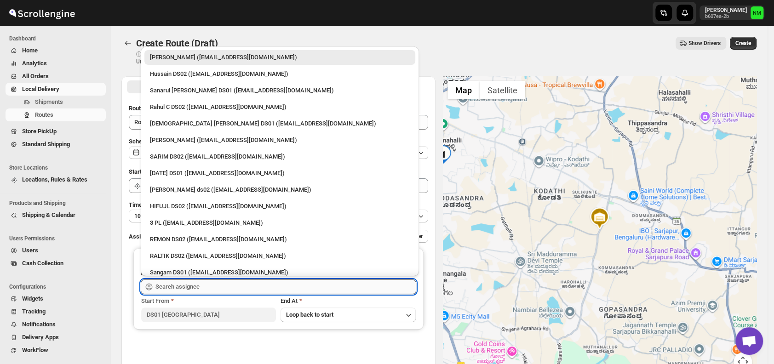
click at [221, 283] on input "text" at bounding box center [286, 287] width 261 height 15
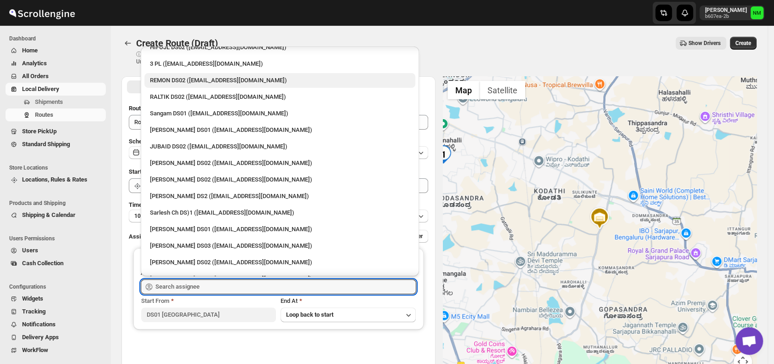
scroll to position [168, 0]
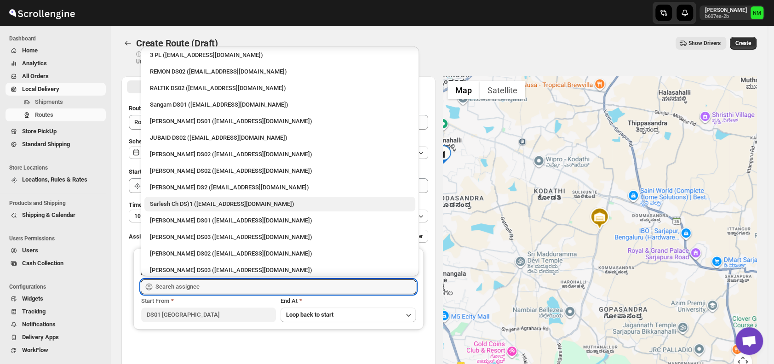
click at [170, 203] on div "Sarlesh Ch DS)1 (vinapi9521@jazipo.com)" at bounding box center [280, 204] width 260 height 9
type input "Sarlesh Ch DS)1 (vinapi9521@jazipo.com)"
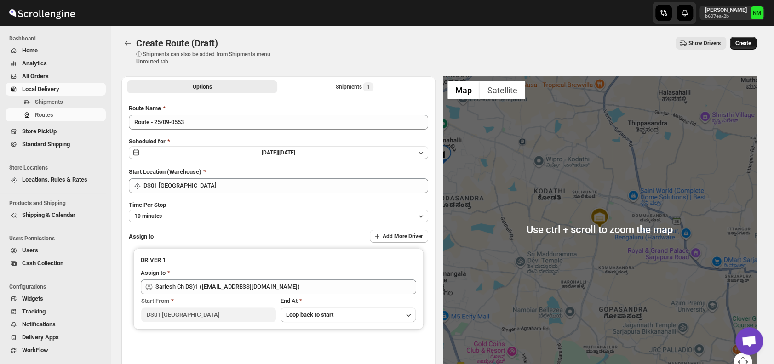
click at [751, 45] on span "Create" at bounding box center [744, 43] width 16 height 7
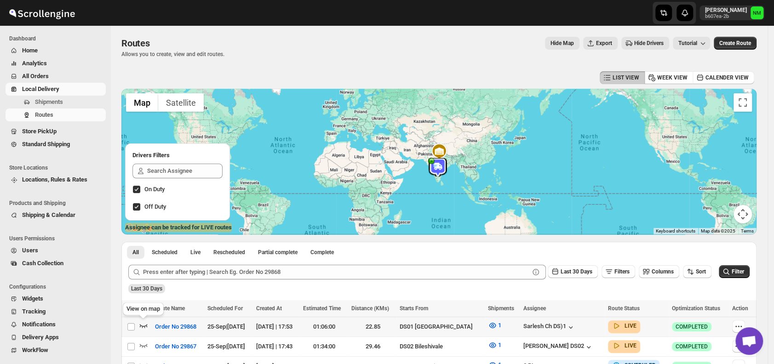
click at [144, 324] on icon "button" at bounding box center [143, 325] width 9 height 9
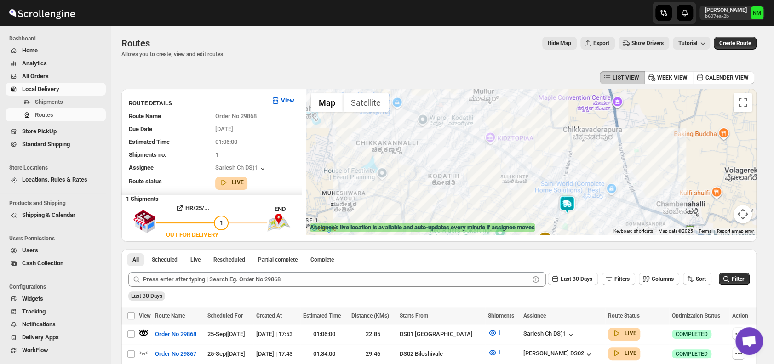
click at [572, 199] on img at bounding box center [567, 205] width 18 height 18
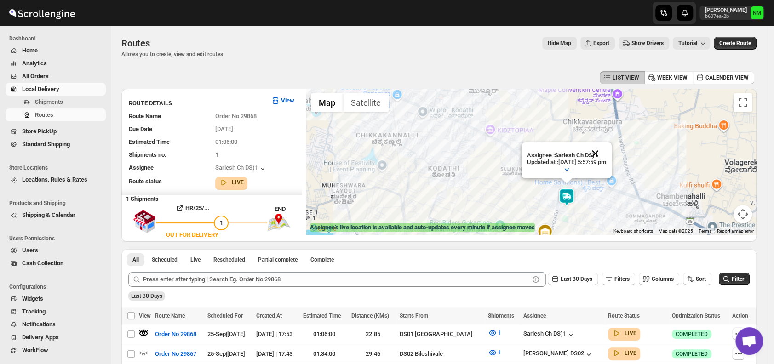
click at [606, 153] on button "Close" at bounding box center [595, 154] width 22 height 22
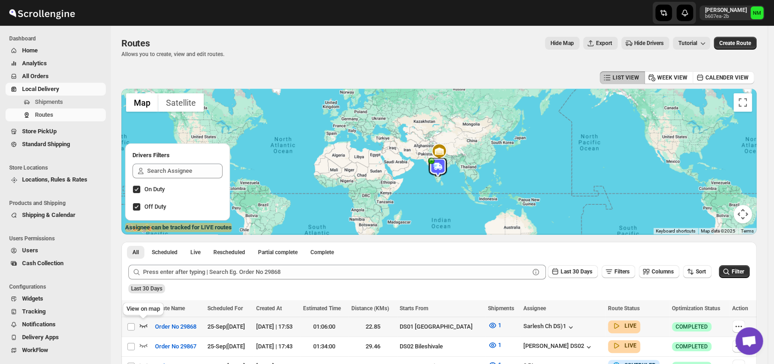
click at [142, 326] on icon "button" at bounding box center [144, 326] width 8 height 4
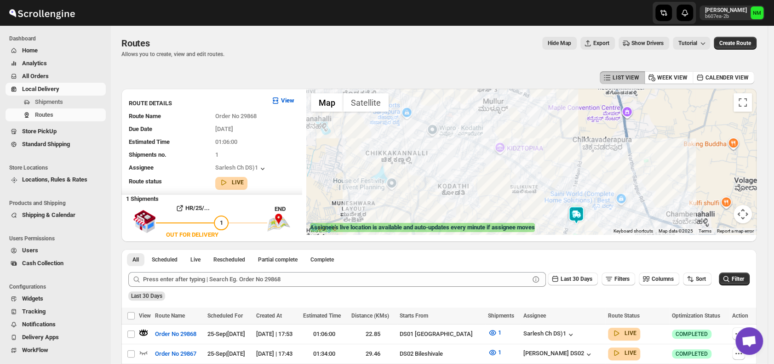
click at [582, 216] on img at bounding box center [576, 215] width 18 height 18
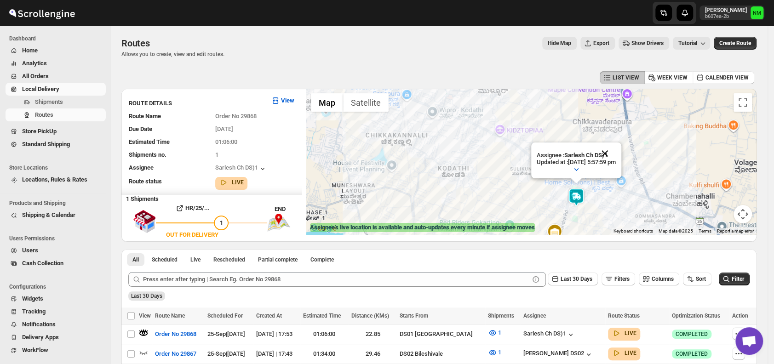
click at [616, 153] on button "Close" at bounding box center [605, 154] width 22 height 22
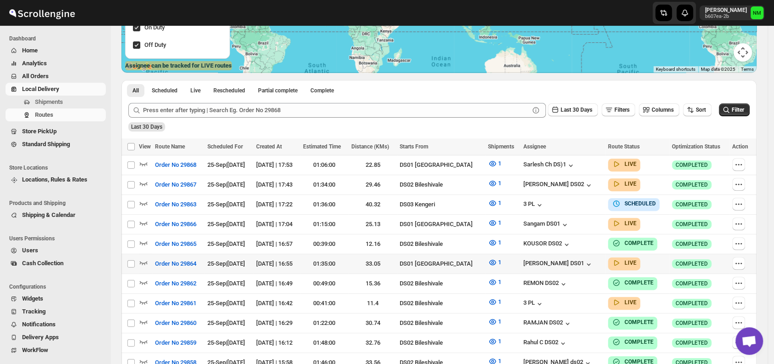
scroll to position [186, 0]
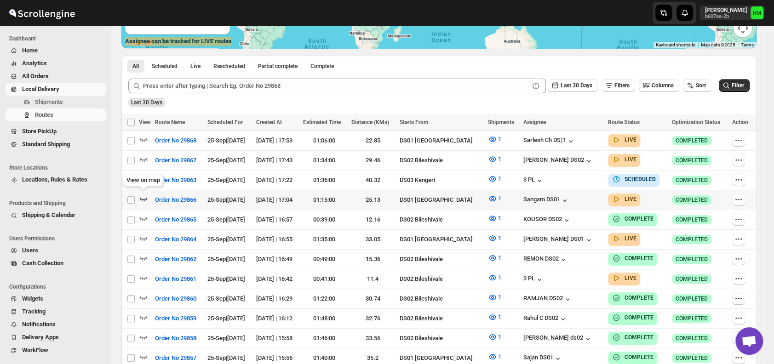
click at [142, 196] on icon "button" at bounding box center [143, 198] width 9 height 9
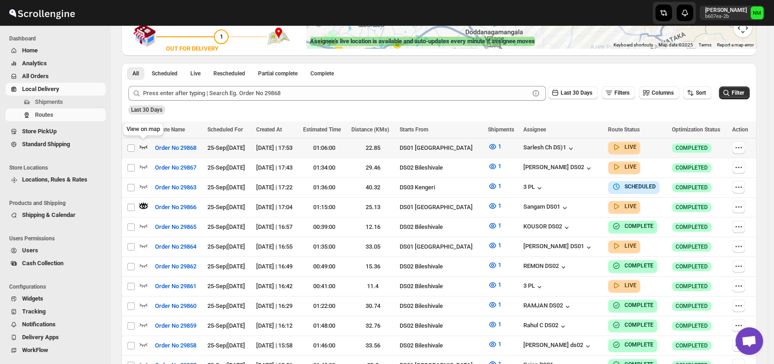
click at [145, 146] on icon "button" at bounding box center [144, 147] width 8 height 4
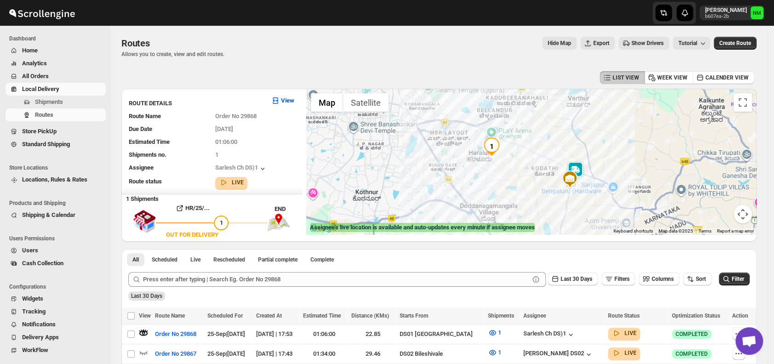
click at [585, 166] on img at bounding box center [575, 170] width 18 height 18
click at [615, 125] on button "Close" at bounding box center [604, 128] width 22 height 22
click at [581, 167] on img at bounding box center [575, 172] width 18 height 18
click at [615, 121] on button "Close" at bounding box center [604, 128] width 22 height 22
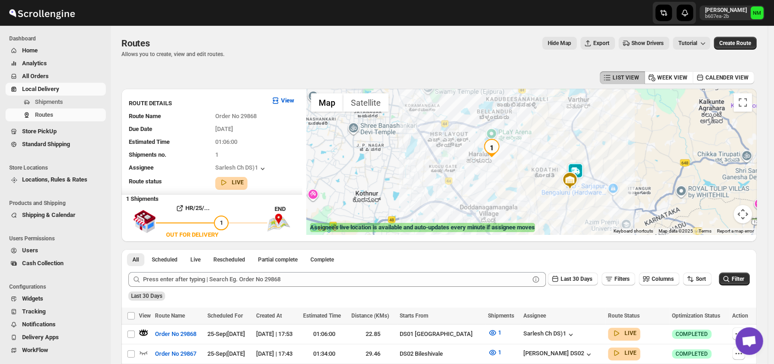
click at [585, 170] on img at bounding box center [575, 172] width 18 height 18
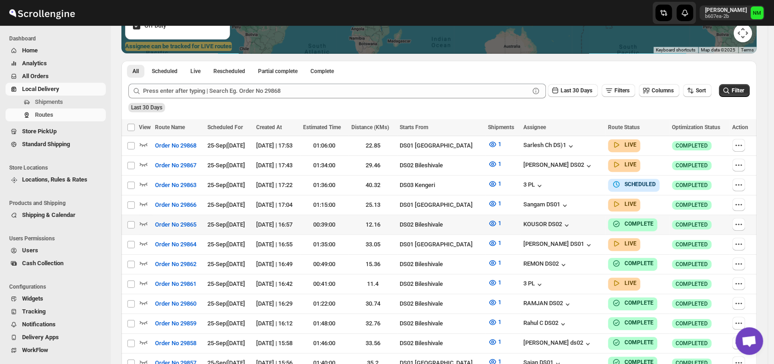
scroll to position [183, 0]
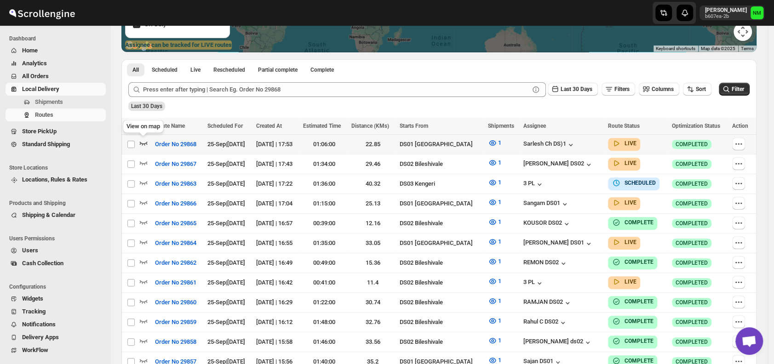
click at [146, 143] on icon "button" at bounding box center [144, 144] width 8 height 4
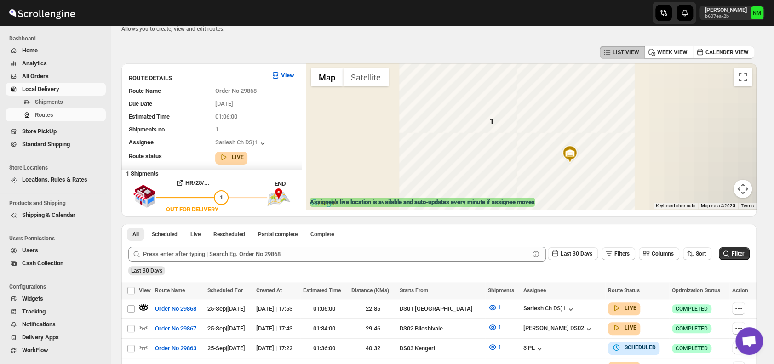
scroll to position [0, 0]
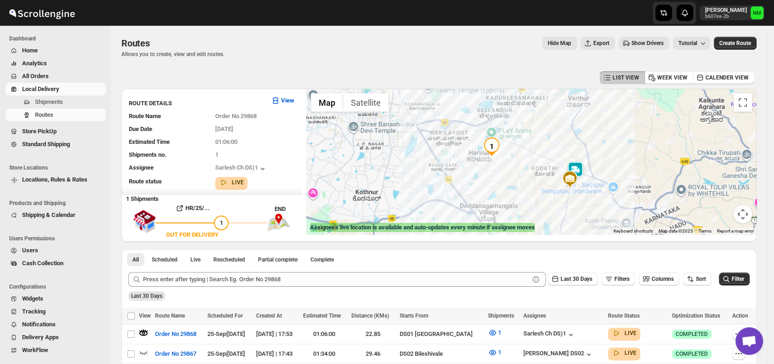
click at [583, 167] on img at bounding box center [575, 170] width 18 height 18
click at [615, 128] on button "Close" at bounding box center [604, 128] width 22 height 22
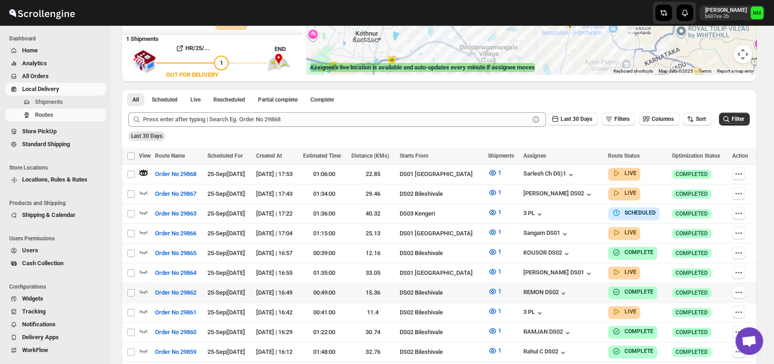
scroll to position [162, 0]
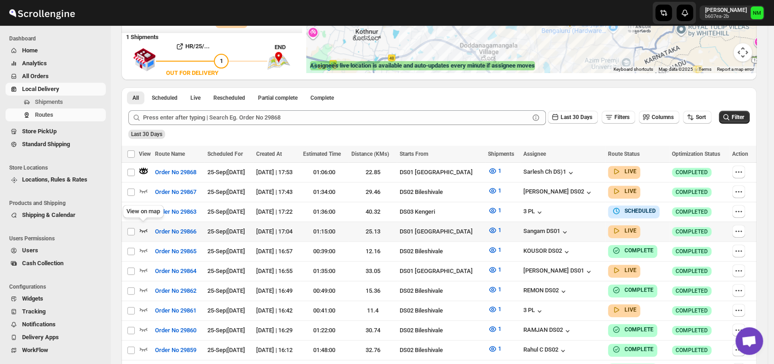
click at [146, 227] on icon "button" at bounding box center [143, 230] width 9 height 9
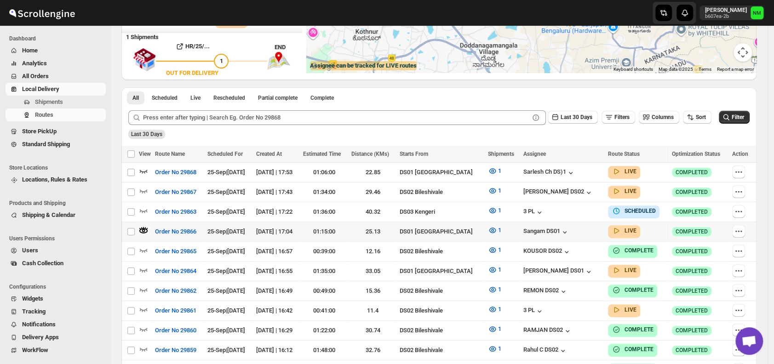
scroll to position [0, 0]
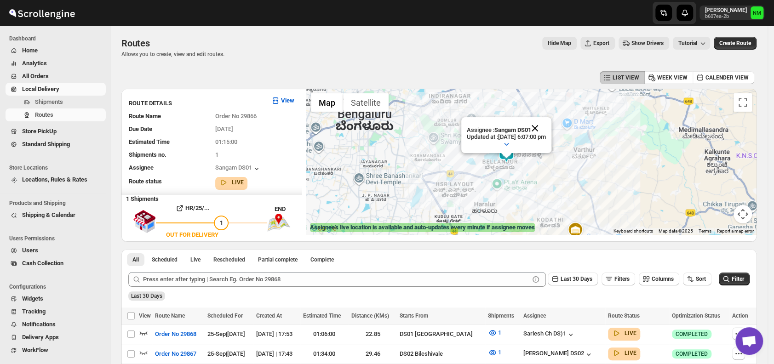
click at [546, 125] on button "Close" at bounding box center [535, 128] width 22 height 22
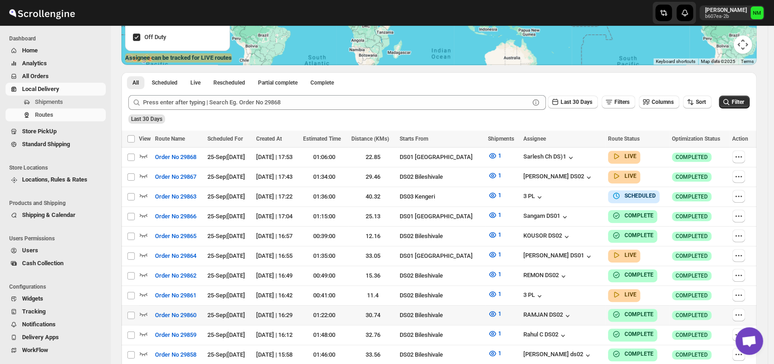
scroll to position [170, 0]
click at [144, 250] on icon "button" at bounding box center [143, 254] width 9 height 9
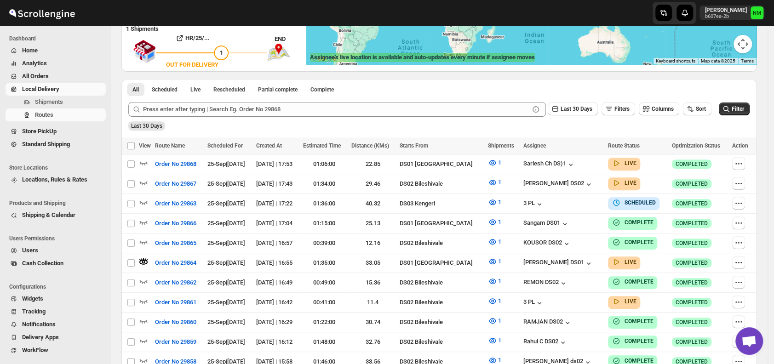
scroll to position [0, 0]
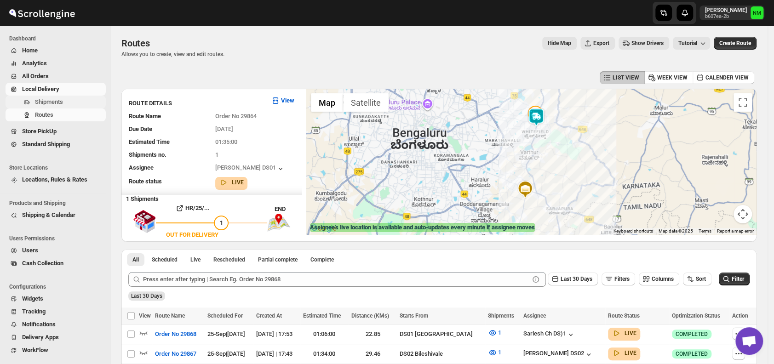
click at [63, 102] on span "Shipments" at bounding box center [69, 102] width 69 height 9
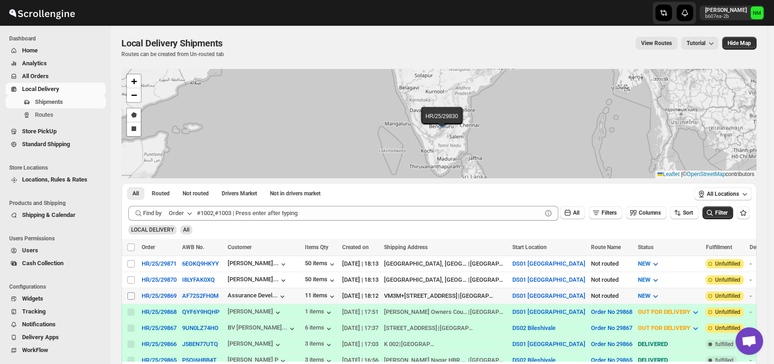
click at [128, 293] on input "Select shipment" at bounding box center [130, 296] width 7 height 7
checkbox input "true"
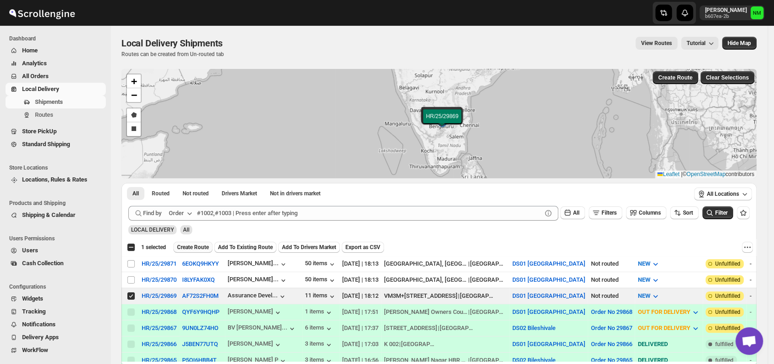
click at [190, 247] on span "Create Route" at bounding box center [193, 247] width 32 height 7
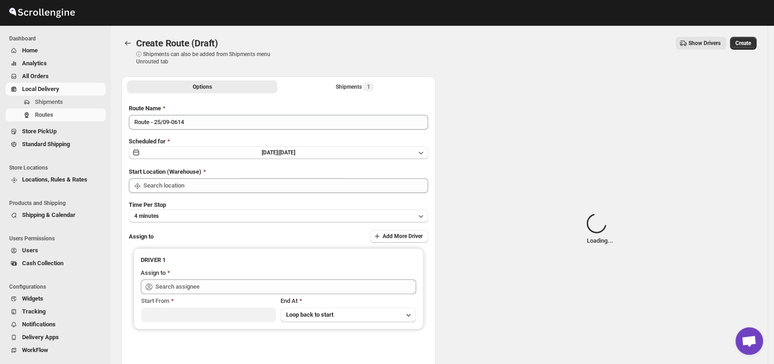
type input "DS01 [GEOGRAPHIC_DATA]"
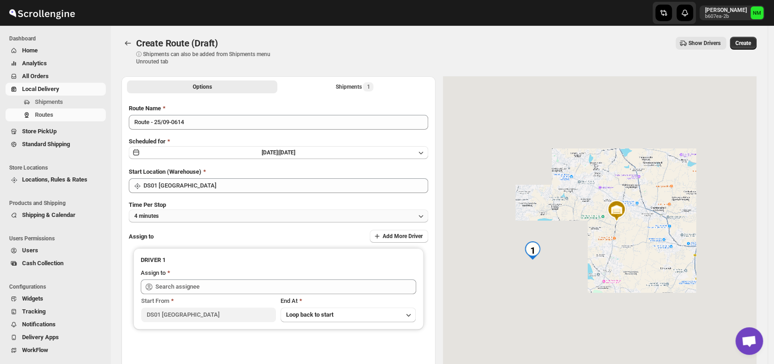
click at [203, 219] on button "4 minutes" at bounding box center [279, 216] width 300 height 13
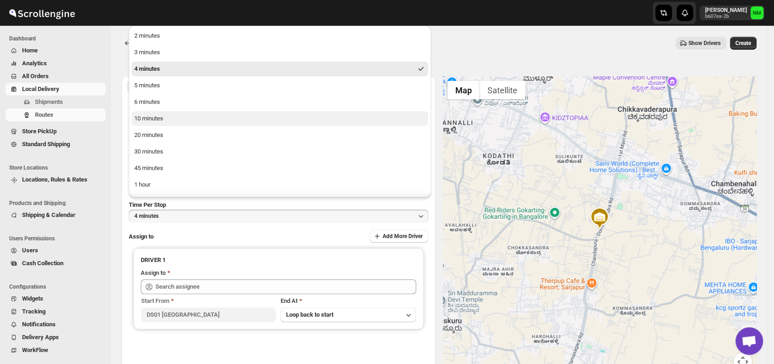
click at [180, 115] on button "10 minutes" at bounding box center [280, 118] width 297 height 15
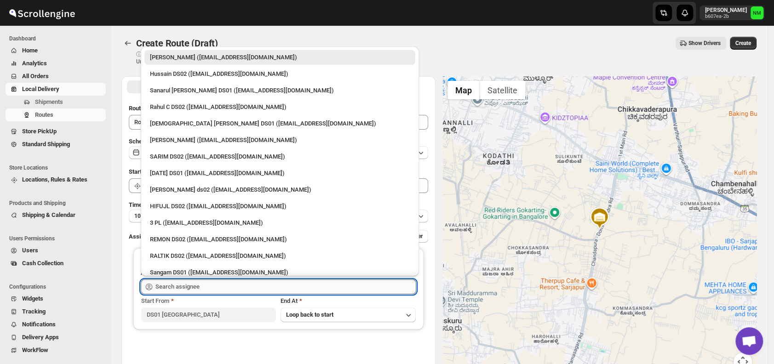
click at [199, 293] on input "text" at bounding box center [286, 287] width 261 height 15
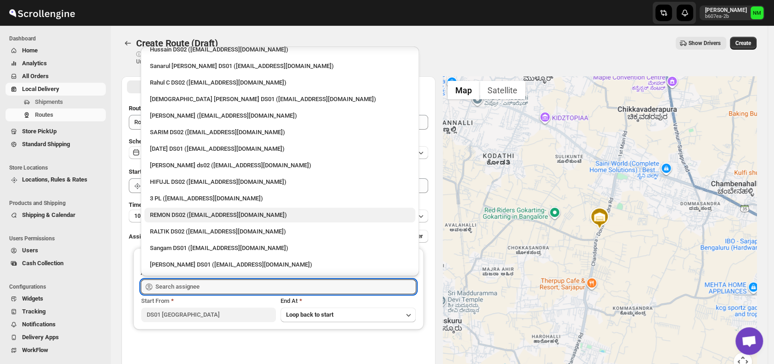
scroll to position [25, 0]
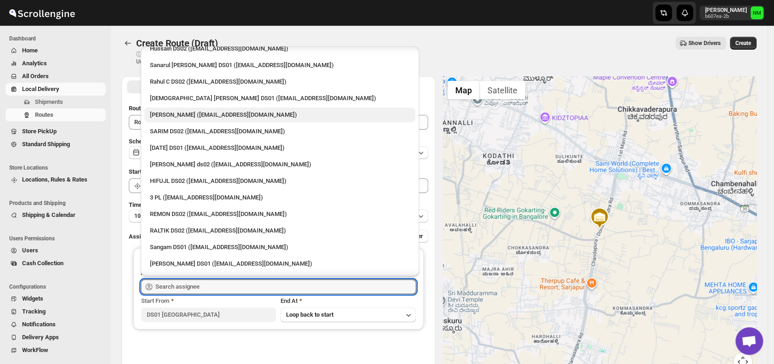
click at [181, 117] on div "Vikas Rathod (lolegiy458@nalwan.com)" at bounding box center [280, 114] width 260 height 9
type input "Vikas Rathod (lolegiy458@nalwan.com)"
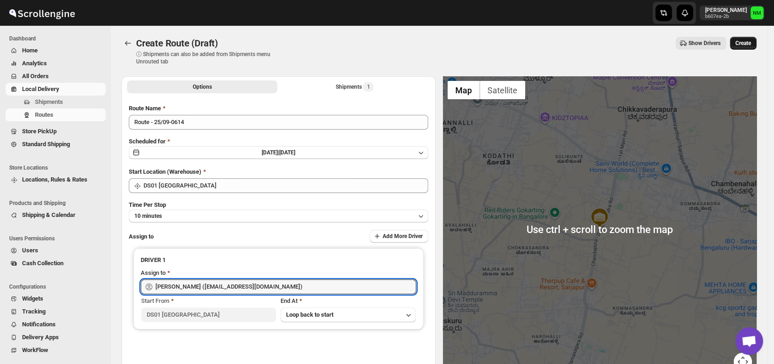
click at [751, 39] on button "Create" at bounding box center [743, 43] width 27 height 13
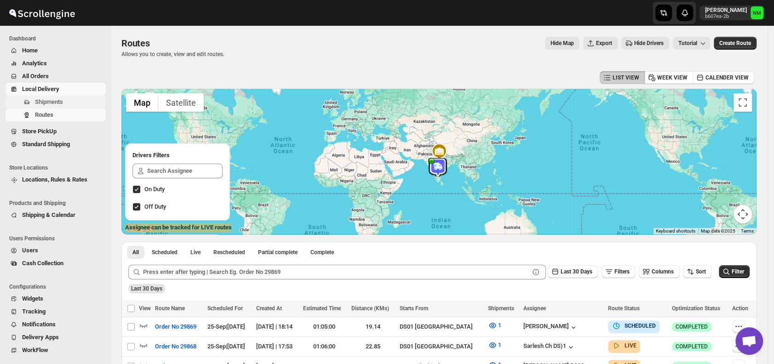
click at [72, 106] on span "Shipments" at bounding box center [69, 102] width 69 height 9
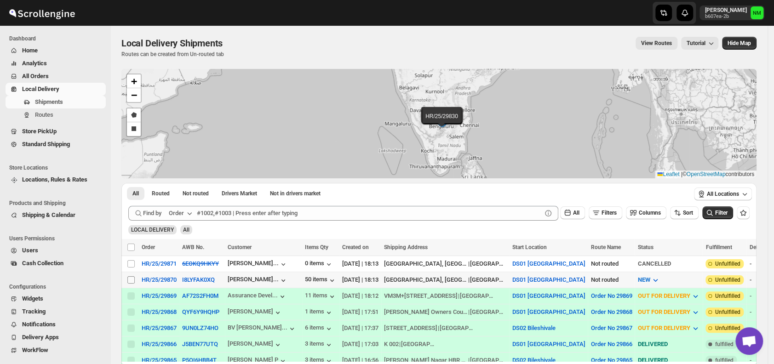
click at [133, 280] on input "Select shipment" at bounding box center [130, 280] width 7 height 7
checkbox input "true"
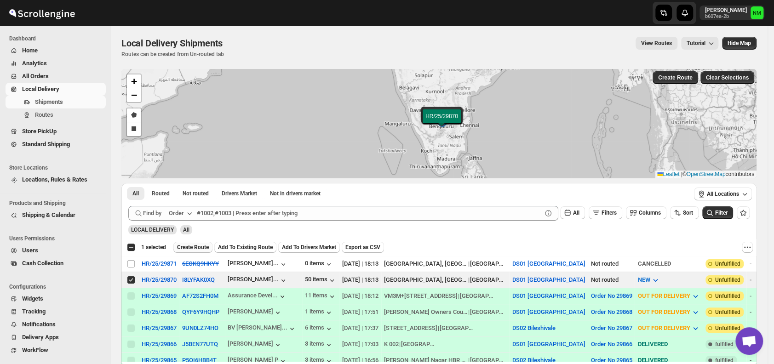
click at [188, 248] on span "Create Route" at bounding box center [193, 247] width 32 height 7
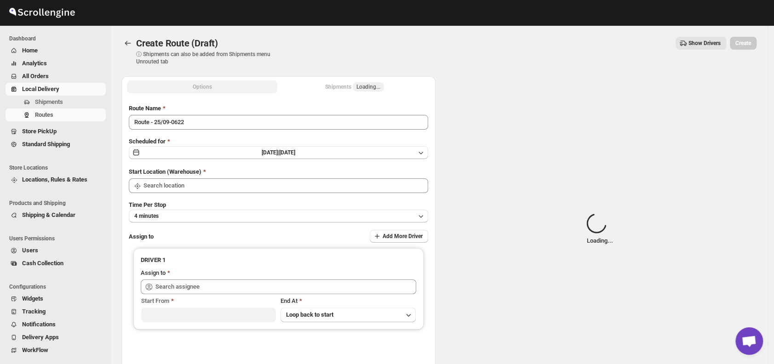
type input "DS01 [GEOGRAPHIC_DATA]"
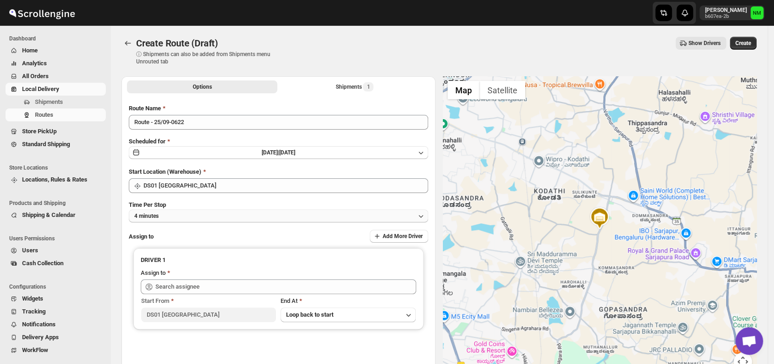
click at [199, 215] on button "4 minutes" at bounding box center [279, 216] width 300 height 13
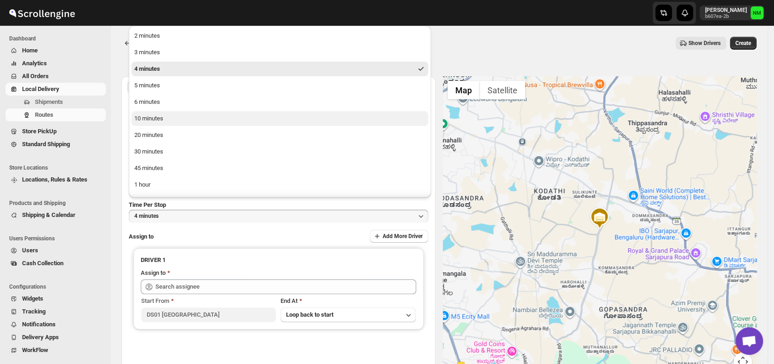
click at [171, 121] on button "10 minutes" at bounding box center [280, 118] width 297 height 15
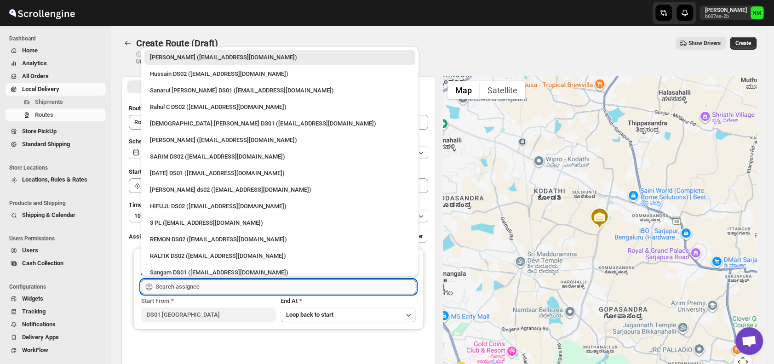
click at [196, 288] on input "text" at bounding box center [286, 287] width 261 height 15
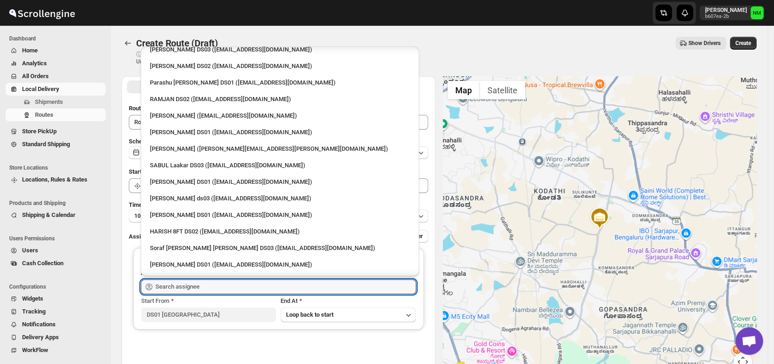
scroll to position [504, 0]
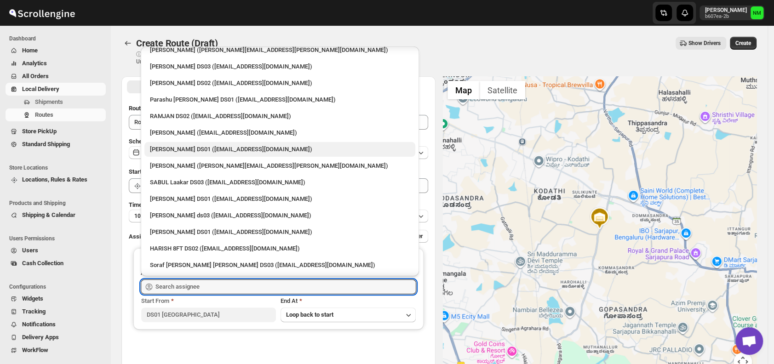
click at [180, 148] on div "[PERSON_NAME] DS01 ([EMAIL_ADDRESS][DOMAIN_NAME])" at bounding box center [280, 149] width 260 height 9
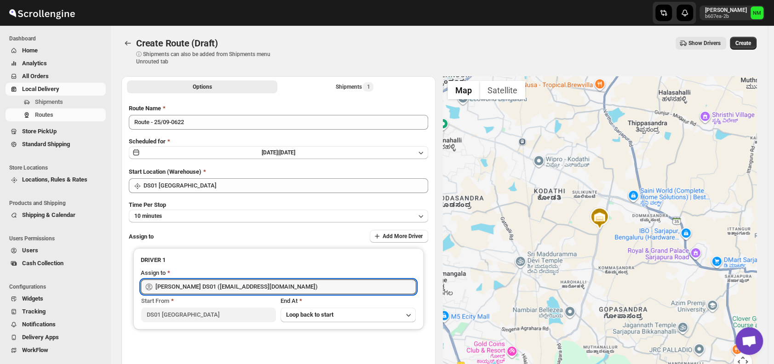
type input "[PERSON_NAME] DS01 ([EMAIL_ADDRESS][DOMAIN_NAME])"
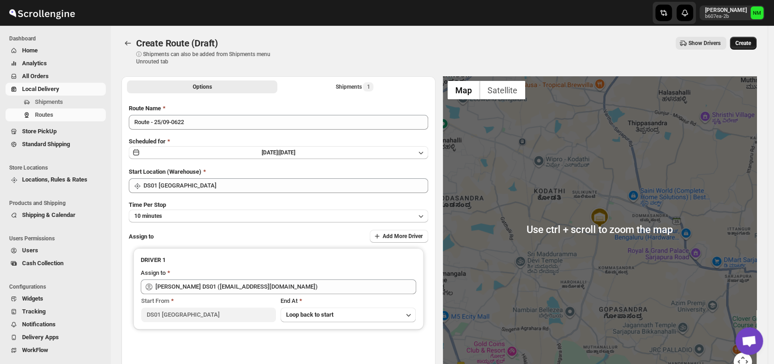
click at [746, 41] on span "Create" at bounding box center [744, 43] width 16 height 7
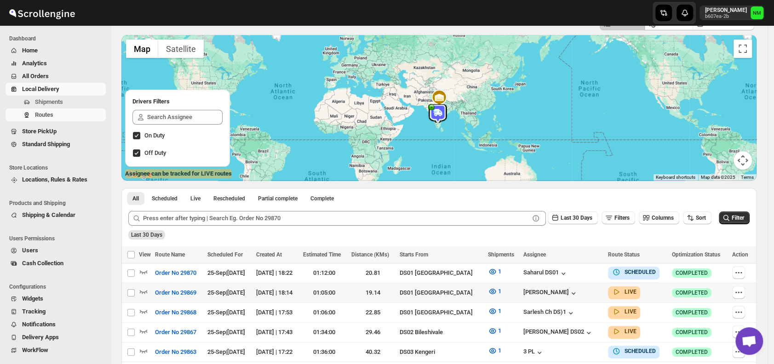
scroll to position [63, 0]
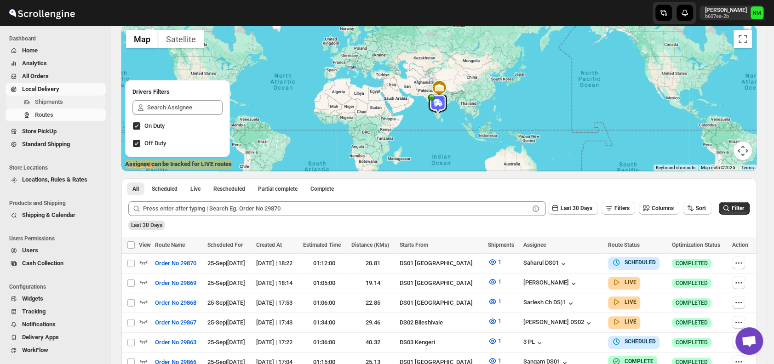
click at [65, 102] on span "Shipments" at bounding box center [69, 102] width 69 height 9
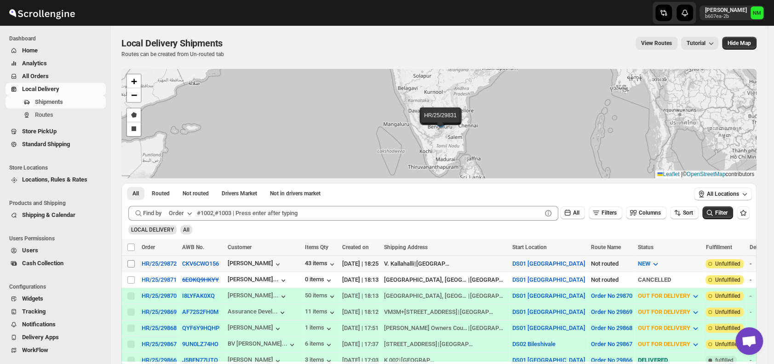
click at [130, 260] on input "Select shipment" at bounding box center [130, 263] width 7 height 7
checkbox input "true"
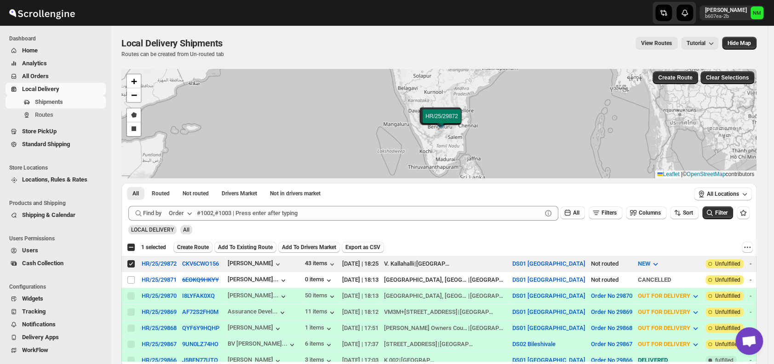
click at [183, 243] on button "Create Route" at bounding box center [192, 247] width 39 height 11
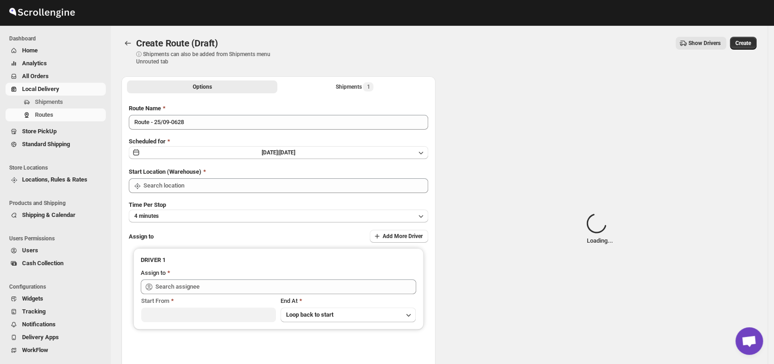
type input "DS01 [GEOGRAPHIC_DATA]"
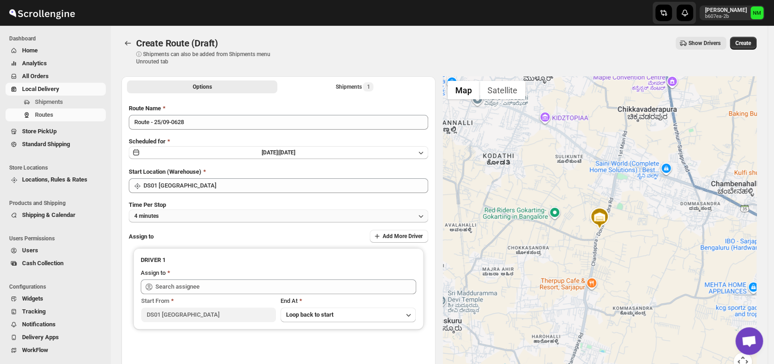
click at [201, 213] on button "4 minutes" at bounding box center [279, 216] width 300 height 13
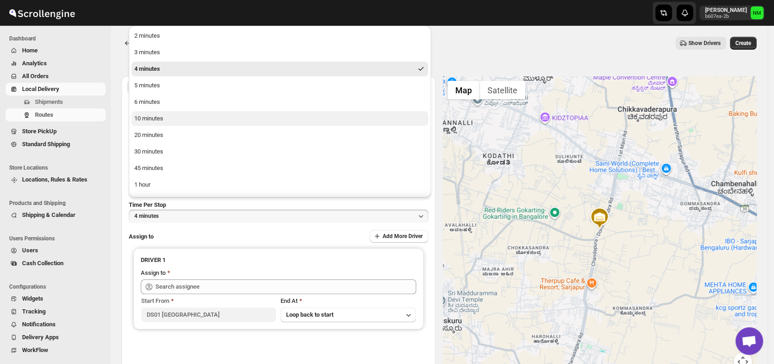
click at [165, 118] on button "10 minutes" at bounding box center [280, 118] width 297 height 15
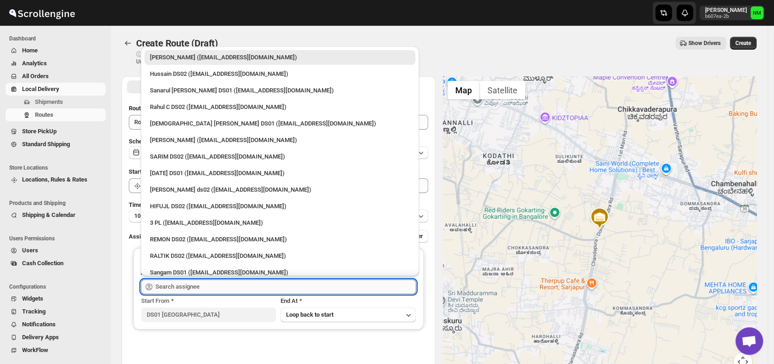
click at [208, 289] on input "text" at bounding box center [286, 287] width 261 height 15
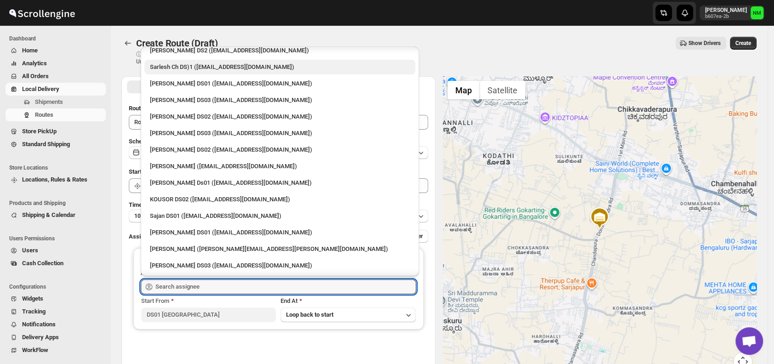
scroll to position [306, 0]
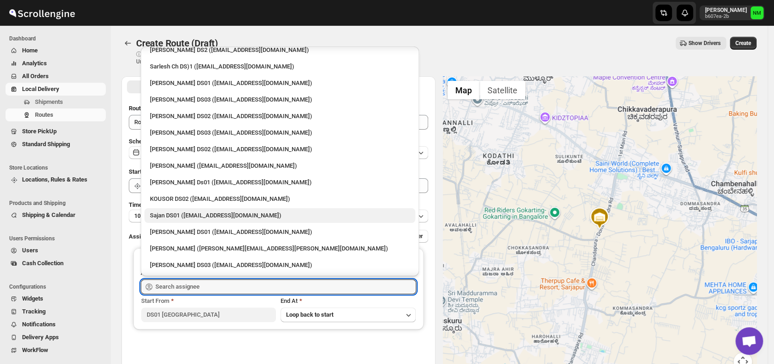
click at [177, 216] on div "Sajan DS01 (lofadat883@coderdir.com)" at bounding box center [280, 215] width 260 height 9
type input "Sajan DS01 (lofadat883@coderdir.com)"
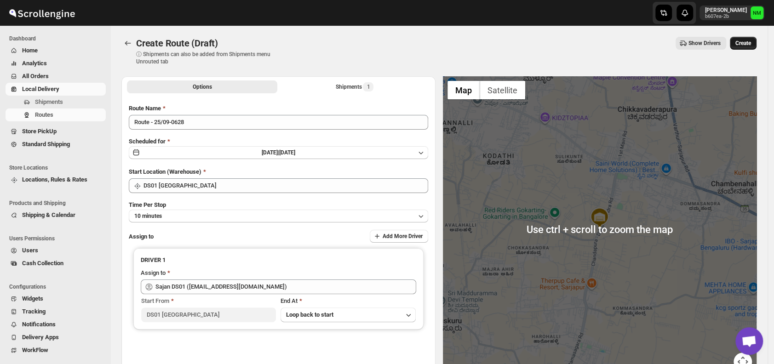
click at [748, 44] on span "Create" at bounding box center [744, 43] width 16 height 7
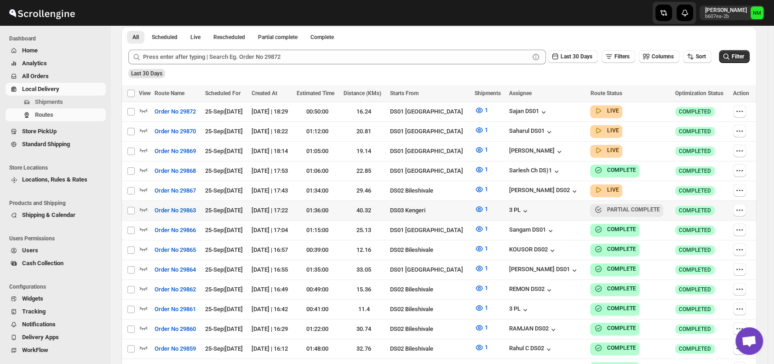
scroll to position [216, 0]
click at [143, 147] on icon "button" at bounding box center [143, 149] width 9 height 9
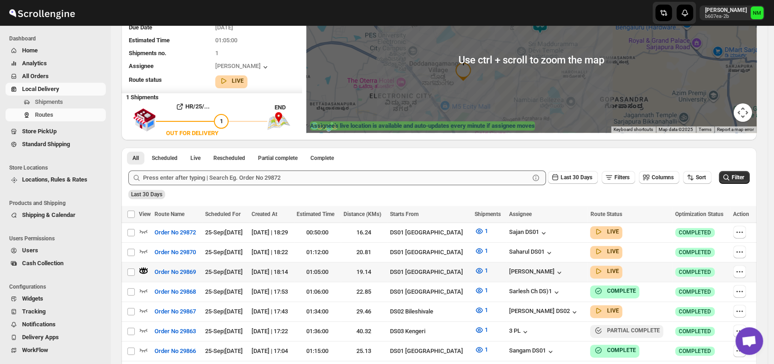
scroll to position [104, 0]
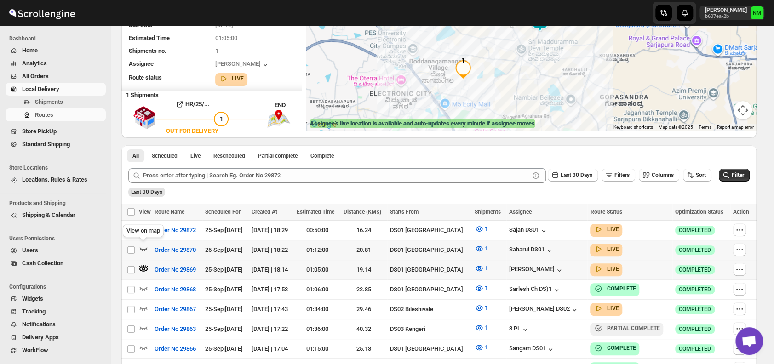
click at [143, 246] on icon "button" at bounding box center [143, 248] width 9 height 9
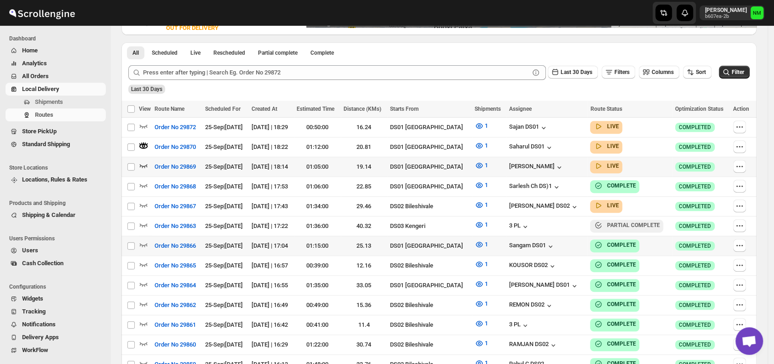
scroll to position [245, 0]
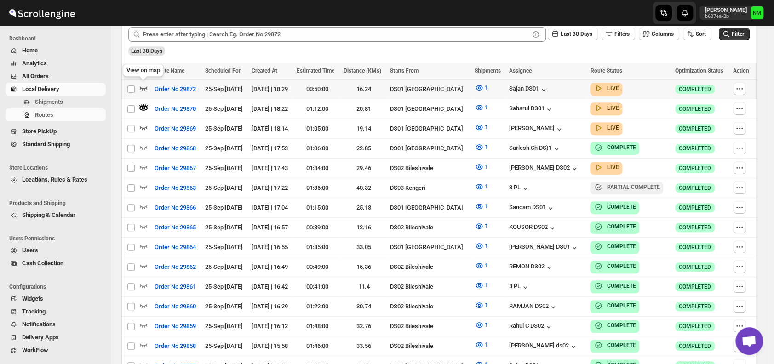
click at [144, 86] on icon "button" at bounding box center [143, 87] width 9 height 9
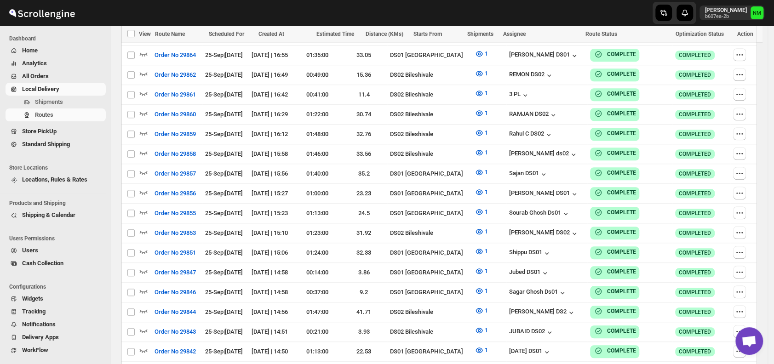
scroll to position [441, 0]
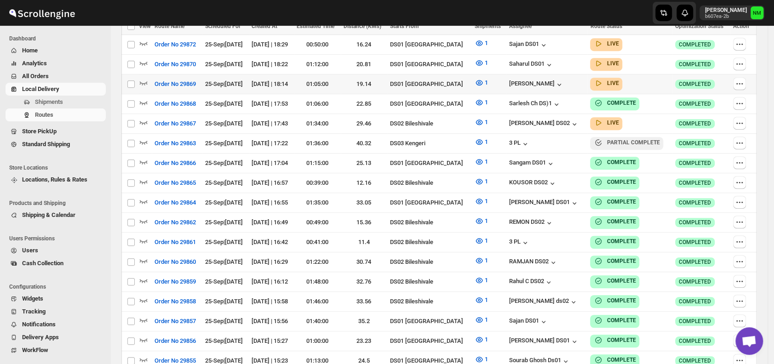
scroll to position [217, 0]
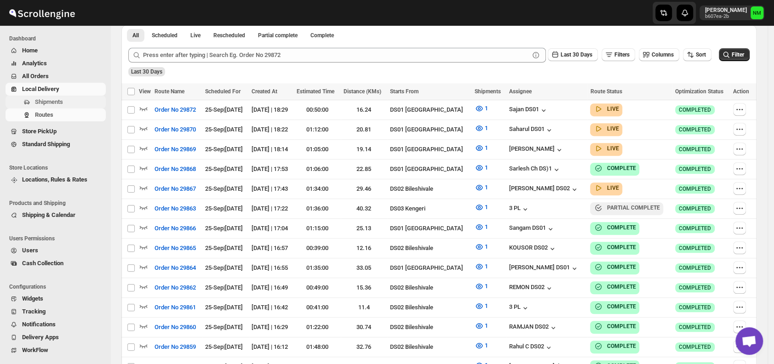
click at [48, 104] on span "Shipments" at bounding box center [49, 101] width 28 height 7
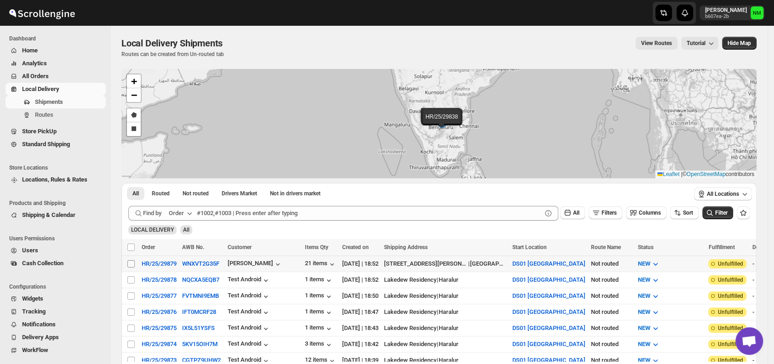
click at [129, 261] on input "Select shipment" at bounding box center [130, 263] width 7 height 7
checkbox input "true"
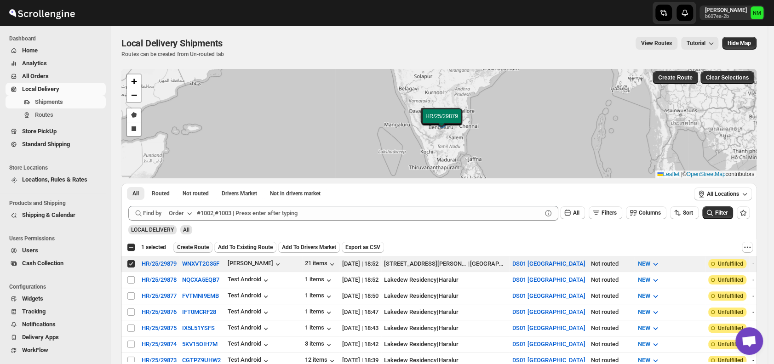
click at [195, 247] on span "Create Route" at bounding box center [193, 247] width 32 height 7
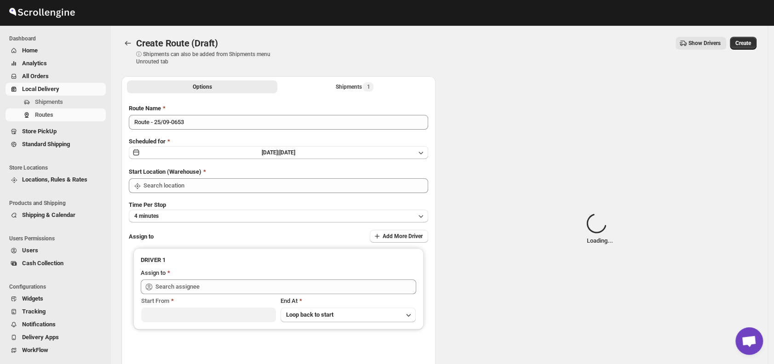
type input "DS01 [GEOGRAPHIC_DATA]"
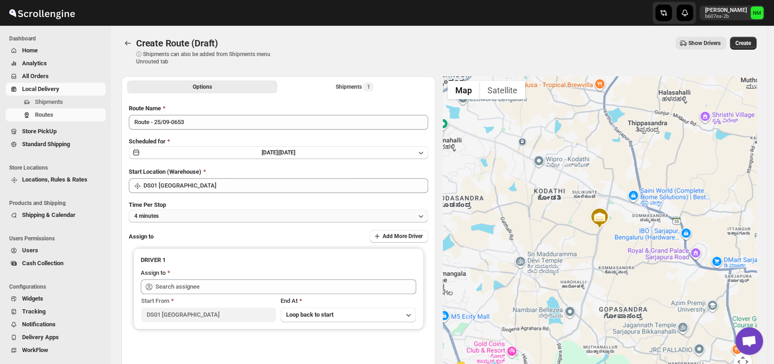
click at [196, 217] on button "4 minutes" at bounding box center [279, 216] width 300 height 13
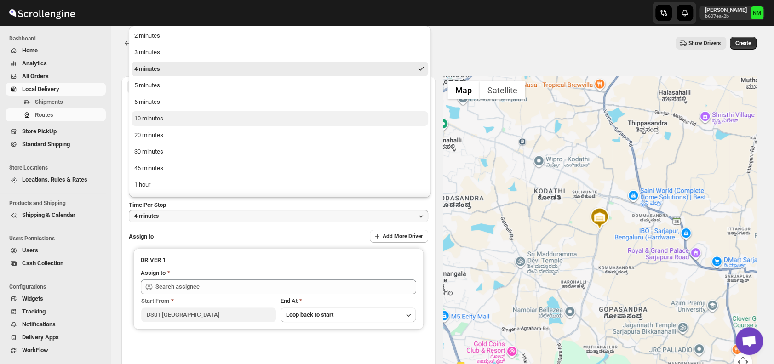
click at [163, 115] on button "10 minutes" at bounding box center [280, 118] width 297 height 15
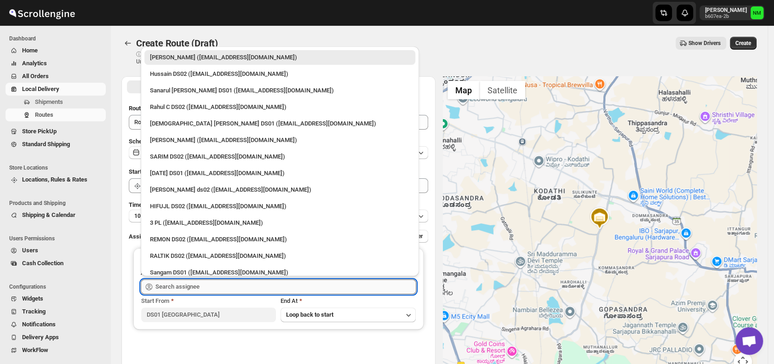
click at [219, 290] on input "text" at bounding box center [286, 287] width 261 height 15
click at [168, 121] on div "Islam Laskar DS01 (vixib74172@ikowat.com)" at bounding box center [280, 123] width 260 height 9
type input "Islam Laskar DS01 (vixib74172@ikowat.com)"
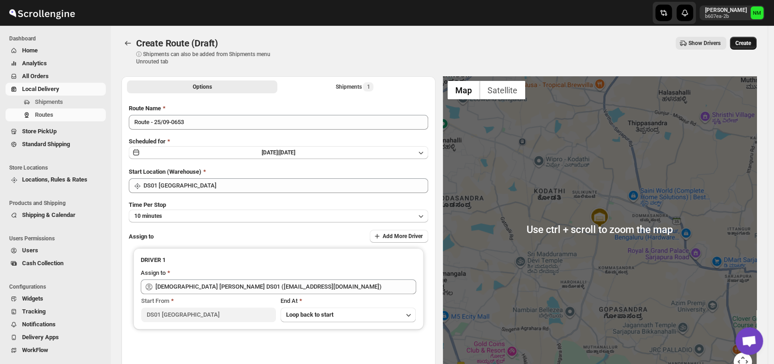
click at [744, 48] on button "Create" at bounding box center [743, 43] width 27 height 13
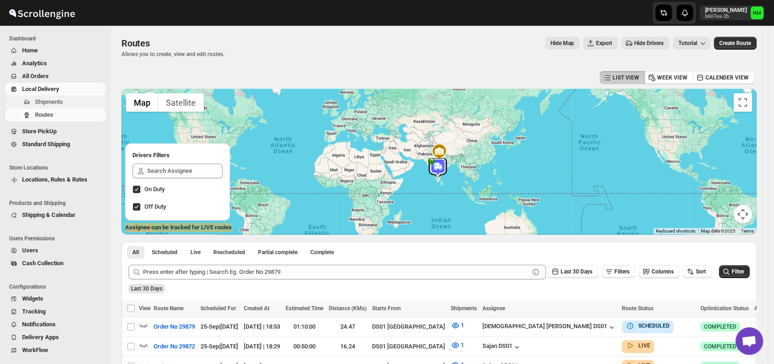
click at [68, 102] on span "Shipments" at bounding box center [69, 102] width 69 height 9
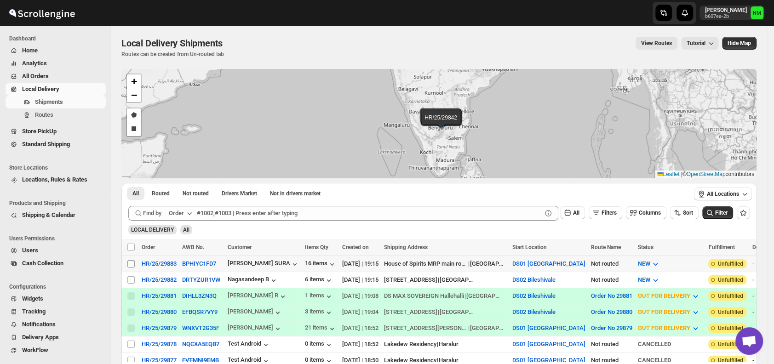
click at [132, 262] on input "Select shipment" at bounding box center [130, 263] width 7 height 7
checkbox input "true"
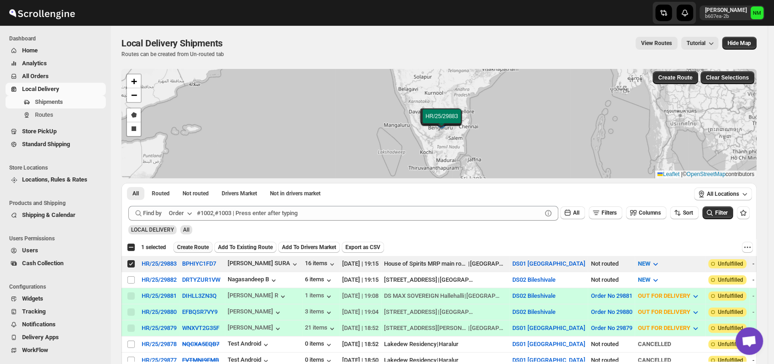
click at [178, 247] on span "Create Route" at bounding box center [193, 247] width 32 height 7
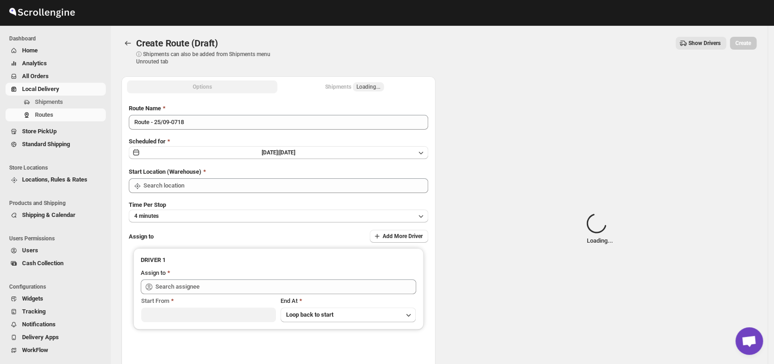
type input "DS01 [GEOGRAPHIC_DATA]"
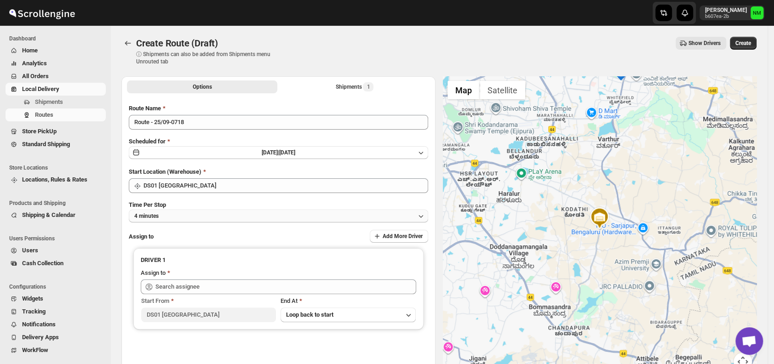
click at [212, 217] on button "4 minutes" at bounding box center [279, 216] width 300 height 13
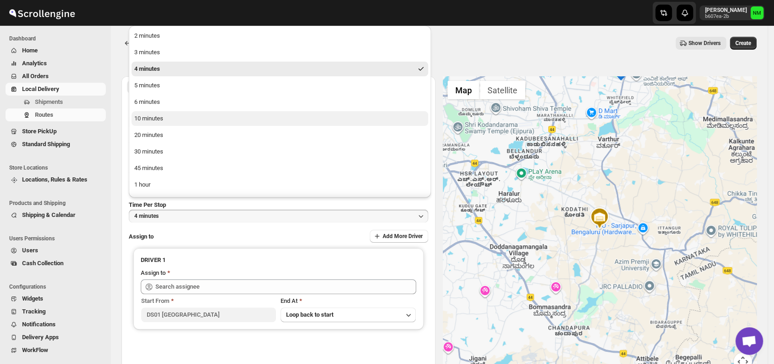
click at [166, 117] on button "10 minutes" at bounding box center [280, 118] width 297 height 15
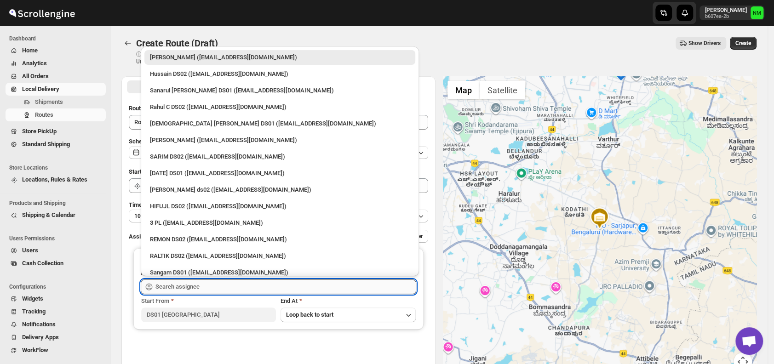
click at [263, 288] on input "text" at bounding box center [286, 287] width 261 height 15
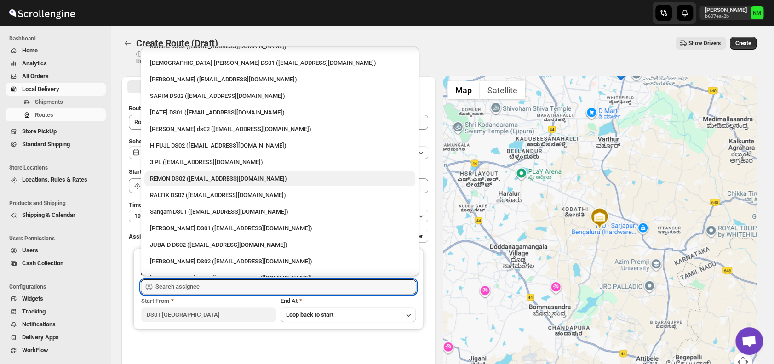
scroll to position [67, 0]
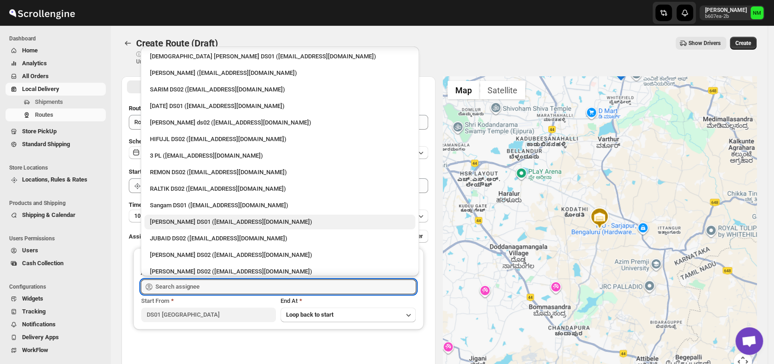
click at [170, 222] on div "Jahir Hussain DS01 (pegaya8076@excederm.com)" at bounding box center [280, 222] width 260 height 9
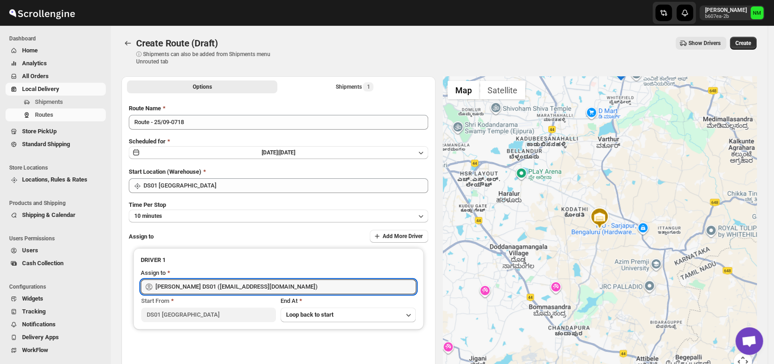
type input "Jahir Hussain DS01 (pegaya8076@excederm.com)"
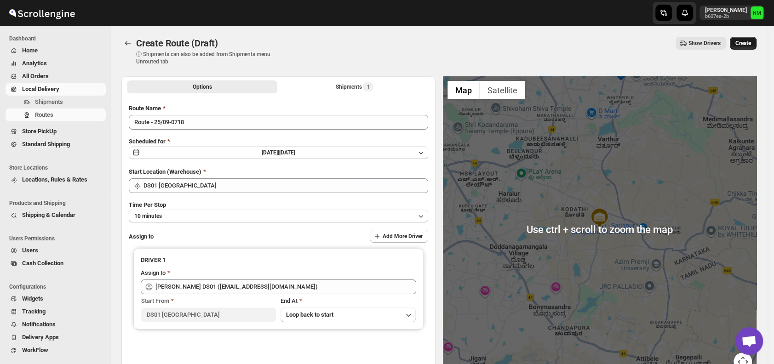
click at [751, 45] on span "Create" at bounding box center [744, 43] width 16 height 7
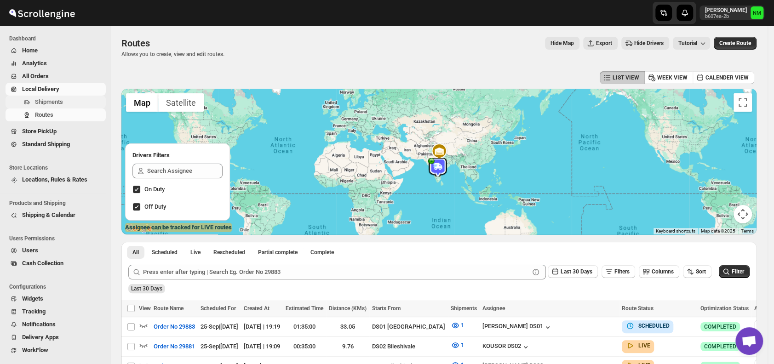
click at [42, 104] on span "Shipments" at bounding box center [49, 101] width 28 height 7
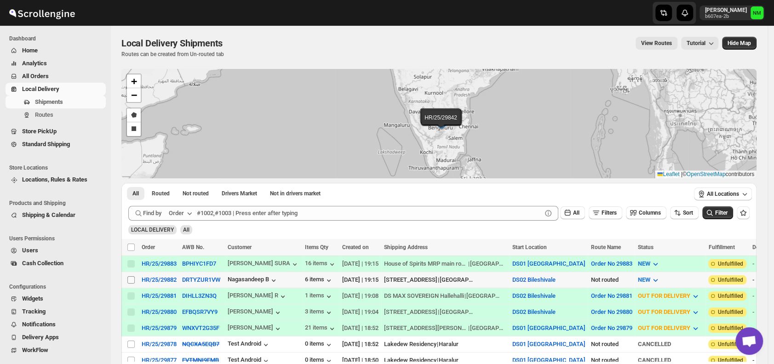
click at [132, 279] on input "Select shipment" at bounding box center [130, 280] width 7 height 7
checkbox input "true"
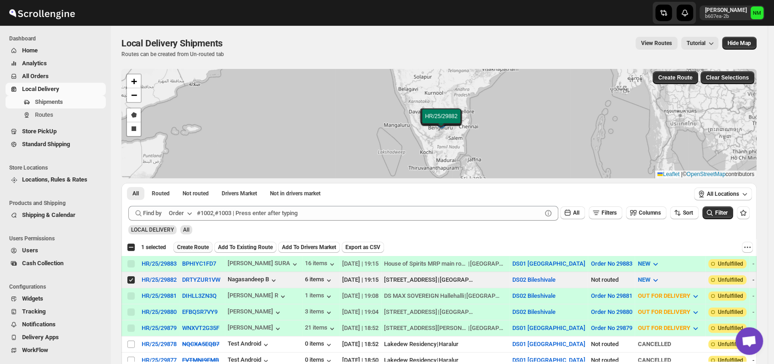
click at [202, 246] on span "Create Route" at bounding box center [193, 247] width 32 height 7
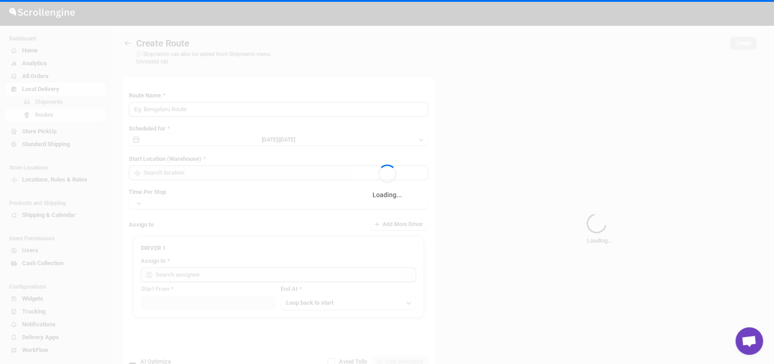
type input "Route - 25/09-0720"
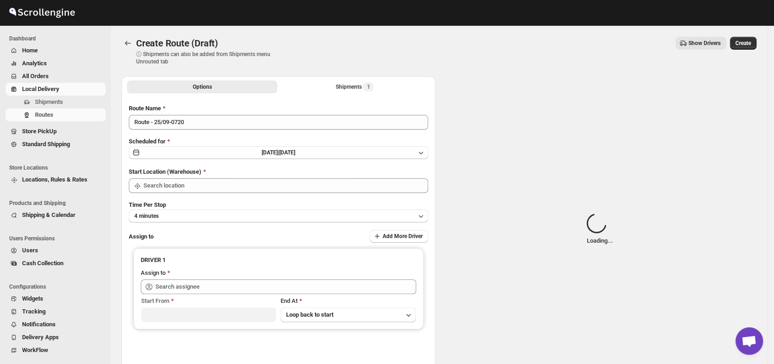
type input "DS02 Bileshivale"
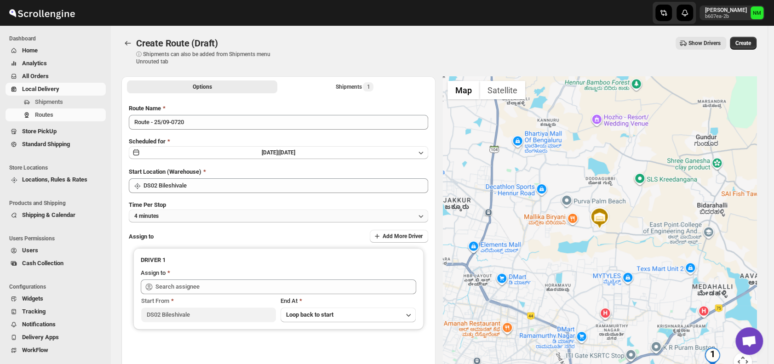
click at [206, 214] on button "4 minutes" at bounding box center [279, 216] width 300 height 13
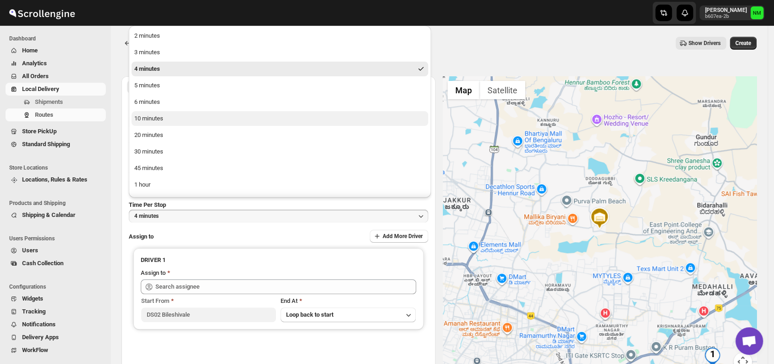
click at [174, 118] on button "10 minutes" at bounding box center [280, 118] width 297 height 15
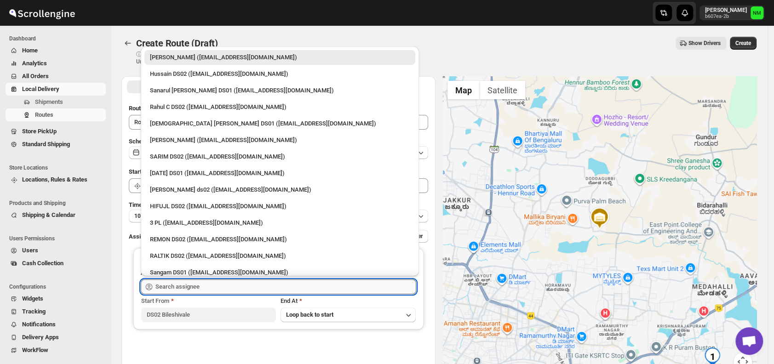
click at [213, 287] on input "text" at bounding box center [286, 287] width 261 height 15
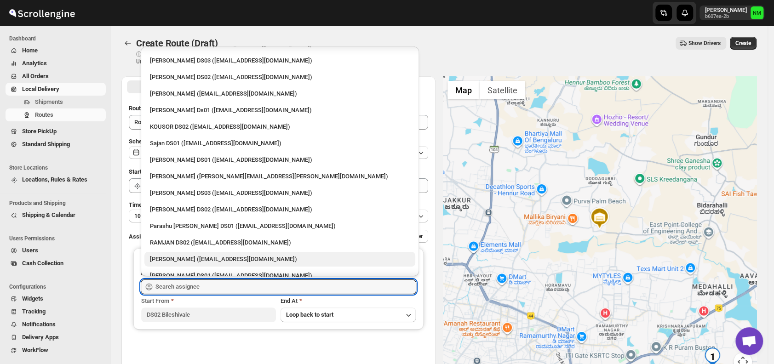
scroll to position [376, 0]
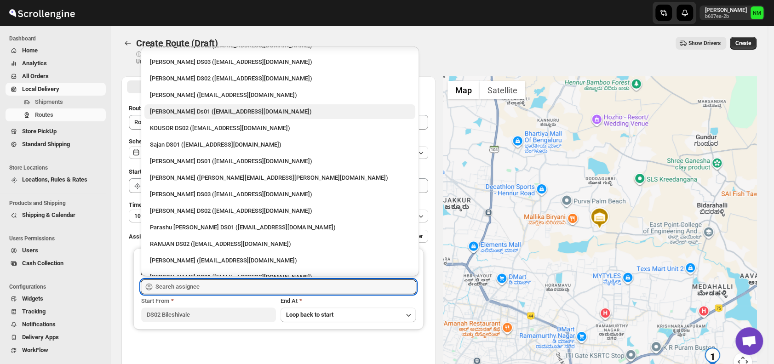
click at [185, 110] on div "Sourab Ghosh Ds01 (xadira4890@asimarif.com)" at bounding box center [280, 111] width 260 height 9
type input "Sourab Ghosh Ds01 (xadira4890@asimarif.com)"
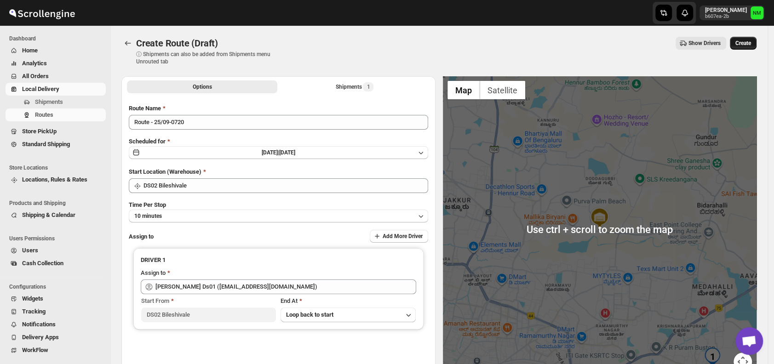
click at [751, 40] on span "Create" at bounding box center [744, 43] width 16 height 7
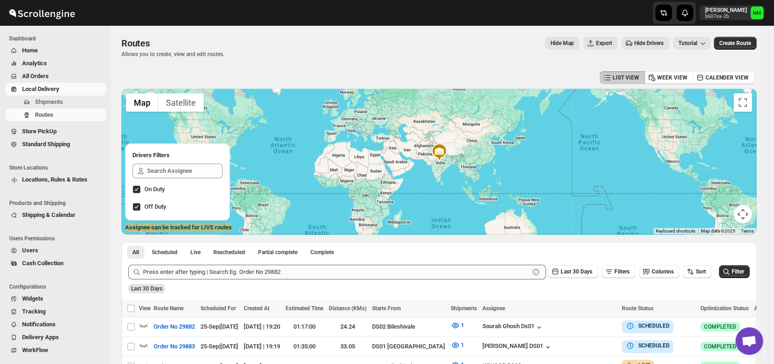
scroll to position [122, 0]
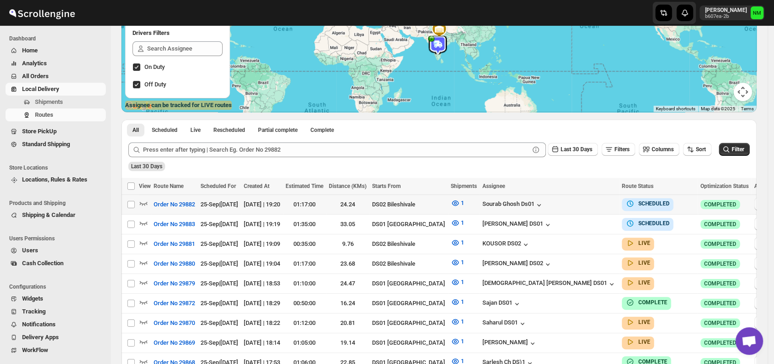
click at [756, 203] on icon "button" at bounding box center [760, 204] width 9 height 9
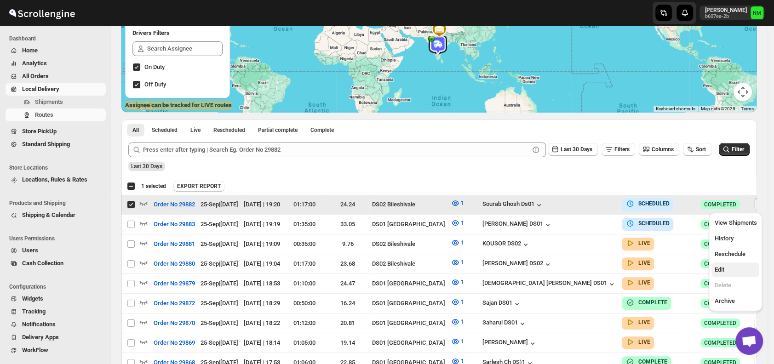
click at [726, 272] on span "Edit" at bounding box center [736, 269] width 42 height 9
checkbox input "false"
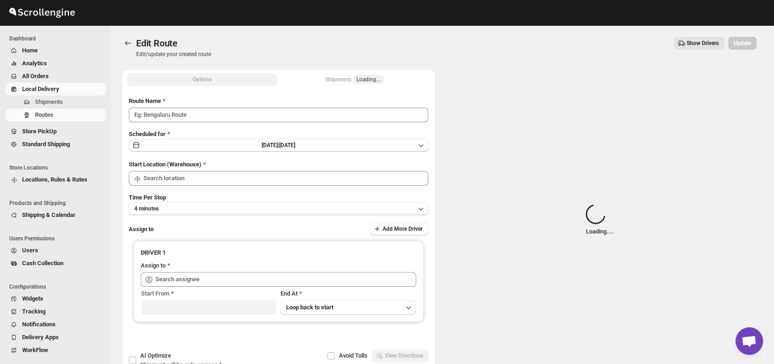
type input "Order No 29882"
type input "DS02 Bileshivale"
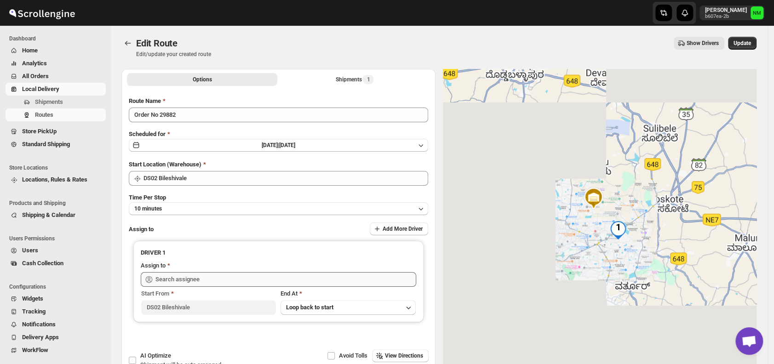
type input "Sourab Ghosh Ds01 (xadira4890@asimarif.com)"
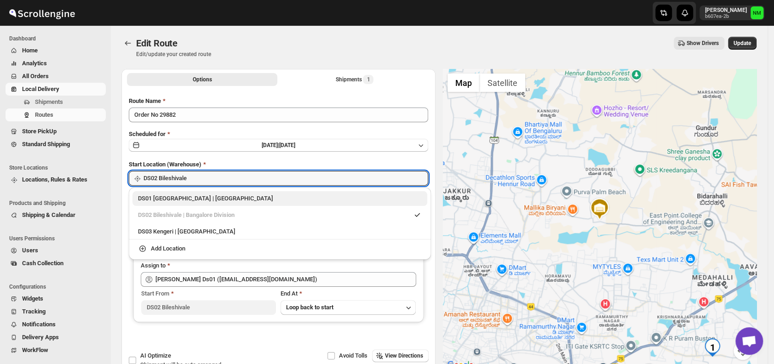
click at [138, 200] on div "DS01 Sarjapur | Bengaluru" at bounding box center [280, 198] width 284 height 9
type input "DS01 [GEOGRAPHIC_DATA]"
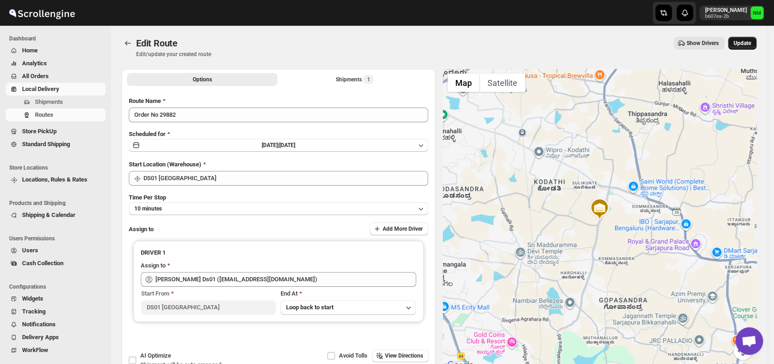
click at [740, 45] on span "Update" at bounding box center [742, 43] width 17 height 7
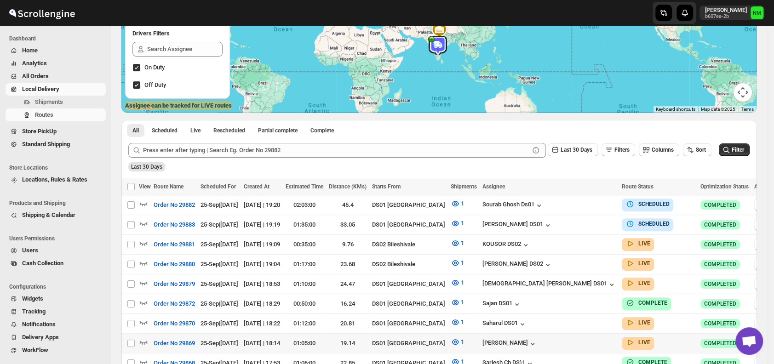
scroll to position [207, 0]
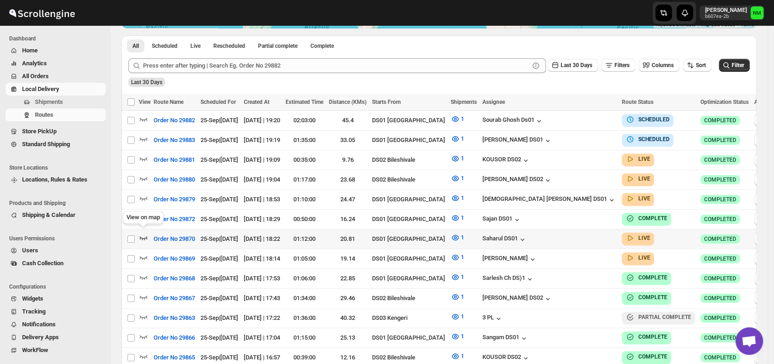
click at [144, 233] on icon "button" at bounding box center [143, 237] width 9 height 9
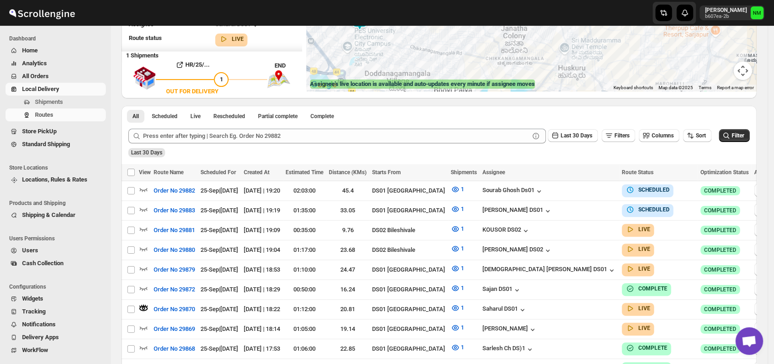
scroll to position [169, 0]
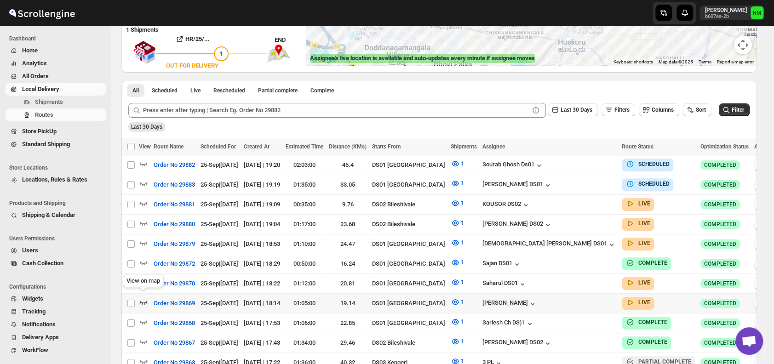
click at [144, 301] on icon "button" at bounding box center [144, 303] width 8 height 4
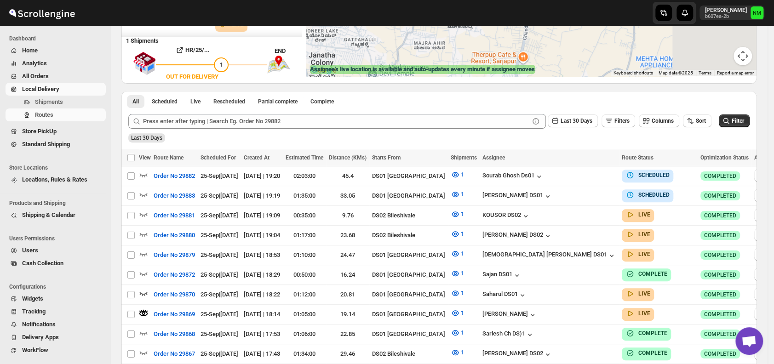
scroll to position [0, 0]
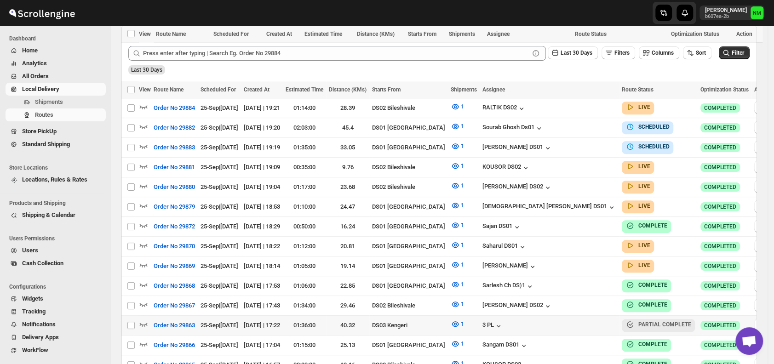
scroll to position [299, 0]
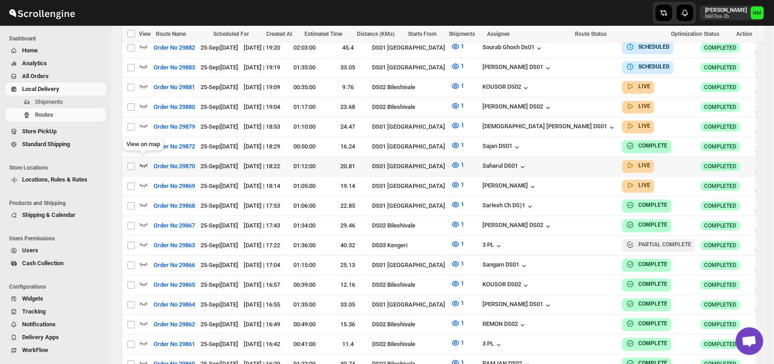
click at [145, 161] on icon "button" at bounding box center [143, 165] width 9 height 9
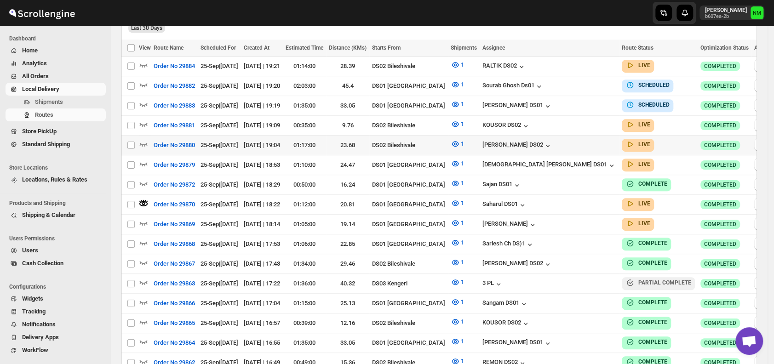
scroll to position [0, 0]
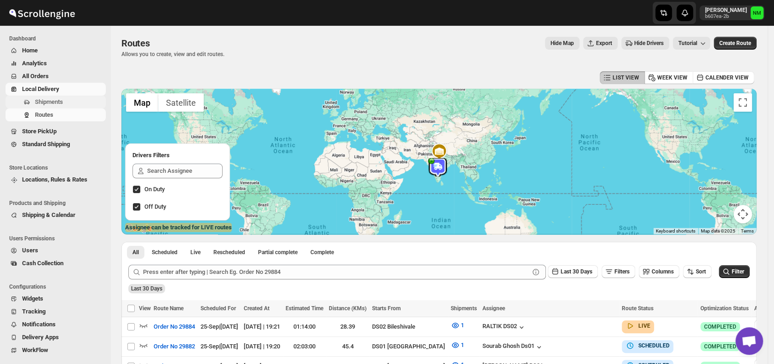
click at [63, 105] on span "Shipments" at bounding box center [69, 102] width 69 height 9
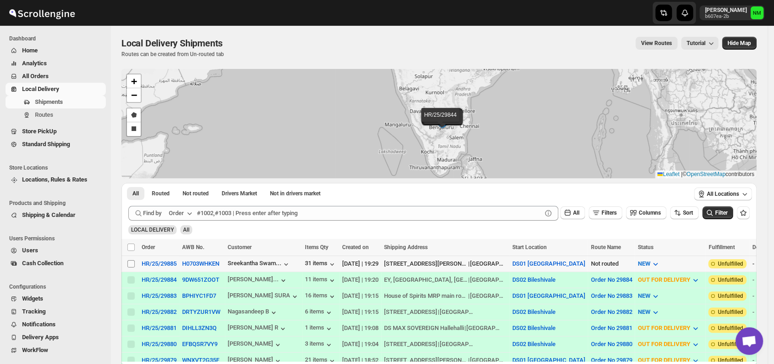
click at [132, 264] on input "Select shipment" at bounding box center [130, 263] width 7 height 7
checkbox input "true"
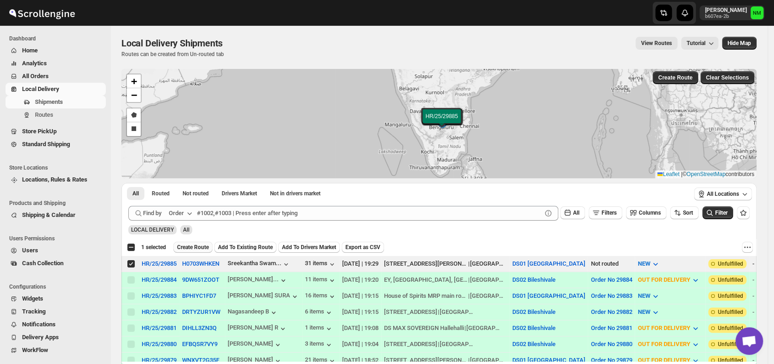
click at [192, 247] on span "Create Route" at bounding box center [193, 247] width 32 height 7
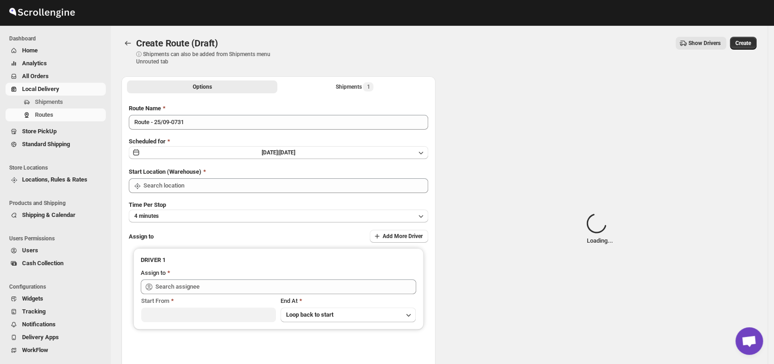
type input "DS01 [GEOGRAPHIC_DATA]"
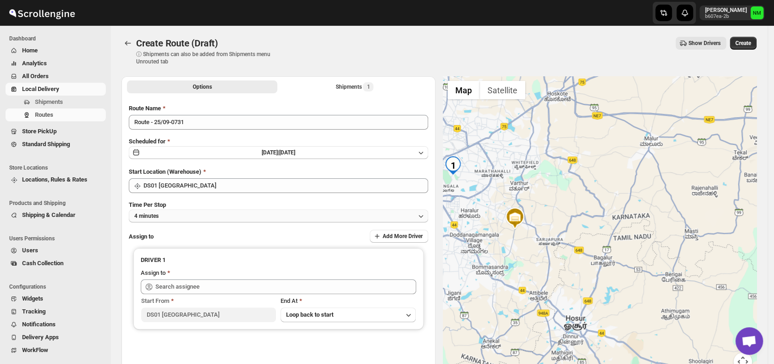
click at [208, 214] on button "4 minutes" at bounding box center [279, 216] width 300 height 13
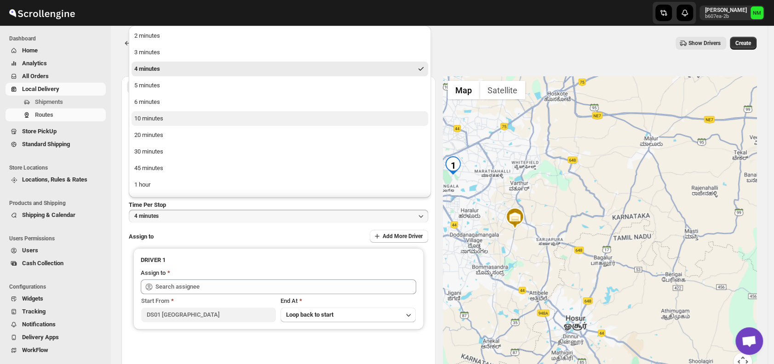
click at [152, 121] on div "10 minutes" at bounding box center [148, 118] width 29 height 9
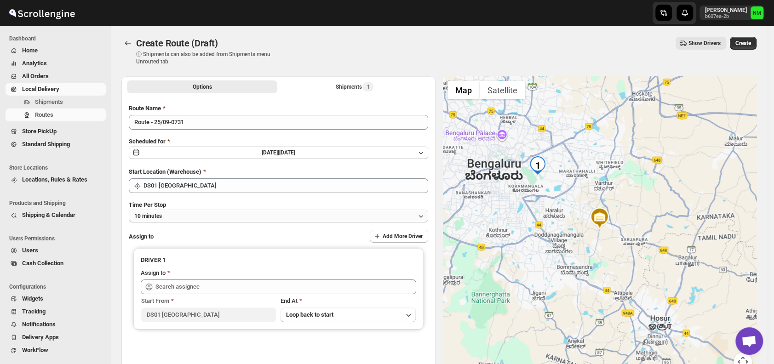
scroll to position [77, 0]
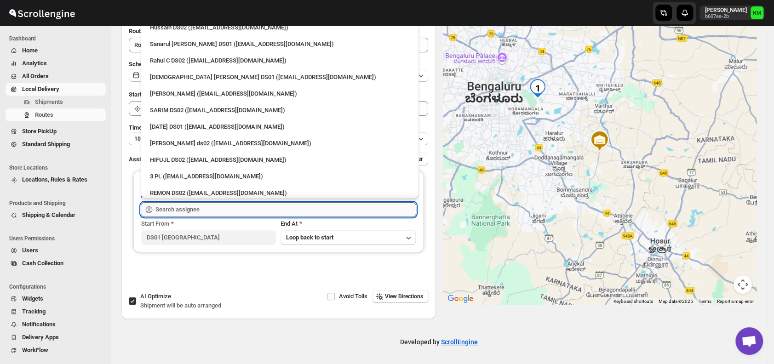
click at [234, 208] on input "text" at bounding box center [286, 209] width 261 height 15
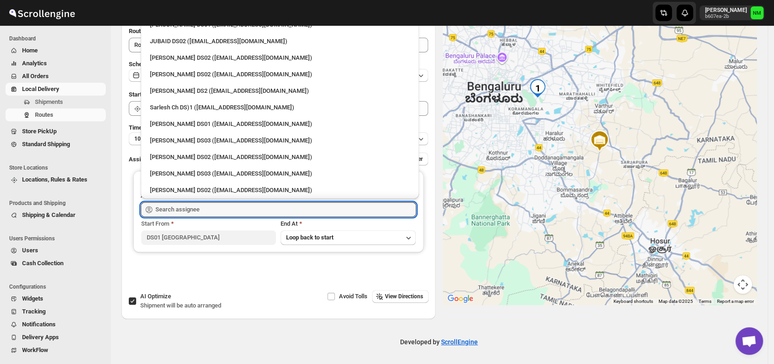
scroll to position [221, 0]
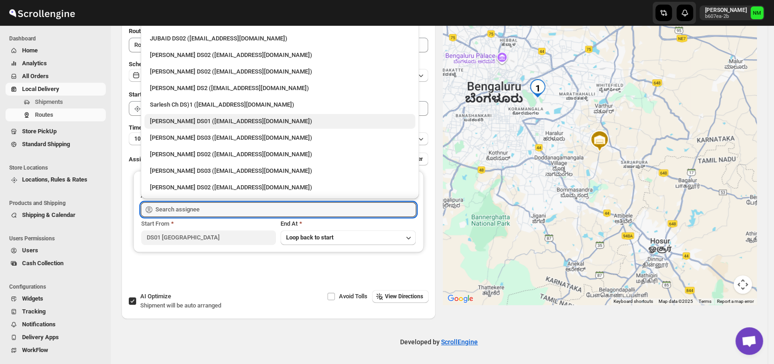
click at [173, 117] on div "Siraj Uddin DS01 (sopom53870@leabro.com)" at bounding box center [280, 121] width 260 height 9
type input "Siraj Uddin DS01 (sopom53870@leabro.com)"
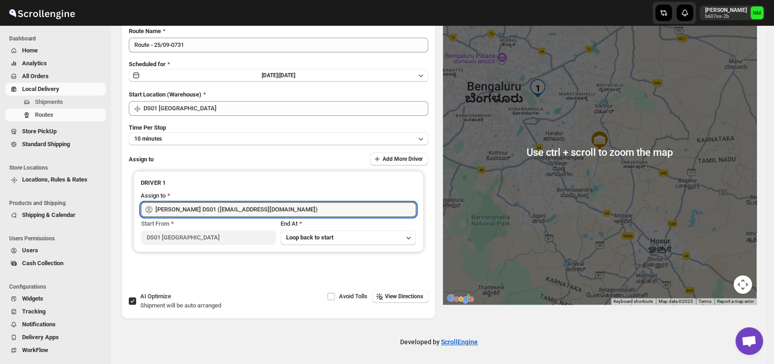
scroll to position [0, 0]
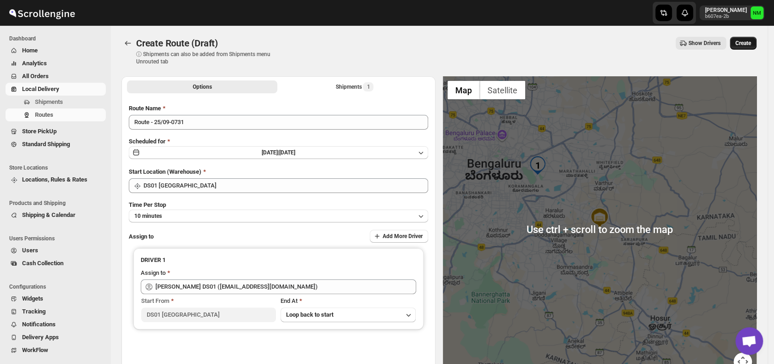
click at [747, 44] on span "Create" at bounding box center [744, 43] width 16 height 7
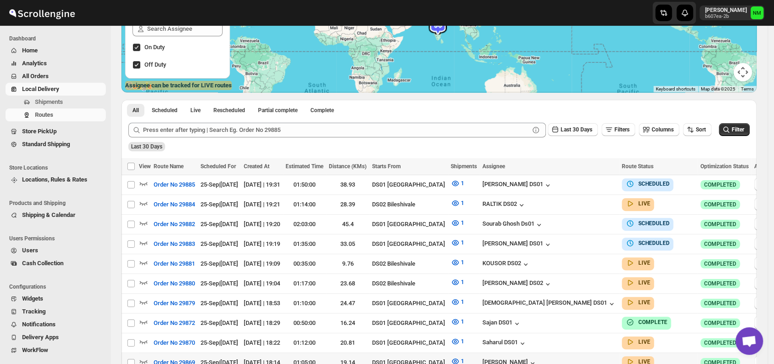
scroll to position [245, 0]
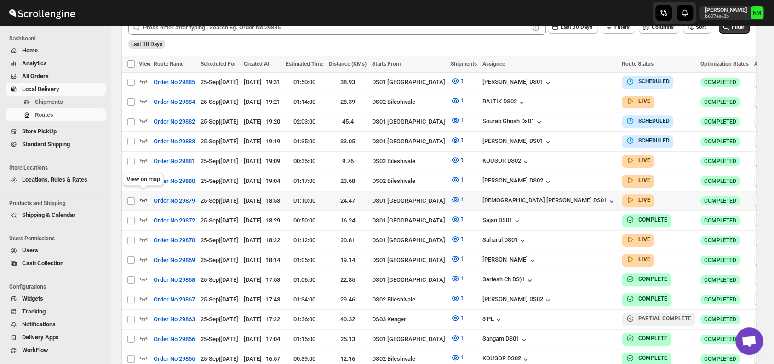
click at [142, 197] on icon "button" at bounding box center [143, 199] width 9 height 9
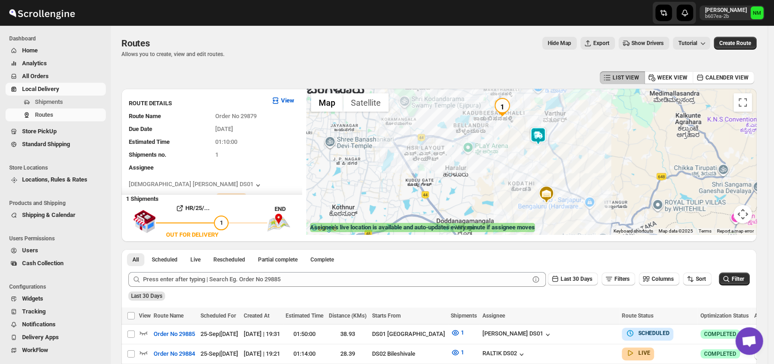
scroll to position [1, 0]
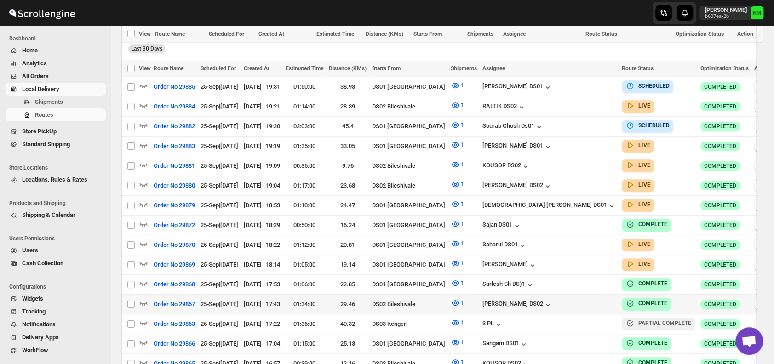
scroll to position [290, 0]
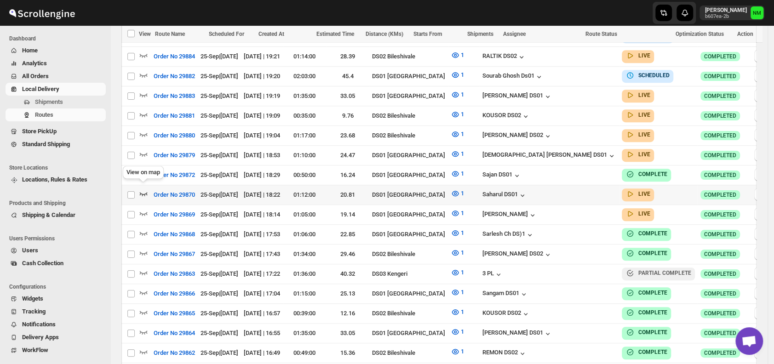
click at [145, 189] on icon "button" at bounding box center [143, 193] width 9 height 9
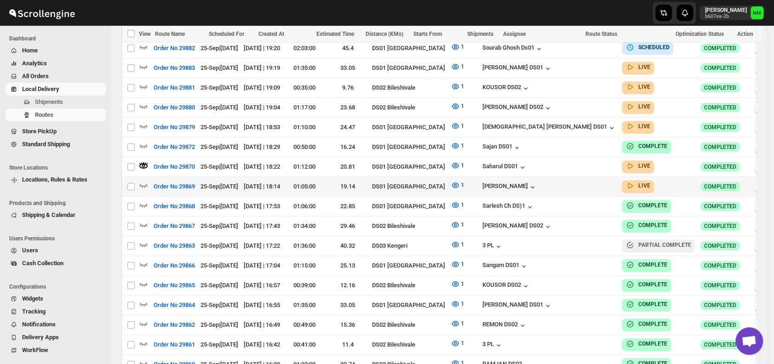
scroll to position [332, 0]
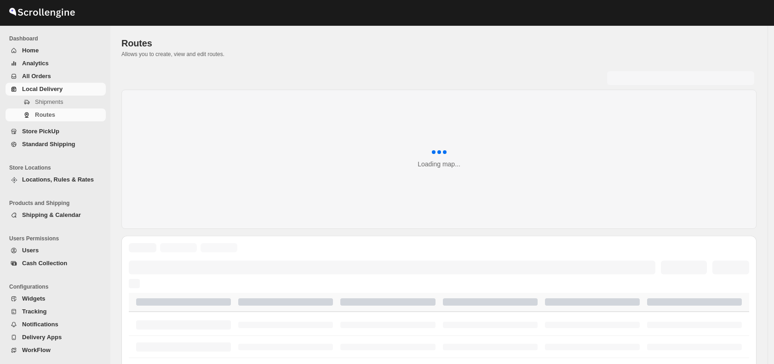
scroll to position [332, 0]
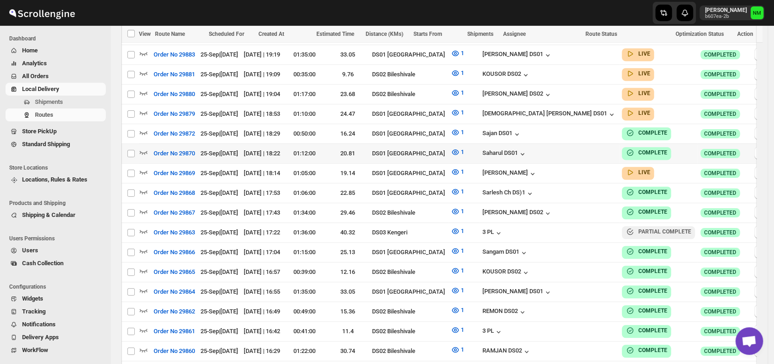
scroll to position [247, 0]
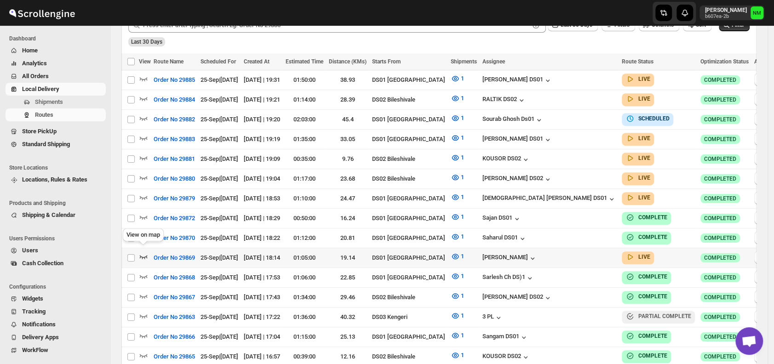
click at [144, 252] on icon "button" at bounding box center [143, 256] width 9 height 9
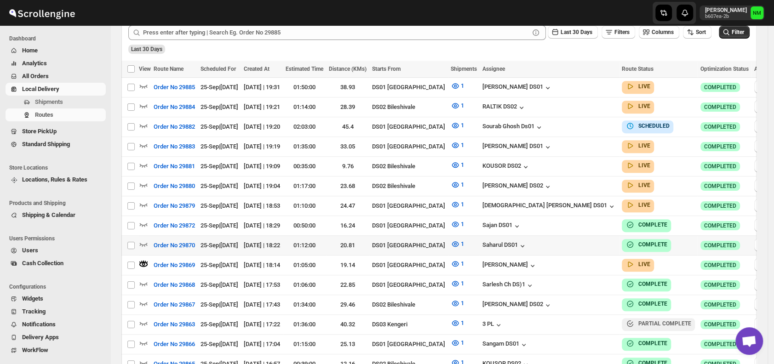
scroll to position [0, 0]
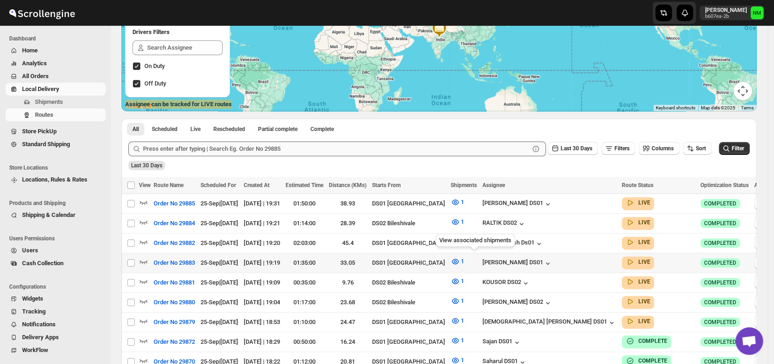
scroll to position [132, 0]
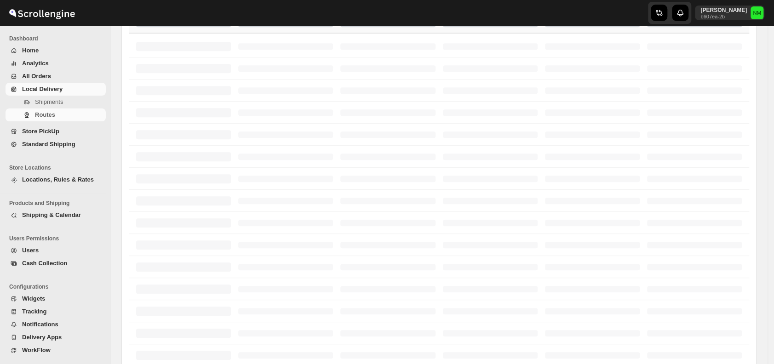
scroll to position [132, 0]
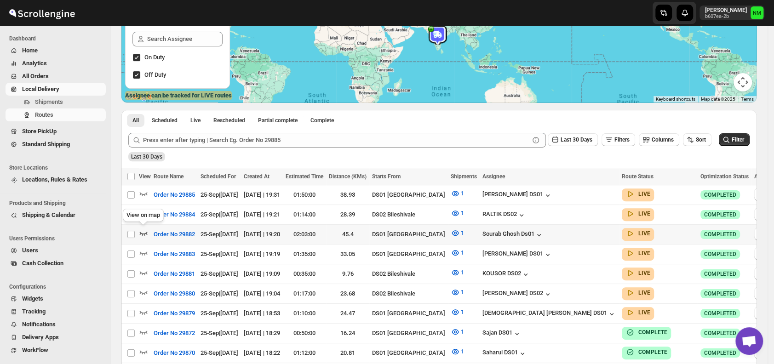
click at [144, 231] on icon "button" at bounding box center [143, 233] width 9 height 9
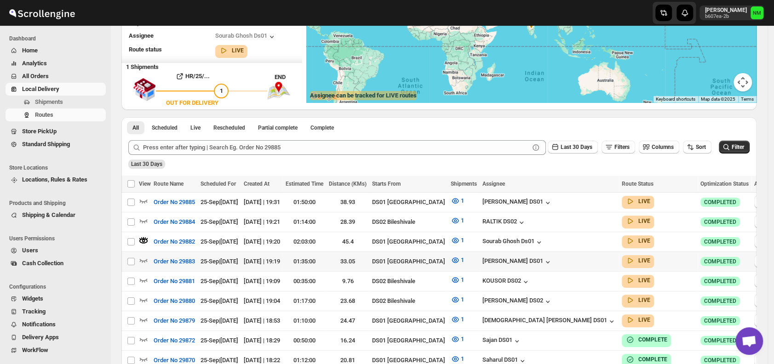
scroll to position [0, 0]
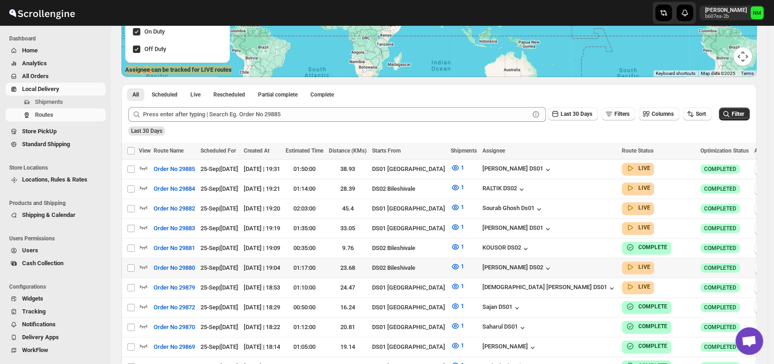
scroll to position [158, 0]
click at [144, 283] on icon "button" at bounding box center [143, 286] width 9 height 9
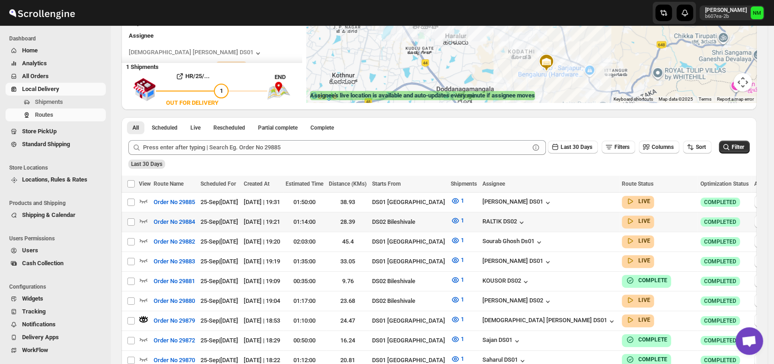
scroll to position [133, 0]
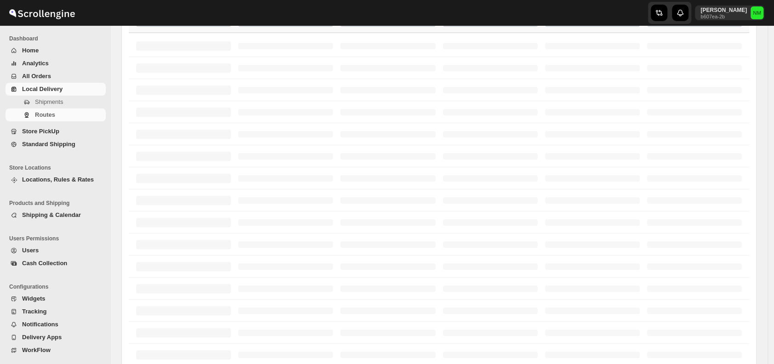
scroll to position [133, 0]
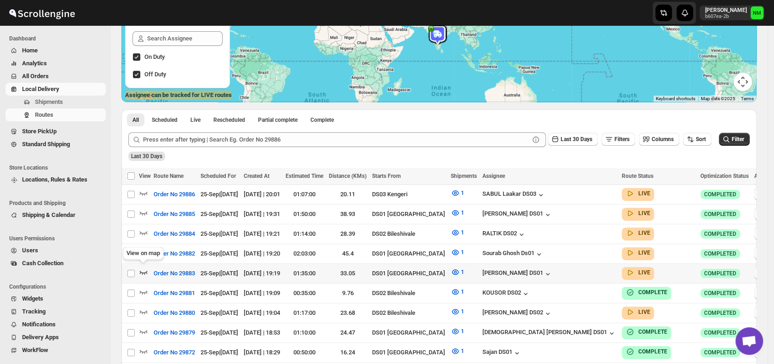
click at [145, 270] on icon "button" at bounding box center [143, 272] width 9 height 9
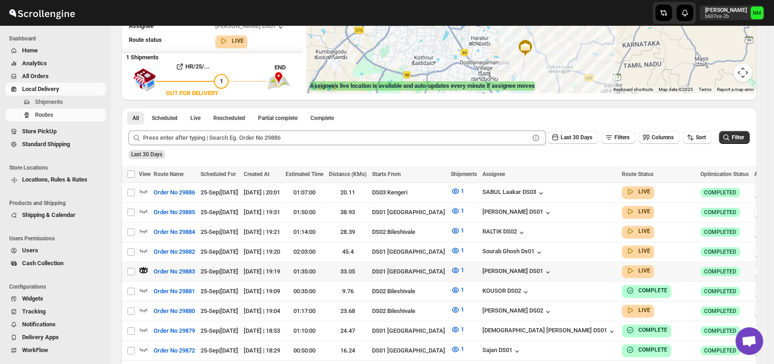
scroll to position [142, 0]
click at [144, 209] on icon "button" at bounding box center [143, 210] width 9 height 9
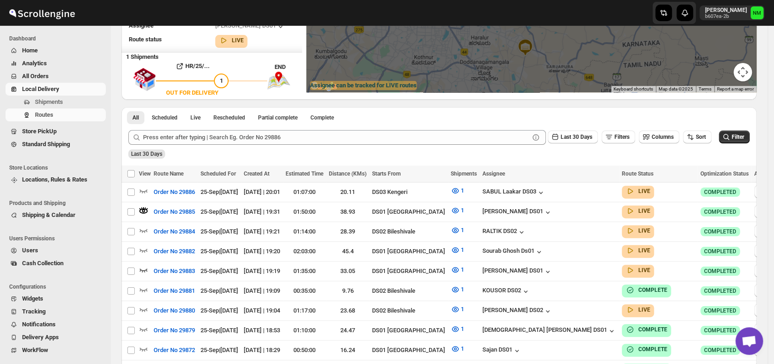
scroll to position [0, 0]
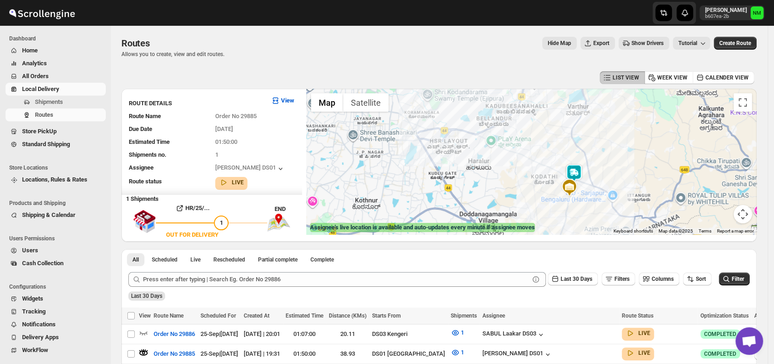
click at [582, 168] on img at bounding box center [574, 173] width 18 height 18
click at [617, 127] on button "Close" at bounding box center [607, 130] width 22 height 22
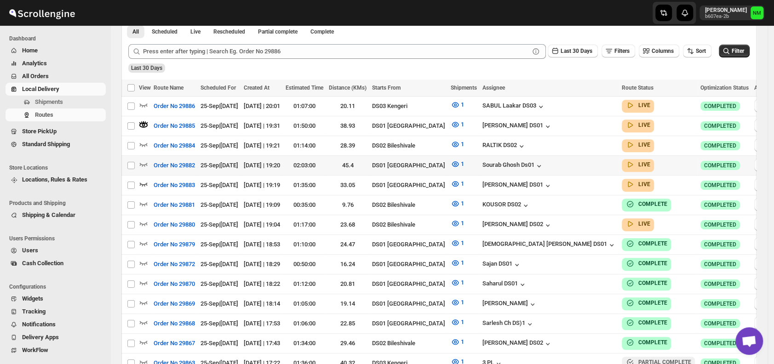
scroll to position [234, 0]
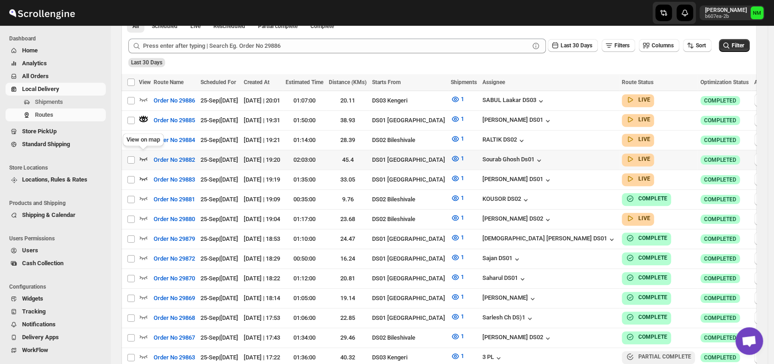
click at [145, 154] on icon "button" at bounding box center [143, 158] width 9 height 9
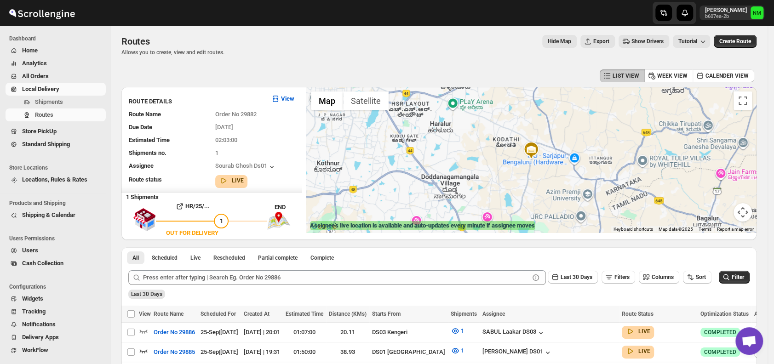
scroll to position [0, 0]
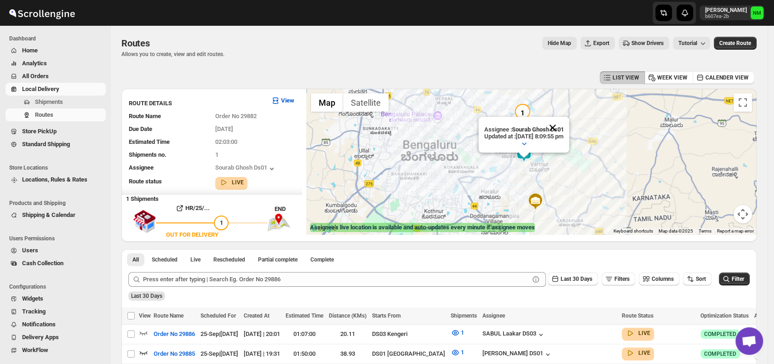
click at [564, 120] on button "Close" at bounding box center [553, 128] width 22 height 22
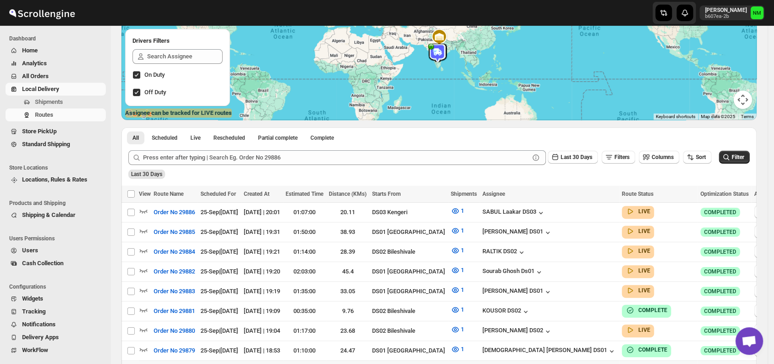
scroll to position [158, 0]
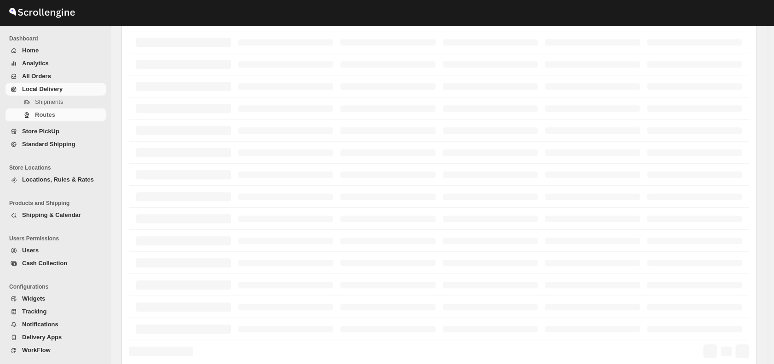
scroll to position [158, 0]
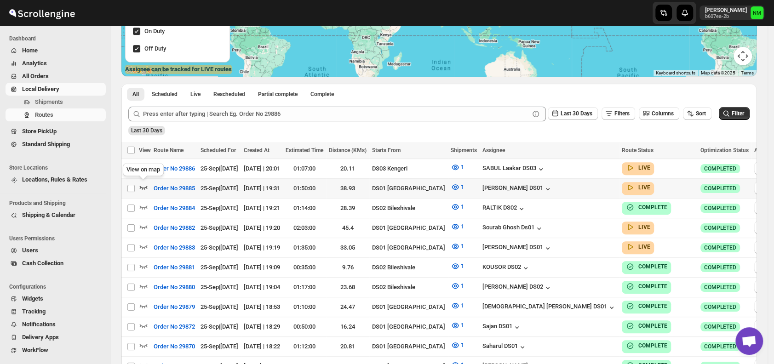
click at [143, 189] on icon "button" at bounding box center [144, 188] width 8 height 4
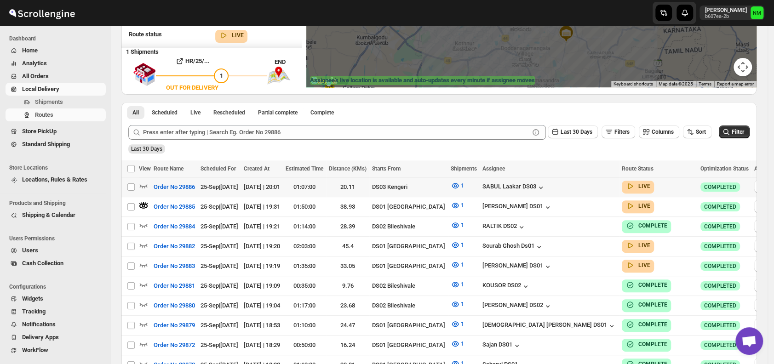
scroll to position [150, 0]
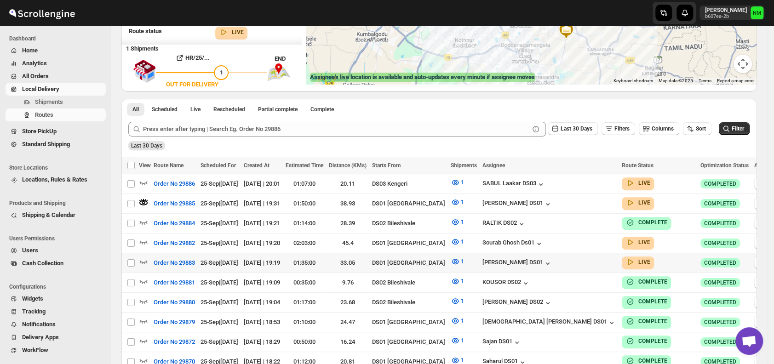
click at [144, 253] on td at bounding box center [145, 263] width 12 height 20
checkbox input "true"
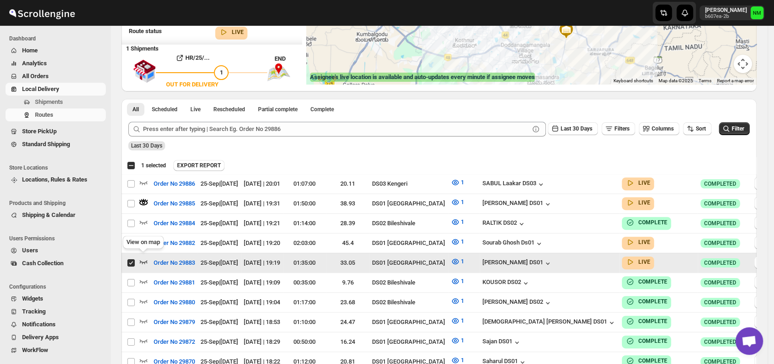
click at [144, 257] on icon "button" at bounding box center [143, 261] width 9 height 9
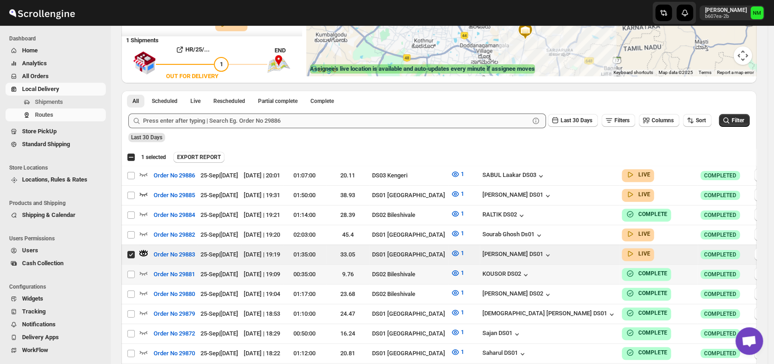
scroll to position [159, 0]
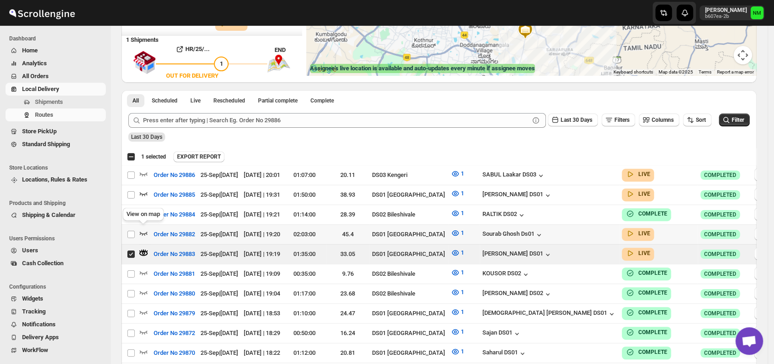
click at [145, 230] on icon "button" at bounding box center [143, 233] width 9 height 9
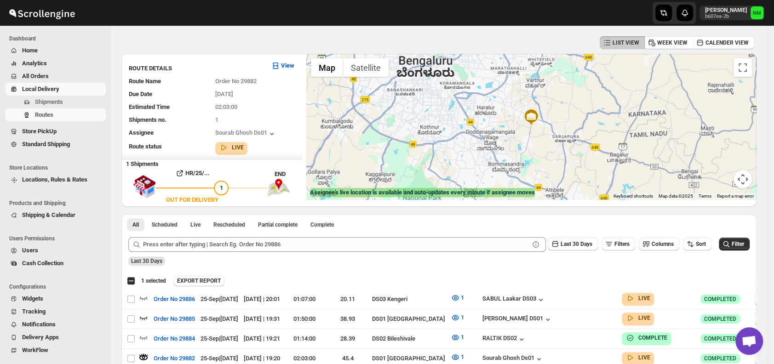
scroll to position [0, 0]
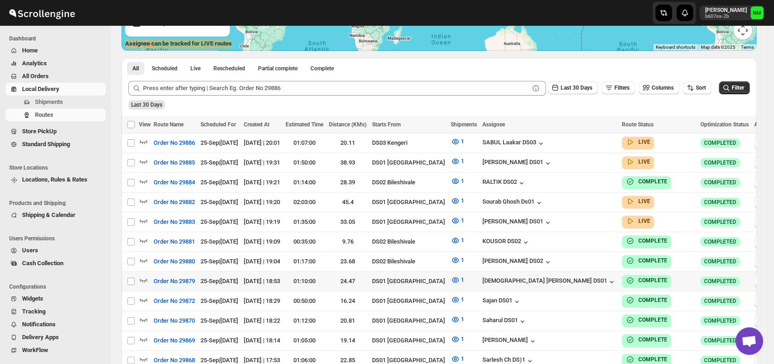
scroll to position [186, 0]
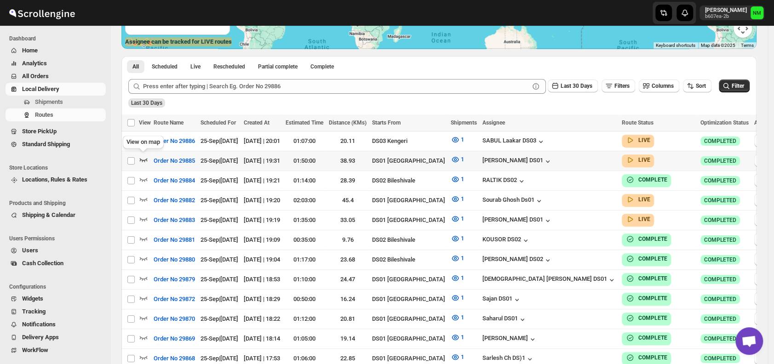
click at [141, 158] on icon "button" at bounding box center [144, 160] width 8 height 4
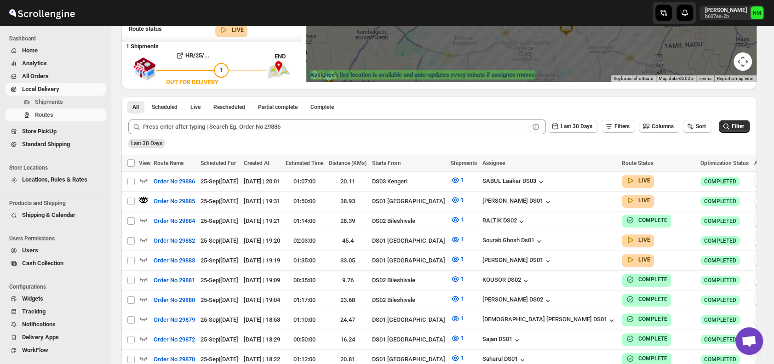
scroll to position [165, 0]
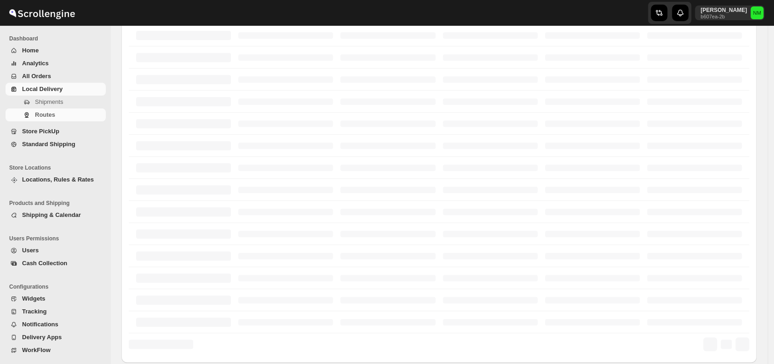
scroll to position [165, 0]
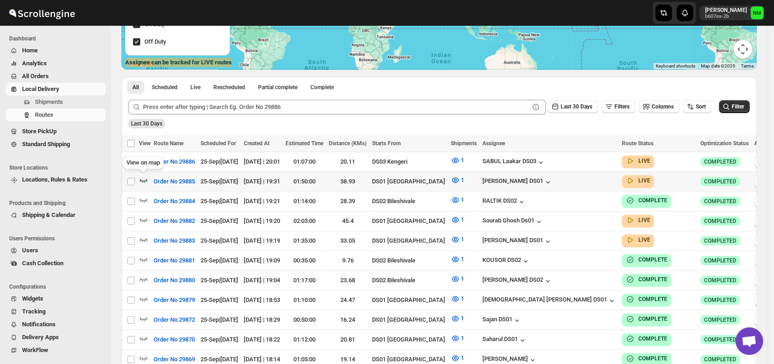
click at [144, 182] on icon "button" at bounding box center [143, 180] width 9 height 9
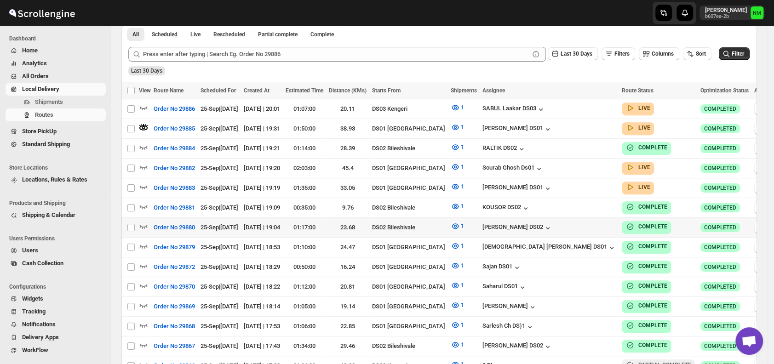
scroll to position [226, 0]
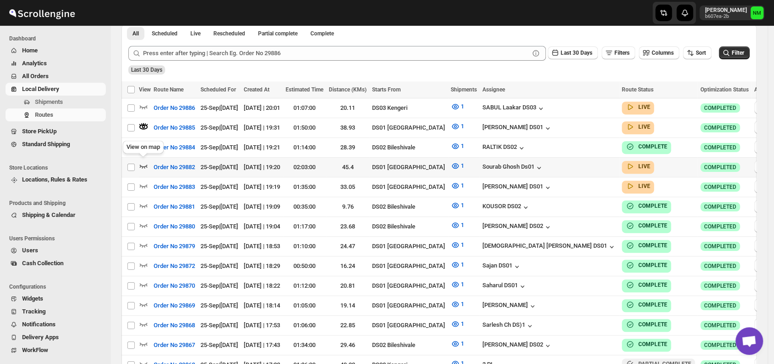
click at [146, 165] on icon "button" at bounding box center [144, 167] width 8 height 4
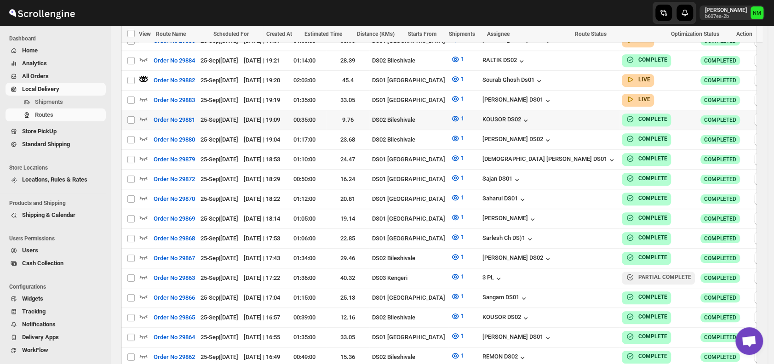
scroll to position [311, 0]
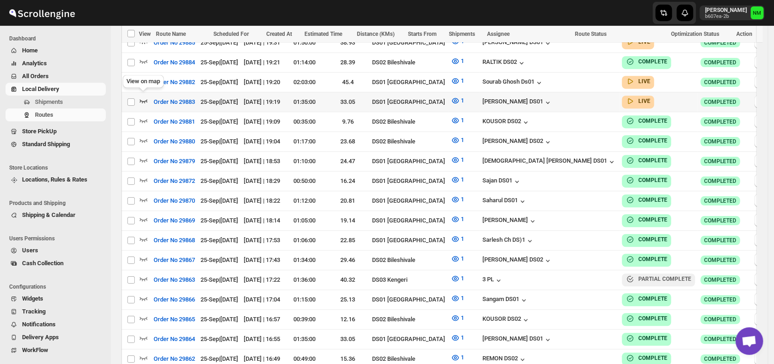
click at [145, 99] on icon "button" at bounding box center [144, 101] width 8 height 4
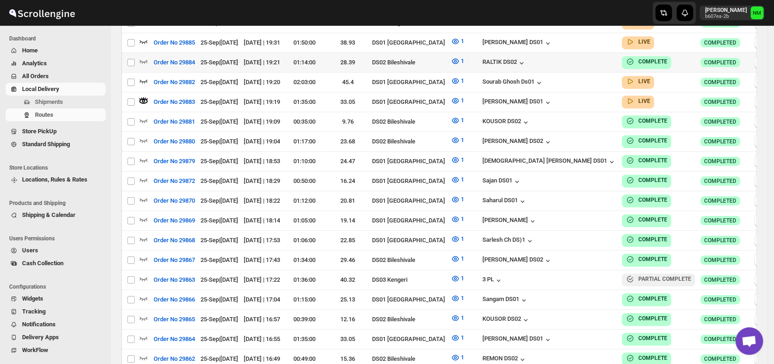
scroll to position [0, 0]
